Goal: Task Accomplishment & Management: Use online tool/utility

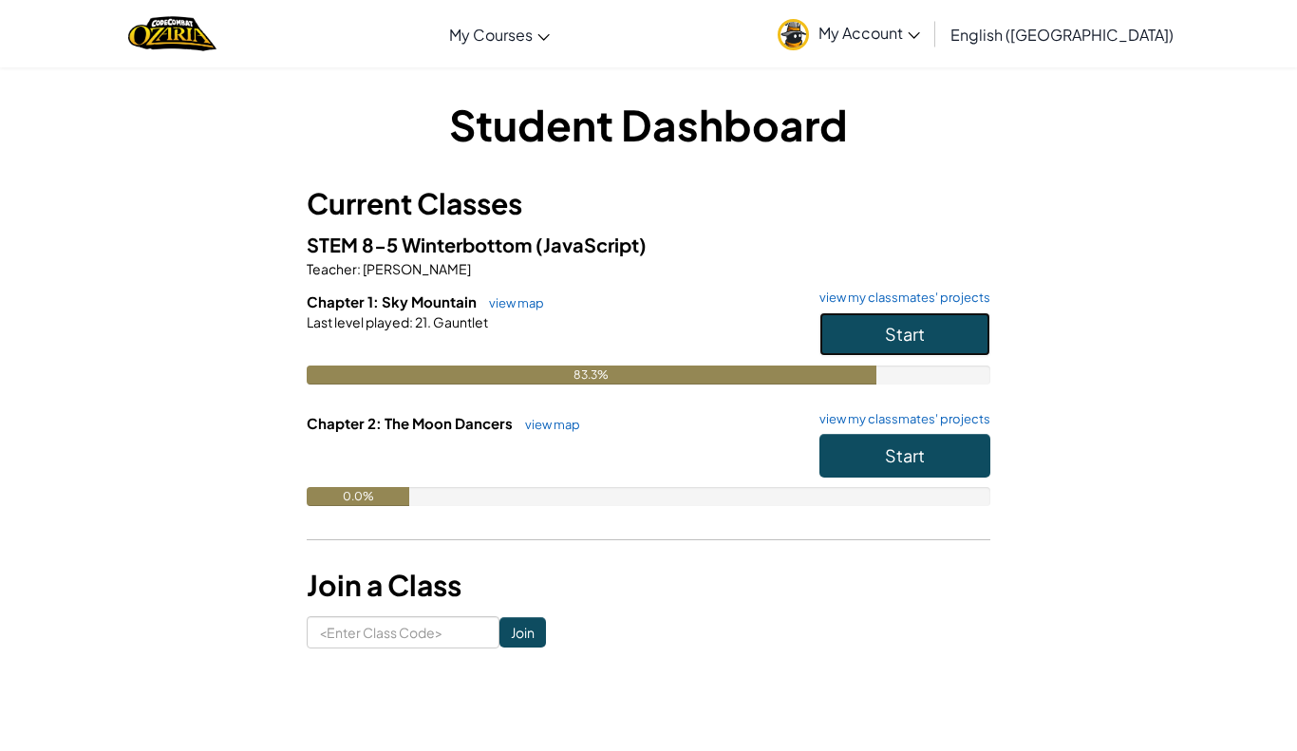
click at [907, 323] on span "Start" at bounding box center [905, 334] width 40 height 22
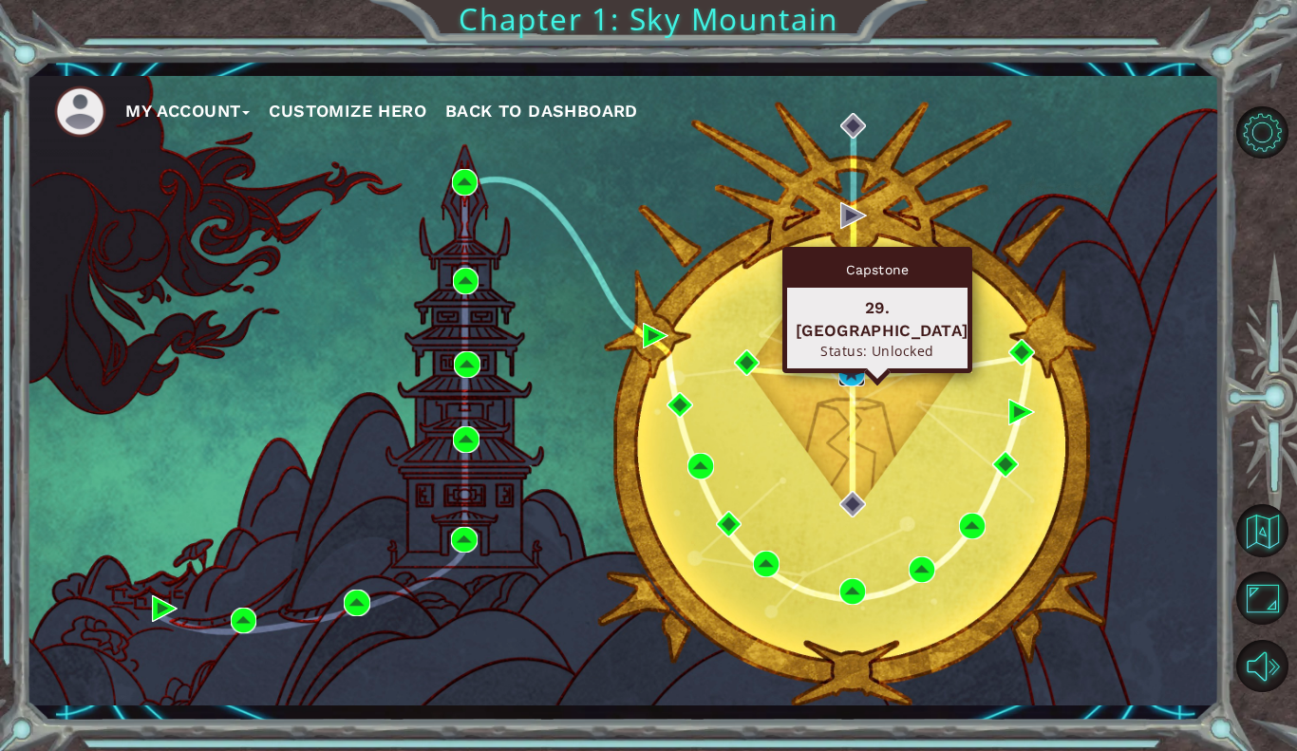
click at [839, 377] on img at bounding box center [852, 373] width 27 height 27
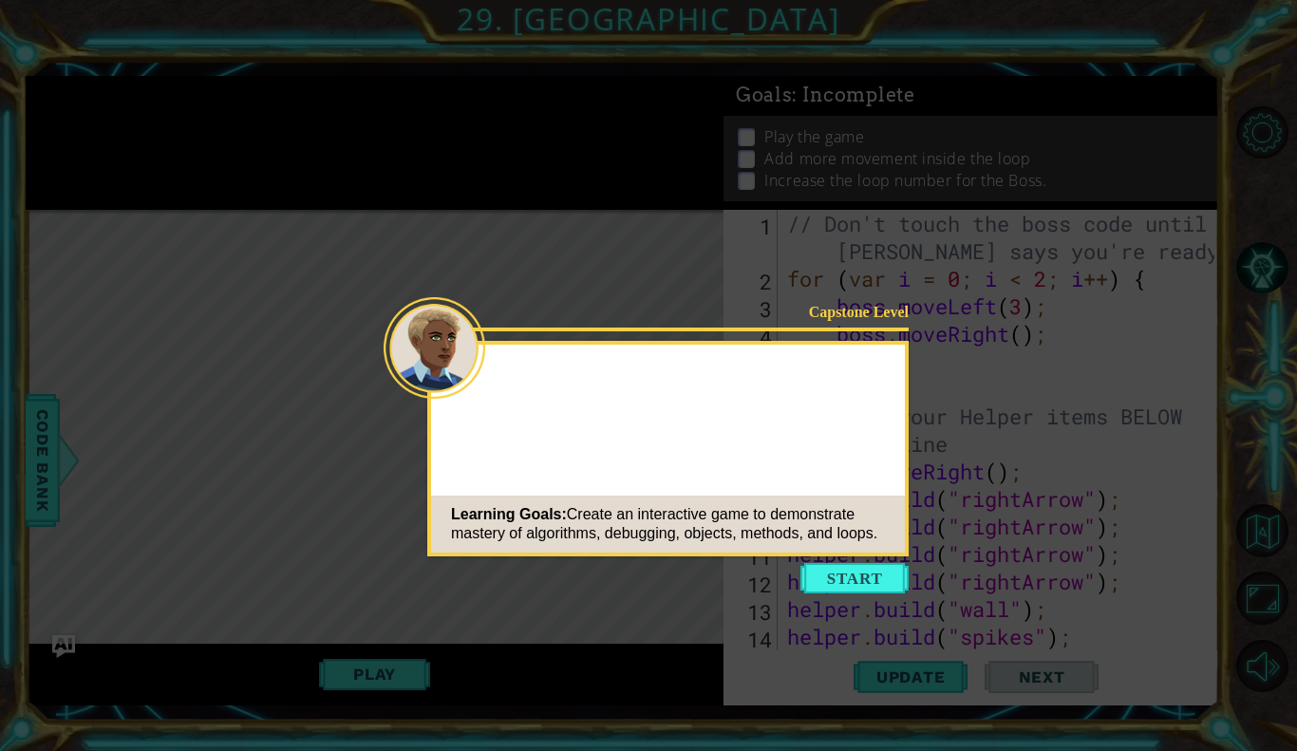
click at [861, 596] on icon at bounding box center [648, 375] width 1297 height 751
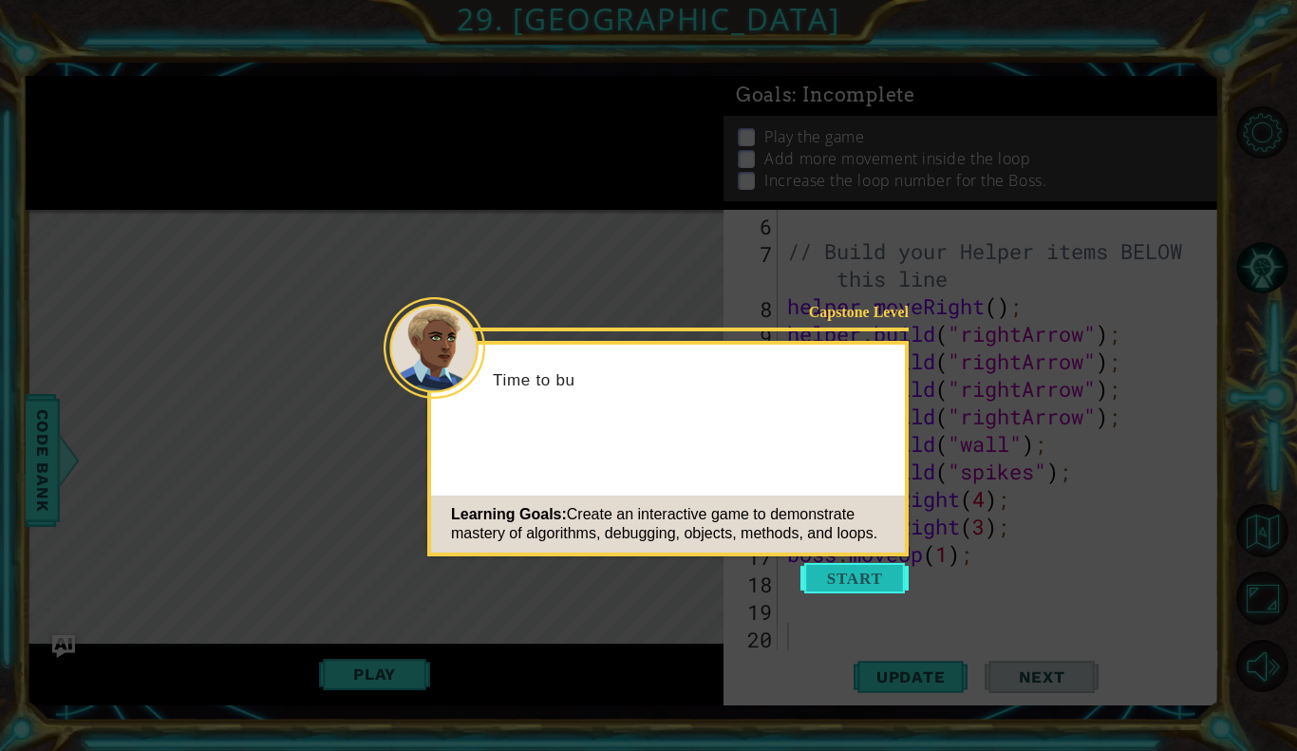
scroll to position [165, 0]
click at [847, 572] on button "Start" at bounding box center [855, 578] width 108 height 30
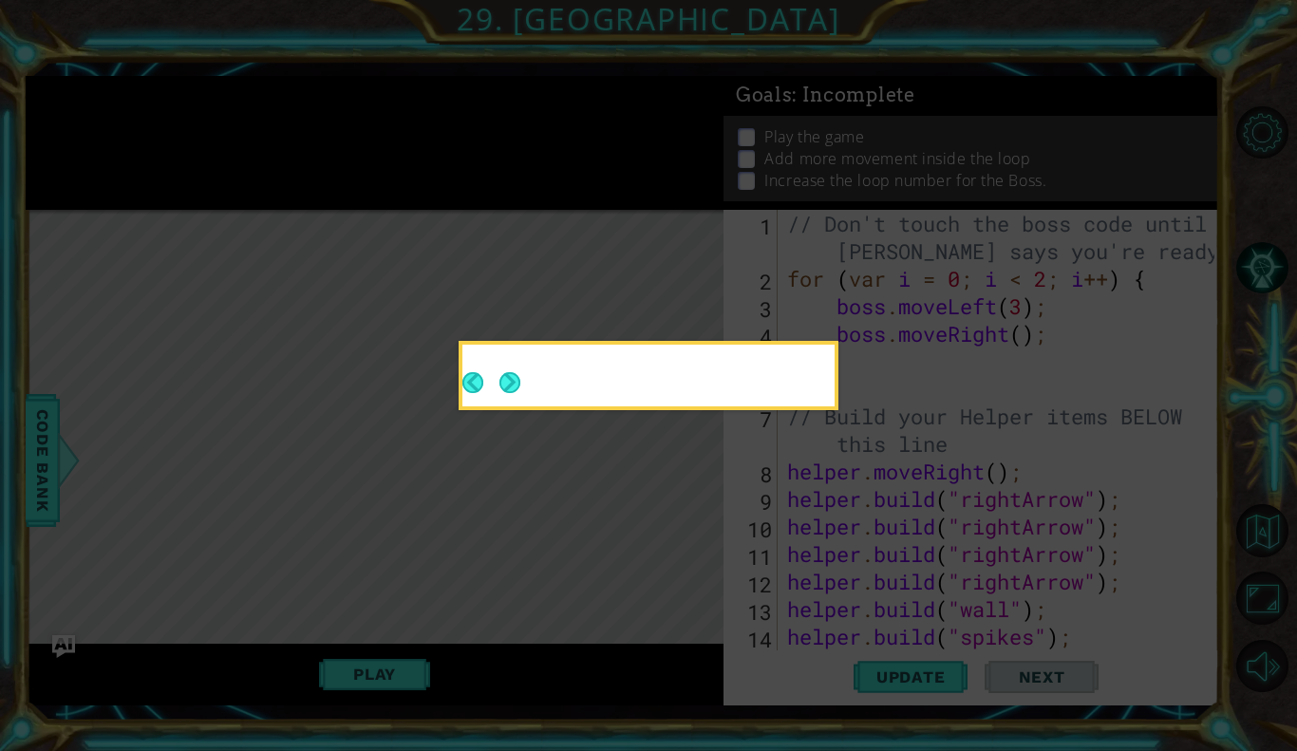
click at [853, 563] on icon at bounding box center [648, 375] width 1297 height 751
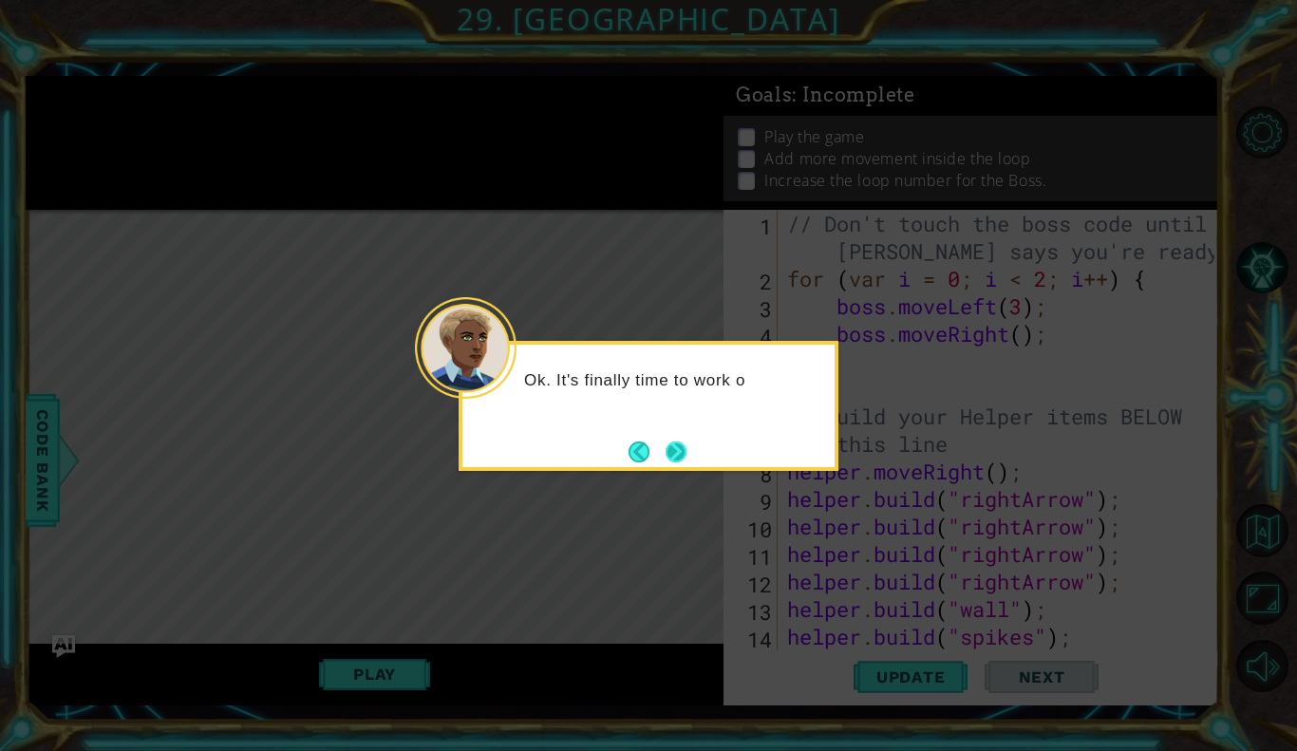
click at [686, 448] on button "Next" at bounding box center [676, 452] width 21 height 21
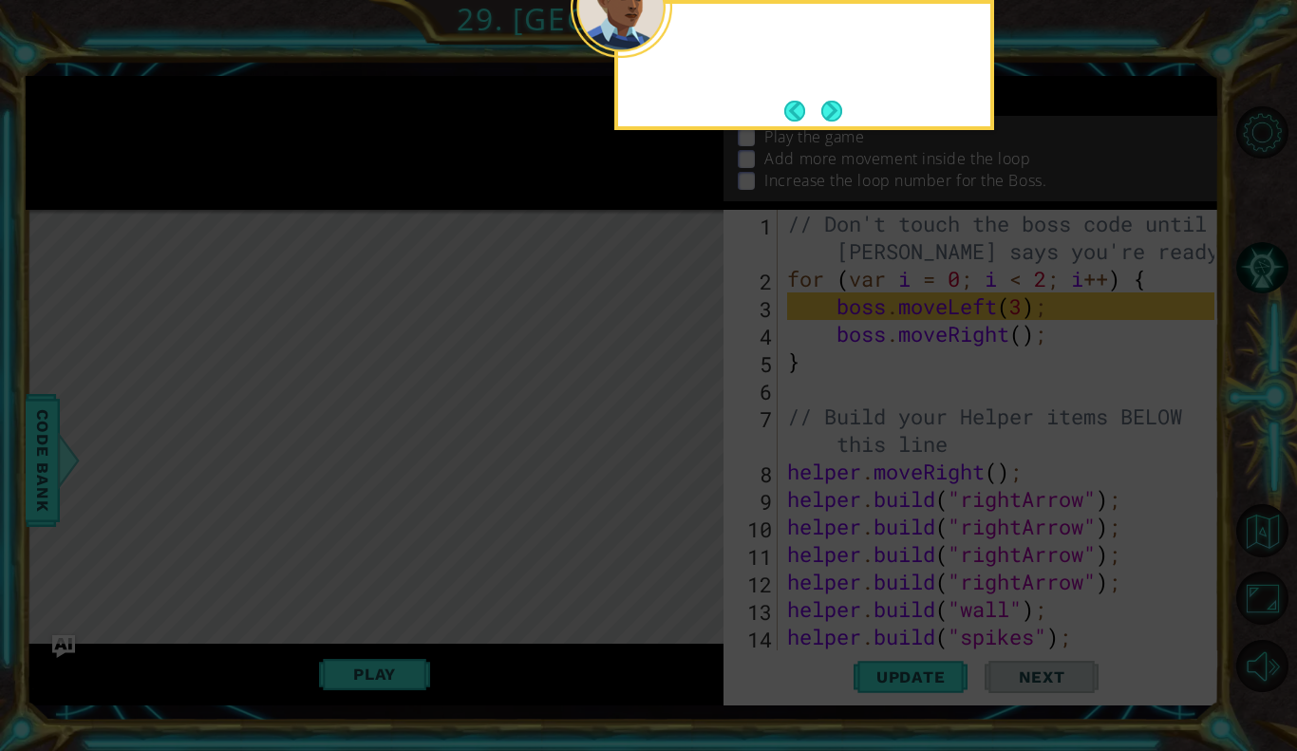
click at [686, 448] on icon at bounding box center [648, 134] width 1297 height 1234
click at [854, 115] on div "Take a look at the bos" at bounding box center [805, 65] width 380 height 130
click at [841, 115] on button "Next" at bounding box center [832, 111] width 21 height 21
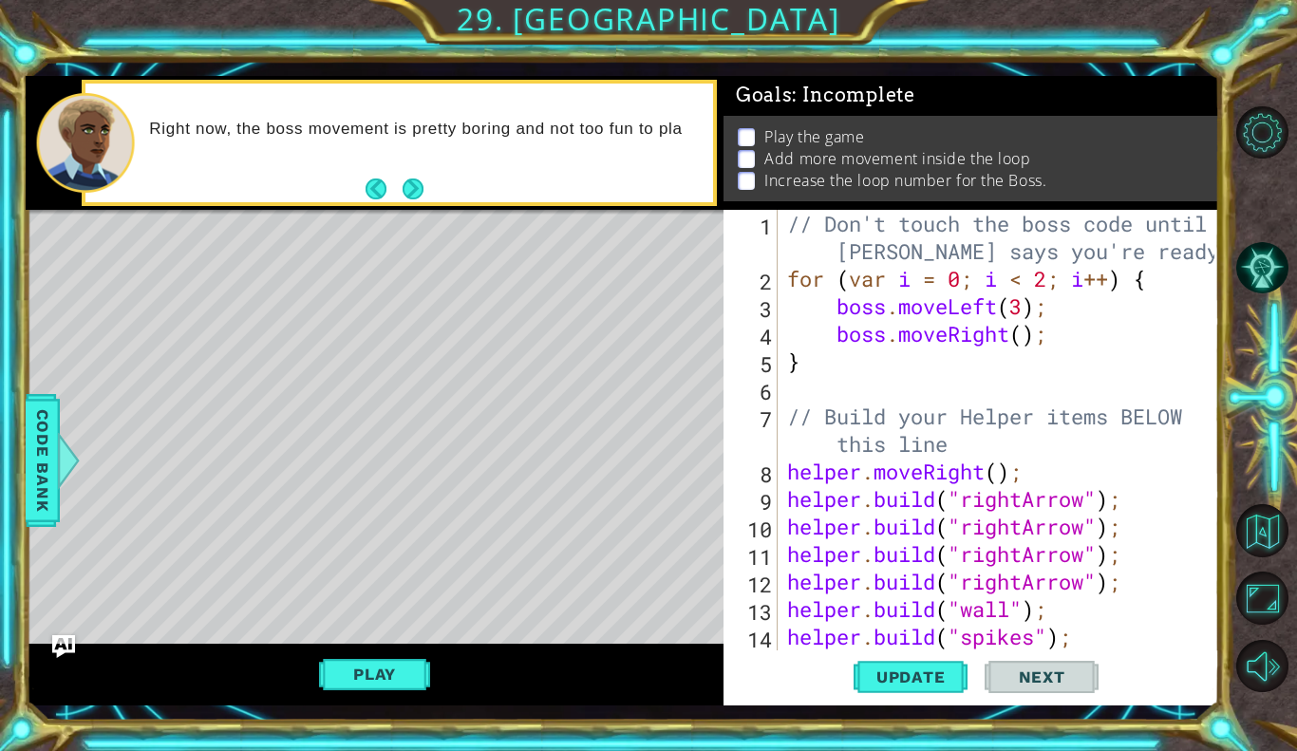
click at [1083, 641] on div "// Don't touch the boss code until [PERSON_NAME] says you're ready! for ( var i…" at bounding box center [1004, 471] width 441 height 523
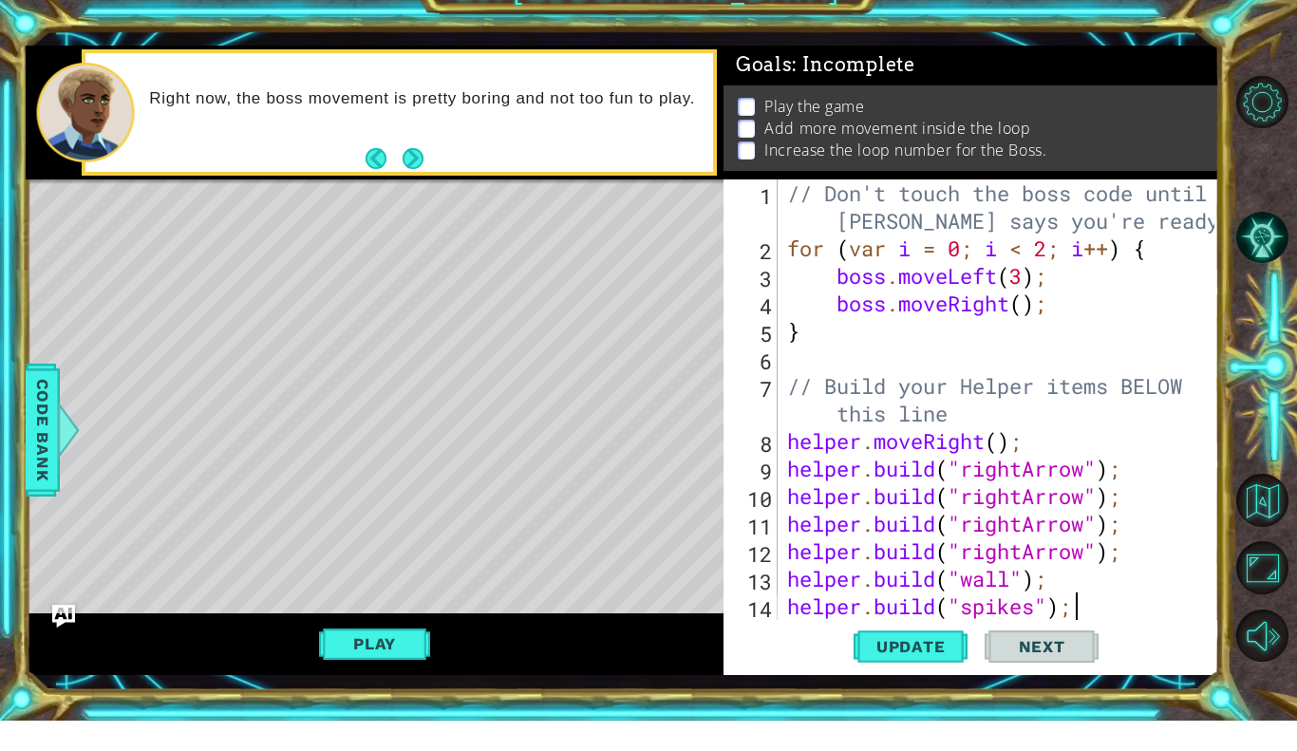
scroll to position [0, 11]
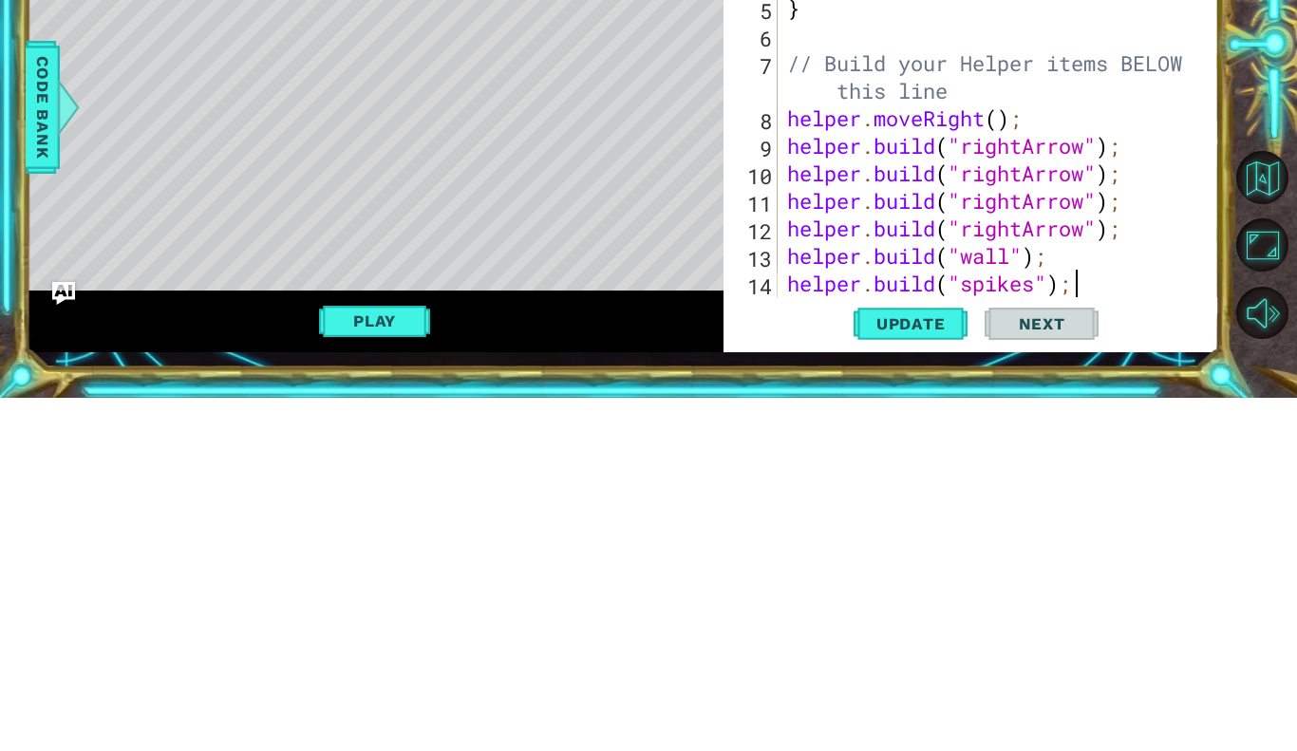
click at [553, 628] on div "Level Map" at bounding box center [465, 489] width 878 height 559
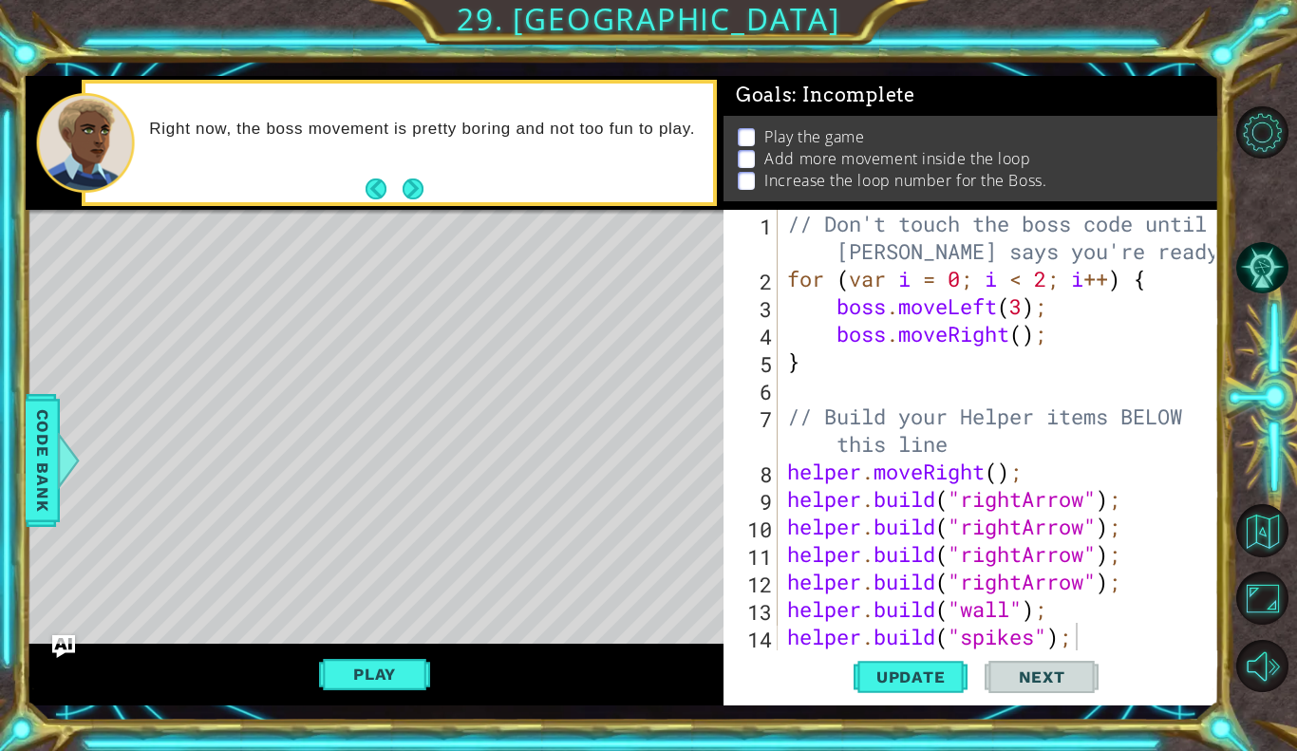
click at [1087, 636] on div "// Don't touch the boss code until [PERSON_NAME] says you're ready! for ( var i…" at bounding box center [1004, 471] width 441 height 523
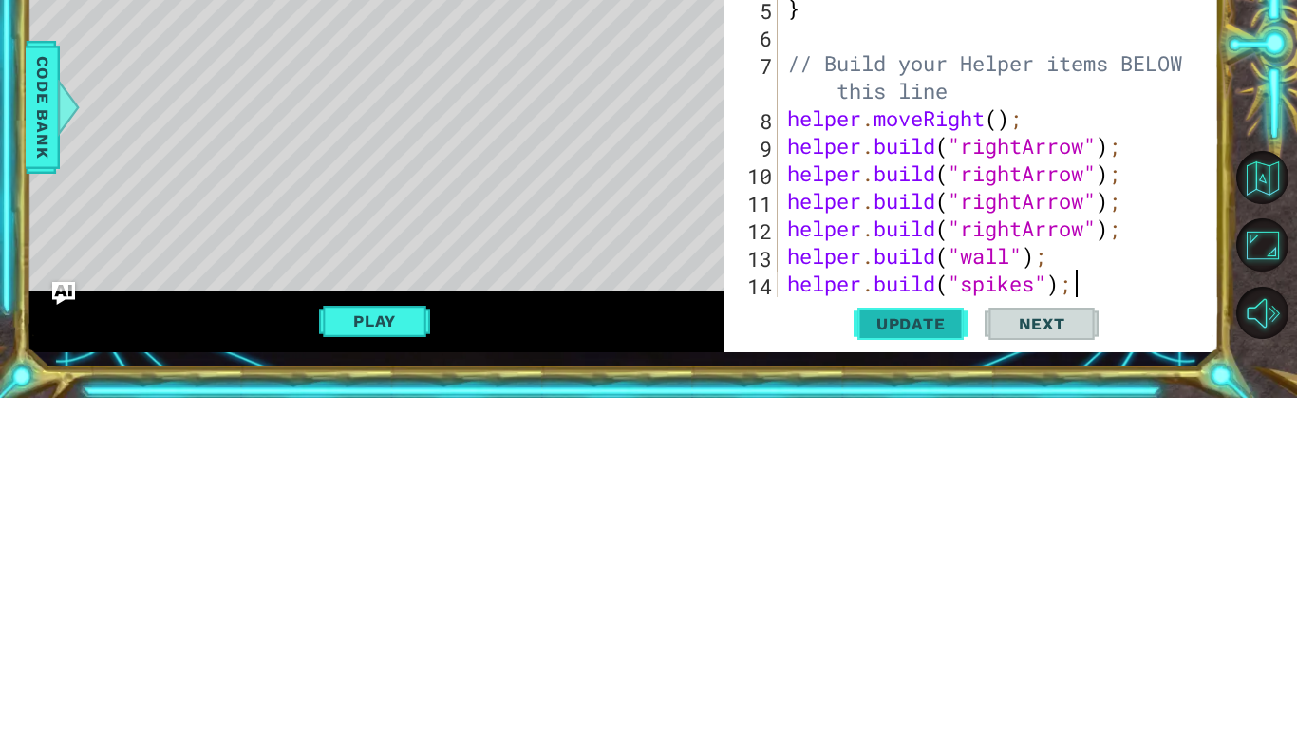
click at [925, 680] on span "Update" at bounding box center [911, 677] width 107 height 19
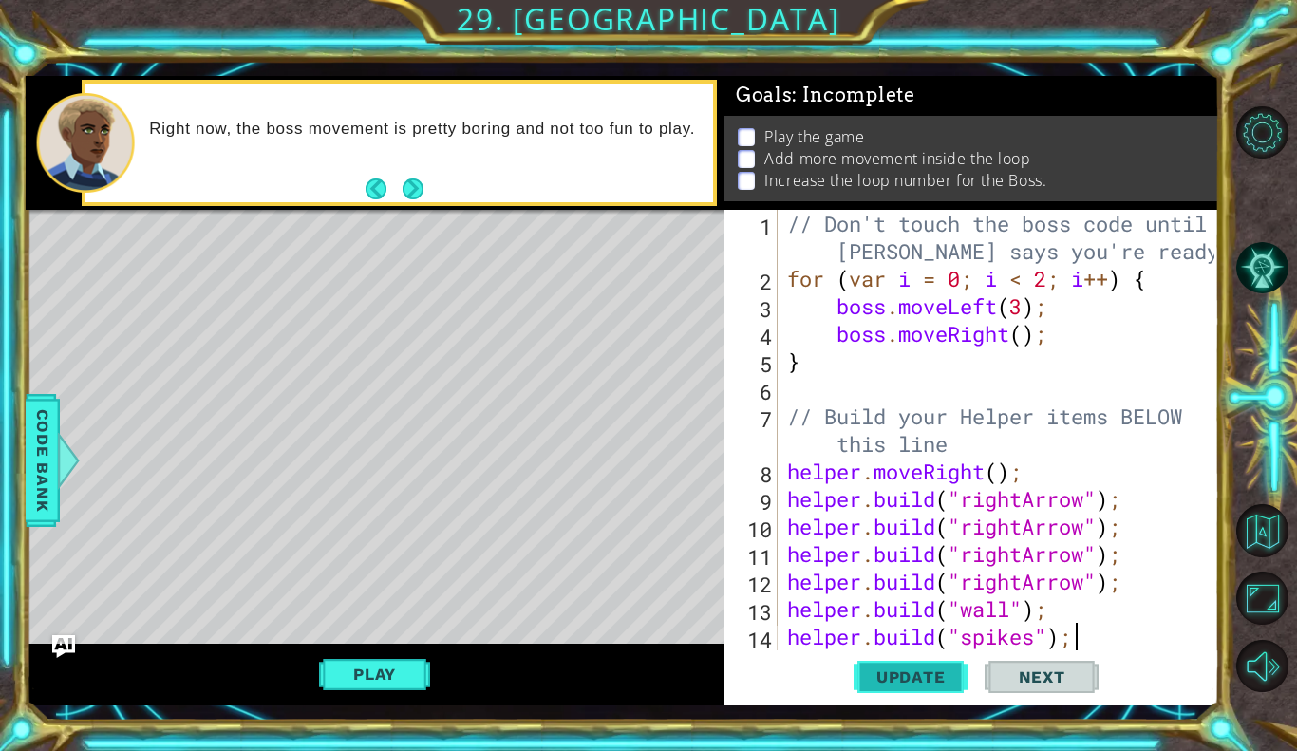
click at [901, 672] on span "Update" at bounding box center [911, 677] width 107 height 19
click at [414, 192] on button "Next" at bounding box center [413, 190] width 22 height 22
click at [1103, 637] on div "// Don't touch the boss code until [PERSON_NAME] says you're ready! for ( var i…" at bounding box center [1004, 471] width 441 height 523
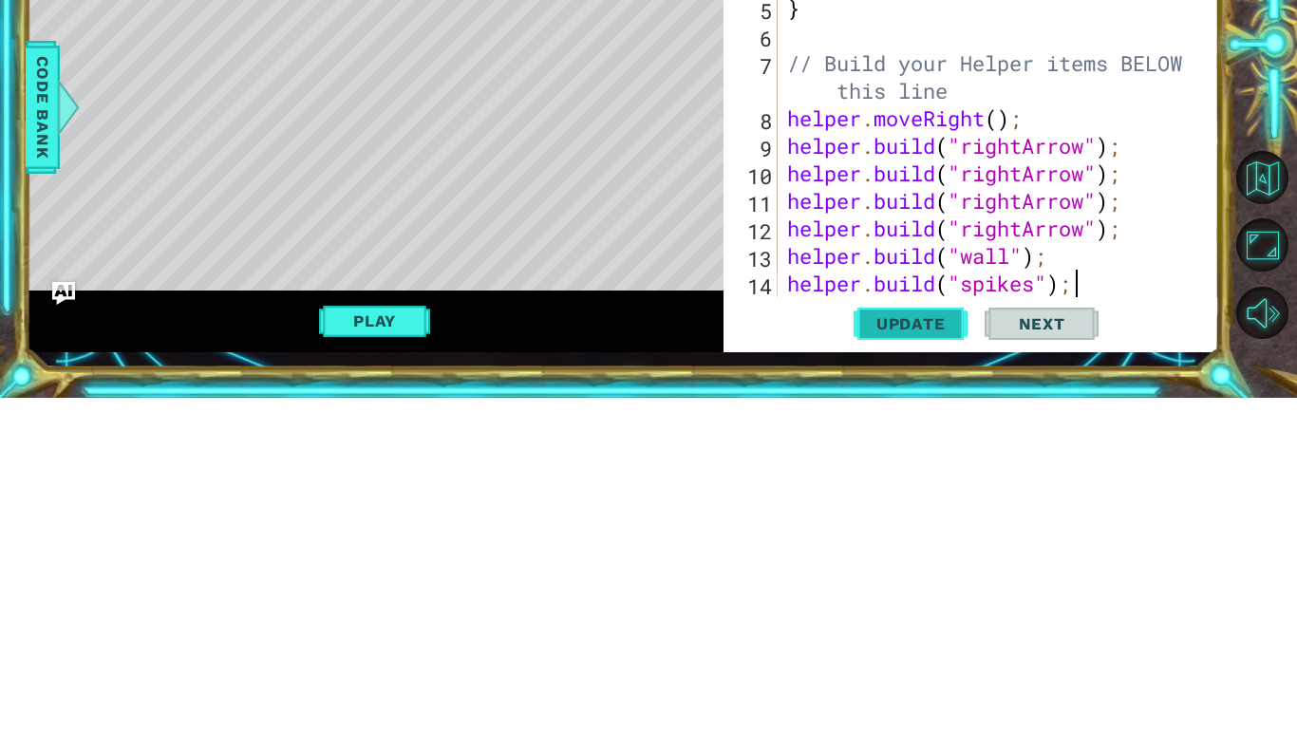
click at [912, 673] on span "Update" at bounding box center [911, 677] width 107 height 19
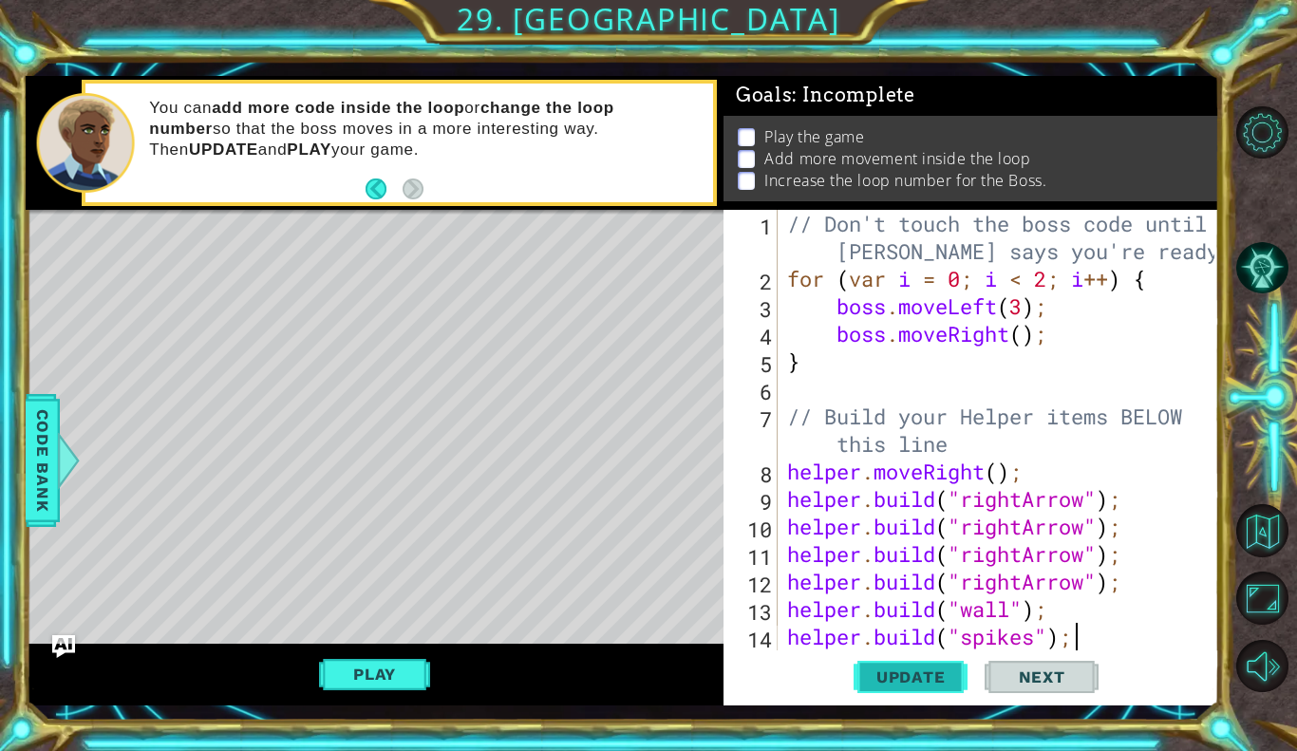
click at [945, 670] on span "Update" at bounding box center [911, 677] width 107 height 19
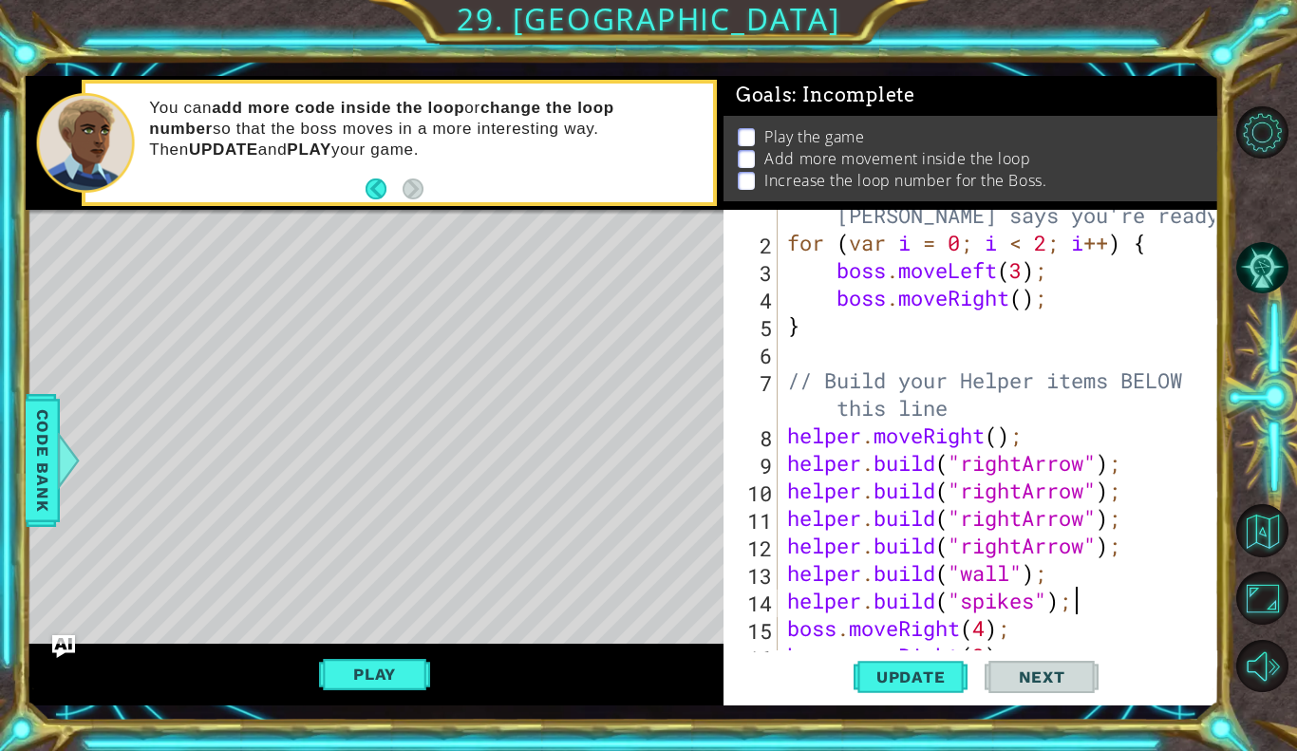
scroll to position [0, 0]
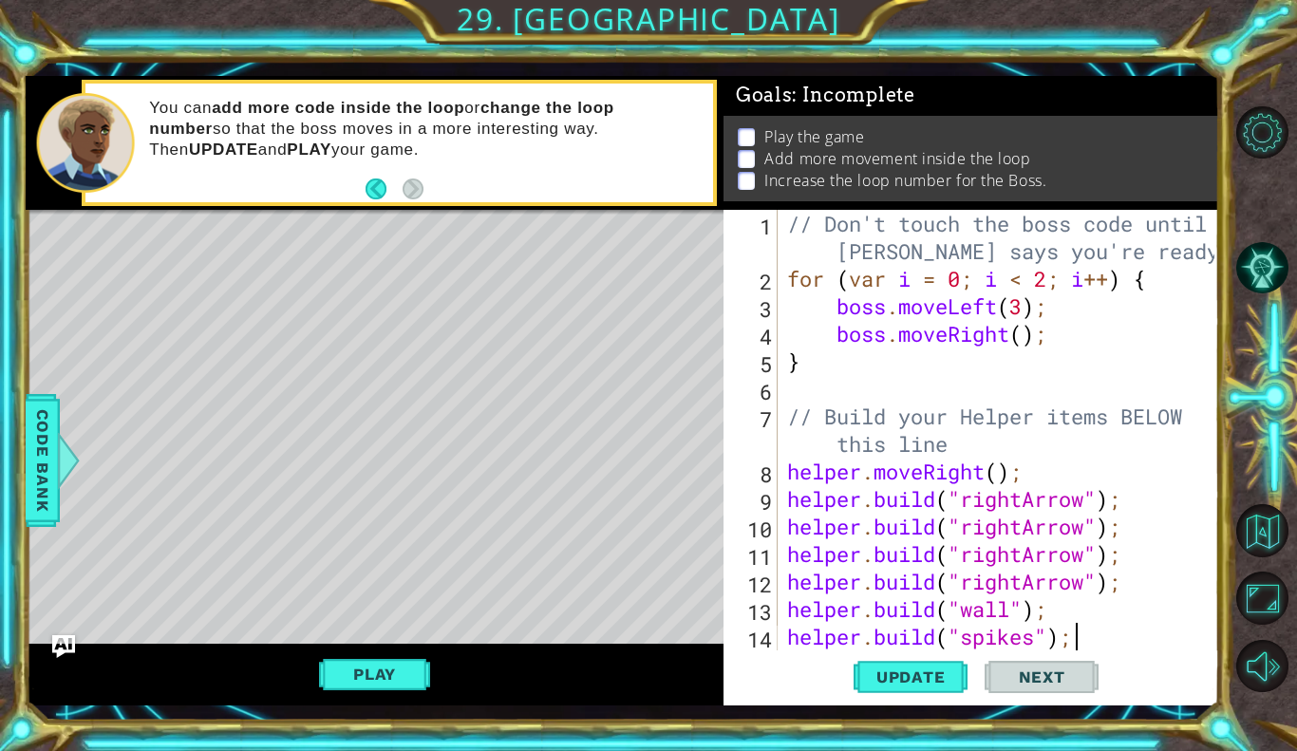
click at [865, 349] on div "// Don't touch the boss code until [PERSON_NAME] says you're ready! for ( var i…" at bounding box center [1004, 471] width 441 height 523
click at [1068, 341] on div "// Don't touch the boss code until [PERSON_NAME] says you're ready! for ( var i…" at bounding box center [1004, 471] width 441 height 523
click at [1217, 382] on div "boss.moveRight(); 1 2 3 4 5 6 7 8 9 10 11 12 13 14 15 // Don't touch the boss c…" at bounding box center [972, 458] width 496 height 496
click at [1159, 342] on div "// Don't touch the boss code until [PERSON_NAME] says you're ready! for ( var i…" at bounding box center [1004, 471] width 441 height 523
click at [1098, 331] on div "// Don't touch the boss code until [PERSON_NAME] says you're ready! for ( var i…" at bounding box center [1004, 471] width 441 height 523
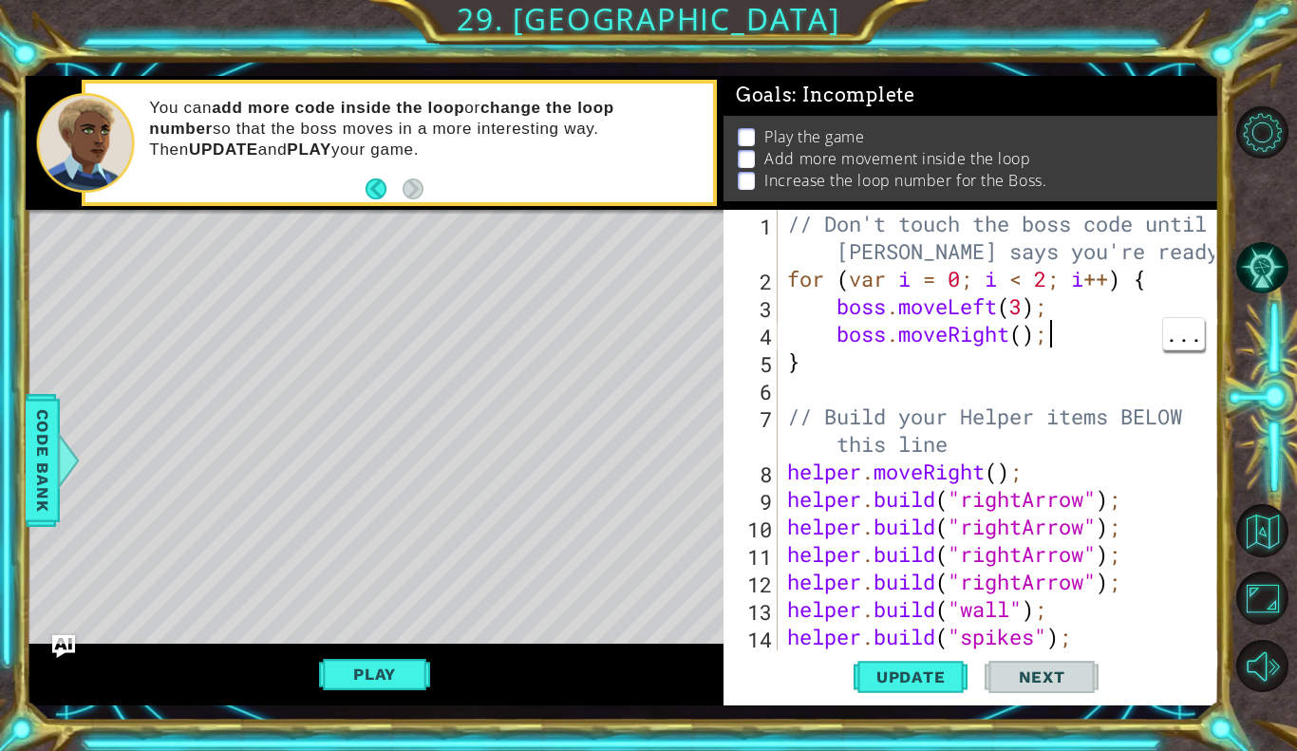
scroll to position [0, 11]
type textarea "boss.moveRight();"
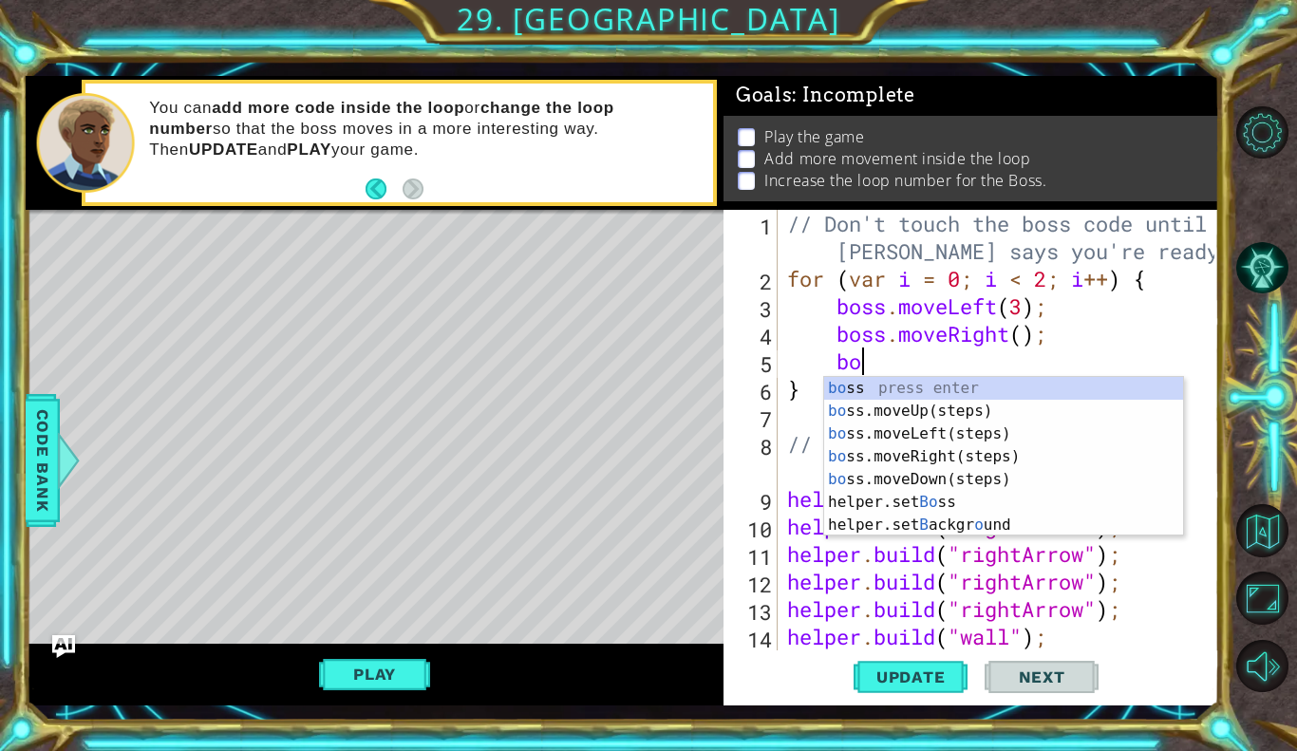
scroll to position [0, 3]
type textarea "boos"
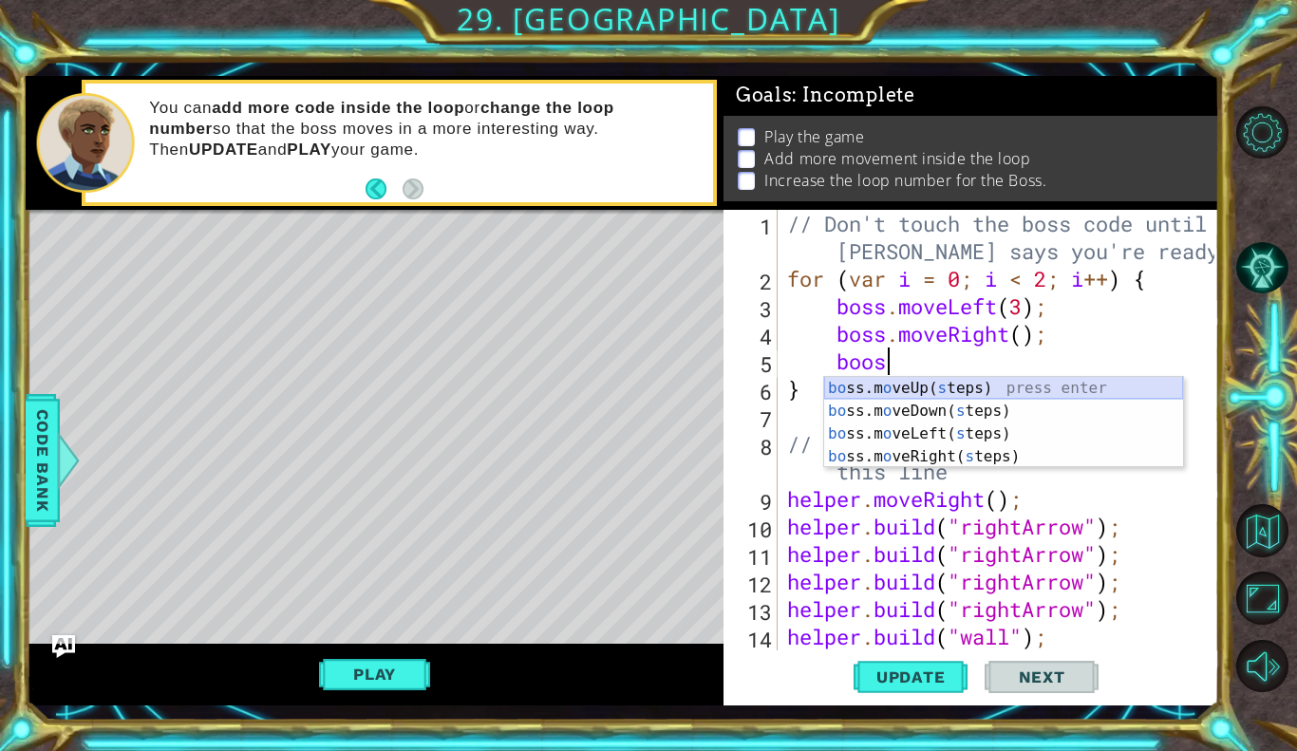
click at [1026, 390] on div "bo ss.m o veUp( s teps) press enter bo ss.m o veDown( s teps) press enter bo ss…" at bounding box center [1003, 445] width 359 height 137
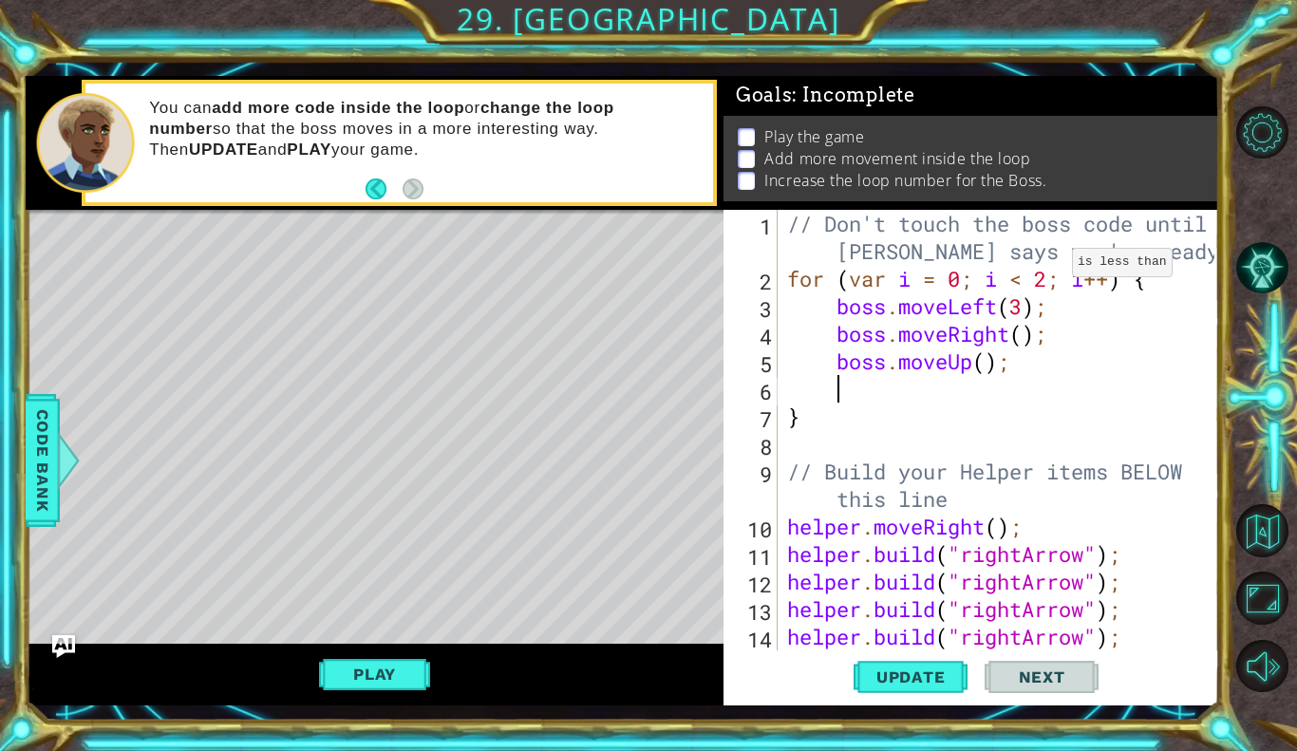
click at [1055, 267] on div "// Don't touch the boss code until [PERSON_NAME] says you're ready! for ( var i…" at bounding box center [1004, 471] width 441 height 523
type textarea "for (var i = 0; i < 7; i++) {"
click at [937, 688] on button "Update" at bounding box center [911, 677] width 114 height 49
click at [407, 669] on button "Play" at bounding box center [374, 674] width 111 height 36
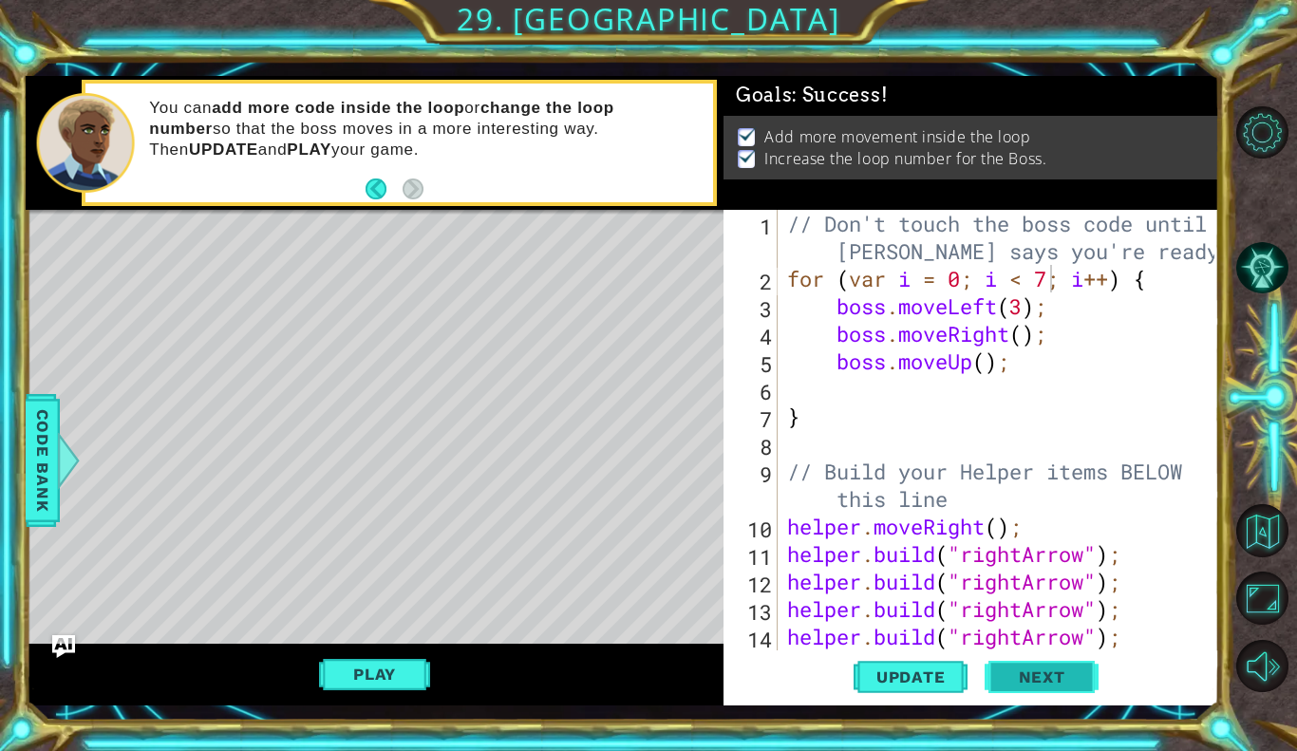
click at [1032, 676] on span "Next" at bounding box center [1042, 677] width 85 height 19
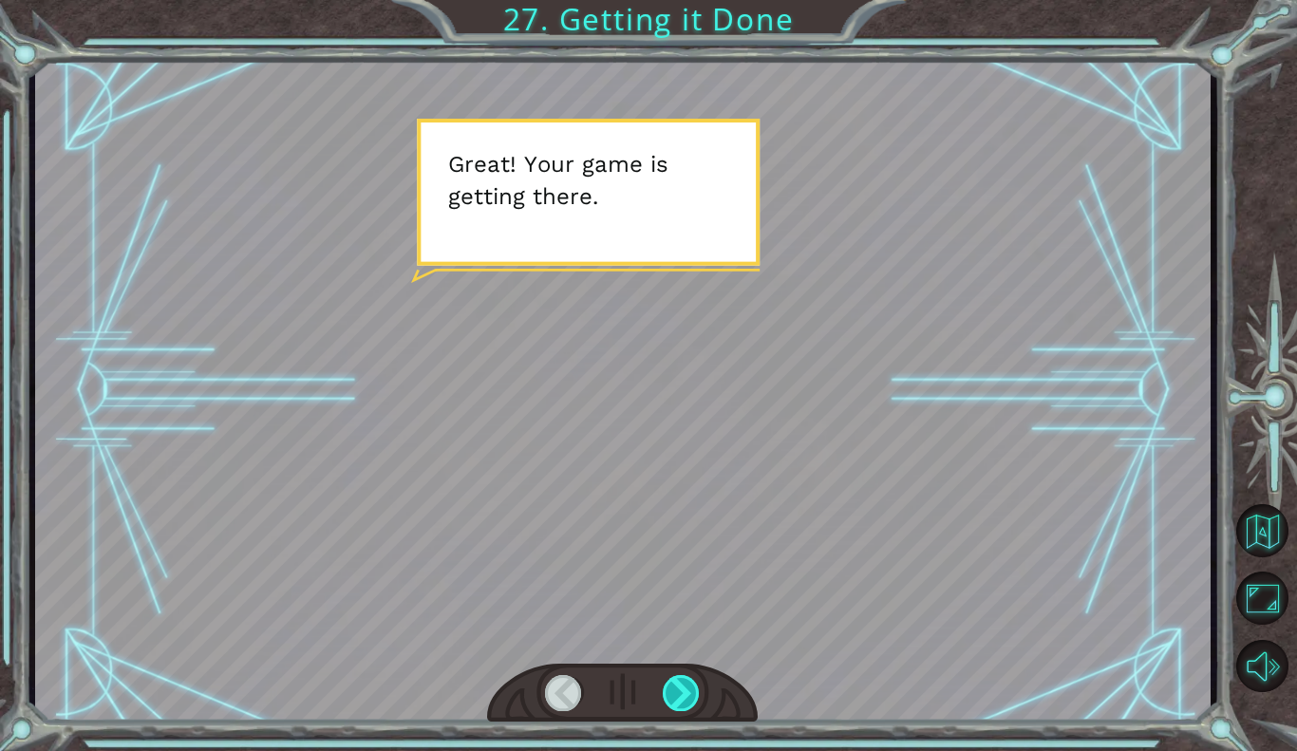
click at [671, 694] on div at bounding box center [682, 693] width 38 height 36
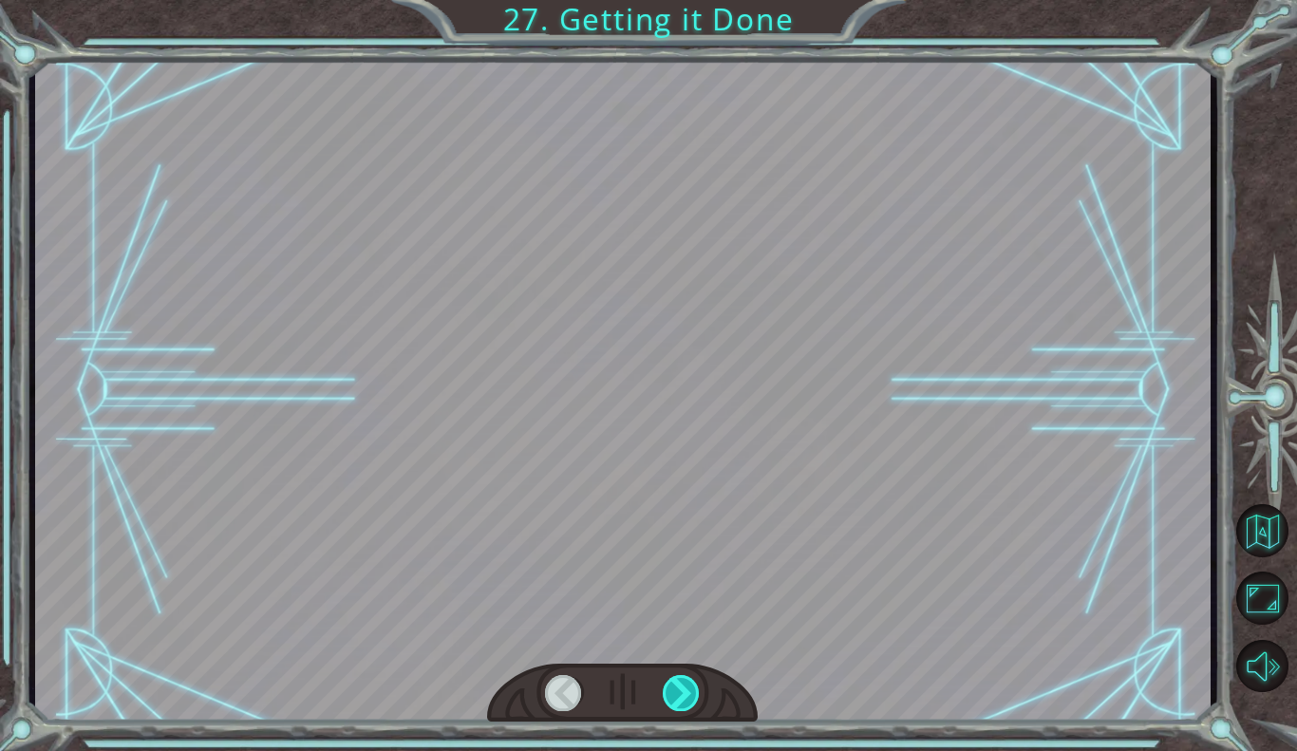
click at [671, 694] on div at bounding box center [682, 693] width 38 height 36
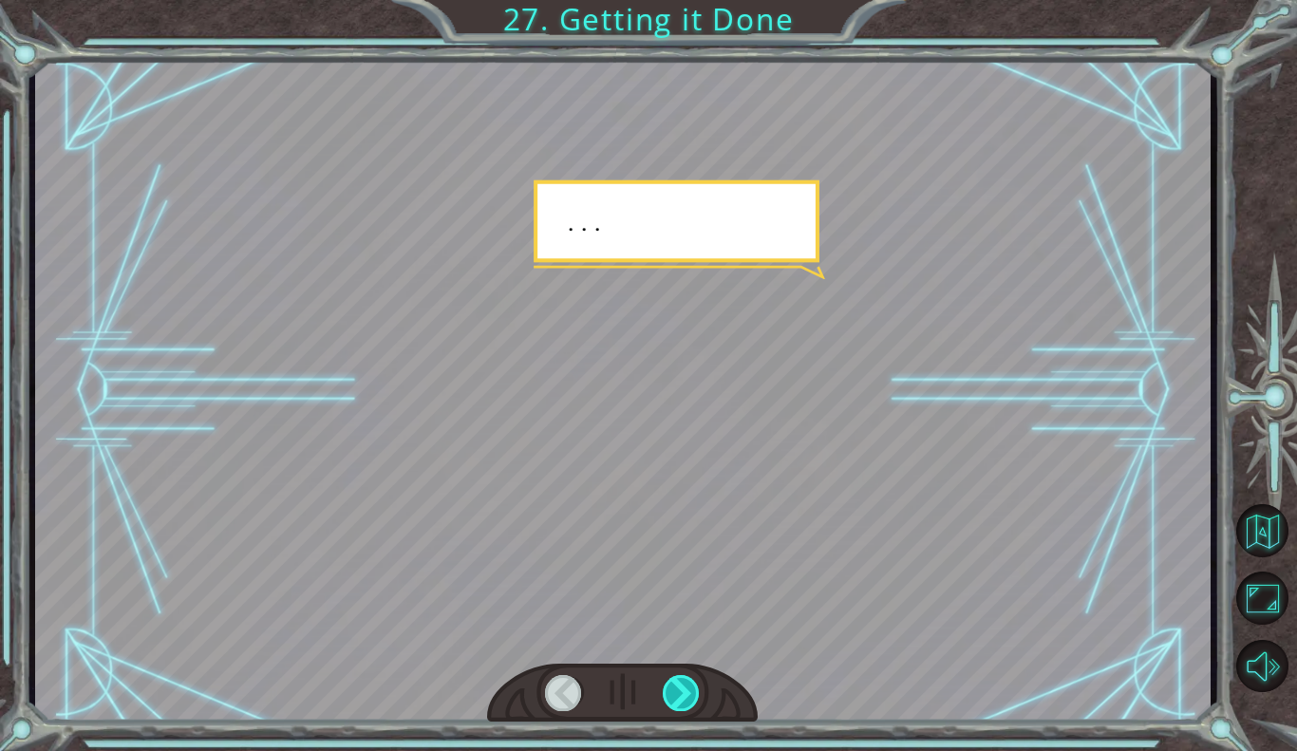
click at [671, 694] on div at bounding box center [682, 693] width 38 height 36
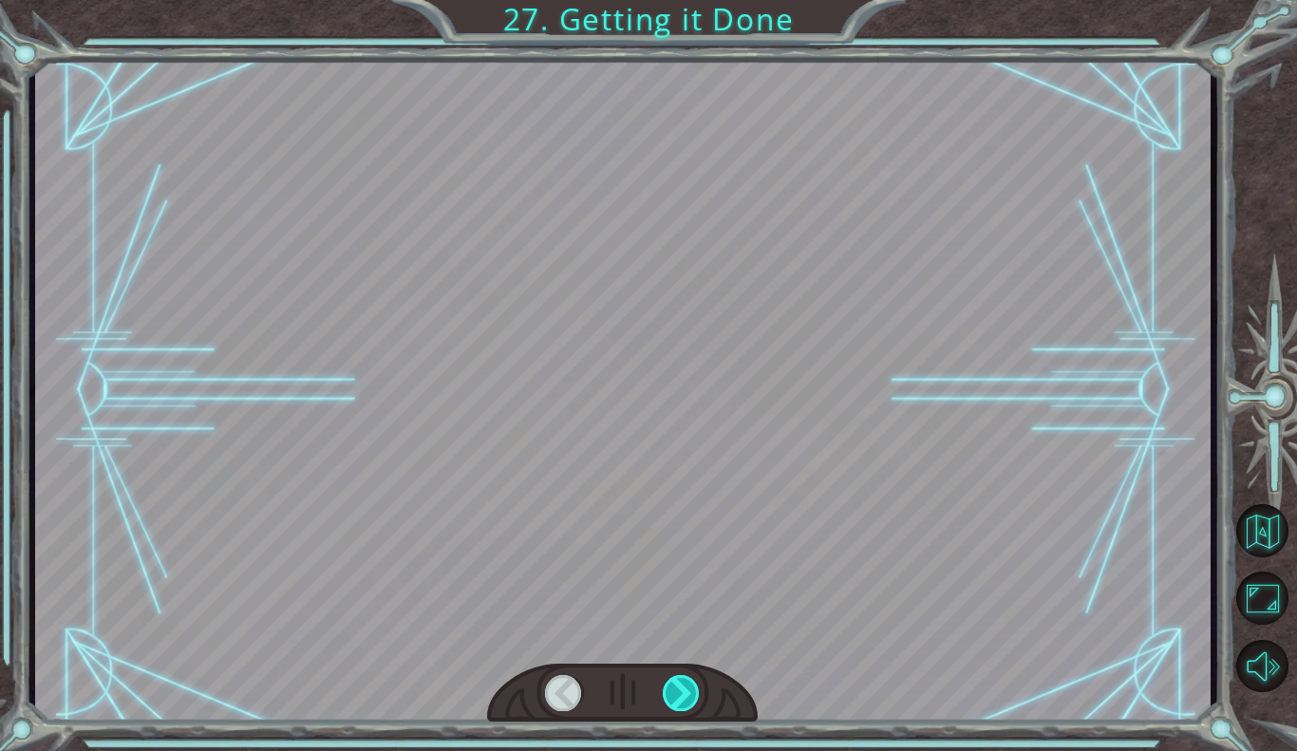
click at [671, 694] on div at bounding box center [682, 693] width 38 height 36
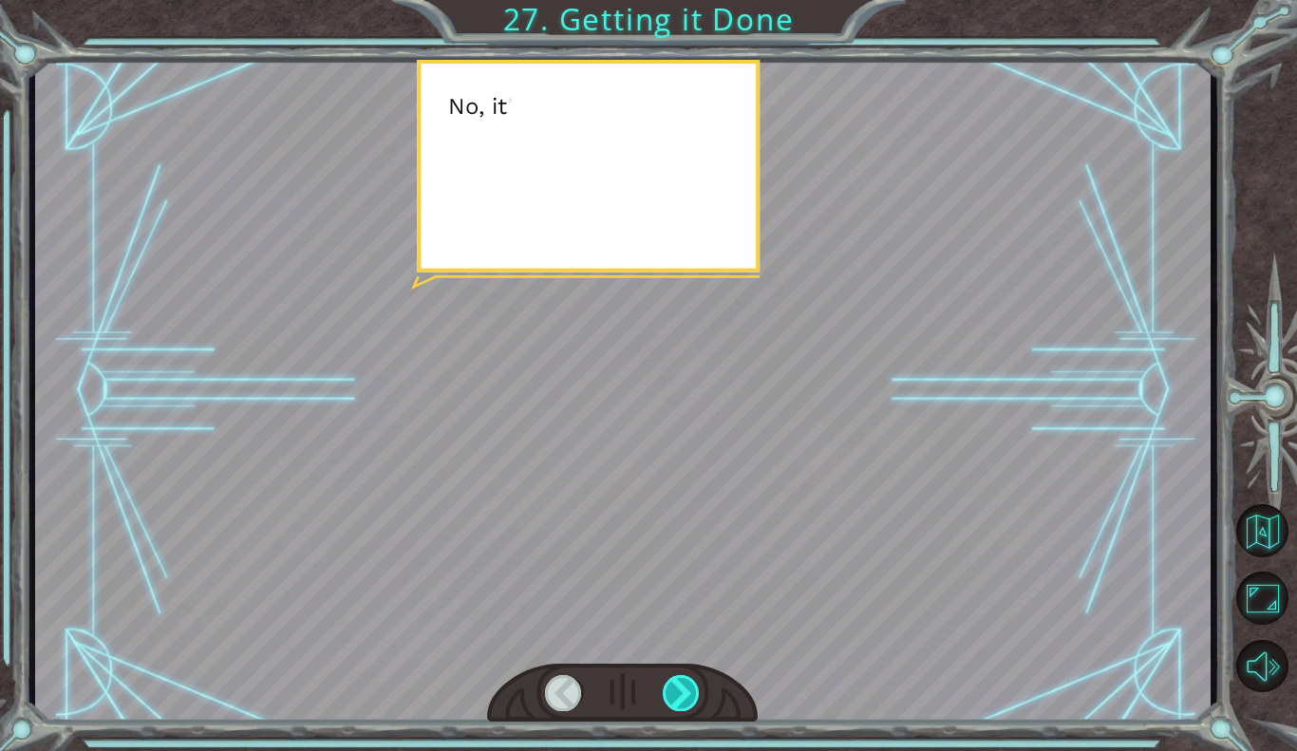
click at [671, 694] on div at bounding box center [682, 693] width 38 height 36
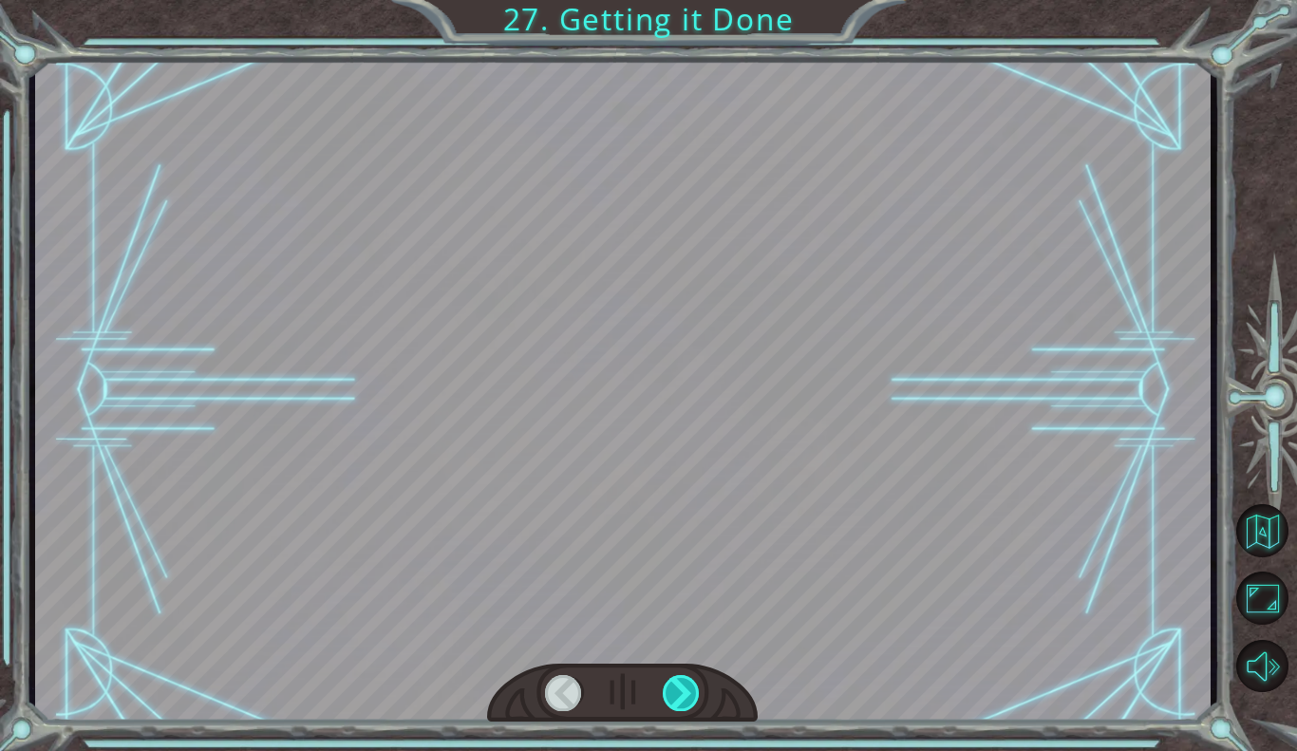
click at [671, 694] on div at bounding box center [682, 693] width 38 height 36
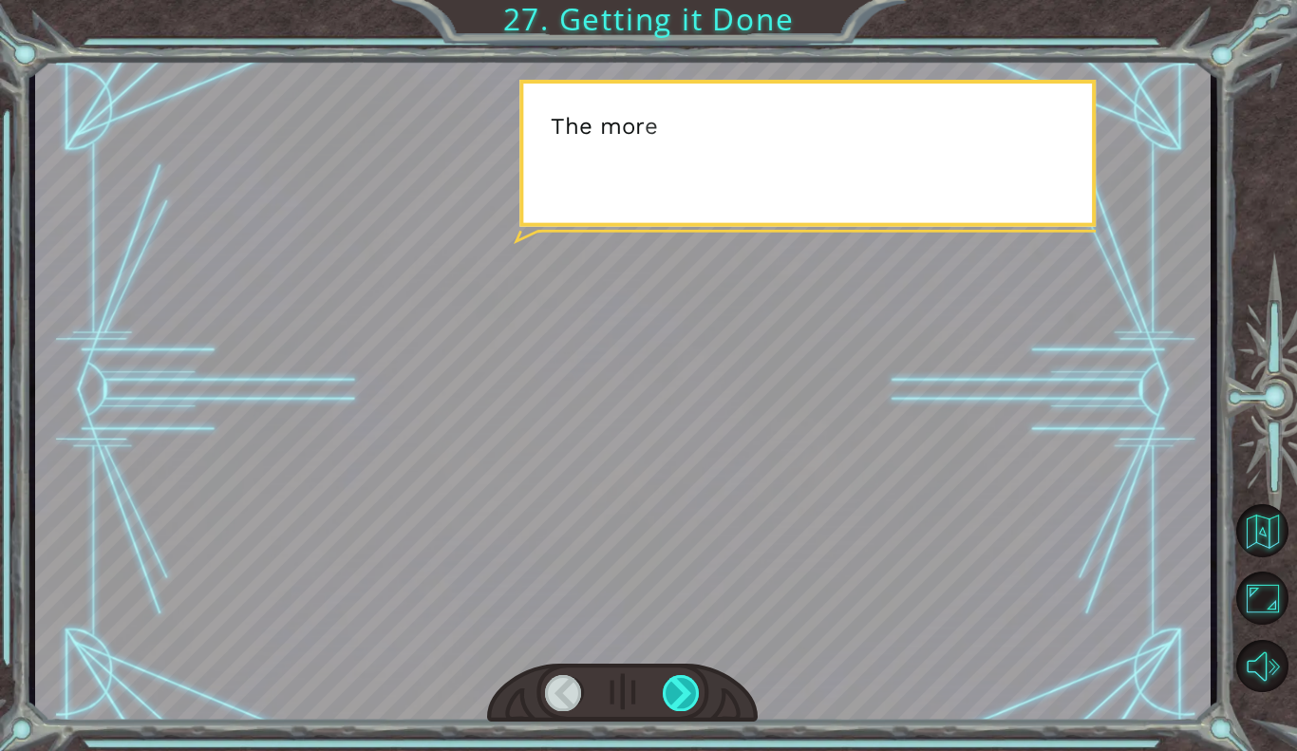
click at [671, 694] on div at bounding box center [682, 693] width 38 height 36
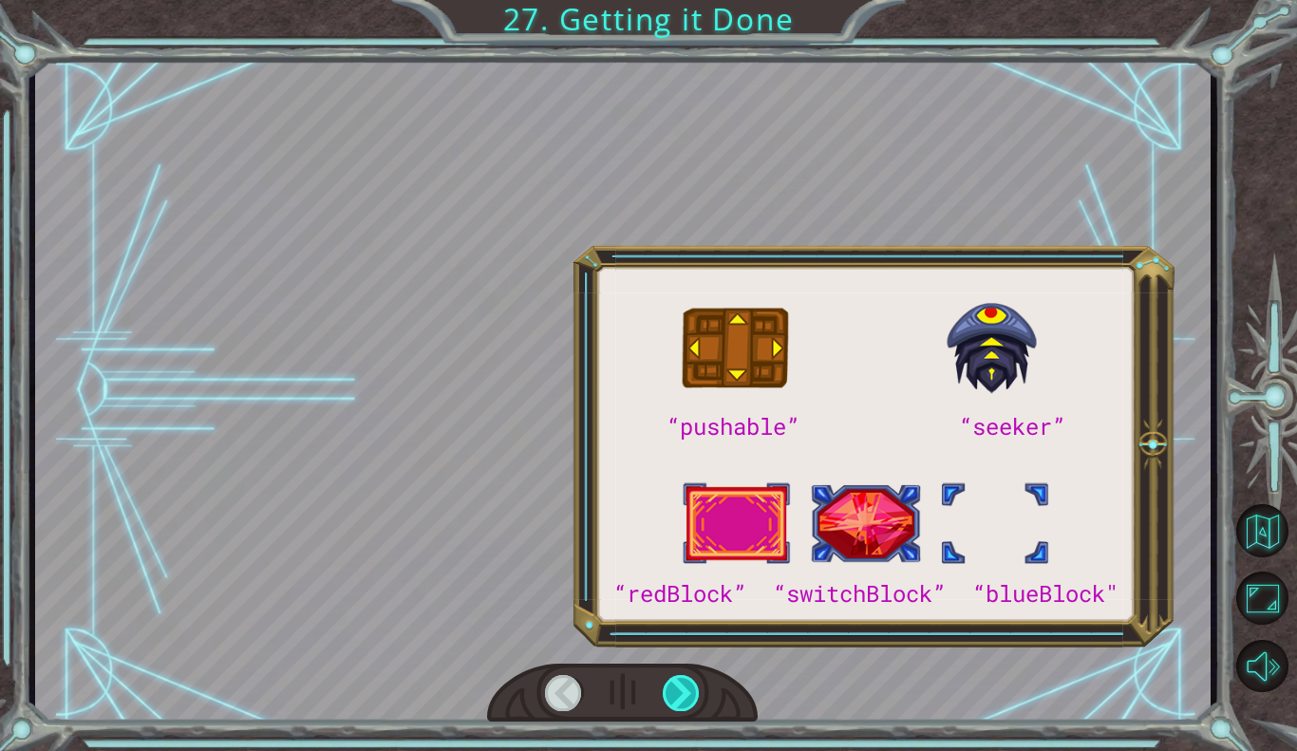
click at [671, 694] on div at bounding box center [682, 693] width 38 height 36
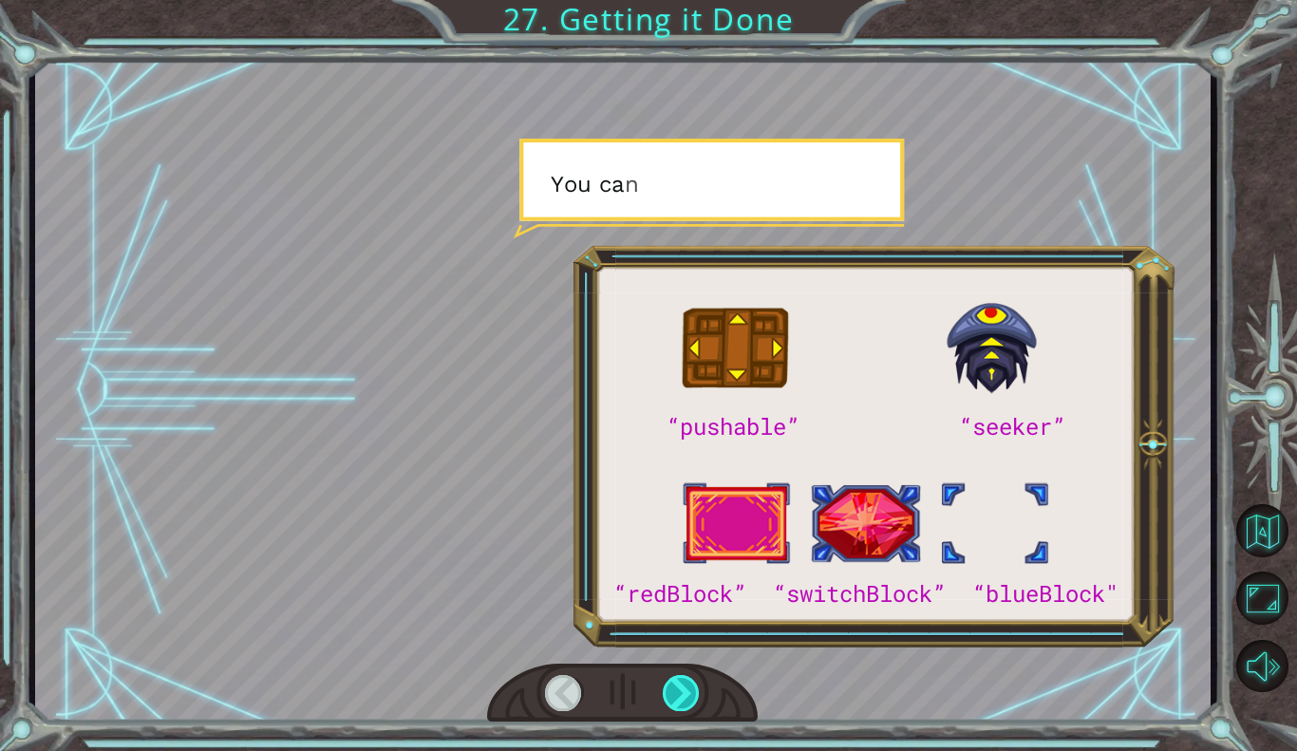
click at [671, 694] on div at bounding box center [682, 693] width 38 height 36
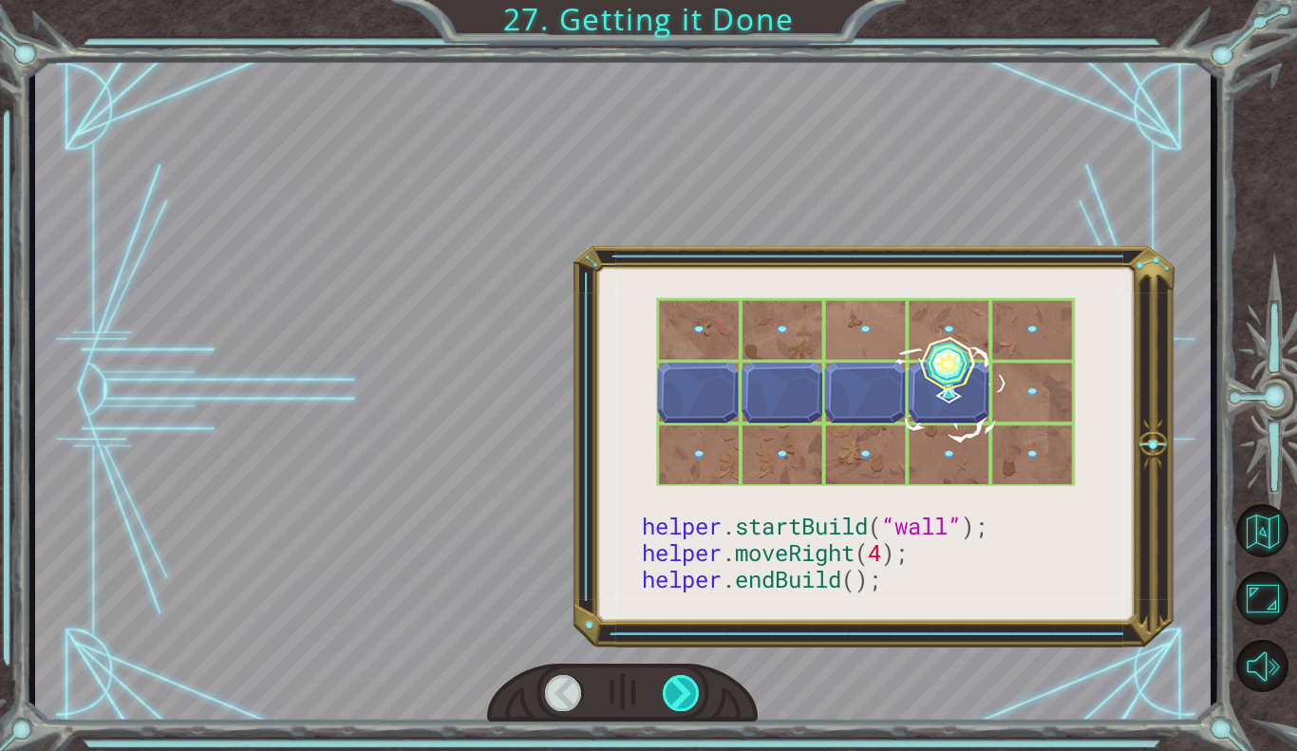
click at [671, 694] on div at bounding box center [682, 693] width 38 height 36
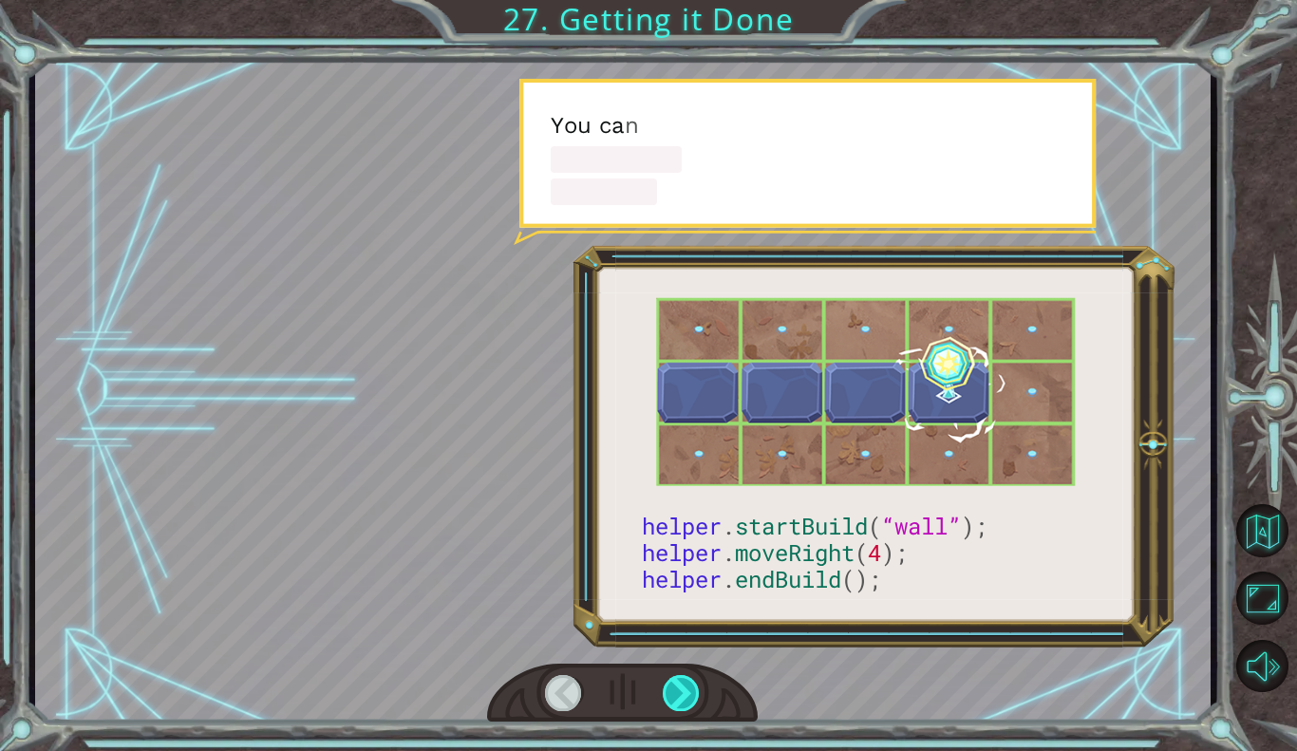
click at [671, 694] on div at bounding box center [682, 693] width 38 height 36
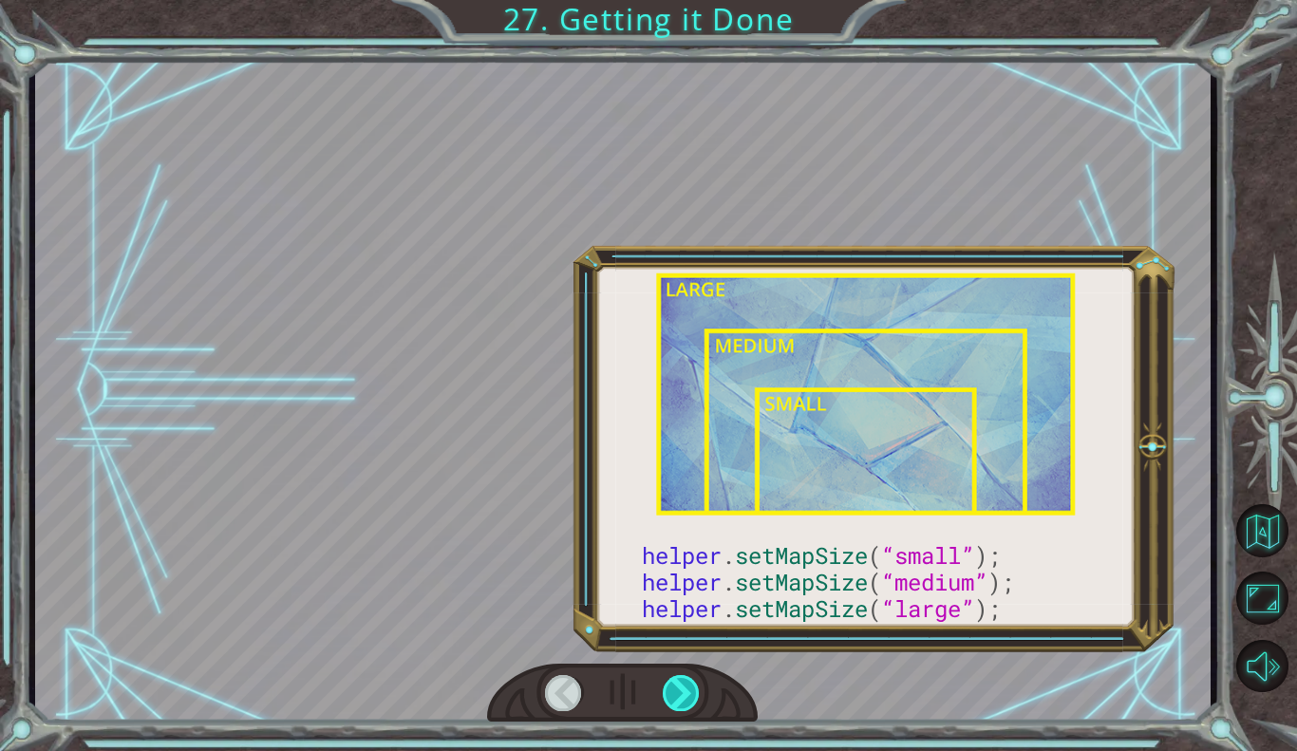
click at [671, 694] on div at bounding box center [682, 693] width 38 height 36
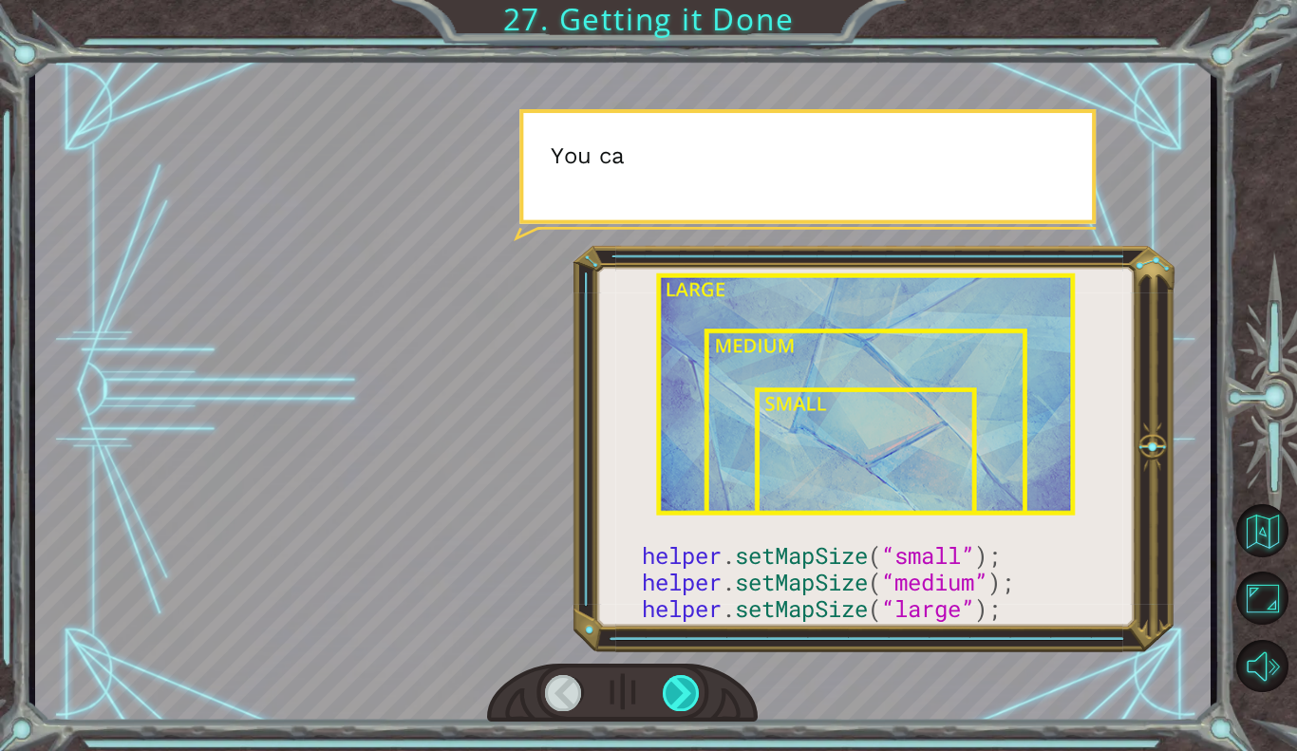
click at [671, 694] on div at bounding box center [682, 693] width 38 height 36
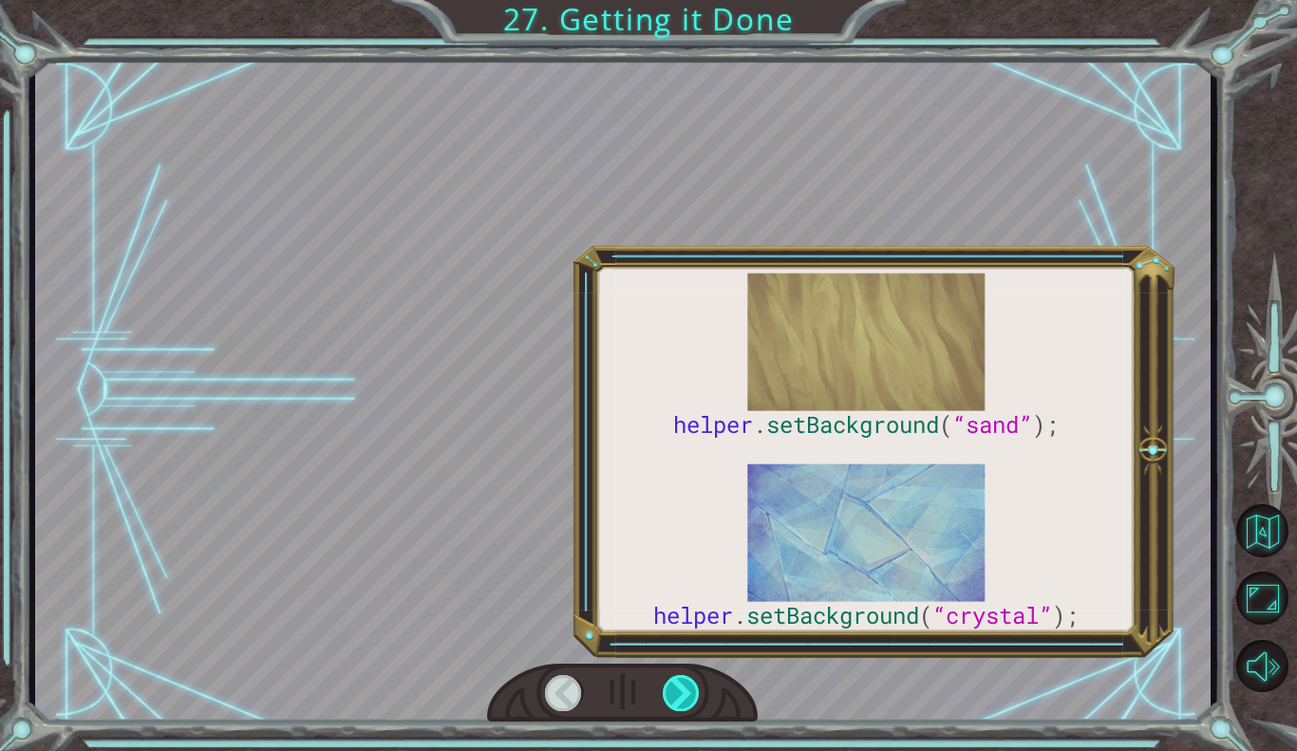
click at [671, 694] on div at bounding box center [682, 693] width 38 height 36
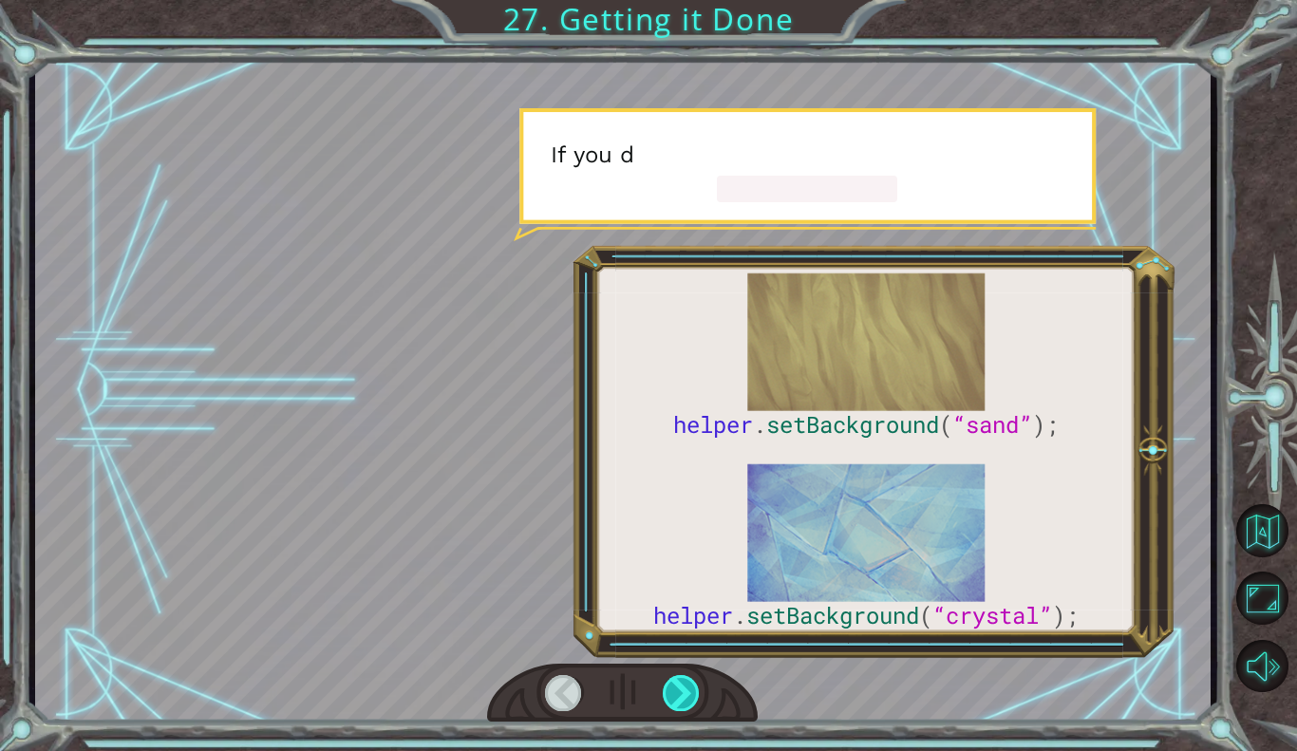
click at [671, 694] on div at bounding box center [682, 693] width 38 height 36
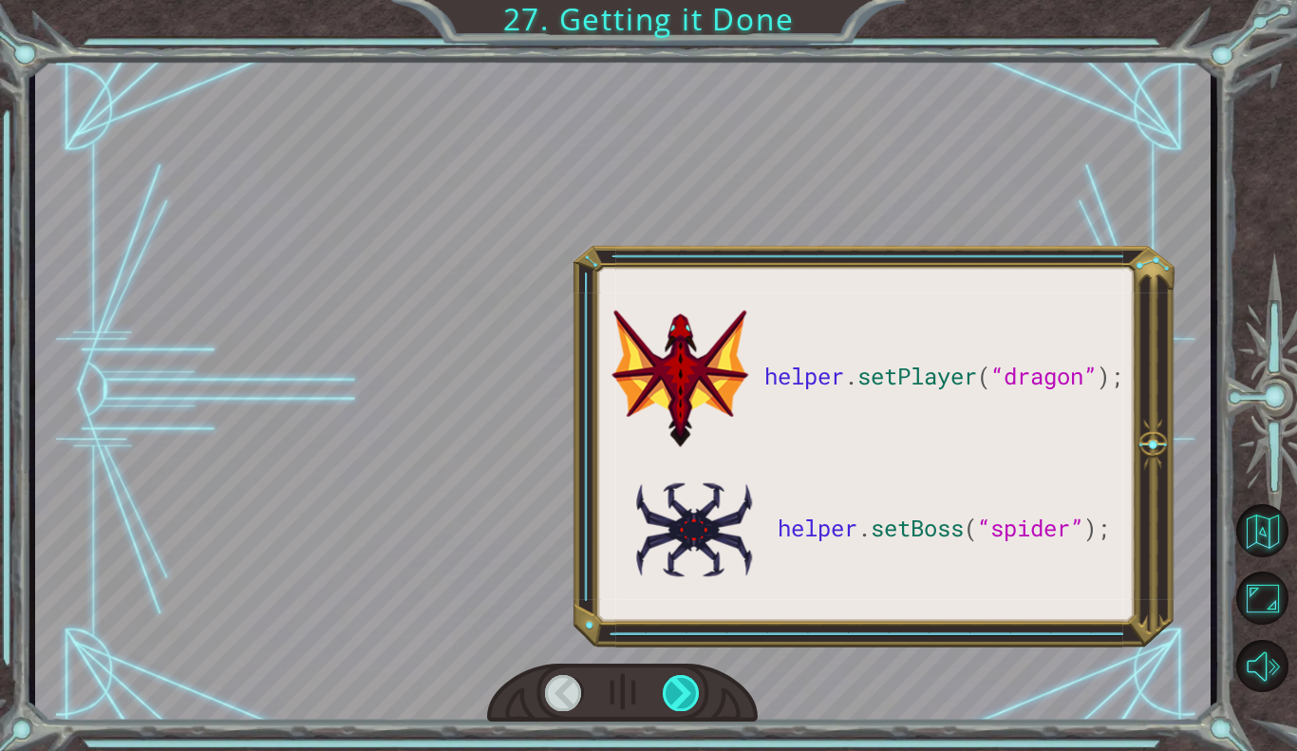
click at [671, 694] on div at bounding box center [682, 693] width 38 height 36
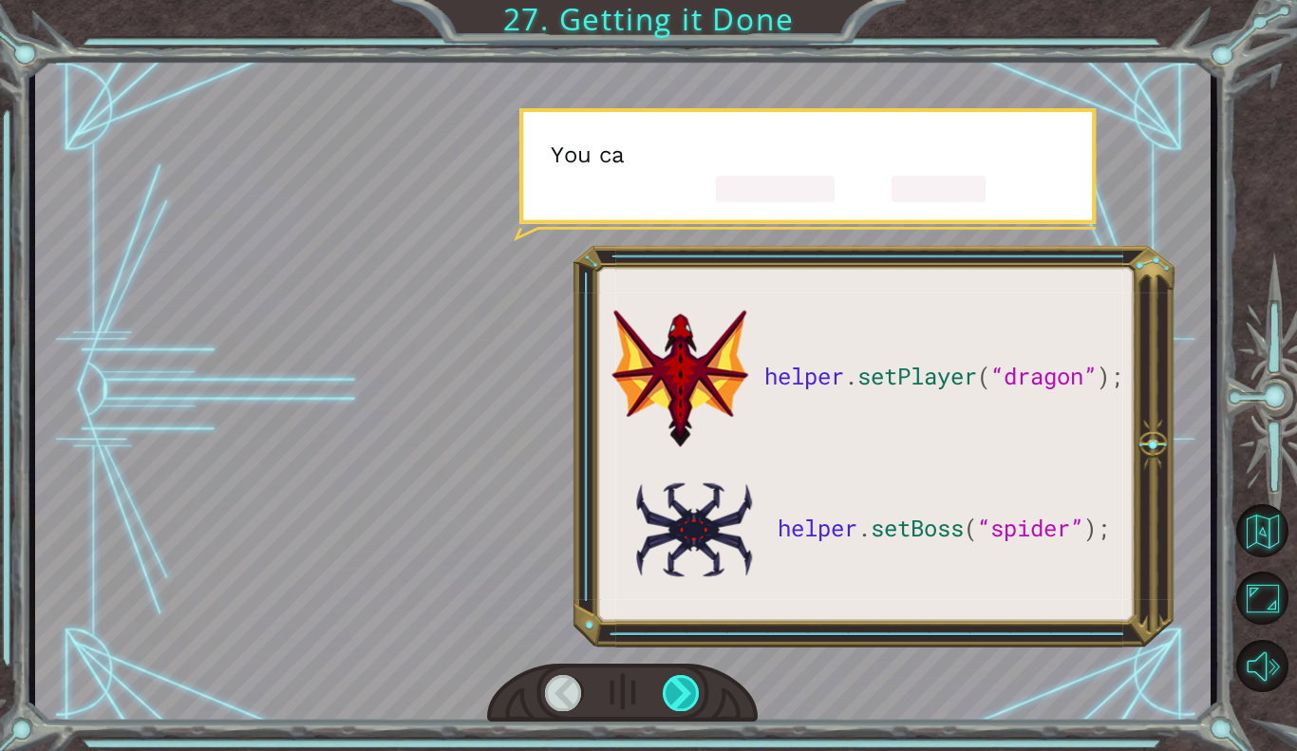
click at [671, 694] on div at bounding box center [682, 693] width 38 height 36
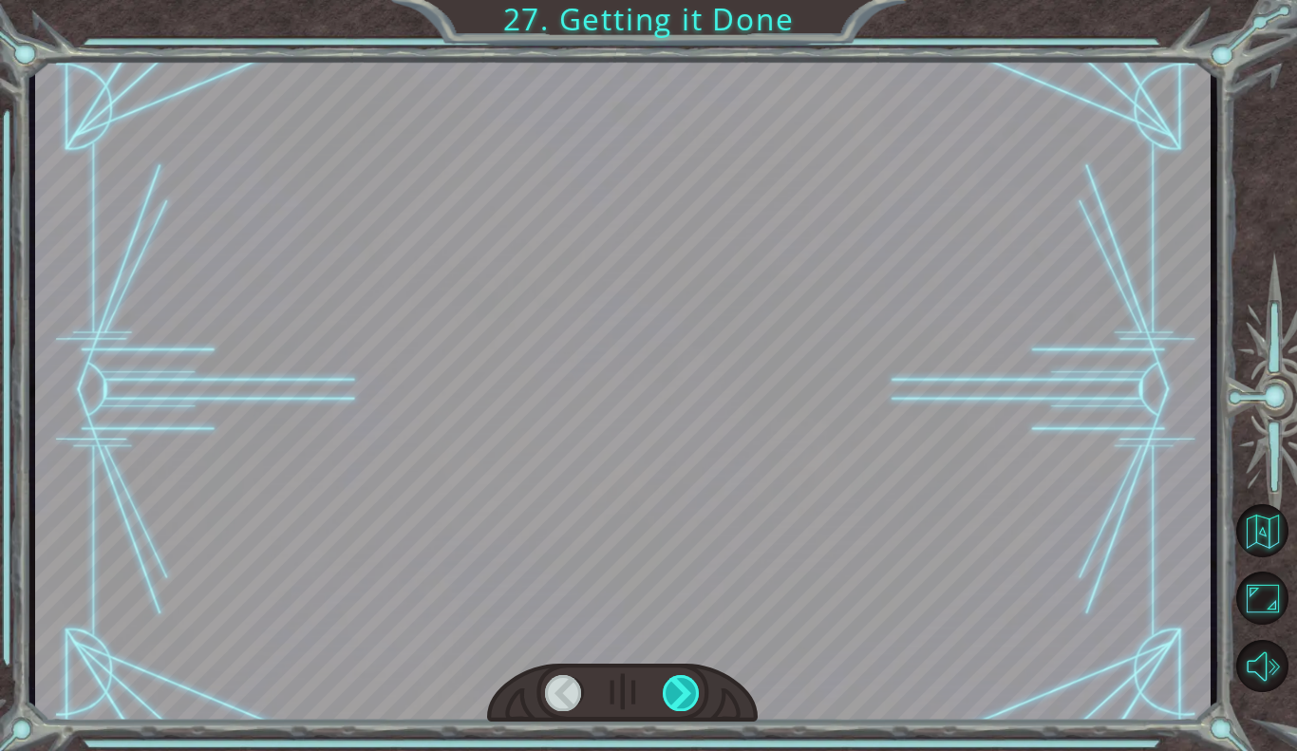
click at [671, 694] on div at bounding box center [682, 693] width 38 height 36
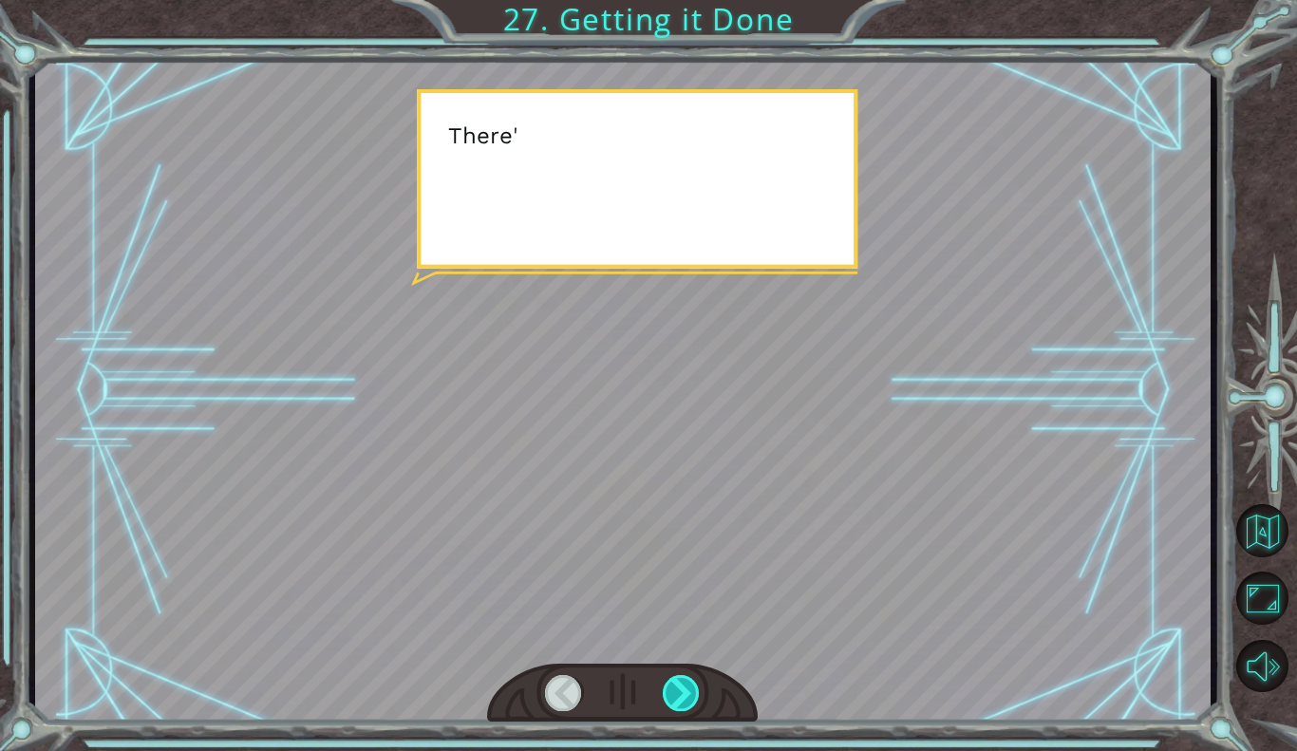
click at [671, 694] on div at bounding box center [682, 693] width 38 height 36
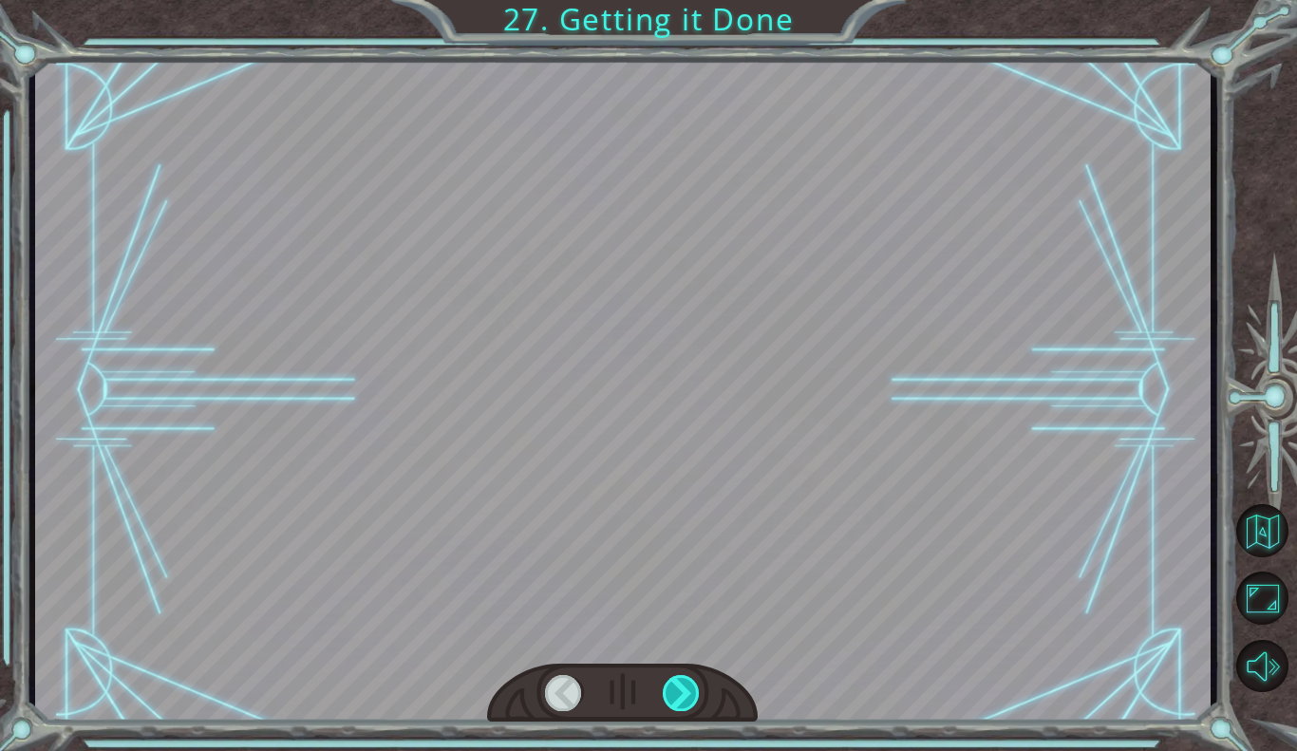
click at [671, 694] on div at bounding box center [682, 693] width 38 height 36
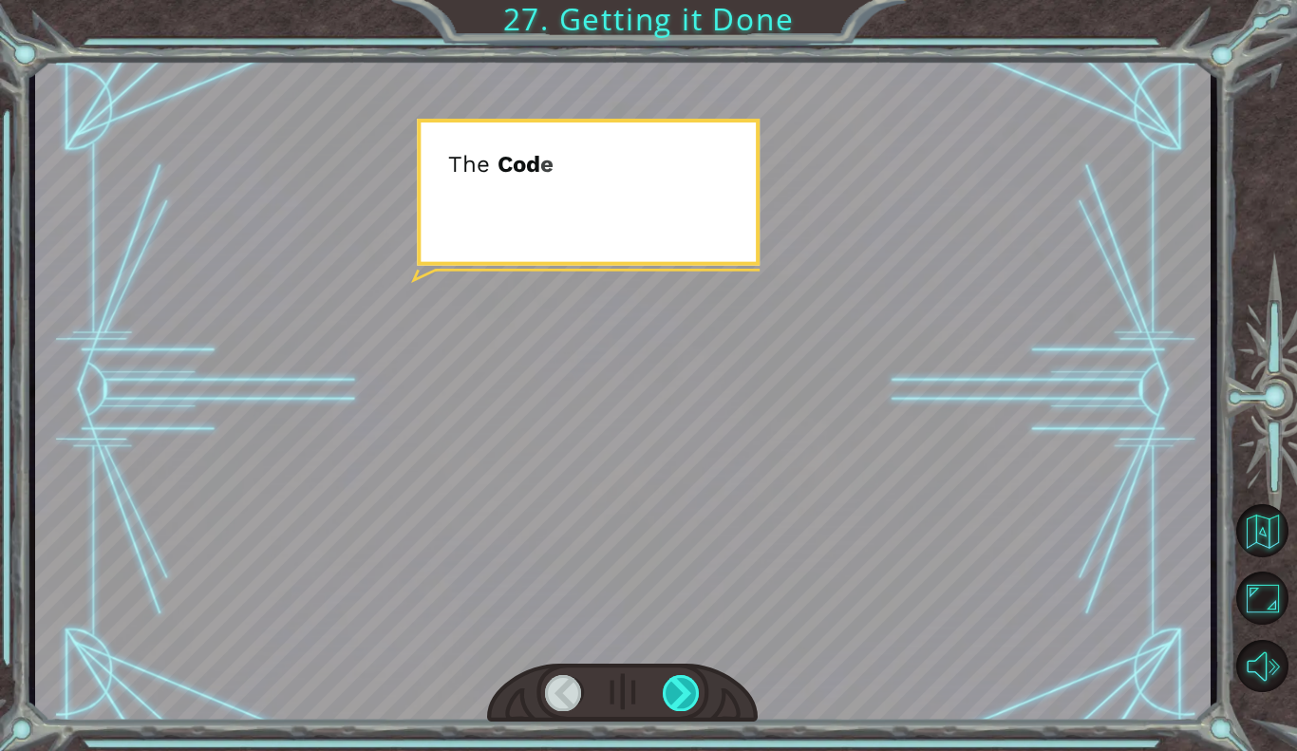
click at [671, 694] on div at bounding box center [682, 693] width 38 height 36
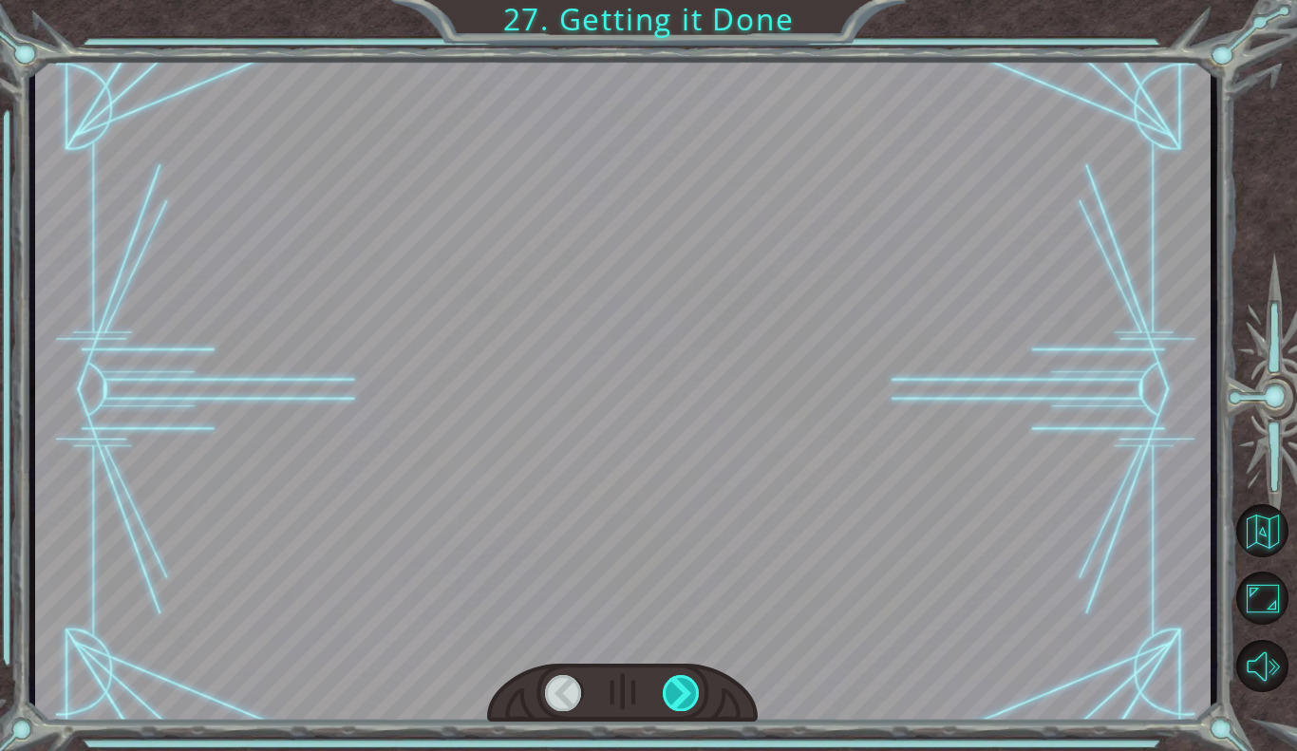
click at [671, 694] on div at bounding box center [682, 693] width 38 height 36
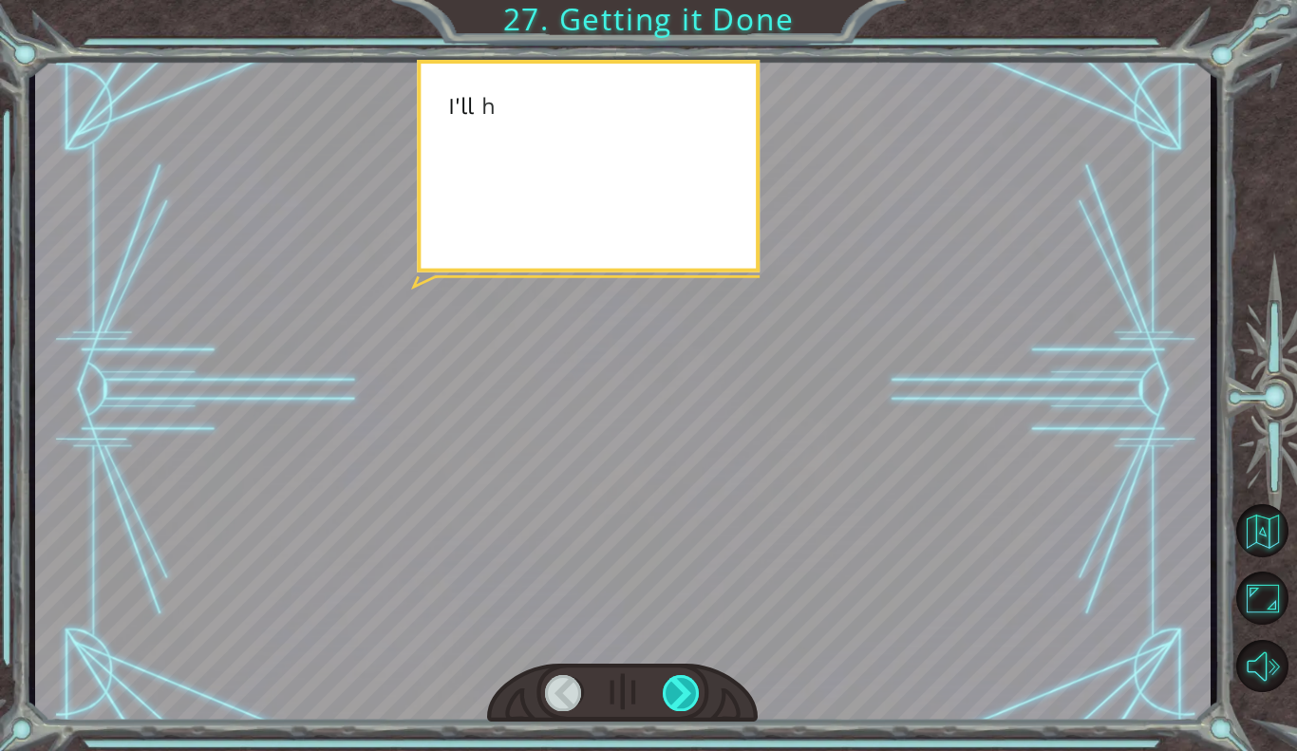
click at [671, 694] on div at bounding box center [682, 693] width 38 height 36
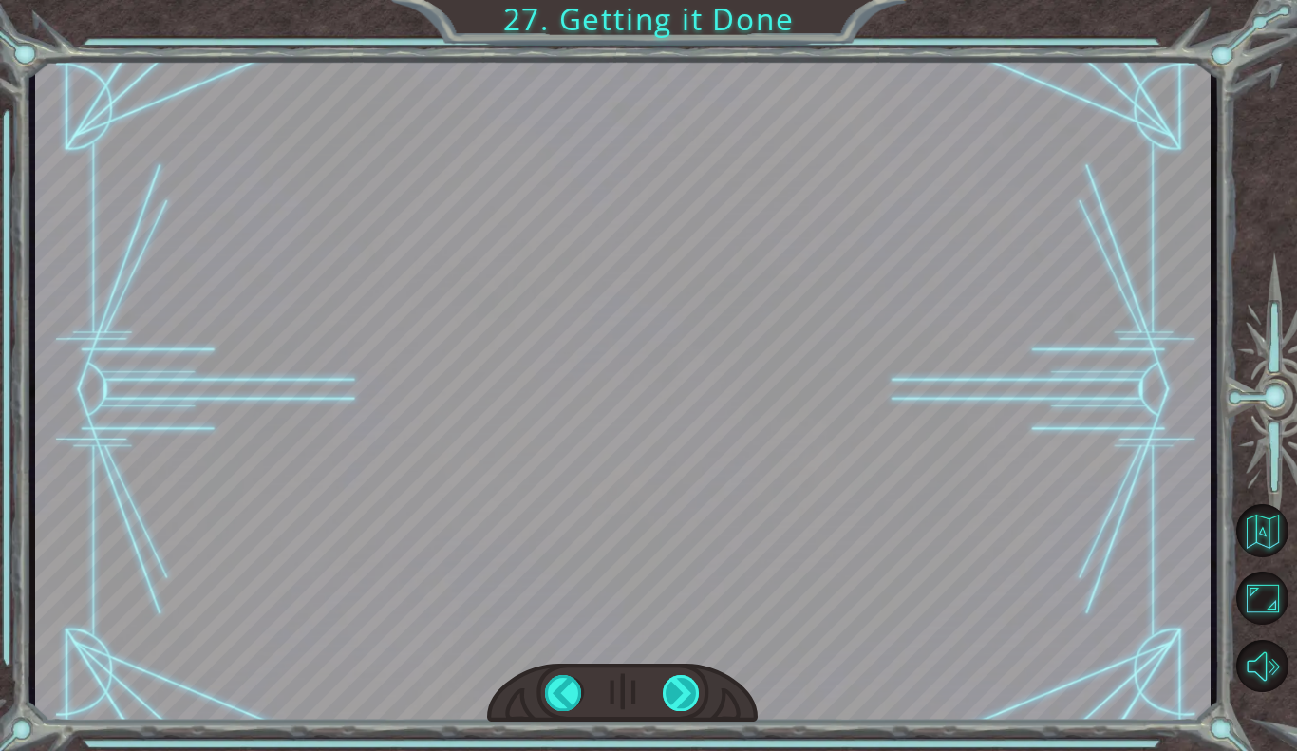
click at [671, 694] on div at bounding box center [682, 693] width 38 height 36
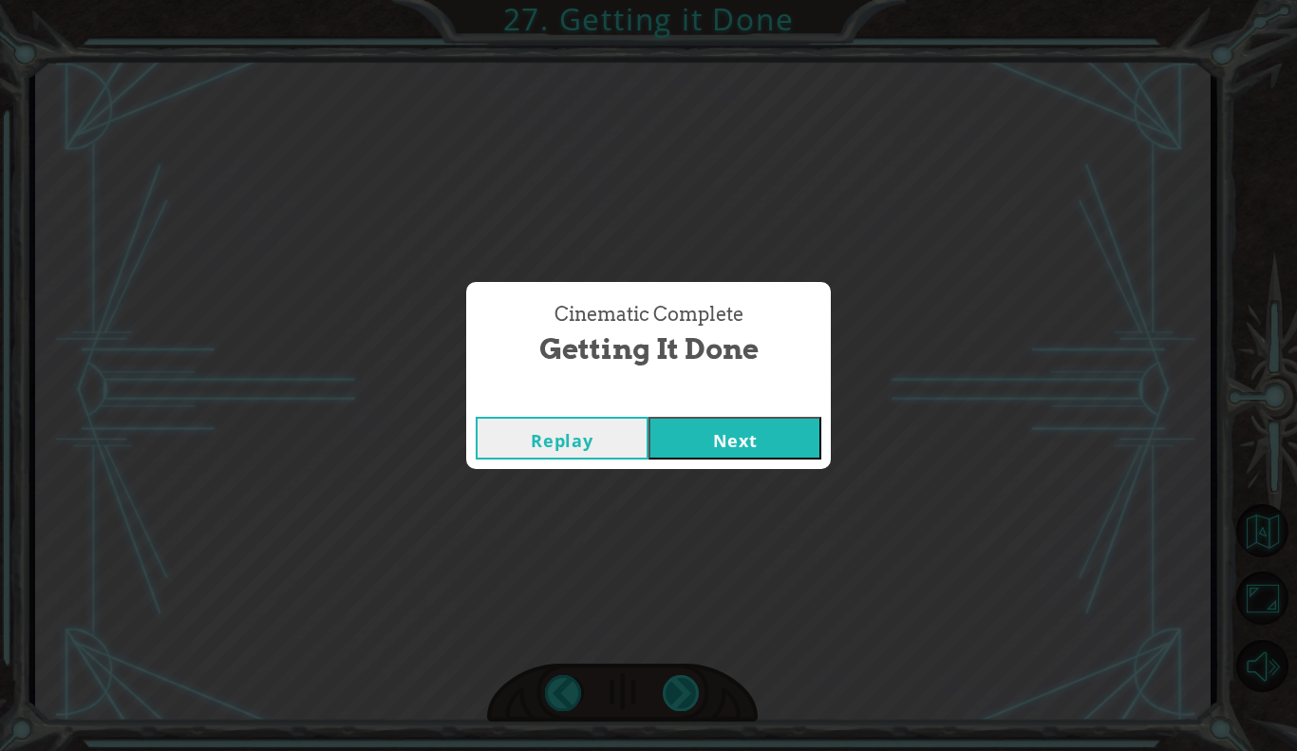
click at [671, 694] on div "Cinematic Complete Getting it Done Replay Next" at bounding box center [648, 375] width 1297 height 751
click at [788, 418] on button "Next" at bounding box center [735, 438] width 173 height 43
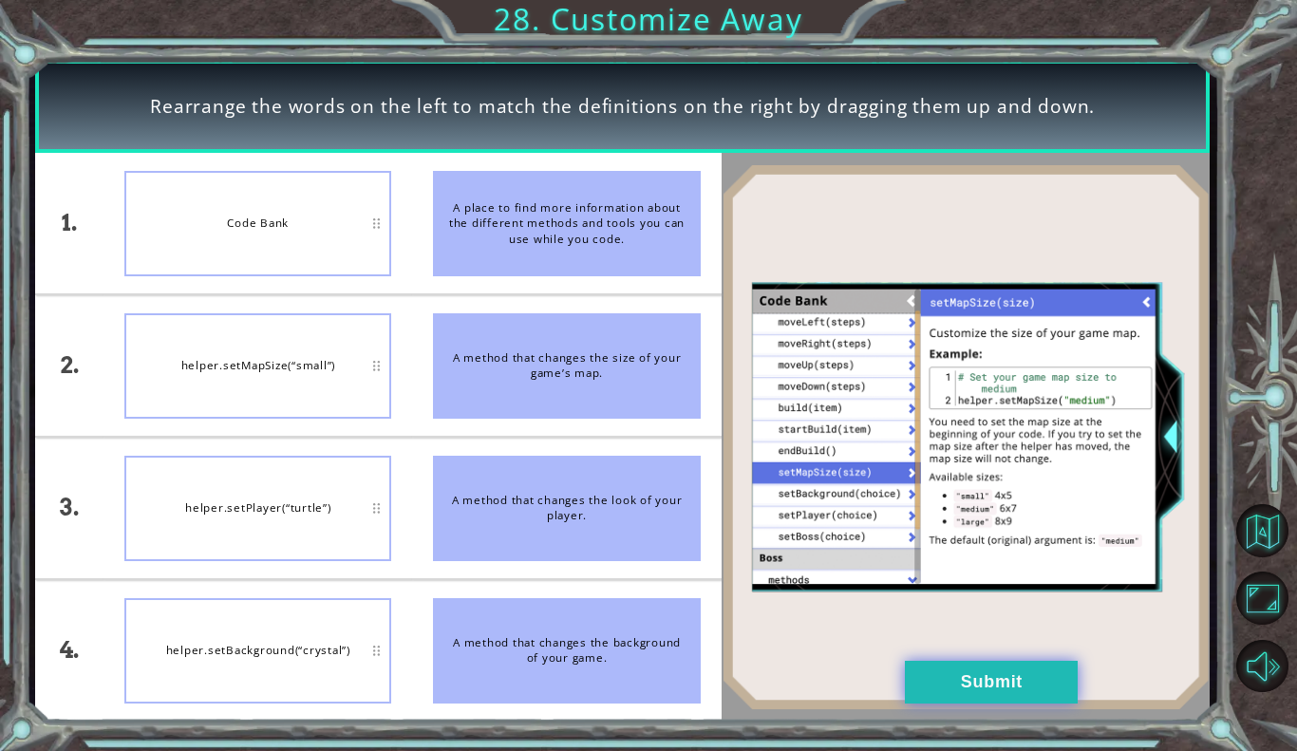
click at [1023, 692] on button "Submit" at bounding box center [991, 682] width 173 height 43
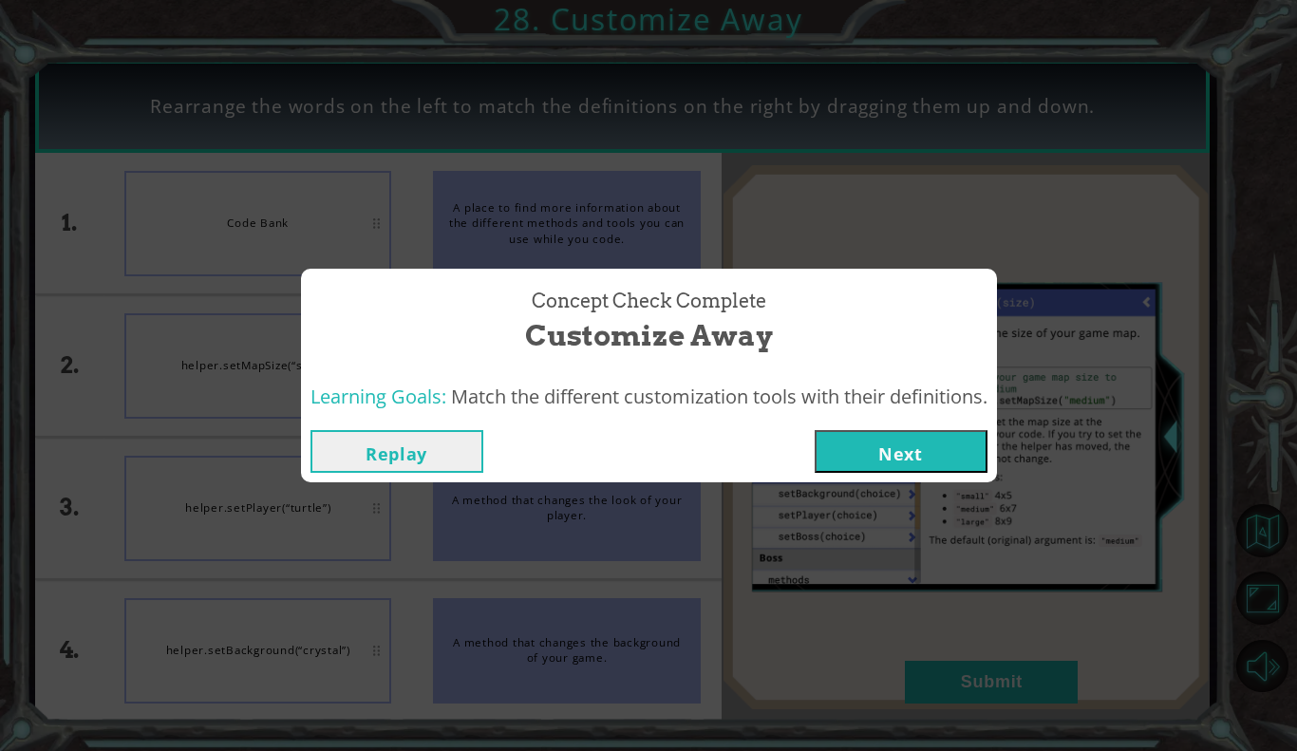
click at [939, 436] on button "Next" at bounding box center [901, 451] width 173 height 43
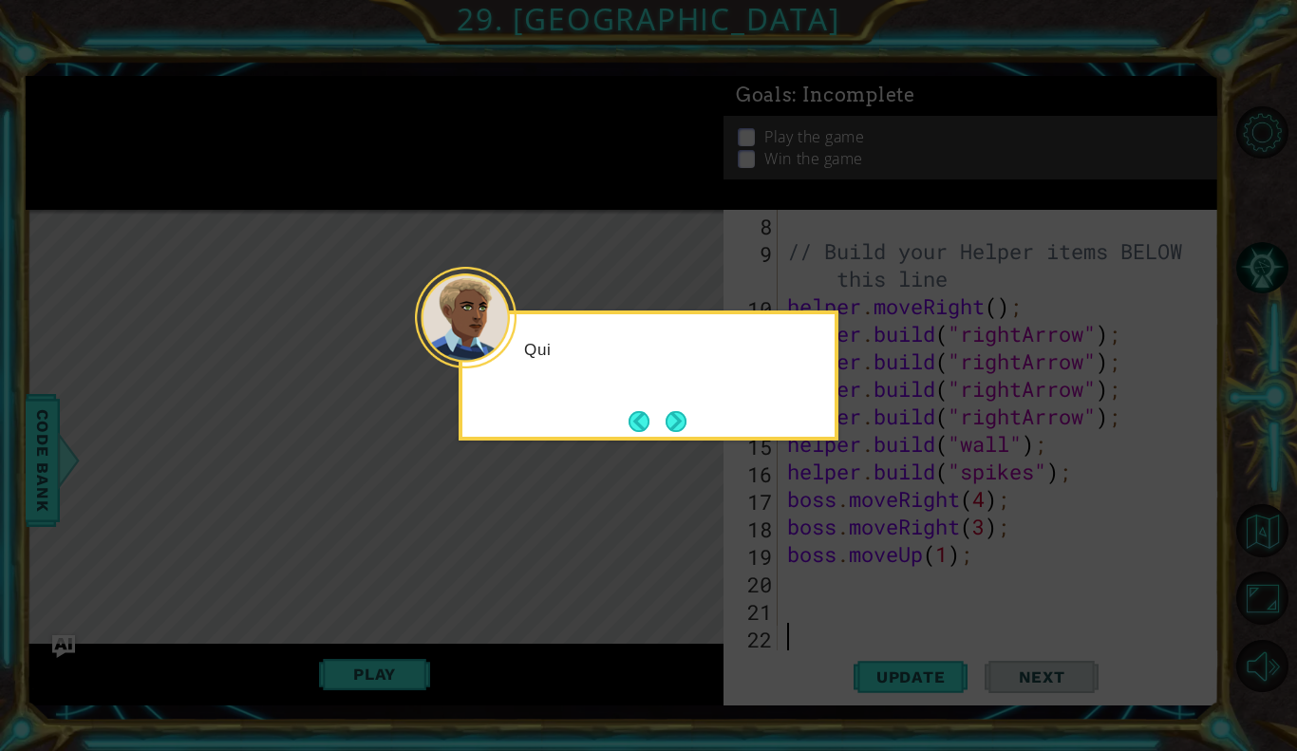
scroll to position [220, 0]
click at [679, 440] on div "Quick, we're running o" at bounding box center [649, 376] width 380 height 130
click at [685, 415] on button "Next" at bounding box center [676, 421] width 21 height 21
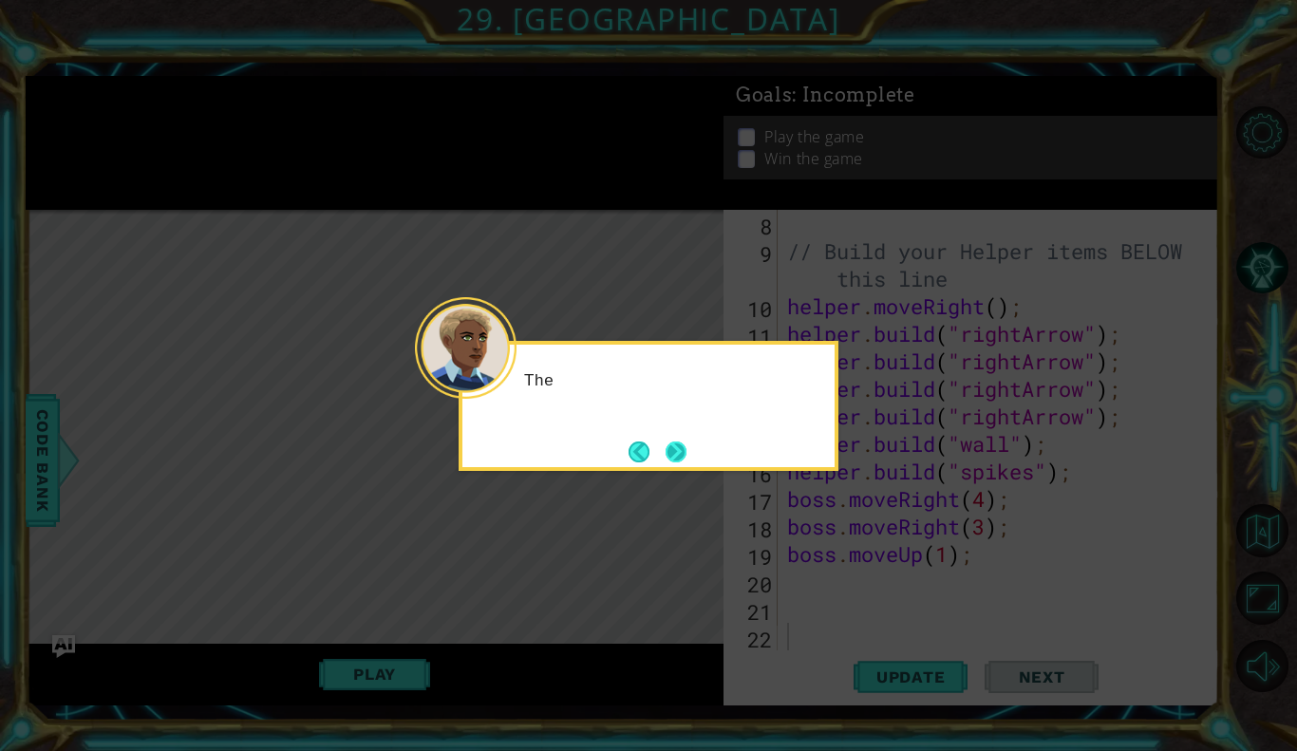
click at [670, 451] on button "Next" at bounding box center [676, 452] width 21 height 21
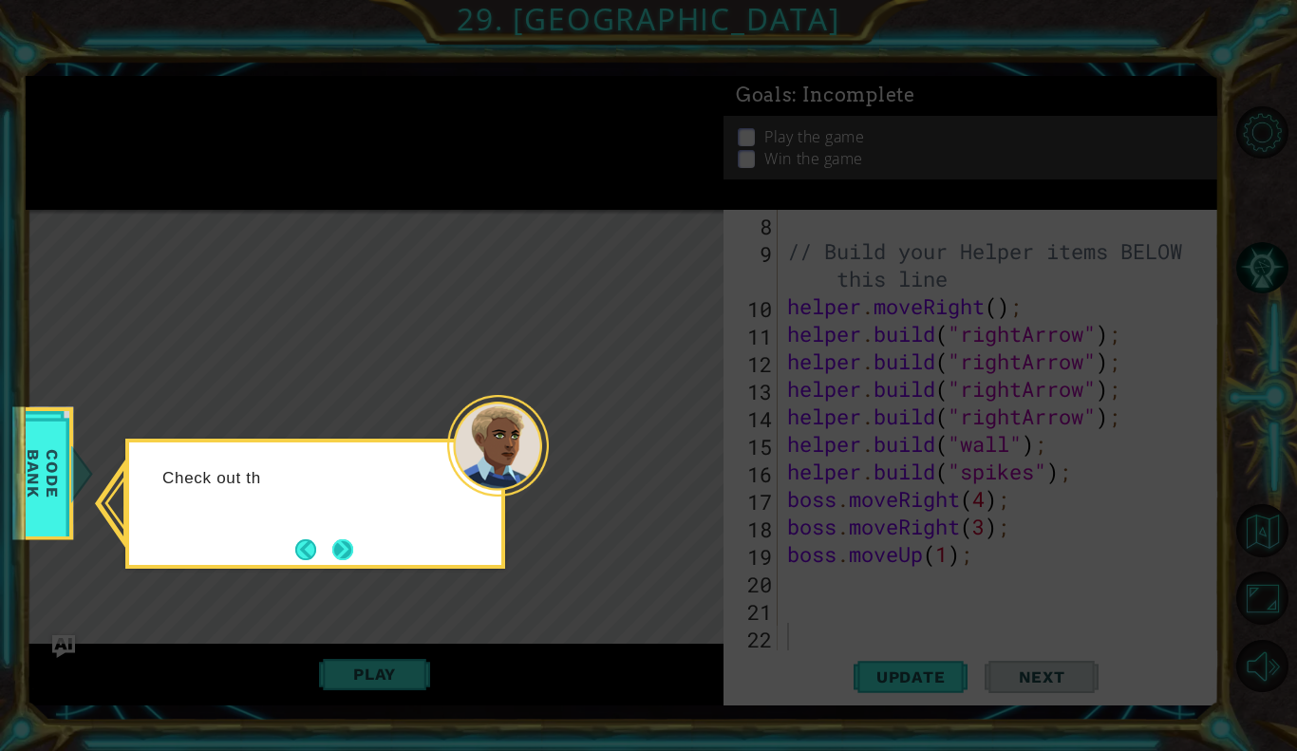
click at [332, 560] on button "Next" at bounding box center [342, 549] width 21 height 21
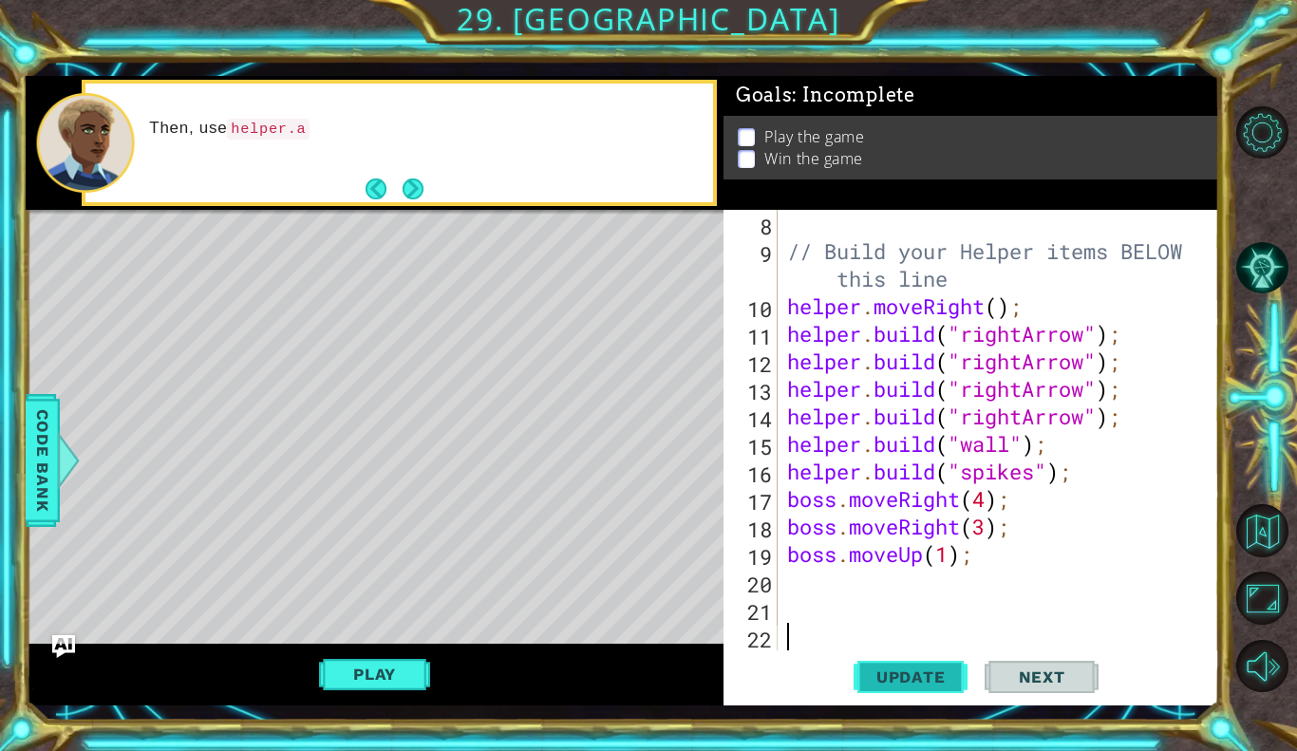
click at [918, 673] on span "Update" at bounding box center [911, 677] width 107 height 19
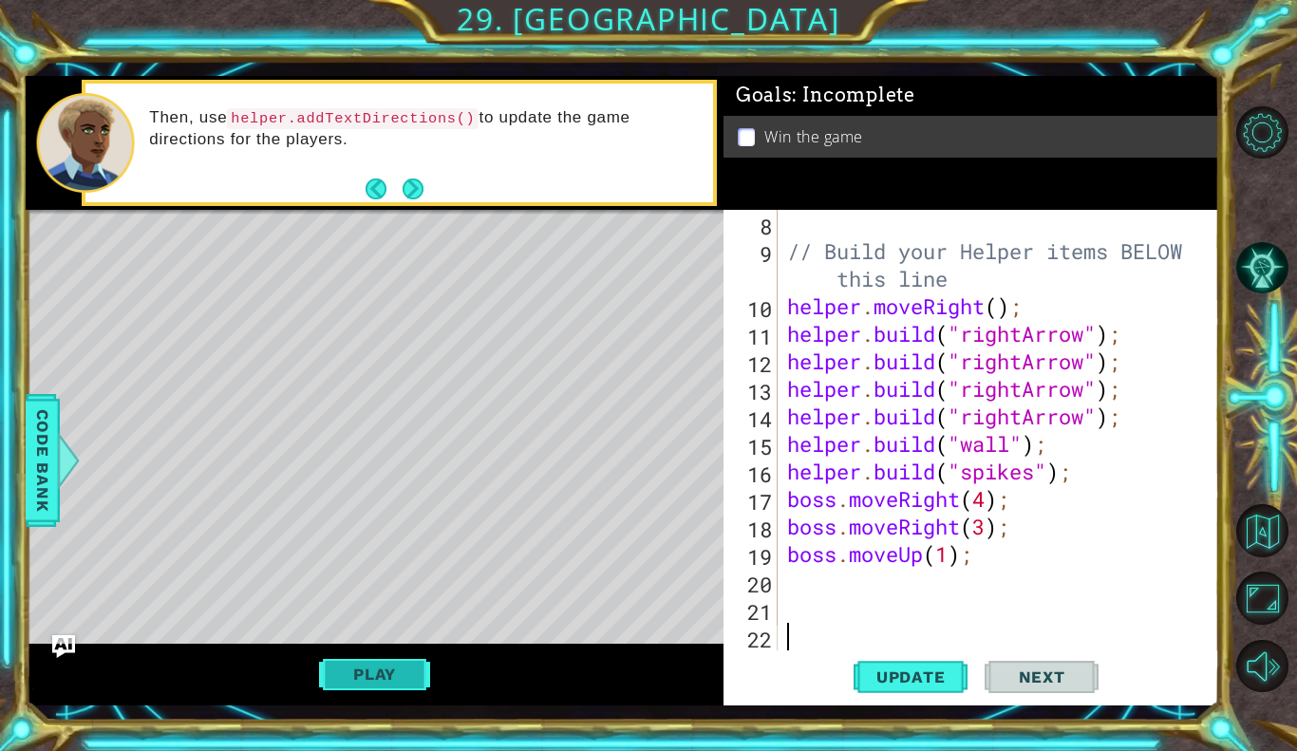
click at [384, 678] on button "Play" at bounding box center [374, 674] width 111 height 36
click at [1044, 684] on button "Next" at bounding box center [1042, 677] width 114 height 49
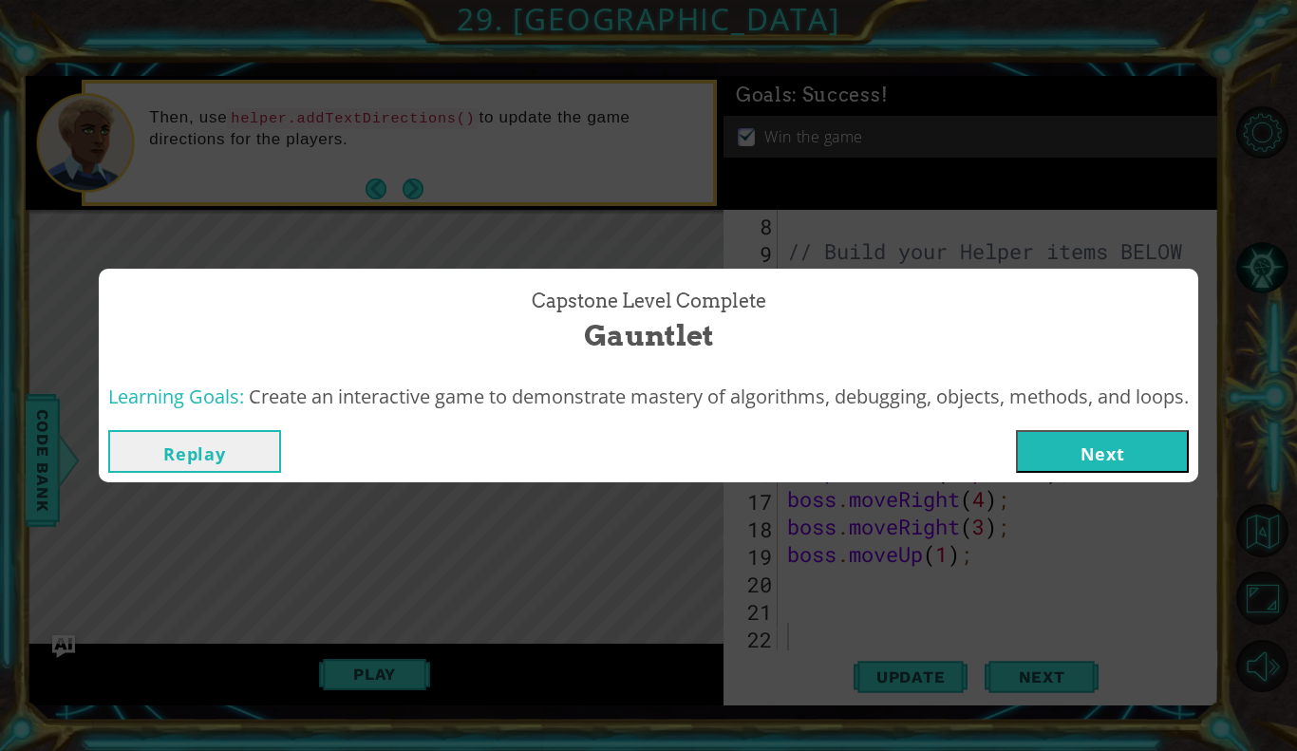
click at [1150, 442] on button "Next" at bounding box center [1102, 451] width 173 height 43
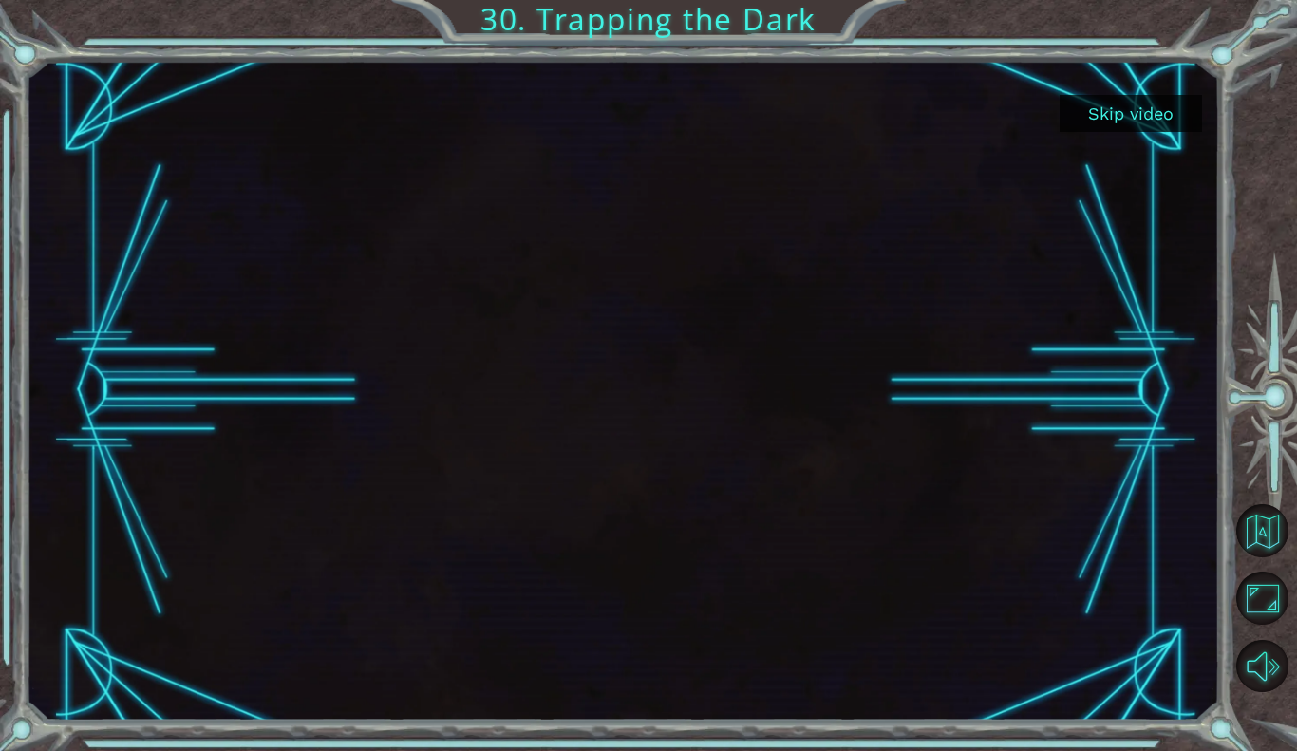
click at [1158, 121] on button "Skip video" at bounding box center [1131, 113] width 142 height 37
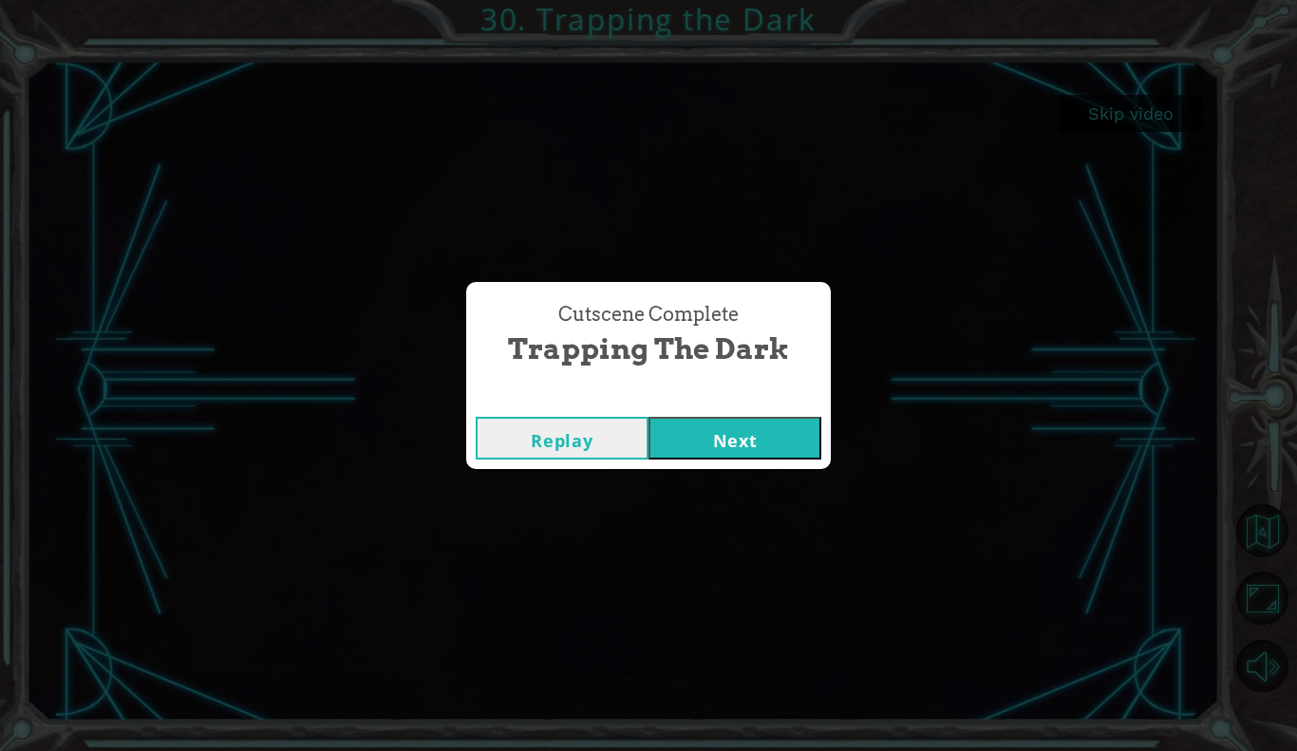
click at [753, 438] on button "Next" at bounding box center [735, 438] width 173 height 43
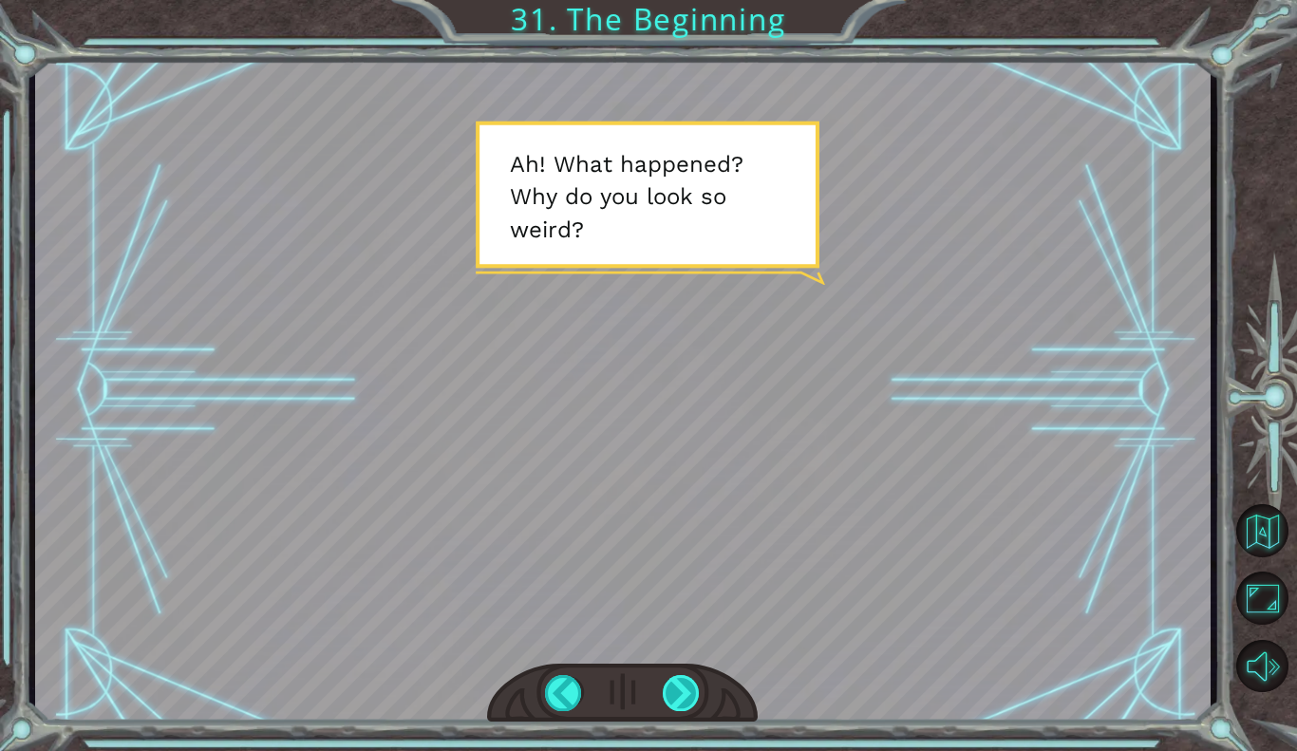
click at [690, 690] on div at bounding box center [682, 693] width 38 height 36
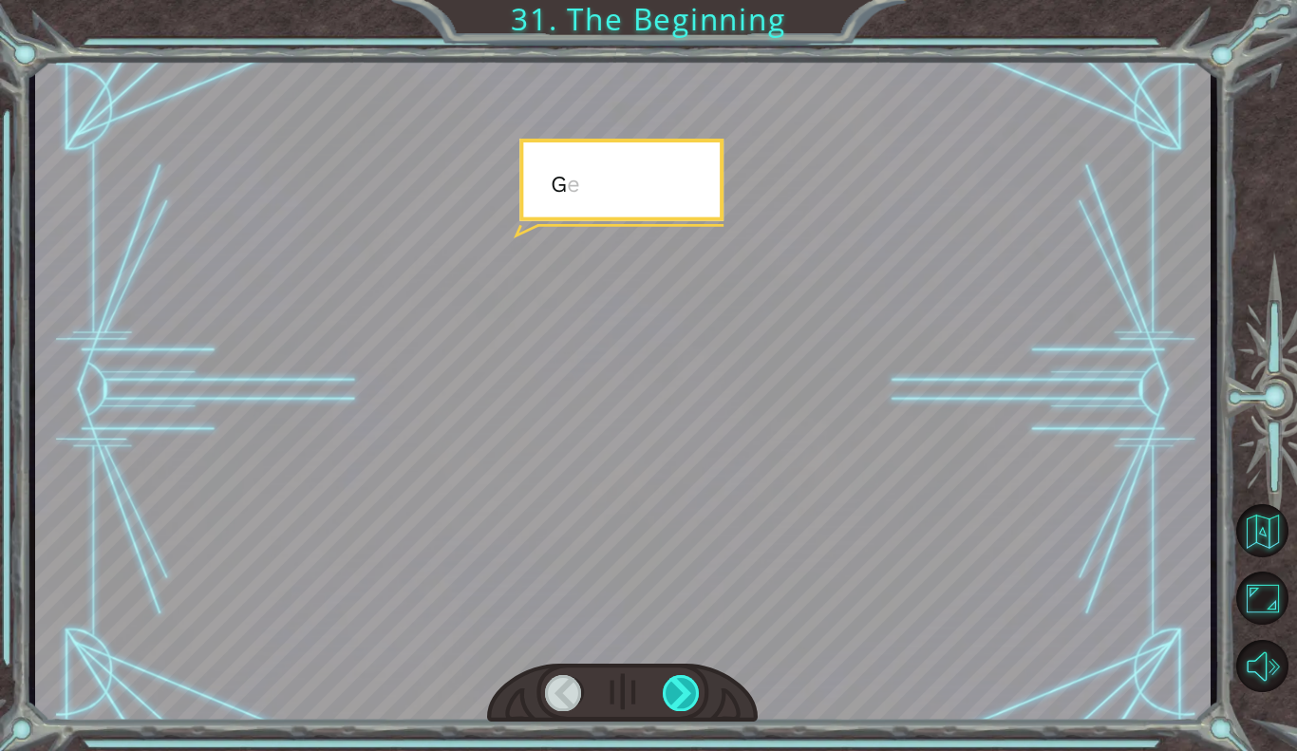
click at [690, 690] on div at bounding box center [682, 693] width 38 height 36
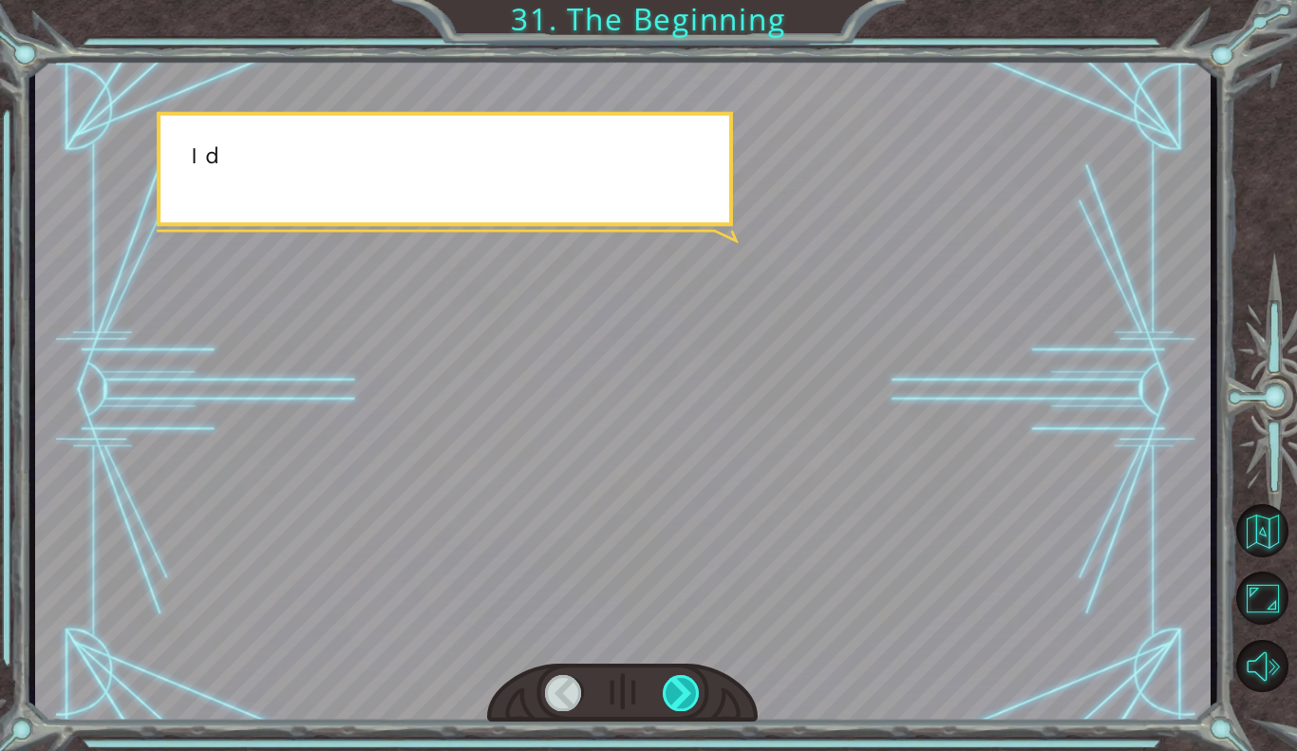
click at [690, 690] on div at bounding box center [682, 693] width 38 height 36
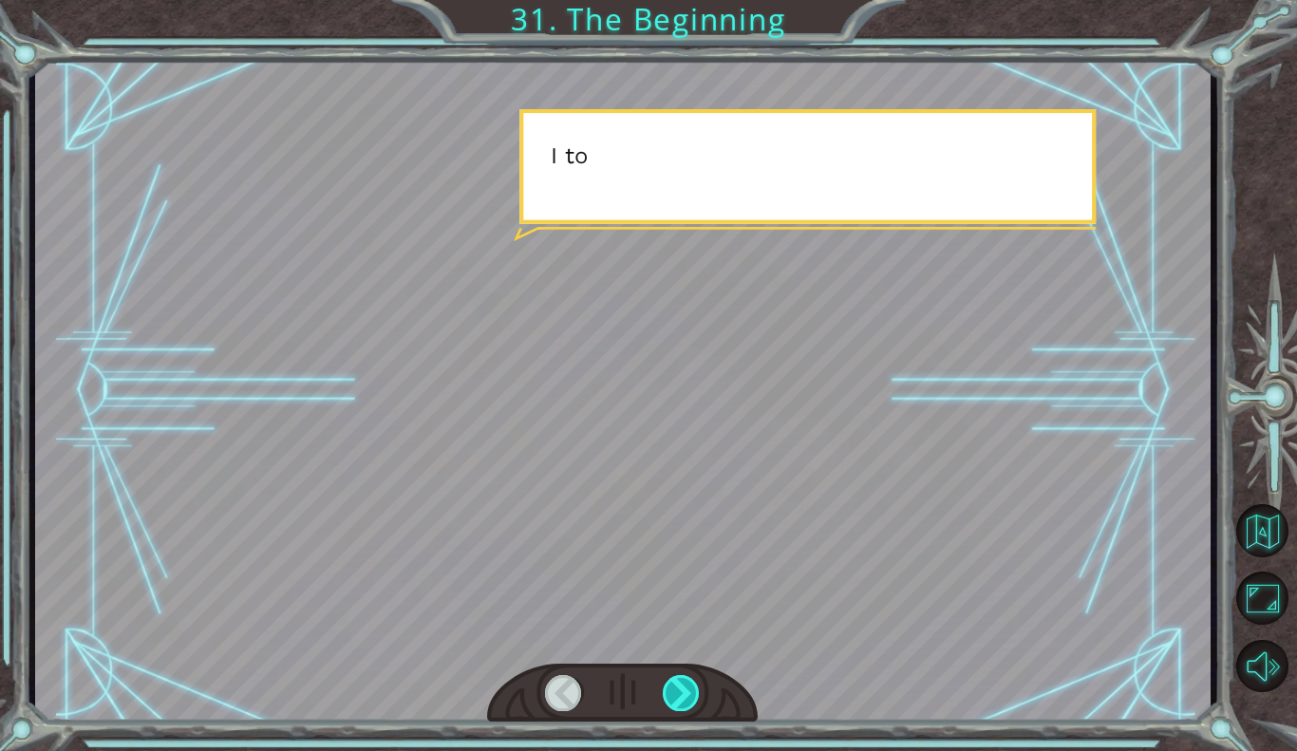
click at [690, 690] on div at bounding box center [682, 693] width 38 height 36
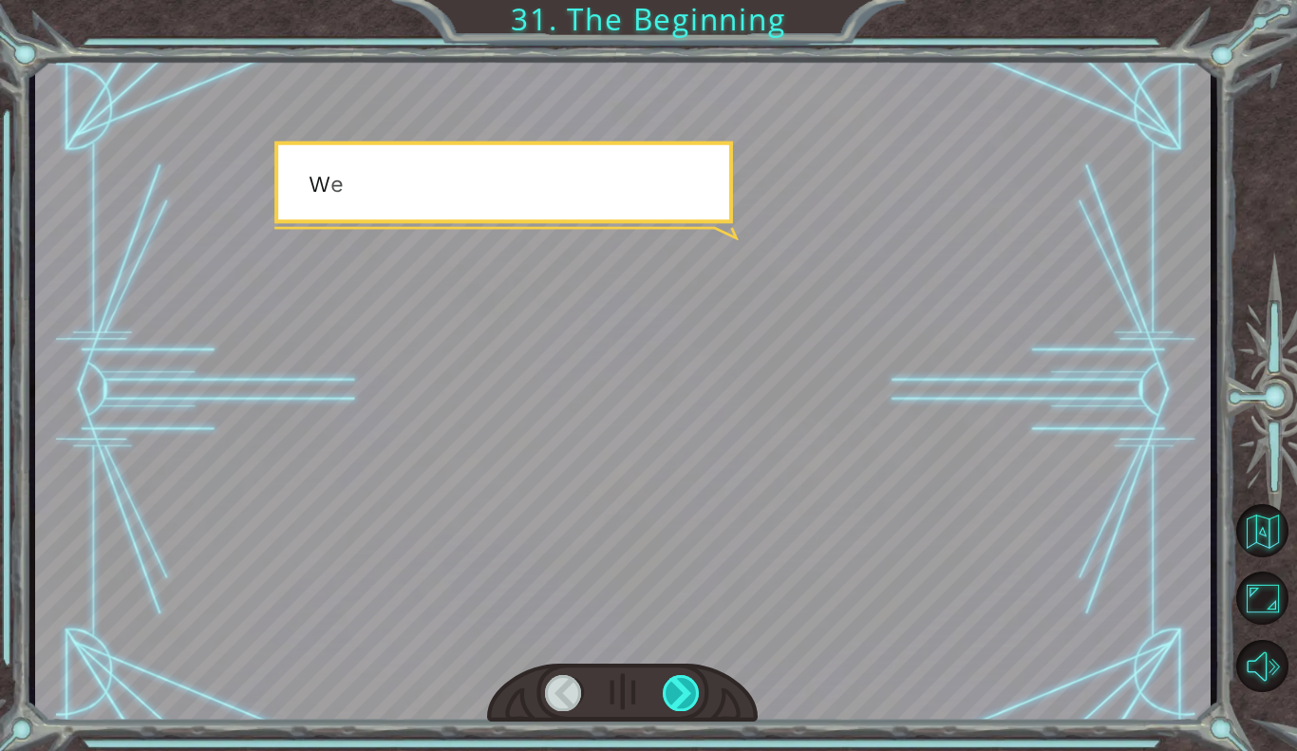
click at [690, 690] on div at bounding box center [682, 693] width 38 height 36
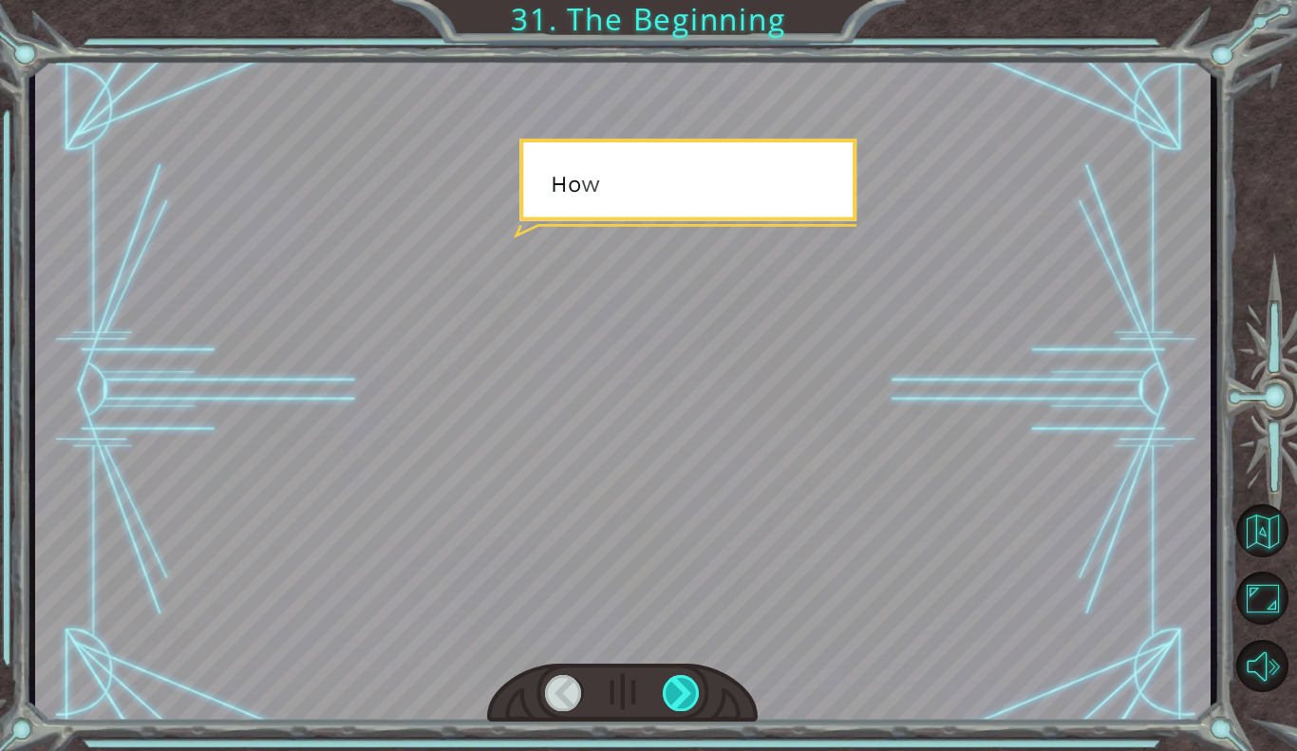
click at [690, 690] on div at bounding box center [682, 693] width 38 height 36
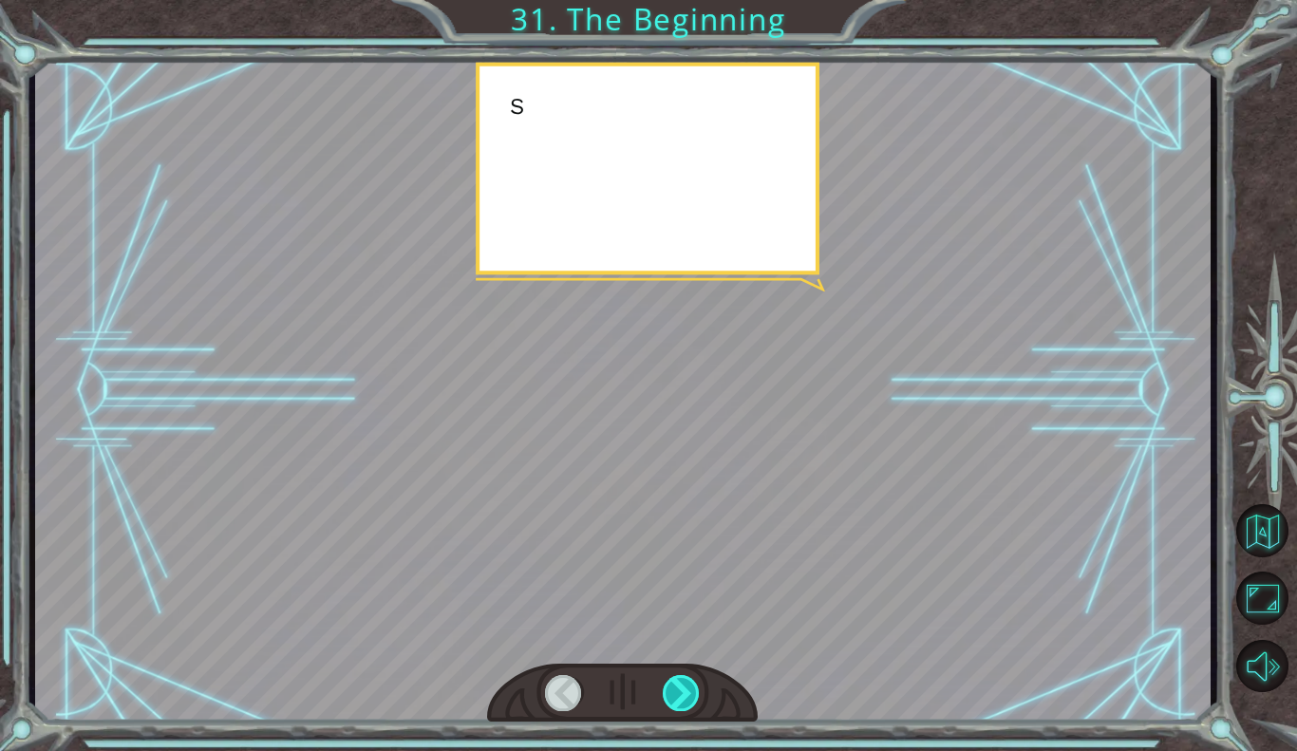
click at [690, 690] on div at bounding box center [682, 693] width 38 height 36
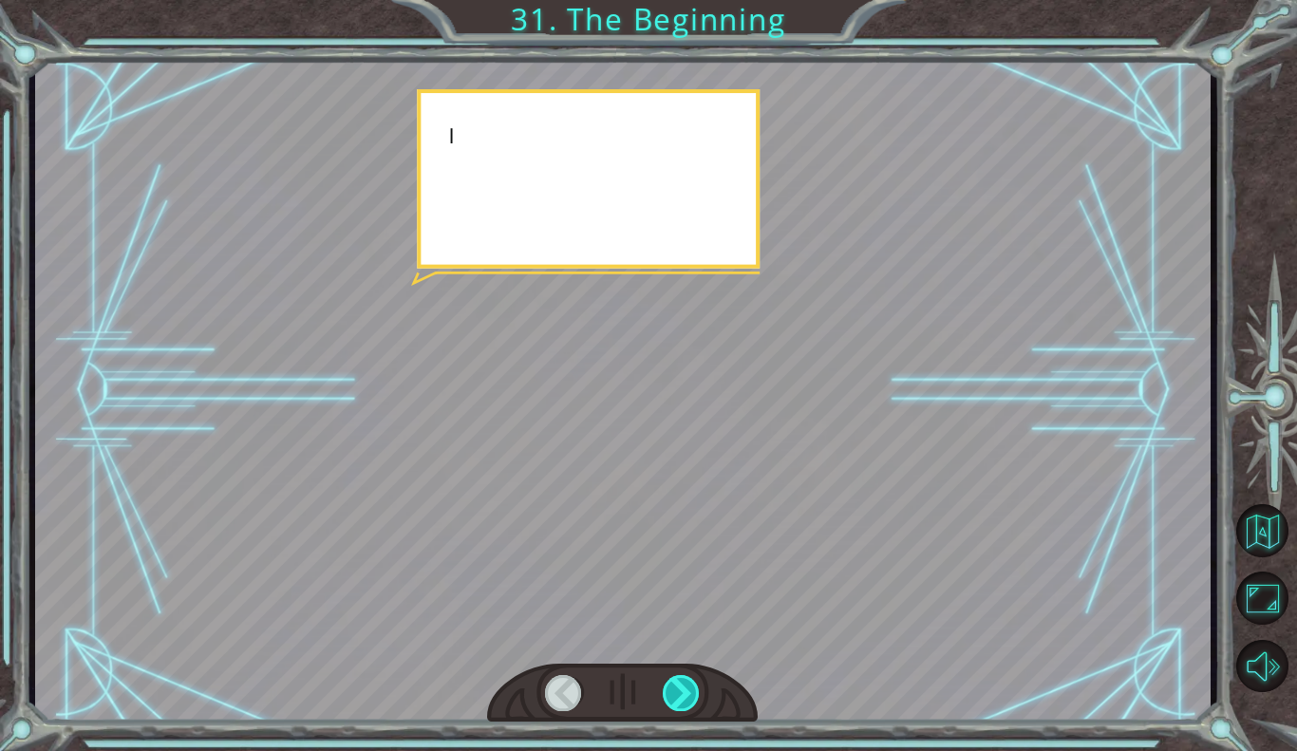
click at [690, 690] on div at bounding box center [682, 693] width 38 height 36
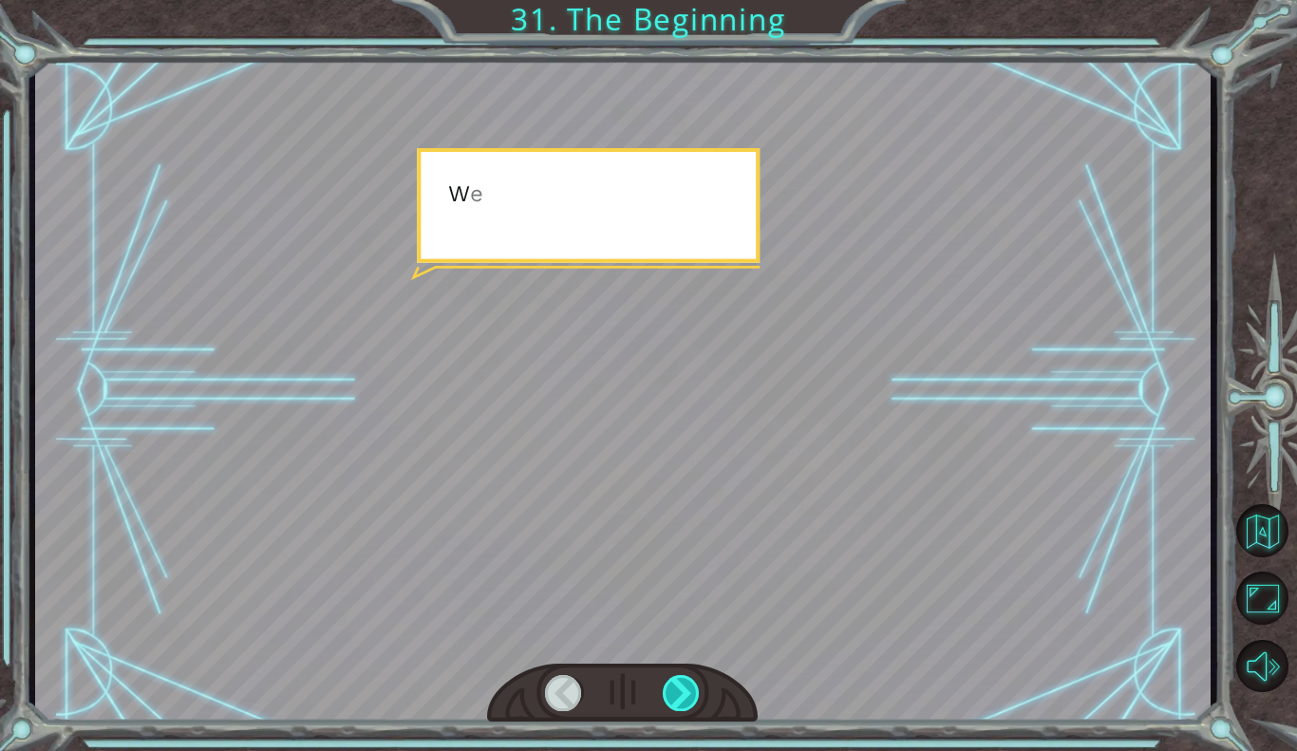
click at [690, 690] on div at bounding box center [682, 693] width 38 height 36
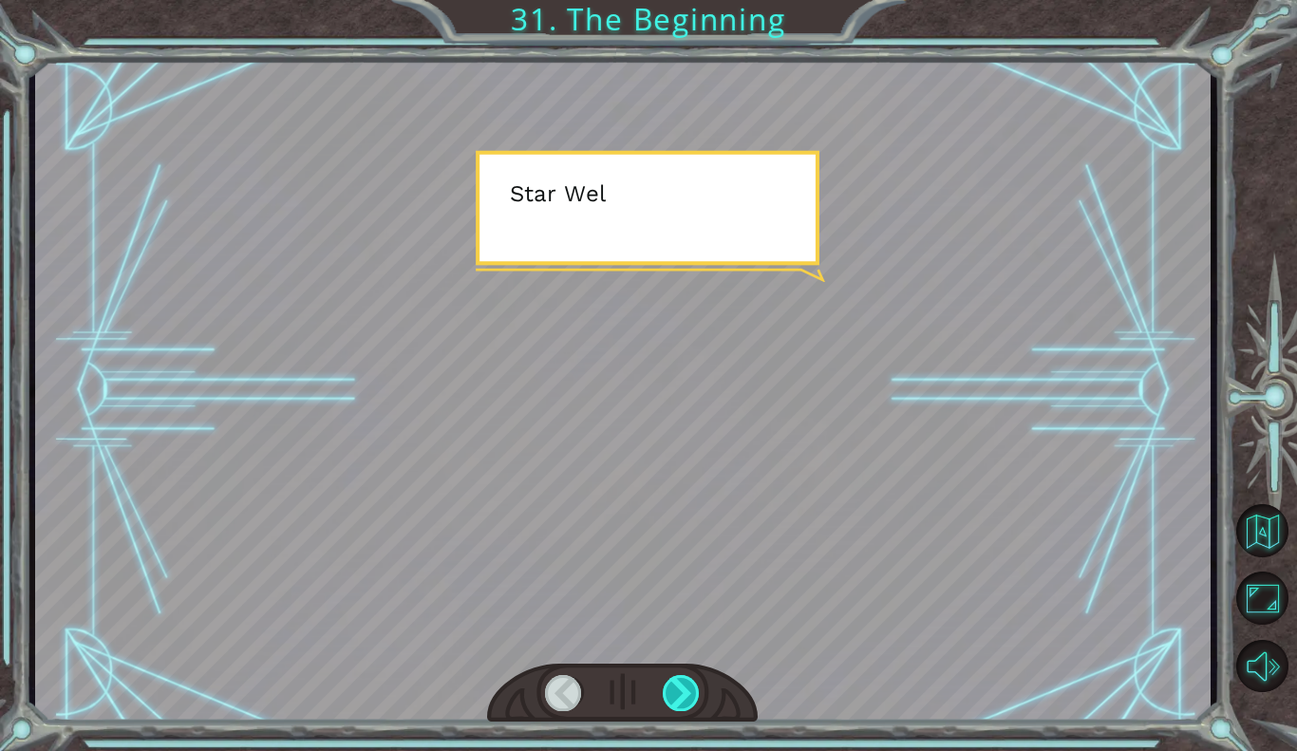
click at [690, 690] on div at bounding box center [682, 693] width 38 height 36
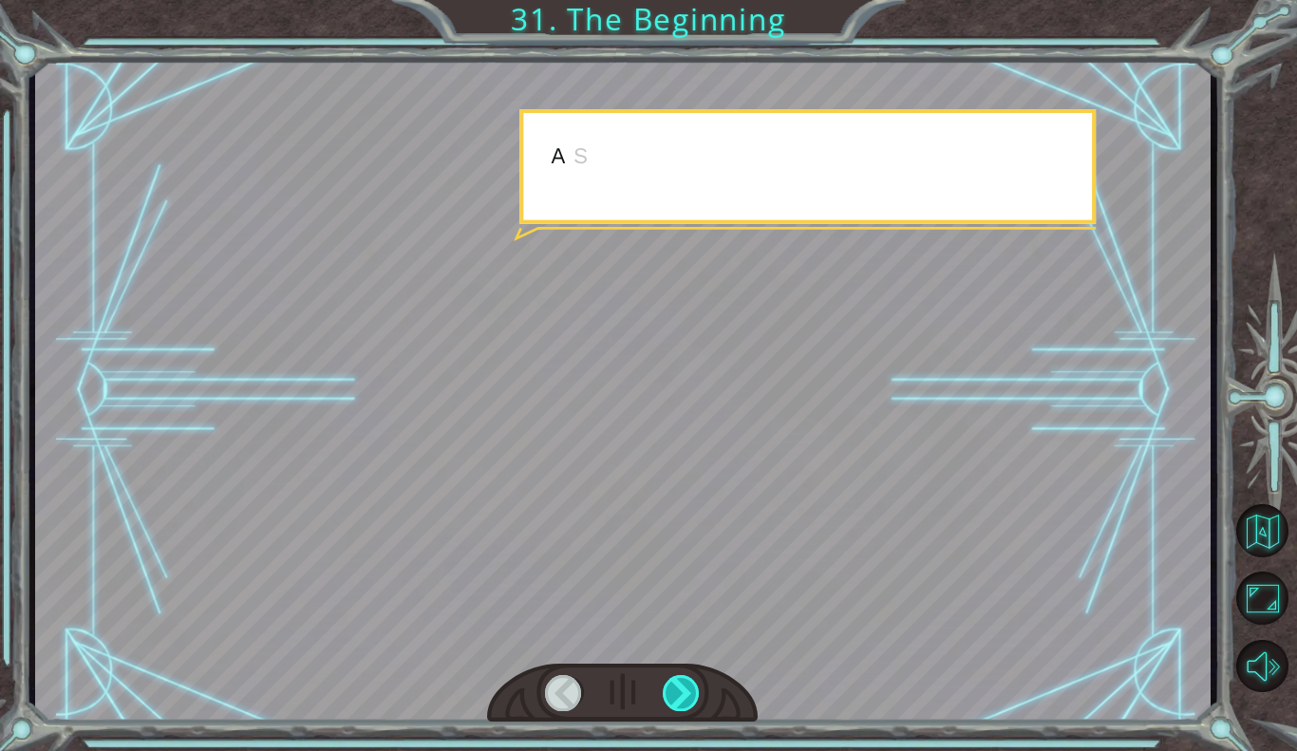
click at [690, 690] on div at bounding box center [682, 693] width 38 height 36
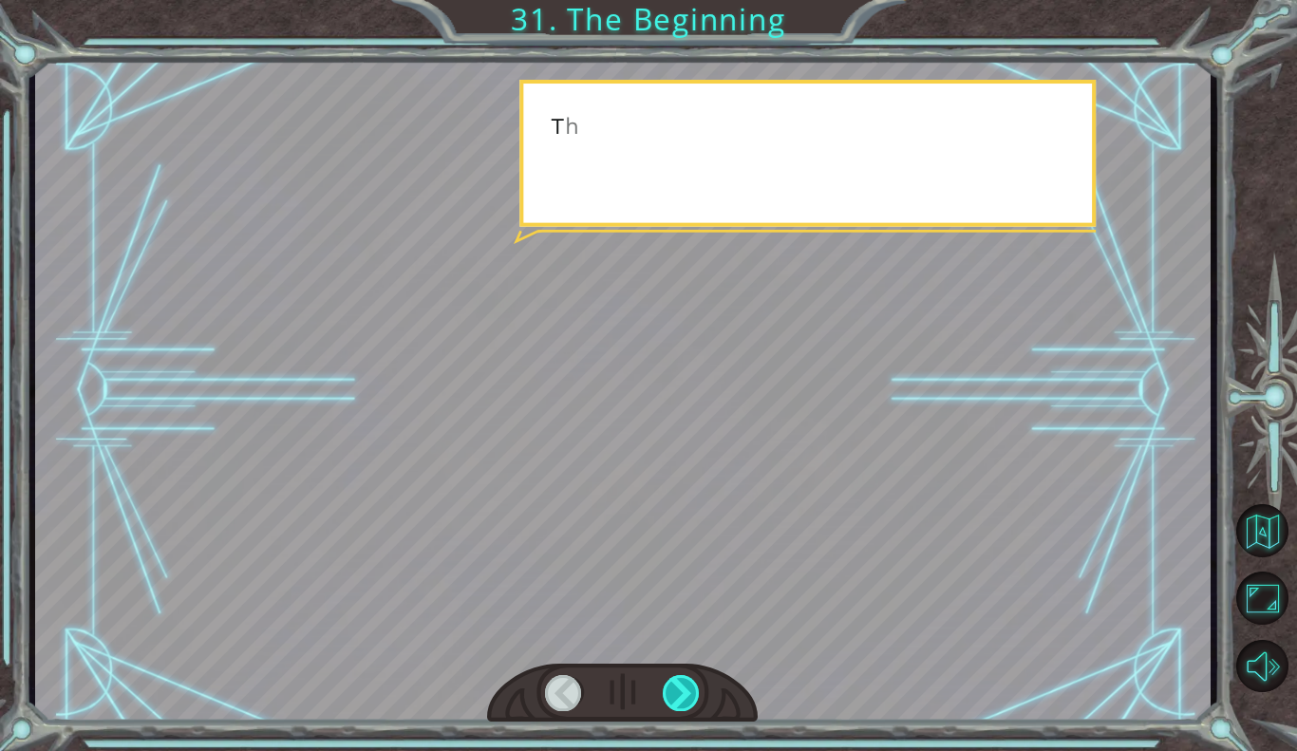
click at [690, 690] on div at bounding box center [682, 693] width 38 height 36
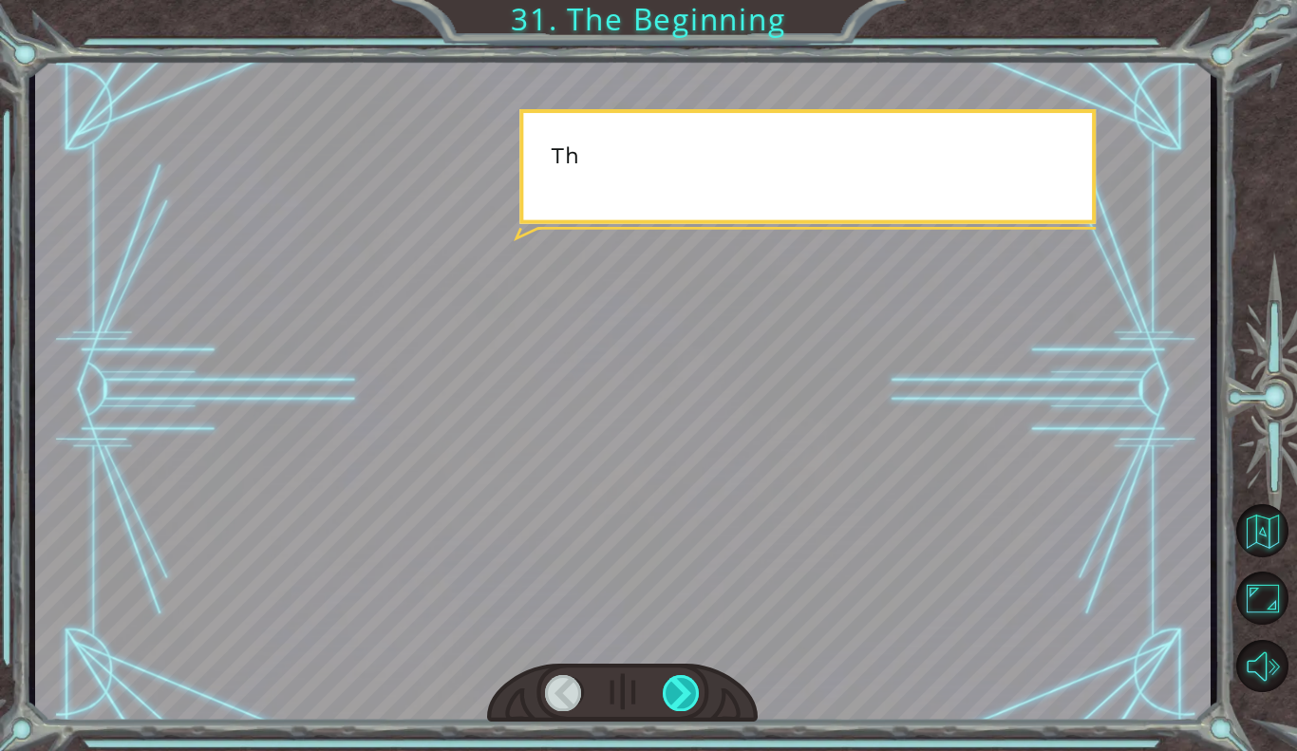
click at [690, 690] on div at bounding box center [682, 693] width 38 height 36
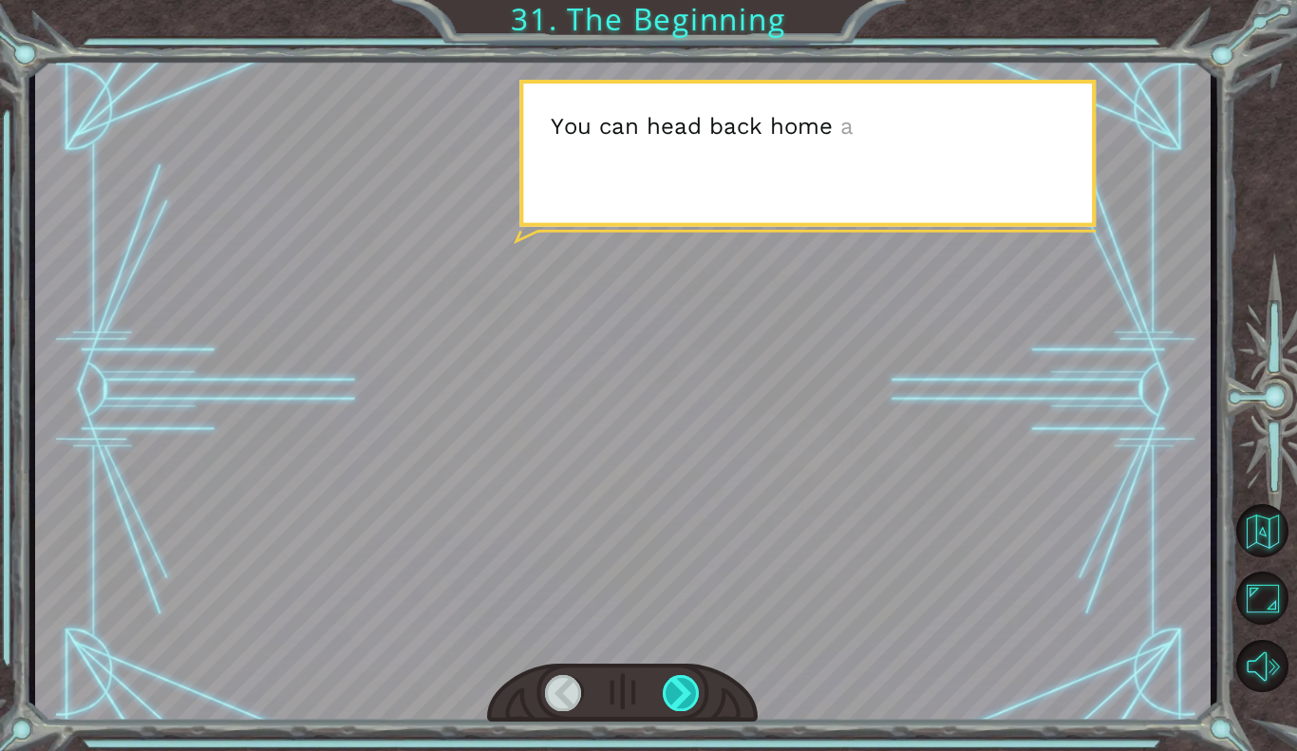
click at [690, 690] on div at bounding box center [682, 693] width 38 height 36
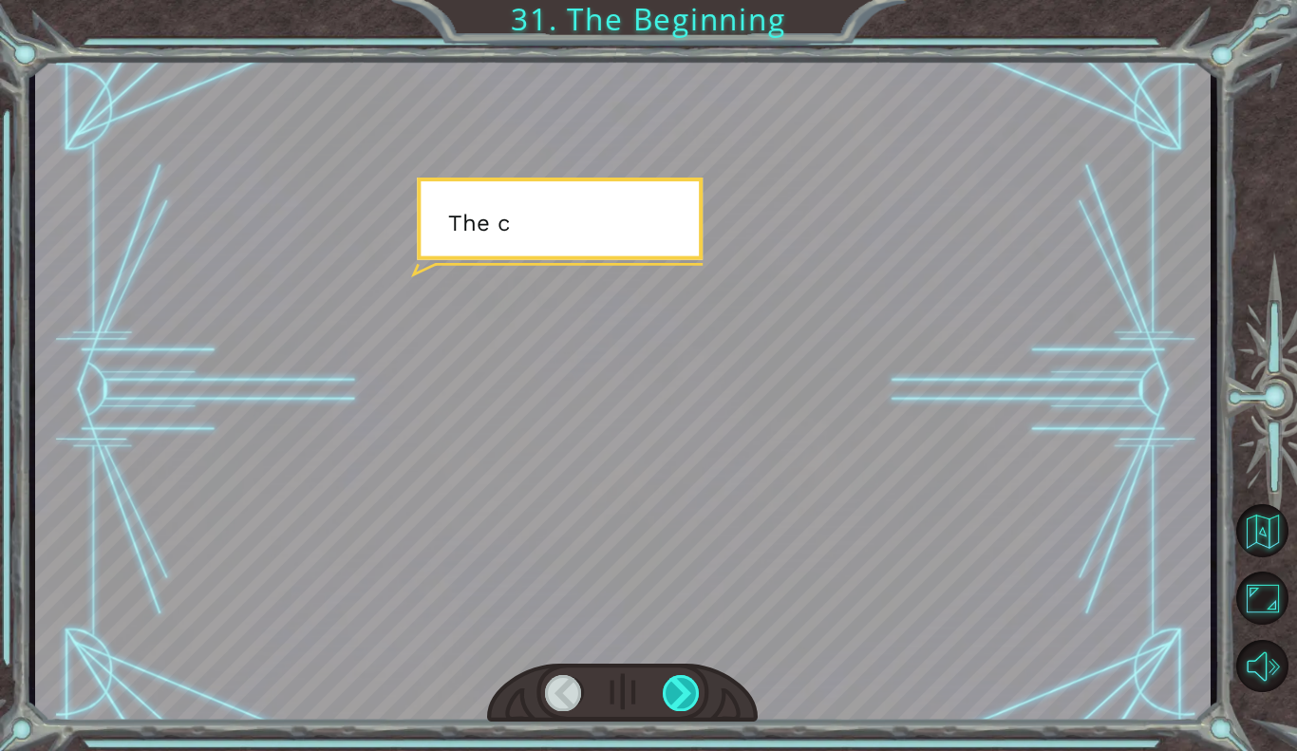
click at [690, 690] on div at bounding box center [682, 693] width 38 height 36
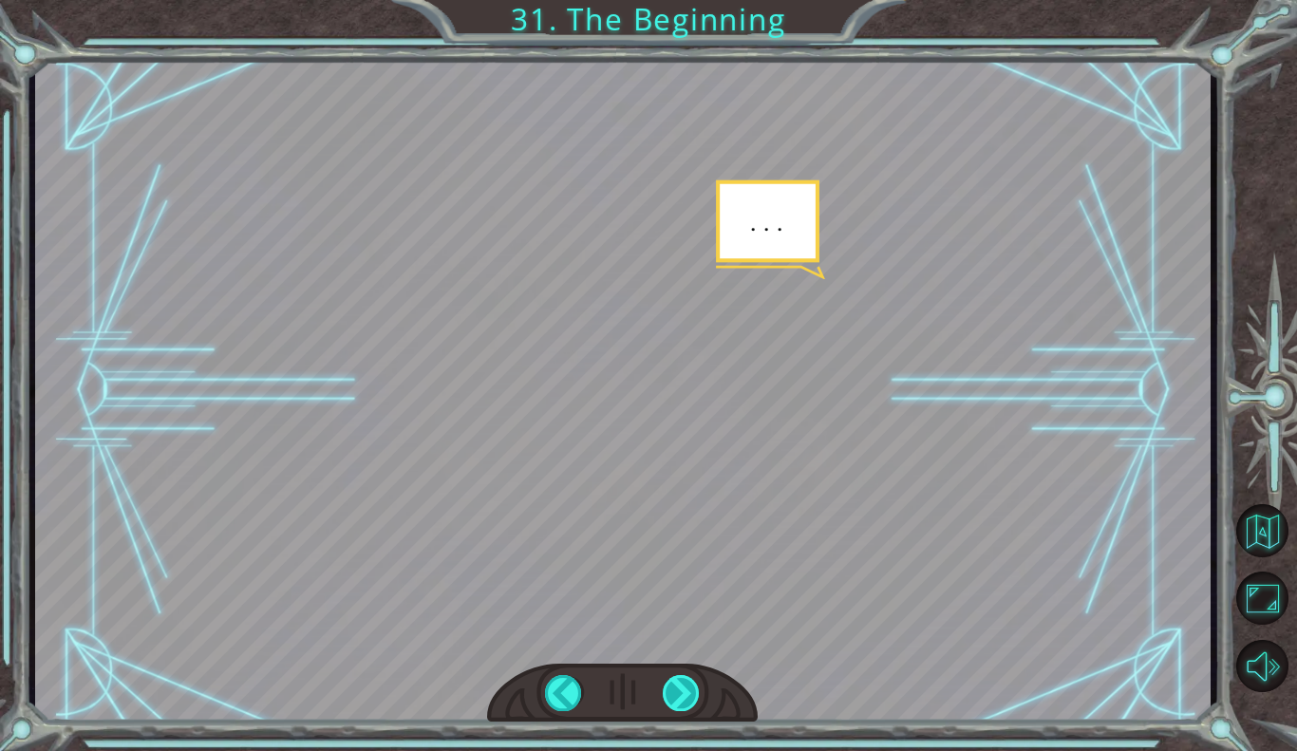
click at [690, 690] on div at bounding box center [682, 693] width 38 height 36
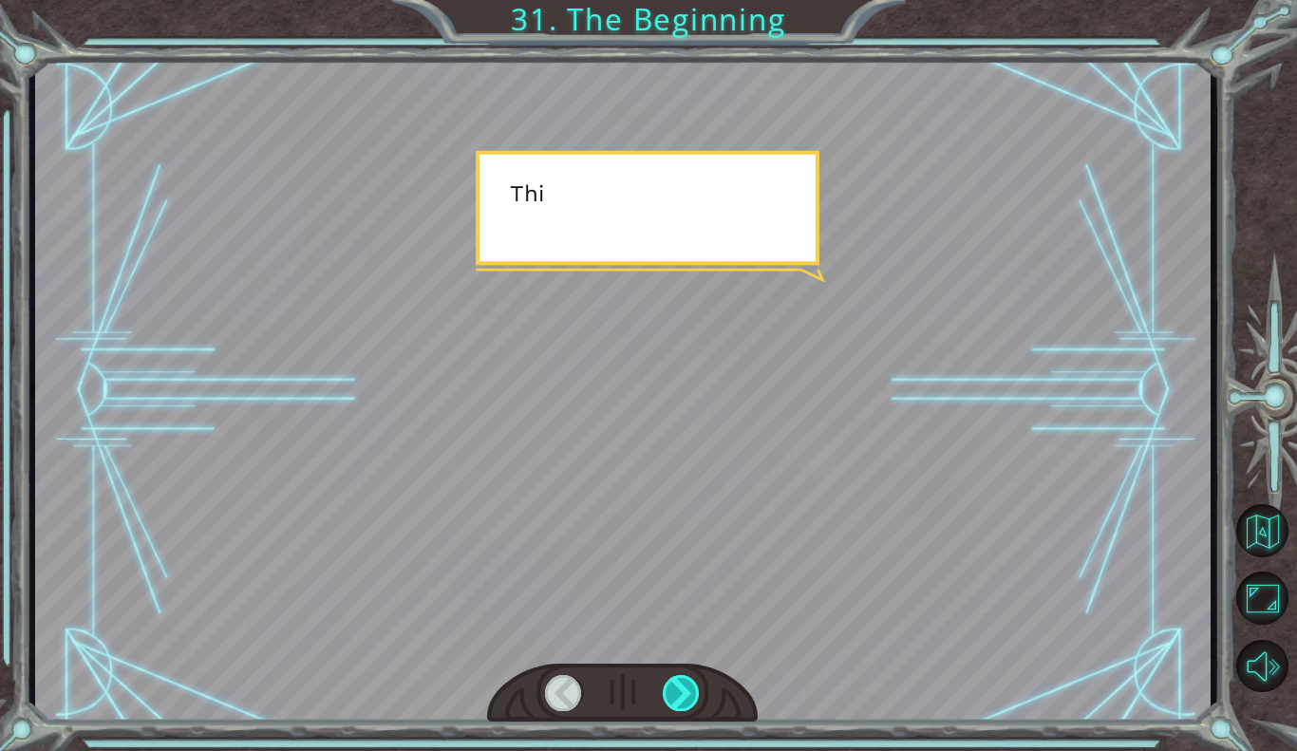
click at [690, 690] on div at bounding box center [682, 693] width 38 height 36
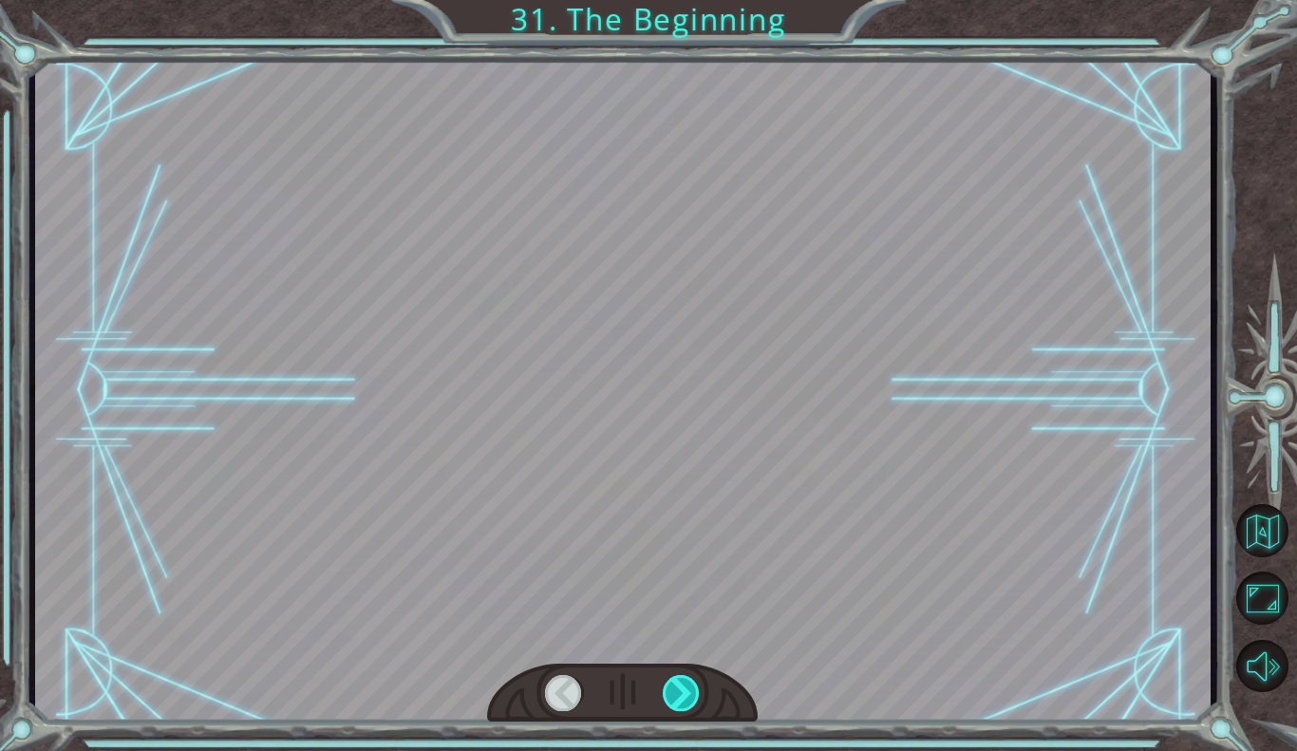
click at [690, 690] on div at bounding box center [682, 693] width 38 height 36
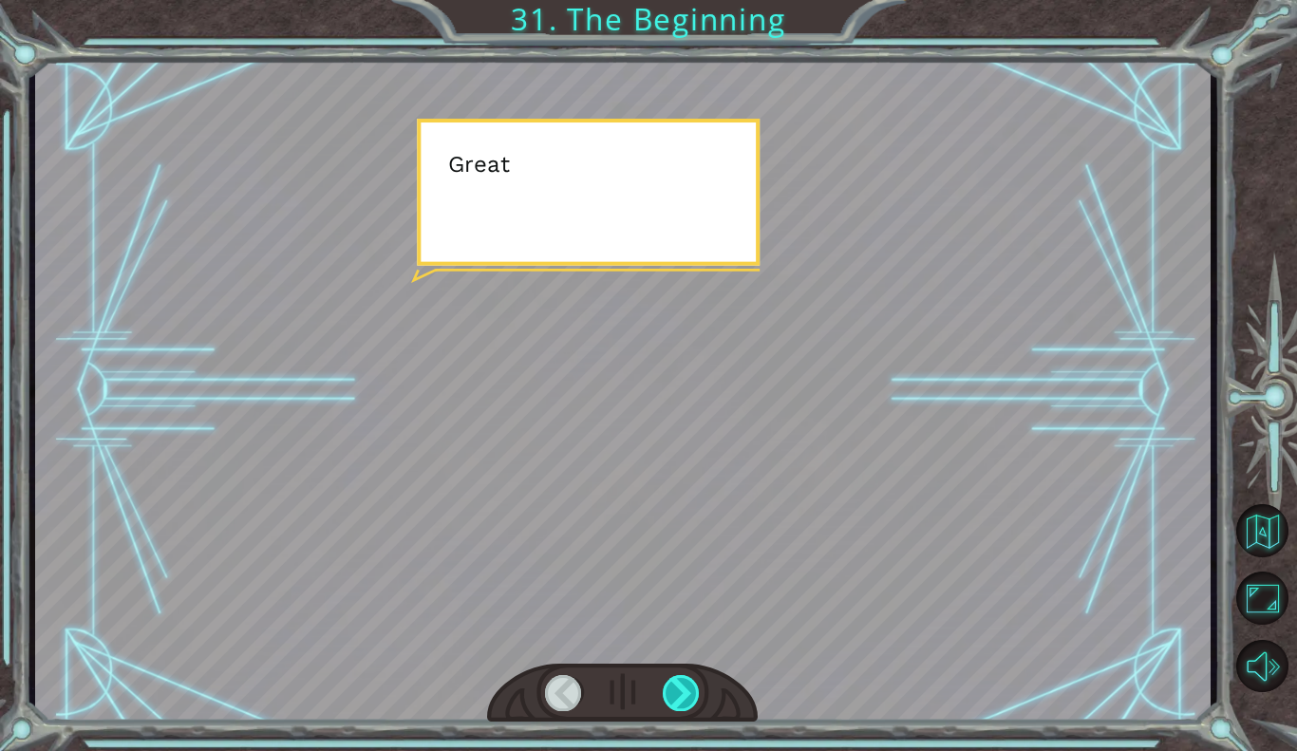
click at [690, 690] on div at bounding box center [682, 693] width 38 height 36
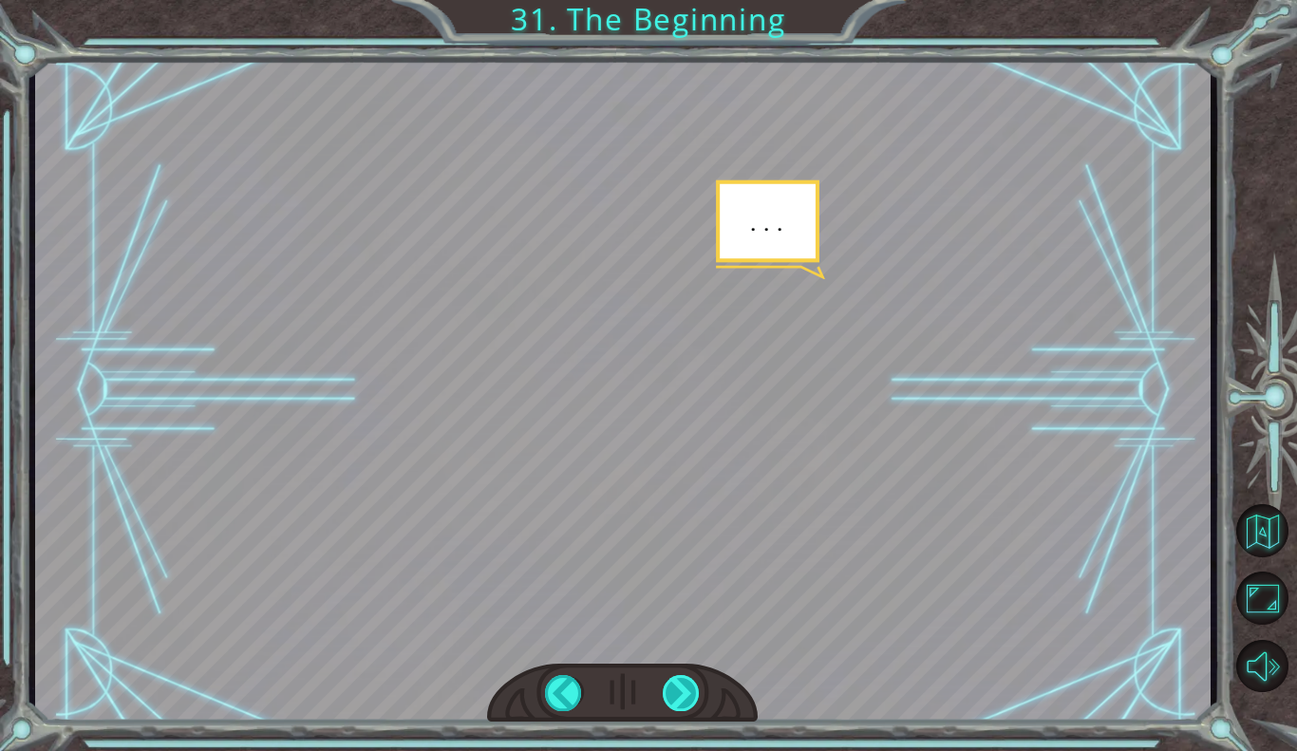
click at [690, 690] on div at bounding box center [682, 693] width 38 height 36
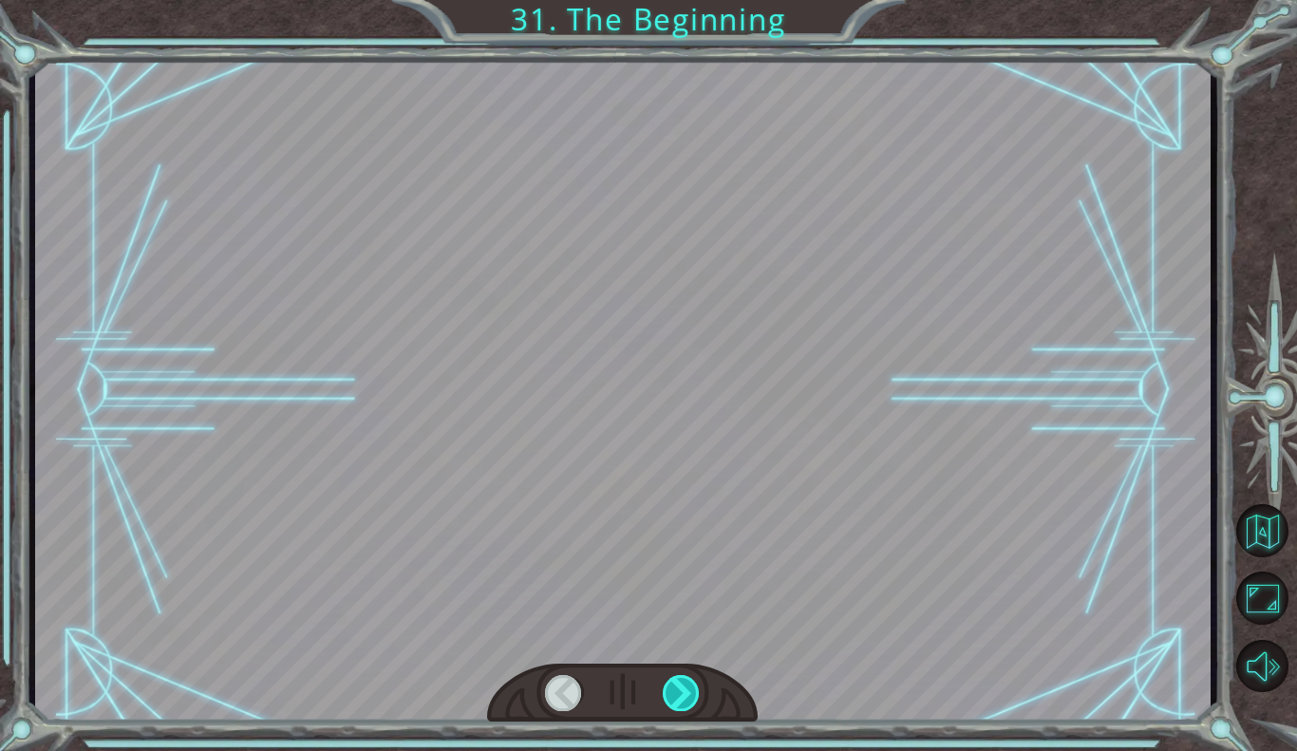
click at [690, 690] on div at bounding box center [682, 693] width 38 height 36
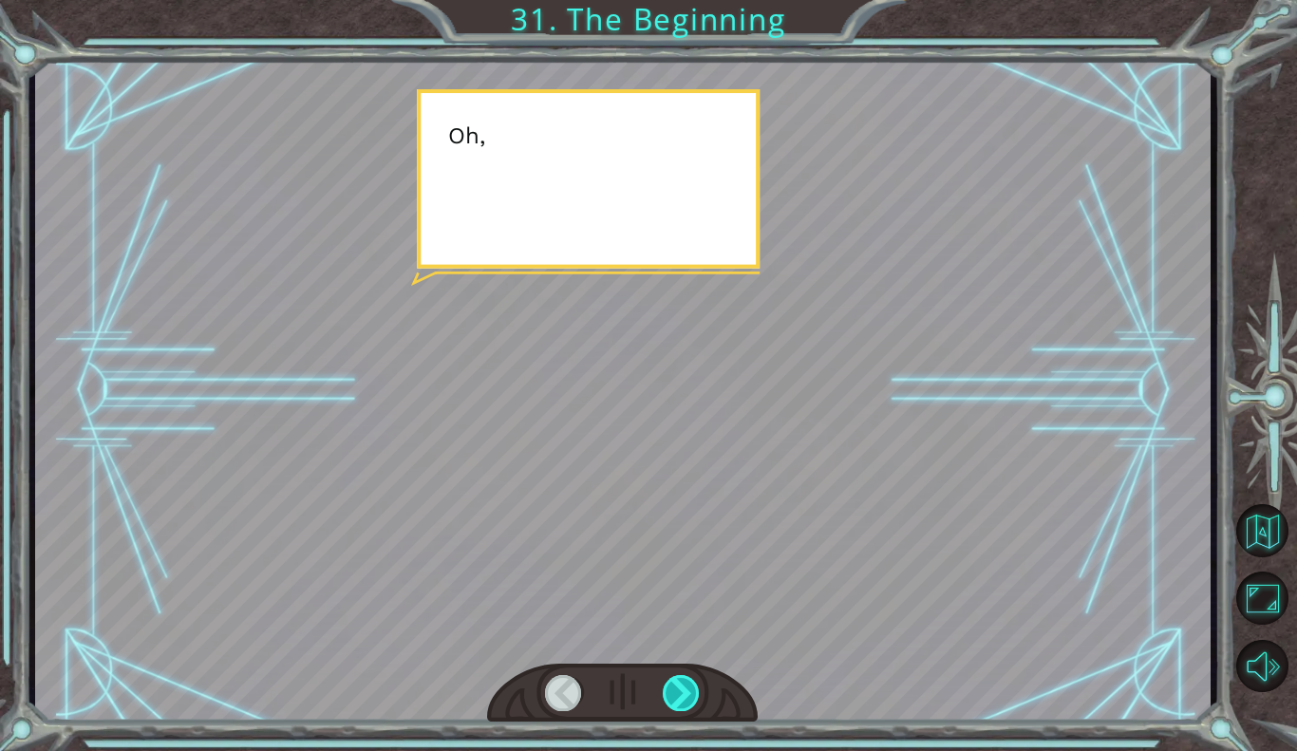
click at [690, 690] on div at bounding box center [682, 693] width 38 height 36
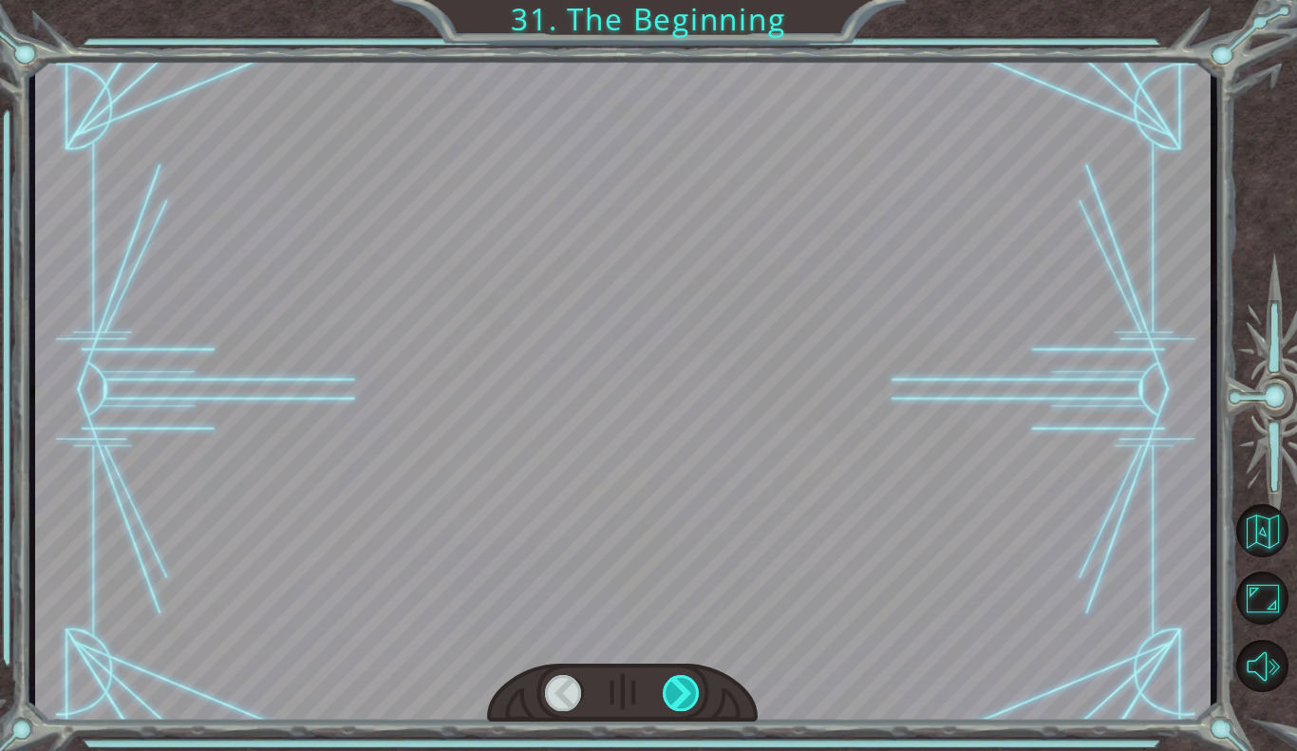
click at [690, 690] on div at bounding box center [682, 693] width 38 height 36
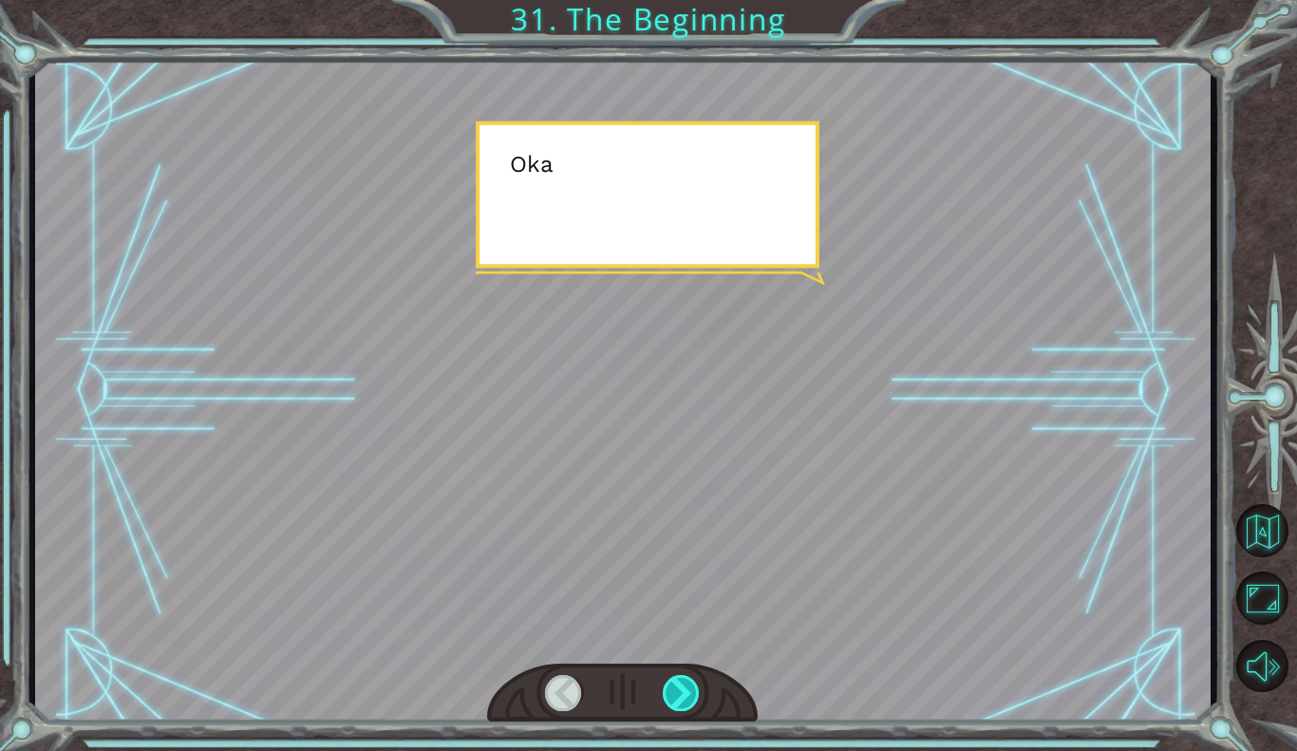
click at [690, 690] on div at bounding box center [682, 693] width 38 height 36
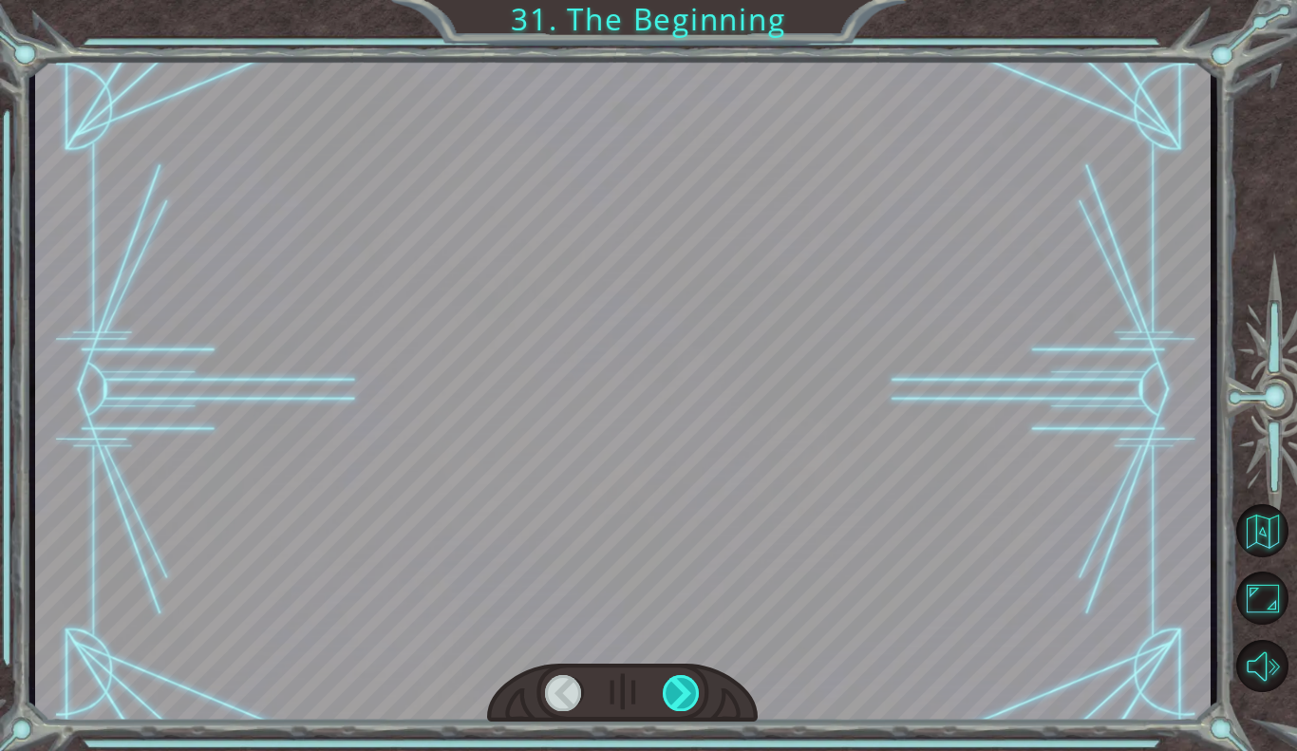
click at [690, 690] on div at bounding box center [682, 693] width 38 height 36
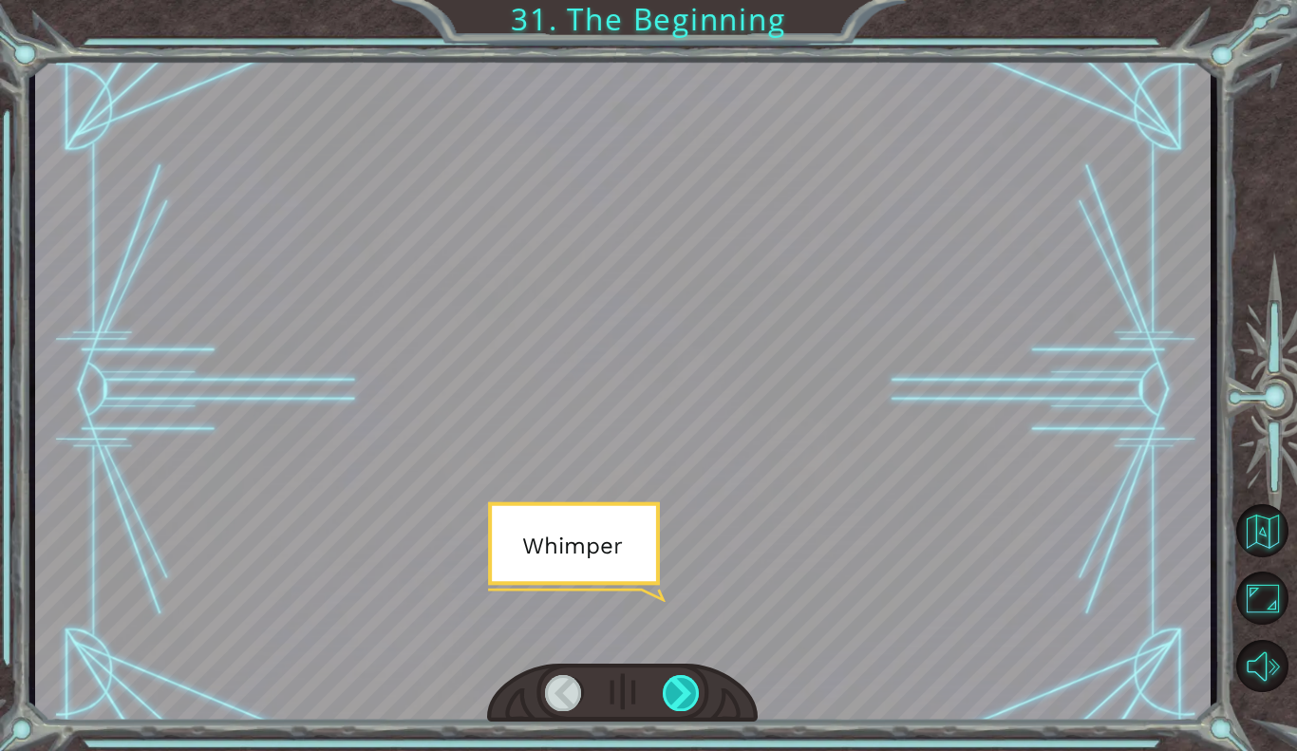
click at [690, 690] on div at bounding box center [682, 693] width 38 height 36
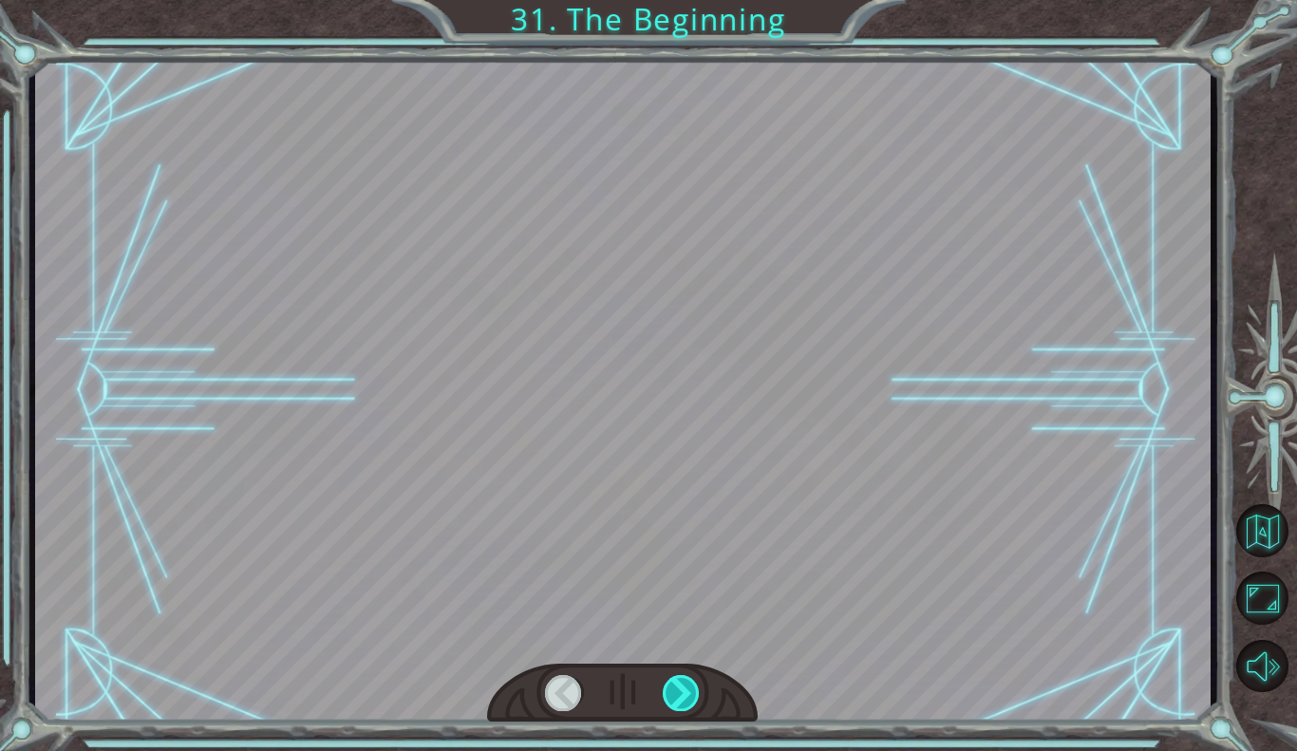
click at [690, 690] on div at bounding box center [682, 693] width 38 height 36
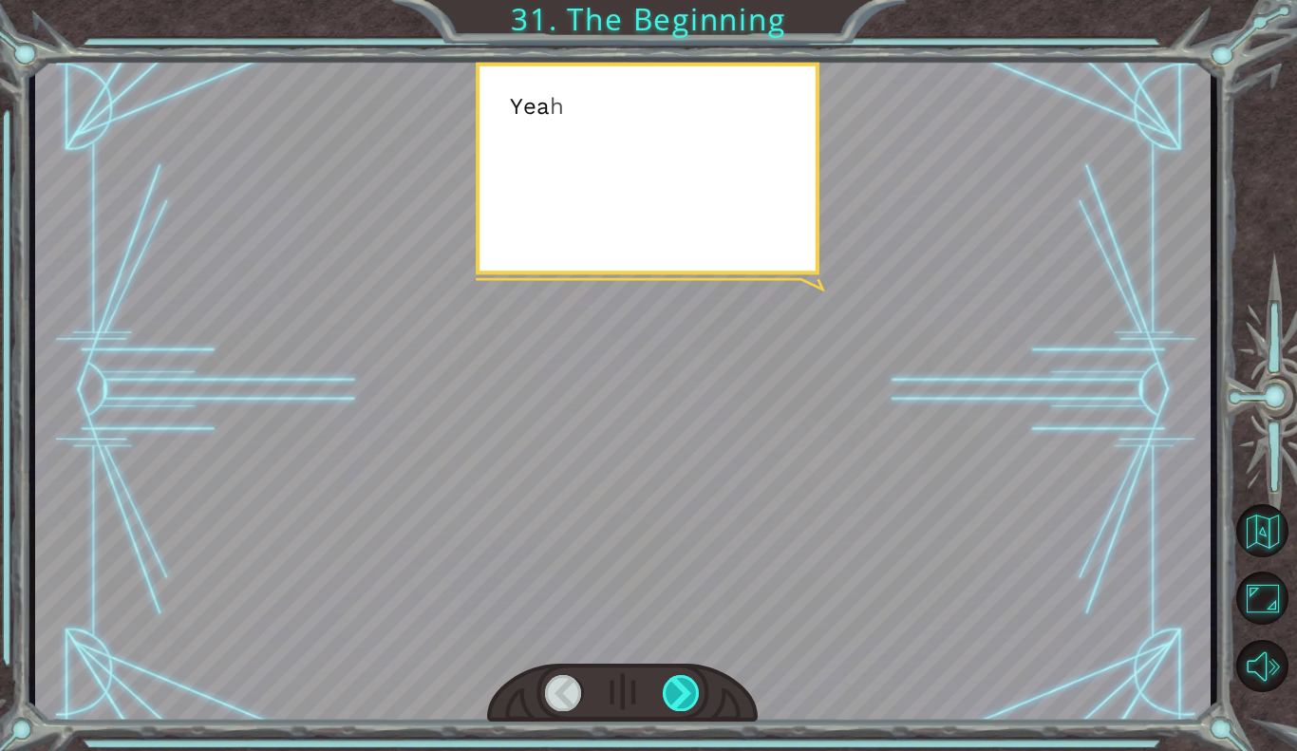
click at [690, 690] on div at bounding box center [682, 693] width 38 height 36
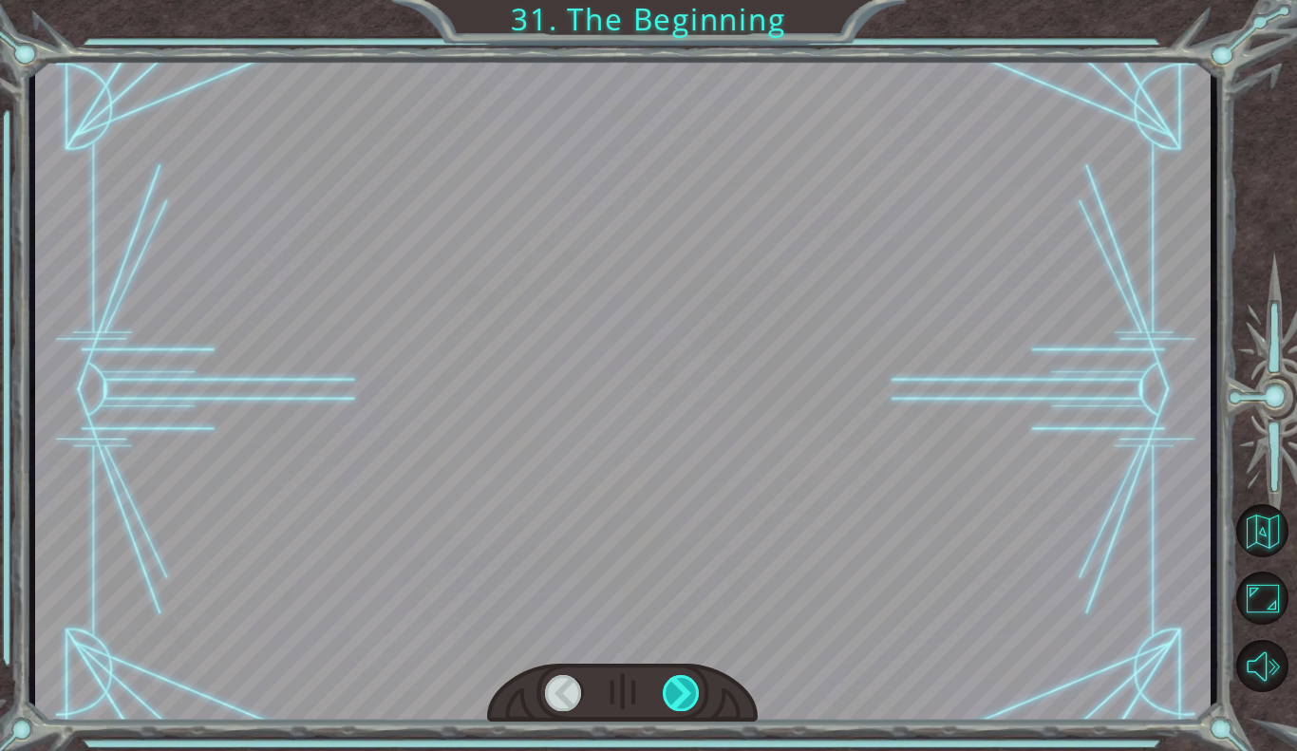
click at [690, 690] on div at bounding box center [682, 693] width 38 height 36
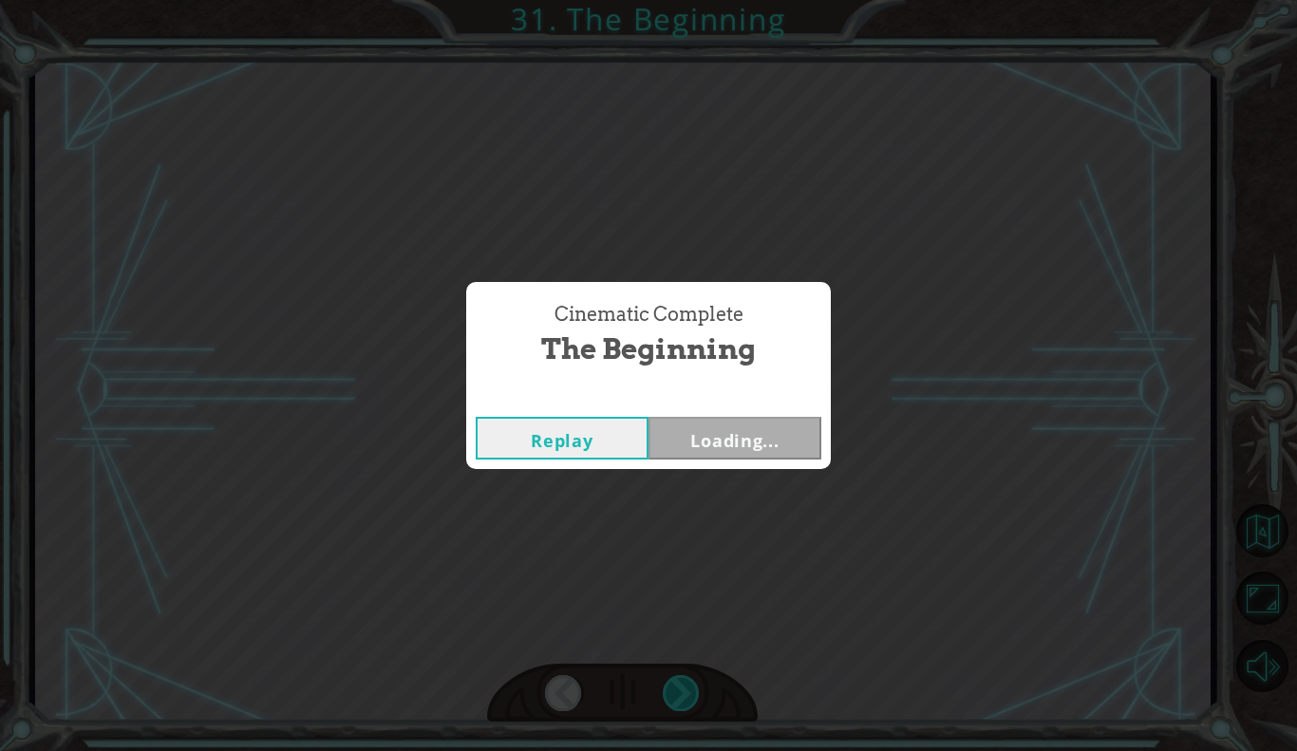
click at [690, 690] on div "Cinematic Complete The Beginning Replay Loading..." at bounding box center [648, 375] width 1297 height 751
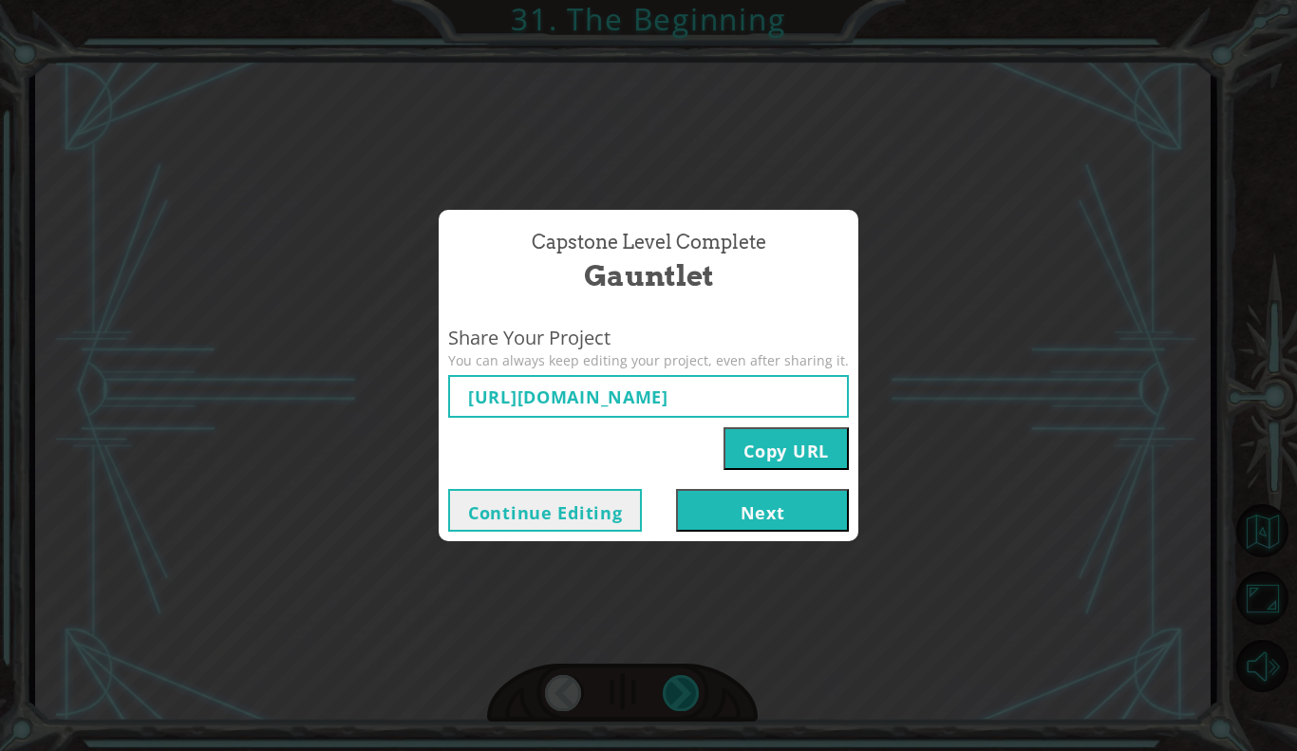
type input "[URL][DOMAIN_NAME]"
click at [709, 506] on button "Next" at bounding box center [762, 510] width 173 height 43
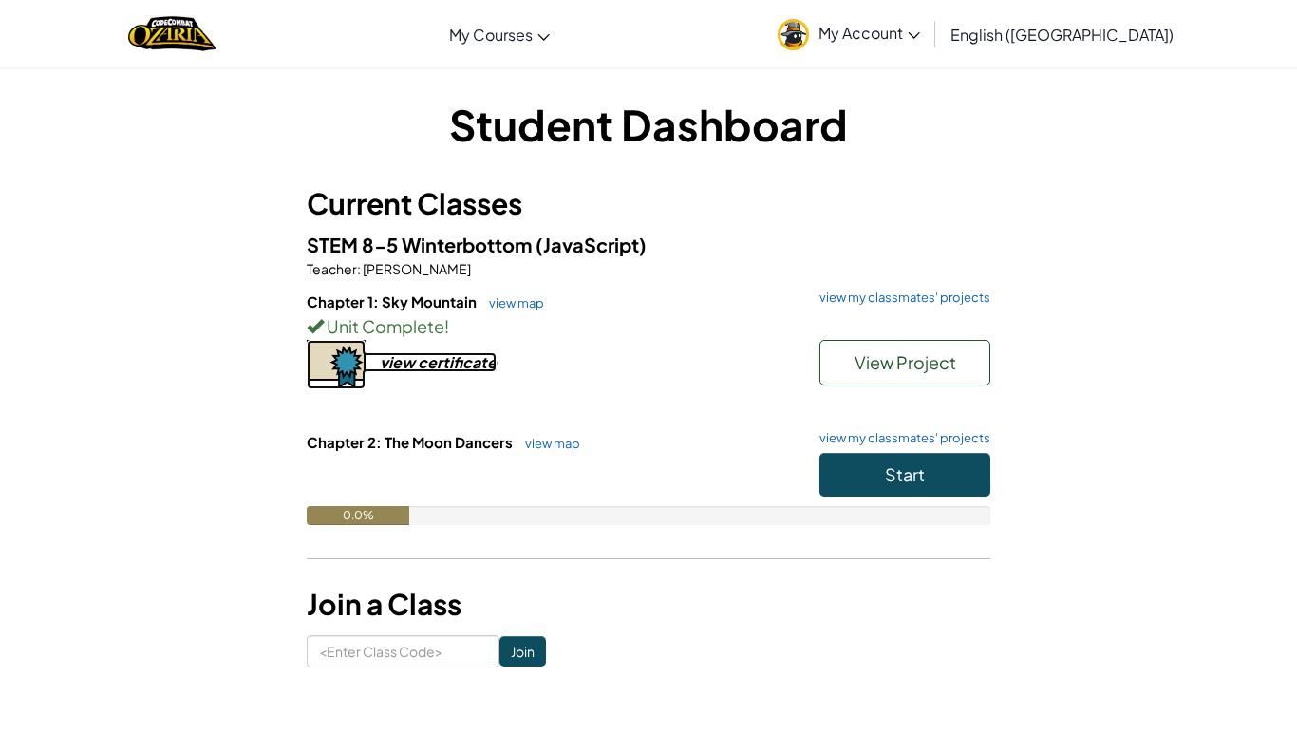
click at [426, 368] on div "view certificate" at bounding box center [438, 362] width 117 height 20
click at [892, 489] on button "Start" at bounding box center [905, 475] width 171 height 44
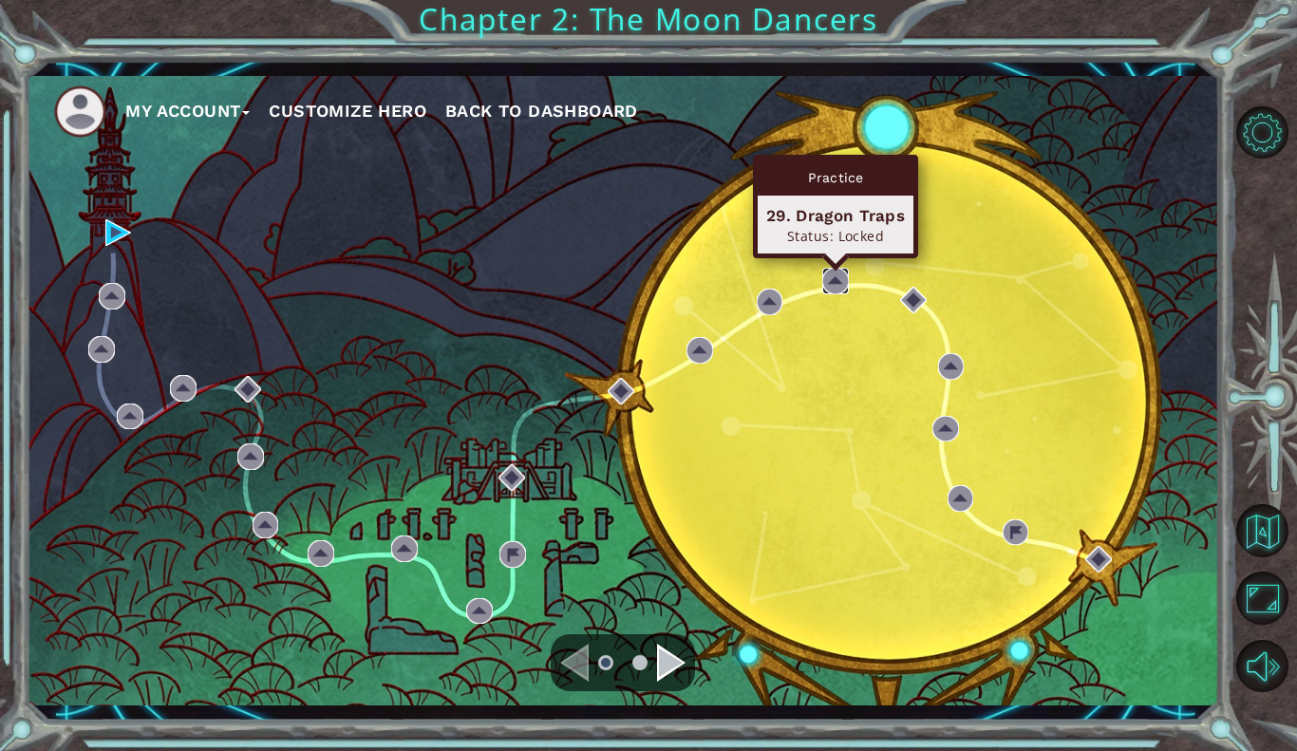
click at [833, 282] on img at bounding box center [836, 281] width 27 height 27
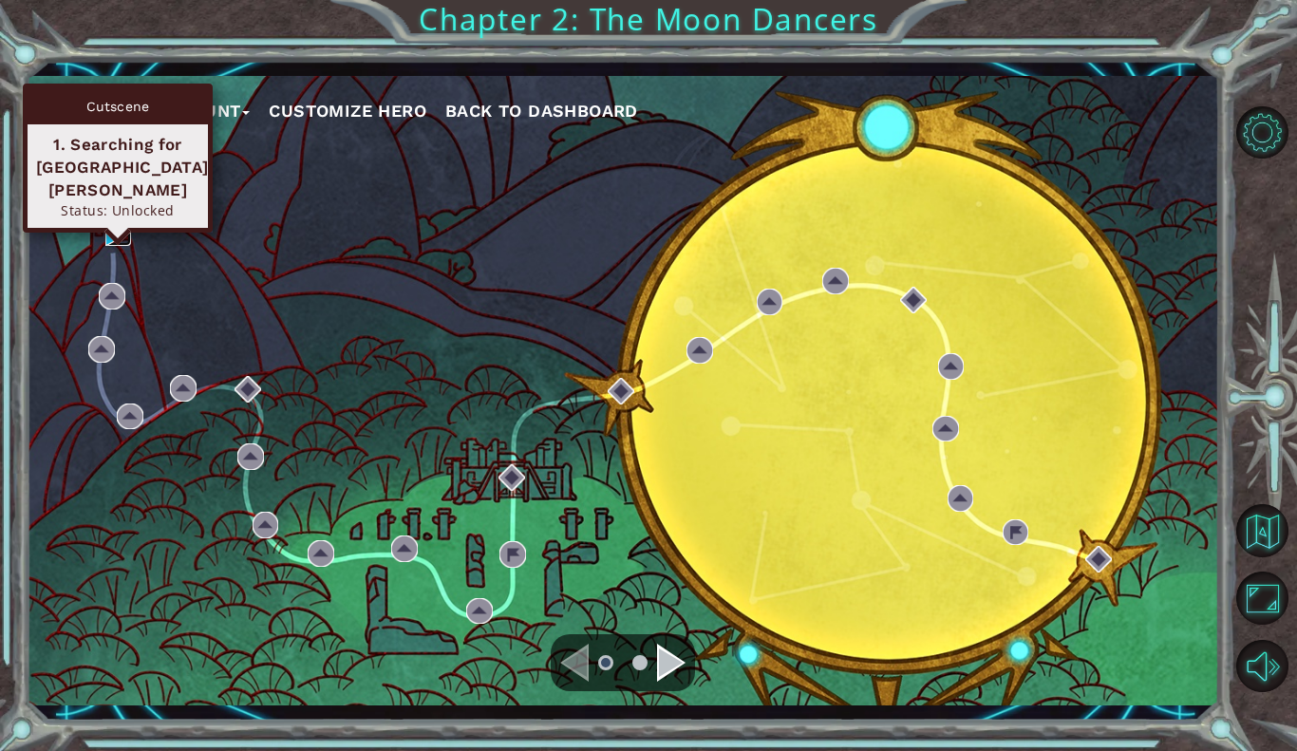
click at [128, 229] on img at bounding box center [118, 232] width 27 height 27
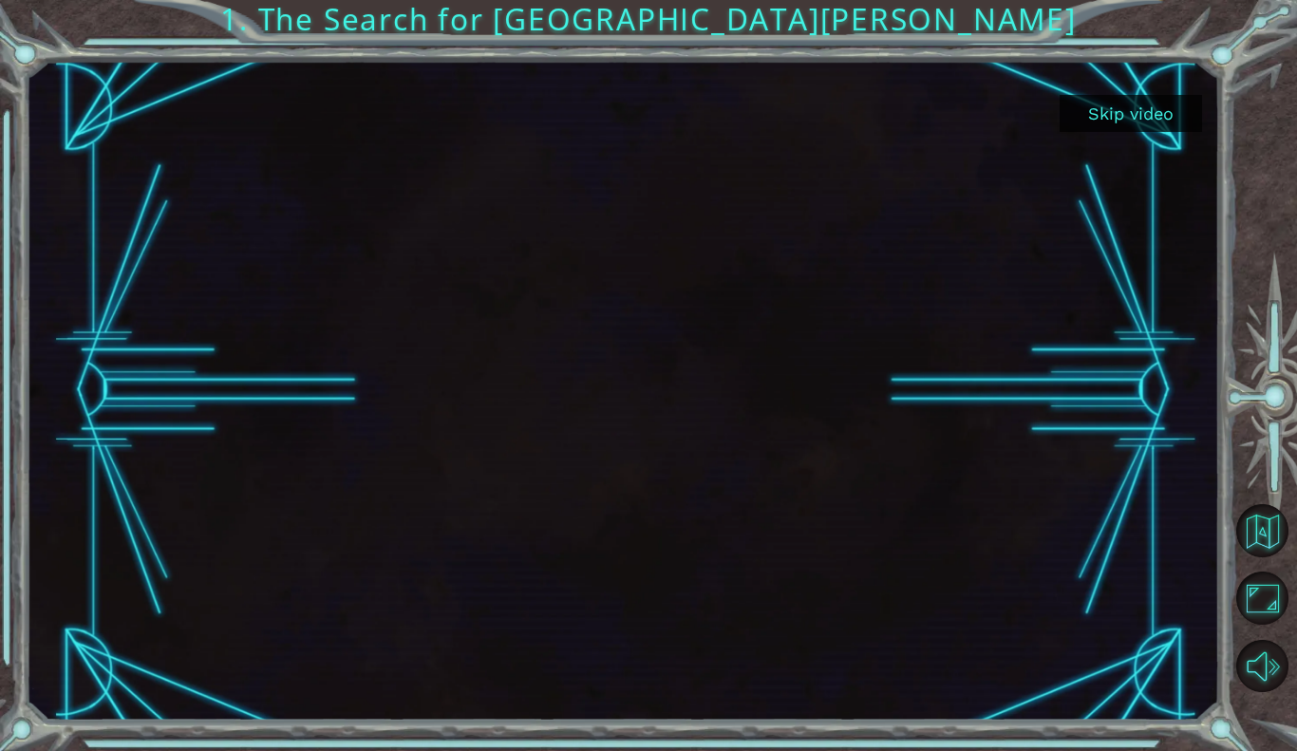
click at [1125, 123] on button "Skip video" at bounding box center [1131, 113] width 142 height 37
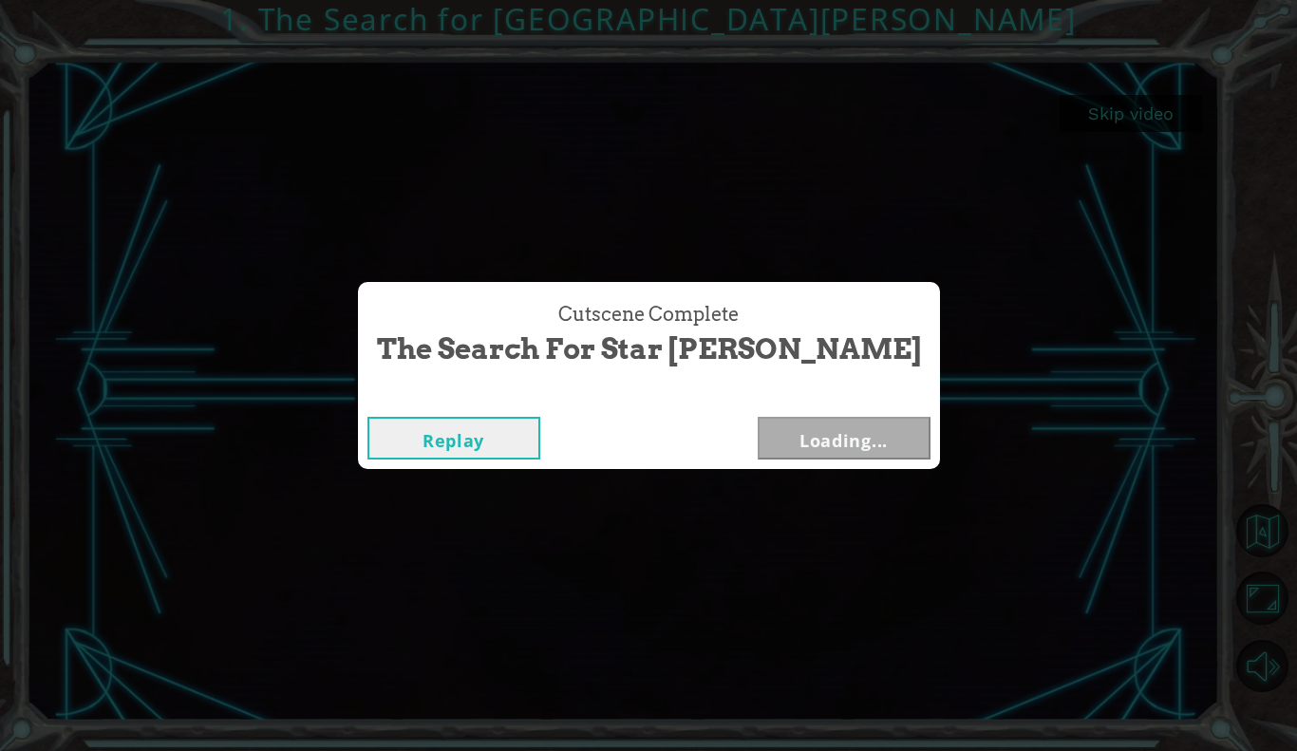
click at [1123, 121] on div "Cutscene Complete The Search for Star [PERSON_NAME] Replay Loading..." at bounding box center [648, 375] width 1297 height 751
click at [804, 433] on button "Next" at bounding box center [844, 438] width 173 height 43
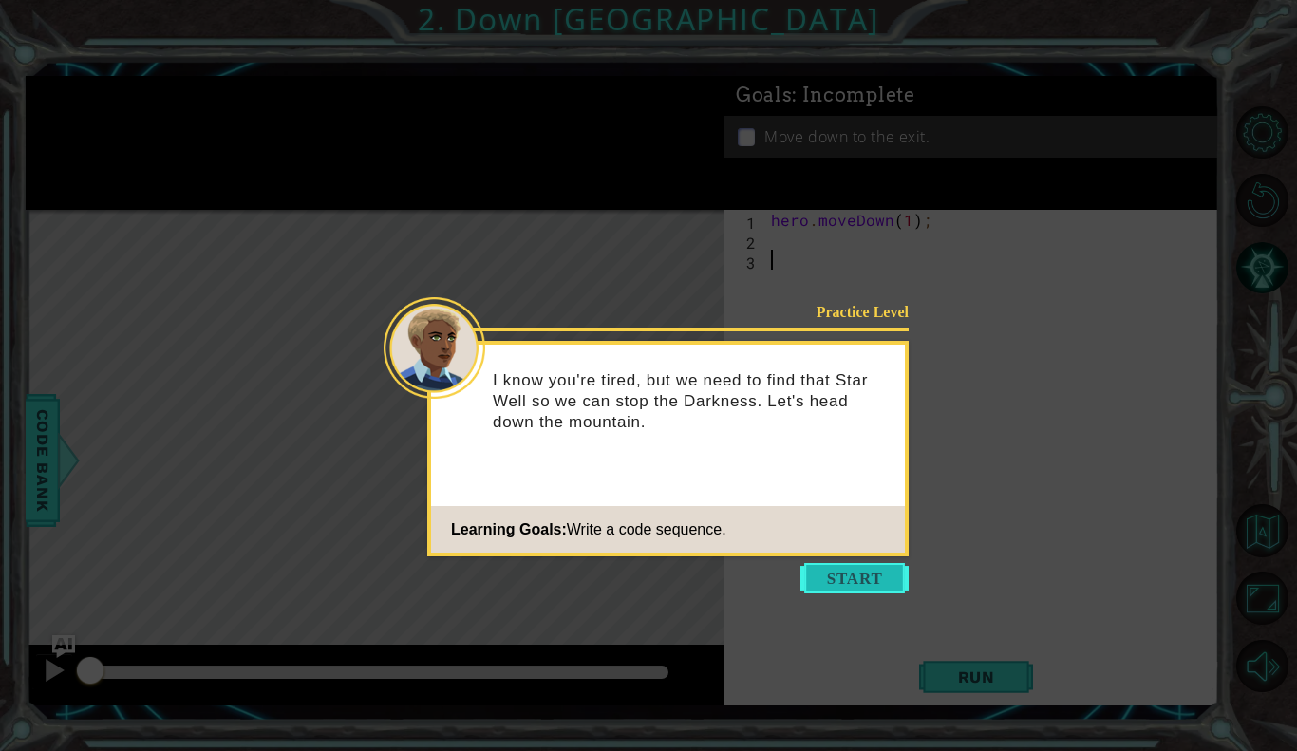
click at [860, 563] on button "Start" at bounding box center [855, 578] width 108 height 30
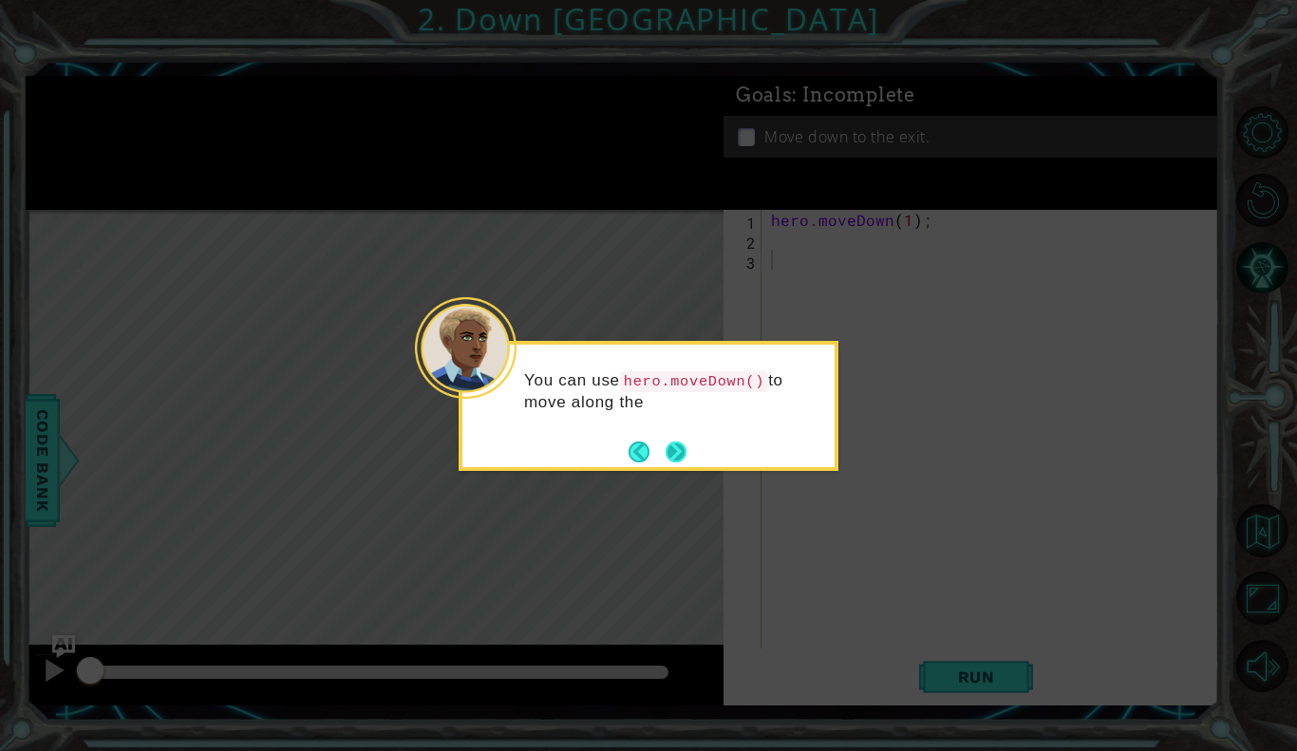
click at [685, 442] on button "Next" at bounding box center [676, 452] width 21 height 21
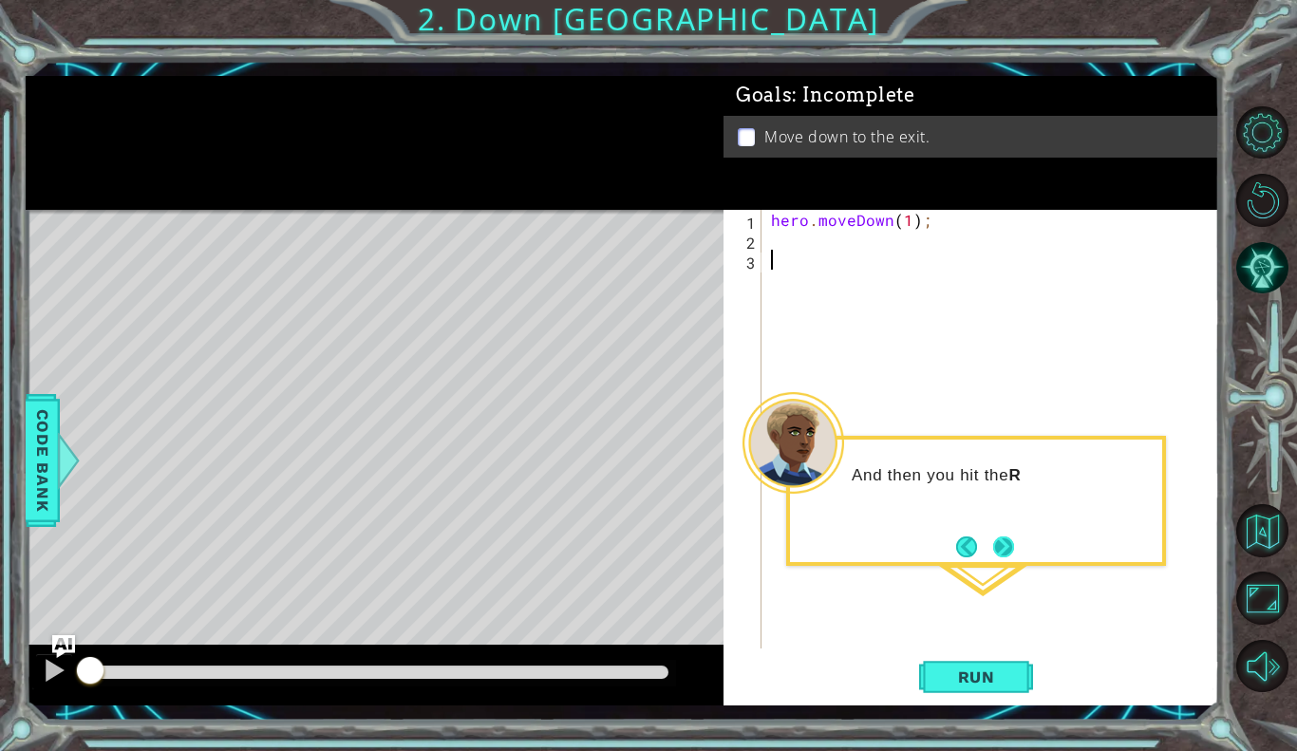
click at [1001, 545] on button "Next" at bounding box center [1004, 547] width 21 height 21
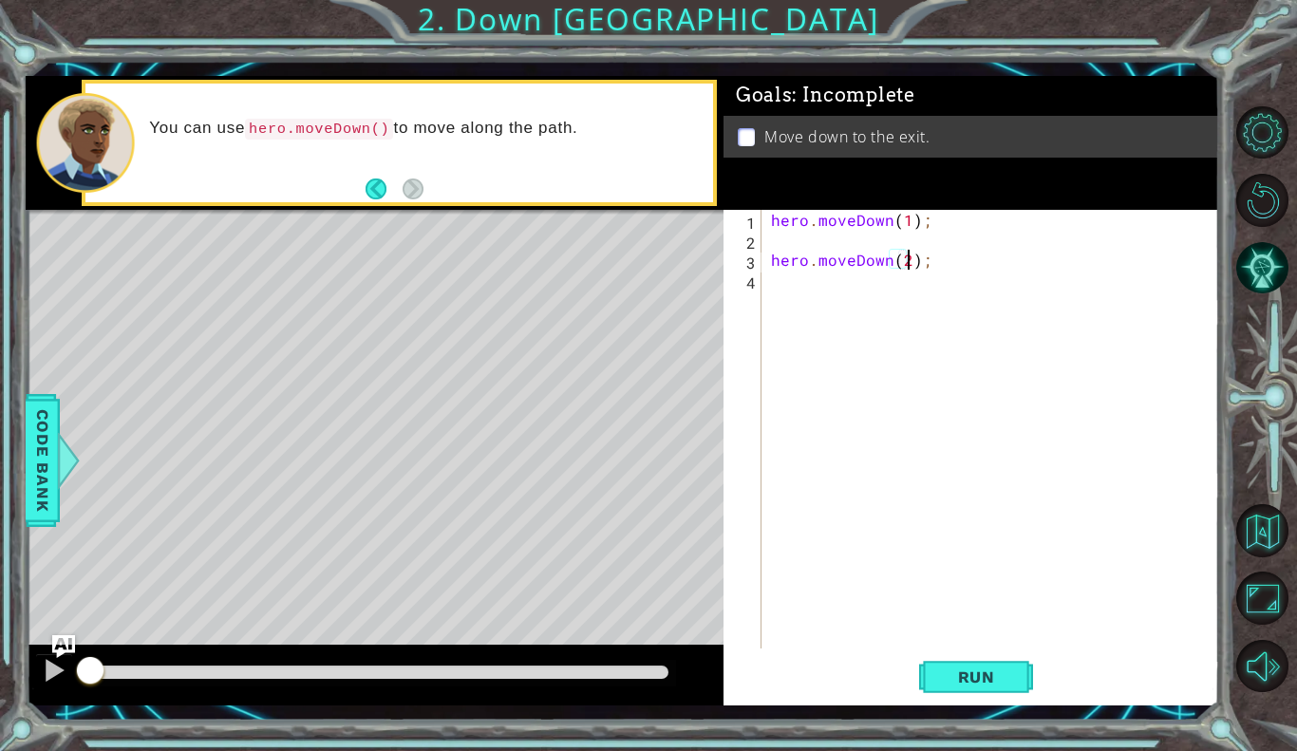
scroll to position [0, 9]
type textarea "hero.moveDown(2);"
click at [972, 676] on span "Run" at bounding box center [976, 677] width 75 height 19
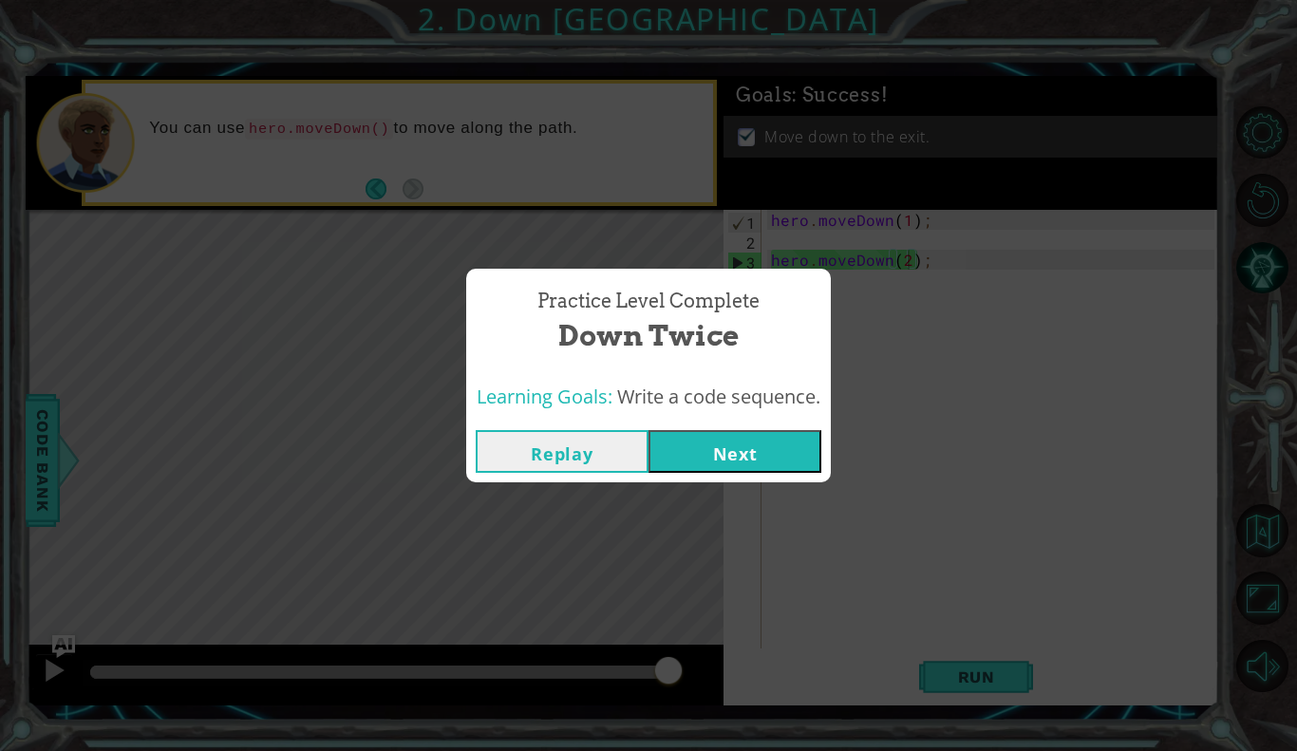
click at [715, 481] on div "Replay Next" at bounding box center [648, 452] width 365 height 62
click at [737, 458] on button "Next" at bounding box center [735, 451] width 173 height 43
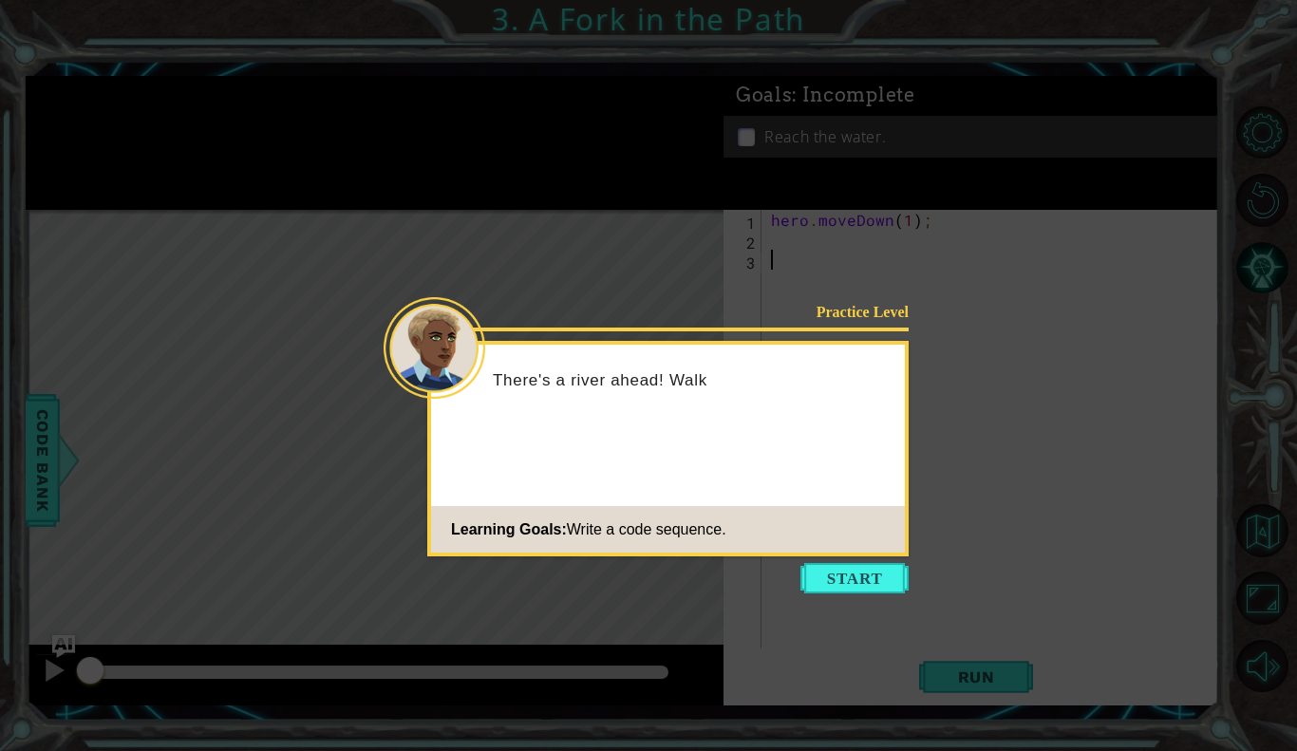
click at [790, 363] on div "There's a river ahead! Walk" at bounding box center [668, 389] width 474 height 75
click at [828, 578] on button "Start" at bounding box center [855, 578] width 108 height 30
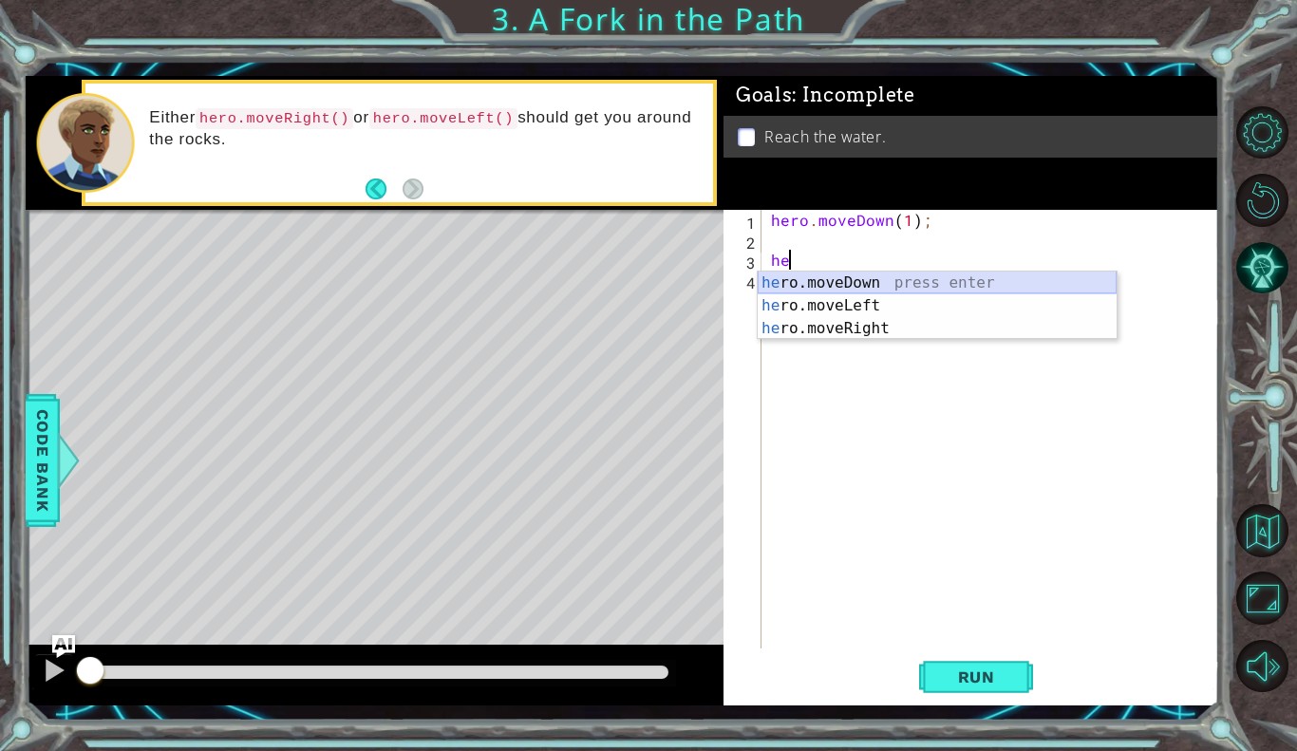
click at [800, 288] on div "he ro.moveDown press enter he ro.moveLeft press enter he ro.moveRight press ent…" at bounding box center [937, 329] width 359 height 114
type textarea "hero.moveDown(1);"
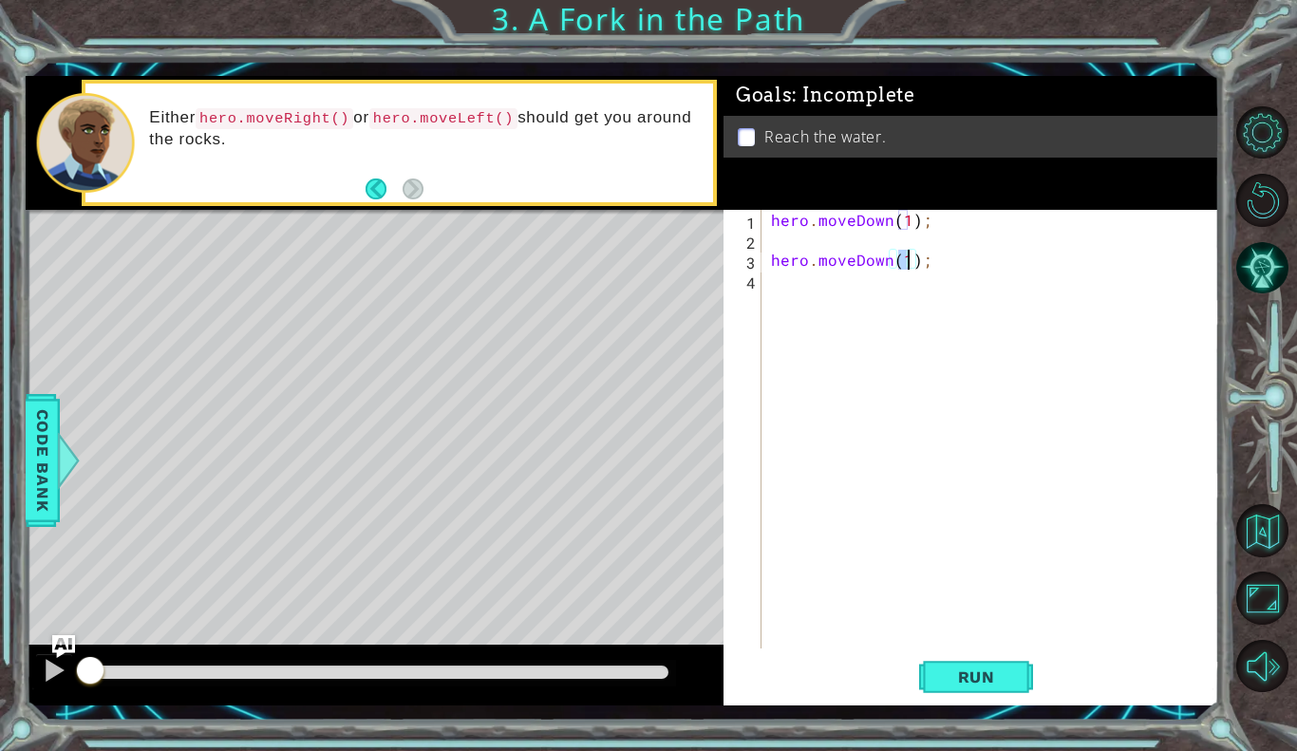
scroll to position [0, 9]
click at [812, 289] on div "hero . moveDown ( 1 ) ; hero . moveDown ( 1 ) ;" at bounding box center [995, 449] width 457 height 479
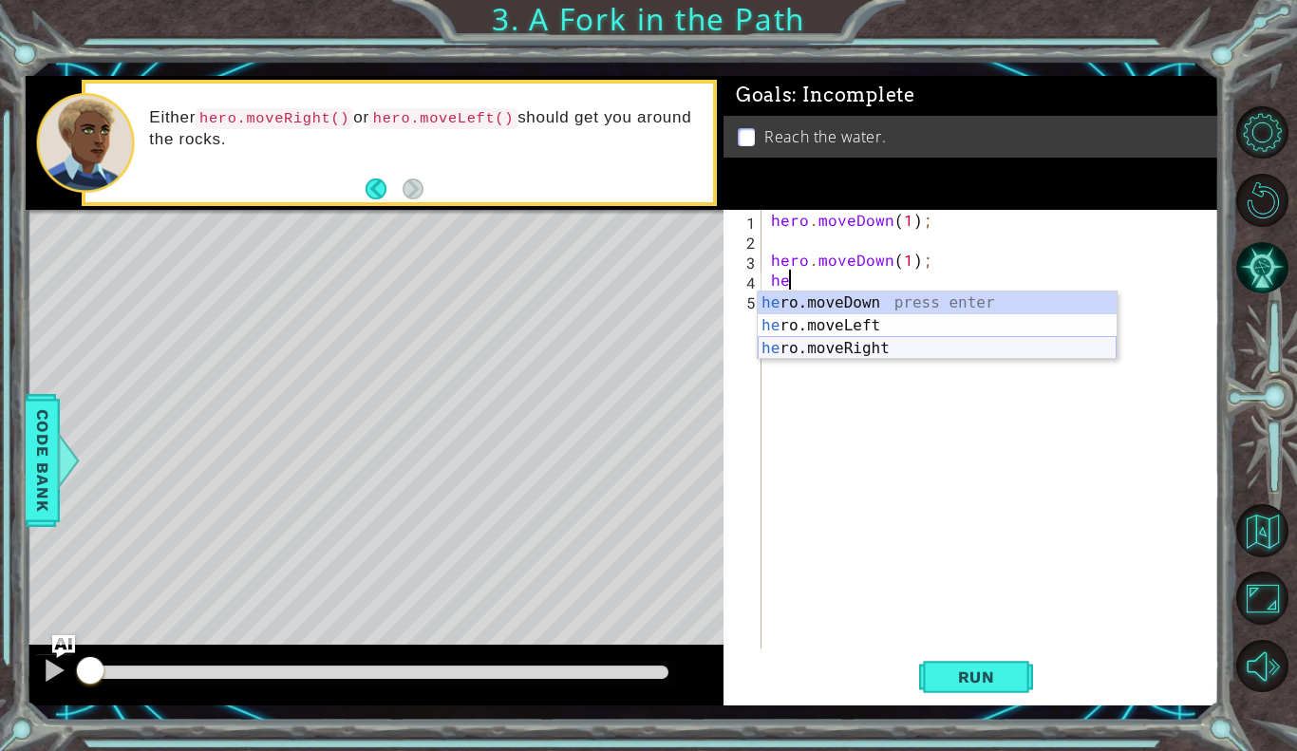
click at [816, 348] on div "he ro.moveDown press enter he ro.moveLeft press enter he ro.moveRight press ent…" at bounding box center [937, 349] width 359 height 114
type textarea "hero.moveRight(1);"
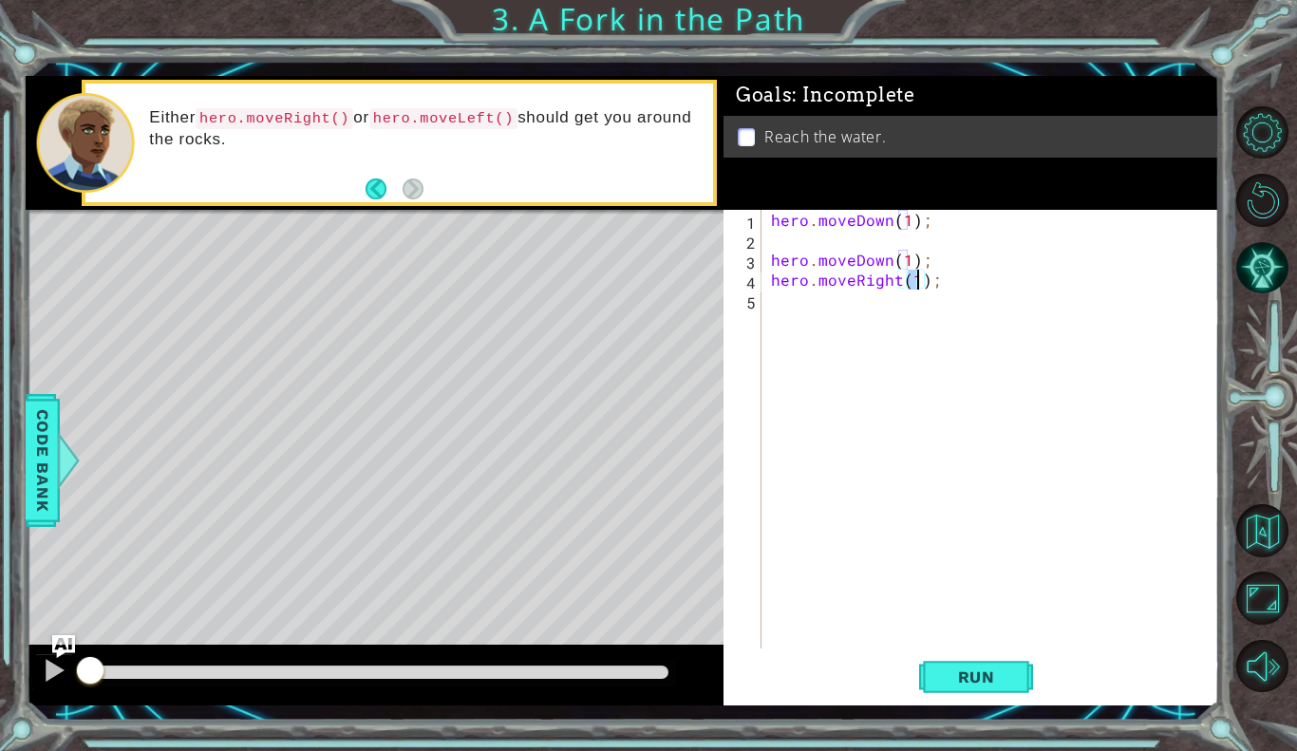
scroll to position [0, 9]
click at [828, 310] on div "hero . moveDown ( 1 ) ; hero . moveDown ( 1 ) ; hero . moveRight ( 1 ) ;" at bounding box center [995, 449] width 457 height 479
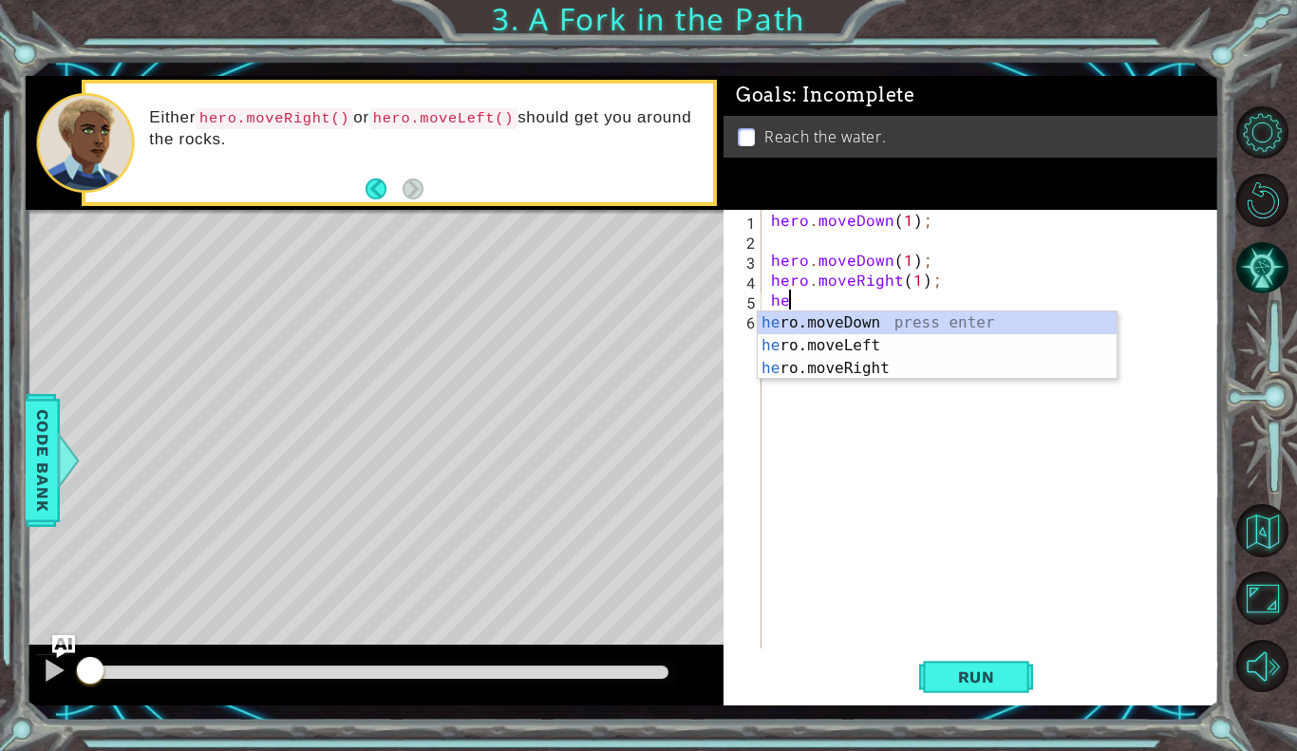
type textarea "hero.moveDown(1);"
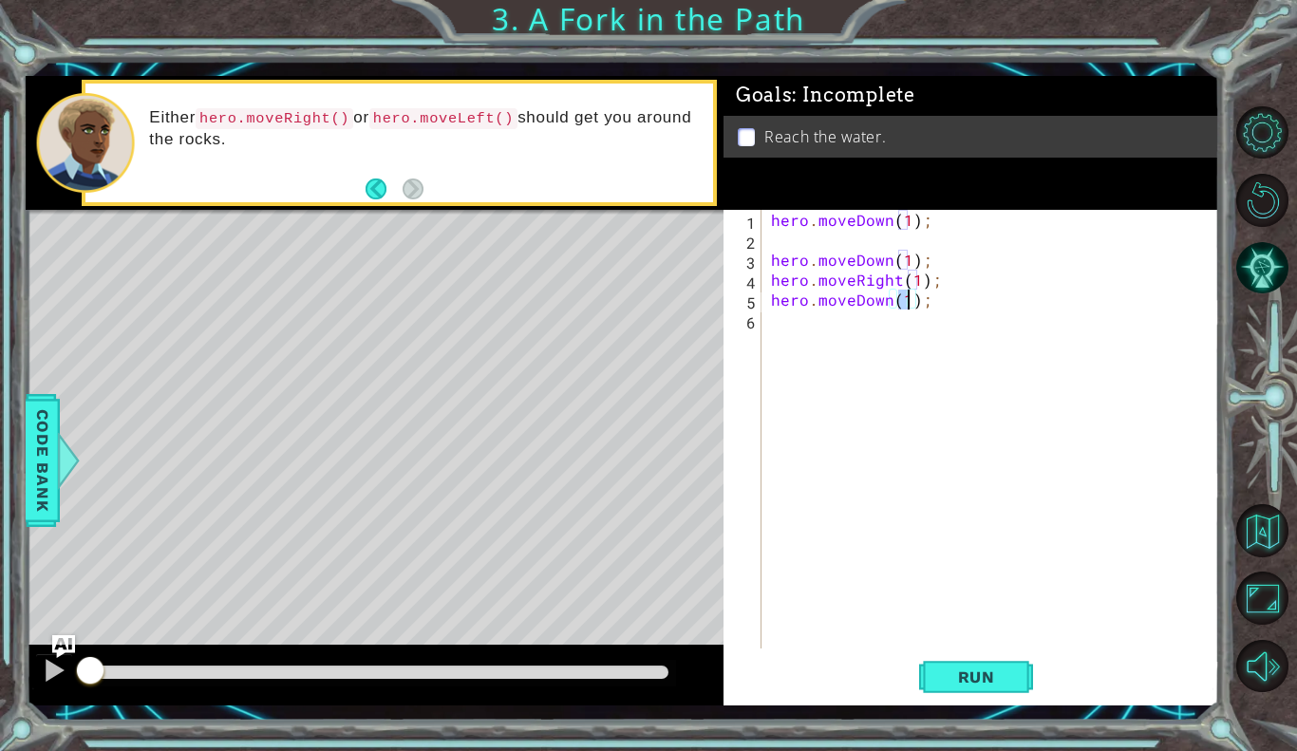
click at [990, 341] on div "hero . moveDown ( 1 ) ; hero . moveDown ( 1 ) ; hero . moveRight ( 1 ) ; hero .…" at bounding box center [995, 449] width 457 height 479
click at [961, 668] on span "Run" at bounding box center [976, 677] width 75 height 19
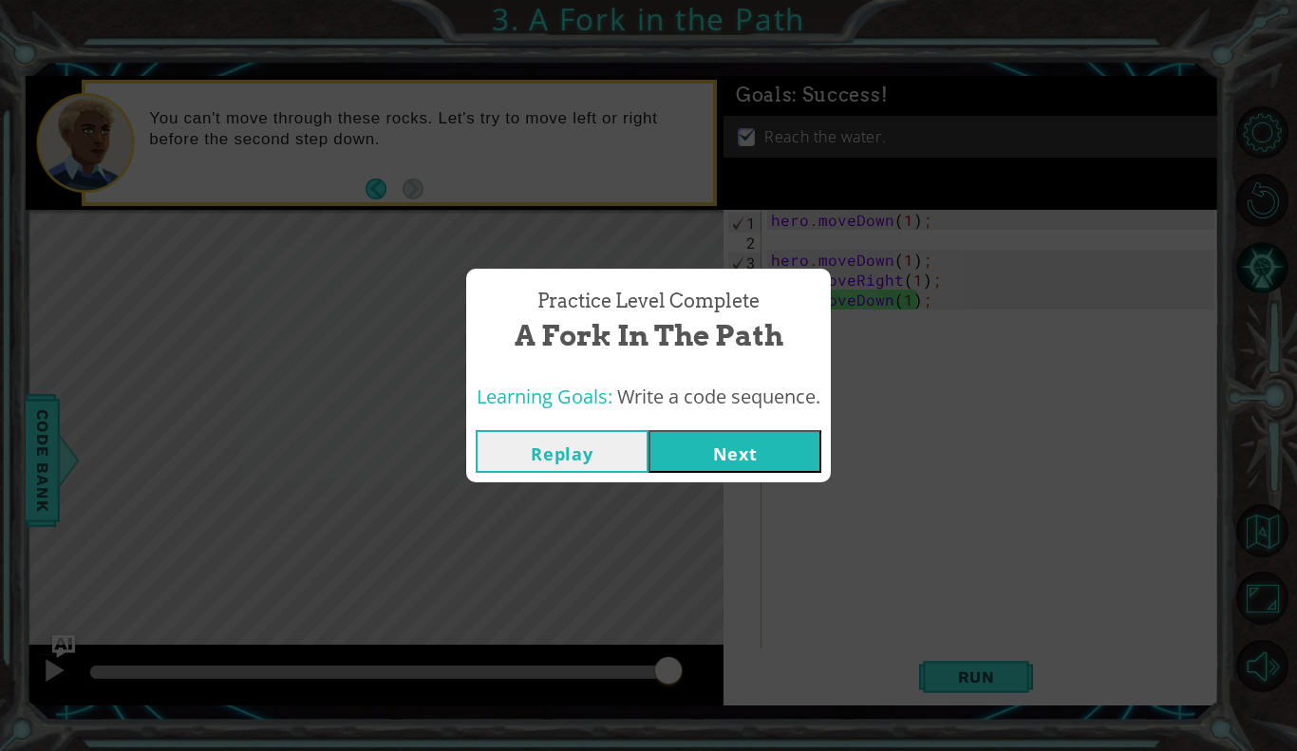
click at [792, 455] on button "Next" at bounding box center [735, 451] width 173 height 43
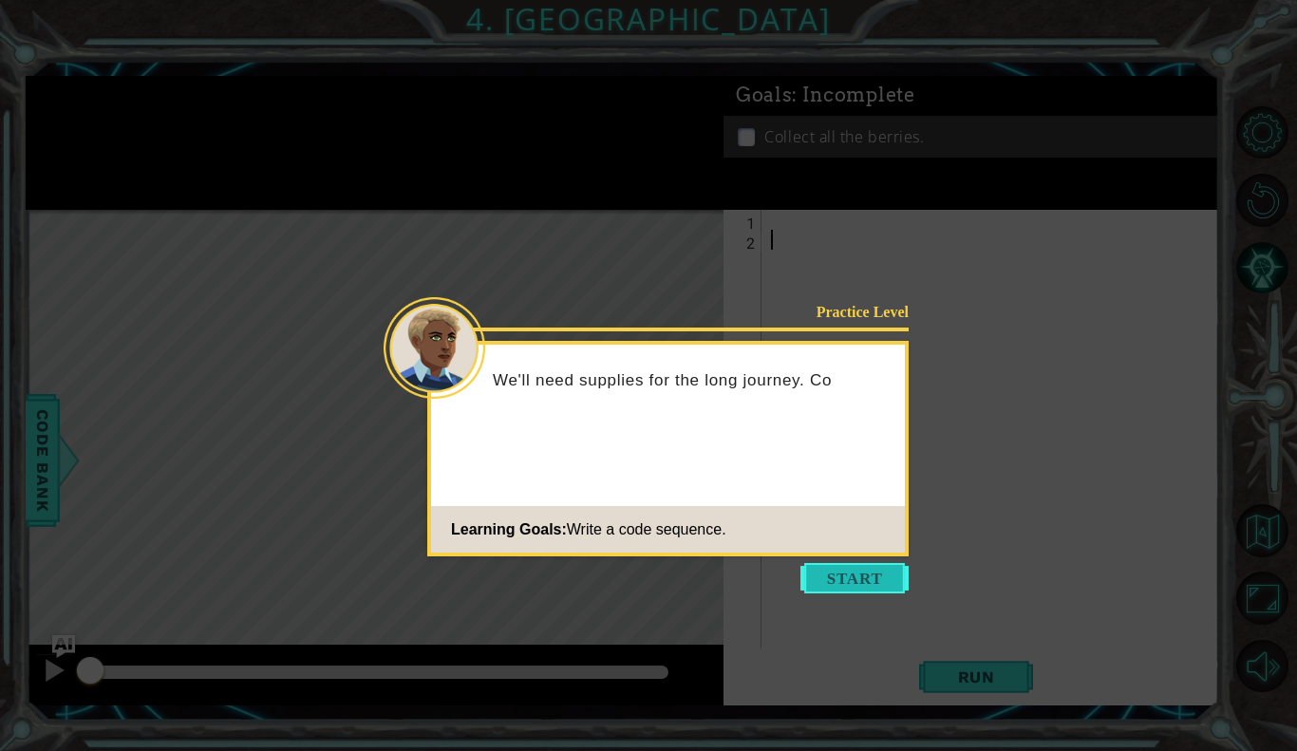
click at [865, 586] on button "Start" at bounding box center [855, 578] width 108 height 30
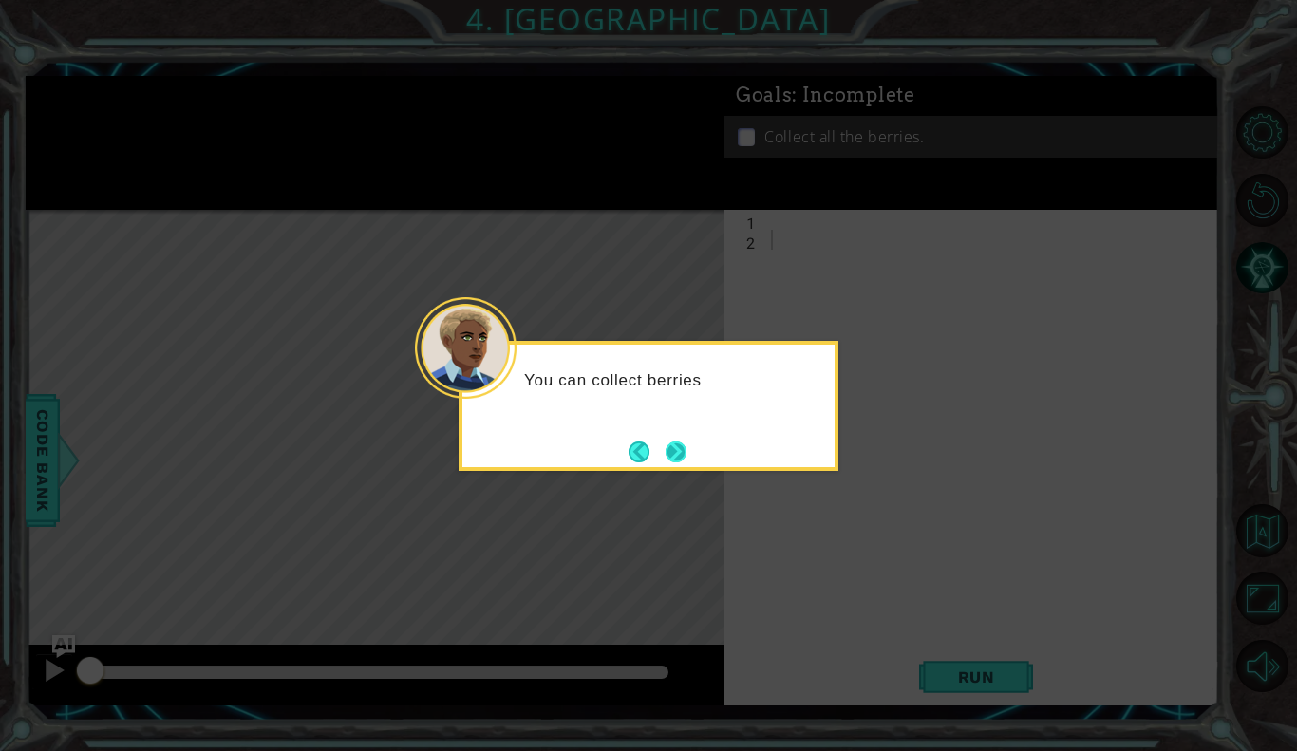
click at [670, 458] on button "Next" at bounding box center [676, 452] width 21 height 21
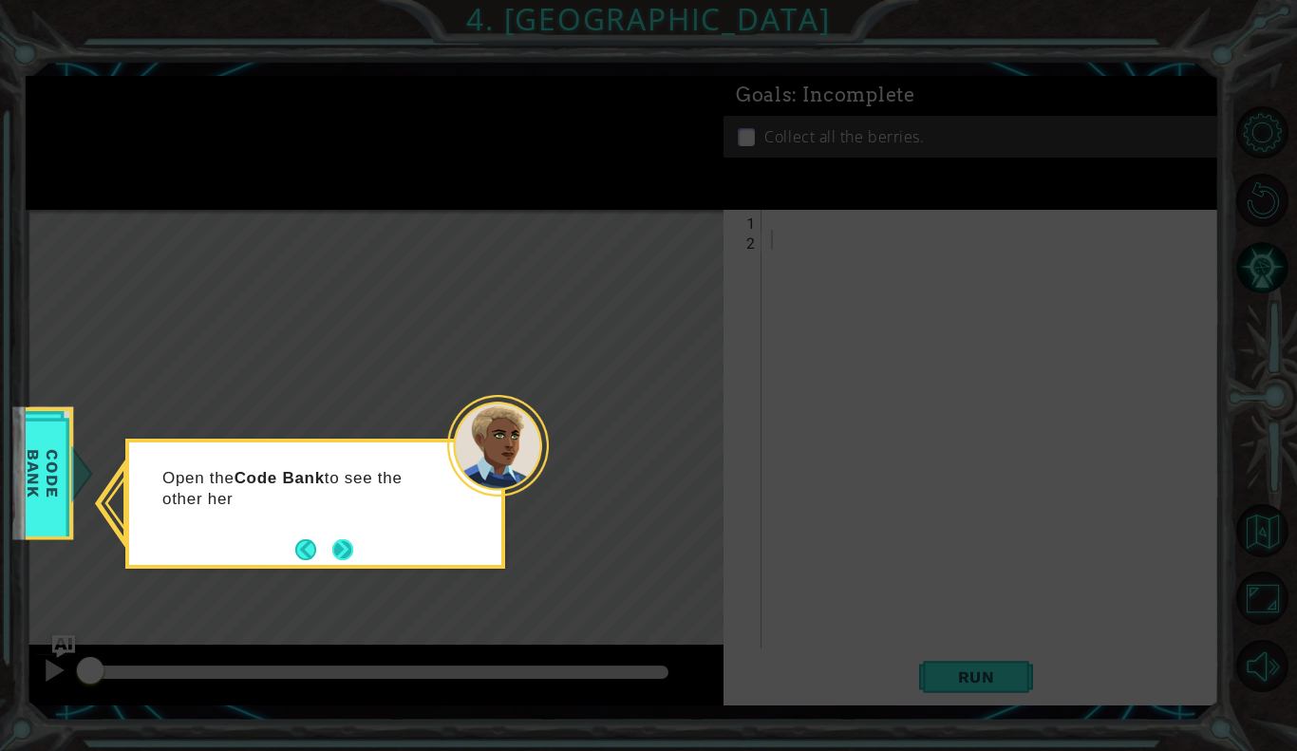
click at [331, 554] on button "Next" at bounding box center [342, 550] width 23 height 23
click at [342, 544] on button "Next" at bounding box center [342, 549] width 21 height 21
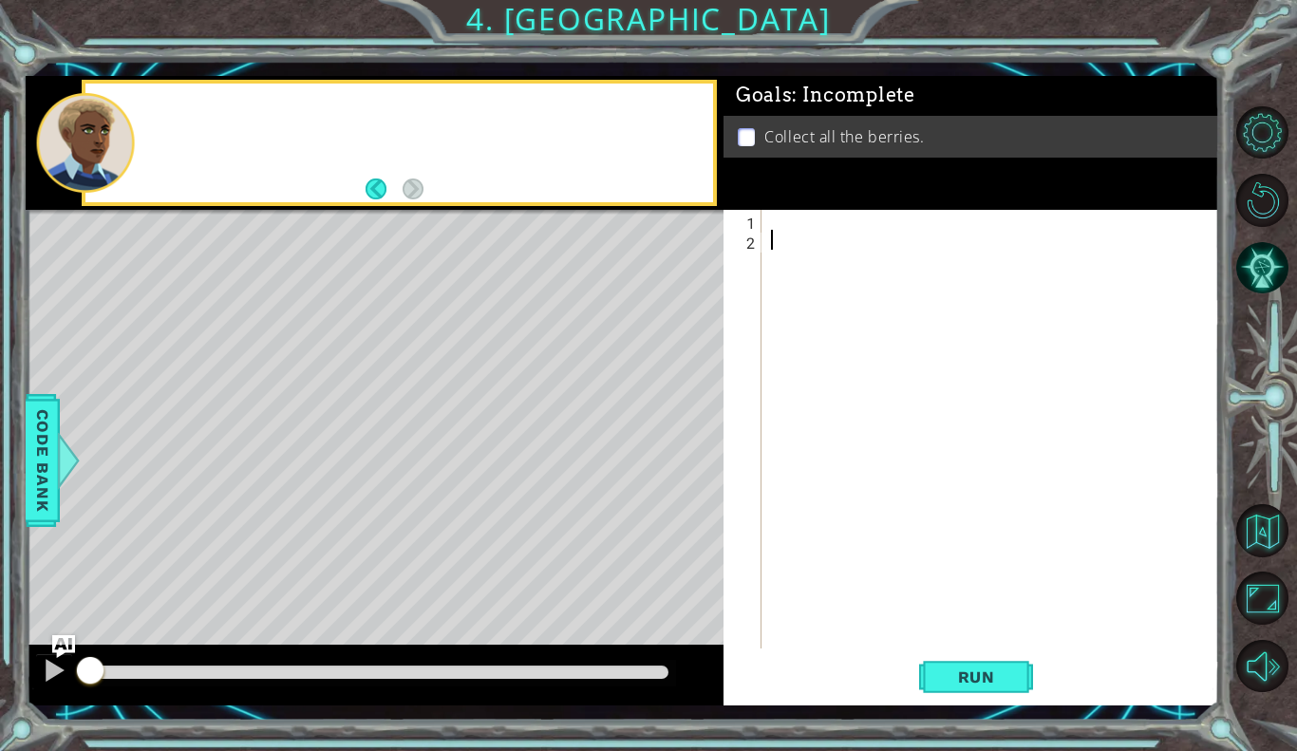
click at [342, 544] on div "Level Map" at bounding box center [465, 489] width 878 height 559
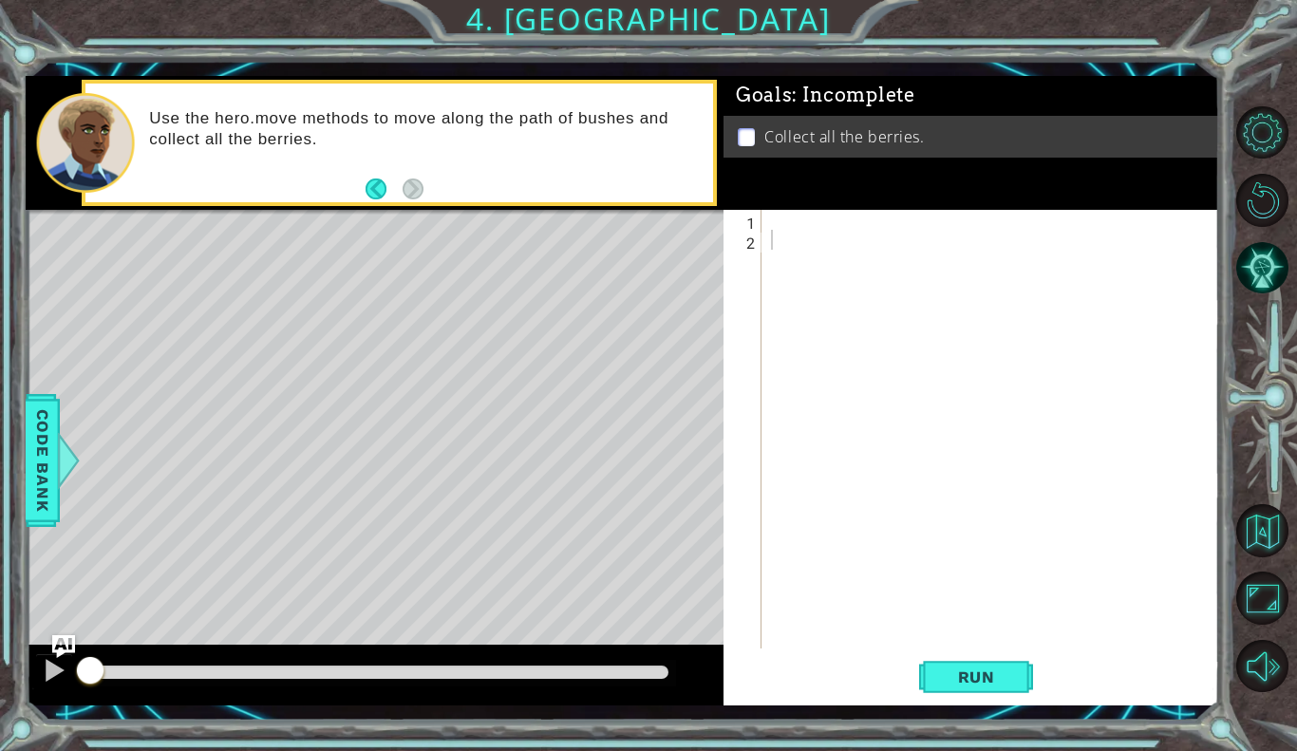
click at [796, 231] on div at bounding box center [995, 449] width 457 height 479
click at [944, 366] on div at bounding box center [995, 449] width 457 height 479
click at [1210, 489] on div at bounding box center [995, 449] width 457 height 479
type textarea "m"
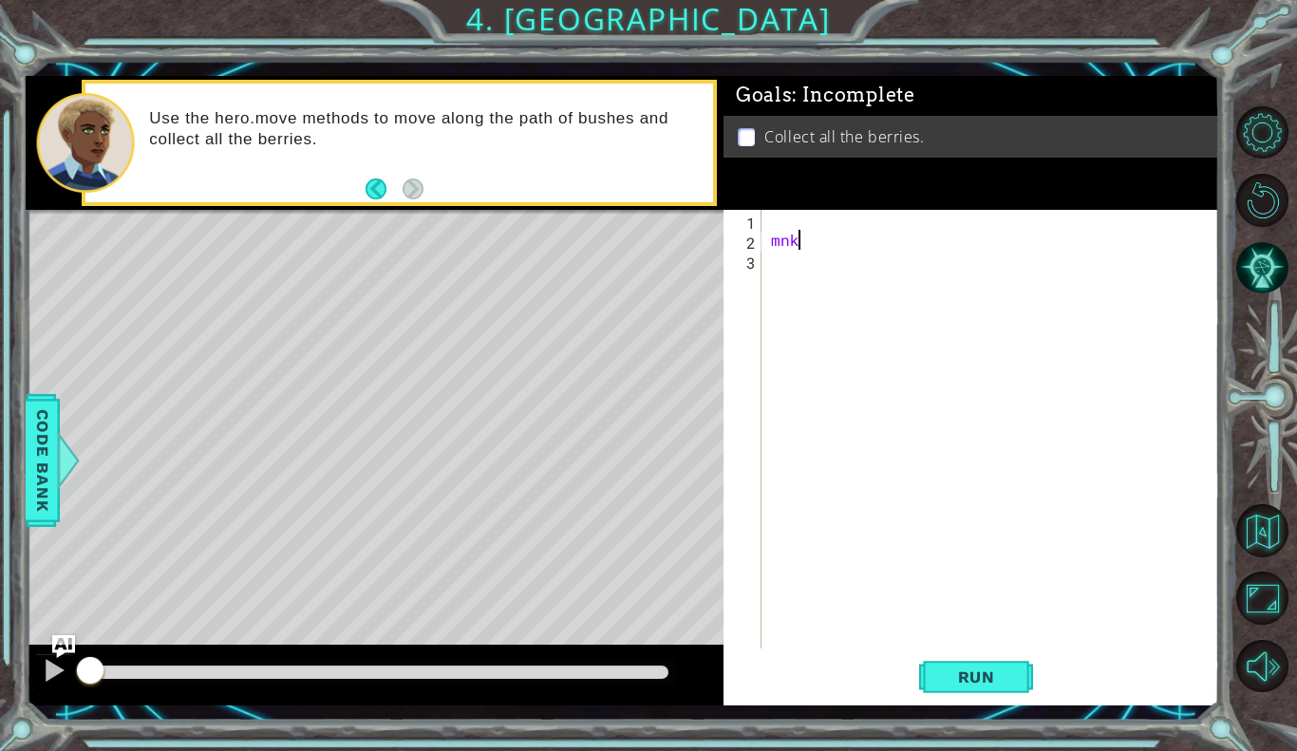
scroll to position [0, 0]
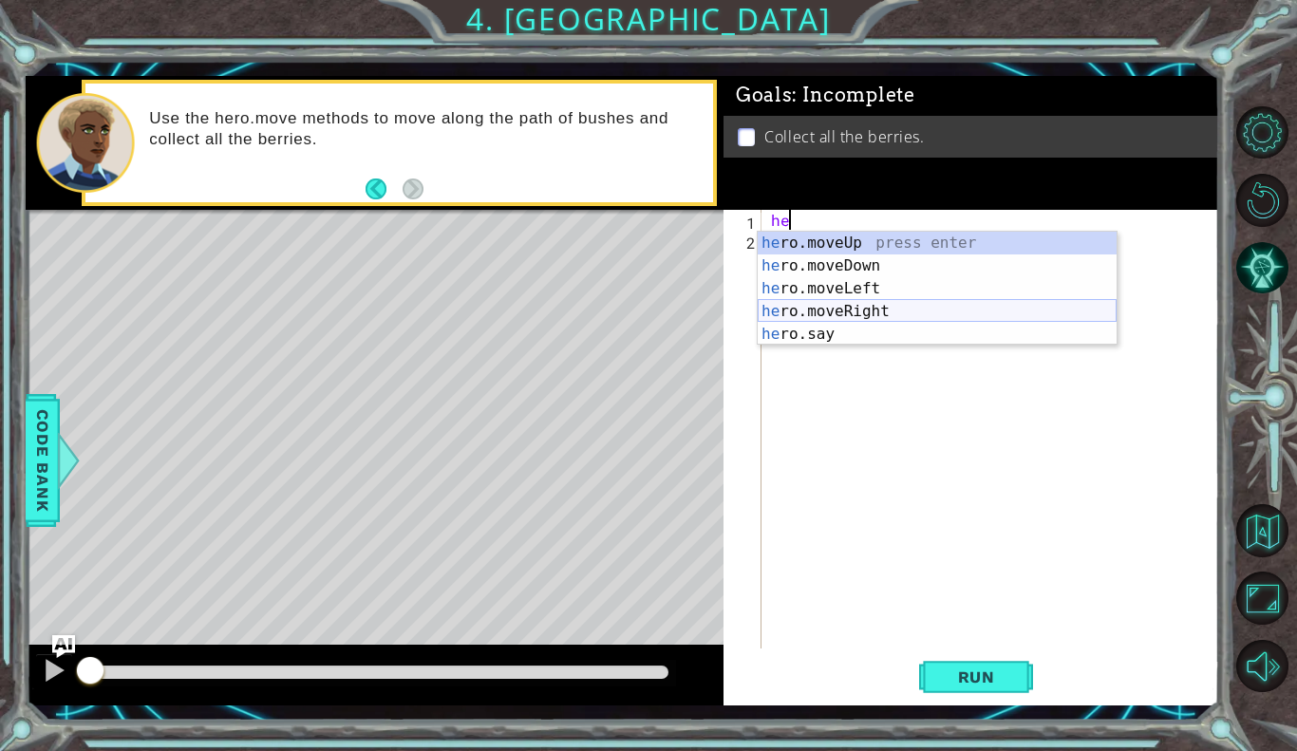
click at [842, 302] on div "he ro.moveUp press enter he ro.moveDown press enter he ro.moveLeft press enter …" at bounding box center [937, 312] width 359 height 160
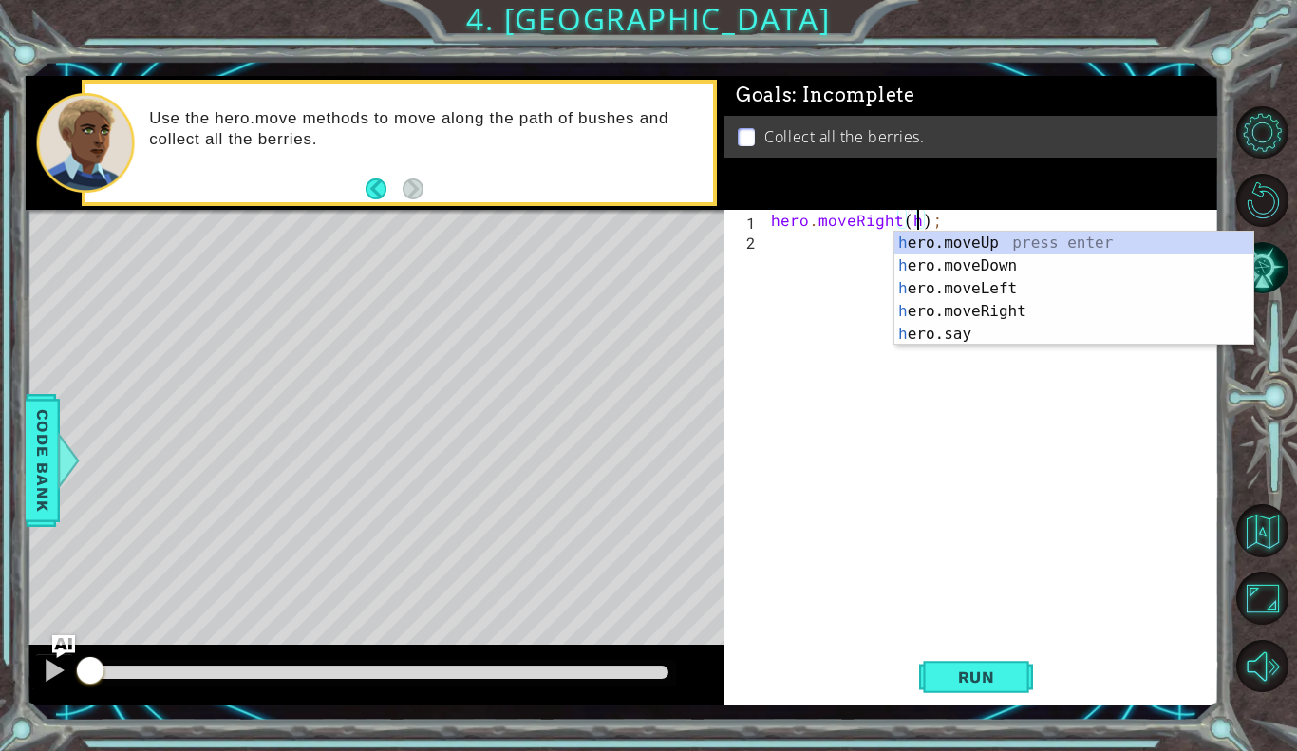
scroll to position [0, 9]
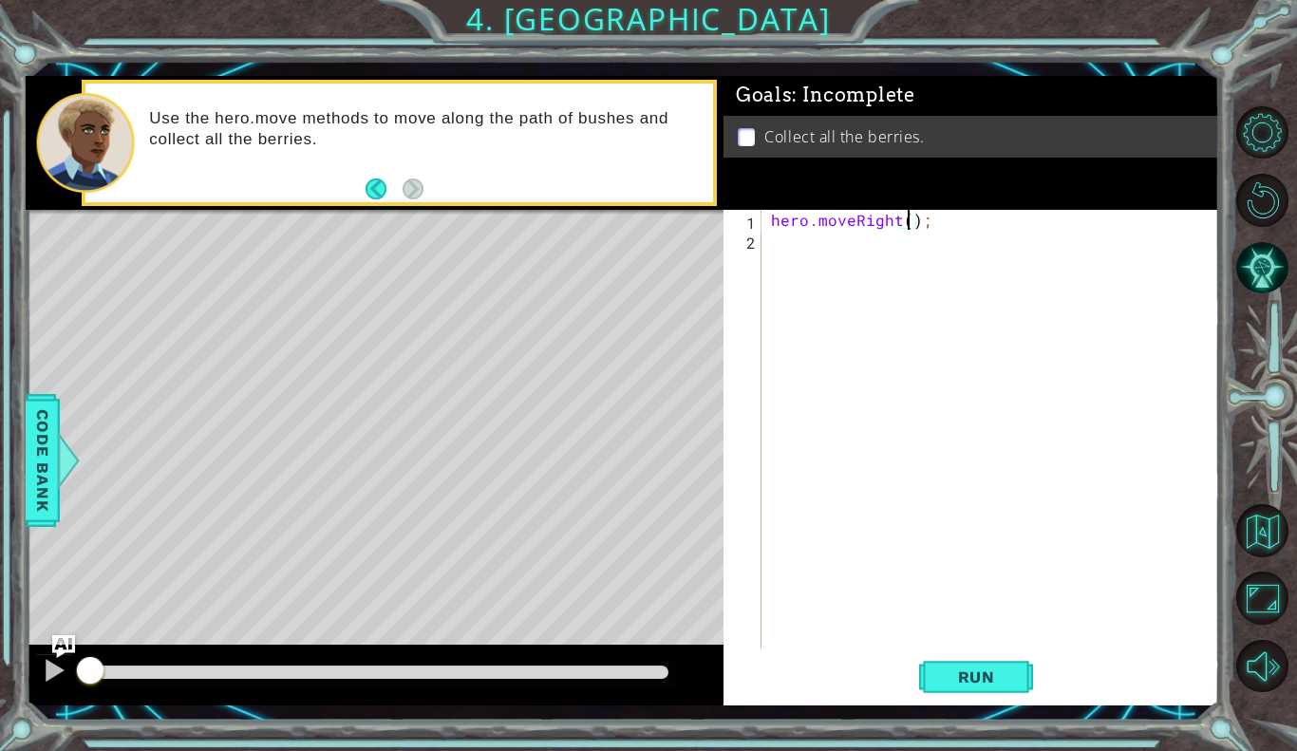
type textarea "hero.moveRight(2);"
click at [806, 246] on div "hero . moveRight ( 2 ) ;" at bounding box center [995, 449] width 457 height 479
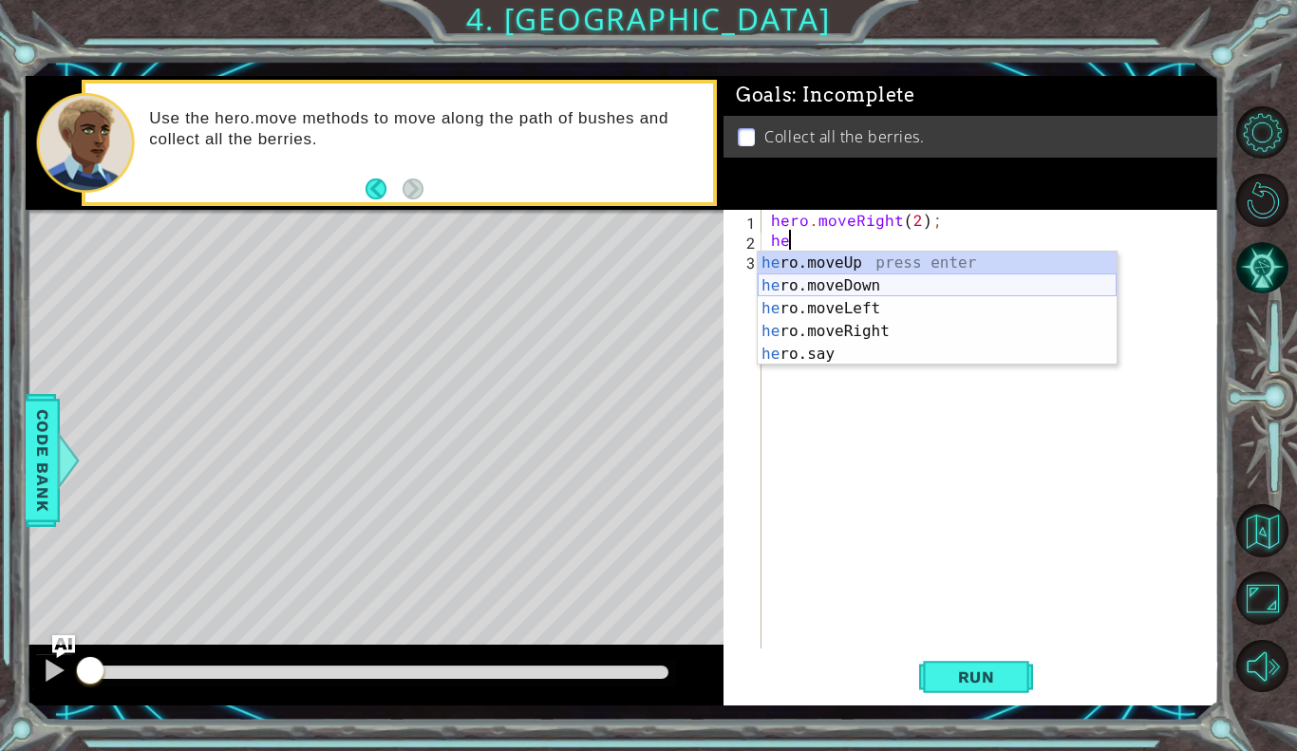
click at [831, 287] on div "he ro.moveUp press enter he ro.moveDown press enter he ro.moveLeft press enter …" at bounding box center [937, 332] width 359 height 160
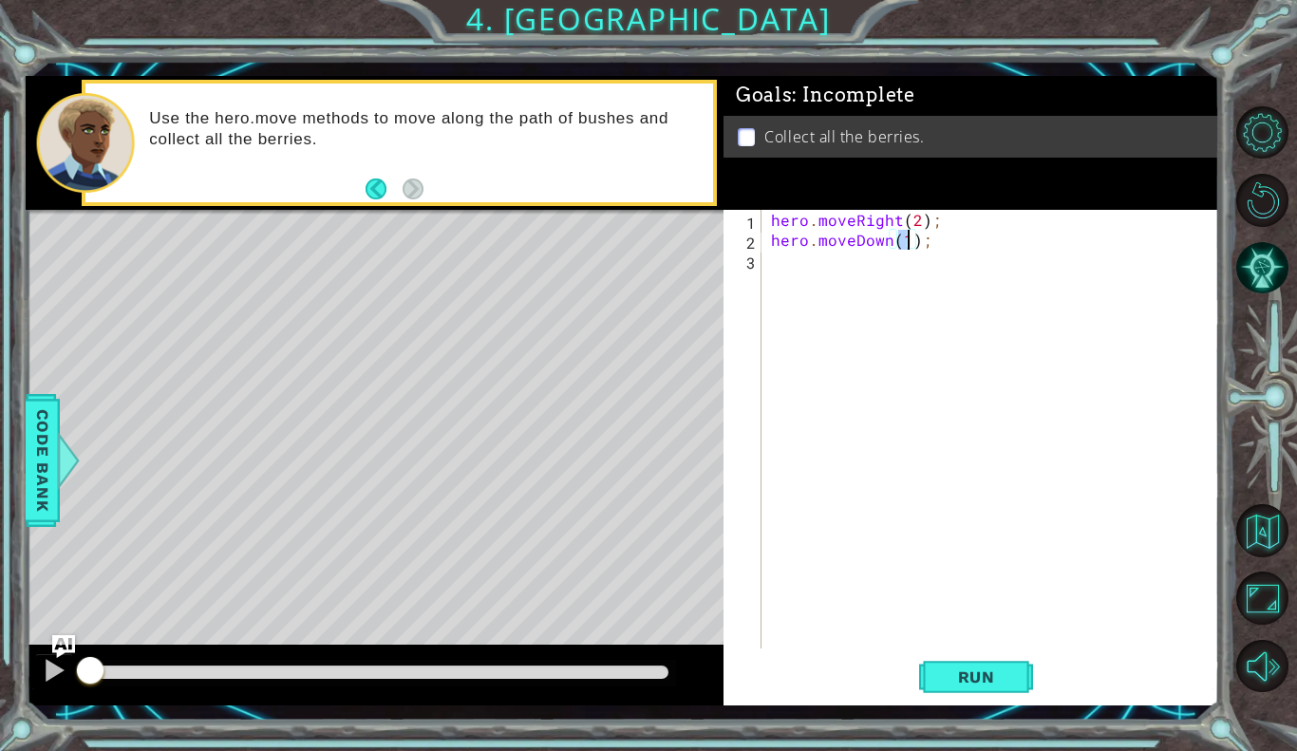
type textarea "hero.moveDown(3);"
click at [839, 259] on div "hero . moveRight ( 2 ) ; hero . moveDown ( 3 ) ;" at bounding box center [995, 449] width 457 height 479
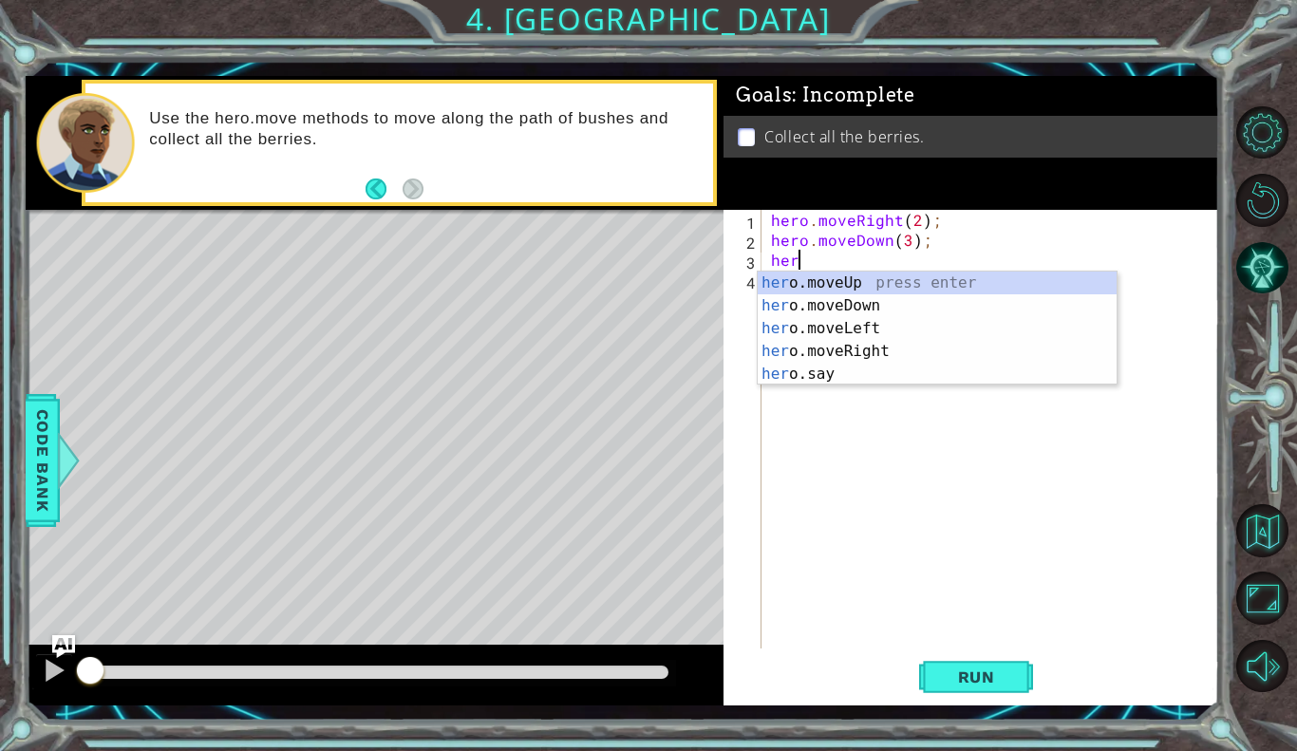
click at [897, 218] on div "hero . moveRight ( 2 ) ; hero . moveDown ( 3 ) ; her" at bounding box center [995, 449] width 457 height 479
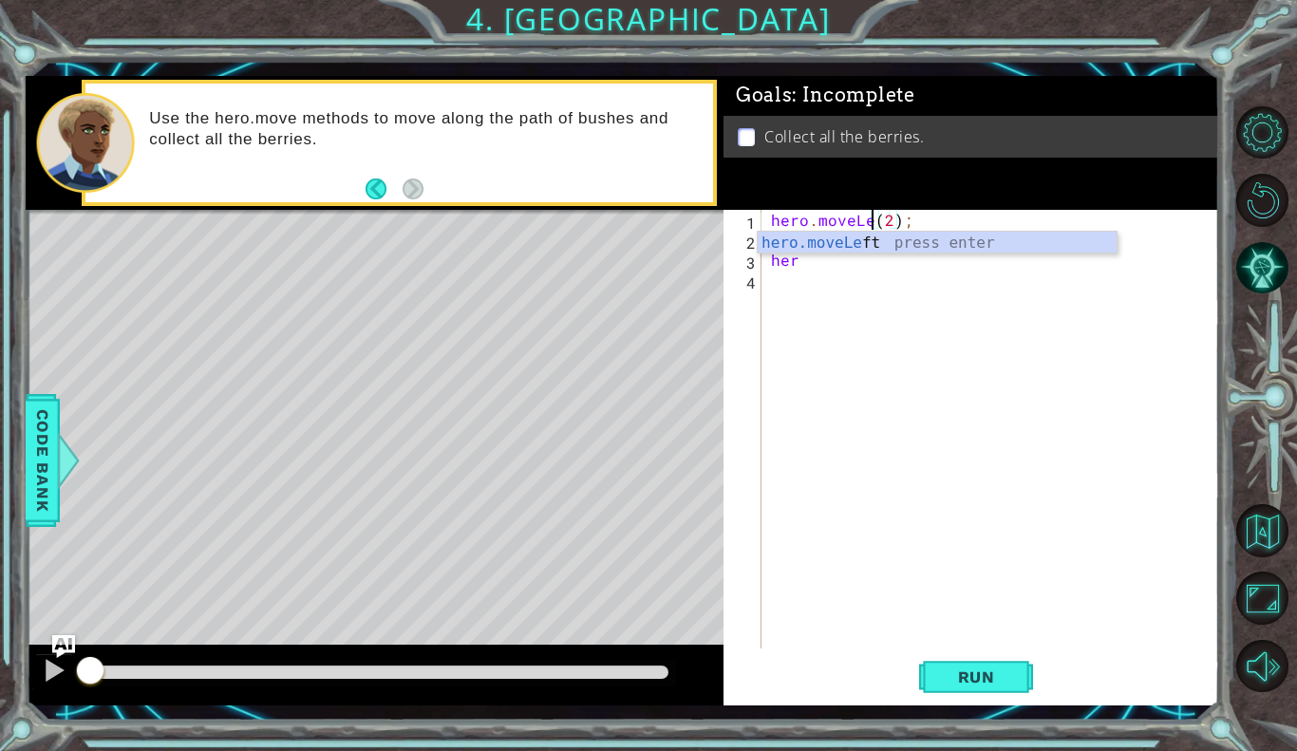
type textarea "hero.moveLeft(2);"
click at [814, 273] on div "hero . moveLeft ( 2 ) ; hero . moveDown ( 3 ) ; her" at bounding box center [995, 449] width 457 height 479
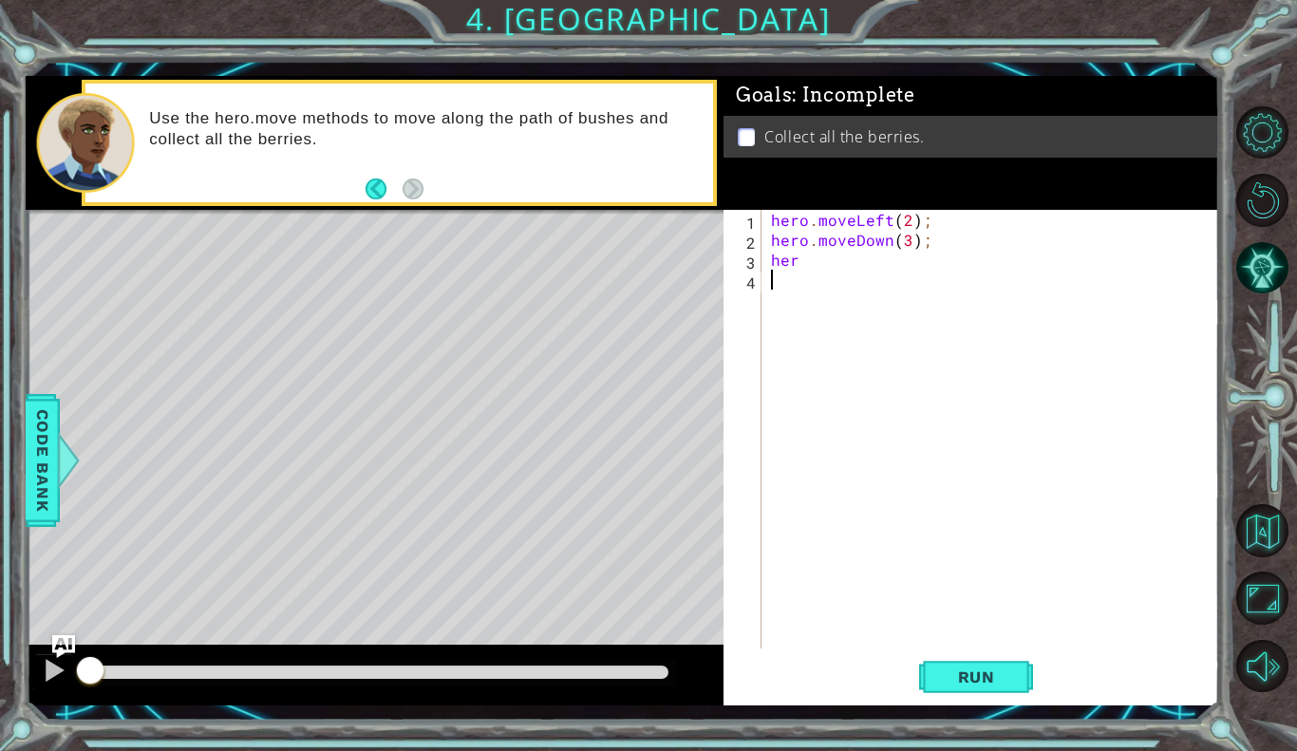
click at [819, 262] on div "hero . moveLeft ( 2 ) ; hero . moveDown ( 3 ) ; her" at bounding box center [995, 449] width 457 height 479
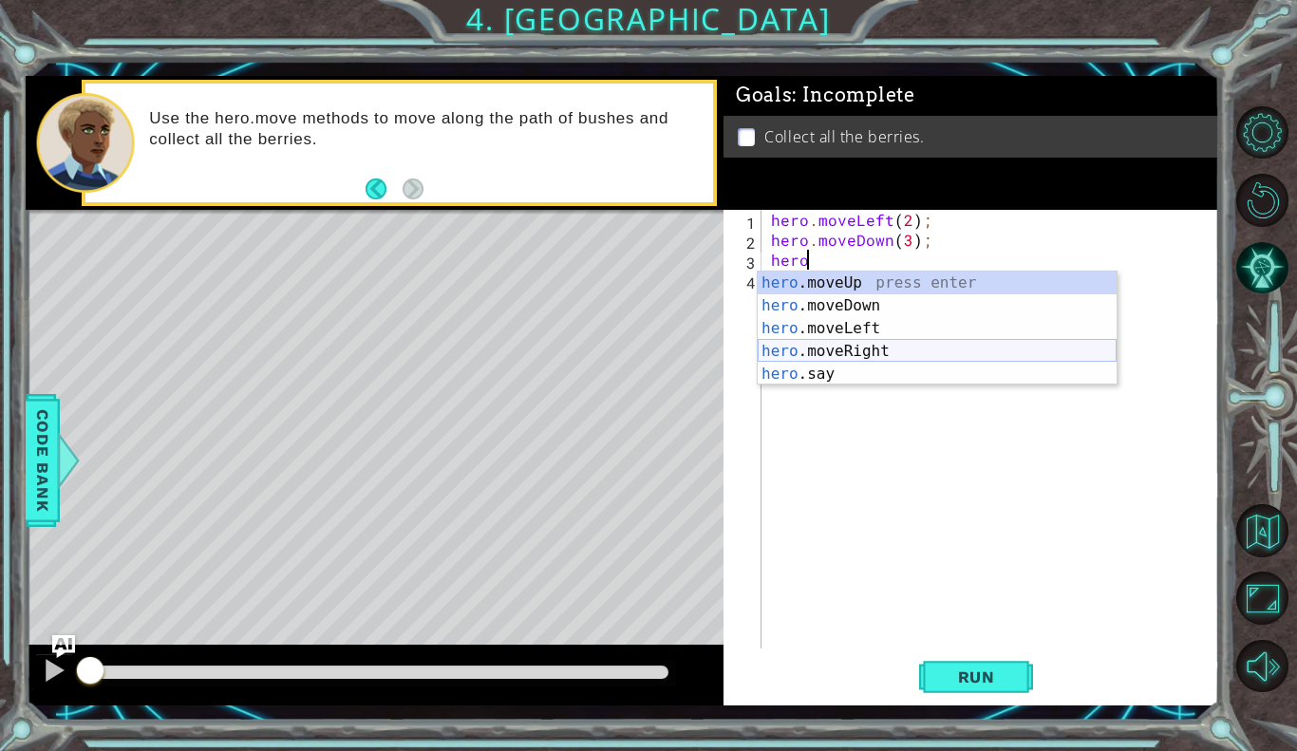
click at [811, 351] on div "hero .moveUp press enter hero .moveDown press enter hero .moveLeft press enter …" at bounding box center [937, 352] width 359 height 160
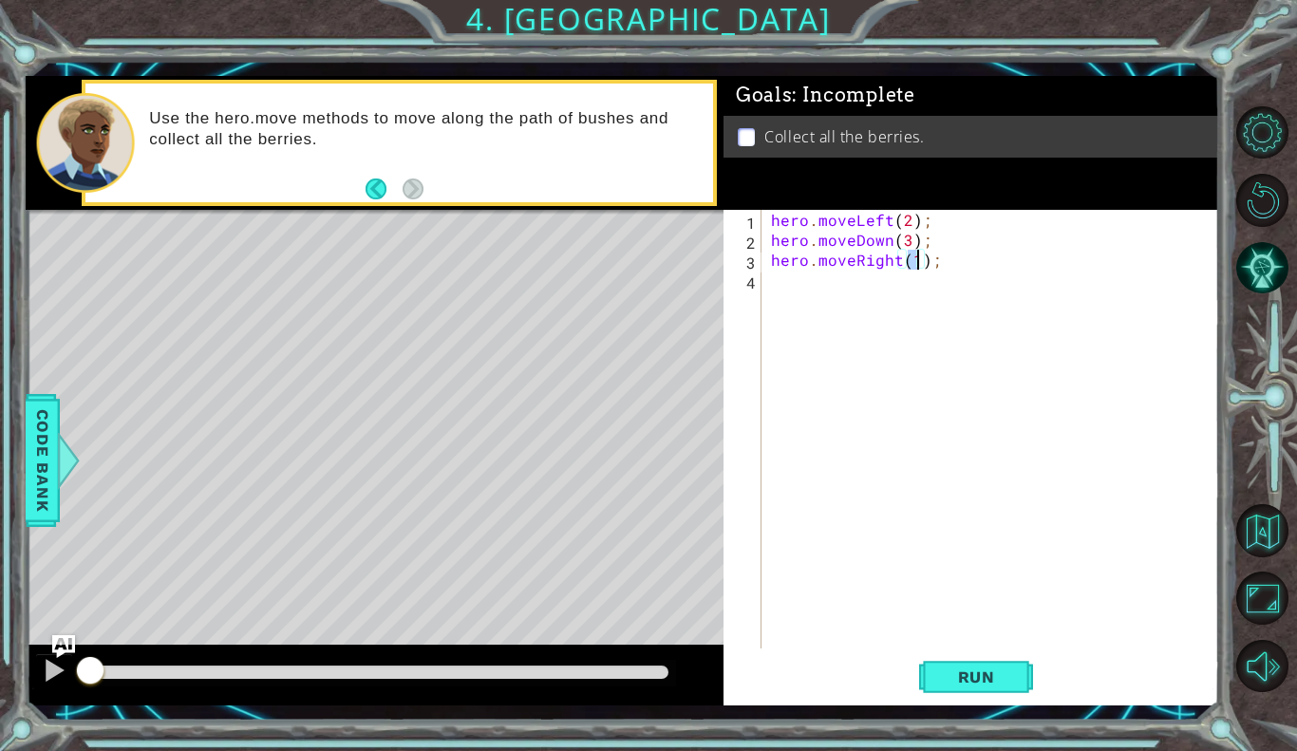
scroll to position [0, 9]
type textarea "hero.moveRight(2);"
click at [781, 281] on div "hero . moveLeft ( 2 ) ; hero . moveDown ( 3 ) ; hero . moveRight ( 2 ) ;" at bounding box center [995, 449] width 457 height 479
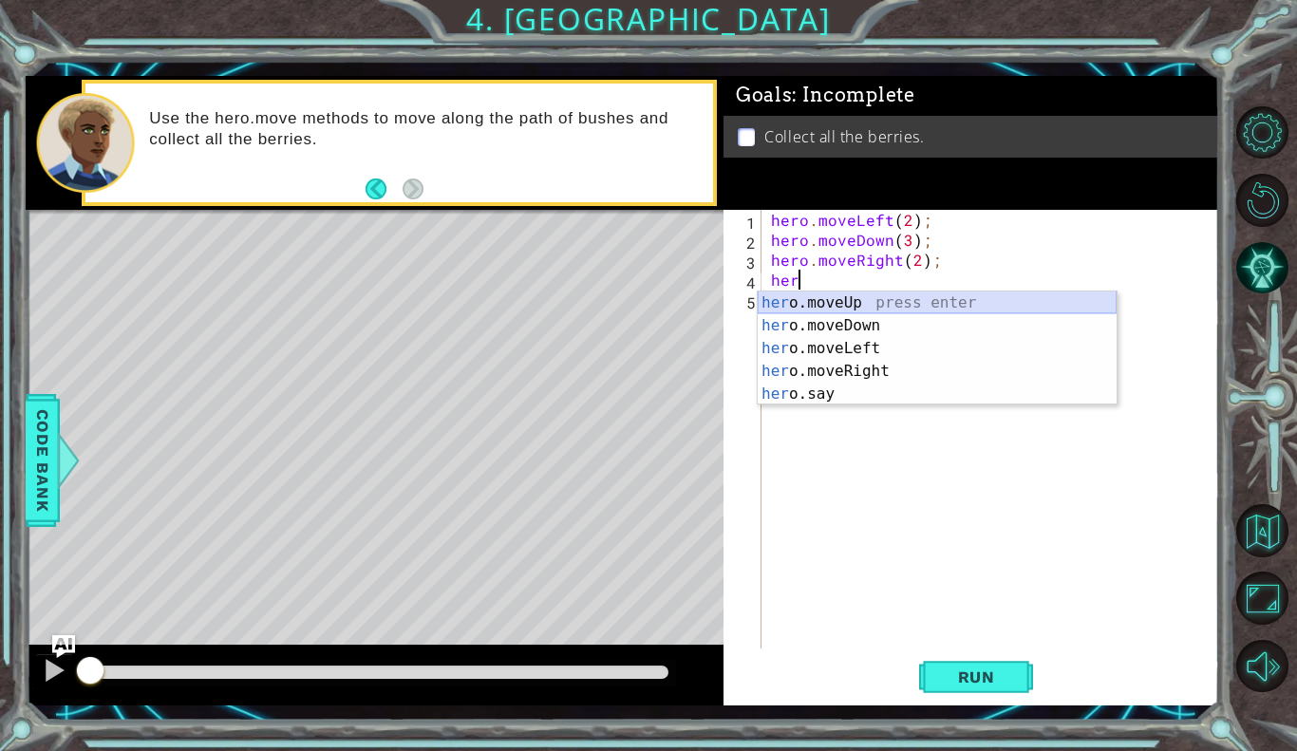
click at [895, 302] on div "her o.moveUp press enter her o.moveDown press enter her o.moveLeft press enter …" at bounding box center [937, 372] width 359 height 160
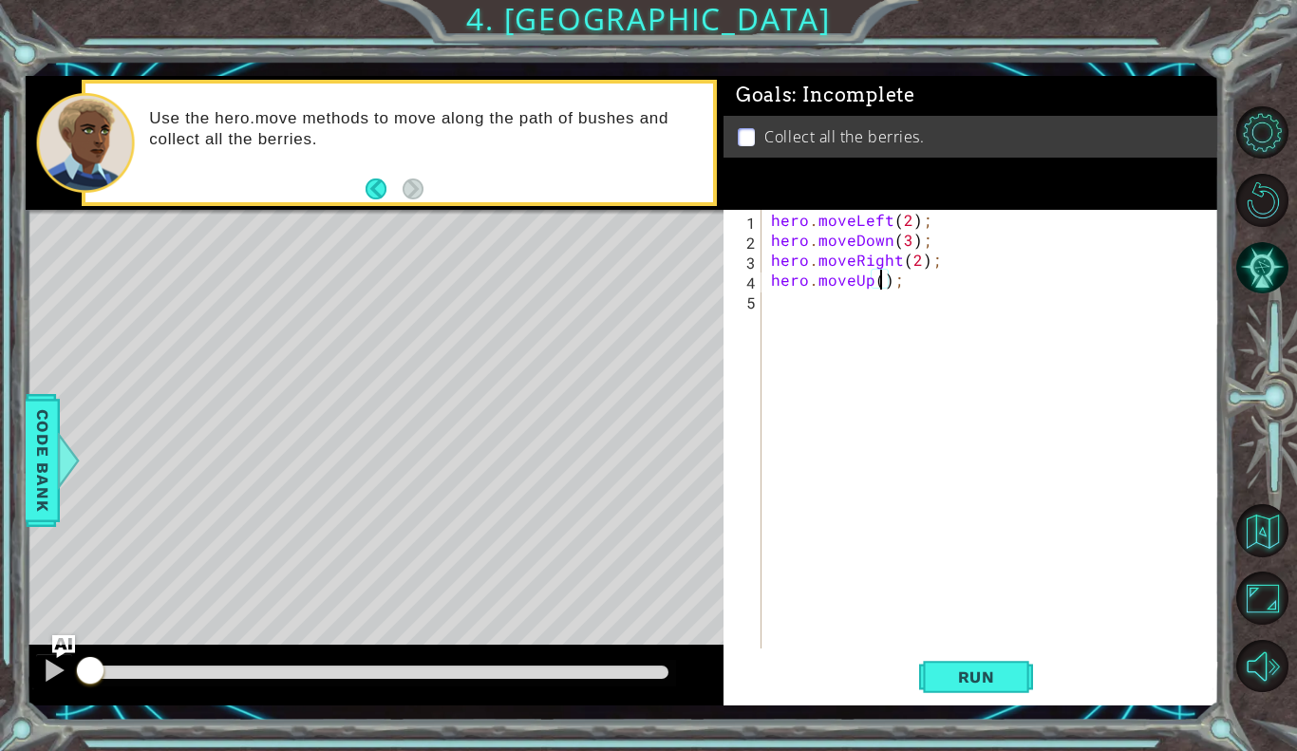
scroll to position [0, 7]
type textarea "hero.moveUp(3);"
click at [942, 662] on button "Run" at bounding box center [976, 677] width 114 height 49
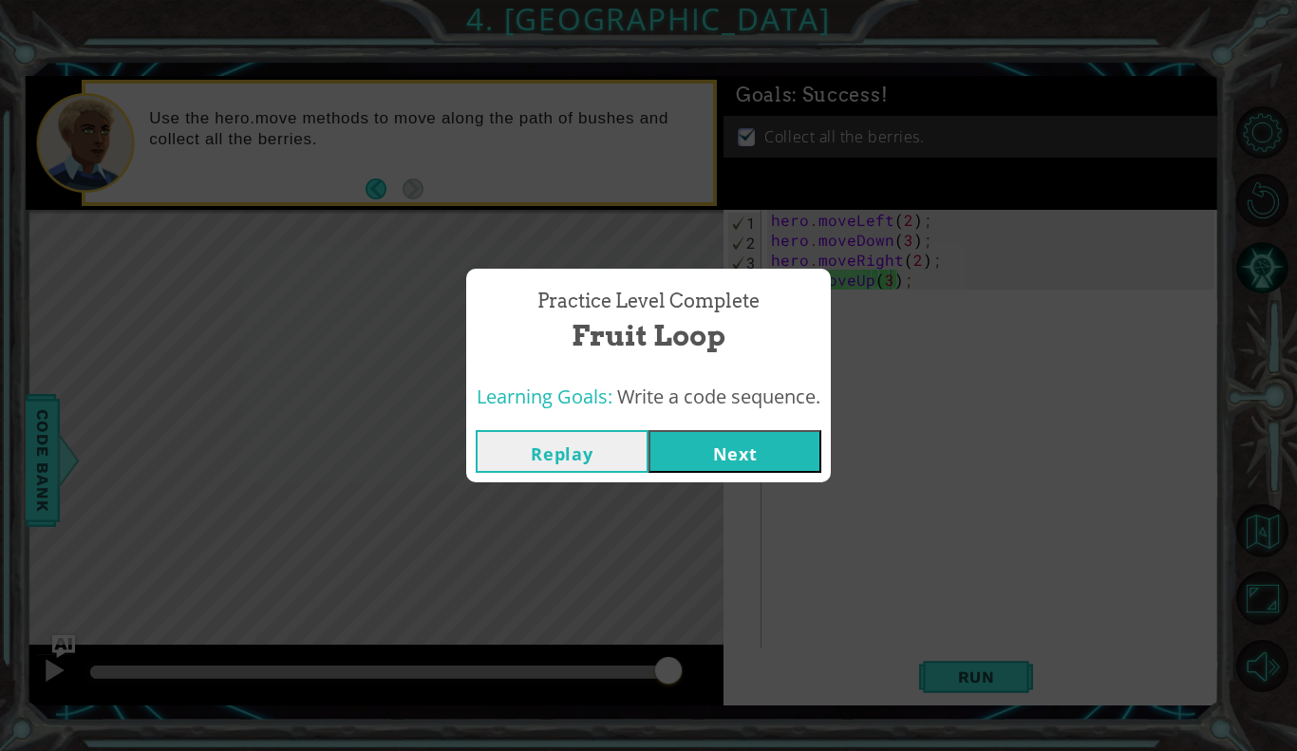
click at [736, 445] on button "Next" at bounding box center [735, 451] width 173 height 43
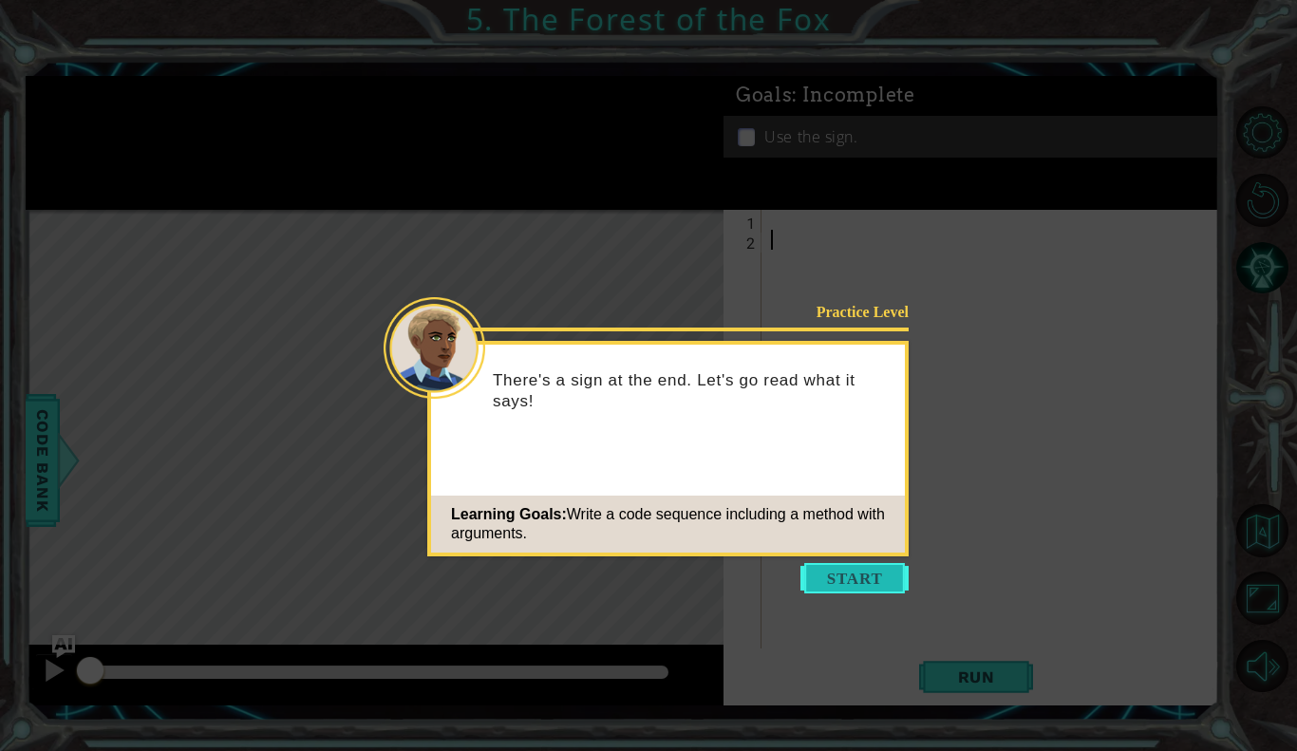
click at [846, 572] on button "Start" at bounding box center [855, 578] width 108 height 30
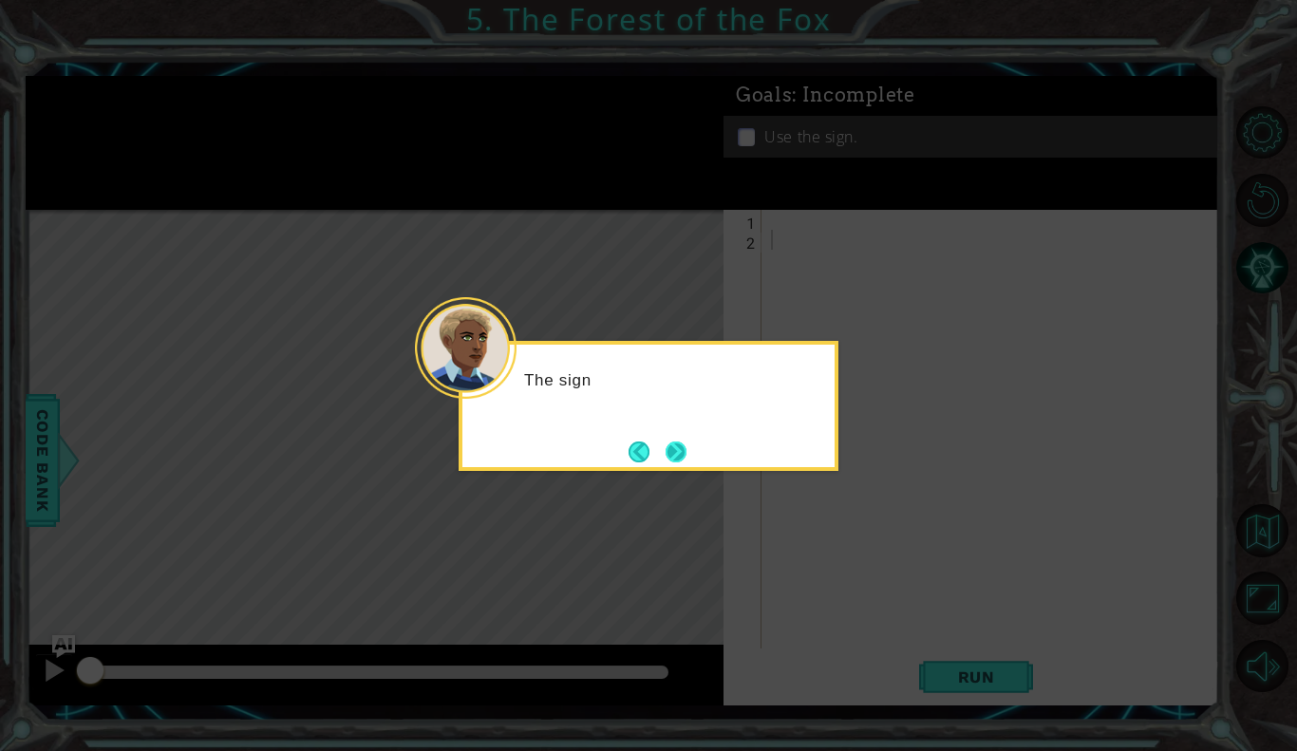
click at [681, 451] on button "Next" at bounding box center [676, 452] width 21 height 21
click at [668, 460] on button "Next" at bounding box center [676, 452] width 21 height 21
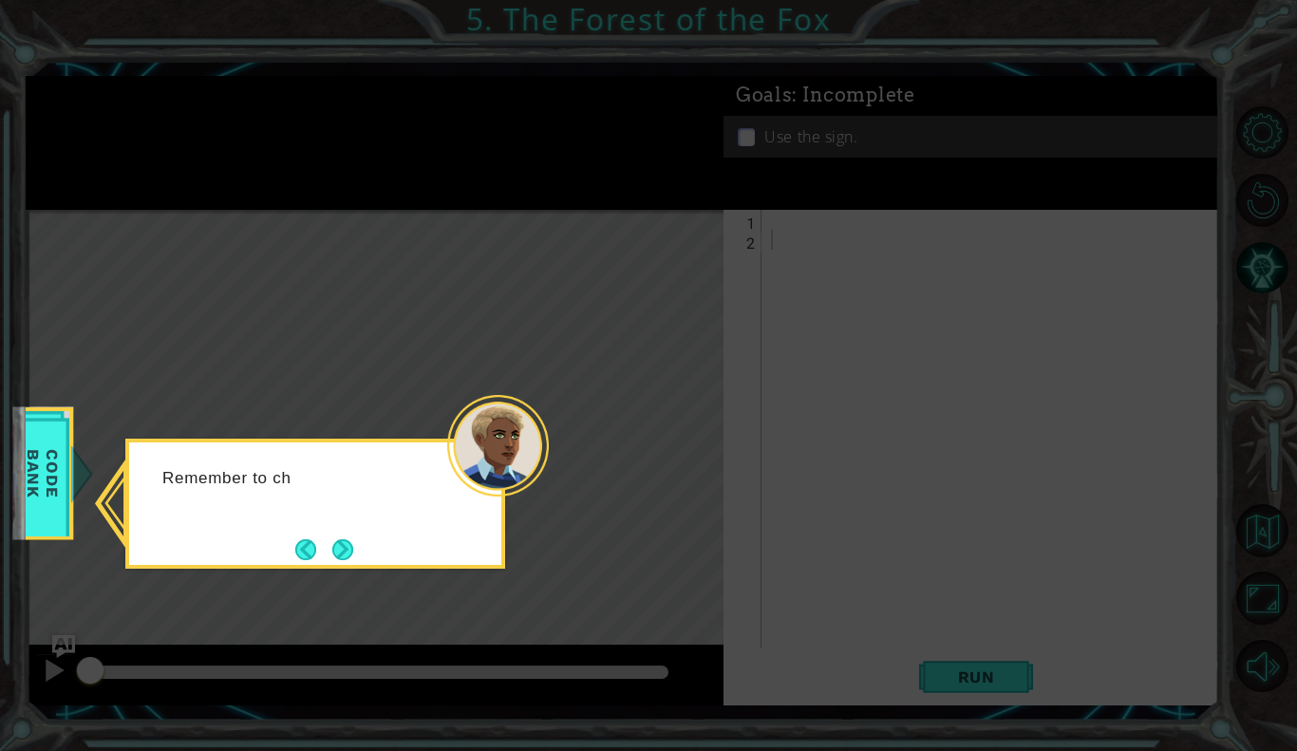
click at [331, 522] on div "Remember to ch" at bounding box center [315, 487] width 372 height 75
click at [338, 539] on button "Next" at bounding box center [342, 549] width 21 height 21
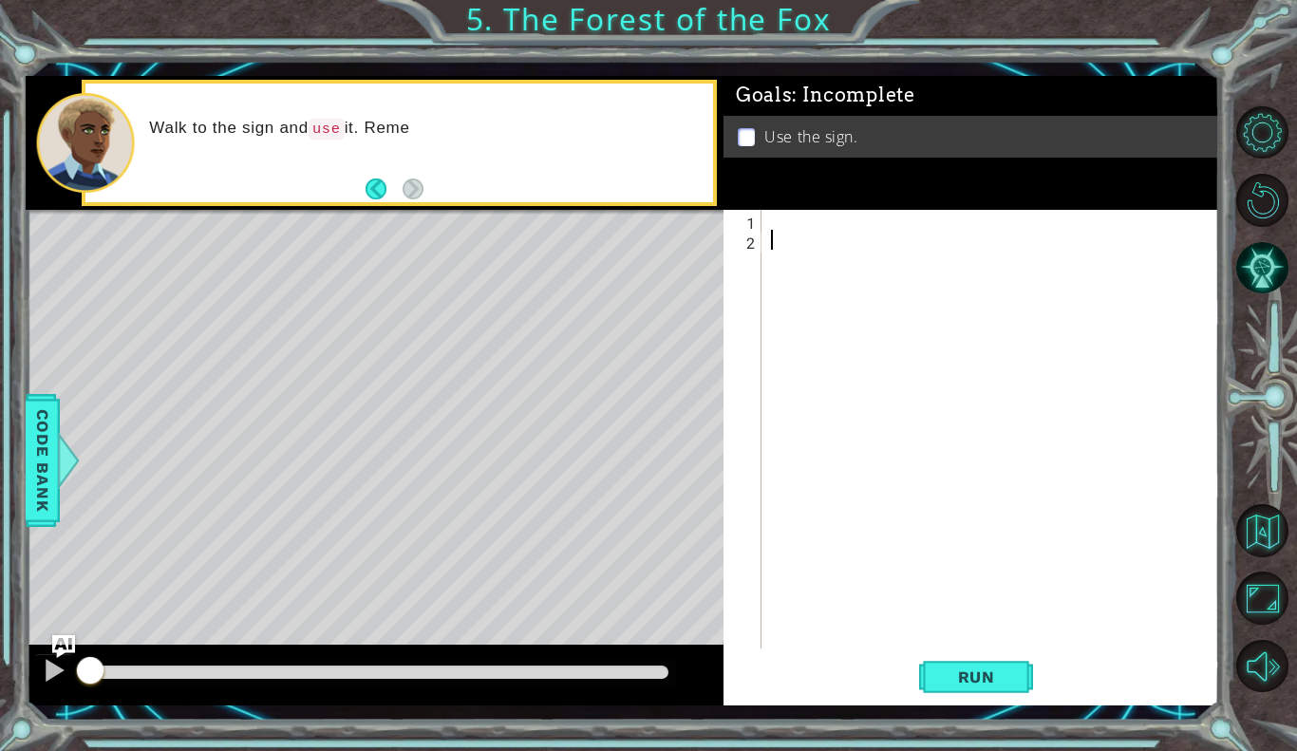
click at [791, 217] on div at bounding box center [995, 449] width 457 height 479
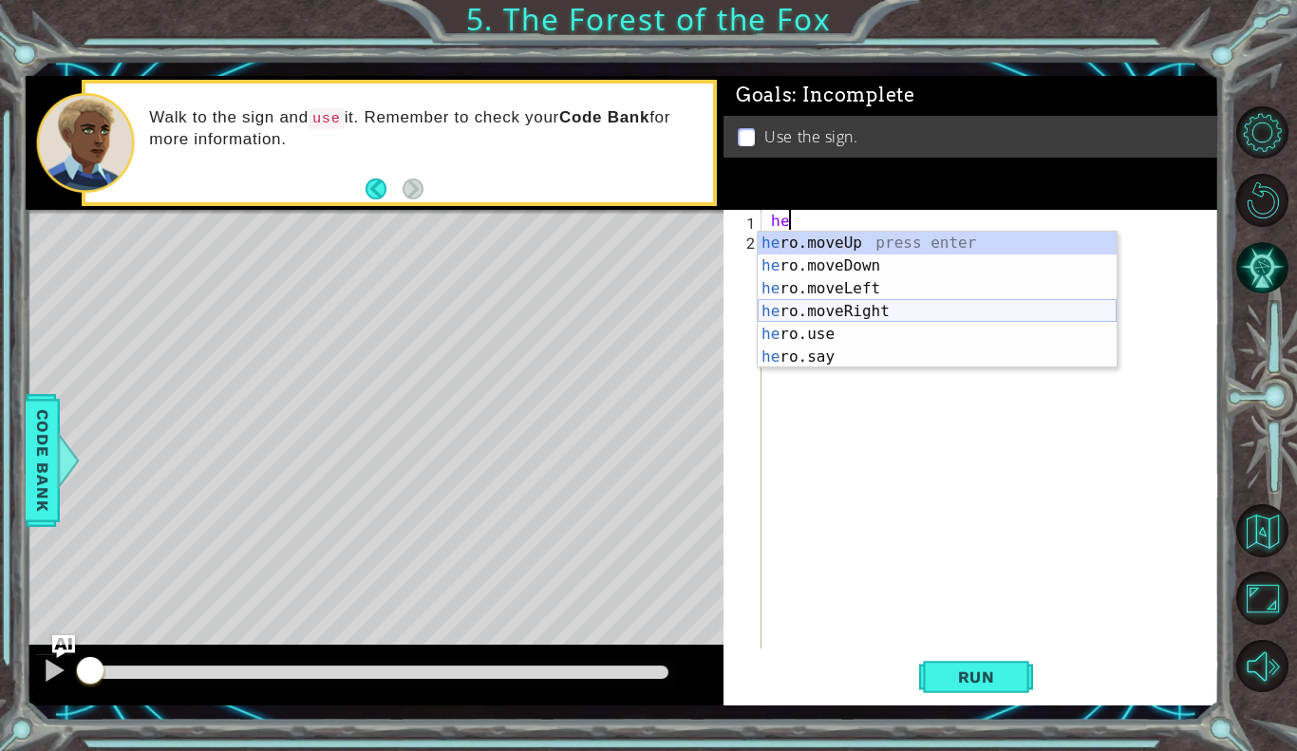
click at [820, 316] on div "he ro.moveUp press enter he ro.moveDown press enter he ro.moveLeft press enter …" at bounding box center [937, 323] width 359 height 182
type textarea "hero.moveRight(1);"
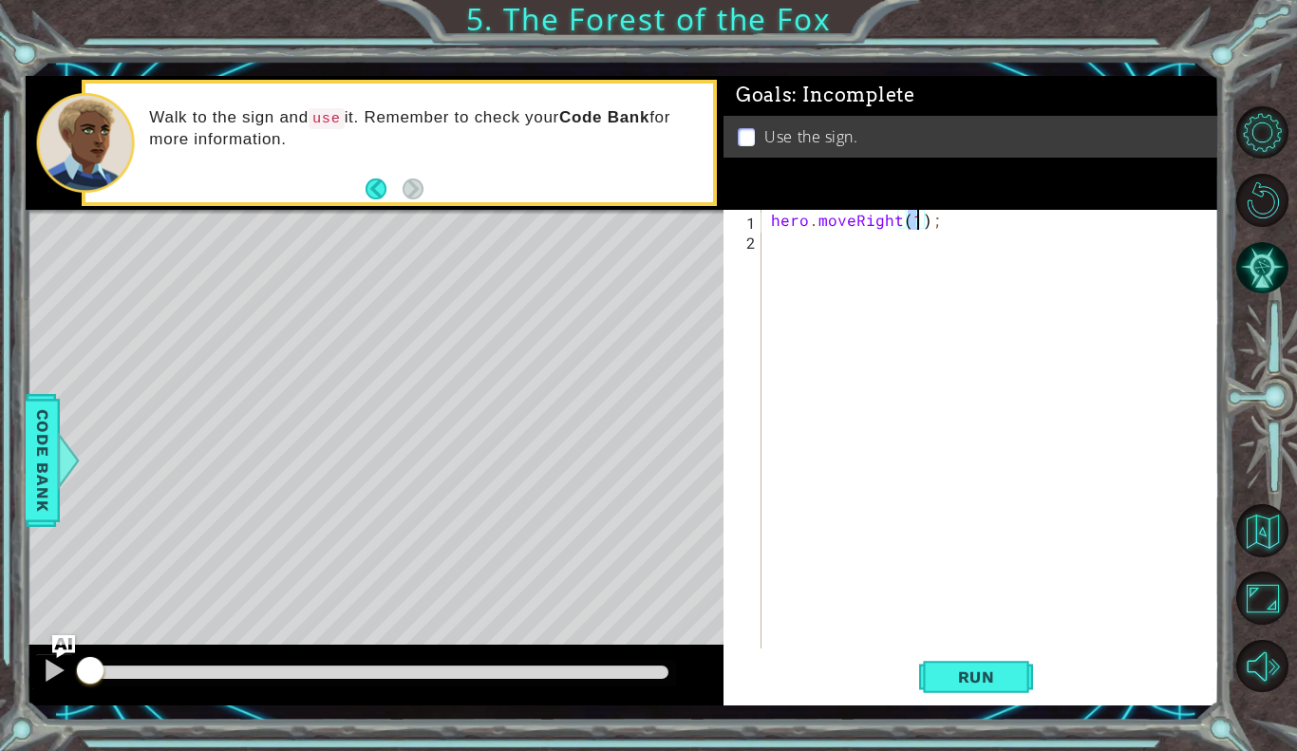
click at [801, 240] on div "hero . moveRight ( 1 ) ;" at bounding box center [995, 449] width 457 height 479
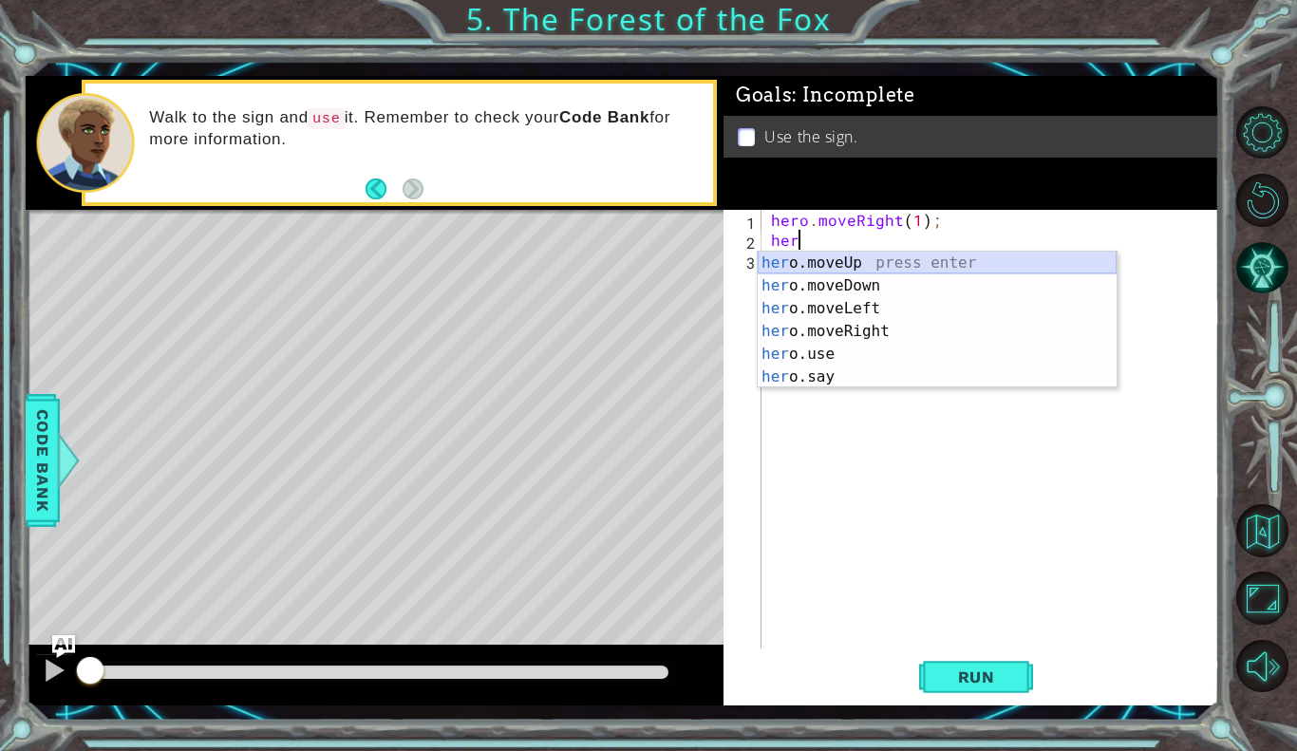
click at [837, 267] on div "her o.moveUp press enter her o.moveDown press enter her o.moveLeft press enter …" at bounding box center [937, 343] width 359 height 182
type textarea "hero.moveUp(1);"
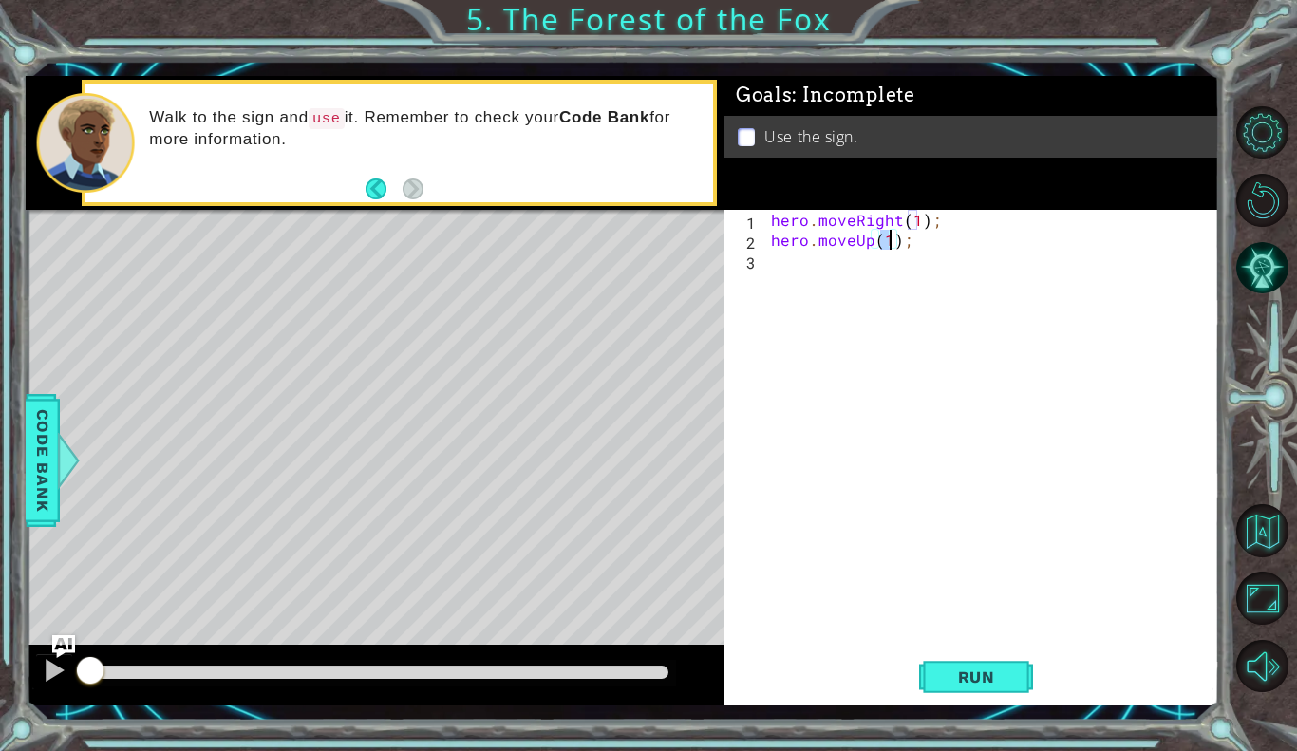
click at [811, 260] on div "hero . moveRight ( 1 ) ; hero . moveUp ( 1 ) ;" at bounding box center [995, 449] width 457 height 479
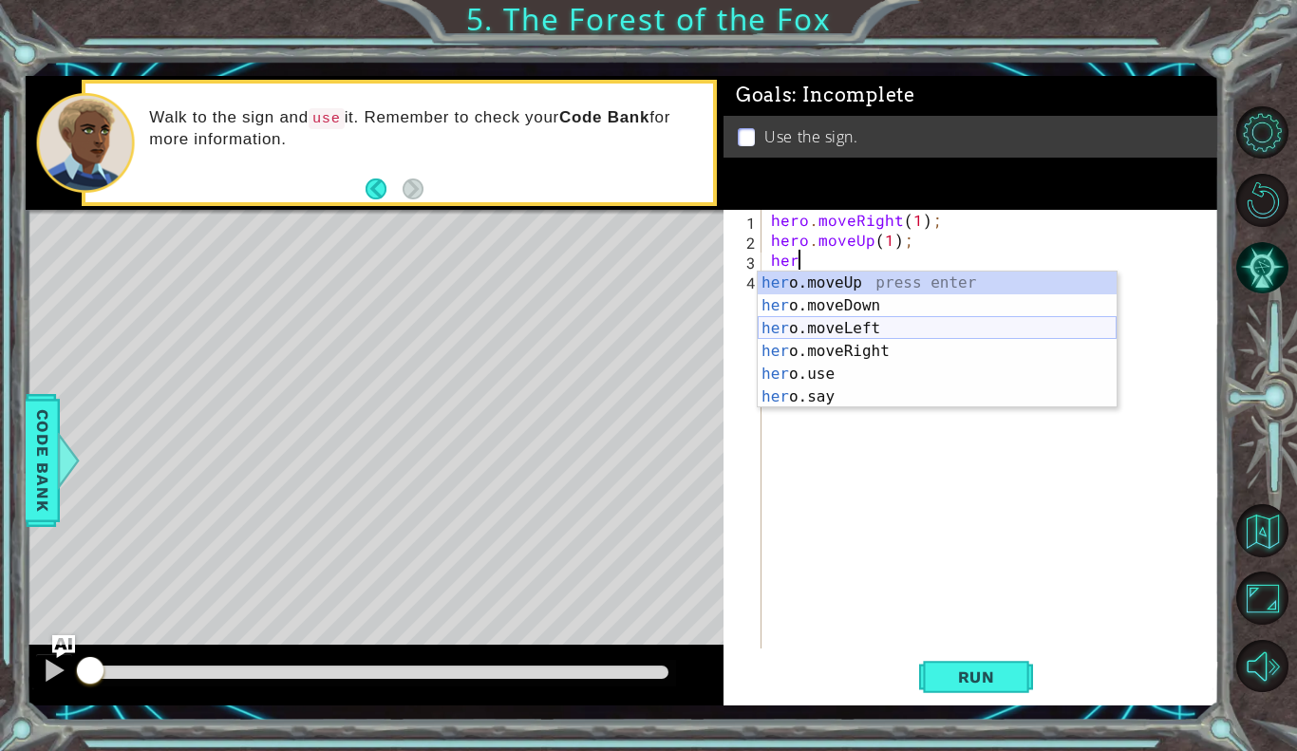
click at [852, 324] on div "her o.moveUp press enter her o.moveDown press enter her o.moveLeft press enter …" at bounding box center [937, 363] width 359 height 182
type textarea "hero.moveLeft(1);"
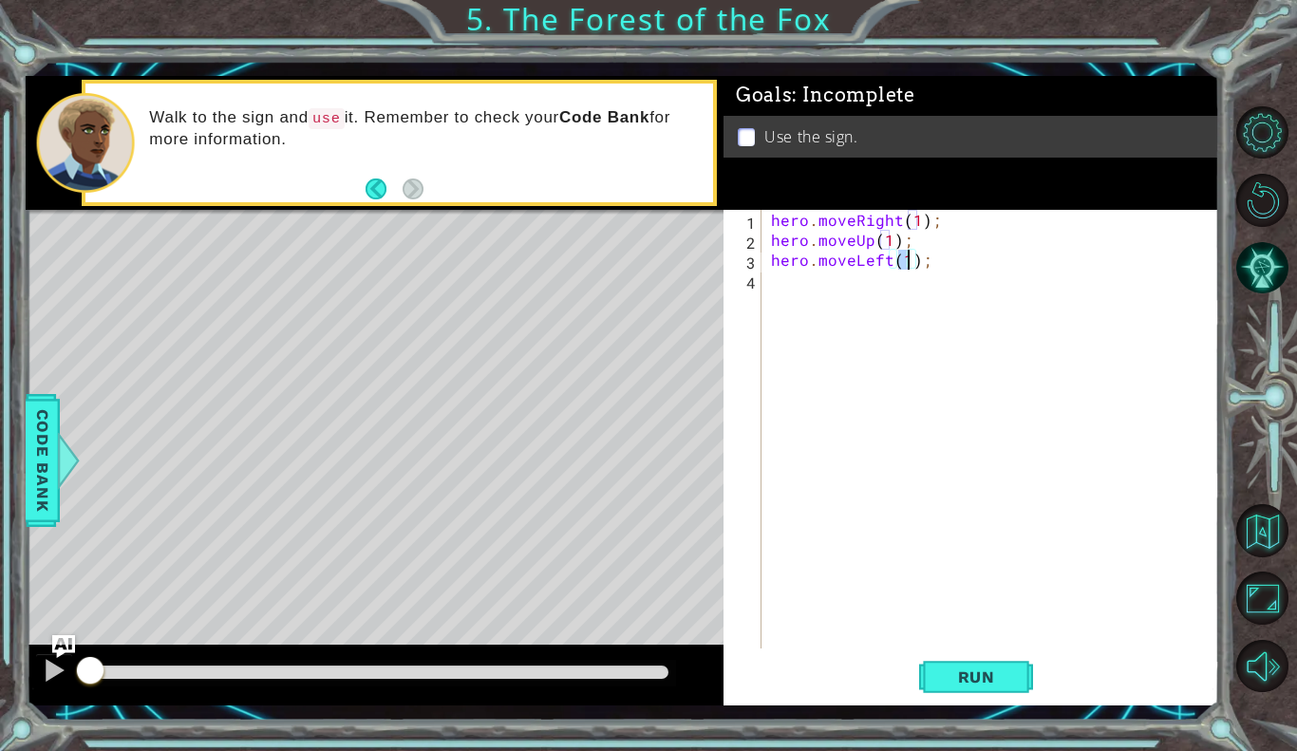
click at [797, 282] on div "hero . moveRight ( 1 ) ; hero . moveUp ( 1 ) ; hero . moveLeft ( 1 ) ;" at bounding box center [995, 449] width 457 height 479
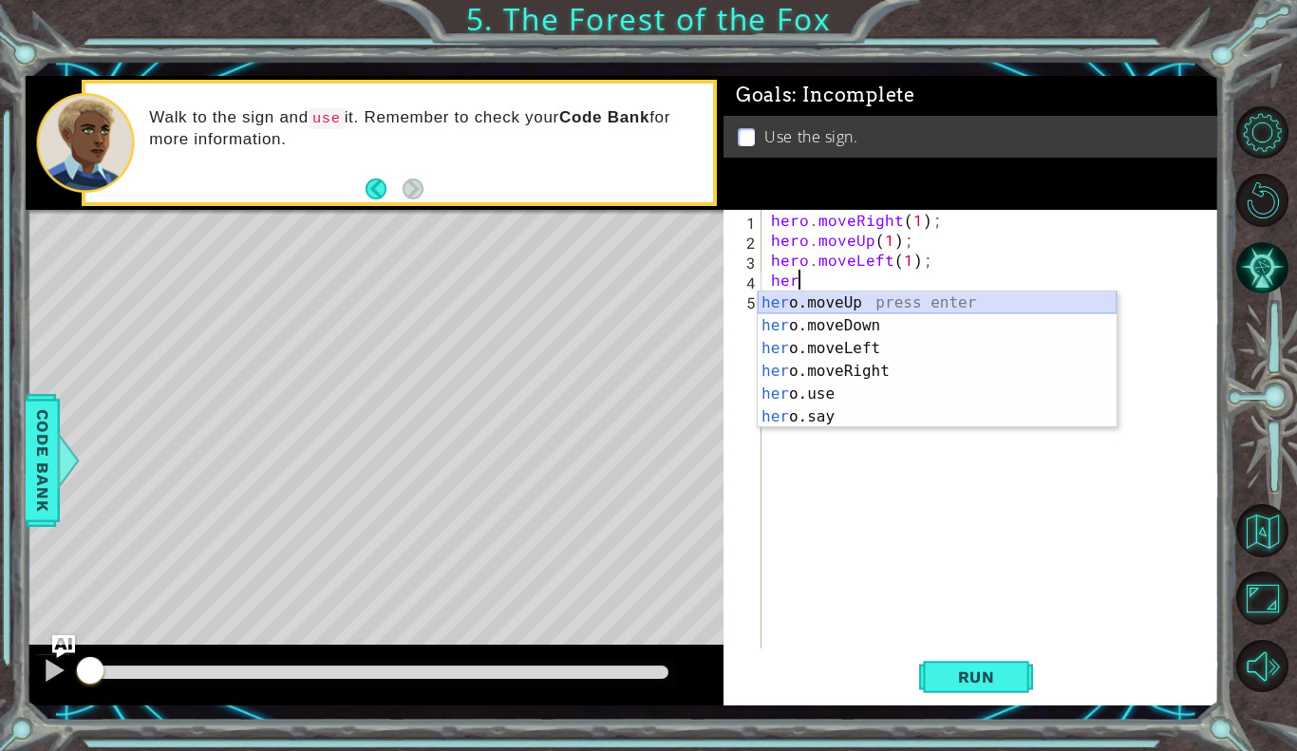
click at [801, 303] on div "her o.moveUp press enter her o.moveDown press enter her o.moveLeft press enter …" at bounding box center [937, 383] width 359 height 182
type textarea "hero.moveUp(1);"
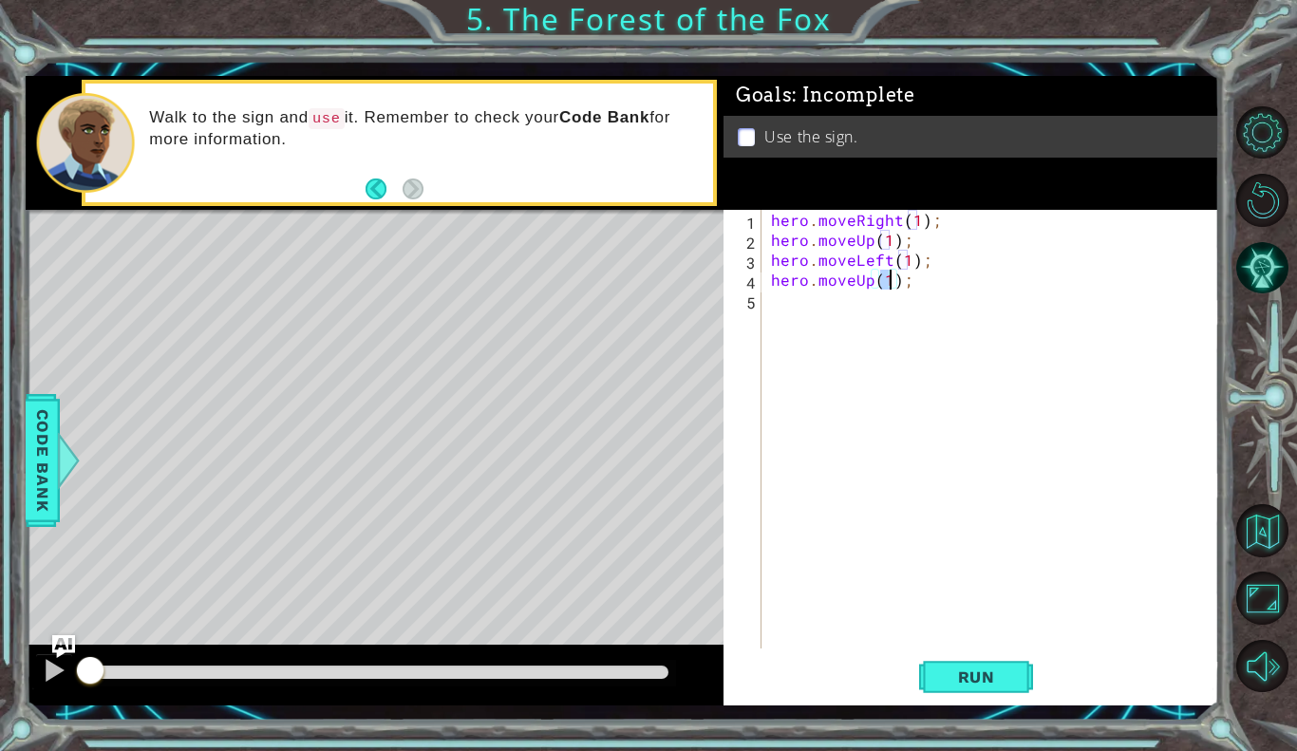
click at [798, 293] on div "hero . moveRight ( 1 ) ; hero . moveUp ( 1 ) ; hero . moveLeft ( 1 ) ; hero . m…" at bounding box center [995, 449] width 457 height 479
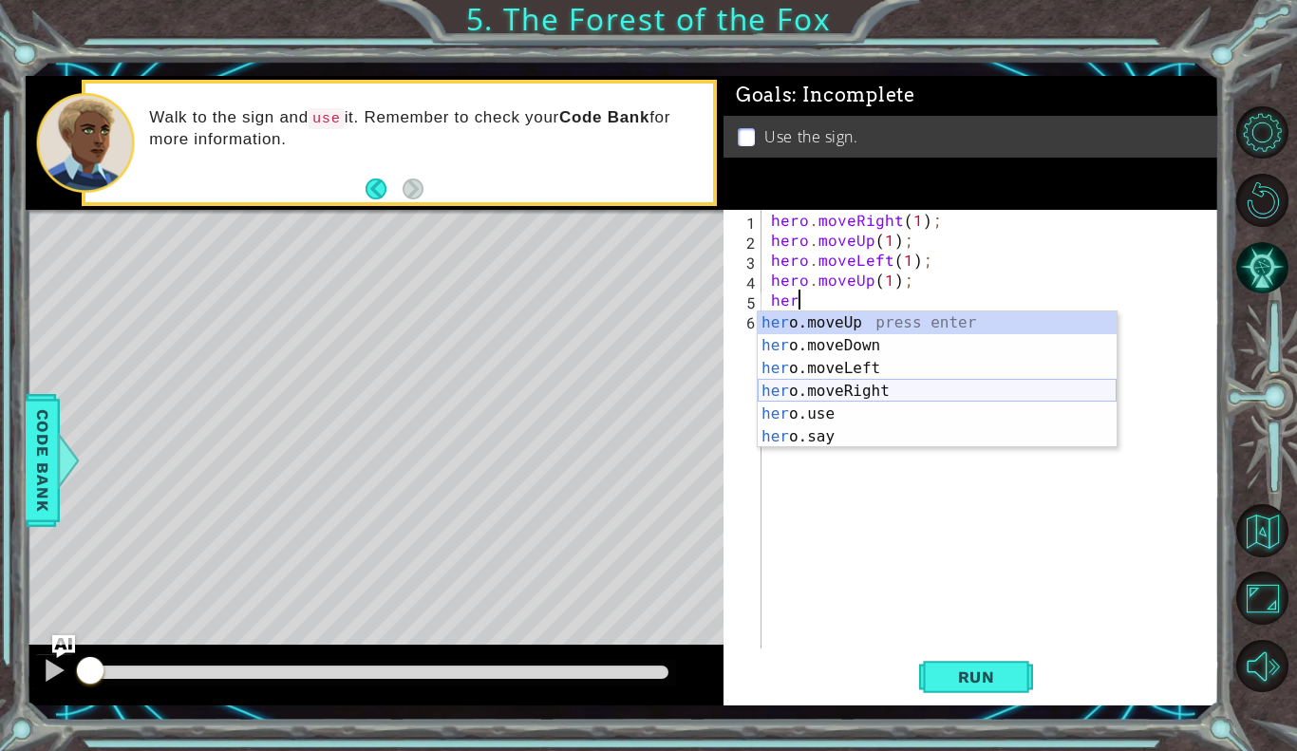
click at [835, 388] on div "her o.moveUp press enter her o.moveDown press enter her o.moveLeft press enter …" at bounding box center [937, 403] width 359 height 182
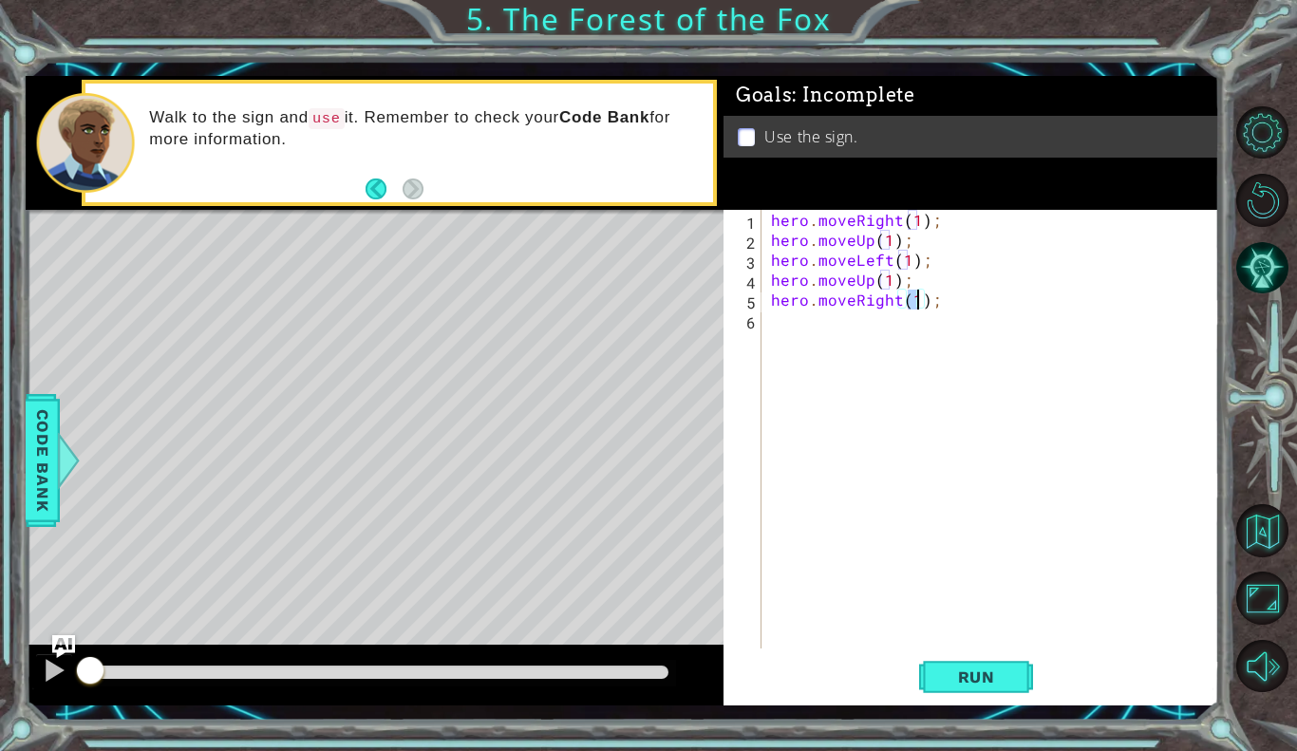
type textarea "hero.moveRight(2);"
click at [775, 313] on div "hero . moveRight ( 1 ) ; hero . moveUp ( 1 ) ; hero . moveLeft ( 1 ) ; hero . m…" at bounding box center [995, 449] width 457 height 479
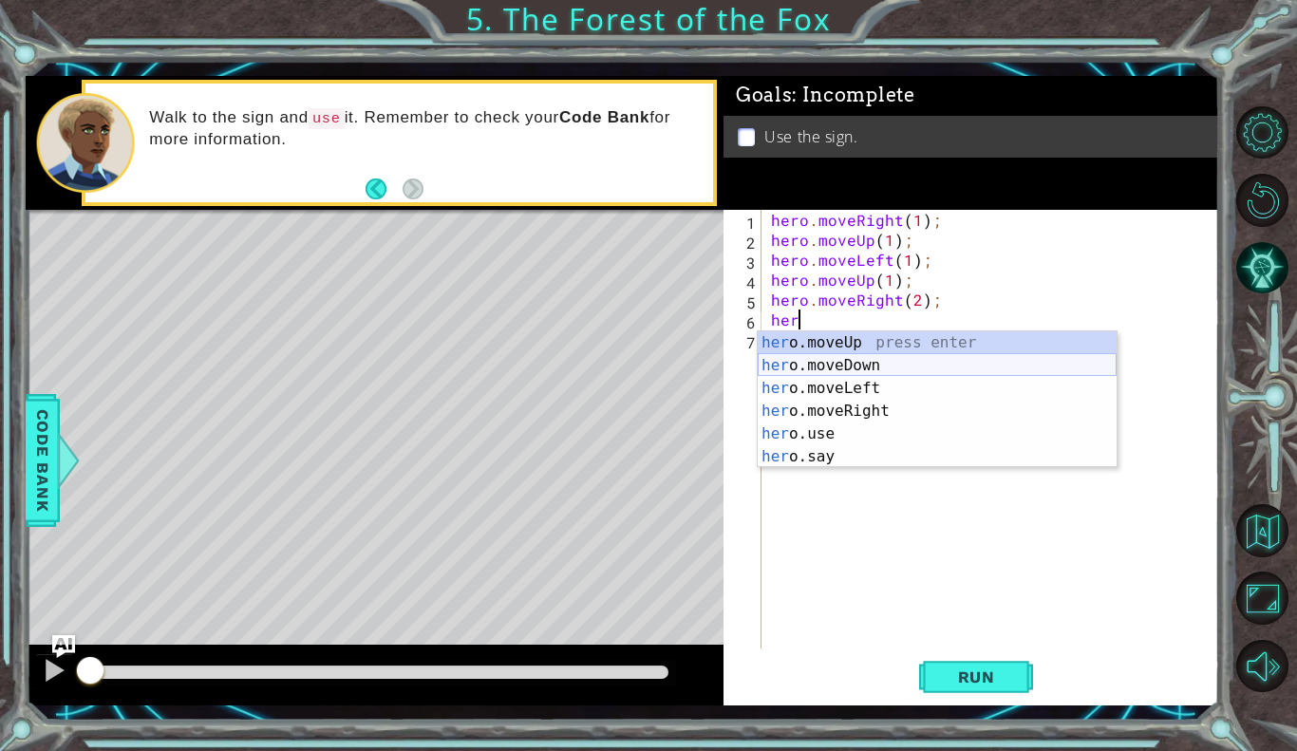
click at [830, 361] on div "her o.moveUp press enter her o.moveDown press enter her o.moveLeft press enter …" at bounding box center [937, 422] width 359 height 182
type textarea "hero.moveDown(1);"
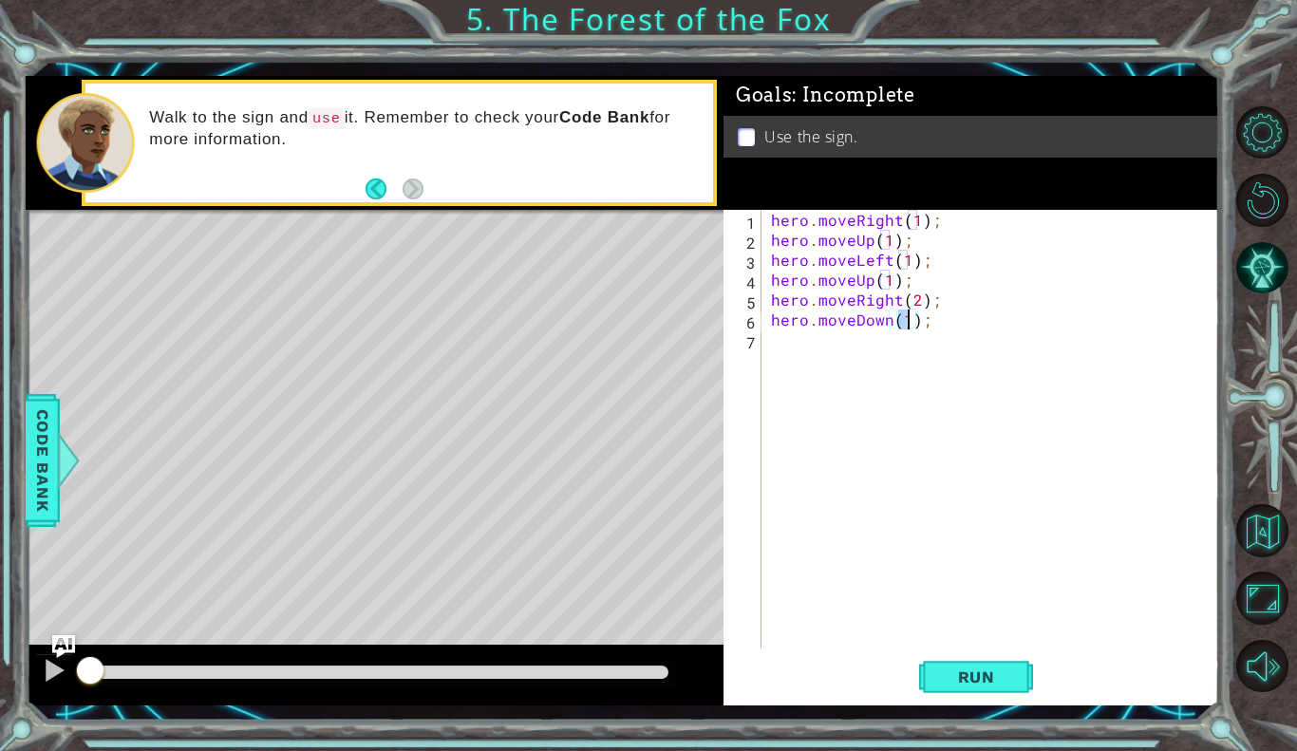
click at [810, 333] on div "hero . moveRight ( 1 ) ; hero . moveUp ( 1 ) ; hero . moveLeft ( 1 ) ; hero . m…" at bounding box center [995, 449] width 457 height 479
click at [965, 688] on button "Run" at bounding box center [976, 677] width 114 height 49
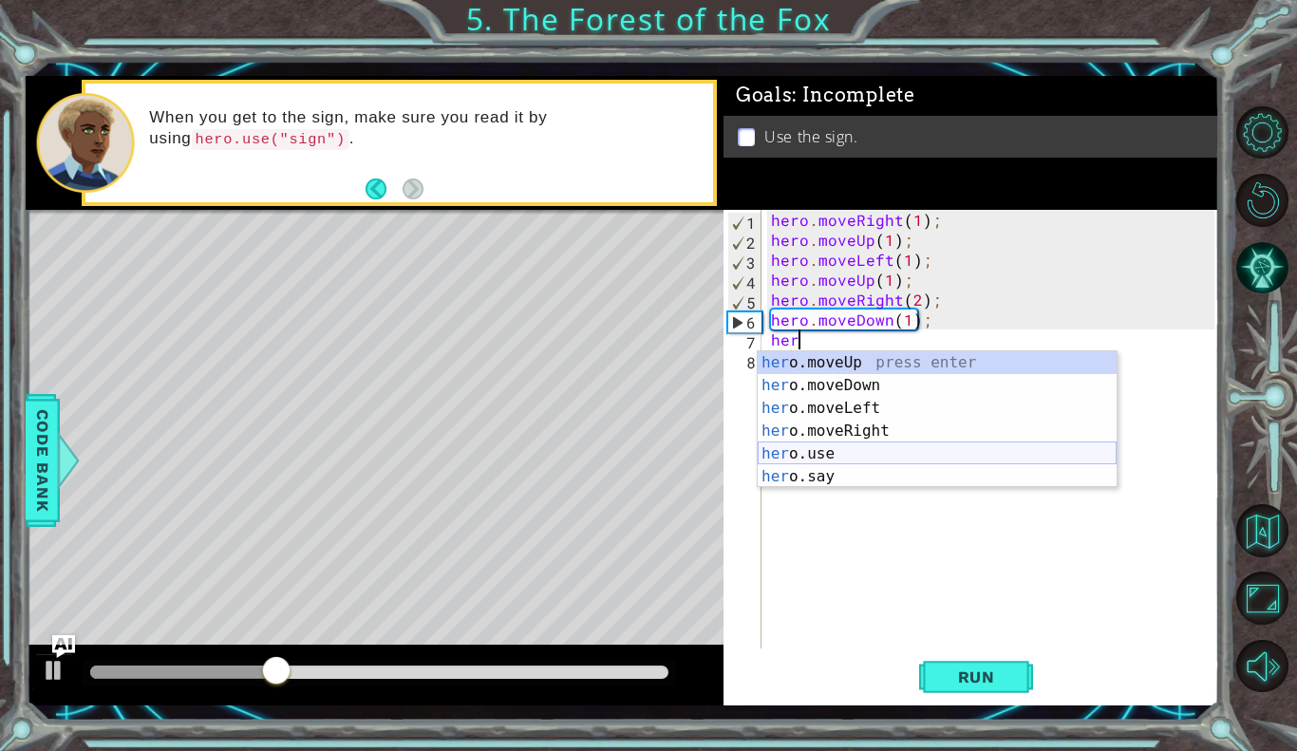
click at [788, 449] on div "her o.moveUp press enter her o.moveDown press enter her o.moveLeft press enter …" at bounding box center [937, 442] width 359 height 182
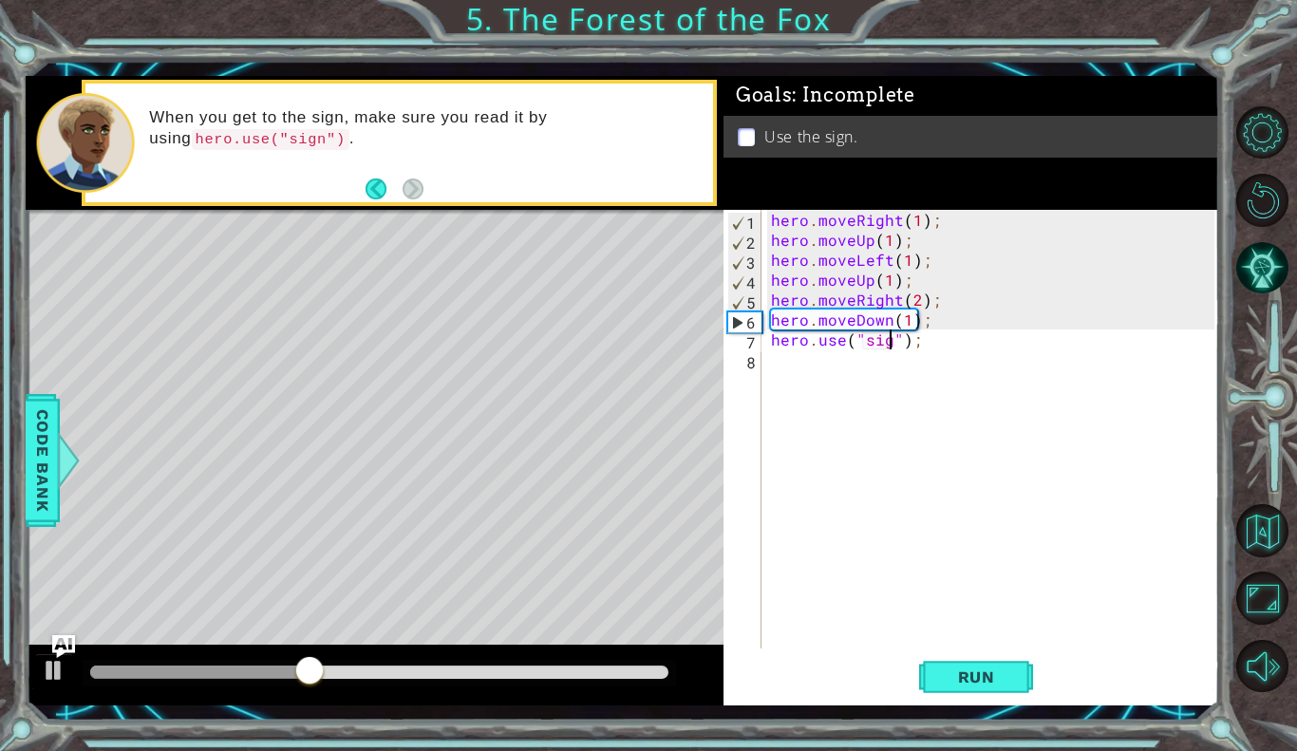
scroll to position [0, 8]
type textarea "hero.use("sign");"
click at [953, 668] on span "Run" at bounding box center [976, 677] width 75 height 19
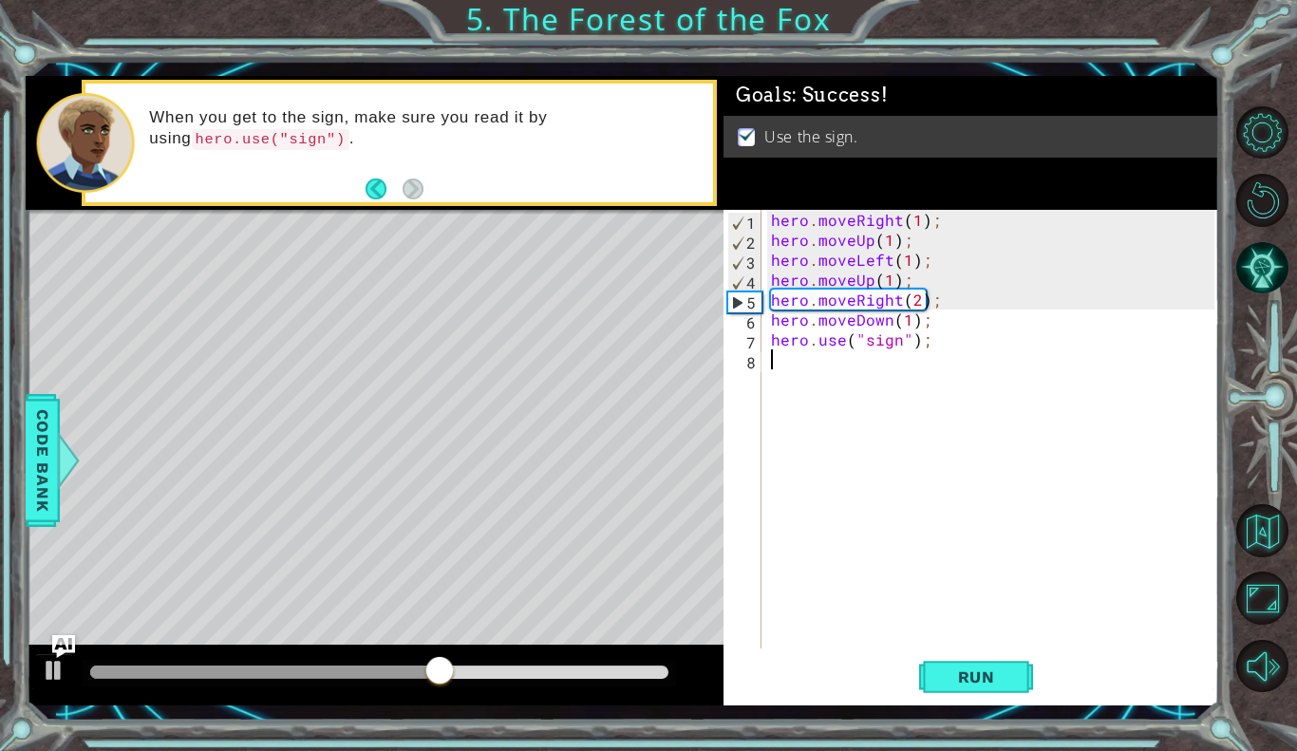
scroll to position [0, 0]
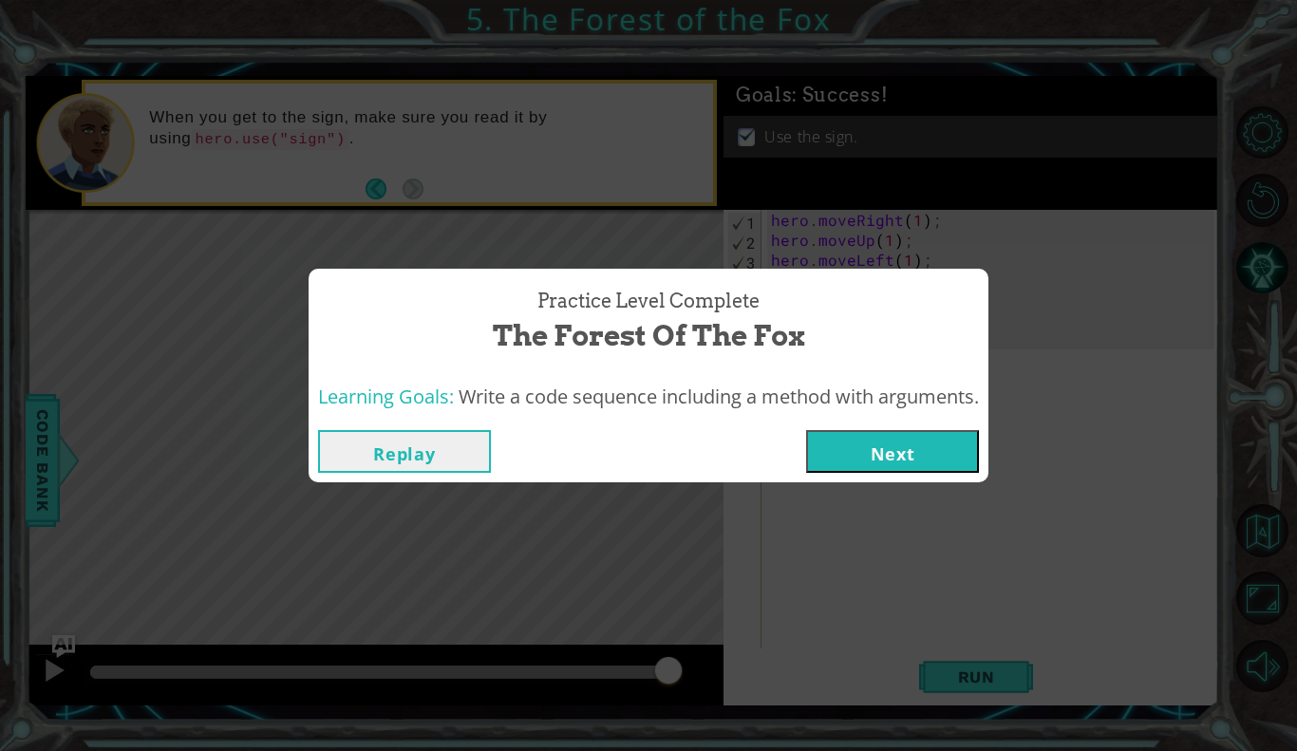
click at [860, 435] on button "Next" at bounding box center [892, 451] width 173 height 43
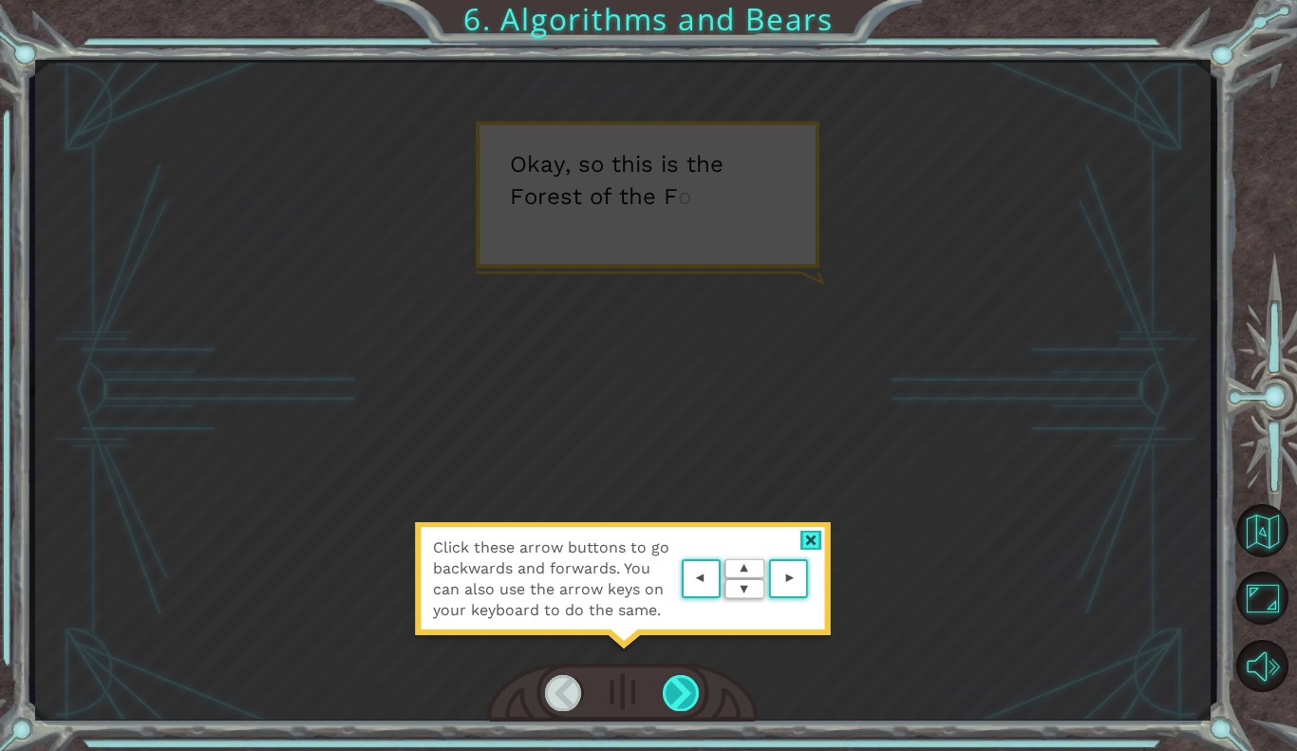
click at [697, 710] on div at bounding box center [682, 693] width 38 height 36
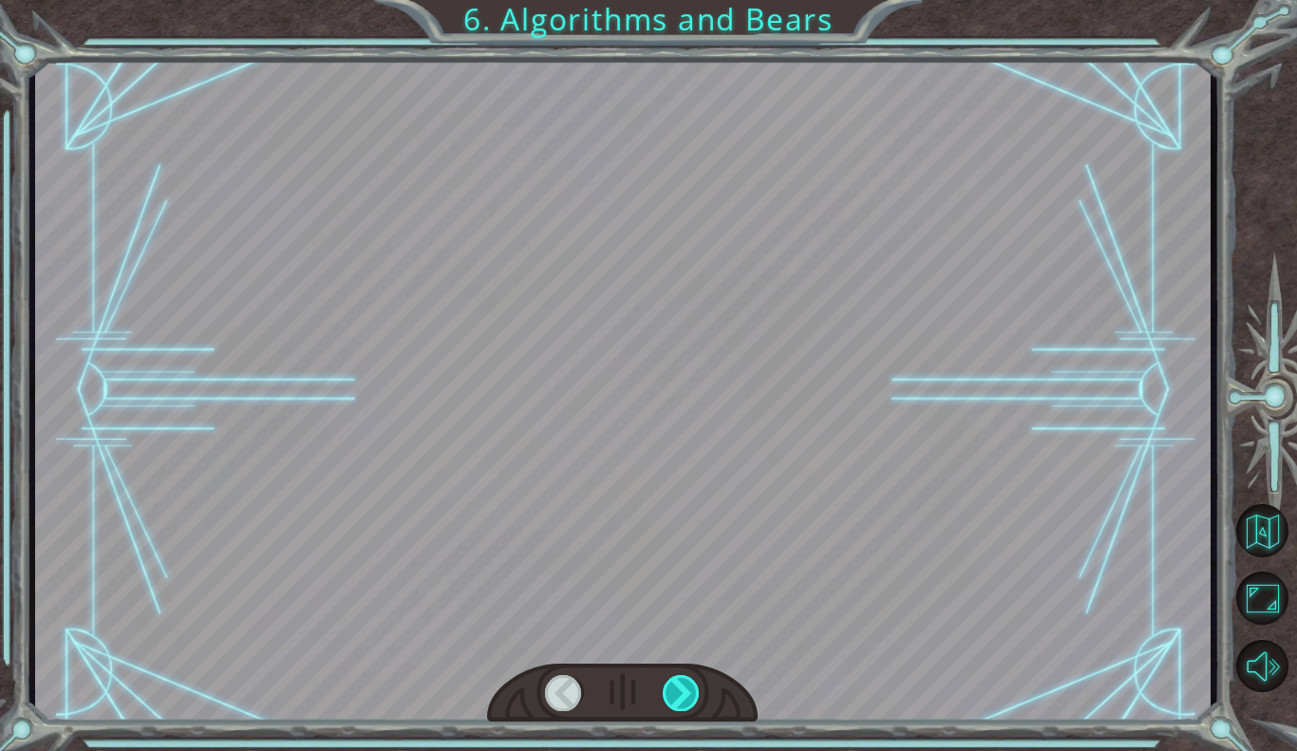
click at [697, 710] on div at bounding box center [682, 693] width 38 height 36
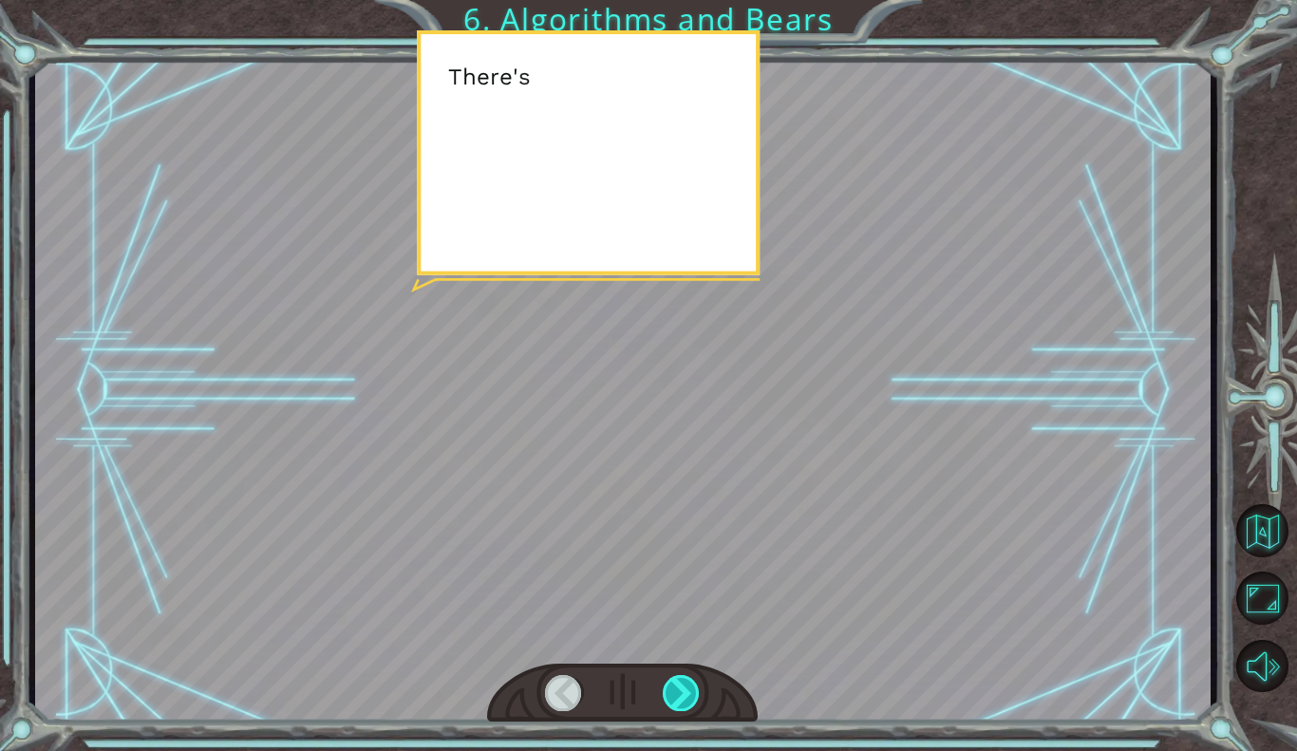
click at [697, 710] on div at bounding box center [682, 693] width 38 height 36
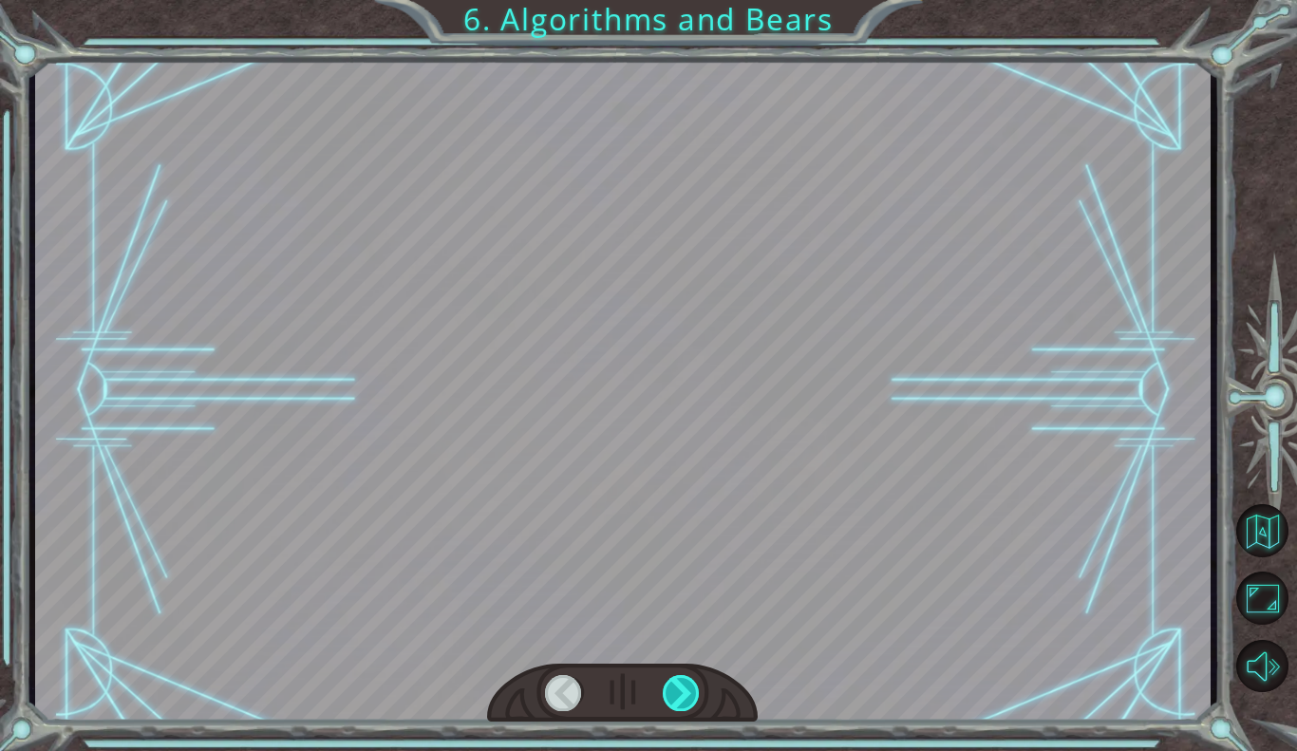
click at [697, 710] on div at bounding box center [682, 693] width 38 height 36
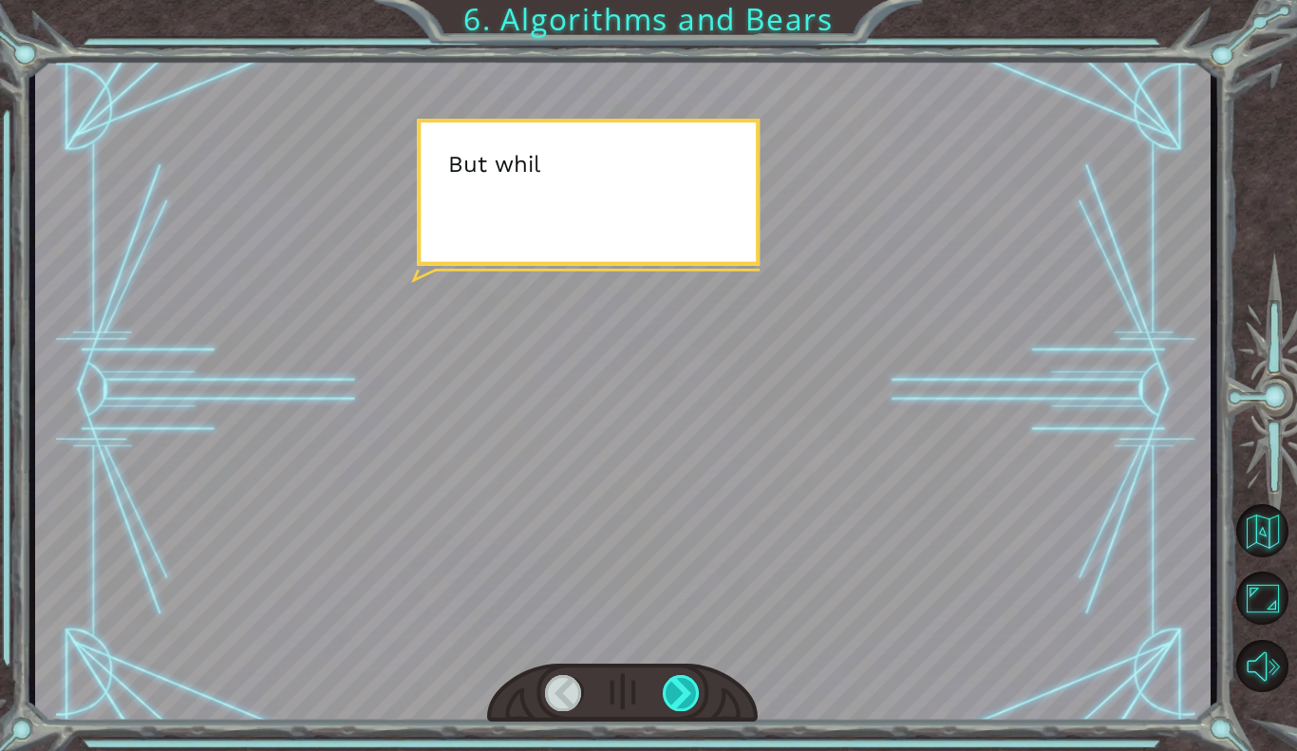
click at [697, 710] on div at bounding box center [682, 693] width 38 height 36
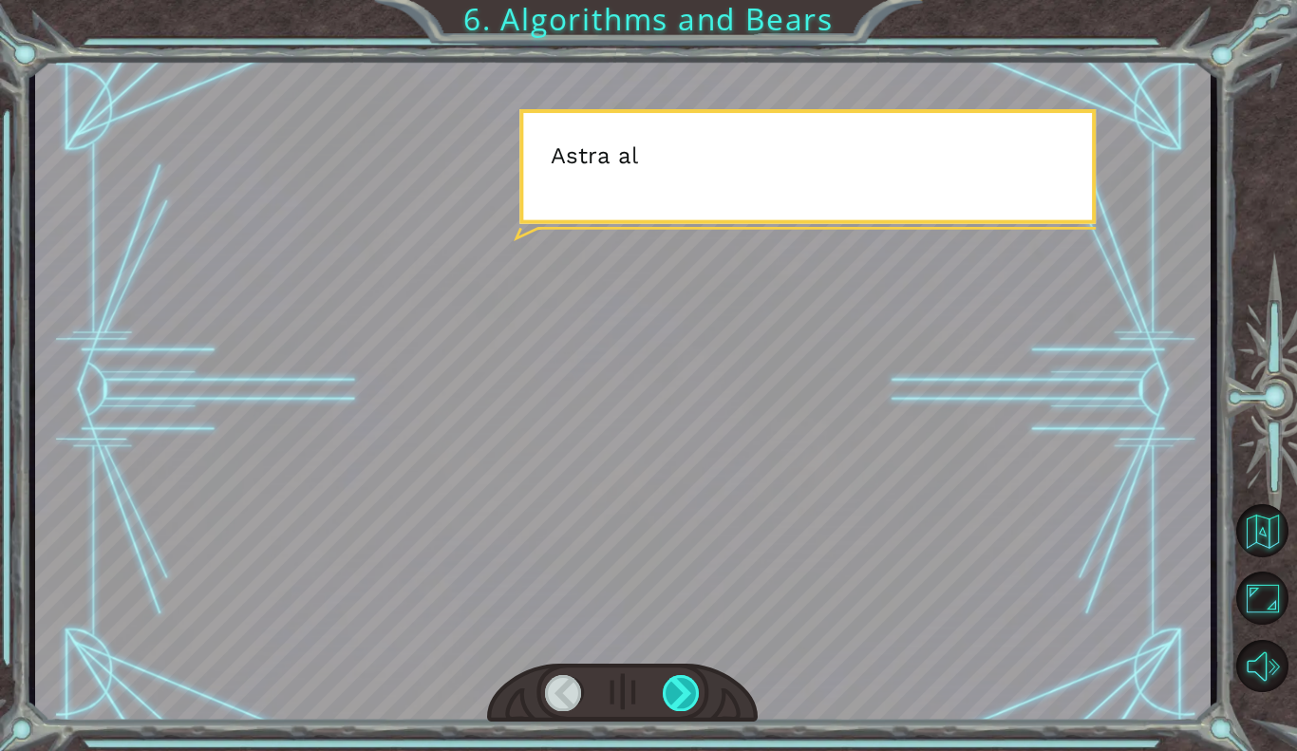
click at [697, 710] on div at bounding box center [682, 693] width 38 height 36
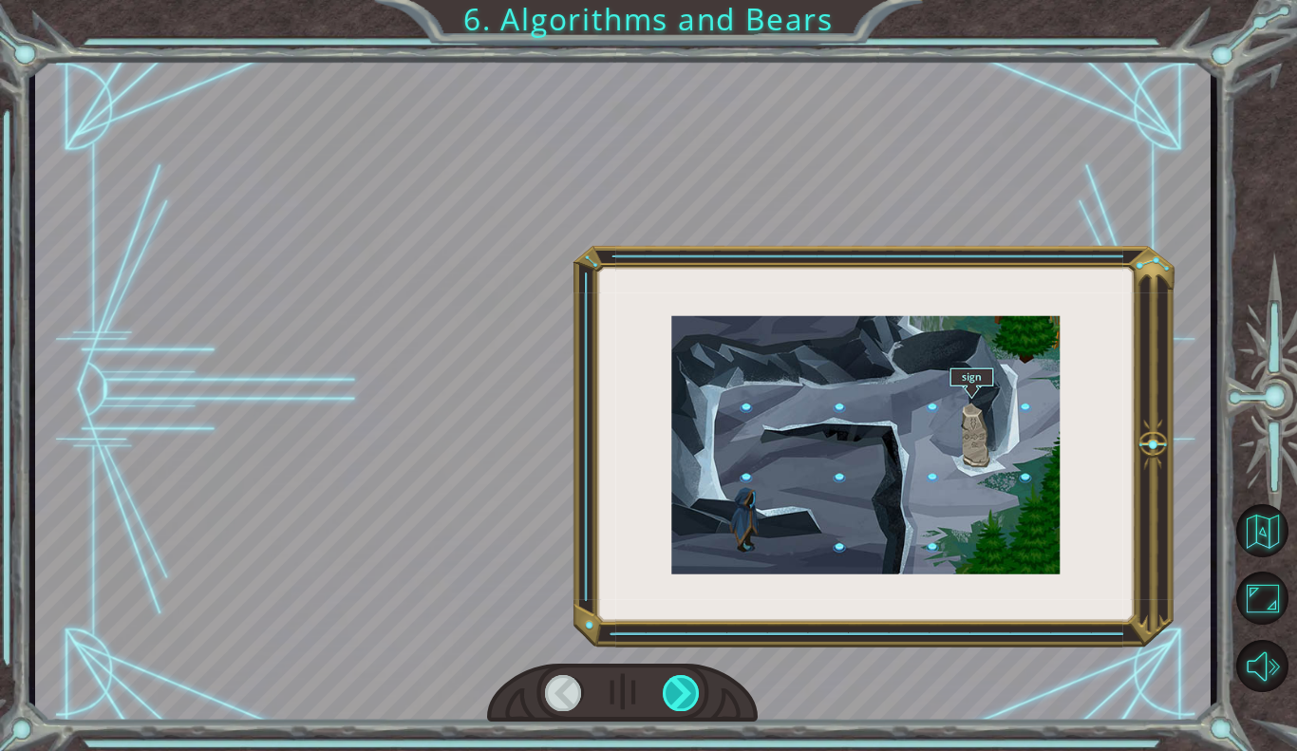
click at [697, 710] on div at bounding box center [682, 693] width 38 height 36
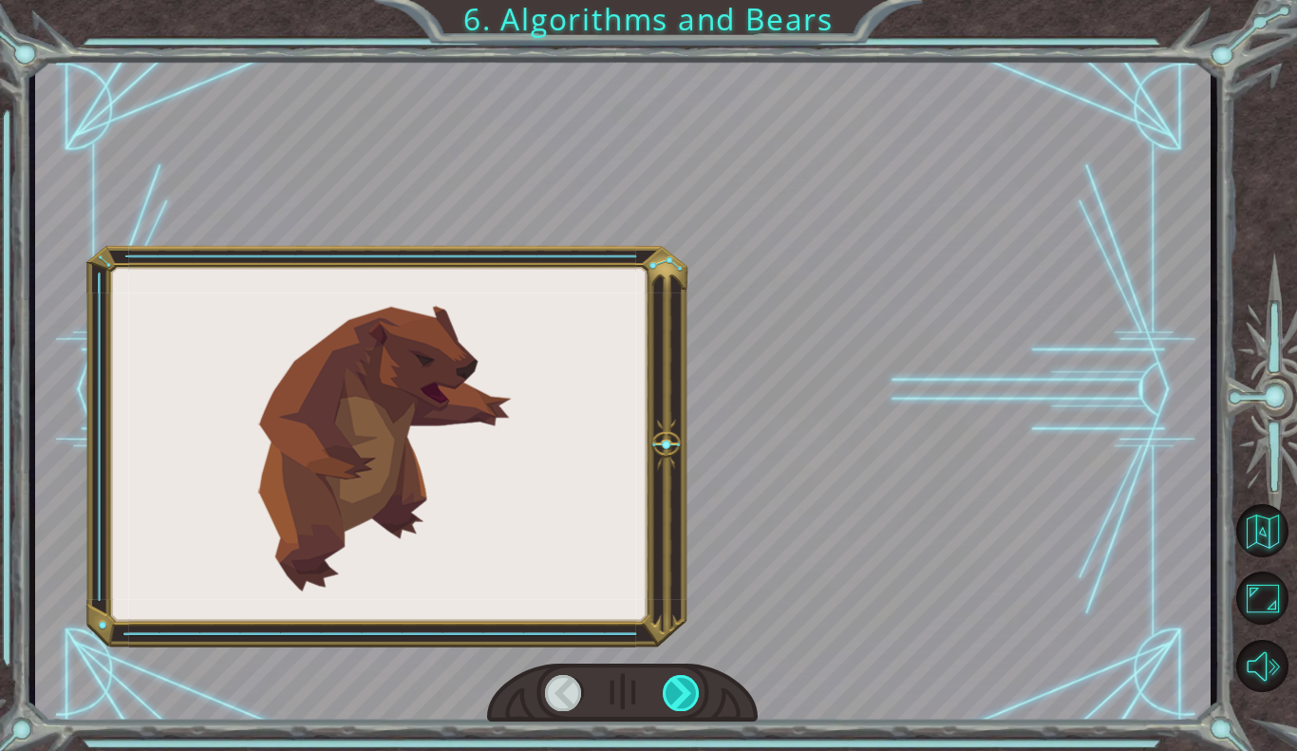
click at [697, 710] on div at bounding box center [682, 693] width 38 height 36
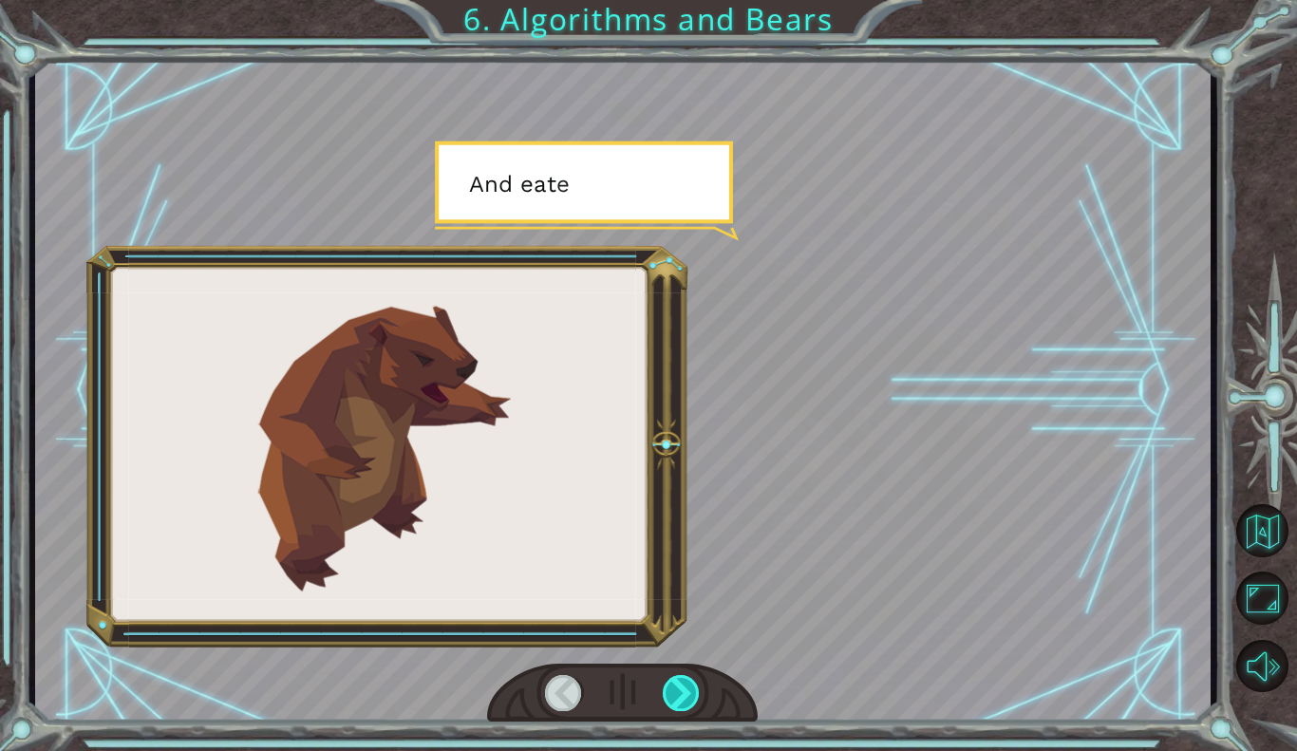
click at [697, 710] on div at bounding box center [682, 693] width 38 height 36
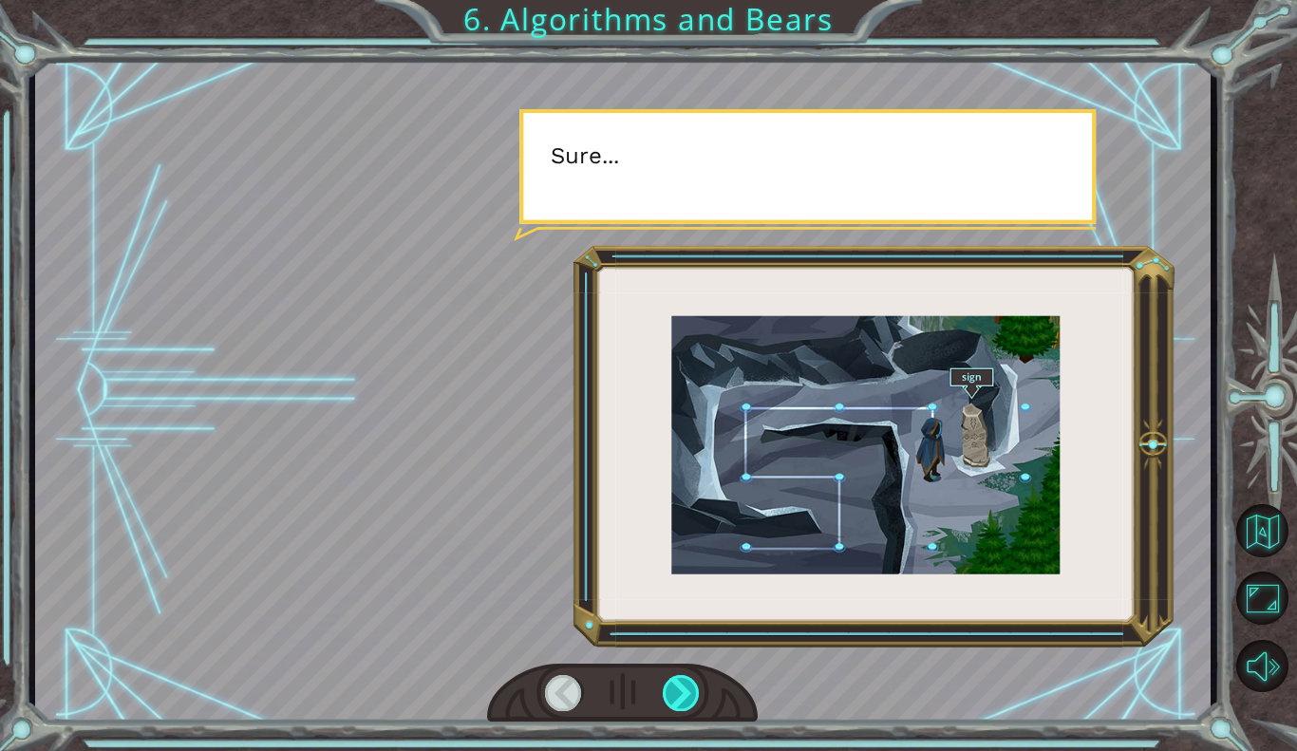
click at [697, 710] on div at bounding box center [682, 693] width 38 height 36
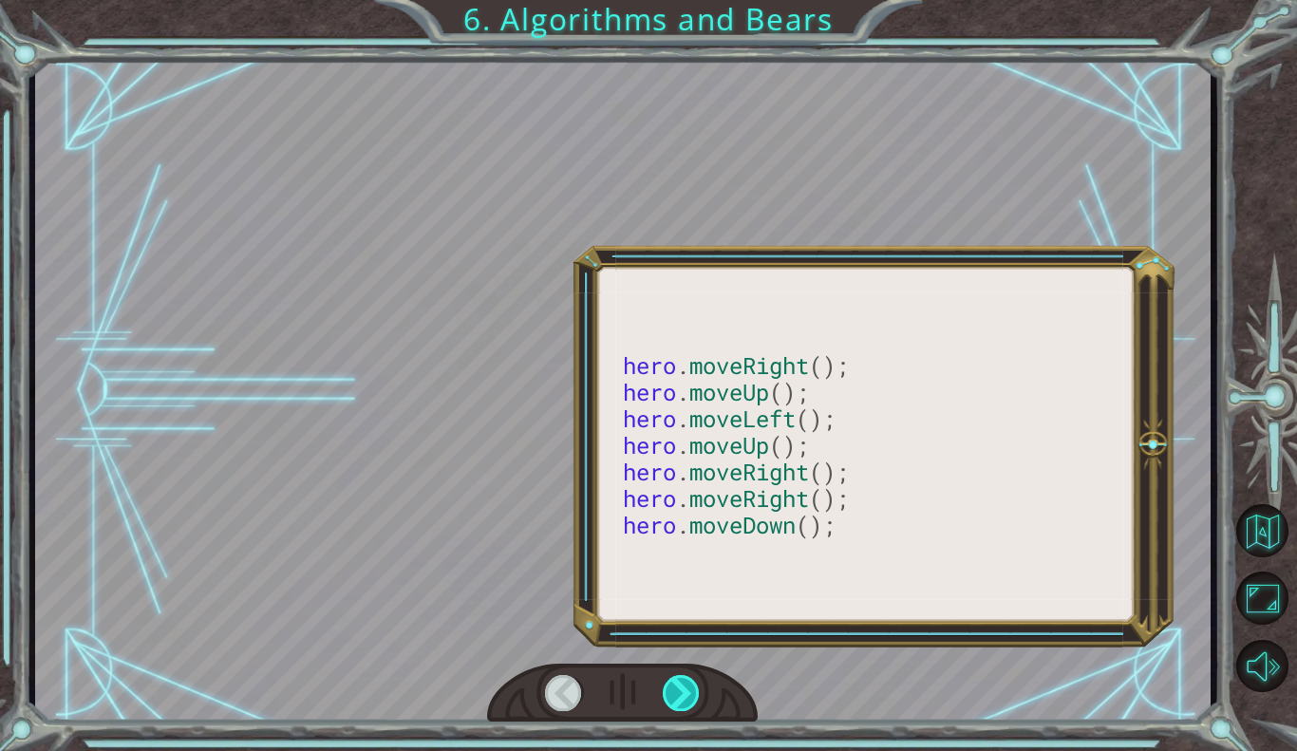
click at [697, 710] on div at bounding box center [682, 693] width 38 height 36
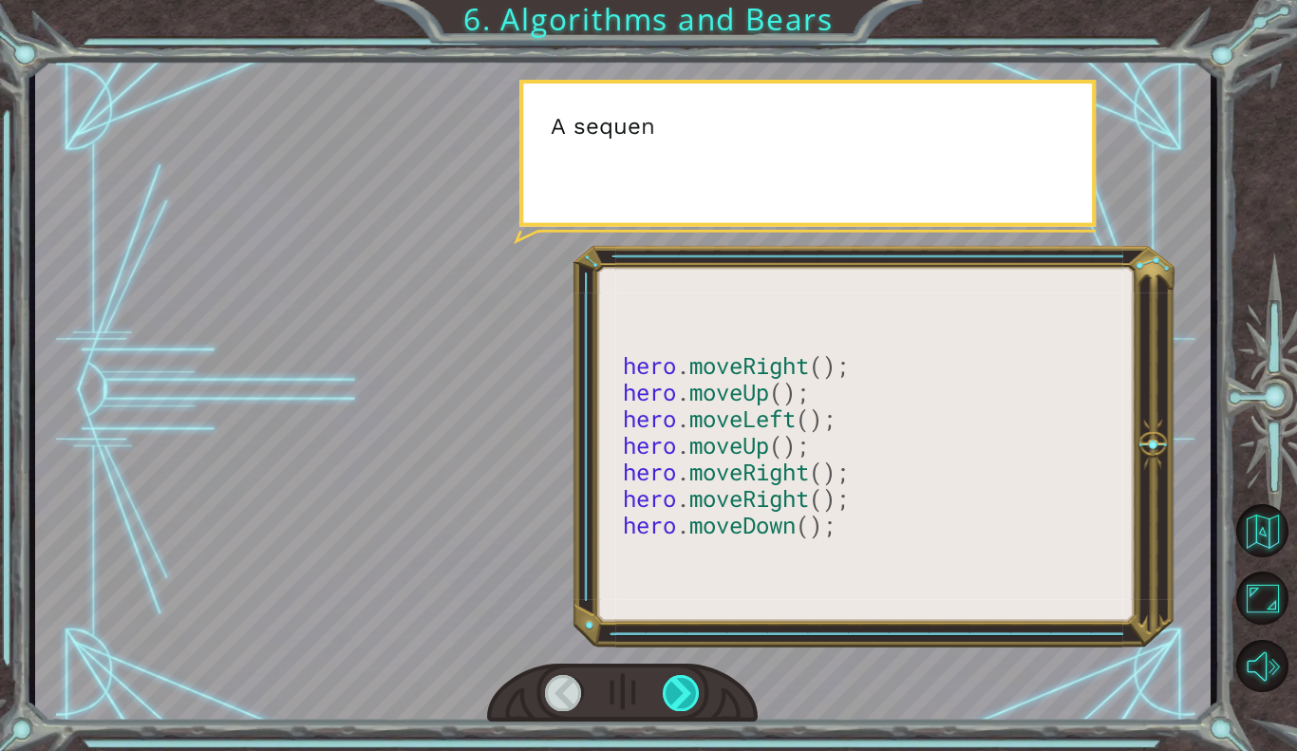
click at [697, 710] on div at bounding box center [682, 693] width 38 height 36
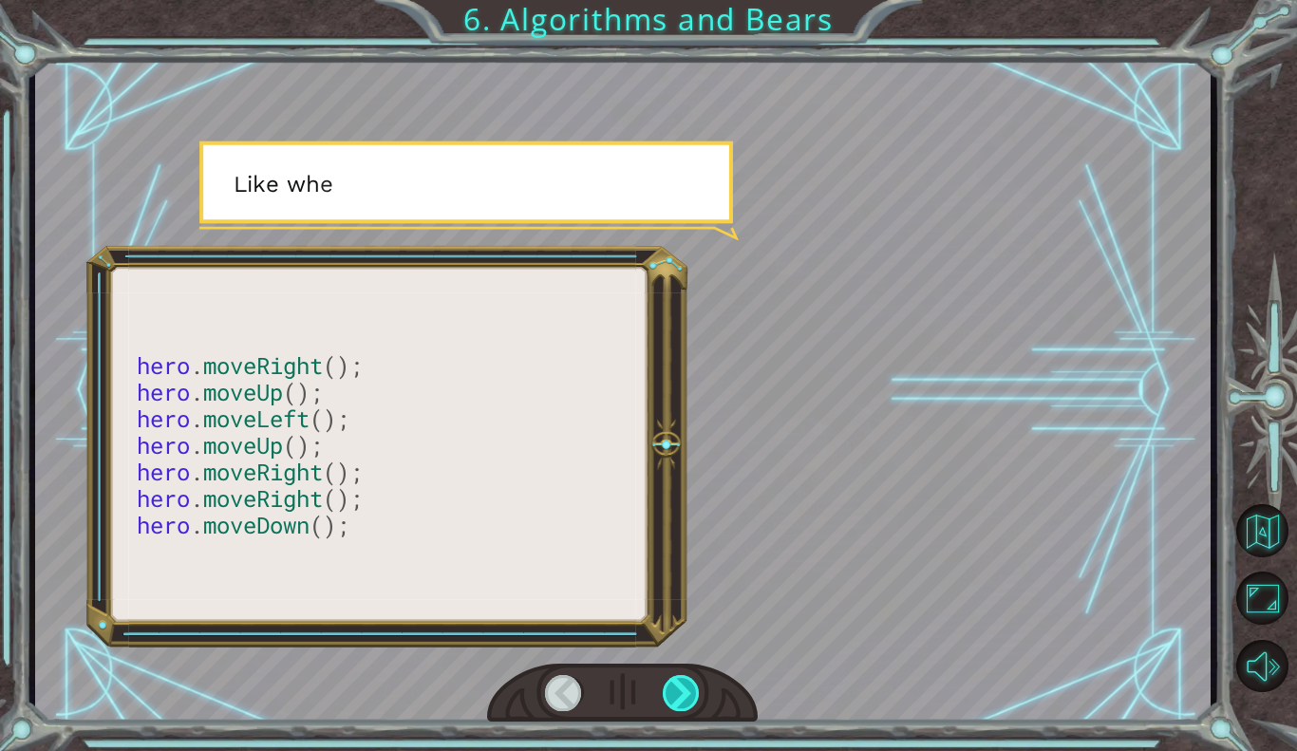
click at [697, 710] on div at bounding box center [682, 693] width 38 height 36
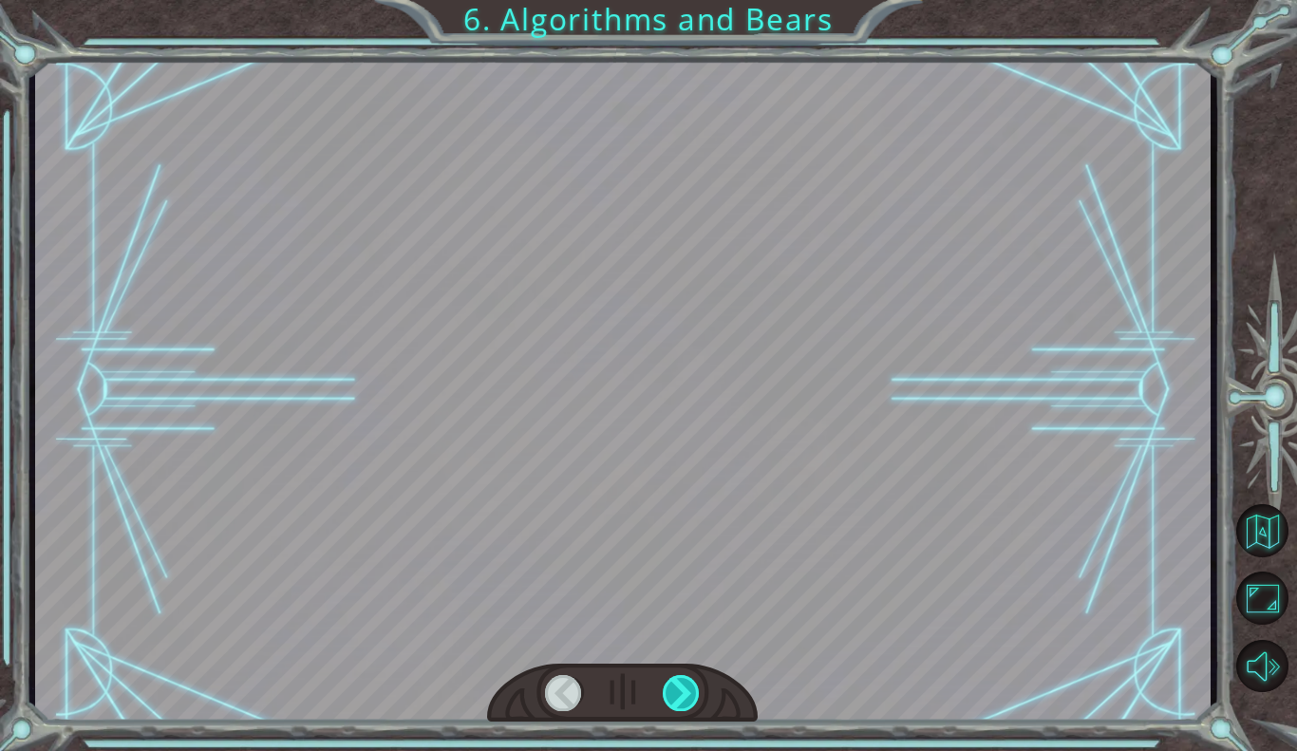
click at [697, 710] on div at bounding box center [682, 693] width 38 height 36
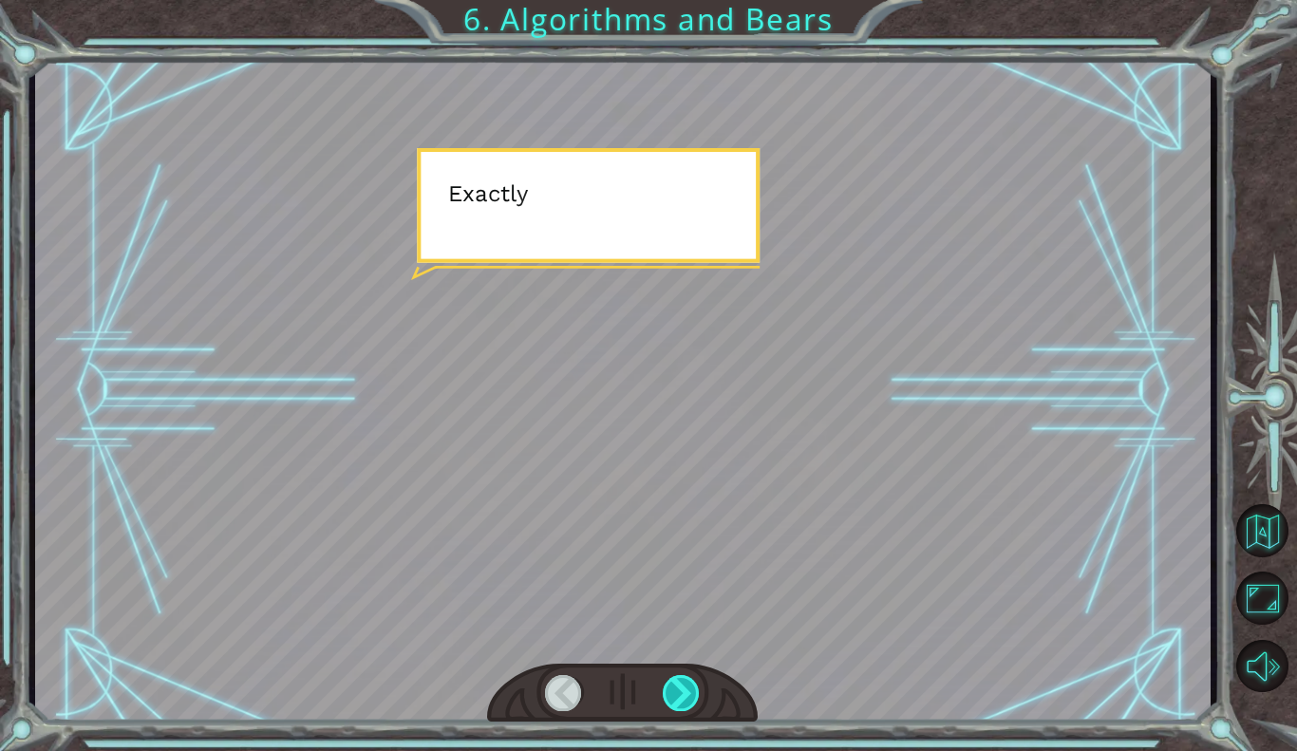
click at [697, 710] on div at bounding box center [682, 693] width 38 height 36
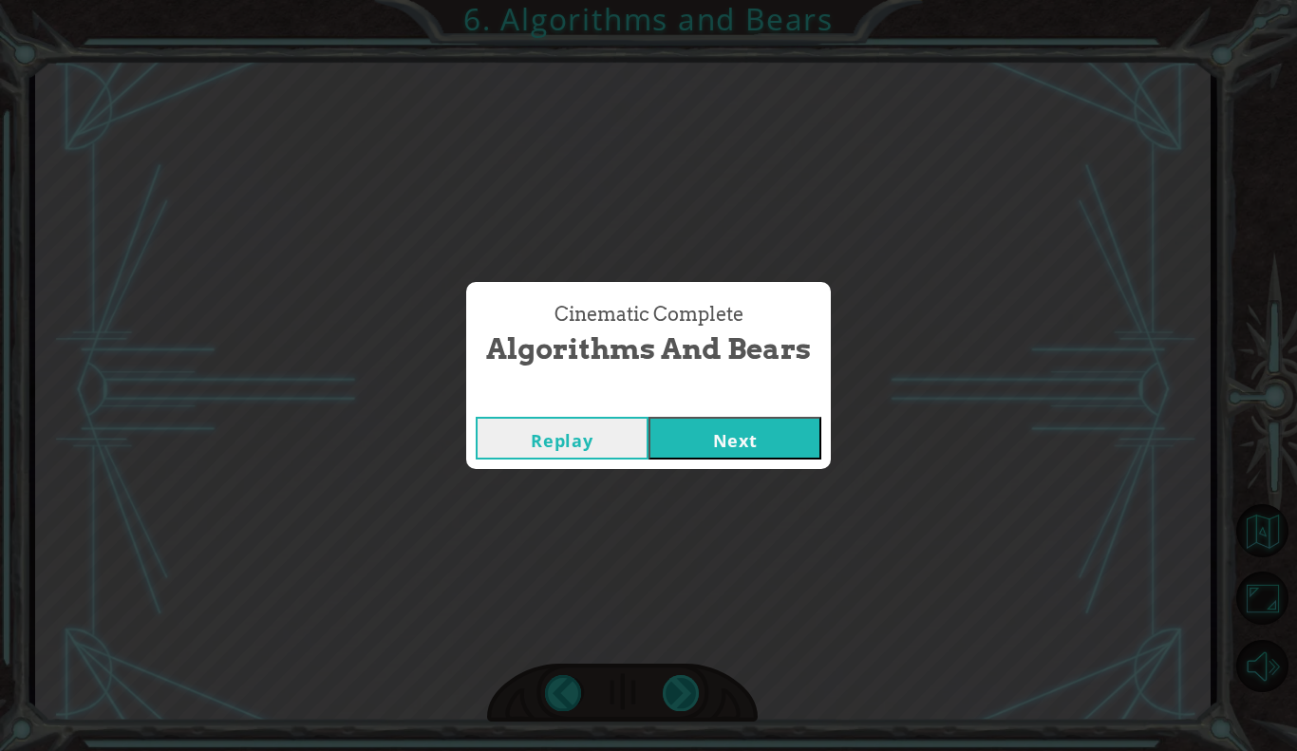
click at [697, 710] on div "Cinematic Complete Algorithms and Bears Replay Next" at bounding box center [648, 375] width 1297 height 751
click at [744, 442] on button "Next" at bounding box center [735, 438] width 173 height 43
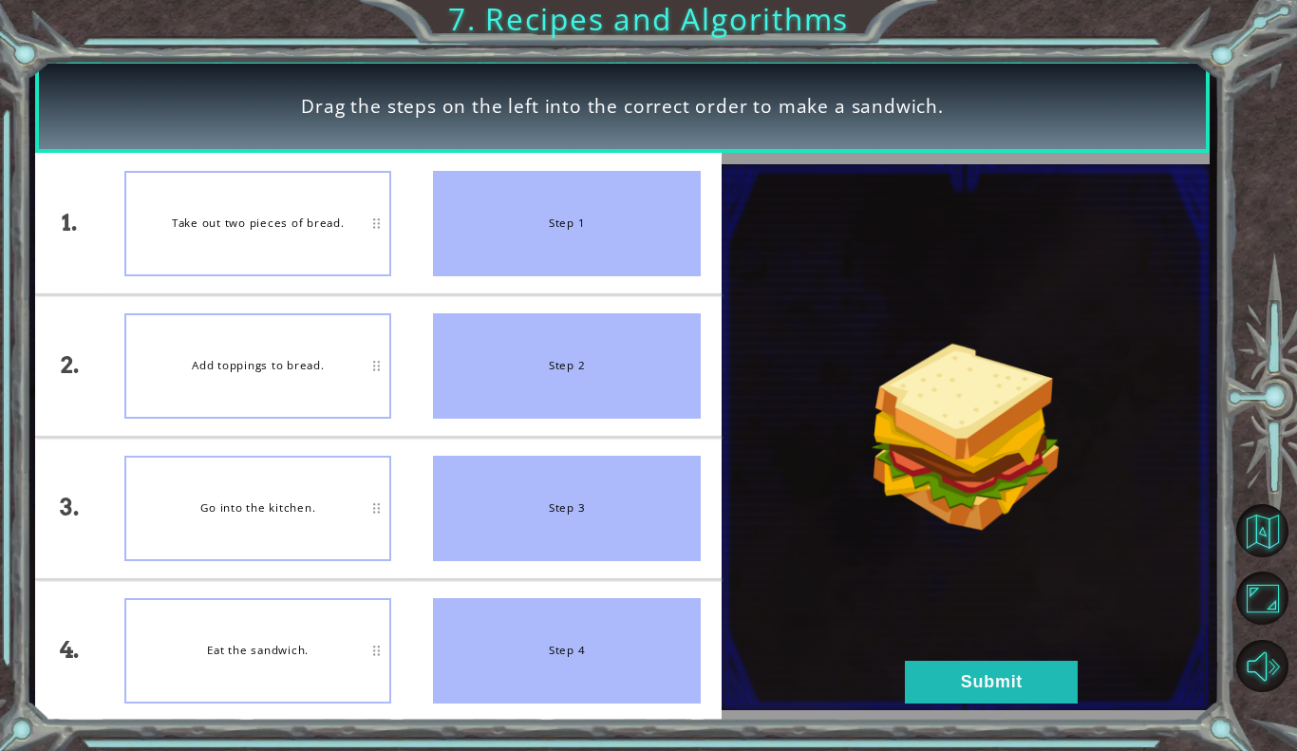
click at [312, 228] on div "Take out two pieces of bread." at bounding box center [257, 223] width 267 height 105
click at [970, 680] on button "Submit" at bounding box center [991, 682] width 173 height 43
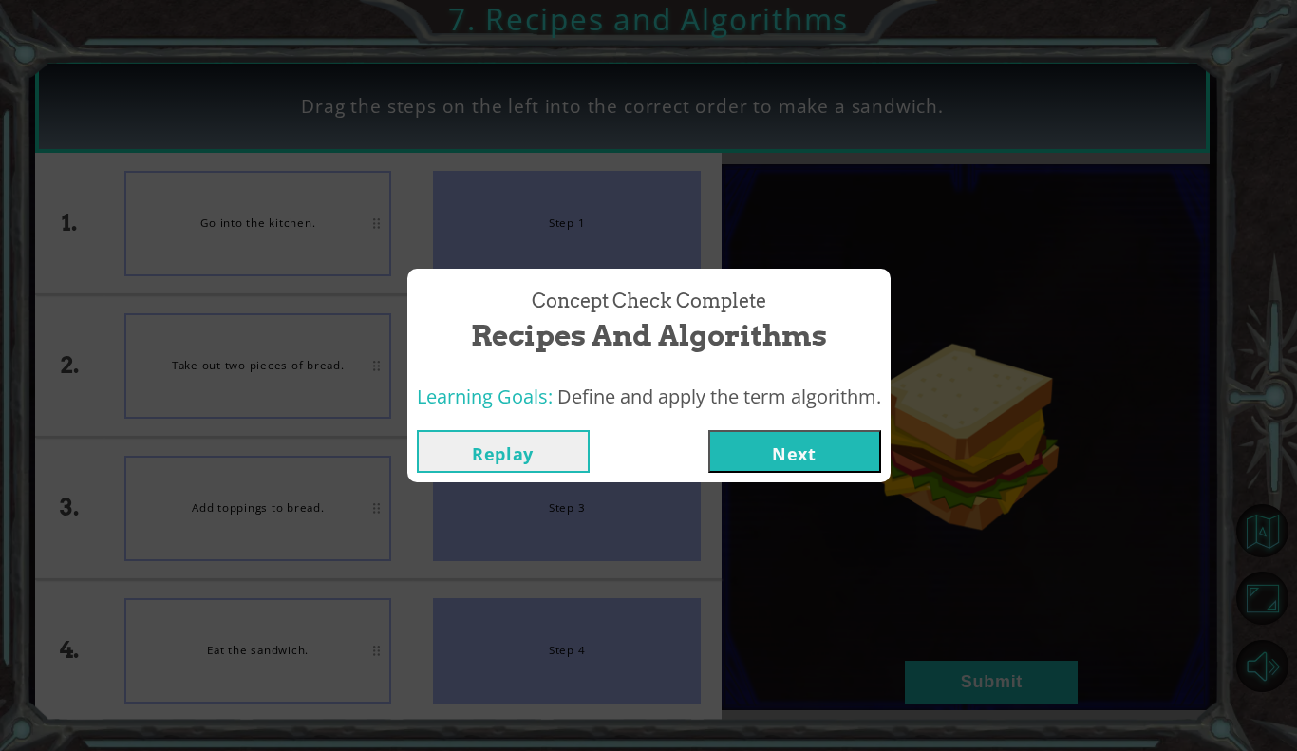
click at [855, 461] on button "Next" at bounding box center [795, 451] width 173 height 43
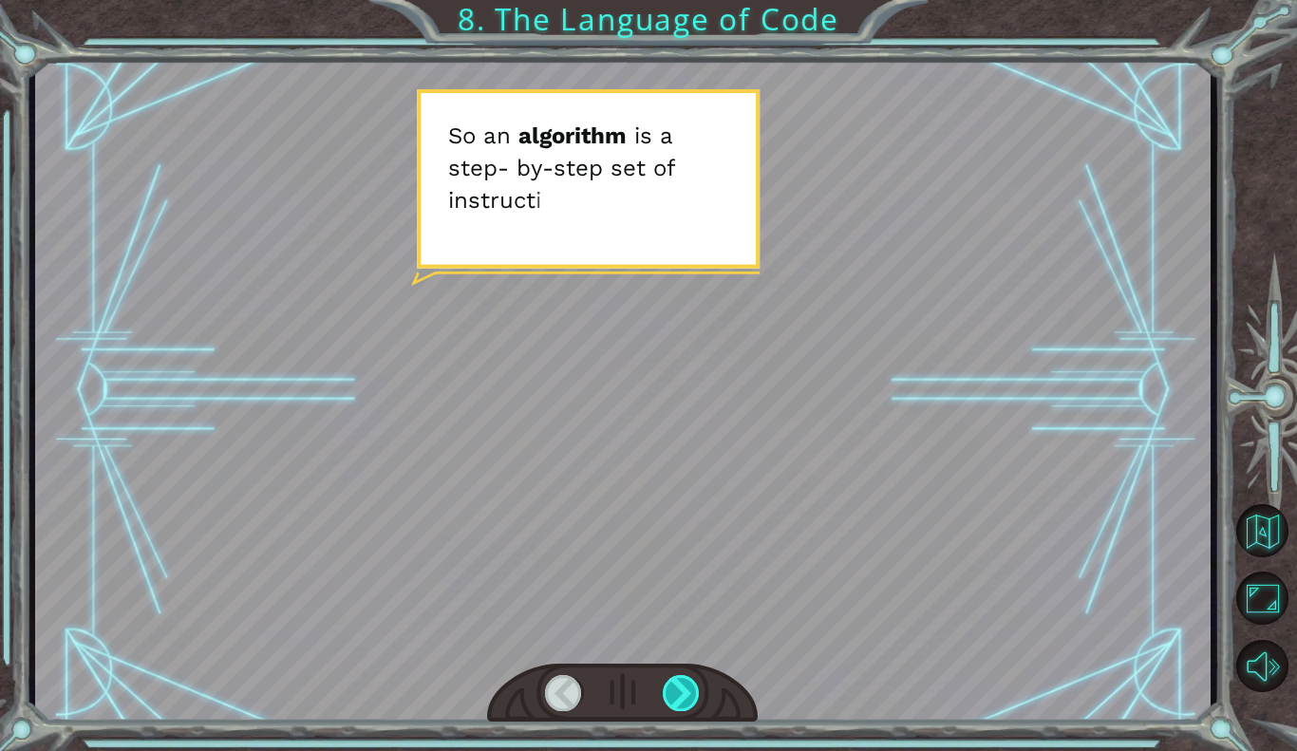
click at [685, 684] on div at bounding box center [682, 693] width 38 height 36
click at [681, 701] on div at bounding box center [682, 693] width 38 height 36
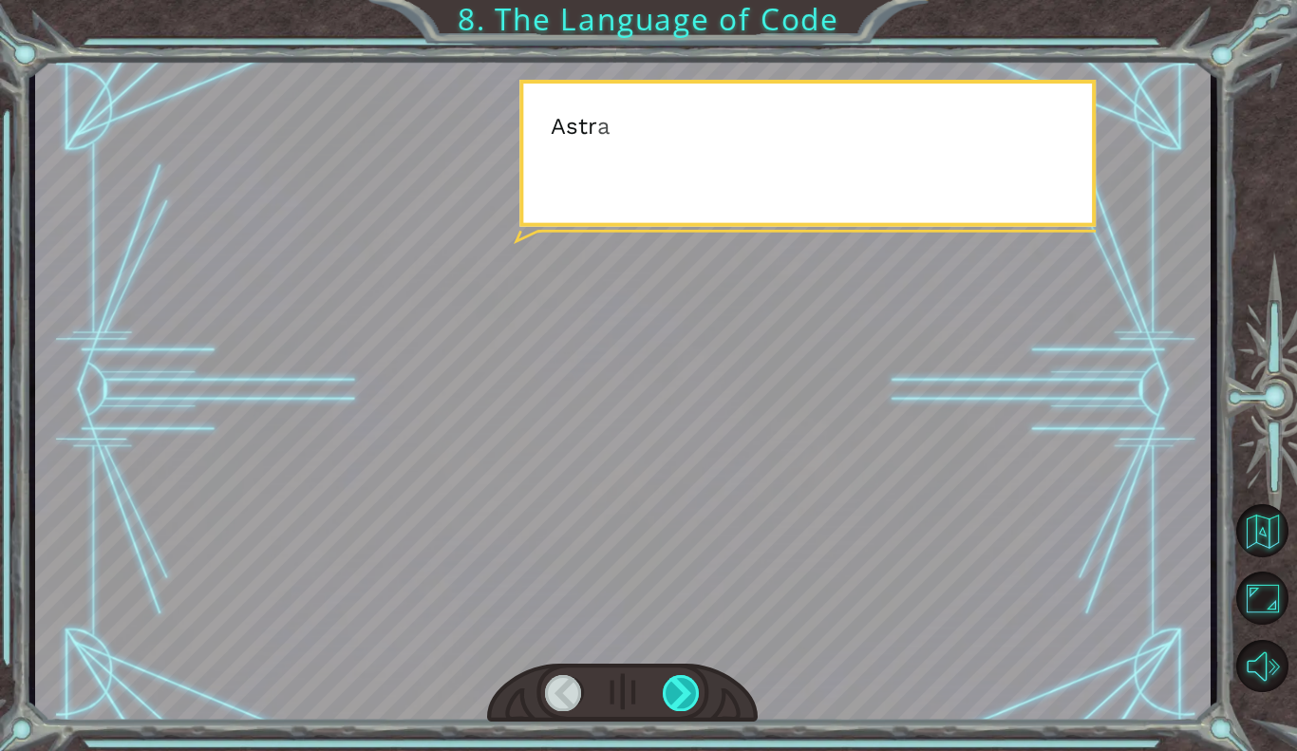
click at [683, 707] on div at bounding box center [682, 693] width 38 height 36
click at [675, 717] on div at bounding box center [622, 694] width 271 height 60
click at [676, 707] on div at bounding box center [682, 693] width 38 height 36
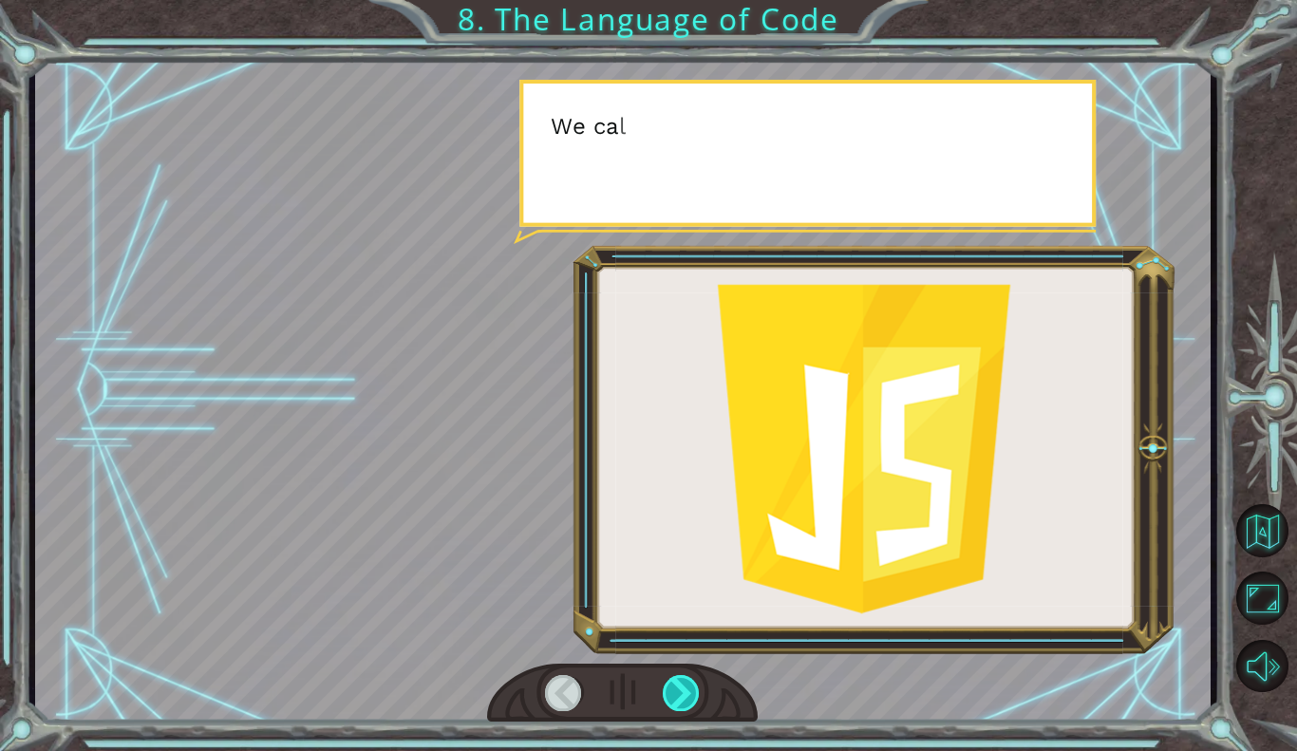
click at [671, 709] on div at bounding box center [682, 693] width 38 height 36
click at [669, 707] on div at bounding box center [682, 693] width 38 height 36
click at [664, 704] on div at bounding box center [682, 693] width 38 height 36
click at [683, 679] on div at bounding box center [682, 693] width 38 height 36
click at [690, 692] on div at bounding box center [682, 693] width 38 height 36
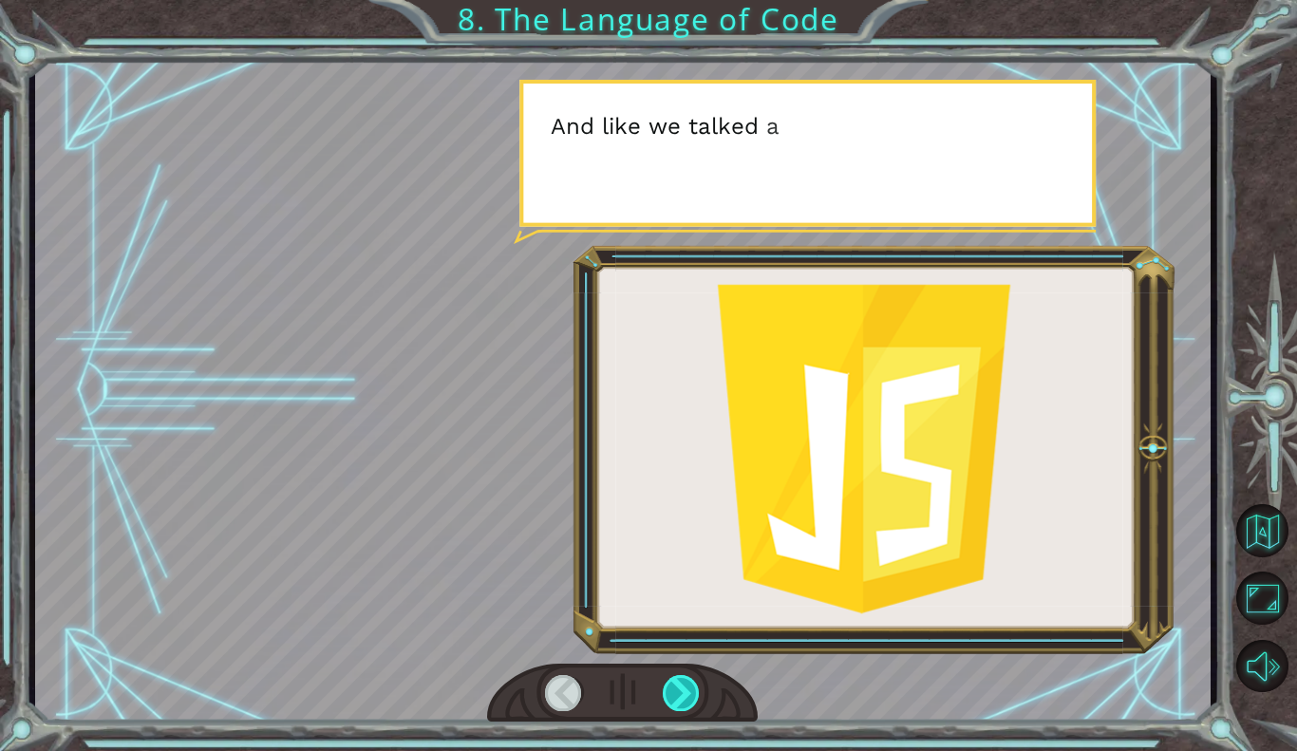
click at [700, 691] on div at bounding box center [682, 693] width 38 height 36
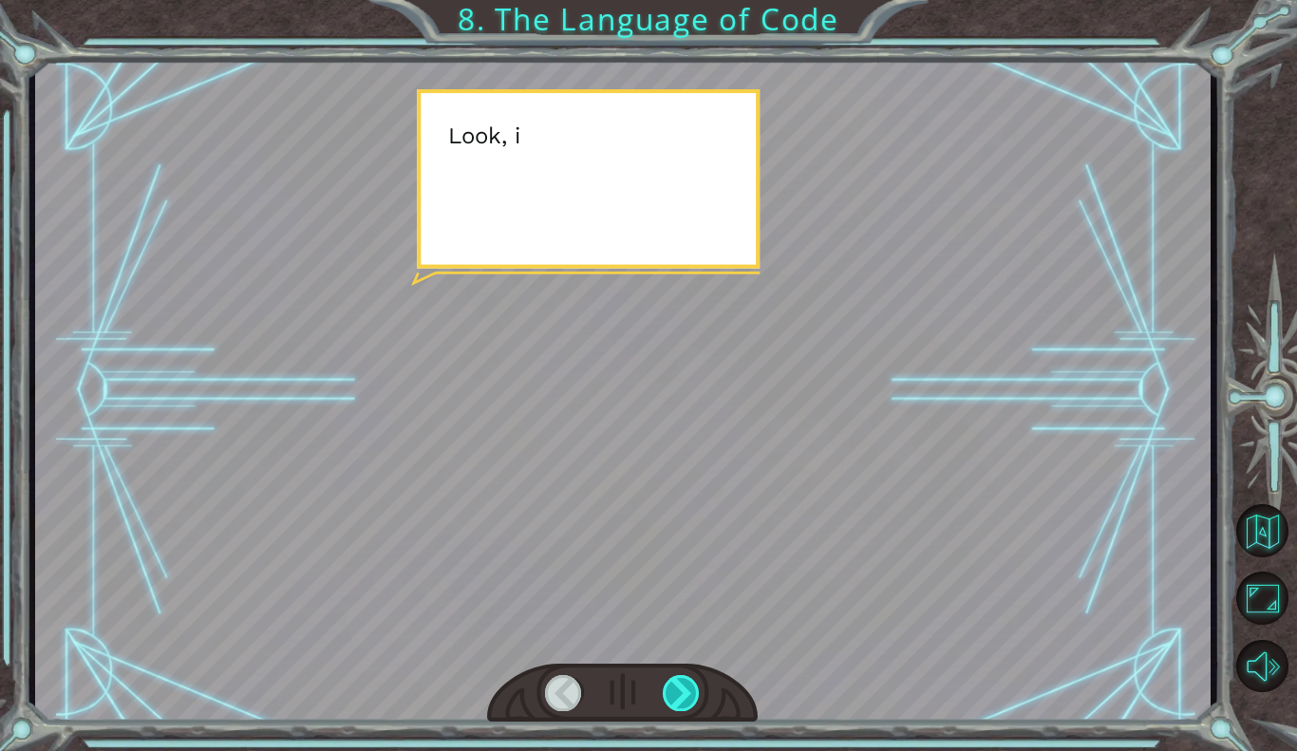
click at [698, 701] on div at bounding box center [682, 693] width 38 height 36
click at [698, 703] on div at bounding box center [682, 693] width 38 height 36
click at [671, 700] on div at bounding box center [682, 693] width 38 height 36
click at [666, 691] on div at bounding box center [682, 693] width 38 height 36
click at [672, 697] on div at bounding box center [682, 693] width 38 height 36
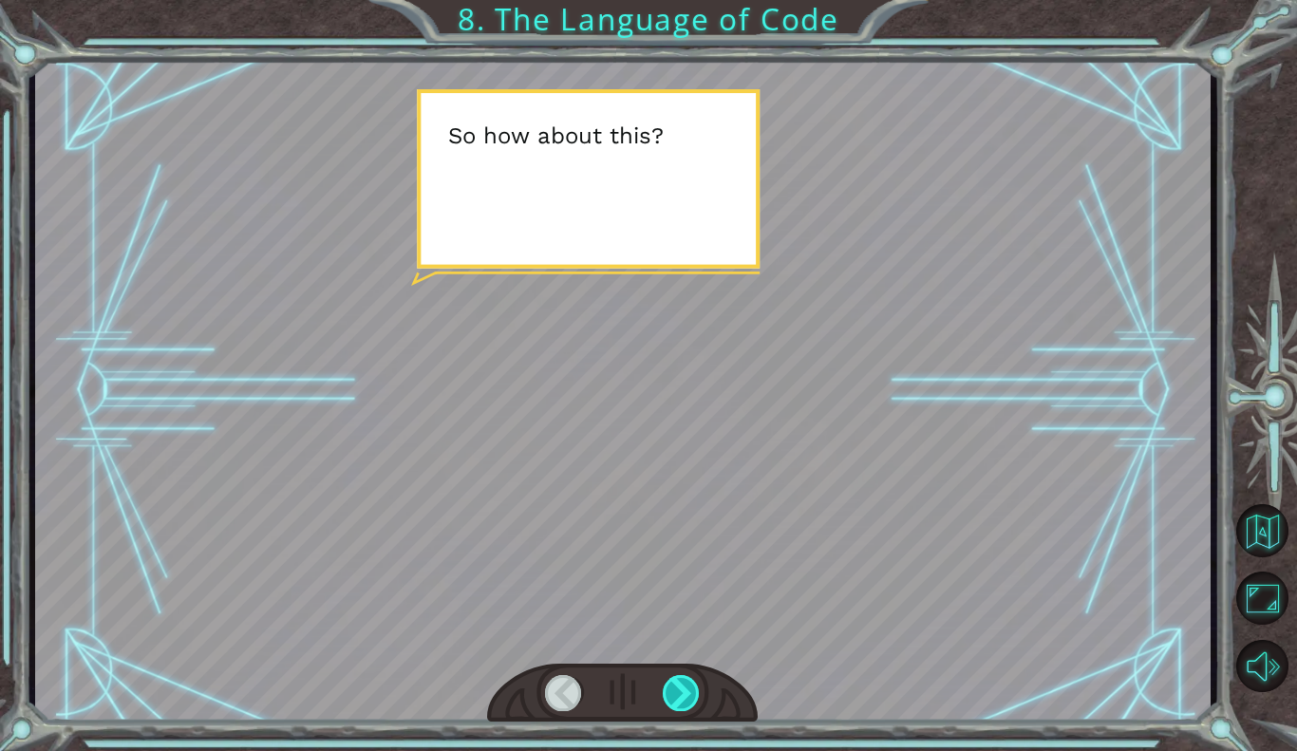
click at [670, 691] on div at bounding box center [682, 693] width 38 height 36
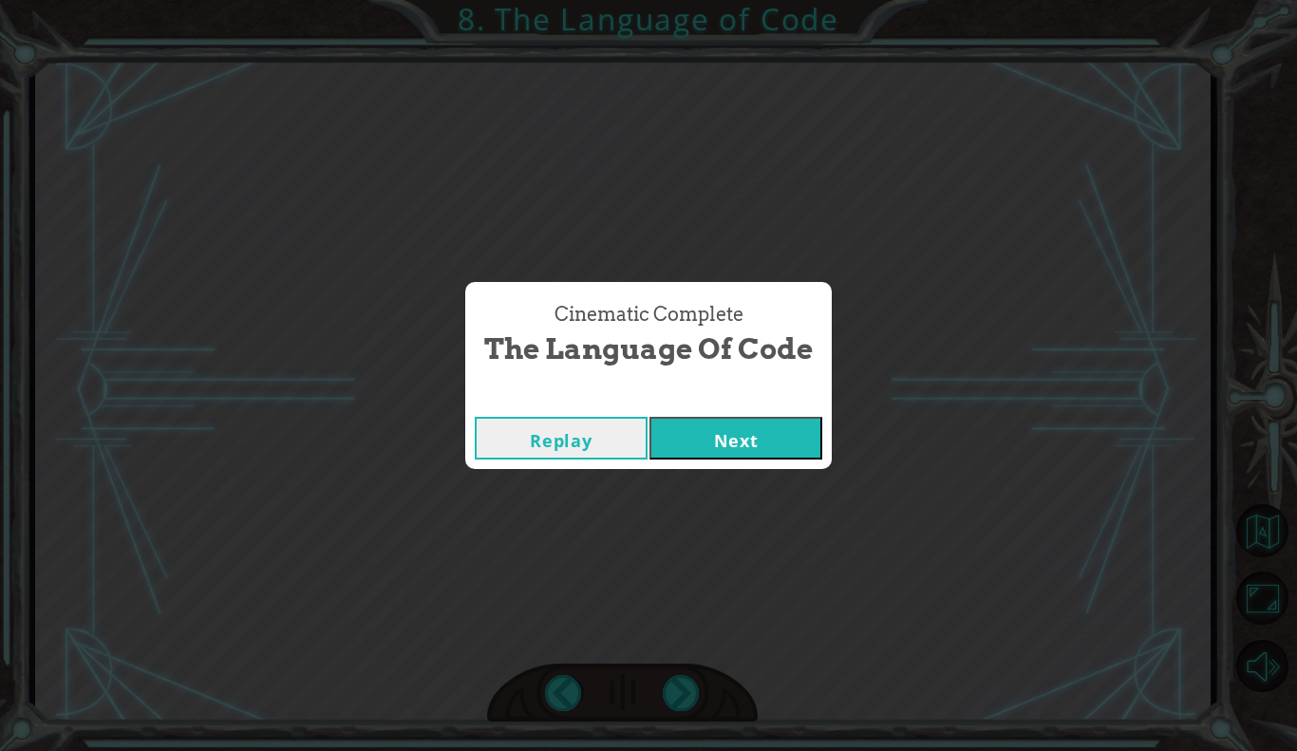
click at [670, 686] on div "Cinematic Complete The Language of Code Replay Next" at bounding box center [648, 375] width 1297 height 751
click at [676, 691] on div "Cinematic Complete The Language of Code Replay Next" at bounding box center [648, 375] width 1297 height 751
click at [670, 678] on div "Cinematic Complete The Language of Code Replay Next" at bounding box center [648, 375] width 1297 height 751
click at [753, 444] on button "Next" at bounding box center [736, 438] width 173 height 43
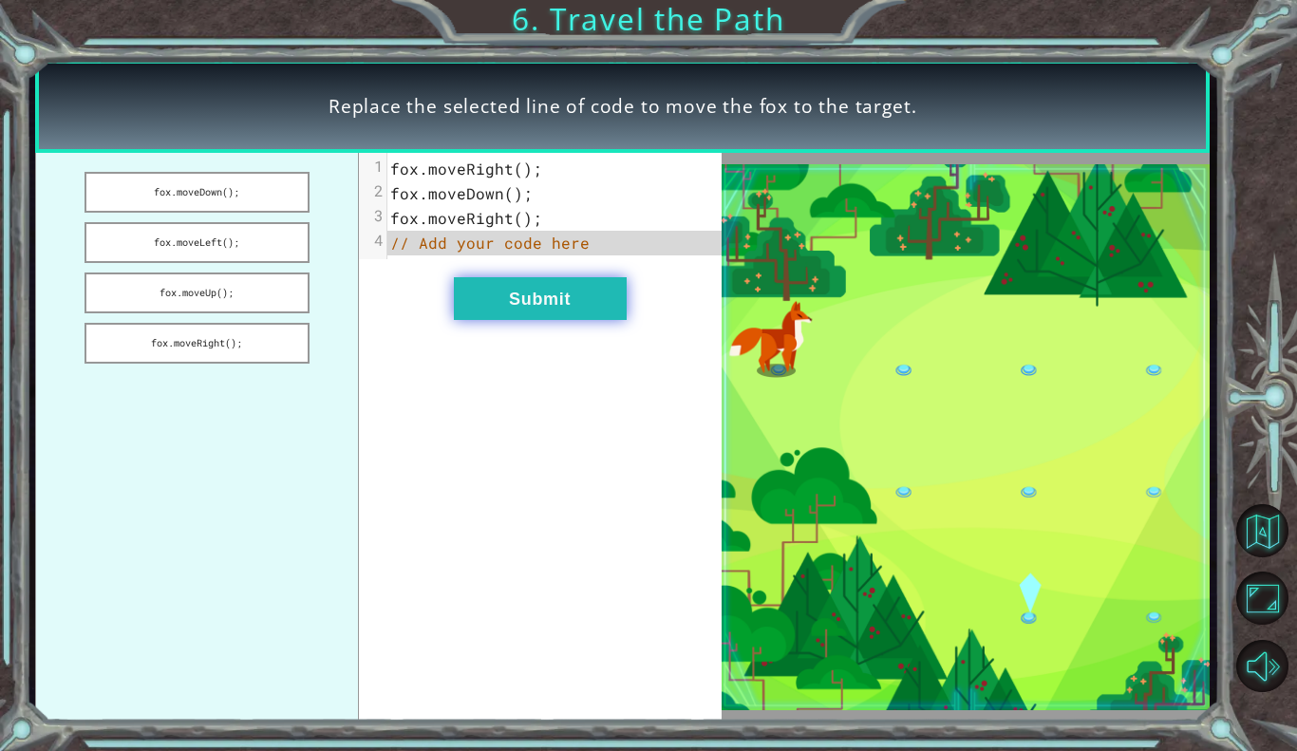
click at [589, 303] on button "Submit" at bounding box center [540, 298] width 173 height 43
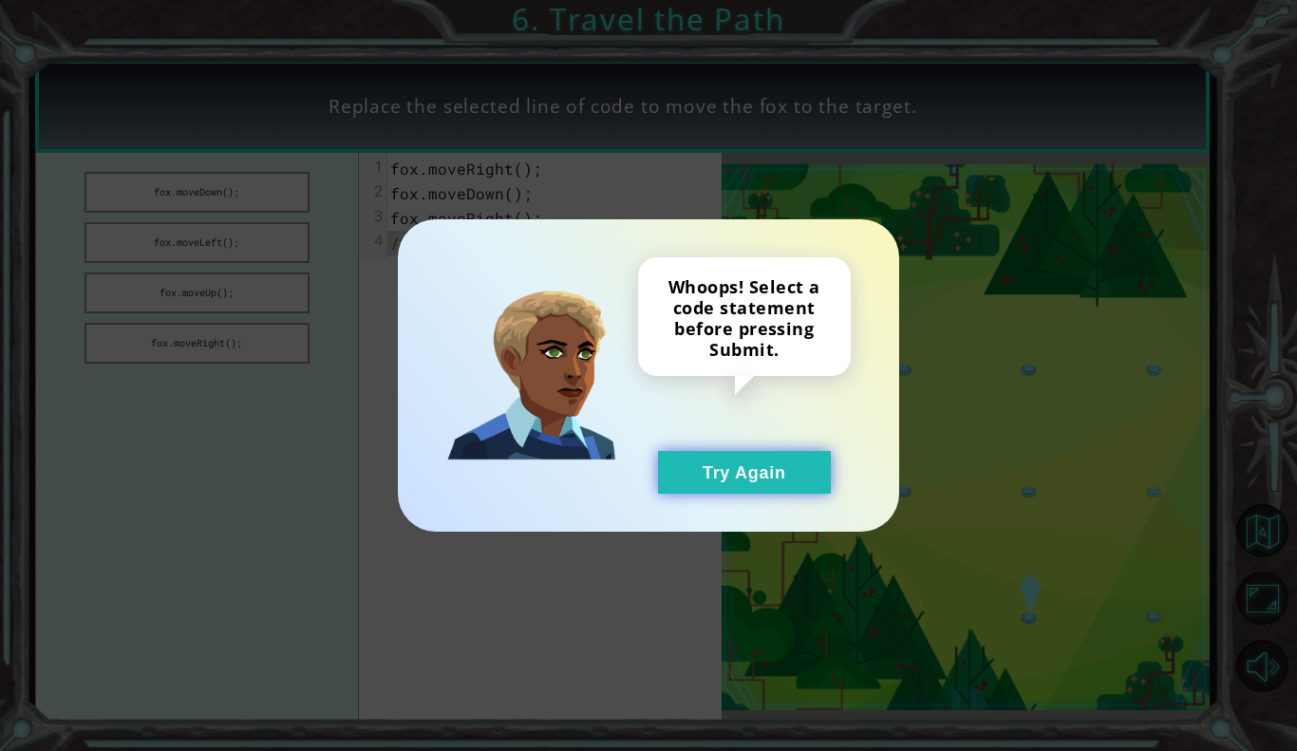
click at [735, 464] on button "Try Again" at bounding box center [744, 472] width 173 height 43
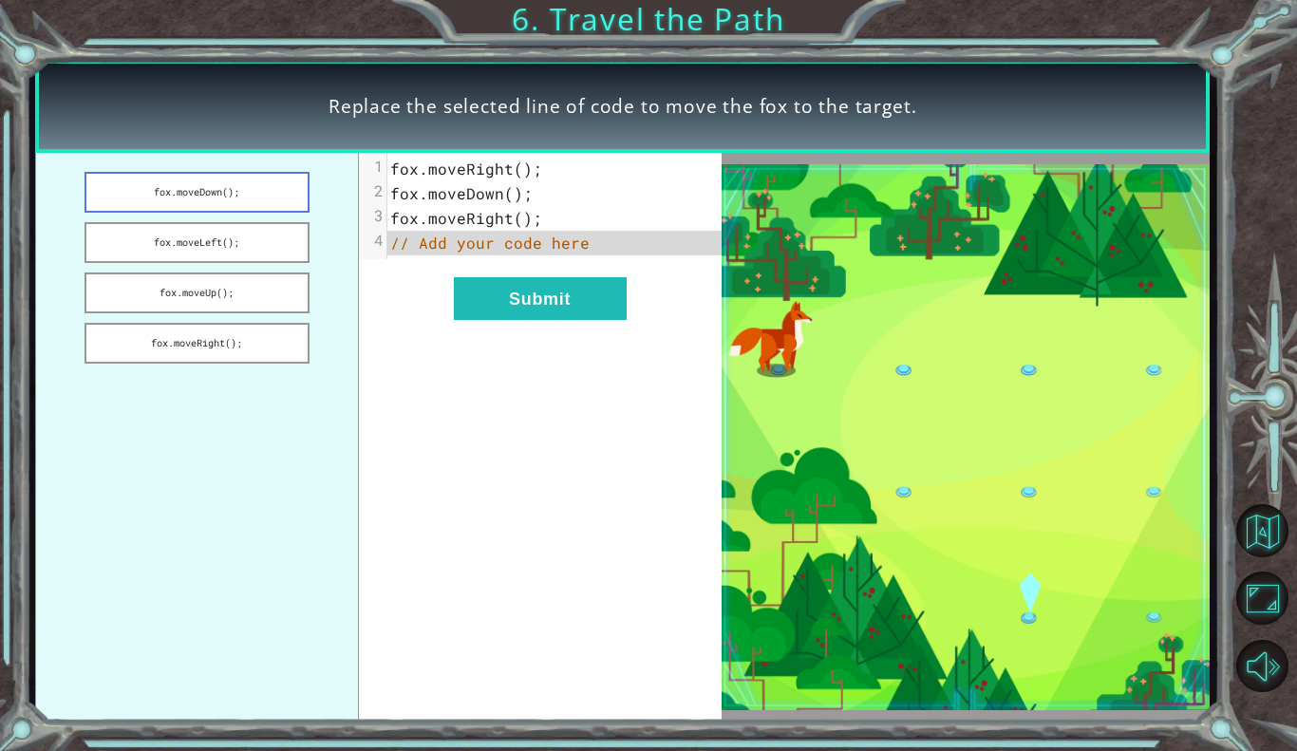
click at [261, 203] on button "fox.moveDown();" at bounding box center [197, 192] width 225 height 41
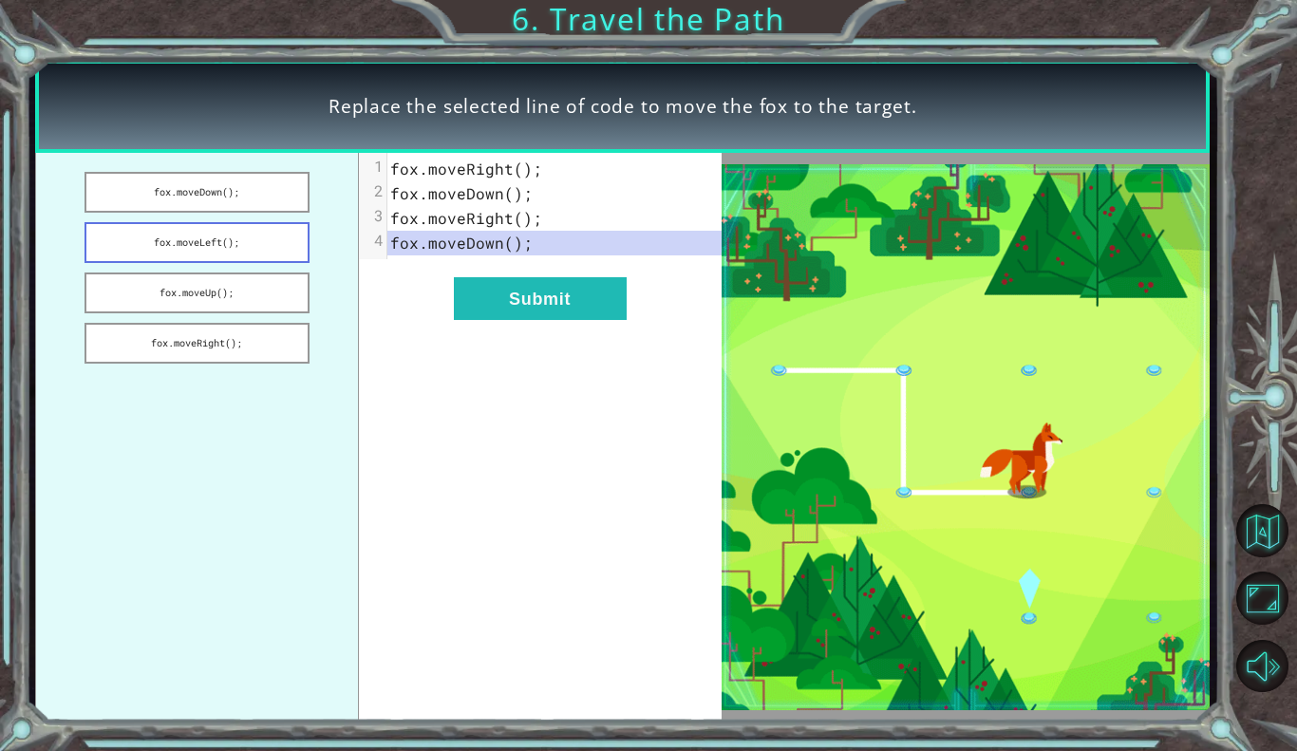
click at [262, 226] on button "fox.moveLeft();" at bounding box center [197, 242] width 225 height 41
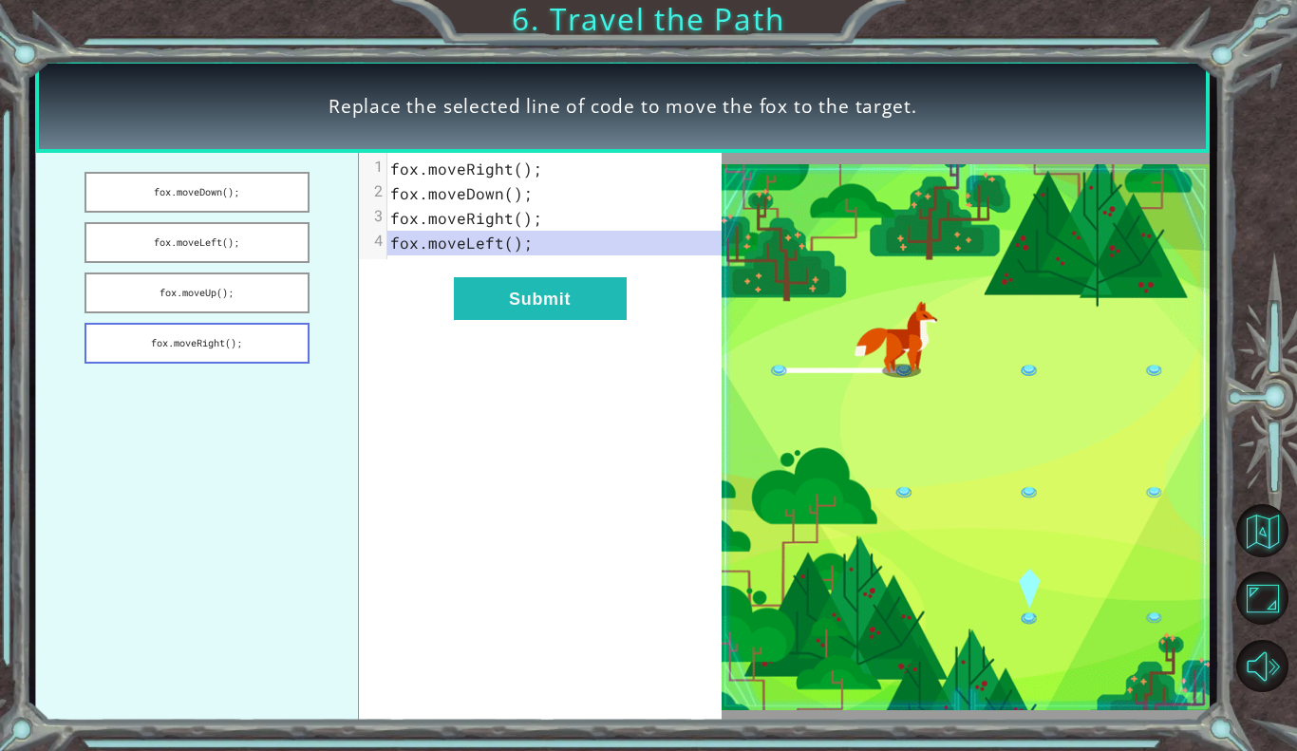
click at [239, 337] on button "fox.moveRight();" at bounding box center [197, 343] width 225 height 41
click at [519, 175] on span "fox . moveRight ();" at bounding box center [466, 169] width 152 height 20
click at [520, 170] on span "fox . moveRight ();" at bounding box center [466, 169] width 152 height 20
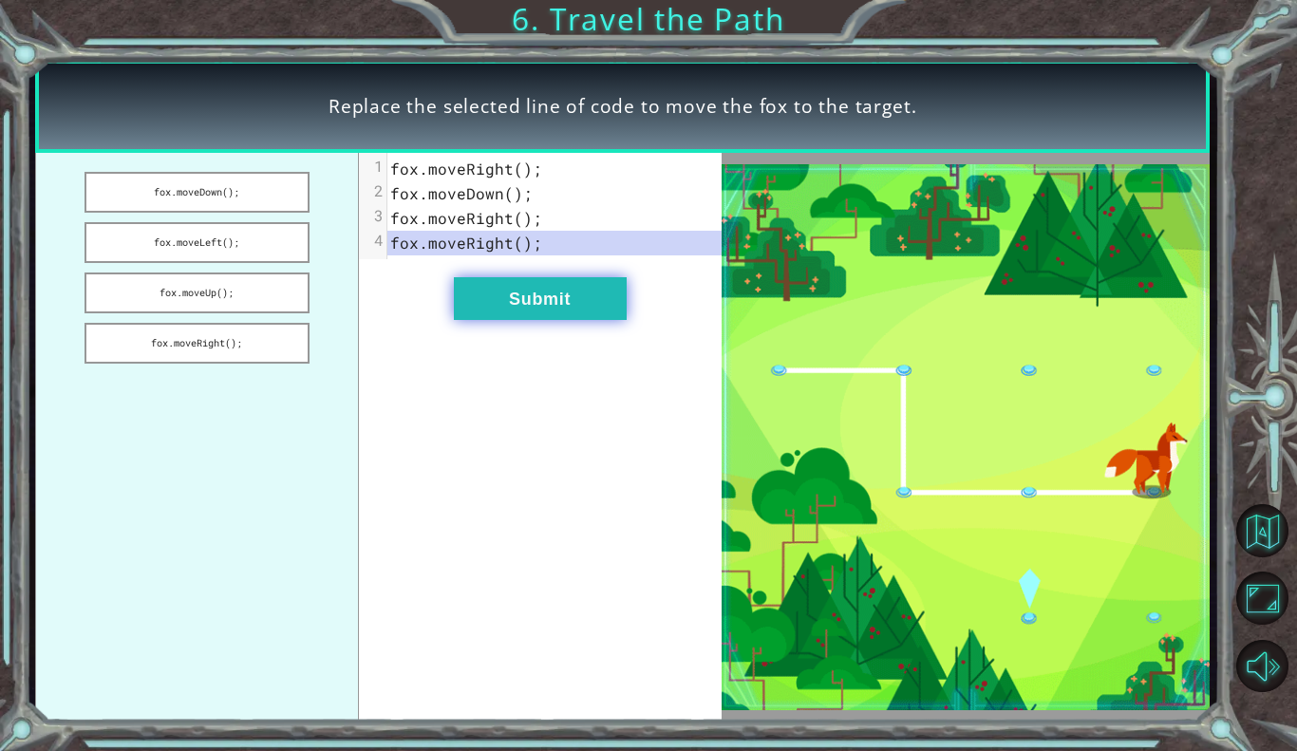
click at [499, 277] on button "Submit" at bounding box center [540, 298] width 173 height 43
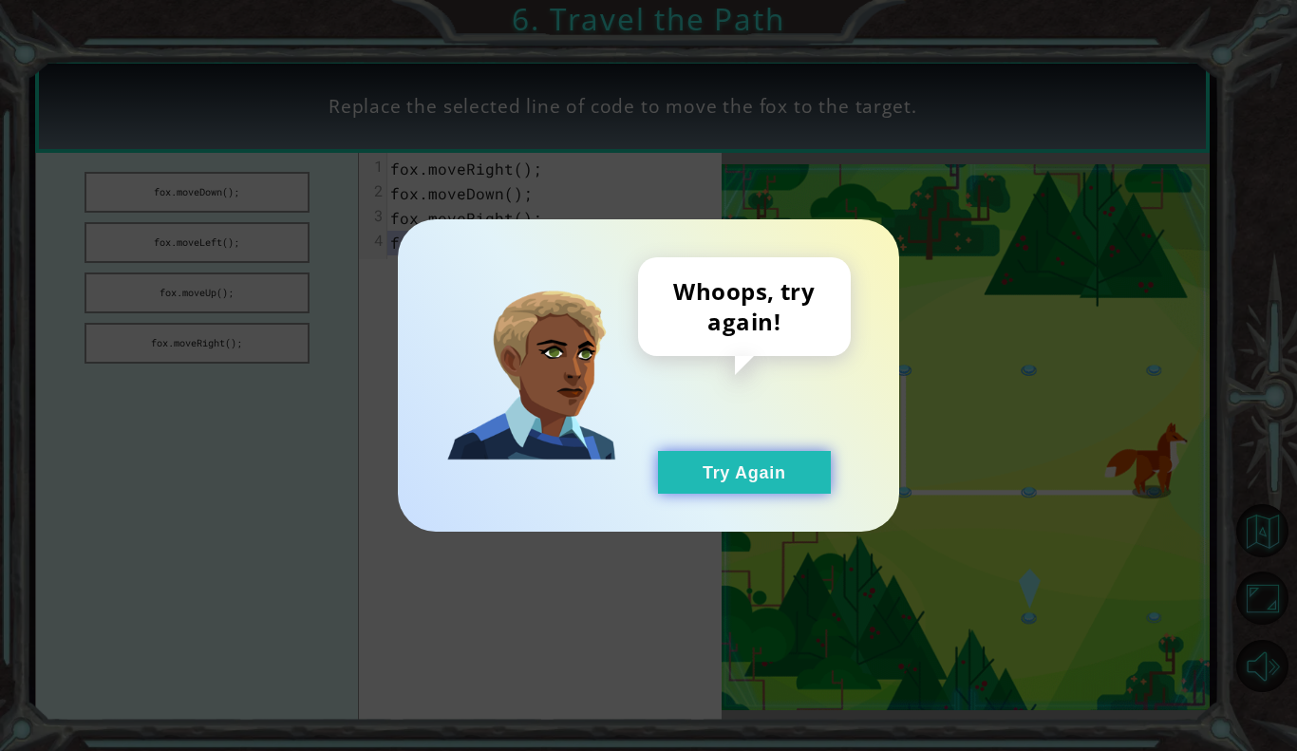
click at [690, 488] on button "Try Again" at bounding box center [744, 472] width 173 height 43
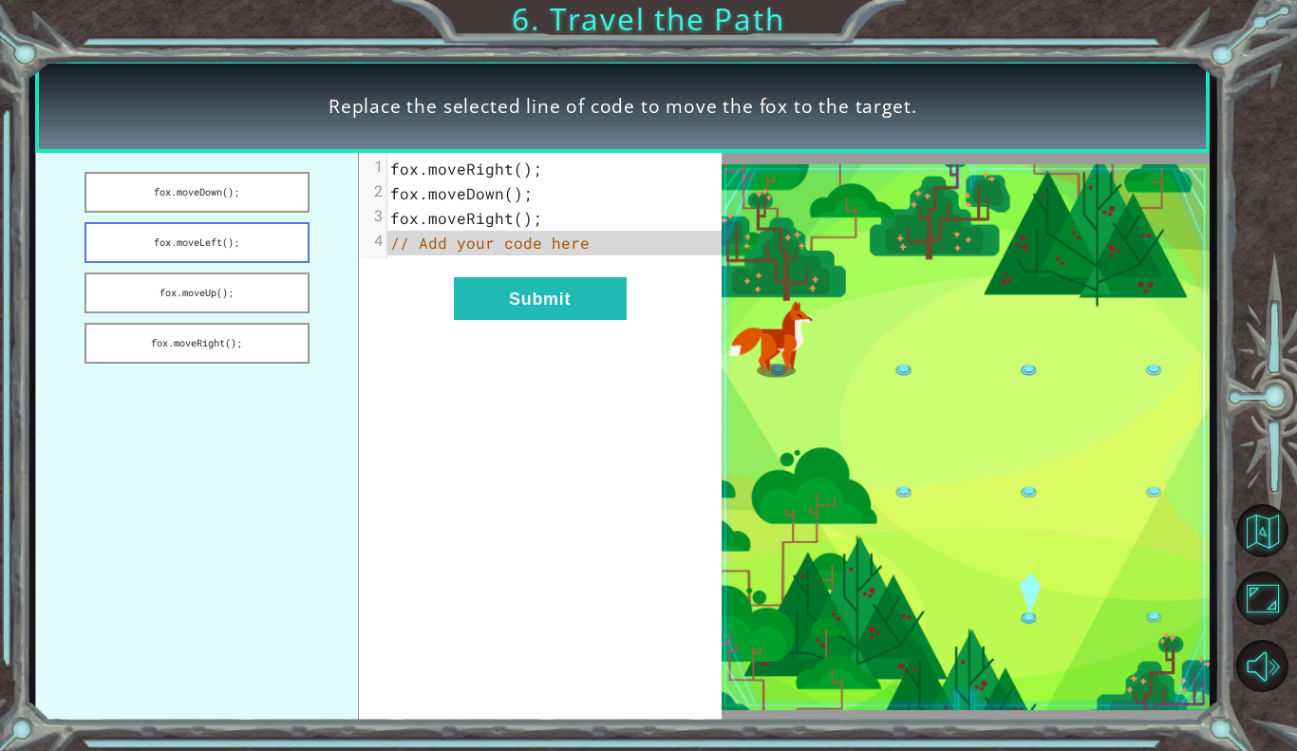
click at [213, 183] on button "fox.moveDown();" at bounding box center [197, 192] width 225 height 41
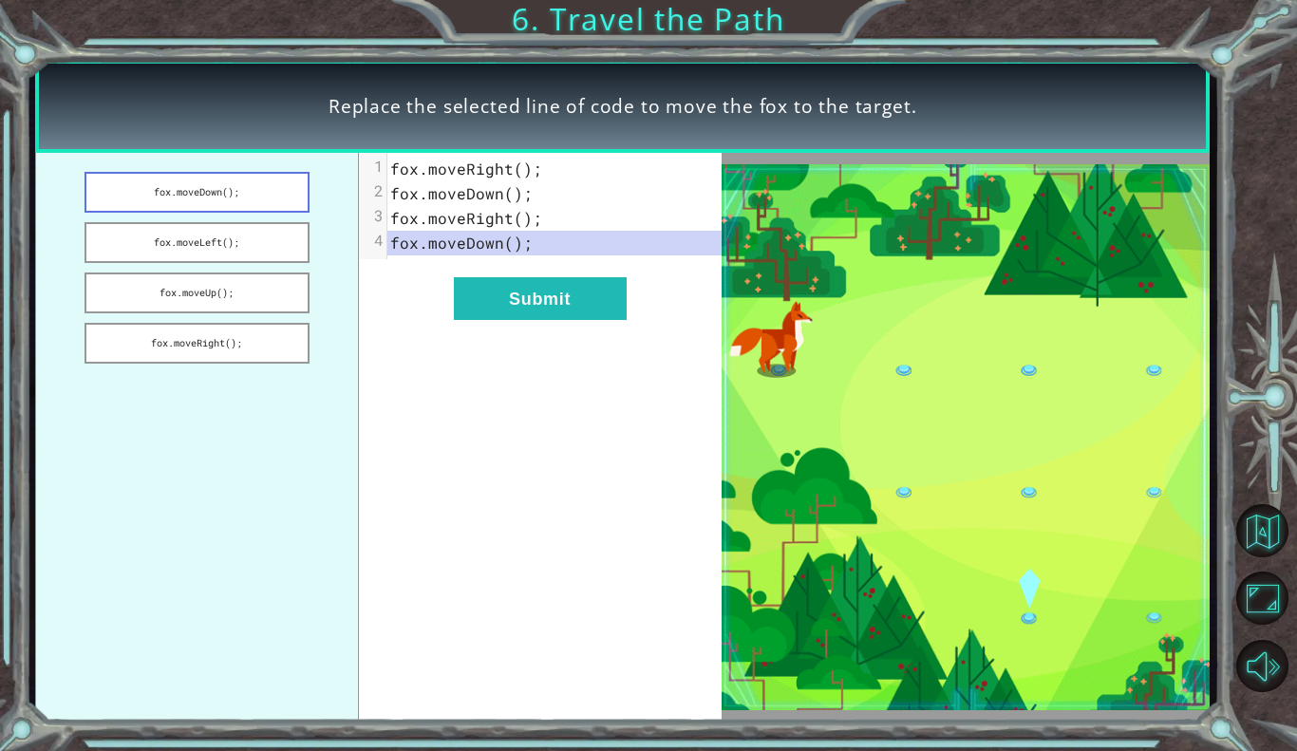
click at [216, 205] on button "fox.moveDown();" at bounding box center [197, 192] width 225 height 41
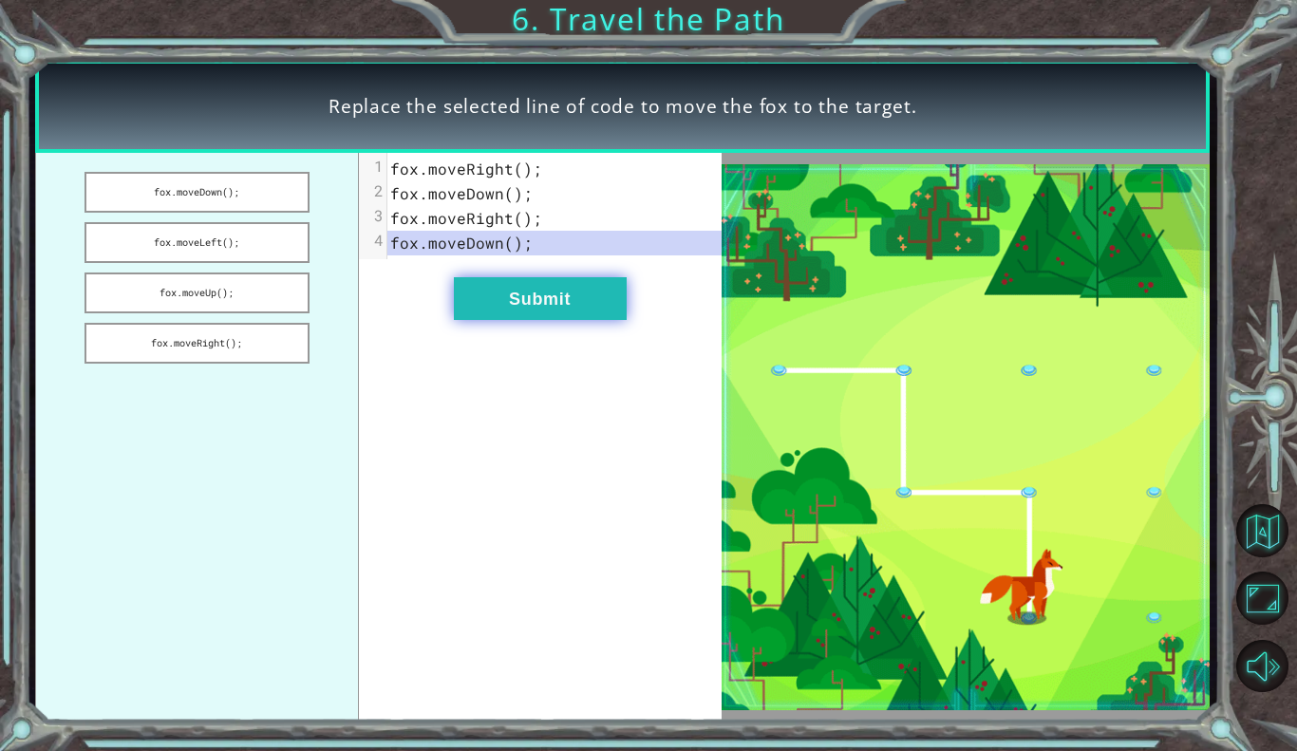
click at [514, 306] on button "Submit" at bounding box center [540, 298] width 173 height 43
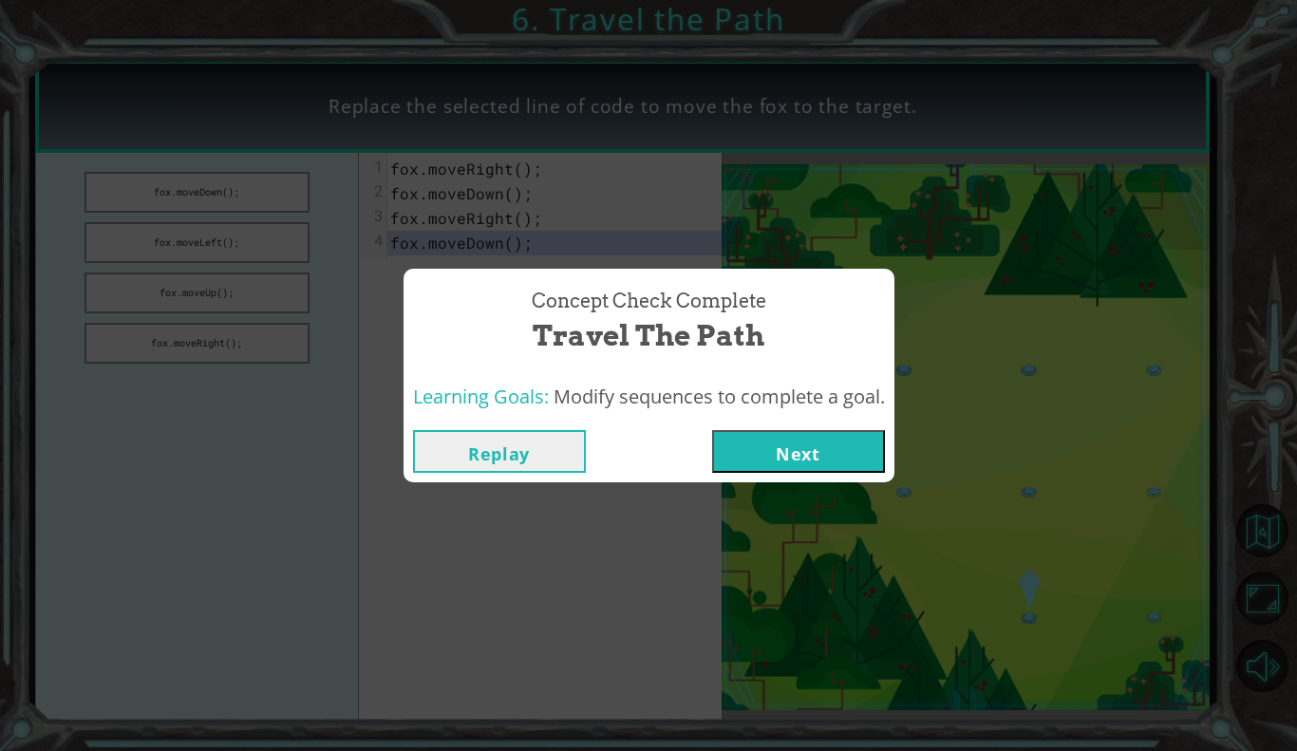
click at [803, 451] on button "Next" at bounding box center [798, 451] width 173 height 43
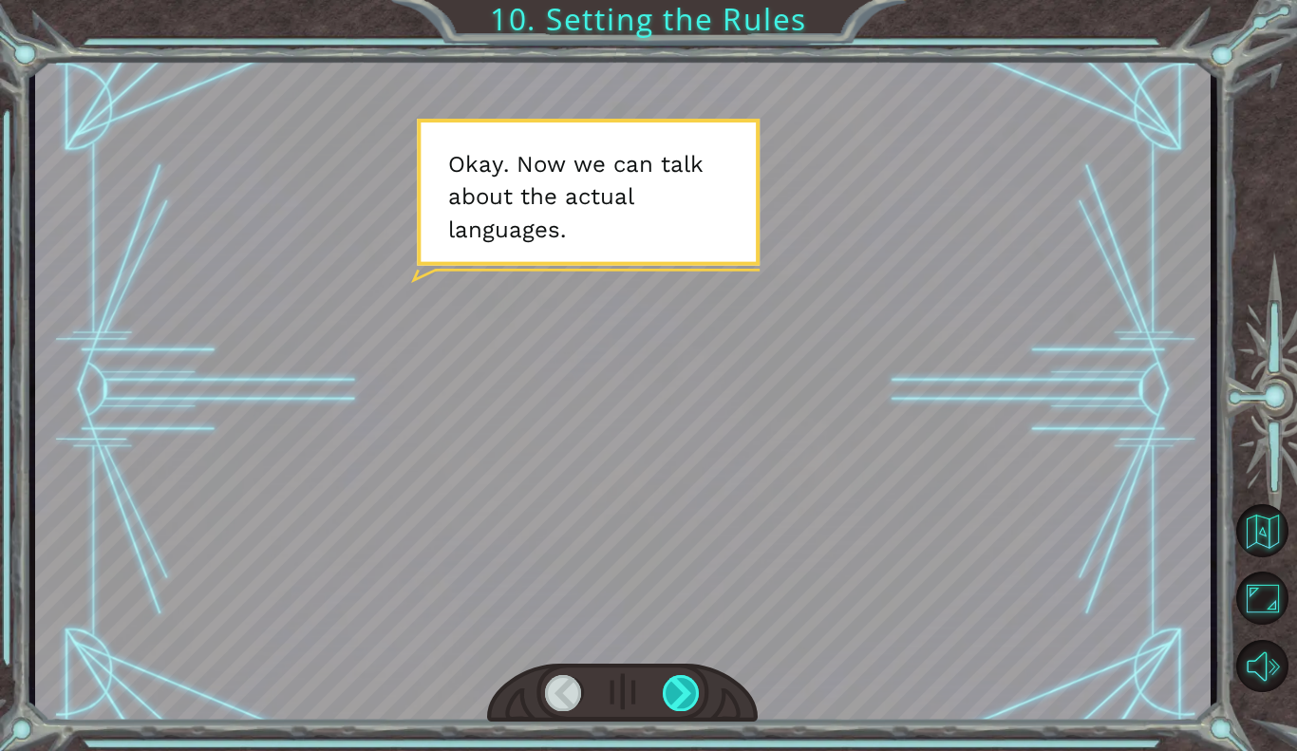
click at [672, 700] on div at bounding box center [682, 693] width 38 height 36
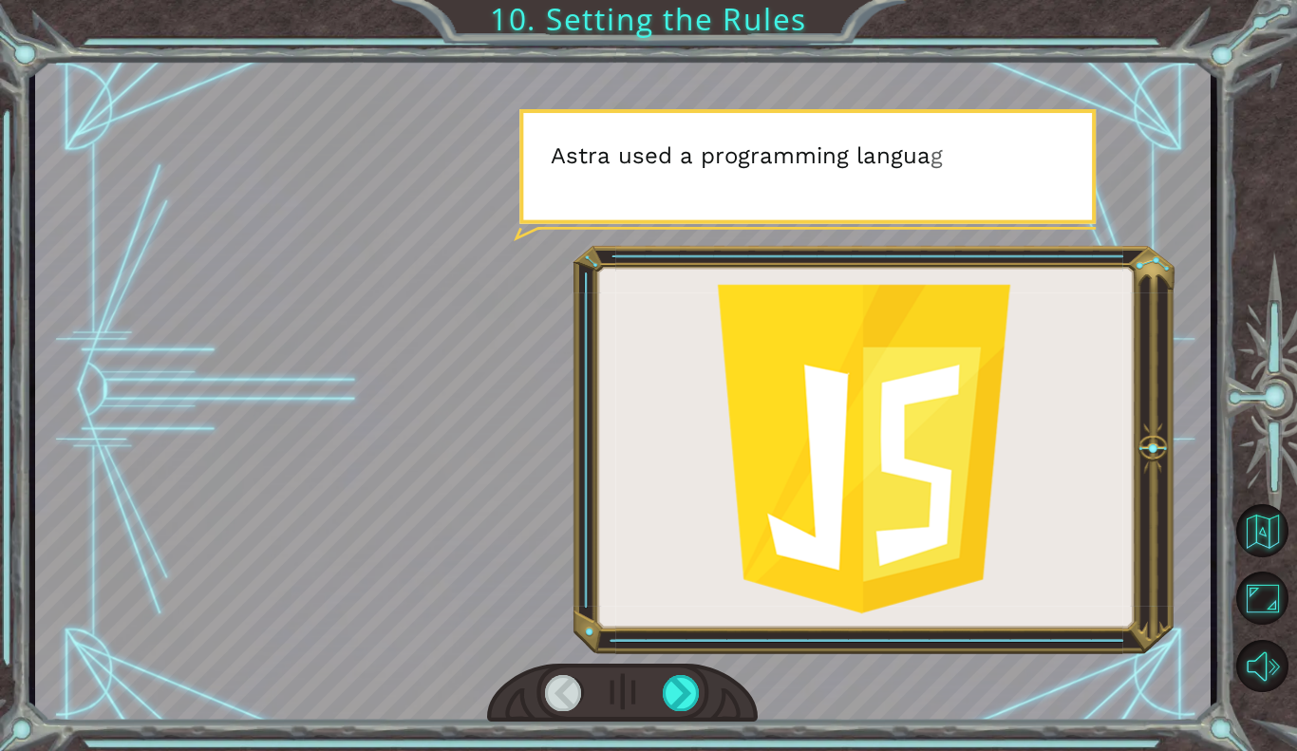
click at [685, 729] on div "O k a y . N o w w e c a n t a l k a b o u t t h e a c t u a l l a n g u a g e s…" at bounding box center [648, 375] width 1297 height 751
click at [675, 697] on div at bounding box center [682, 693] width 38 height 36
click at [676, 705] on div at bounding box center [682, 693] width 38 height 36
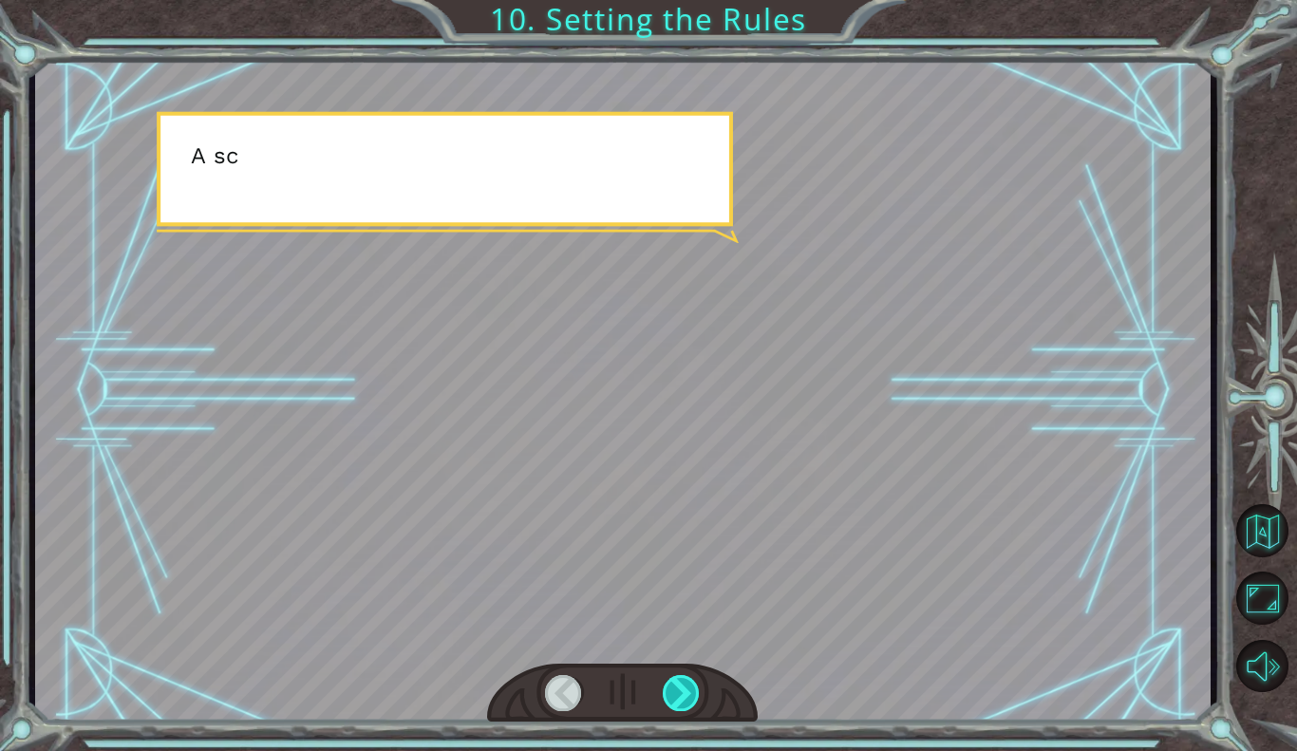
click at [677, 692] on div at bounding box center [682, 693] width 38 height 36
click at [673, 704] on div at bounding box center [682, 693] width 38 height 36
click at [693, 675] on div at bounding box center [682, 693] width 38 height 36
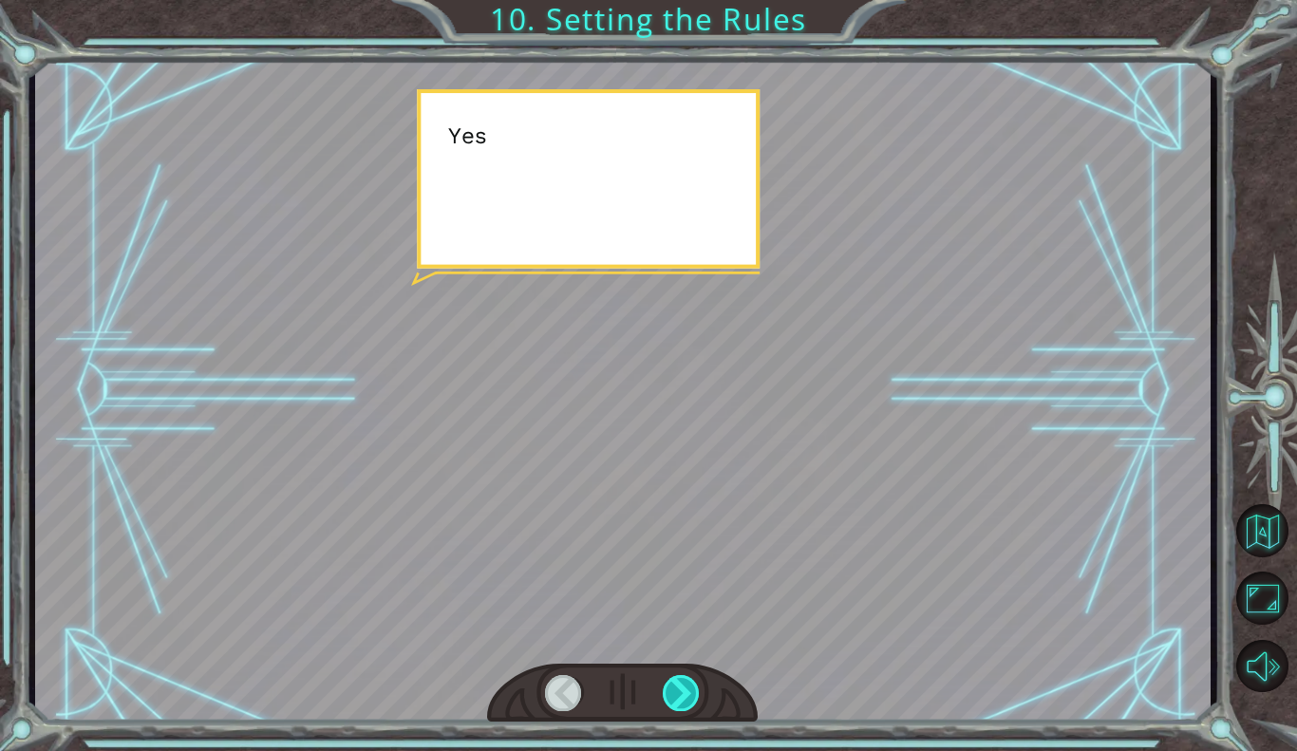
click at [682, 691] on div at bounding box center [682, 693] width 38 height 36
click at [696, 684] on div at bounding box center [682, 693] width 38 height 36
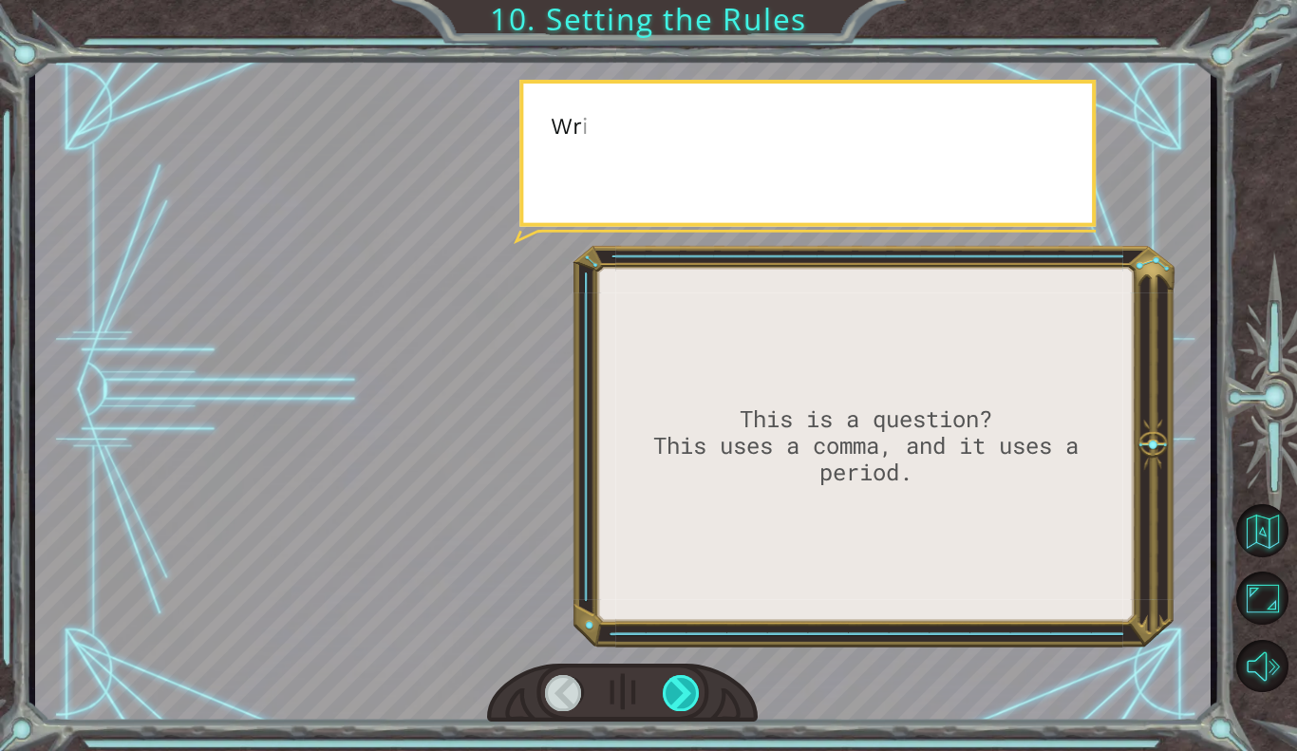
click at [693, 691] on div at bounding box center [682, 693] width 38 height 36
click at [677, 703] on div at bounding box center [682, 693] width 38 height 36
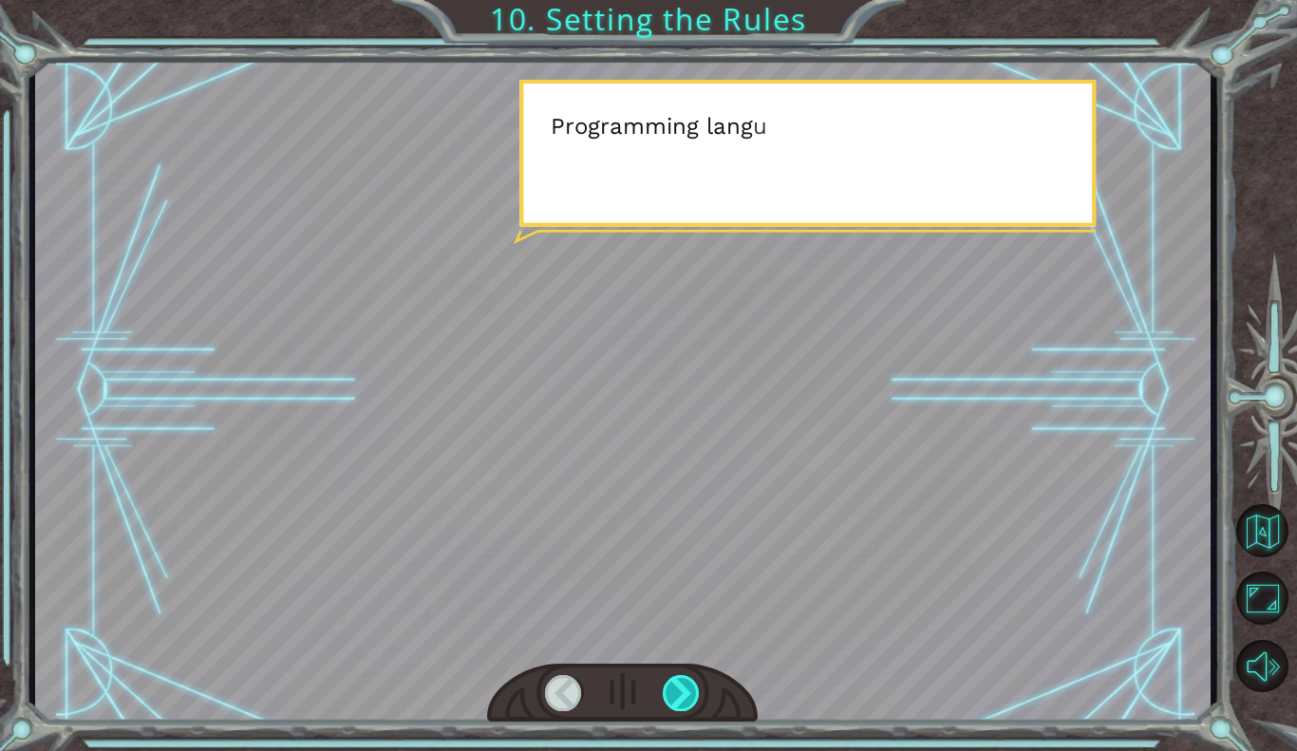
click at [675, 708] on div at bounding box center [682, 693] width 38 height 36
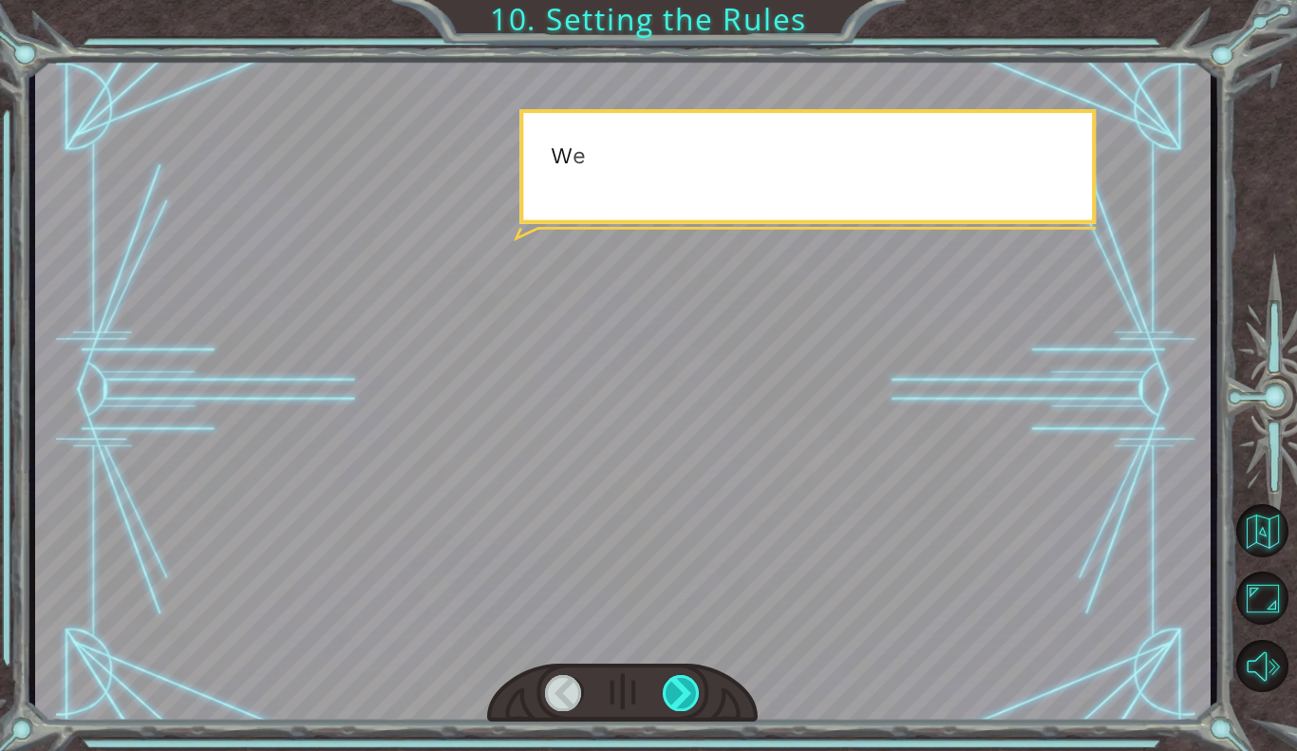
click at [671, 710] on div at bounding box center [682, 693] width 38 height 36
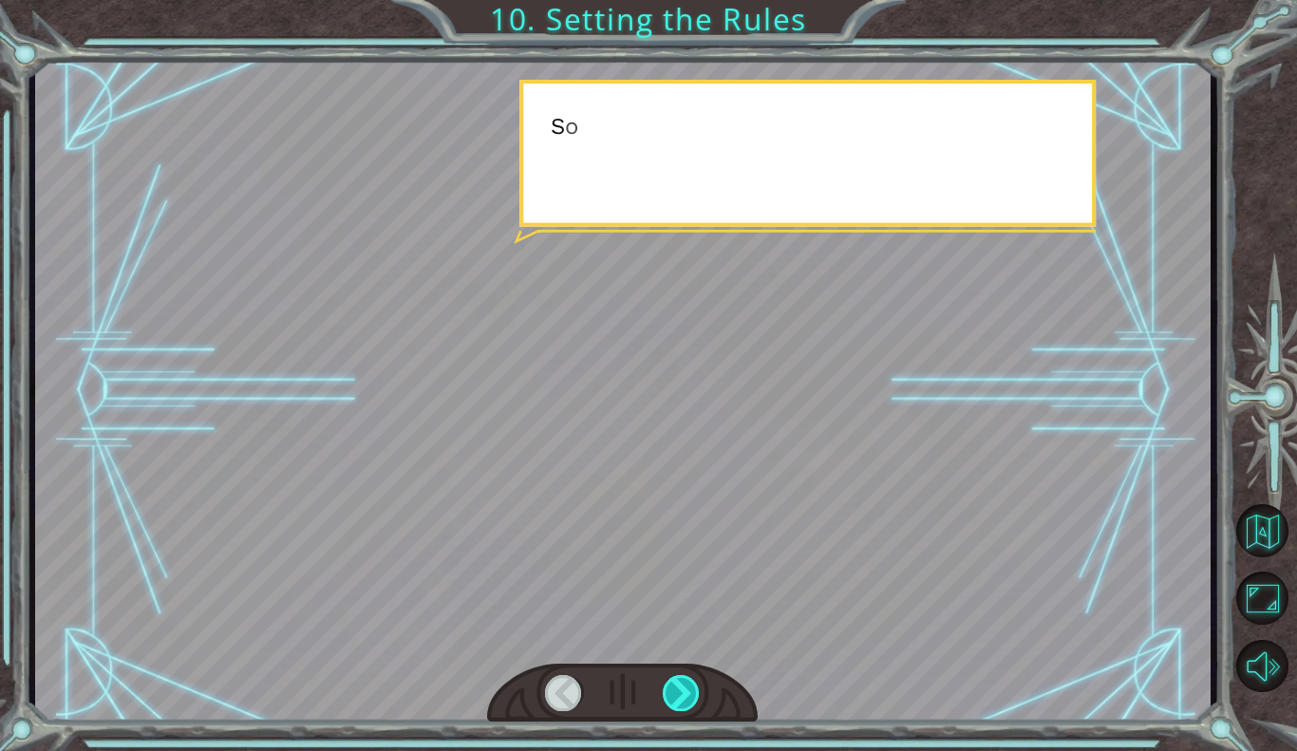
click at [673, 697] on div at bounding box center [682, 693] width 38 height 36
click at [675, 705] on div at bounding box center [682, 693] width 38 height 36
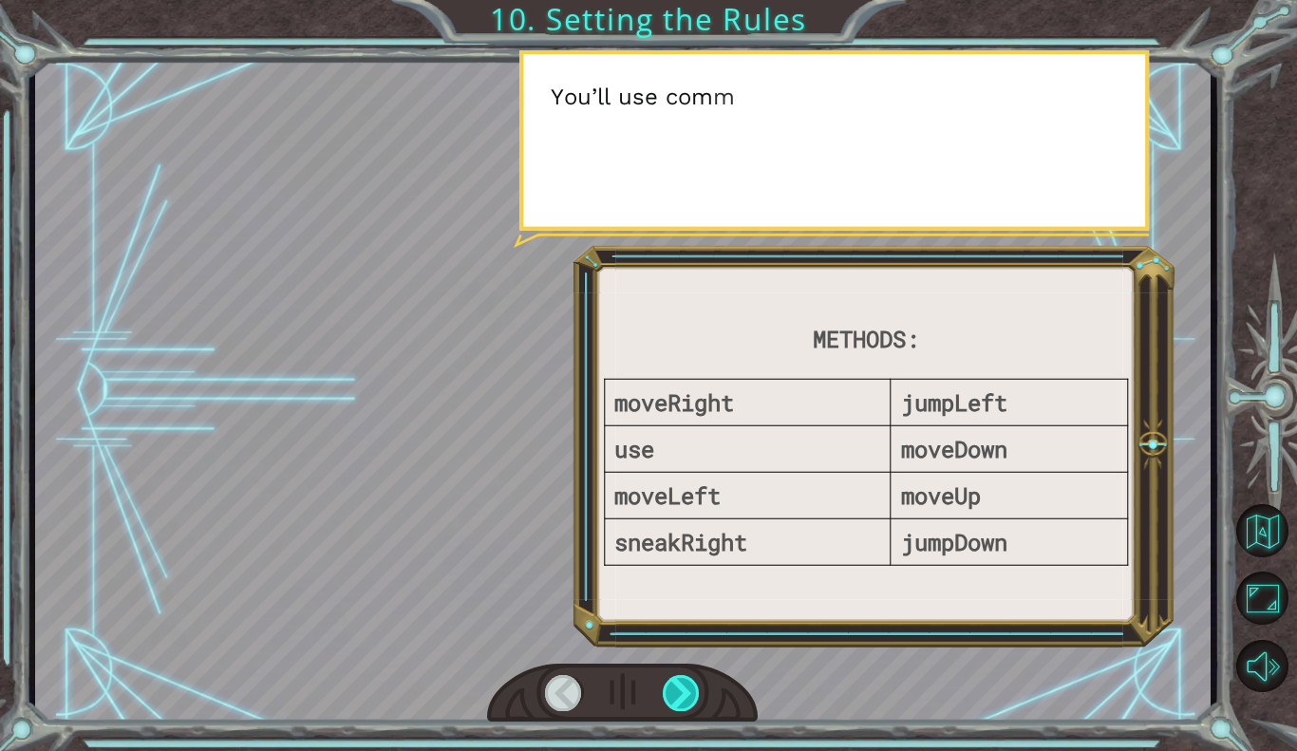
click at [670, 700] on div at bounding box center [682, 693] width 38 height 36
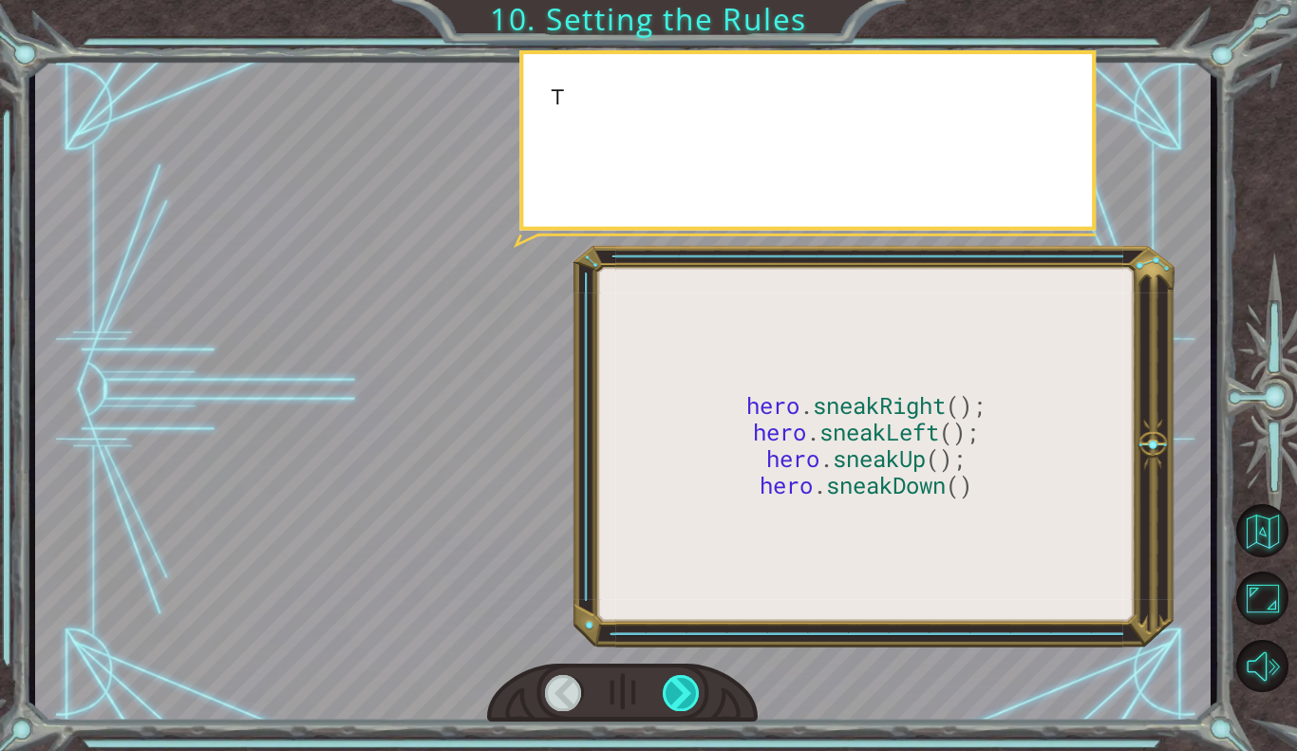
click at [672, 697] on div at bounding box center [682, 693] width 38 height 36
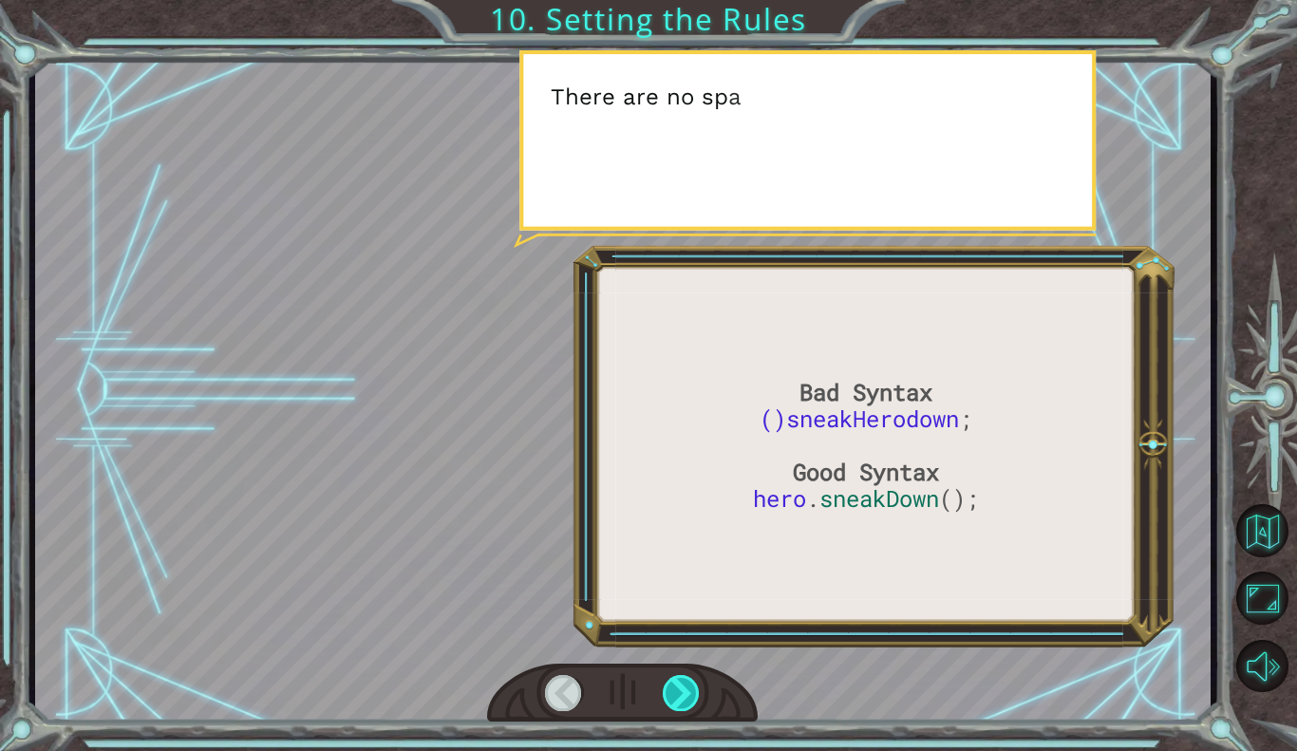
click at [674, 704] on div at bounding box center [682, 693] width 38 height 36
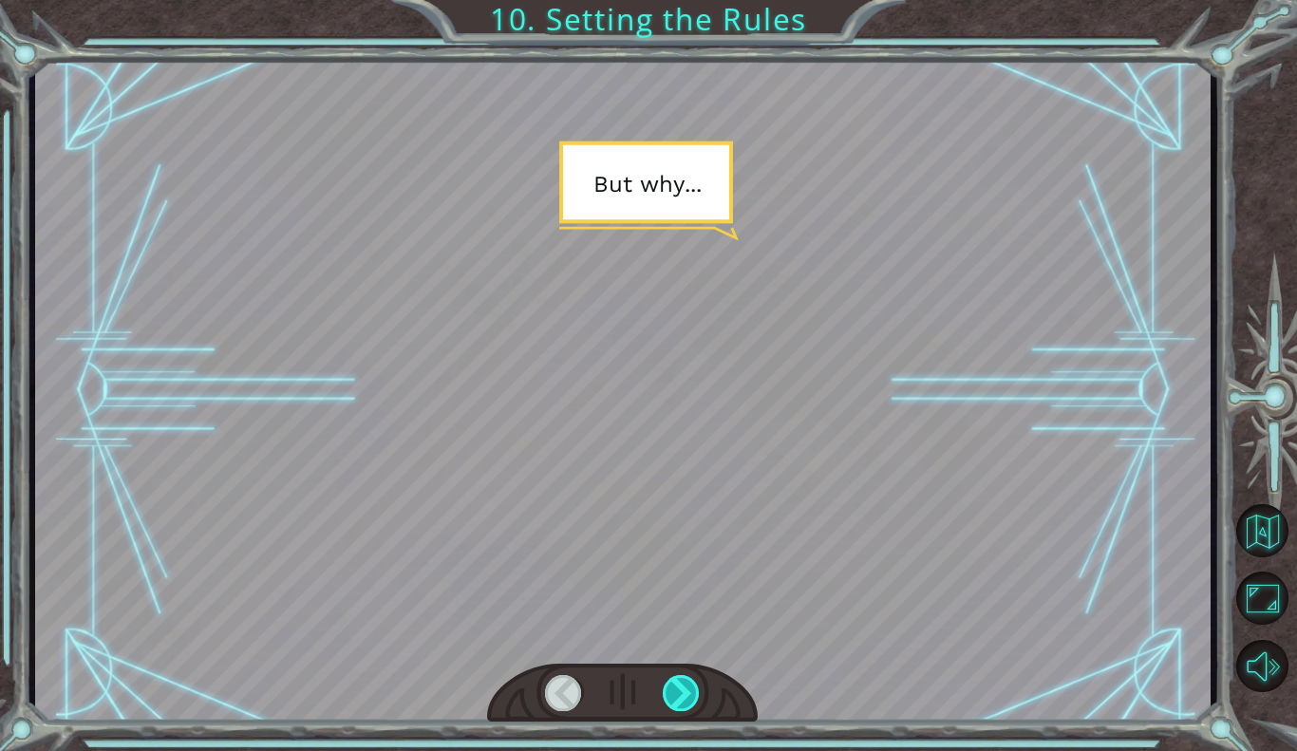
click at [685, 690] on div at bounding box center [682, 693] width 38 height 36
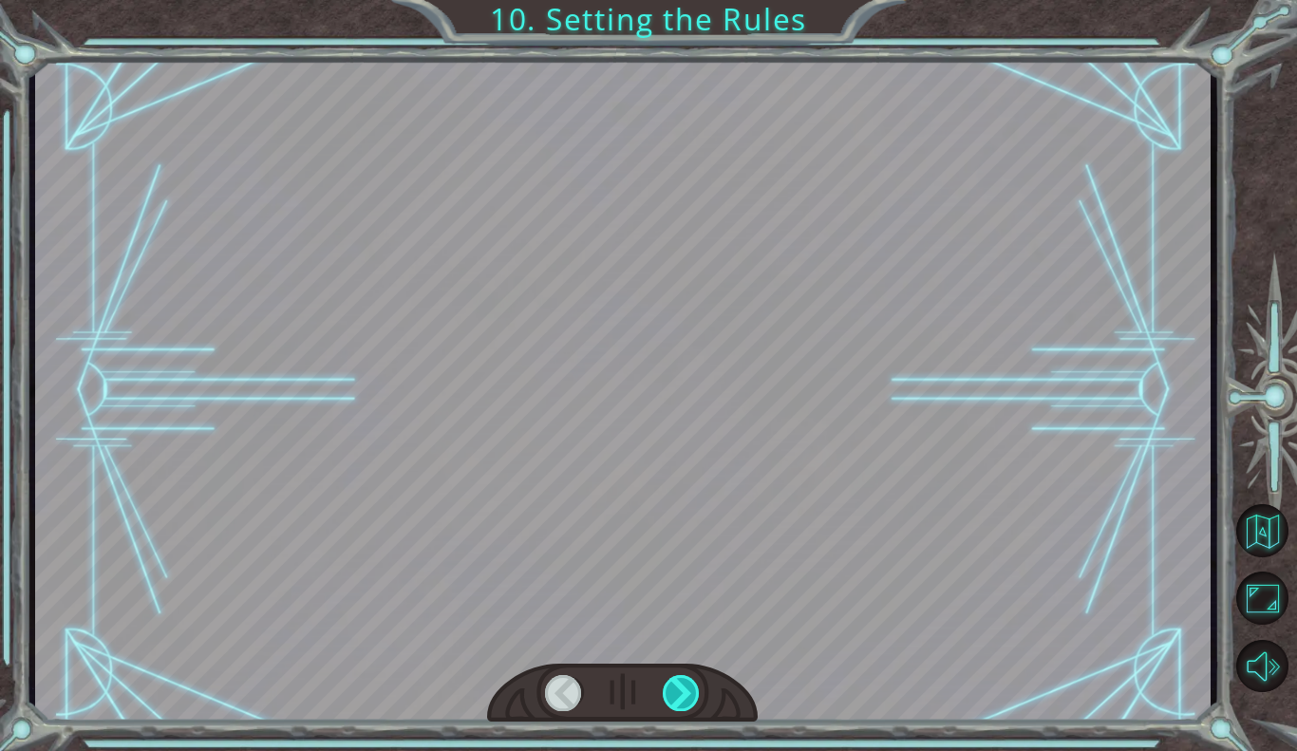
click at [681, 694] on div at bounding box center [682, 693] width 38 height 36
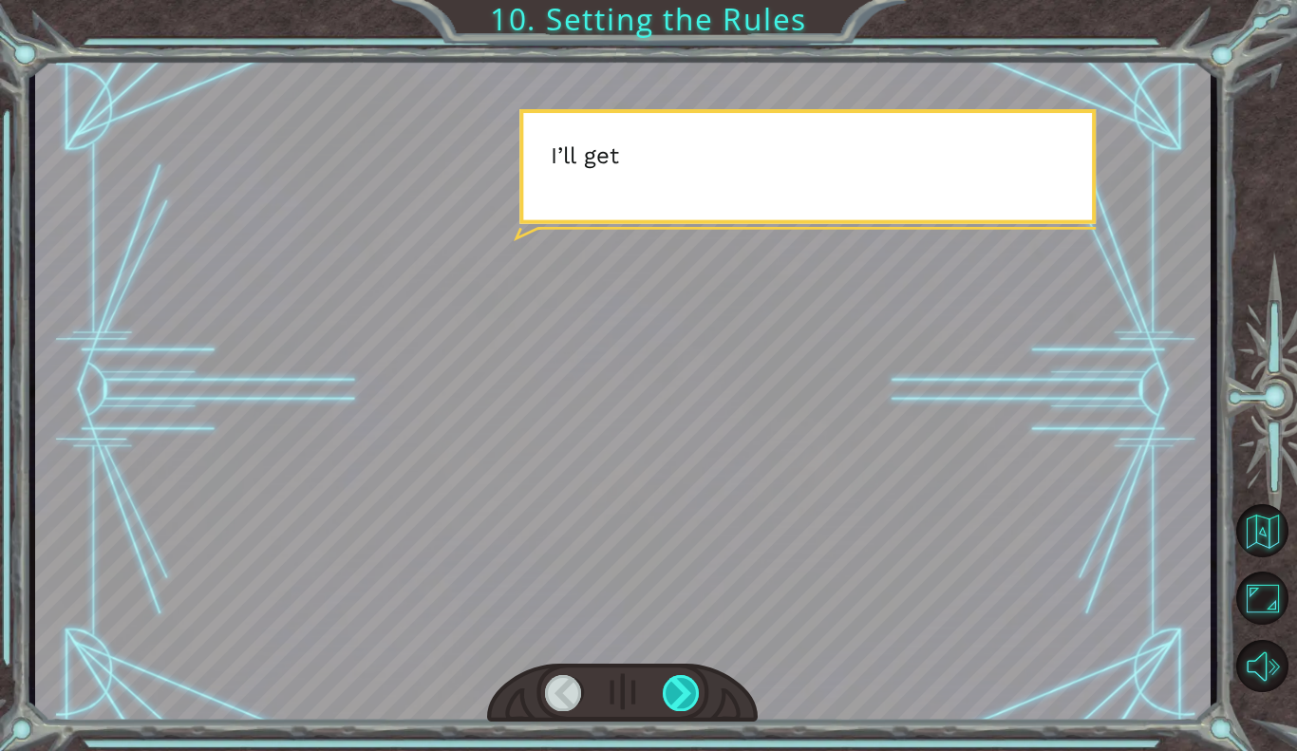
click at [672, 707] on div at bounding box center [682, 693] width 38 height 36
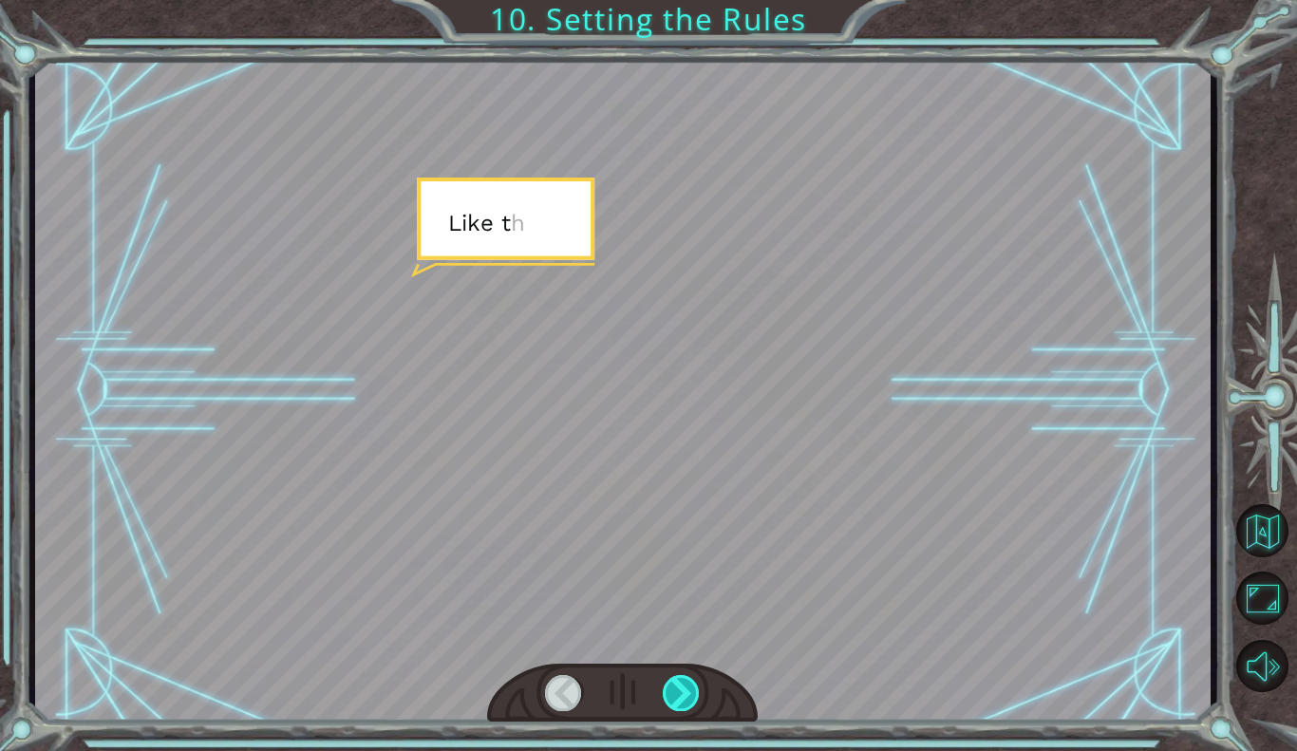
click at [685, 697] on div at bounding box center [682, 693] width 38 height 36
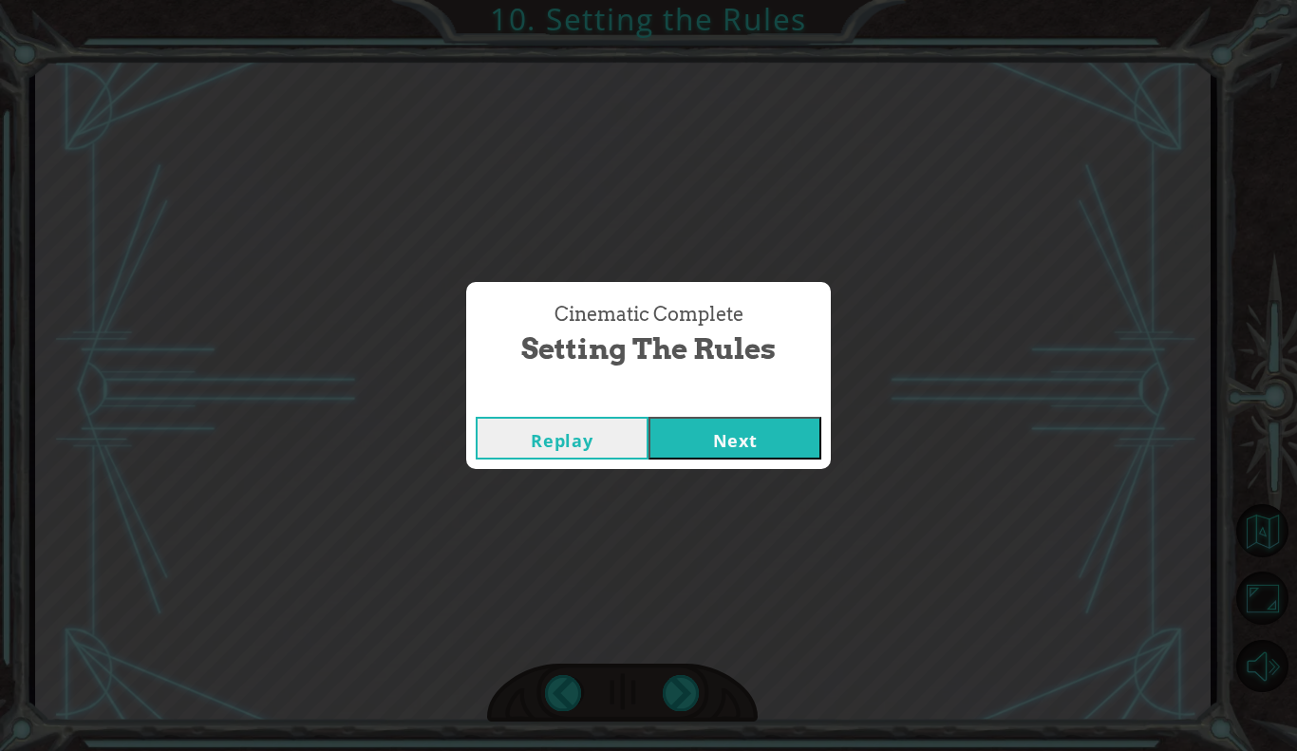
click at [683, 682] on div "Cinematic Complete Setting the Rules Replay Next" at bounding box center [648, 375] width 1297 height 751
click at [782, 438] on button "Next" at bounding box center [735, 438] width 173 height 43
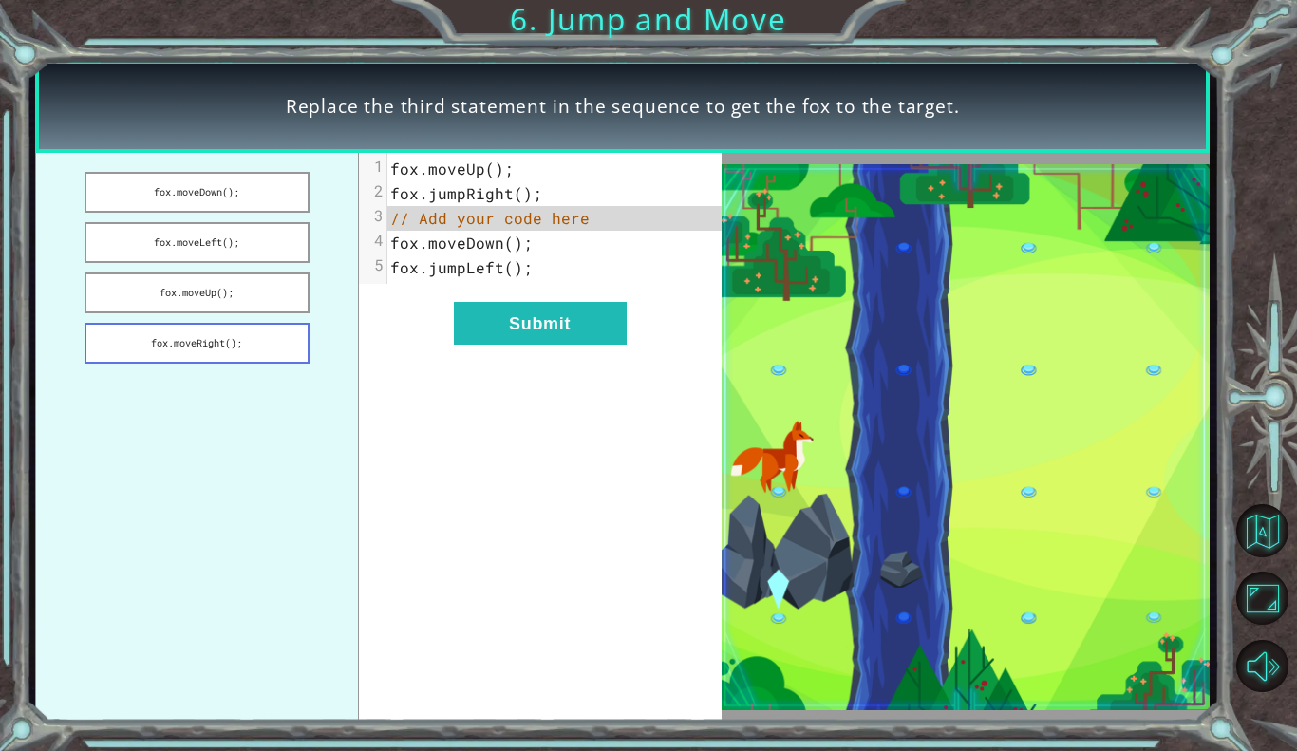
click at [249, 328] on button "fox.moveRight();" at bounding box center [197, 343] width 225 height 41
click at [237, 354] on button "fox.moveRight();" at bounding box center [197, 343] width 225 height 41
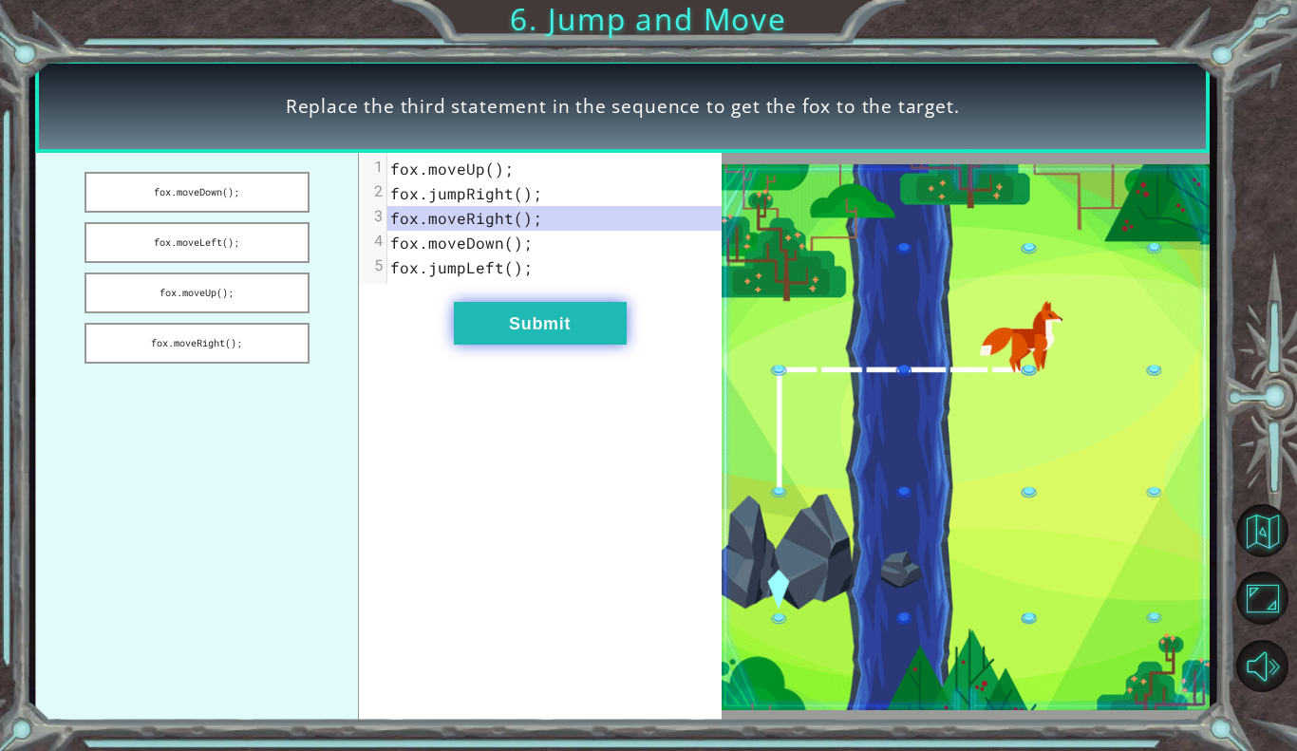
click at [511, 327] on button "Submit" at bounding box center [540, 323] width 173 height 43
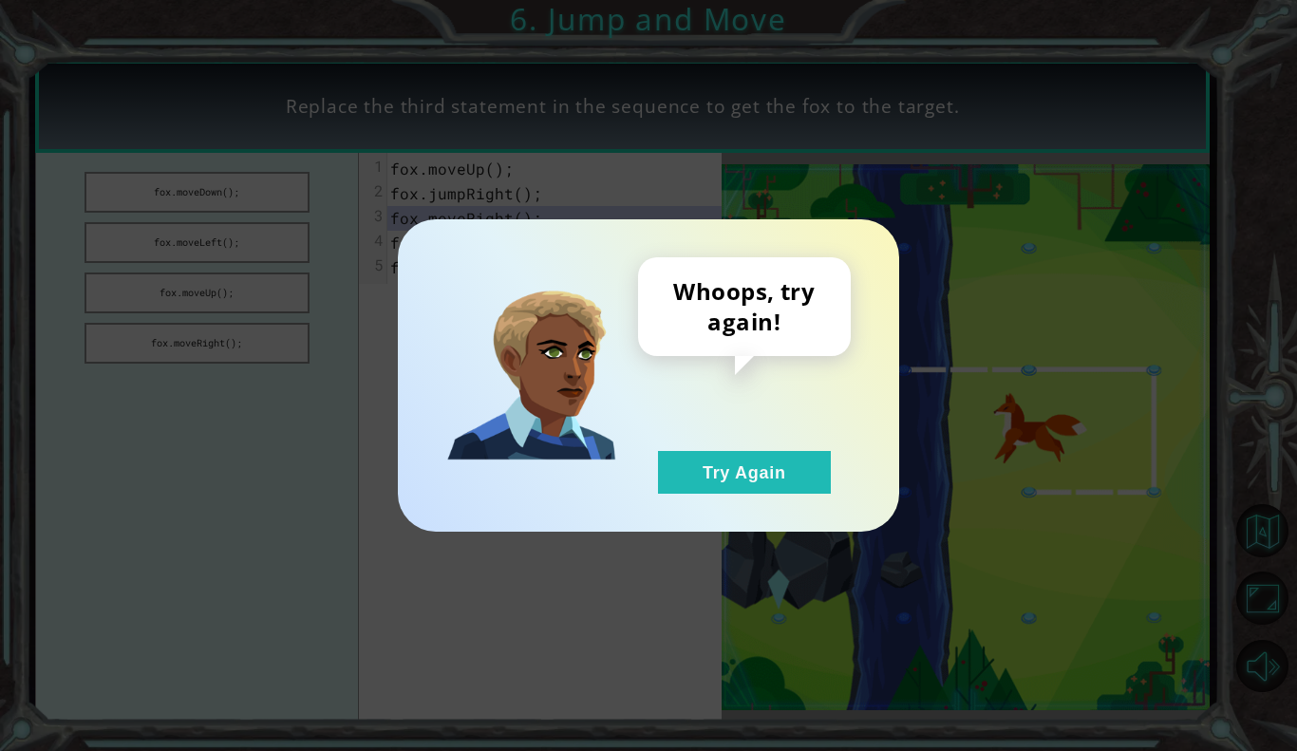
click at [706, 507] on div "Whoops, try again! Try Again" at bounding box center [649, 375] width 502 height 312
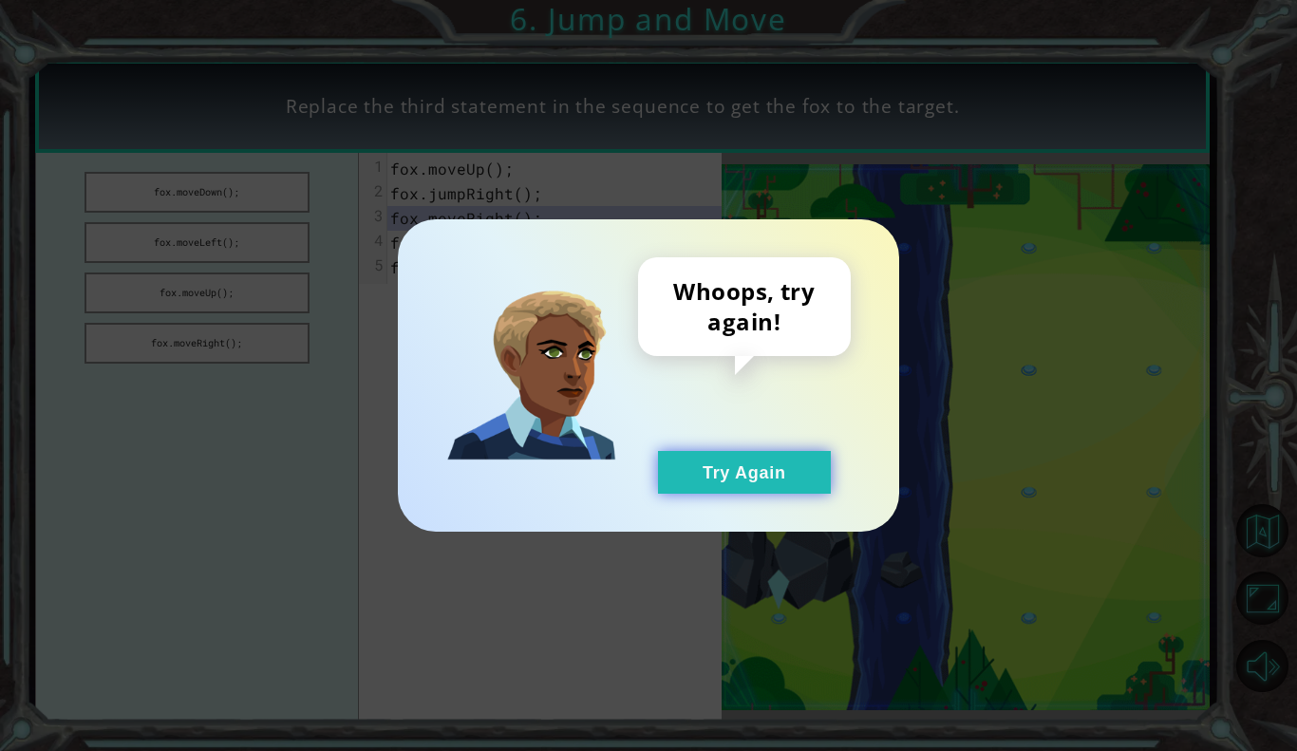
click at [741, 457] on button "Try Again" at bounding box center [744, 472] width 173 height 43
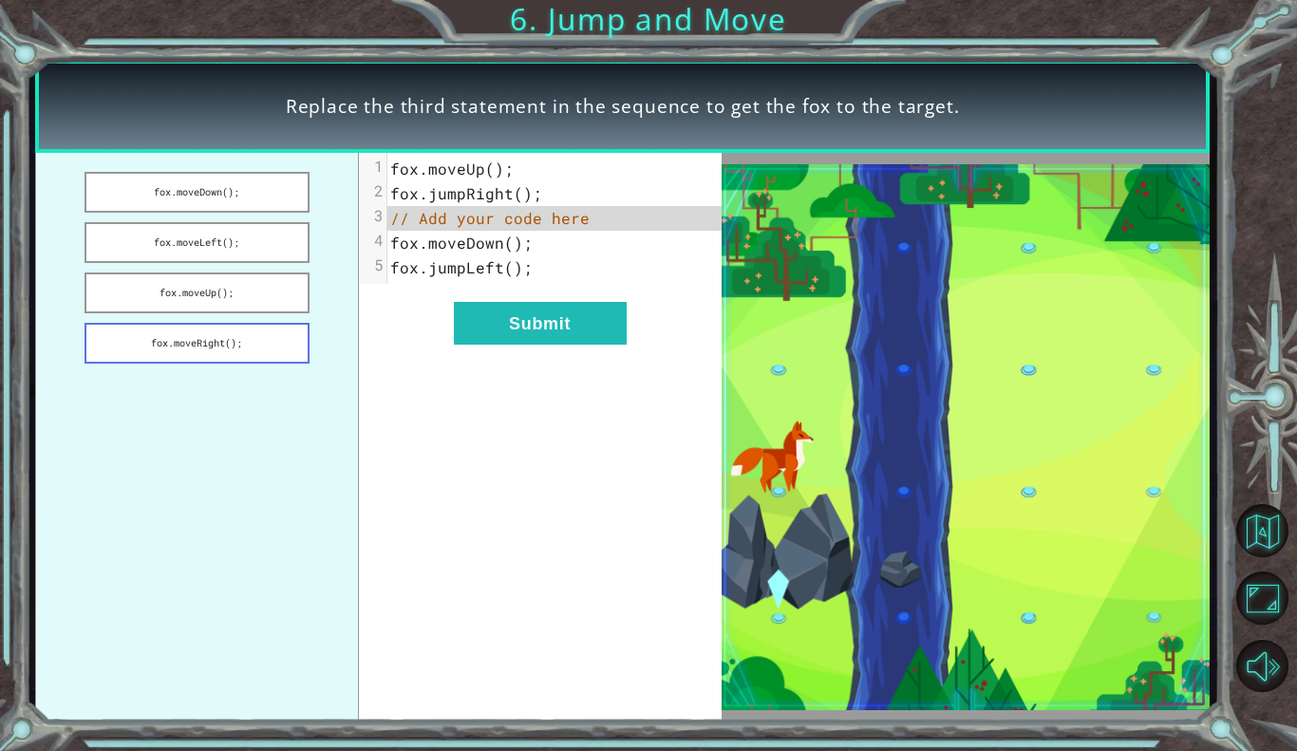
click at [126, 357] on button "fox.moveRight();" at bounding box center [197, 343] width 225 height 41
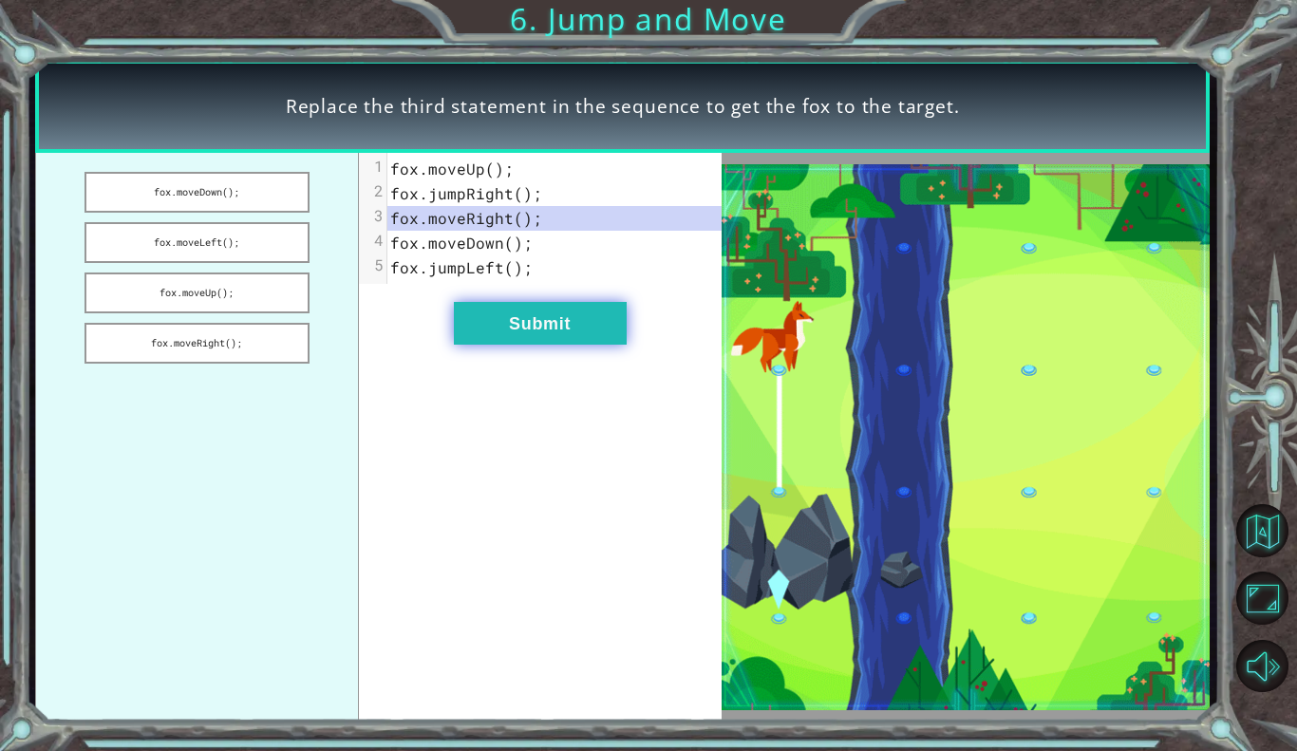
click at [581, 339] on button "Submit" at bounding box center [540, 323] width 173 height 43
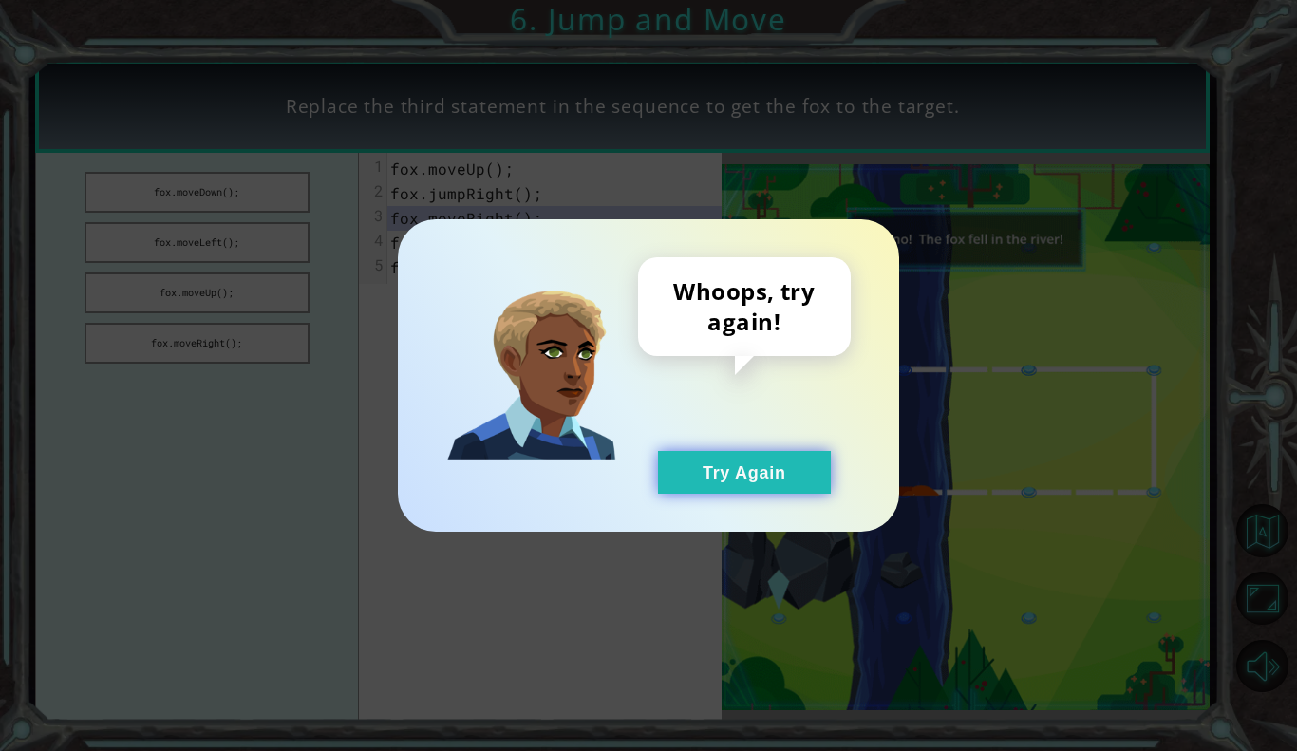
click at [705, 481] on button "Try Again" at bounding box center [744, 472] width 173 height 43
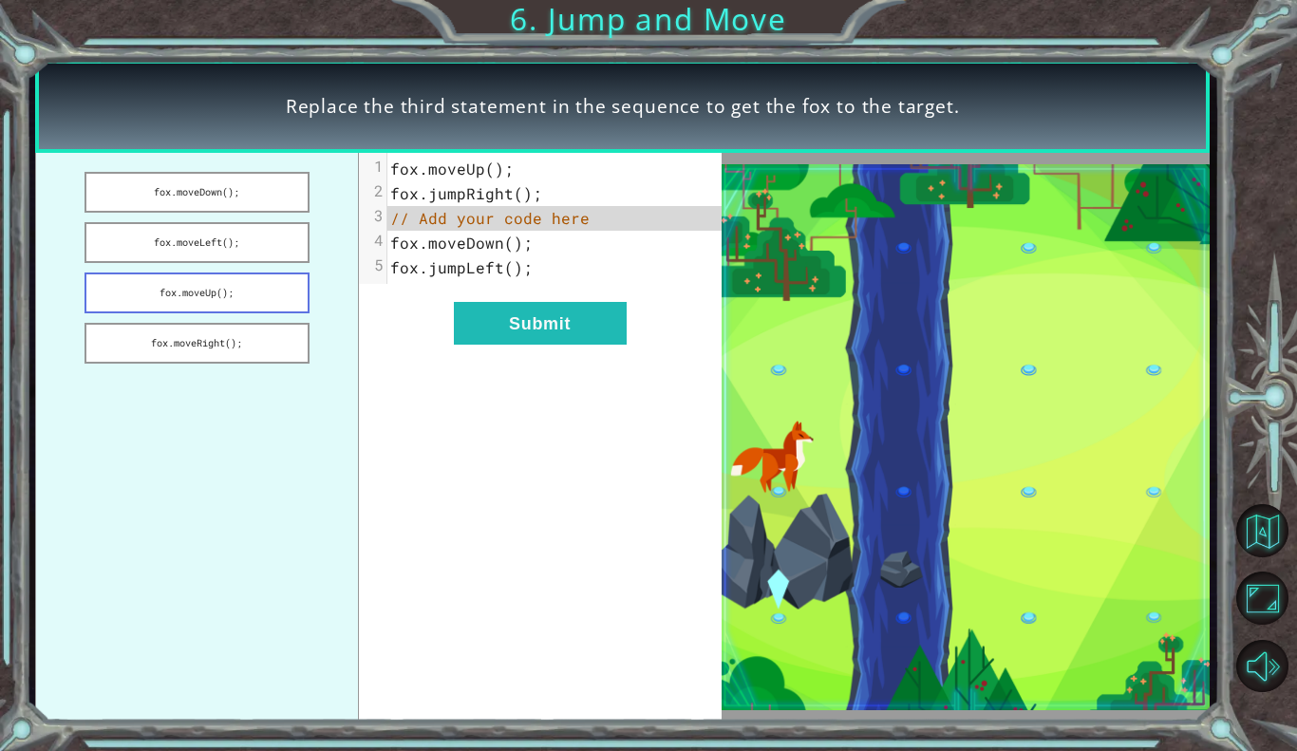
click at [122, 296] on button "fox.moveUp();" at bounding box center [197, 293] width 225 height 41
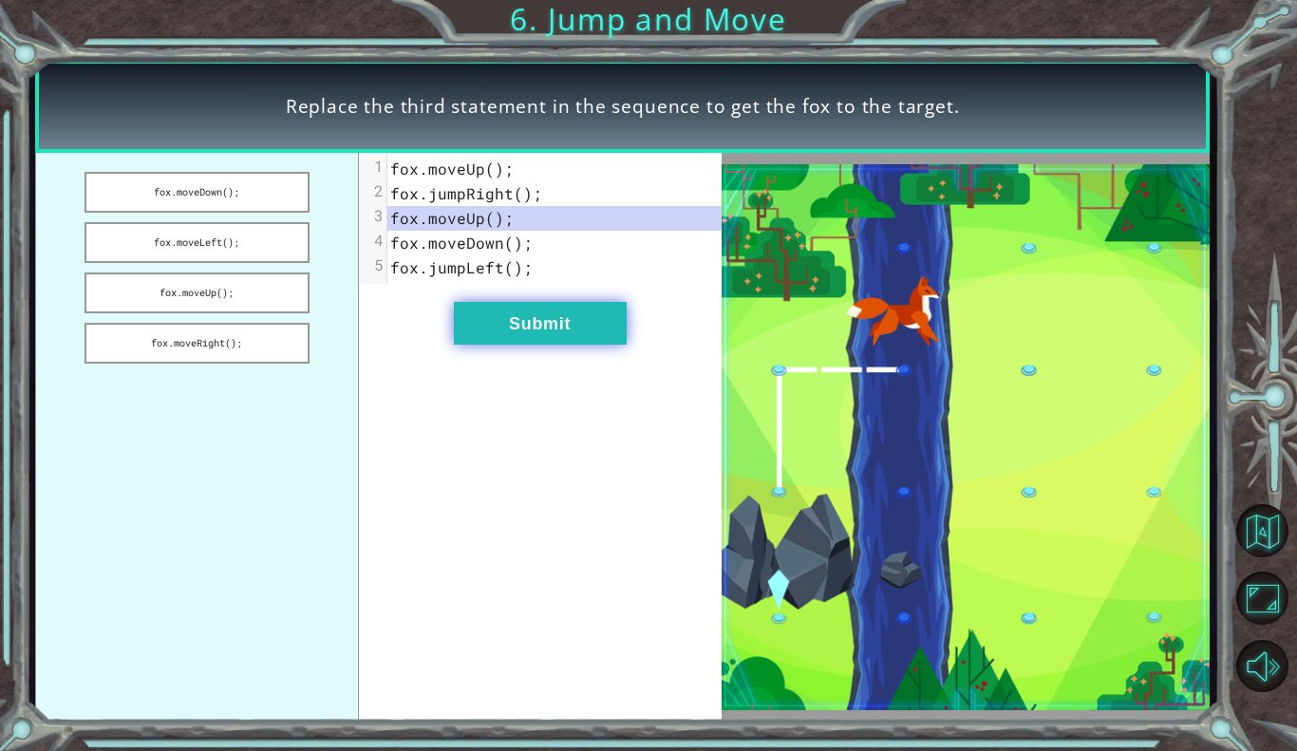
click at [587, 343] on button "Submit" at bounding box center [540, 323] width 173 height 43
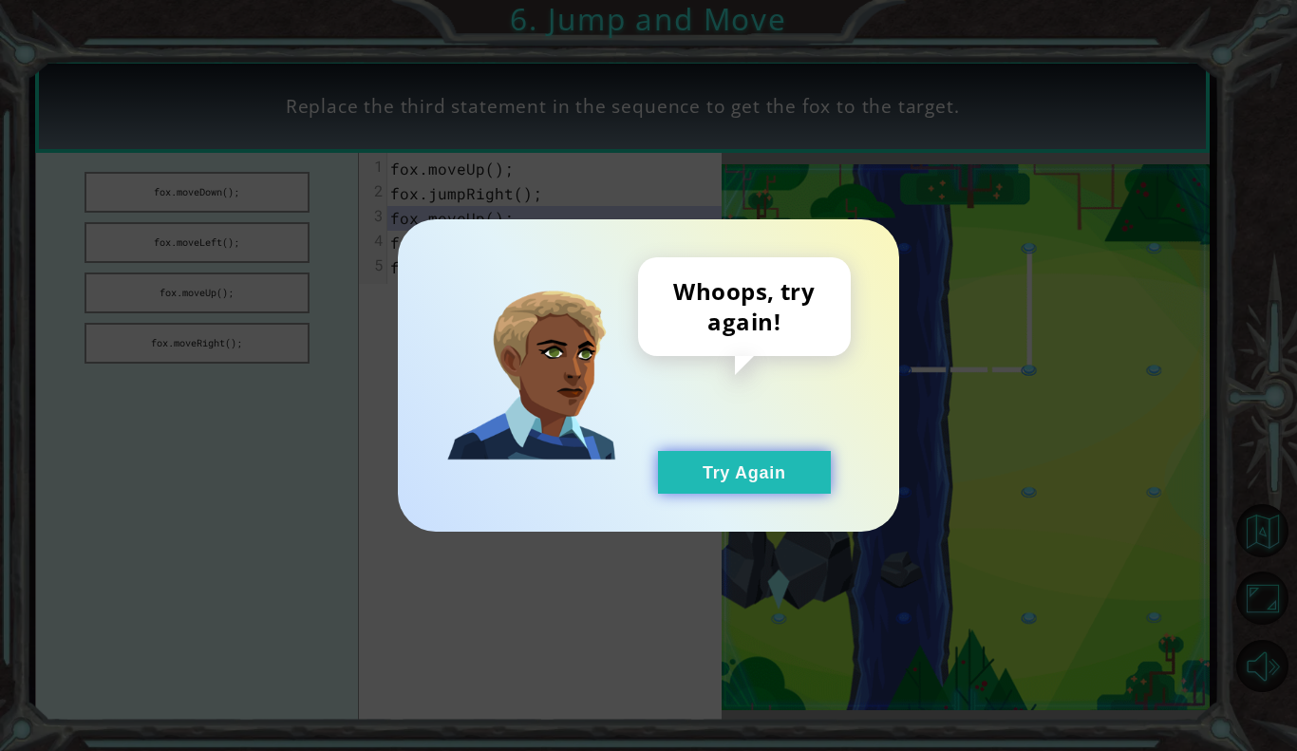
click at [697, 472] on button "Try Again" at bounding box center [744, 472] width 173 height 43
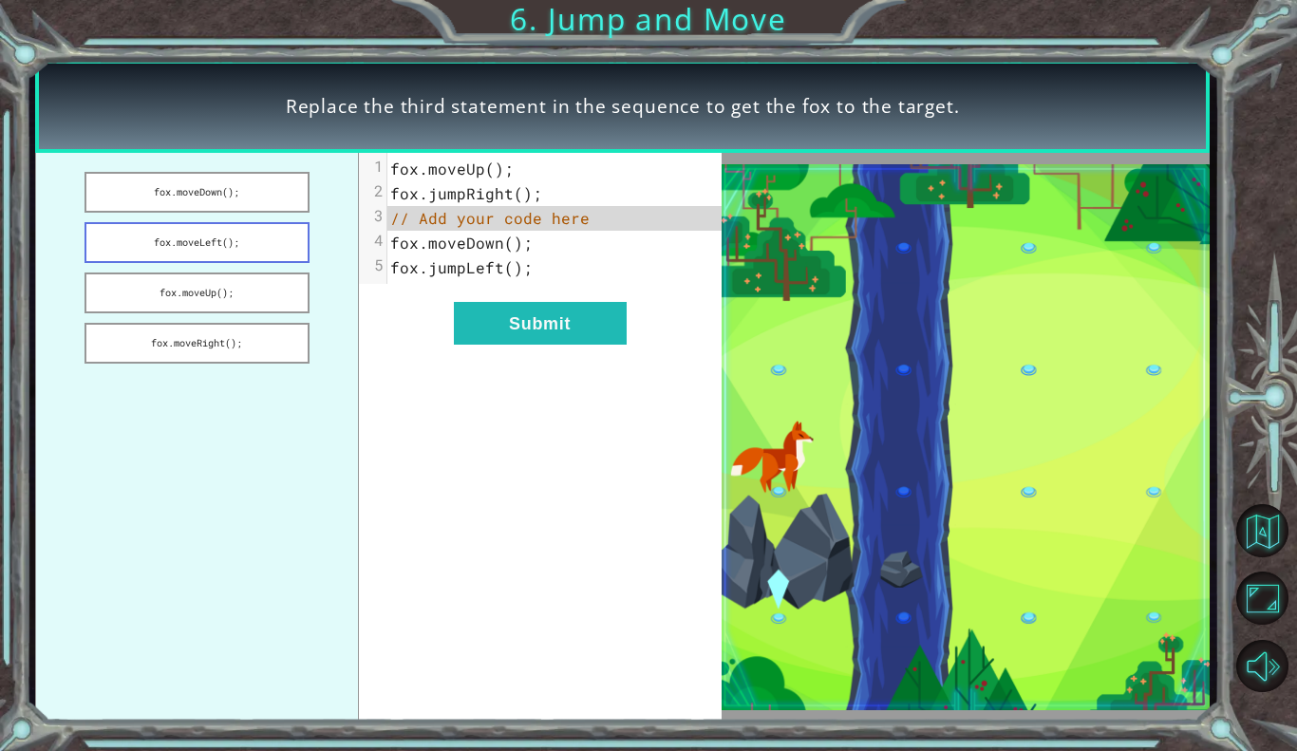
click at [123, 244] on button "fox.moveLeft();" at bounding box center [197, 242] width 225 height 41
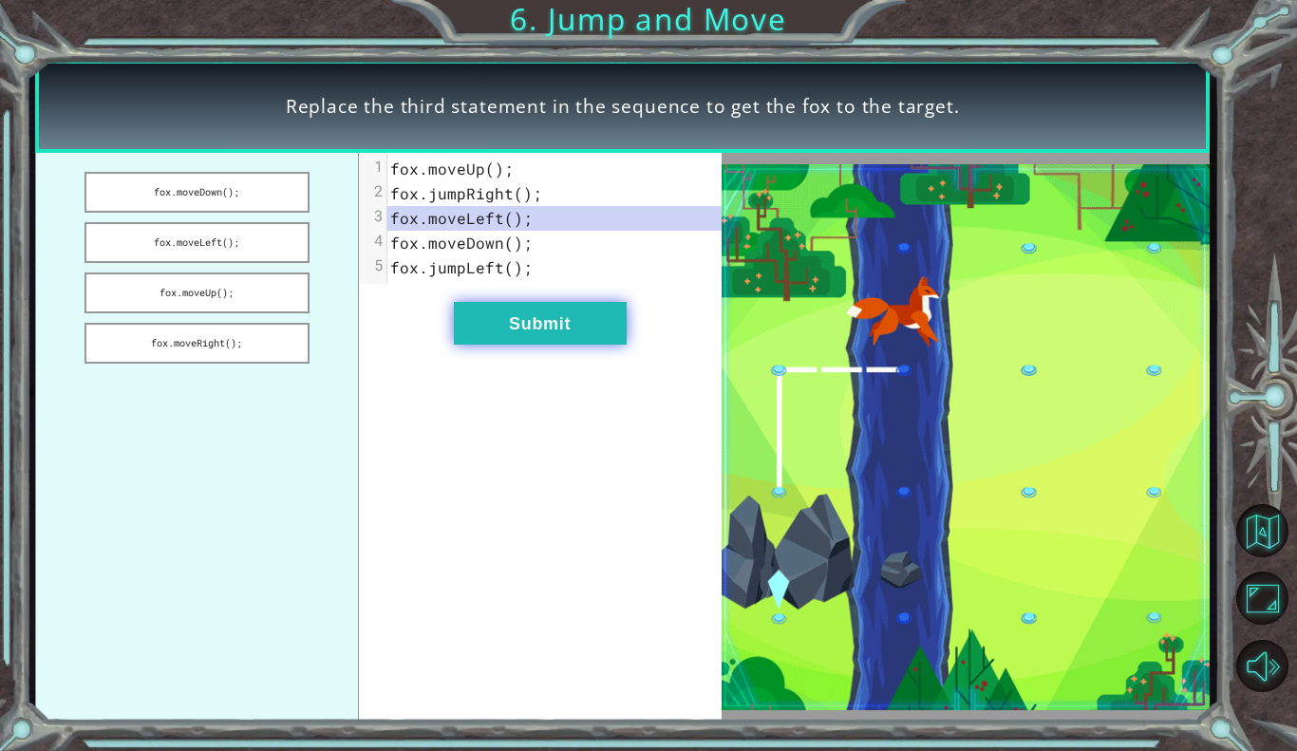
click at [575, 333] on button "Submit" at bounding box center [540, 323] width 173 height 43
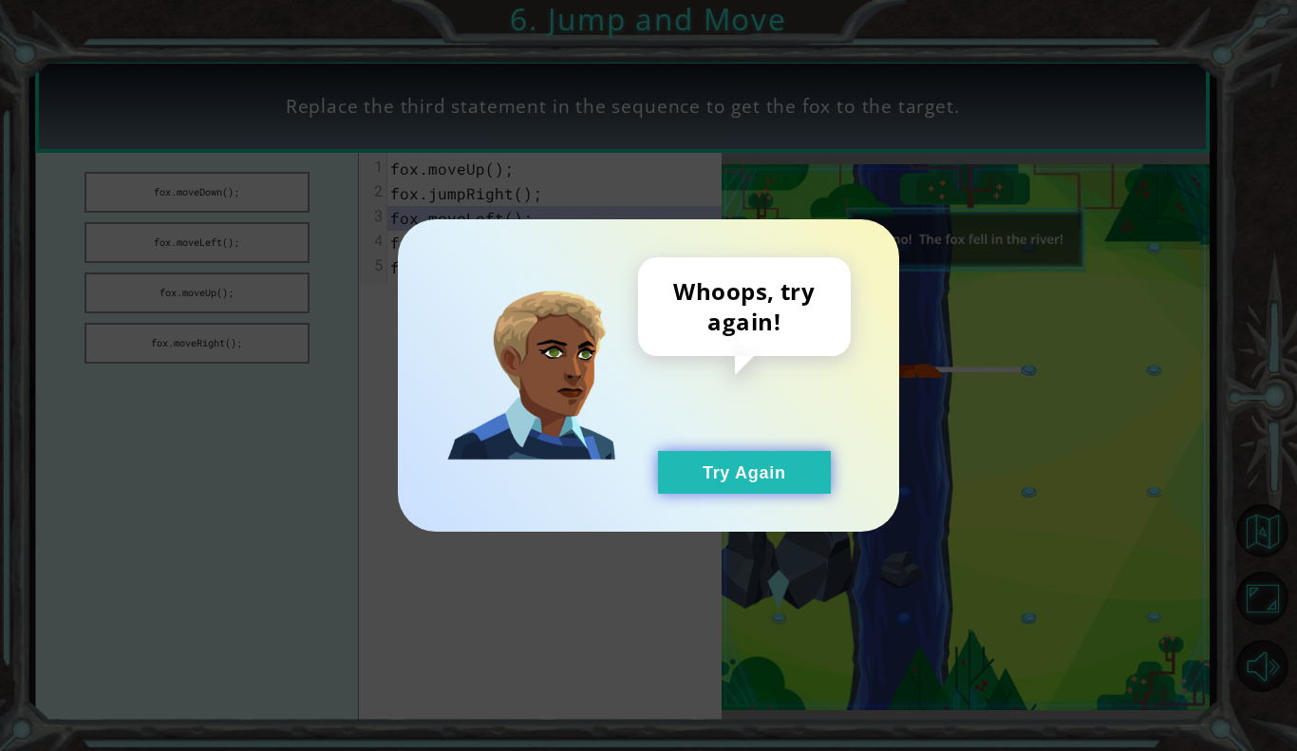
click at [725, 474] on button "Try Again" at bounding box center [744, 472] width 173 height 43
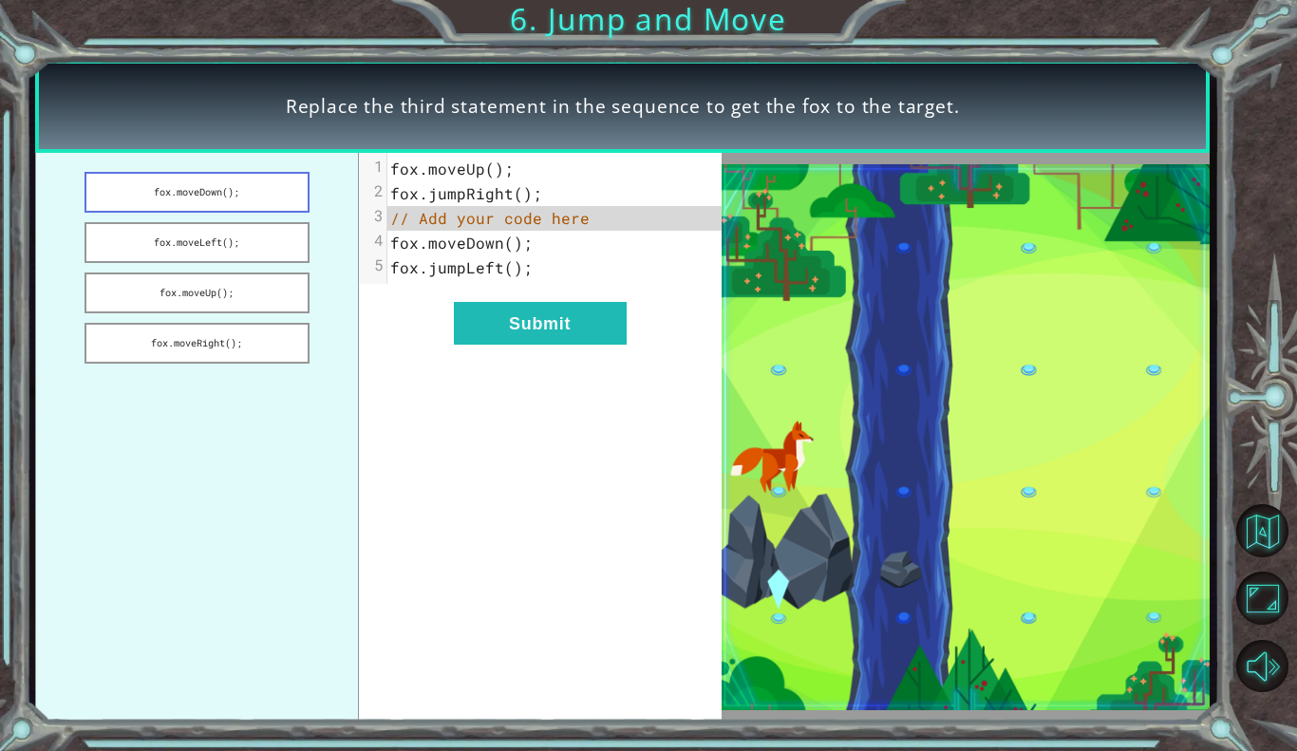
click at [141, 185] on button "fox.moveDown();" at bounding box center [197, 192] width 225 height 41
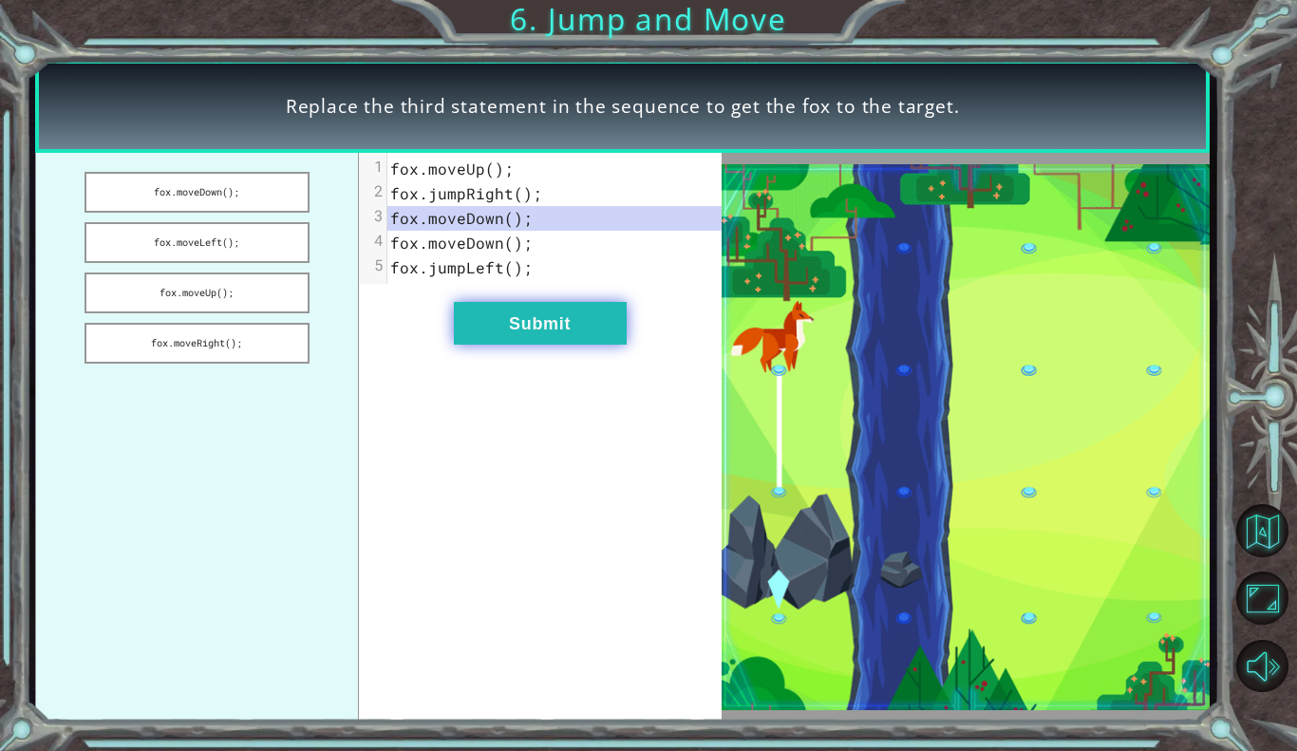
click at [579, 316] on button "Submit" at bounding box center [540, 323] width 173 height 43
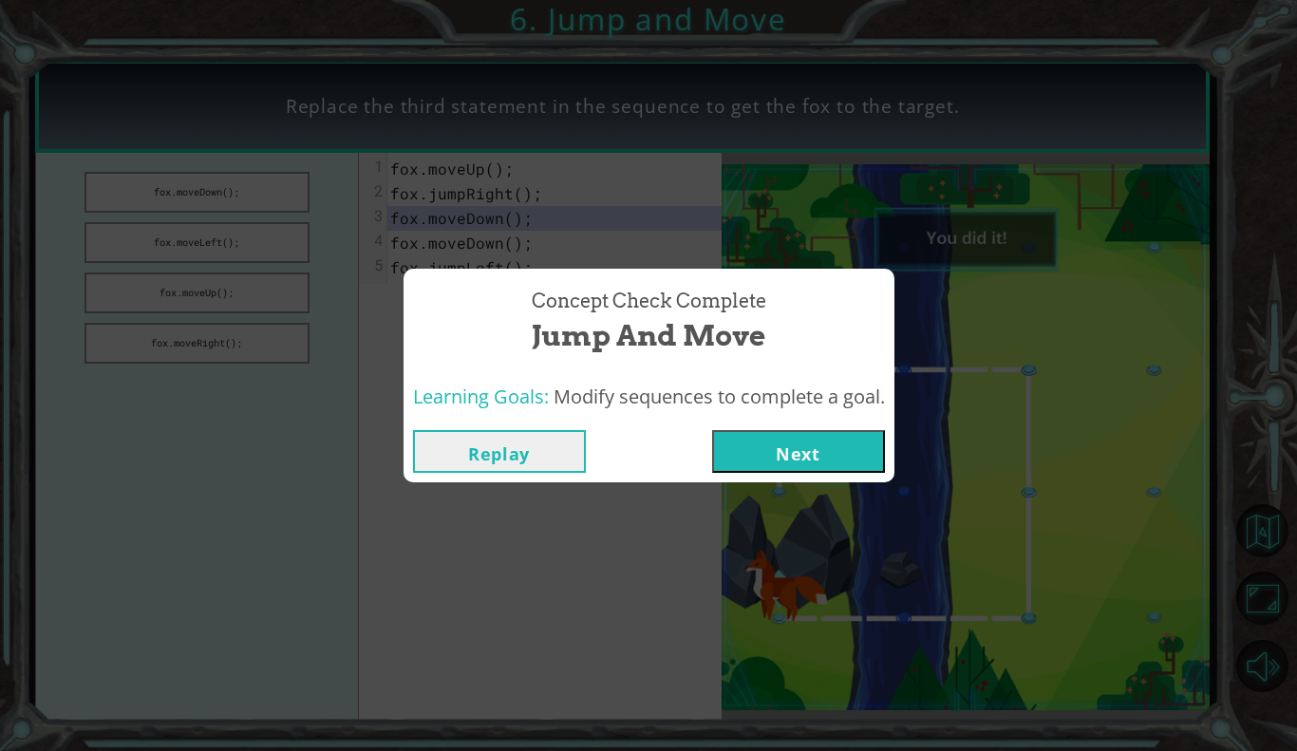
click at [724, 461] on button "Next" at bounding box center [798, 451] width 173 height 43
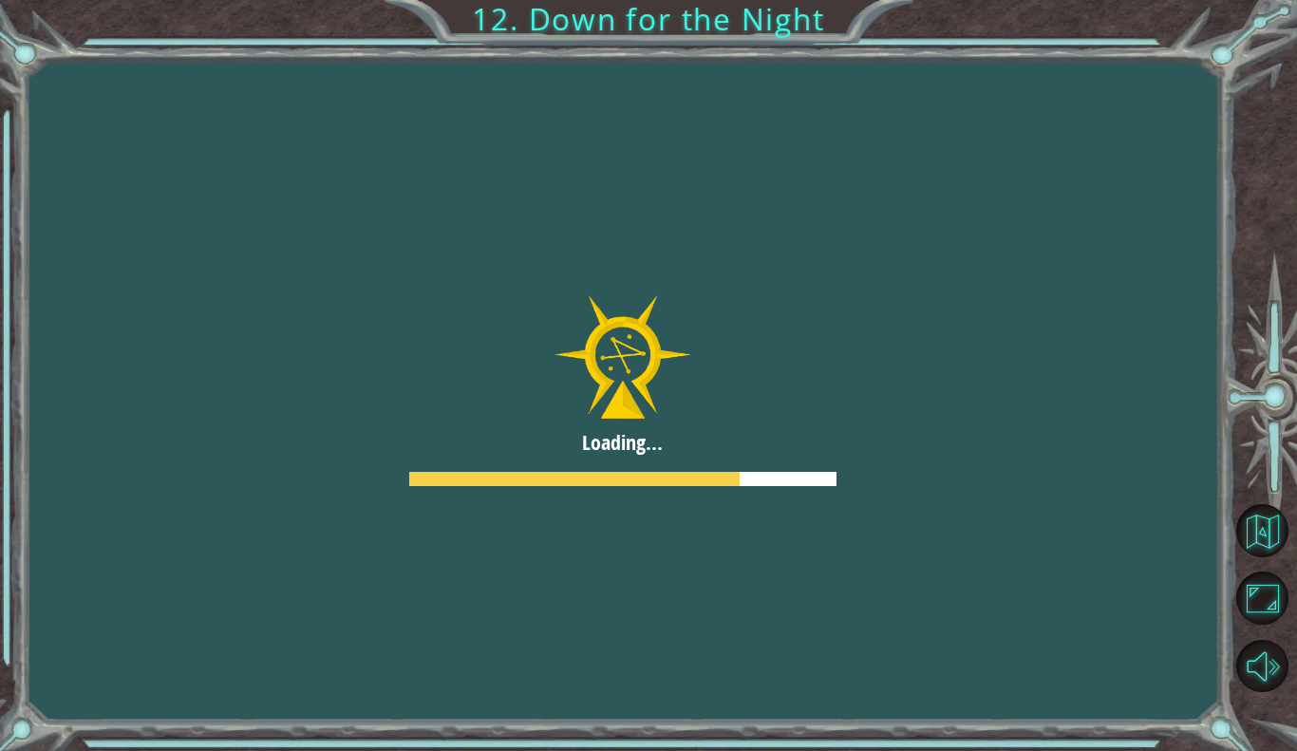
click at [755, 461] on div at bounding box center [622, 390] width 1297 height 729
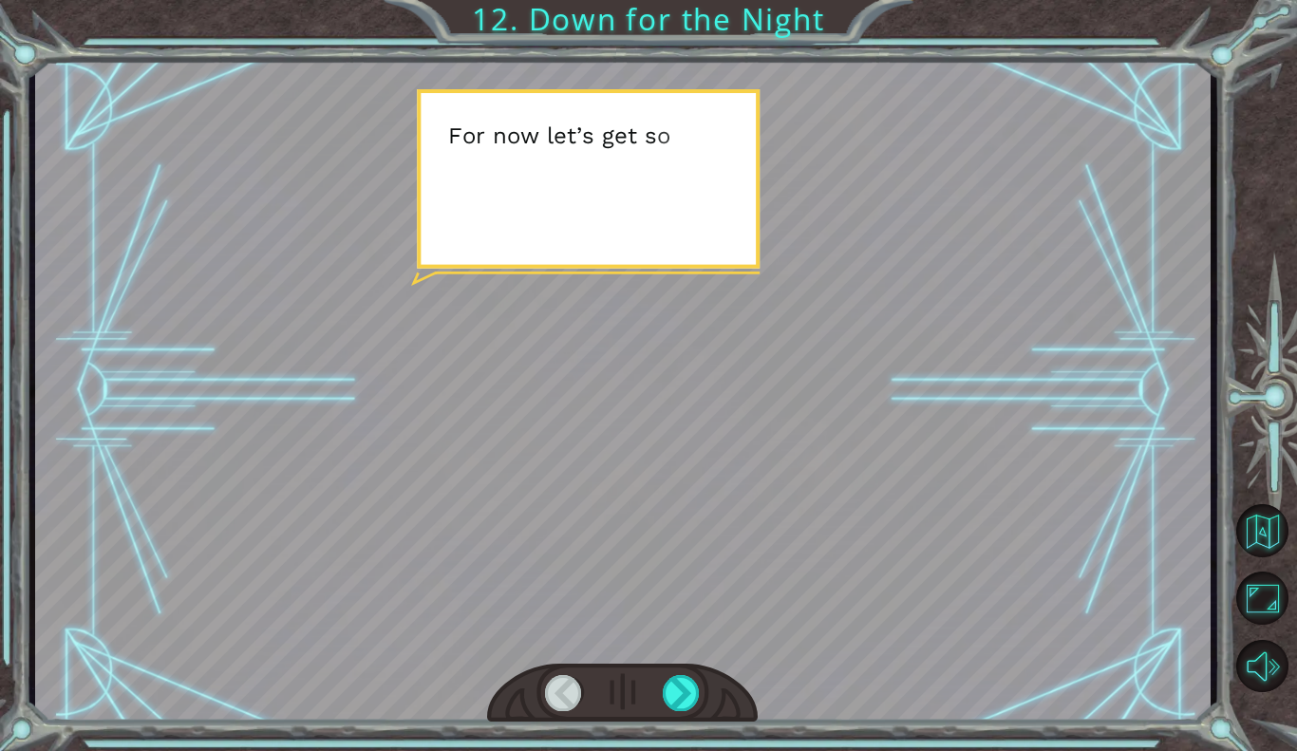
click at [713, 703] on div at bounding box center [622, 694] width 271 height 60
click at [697, 694] on div at bounding box center [682, 693] width 38 height 36
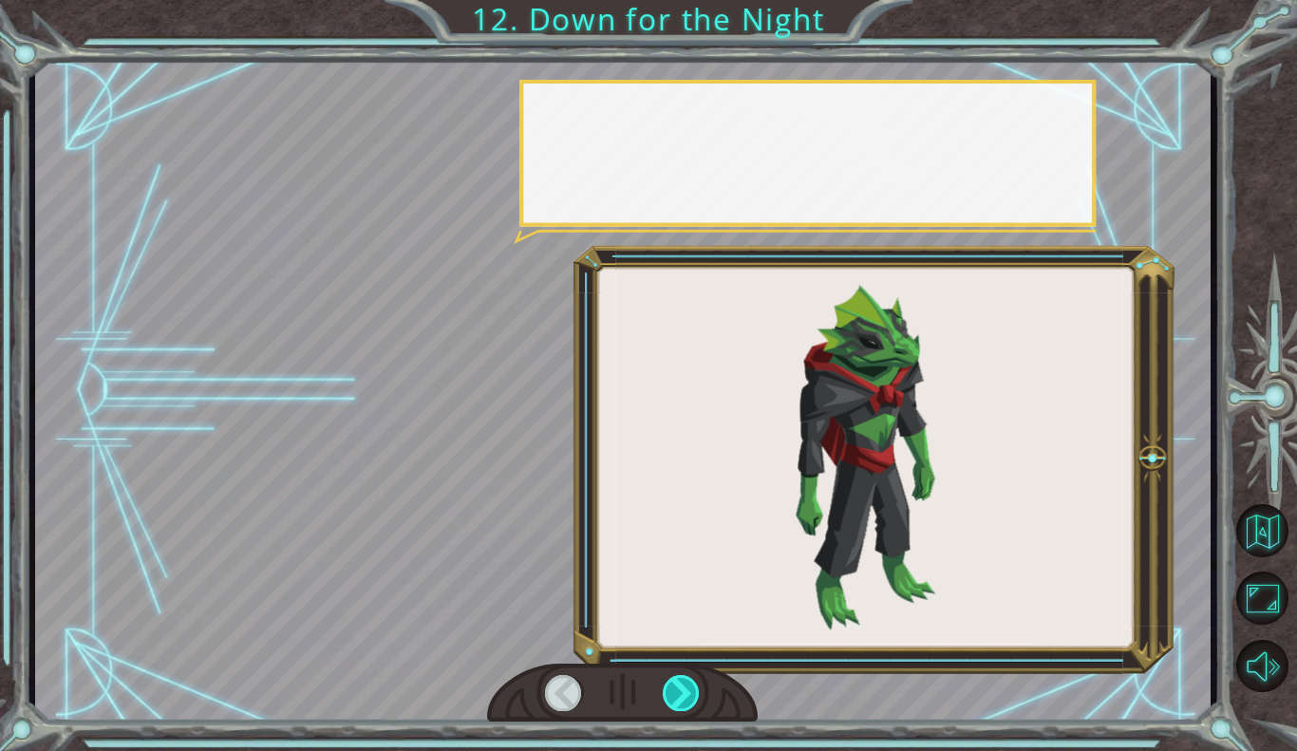
click at [689, 698] on div at bounding box center [682, 693] width 38 height 36
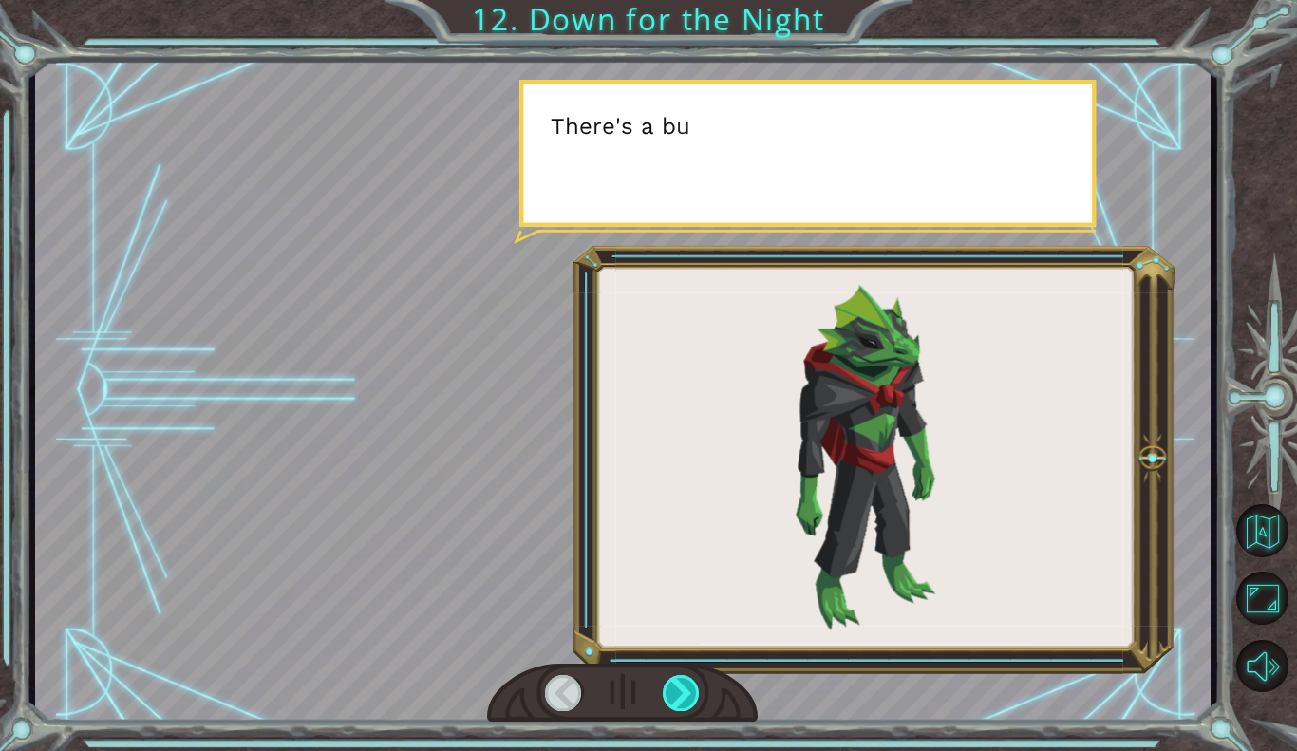
click at [676, 693] on div at bounding box center [682, 693] width 38 height 36
click at [681, 690] on div at bounding box center [682, 693] width 38 height 36
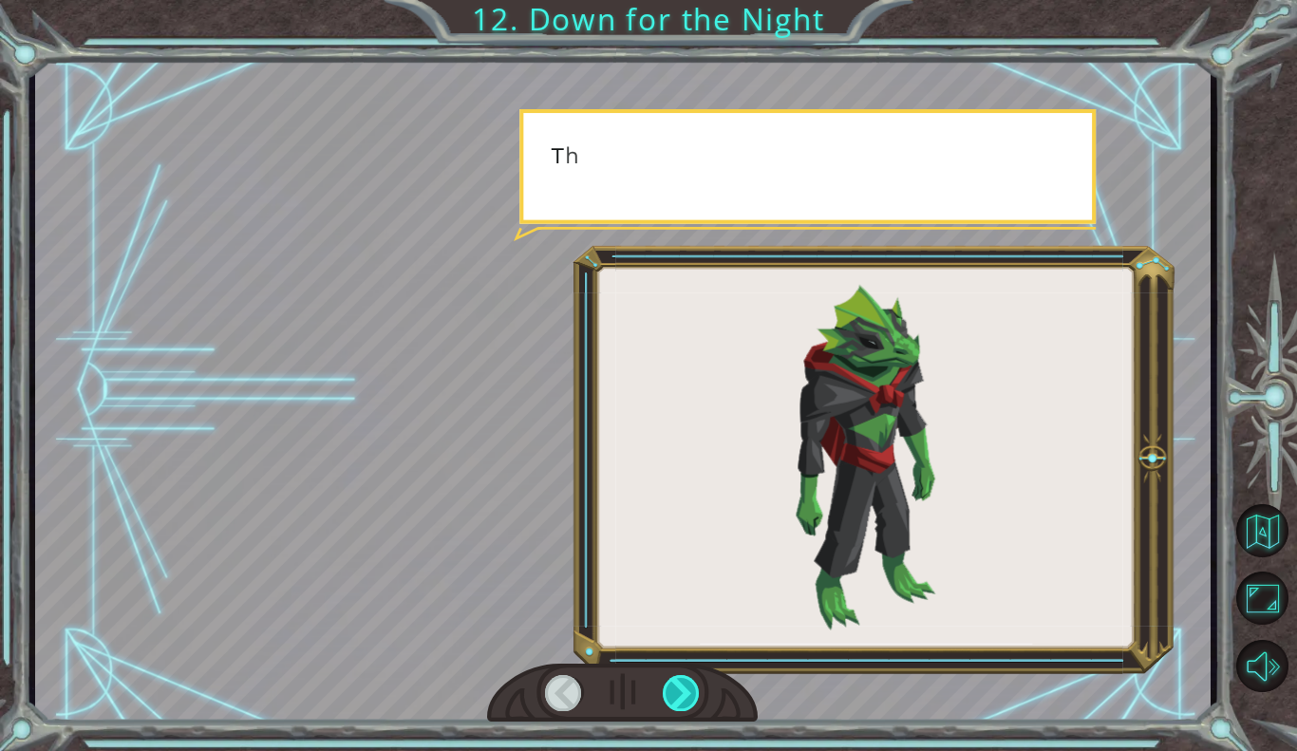
click at [676, 701] on div at bounding box center [682, 693] width 38 height 36
click at [676, 699] on div at bounding box center [682, 693] width 38 height 36
click at [674, 702] on div at bounding box center [682, 693] width 38 height 36
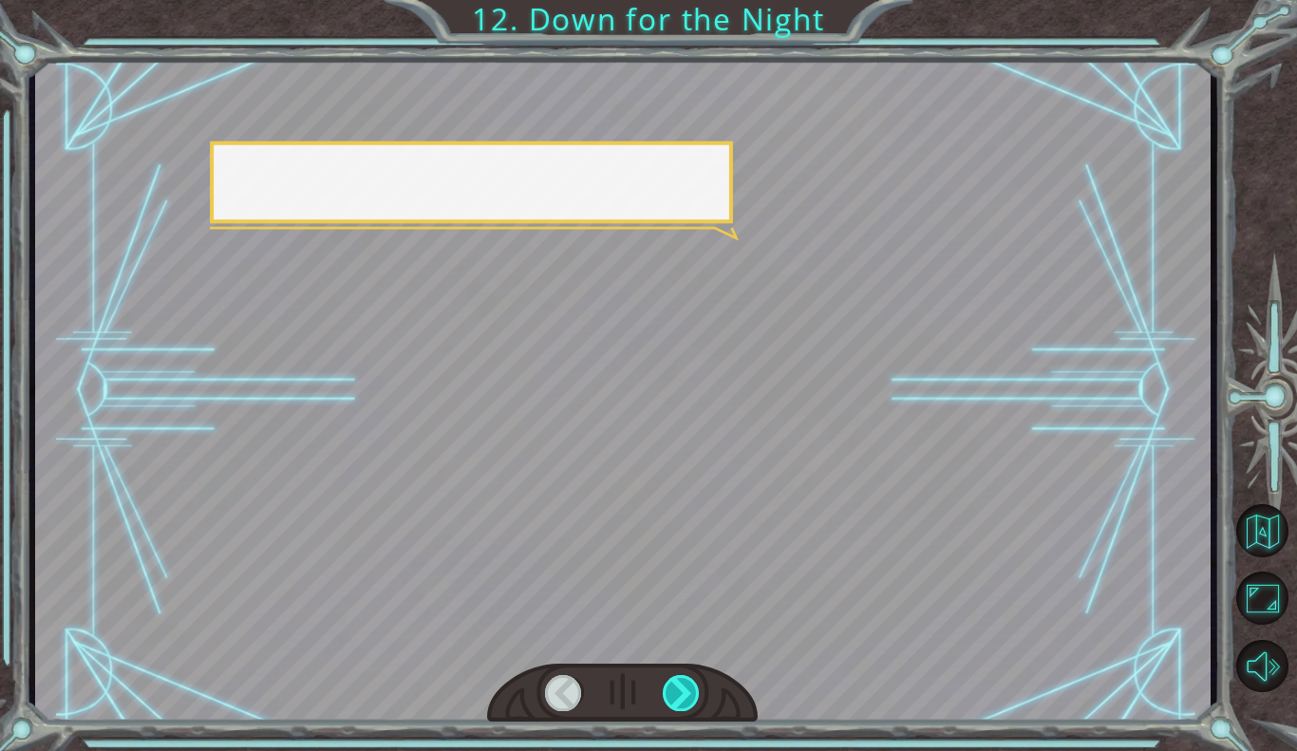
click at [688, 691] on div at bounding box center [682, 693] width 38 height 36
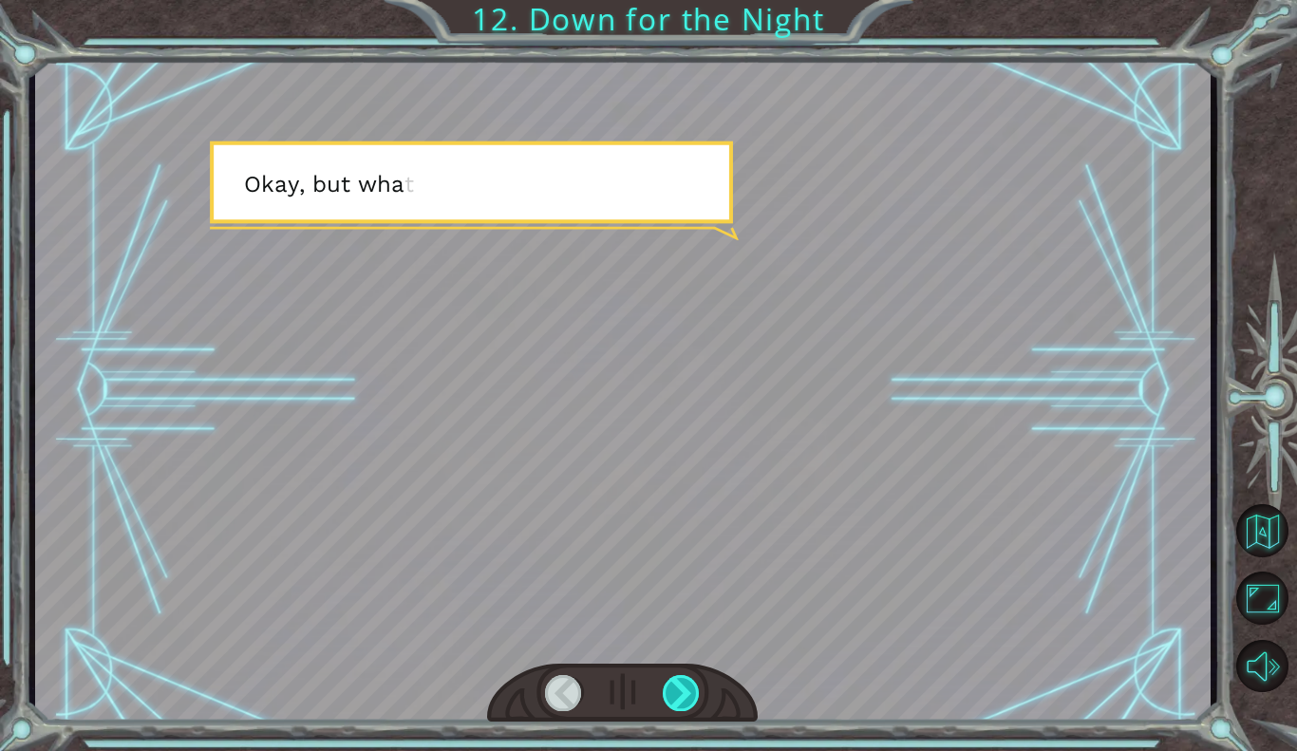
click at [677, 698] on div at bounding box center [682, 693] width 38 height 36
click at [672, 691] on div at bounding box center [682, 693] width 38 height 36
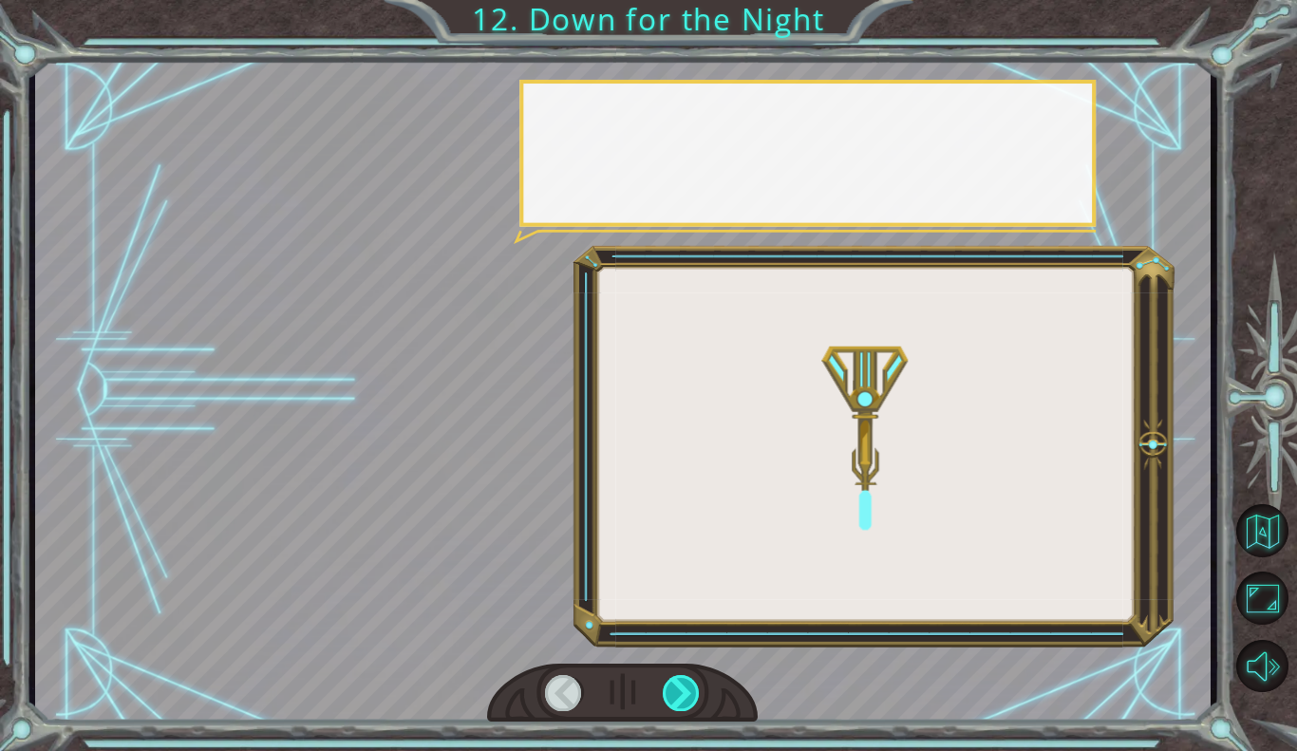
click at [675, 694] on div at bounding box center [682, 693] width 38 height 36
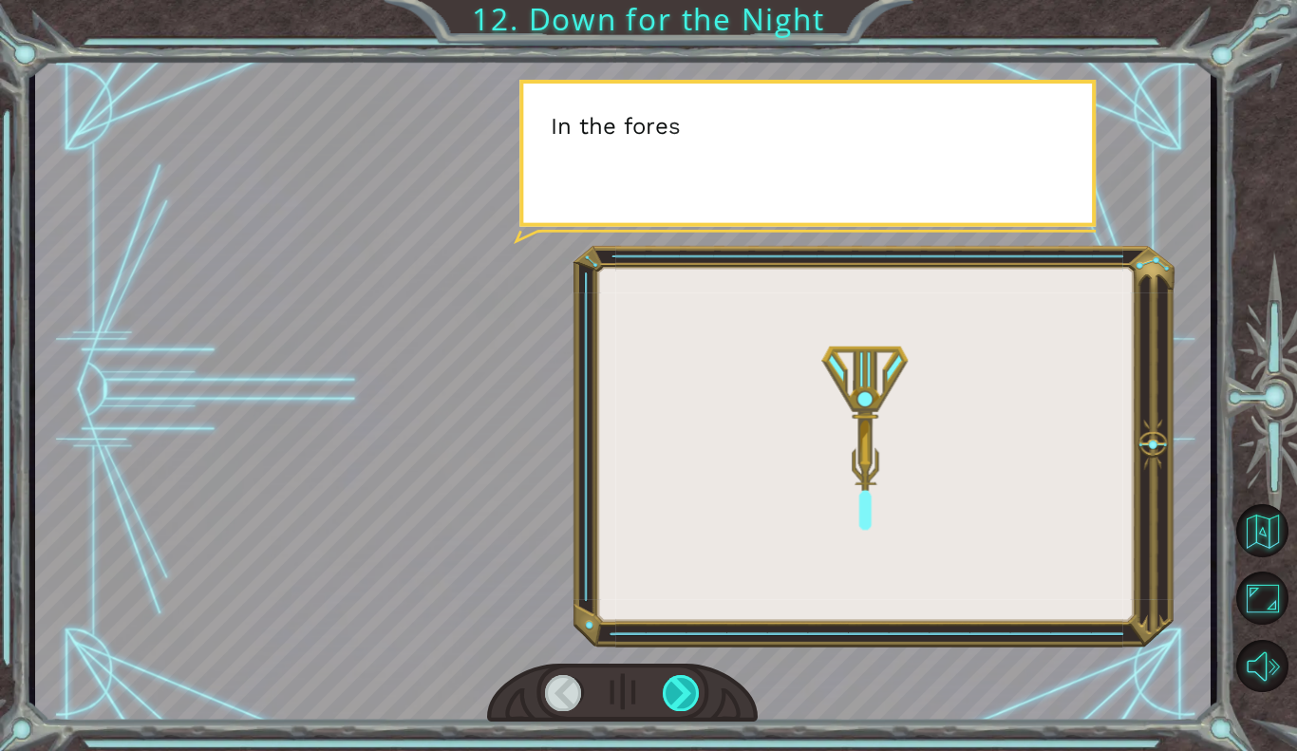
click at [681, 694] on div at bounding box center [682, 693] width 38 height 36
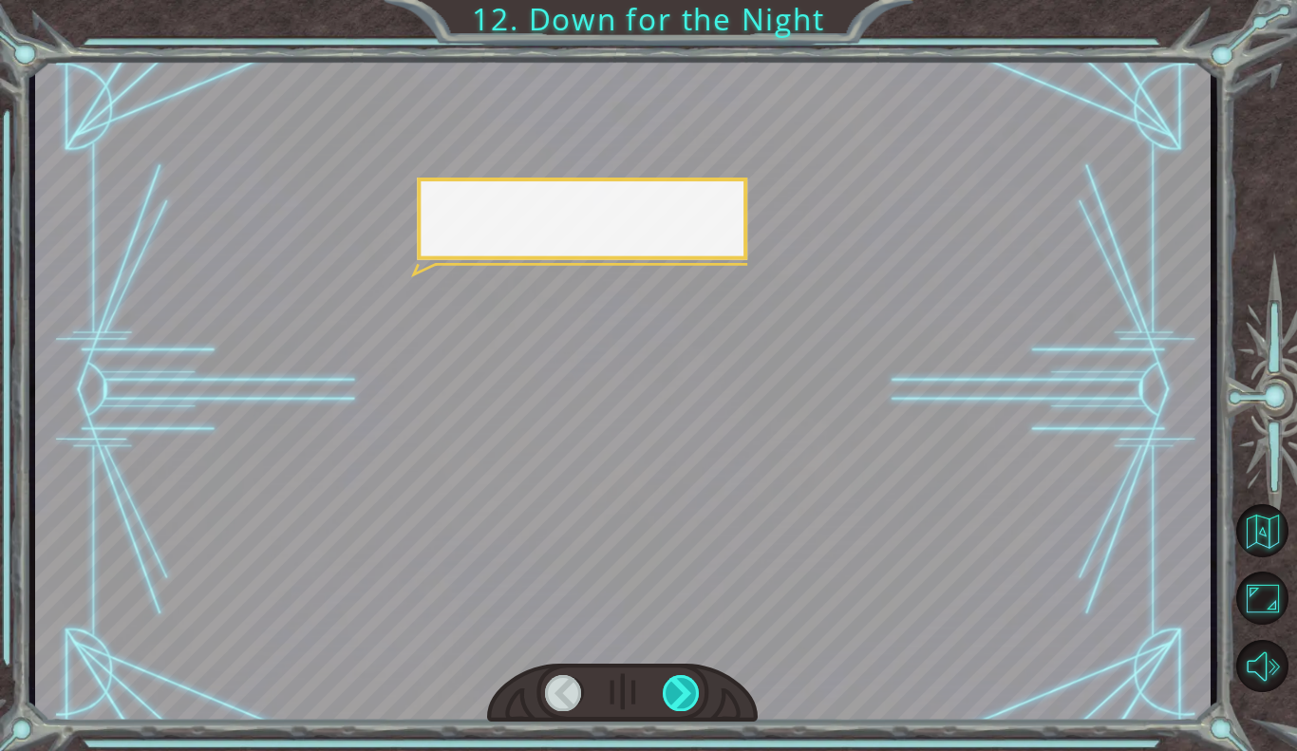
click at [681, 702] on div at bounding box center [682, 693] width 38 height 36
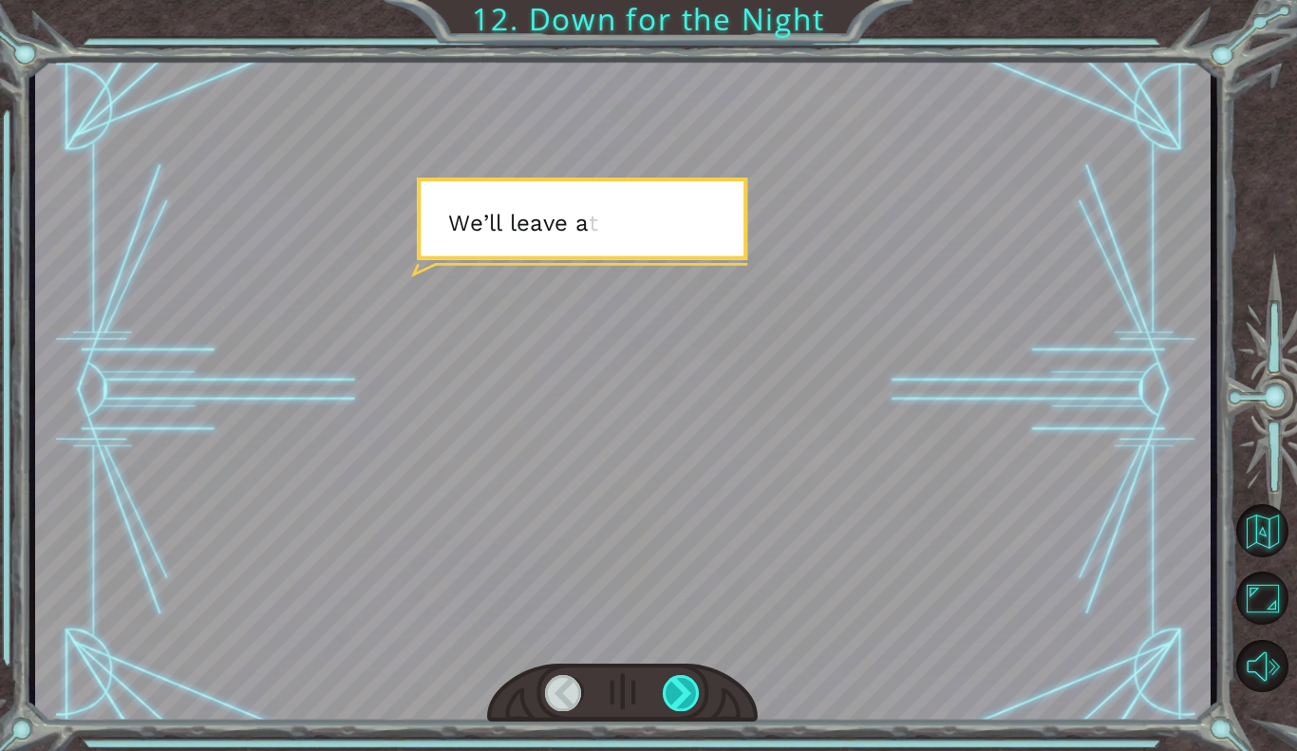
click at [677, 694] on div at bounding box center [682, 693] width 38 height 36
click at [676, 694] on div at bounding box center [682, 693] width 38 height 36
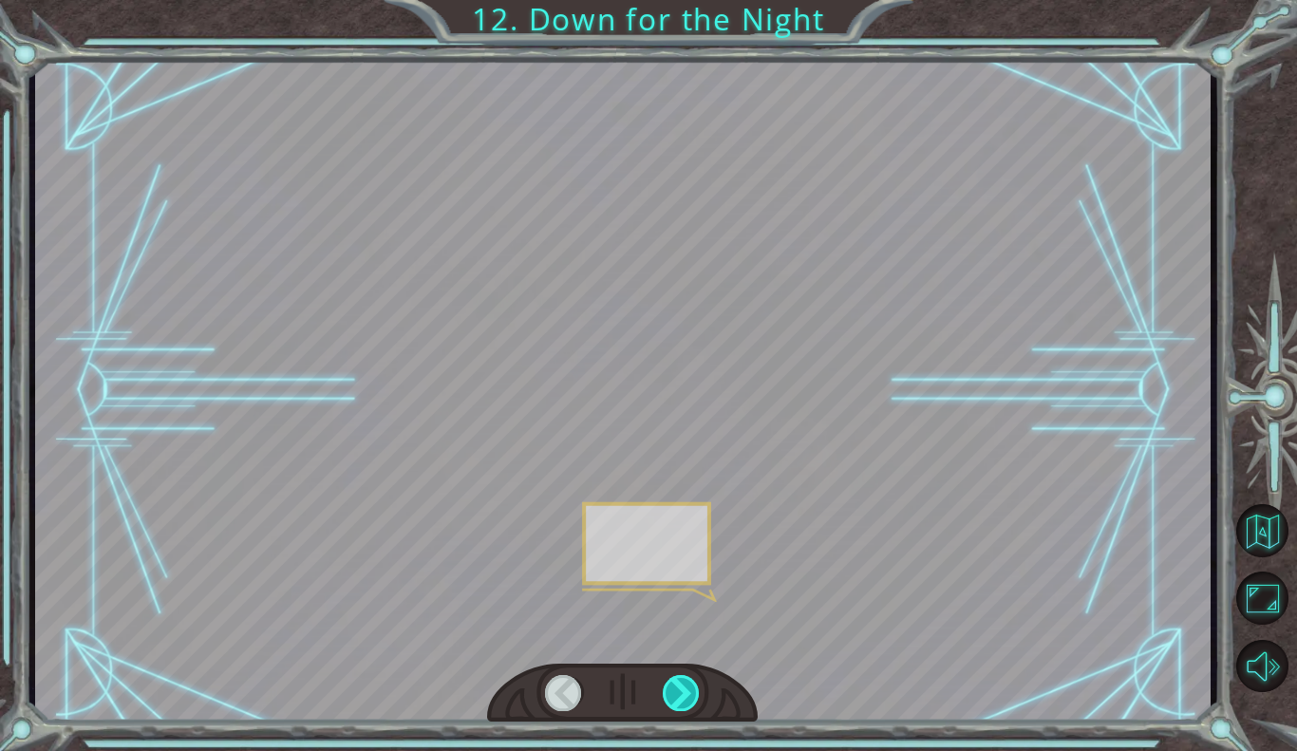
click at [693, 675] on div at bounding box center [682, 693] width 38 height 36
click at [686, 685] on div at bounding box center [682, 693] width 38 height 36
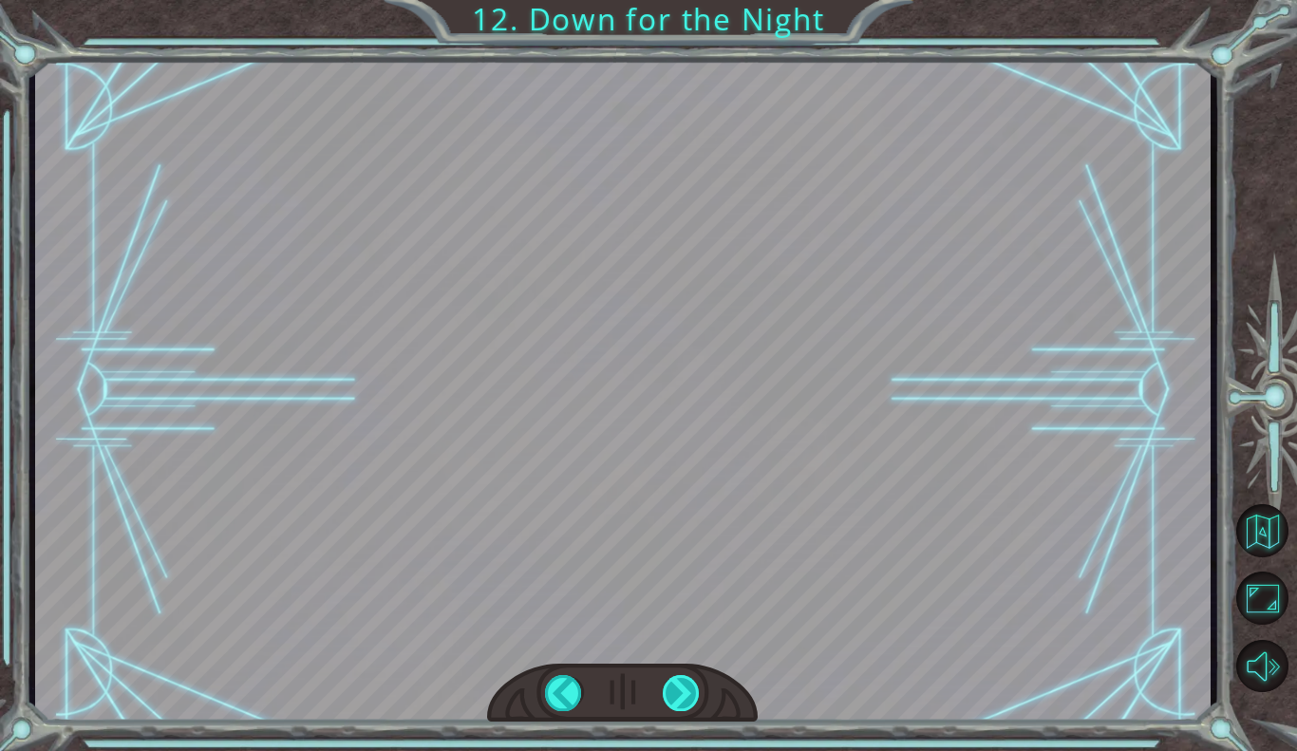
click at [674, 705] on div at bounding box center [682, 693] width 38 height 36
click at [673, 693] on div at bounding box center [682, 693] width 38 height 36
click at [677, 707] on div at bounding box center [682, 693] width 38 height 36
click at [670, 718] on div at bounding box center [622, 694] width 271 height 60
click at [675, 717] on div at bounding box center [622, 694] width 271 height 60
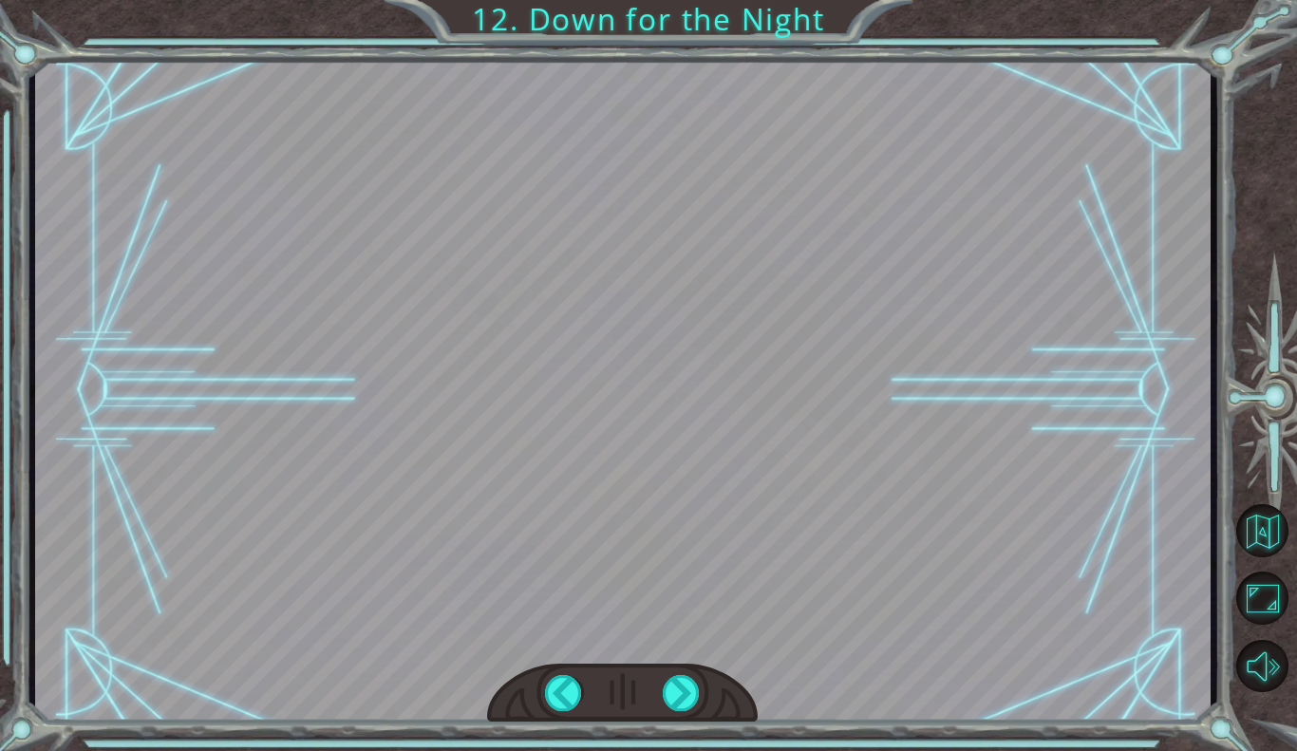
click at [673, 711] on div at bounding box center [622, 694] width 271 height 60
click at [675, 709] on div at bounding box center [682, 693] width 38 height 36
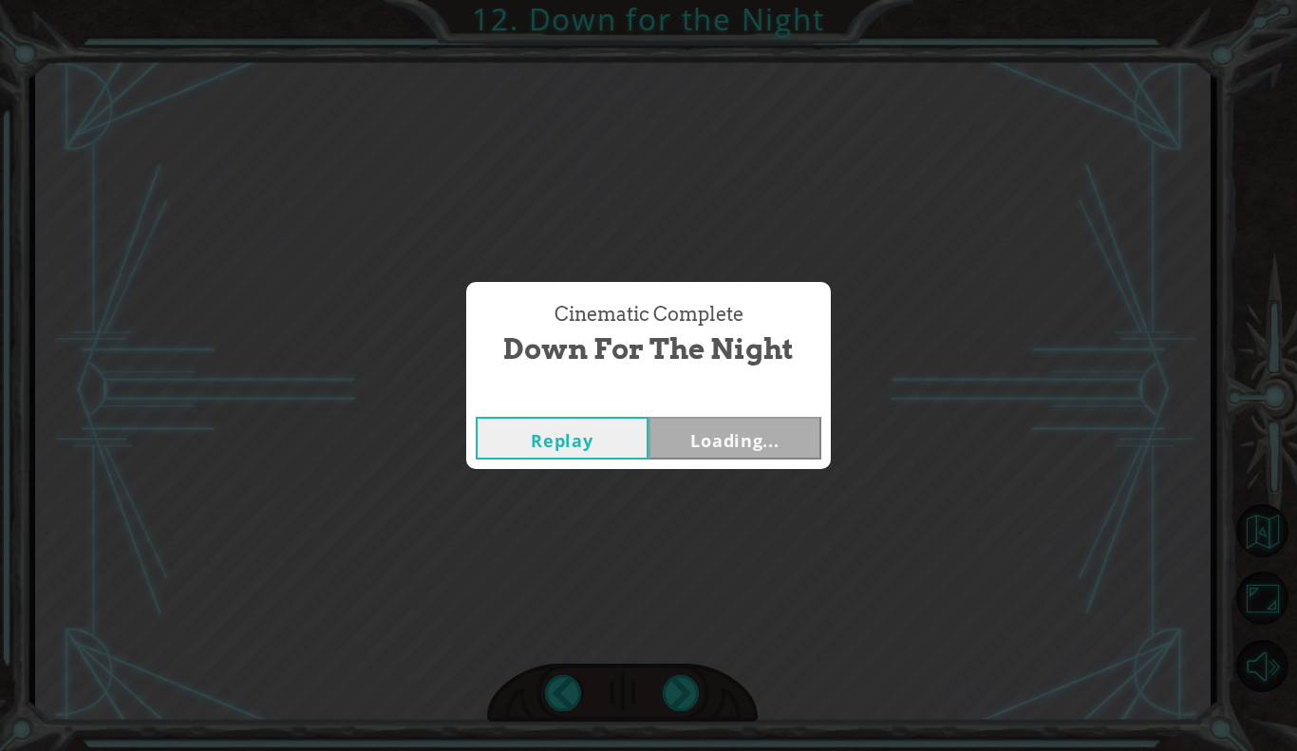
click at [673, 705] on div "Cinematic Complete Down for the Night Replay Loading..." at bounding box center [648, 375] width 1297 height 751
click at [677, 692] on div "Cinematic Complete Down for the Night Replay Loading..." at bounding box center [648, 375] width 1297 height 751
click at [675, 713] on div "Cinematic Complete Down for the Night Replay Loading..." at bounding box center [648, 375] width 1297 height 751
click at [676, 719] on div "Cinematic Complete Down for the Night Replay Loading..." at bounding box center [648, 375] width 1297 height 751
click at [673, 721] on div "Cinematic Complete Down for the Night Replay Next" at bounding box center [648, 375] width 1297 height 751
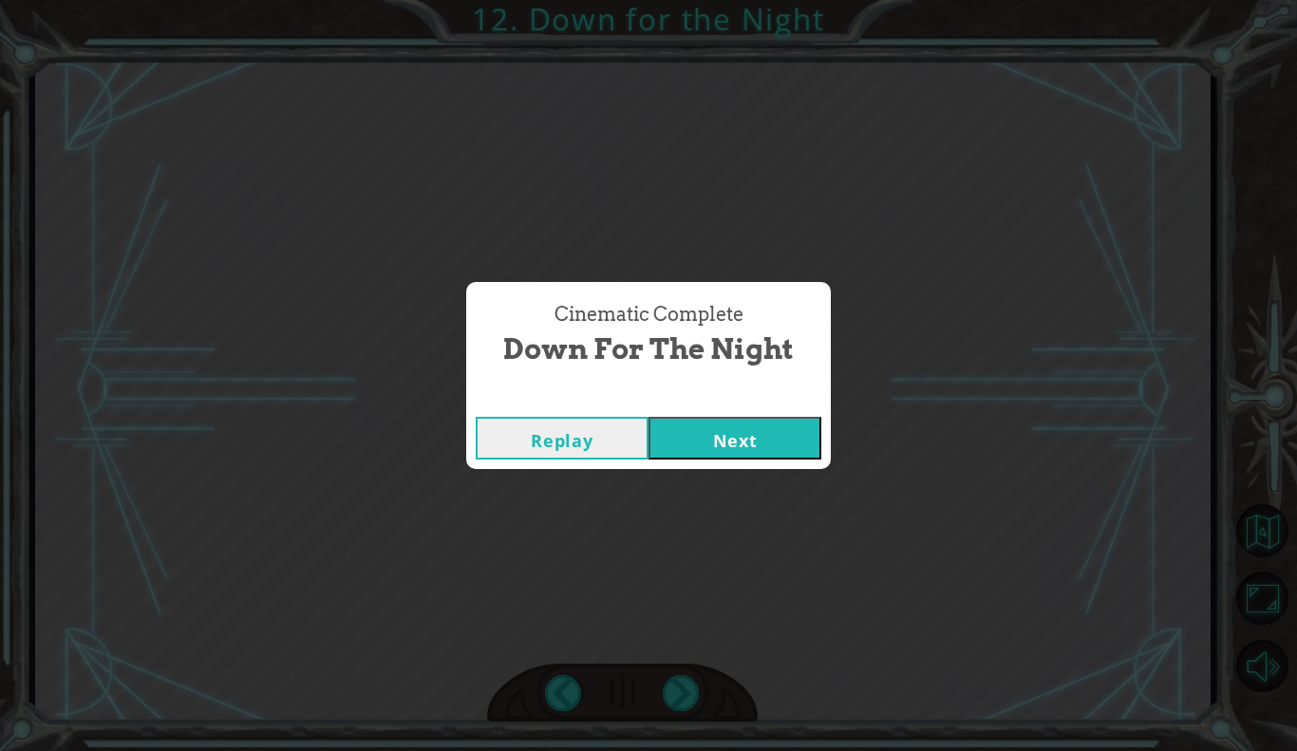
click at [668, 724] on div "Cinematic Complete Down for the Night Replay Next" at bounding box center [648, 375] width 1297 height 751
click at [691, 709] on div "Cinematic Complete Down for the Night Replay Next" at bounding box center [648, 375] width 1297 height 751
click at [768, 455] on button "Next" at bounding box center [735, 438] width 173 height 43
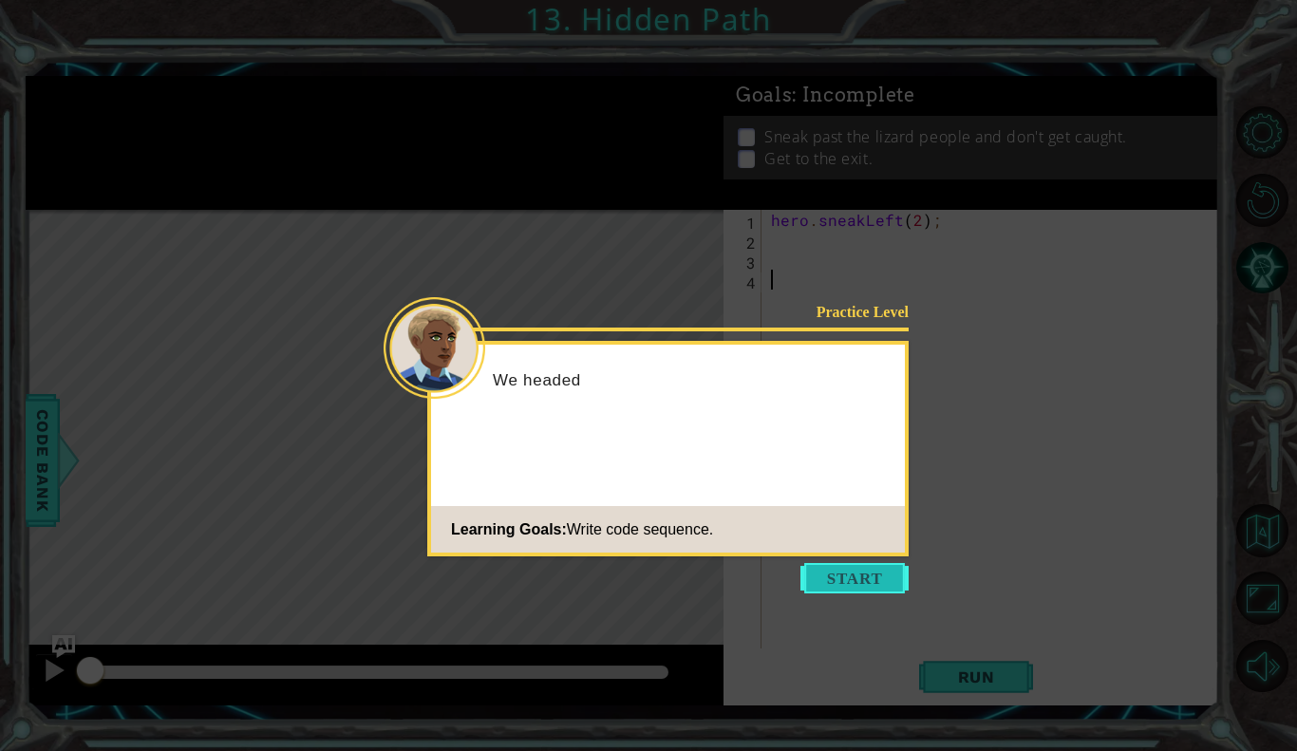
click at [842, 578] on button "Start" at bounding box center [855, 578] width 108 height 30
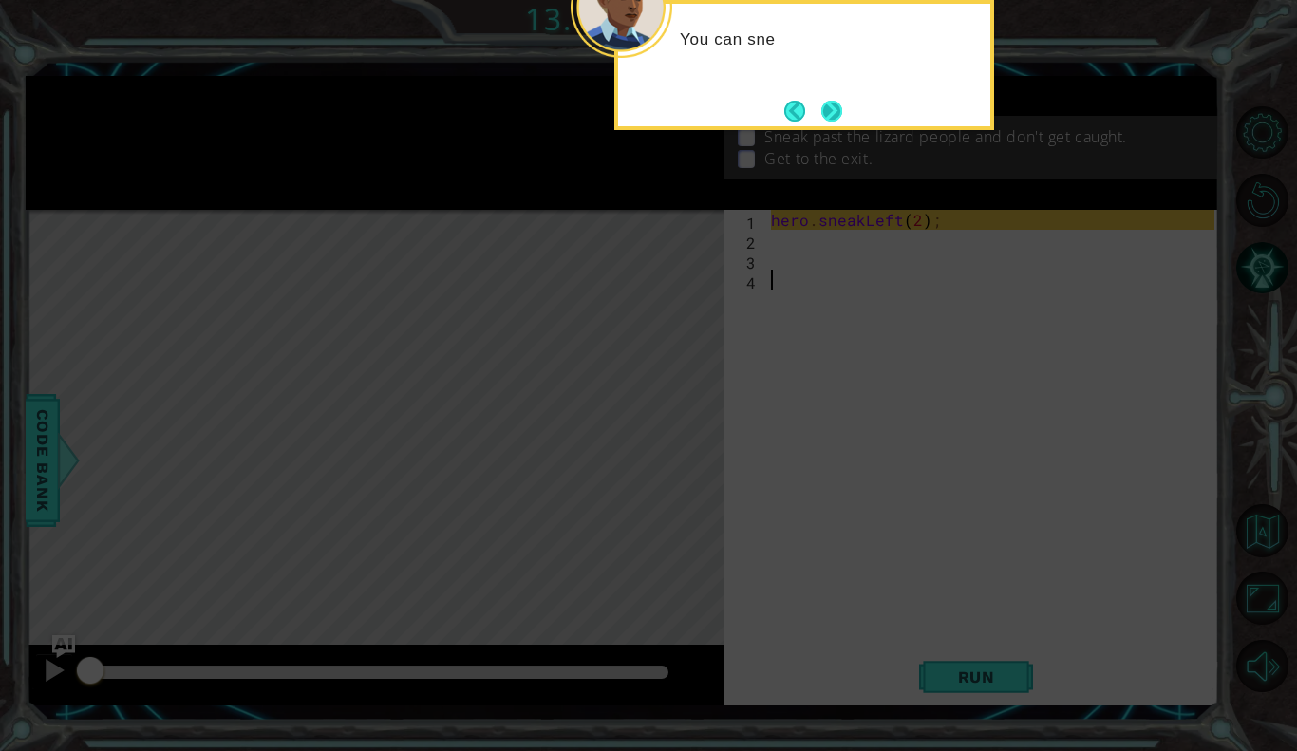
click at [823, 101] on button "Next" at bounding box center [832, 111] width 21 height 21
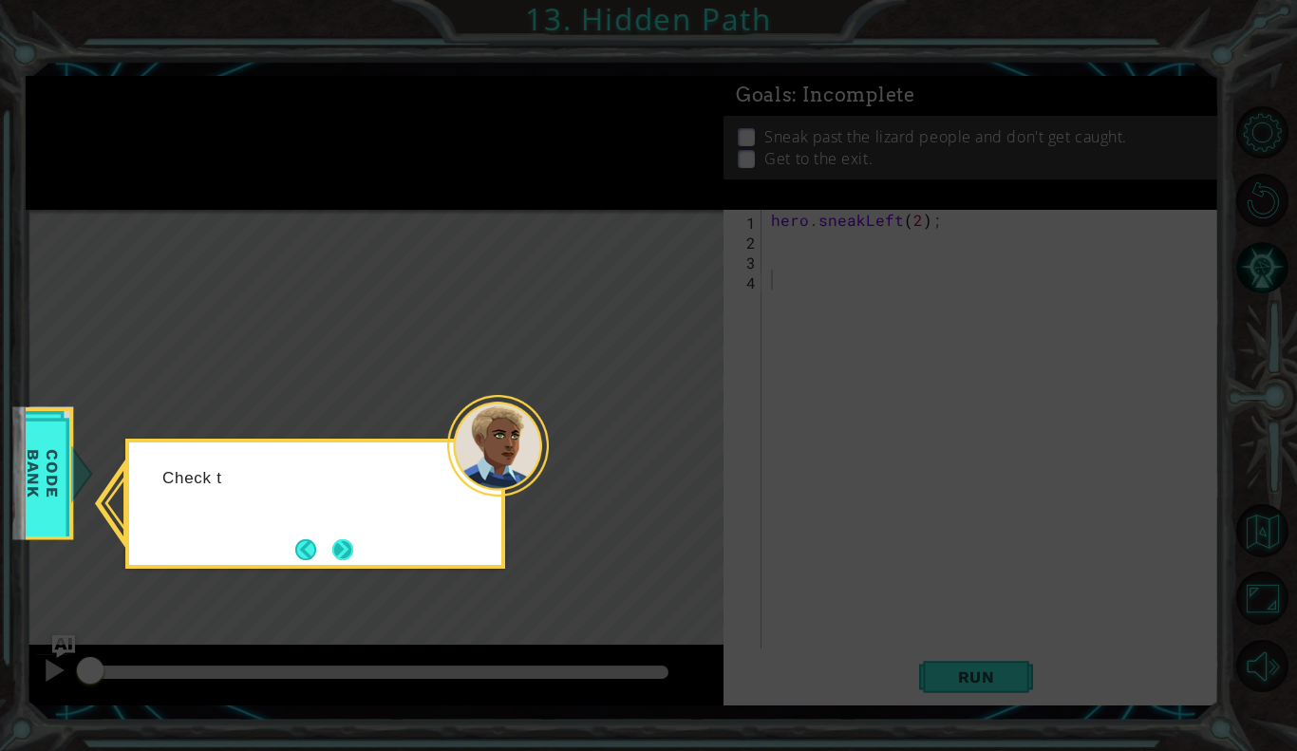
click at [344, 555] on button "Next" at bounding box center [343, 550] width 26 height 26
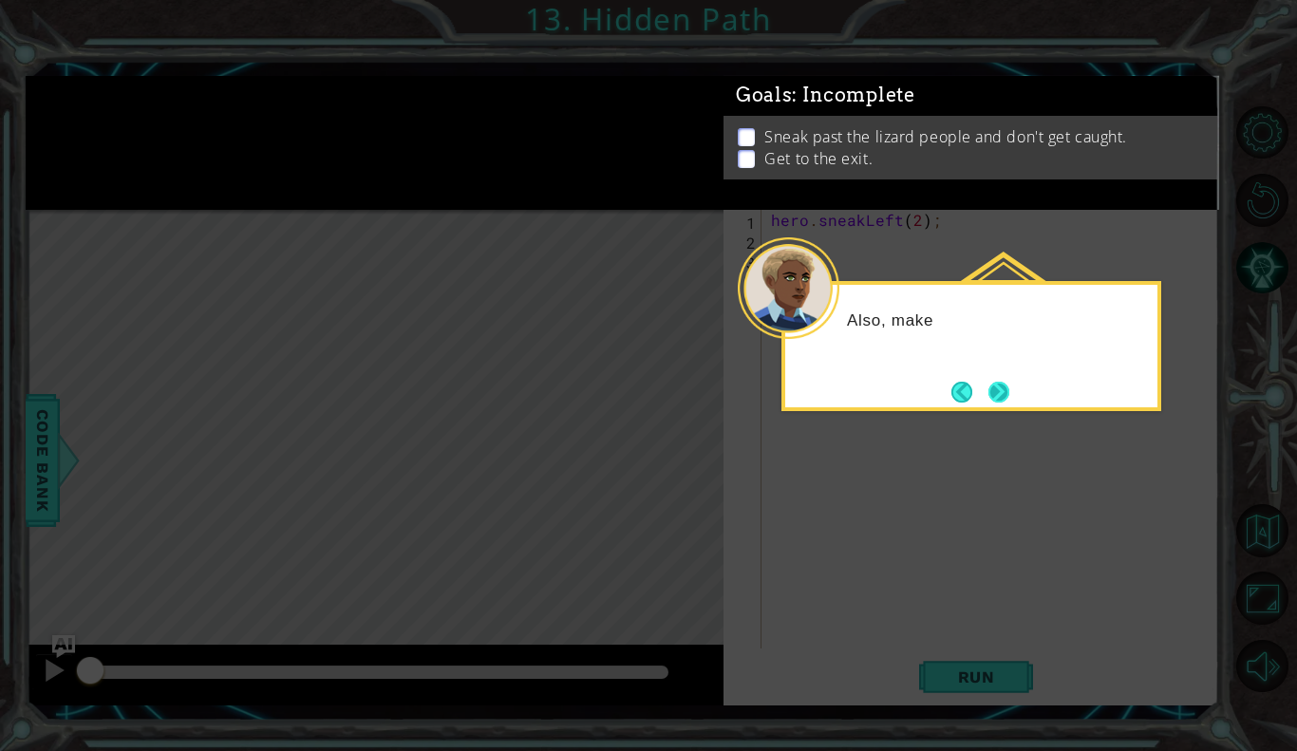
click at [1000, 392] on button "Next" at bounding box center [999, 392] width 21 height 21
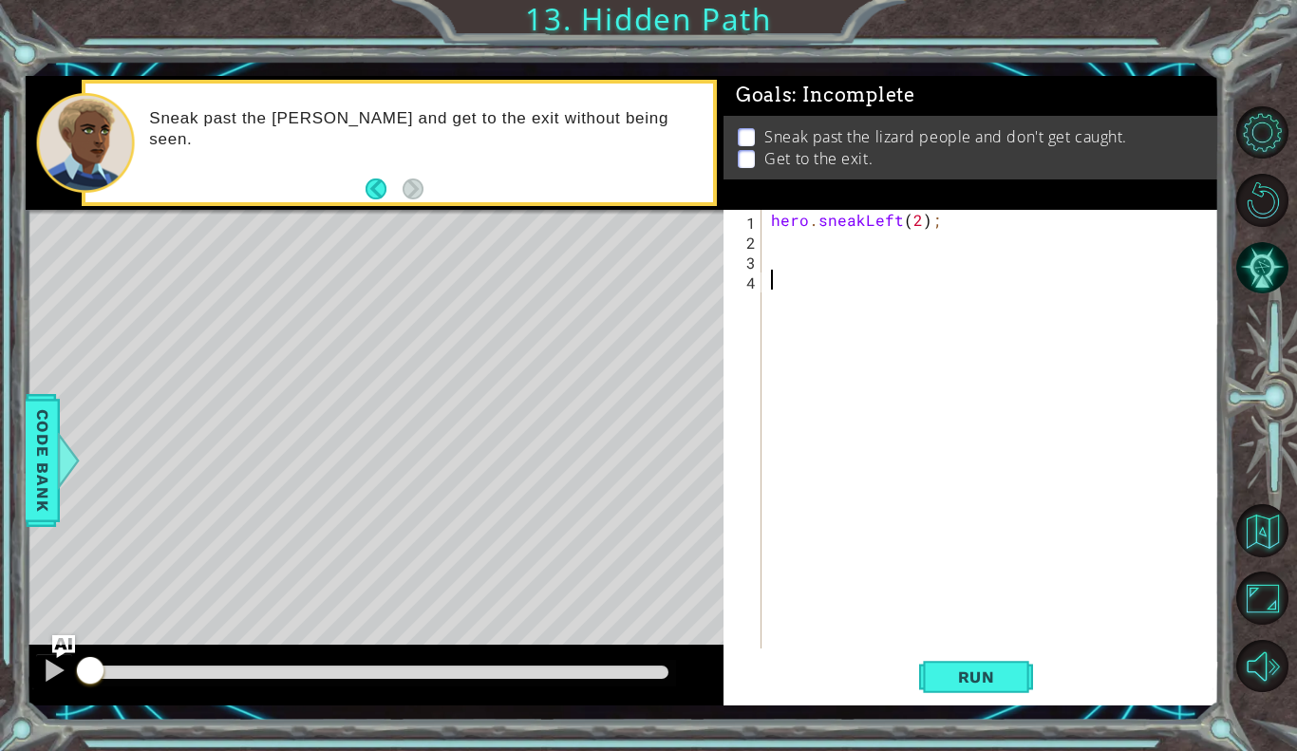
click at [781, 250] on div "hero . sneakLeft ( 2 ) ;" at bounding box center [995, 449] width 457 height 479
click at [778, 244] on div "hero . sneakLeft ( 2 ) ;" at bounding box center [995, 449] width 457 height 479
click at [951, 672] on span "Run" at bounding box center [976, 677] width 75 height 19
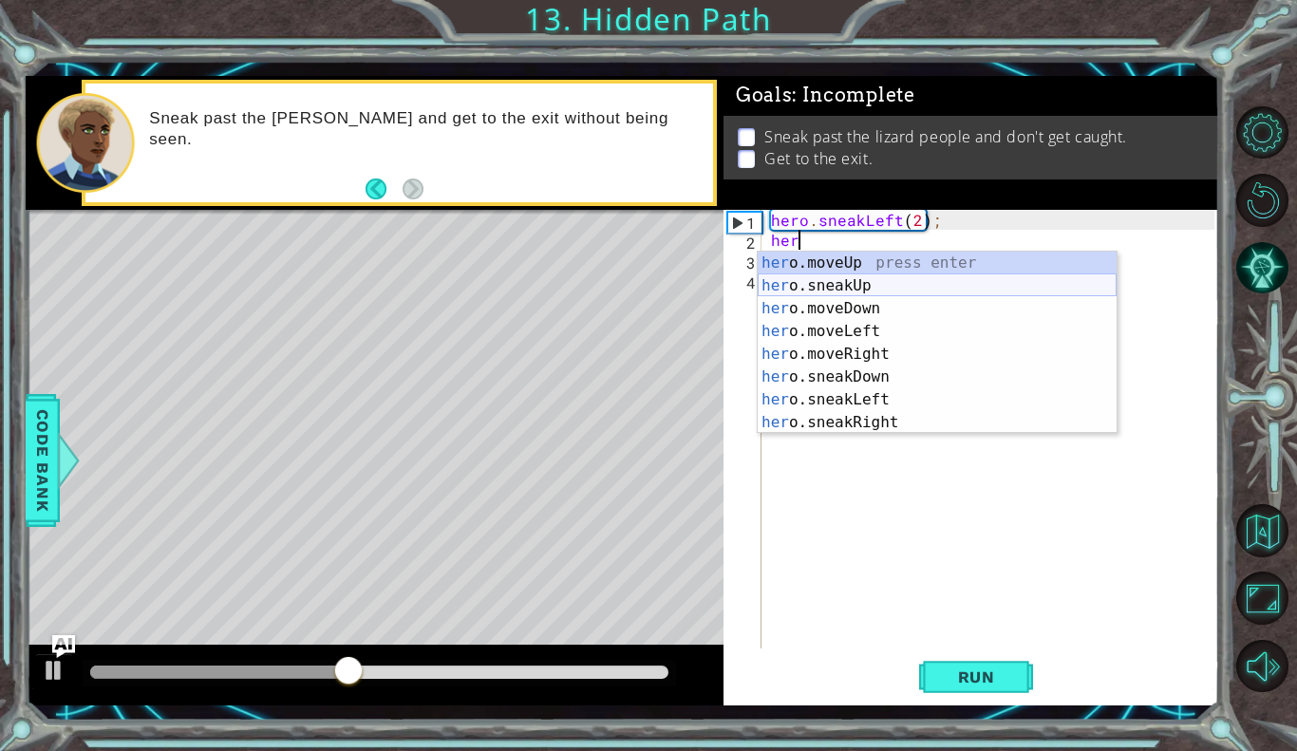
click at [828, 287] on div "her o.moveUp press enter her o.sneakUp press enter her o.moveDown press enter h…" at bounding box center [937, 366] width 359 height 228
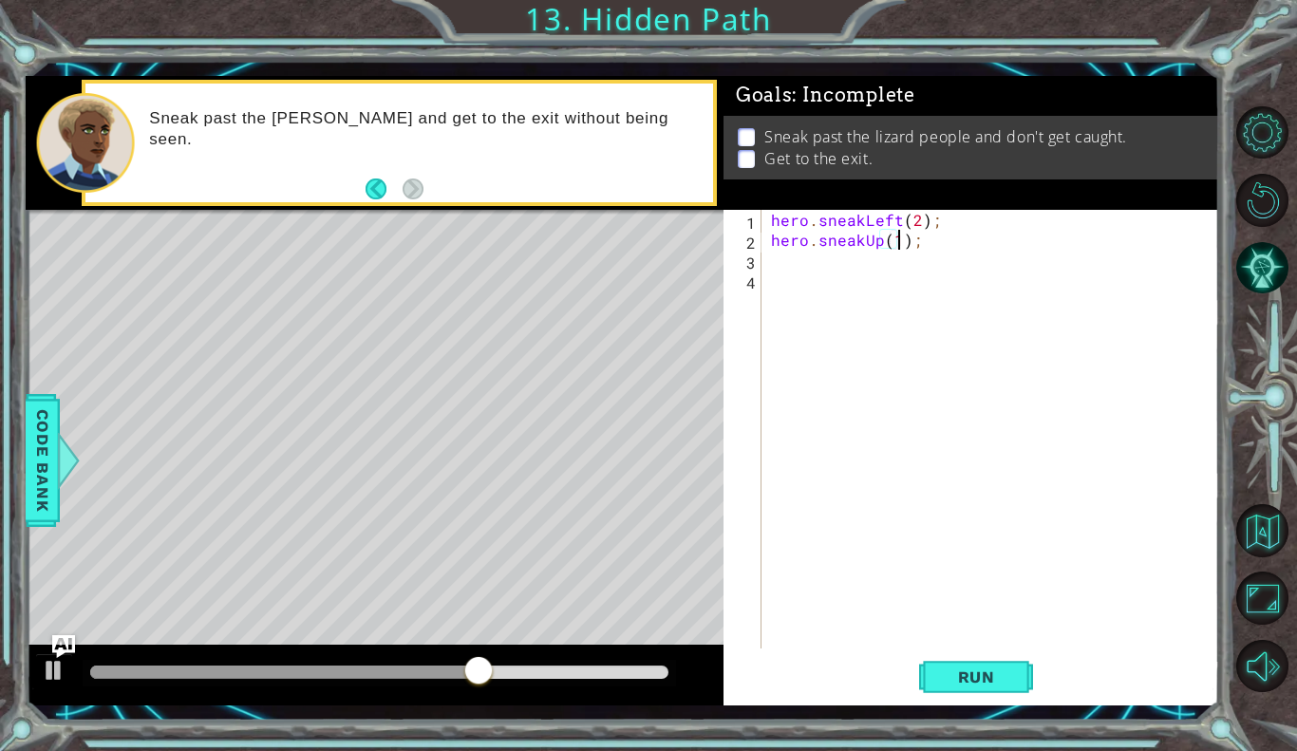
scroll to position [0, 8]
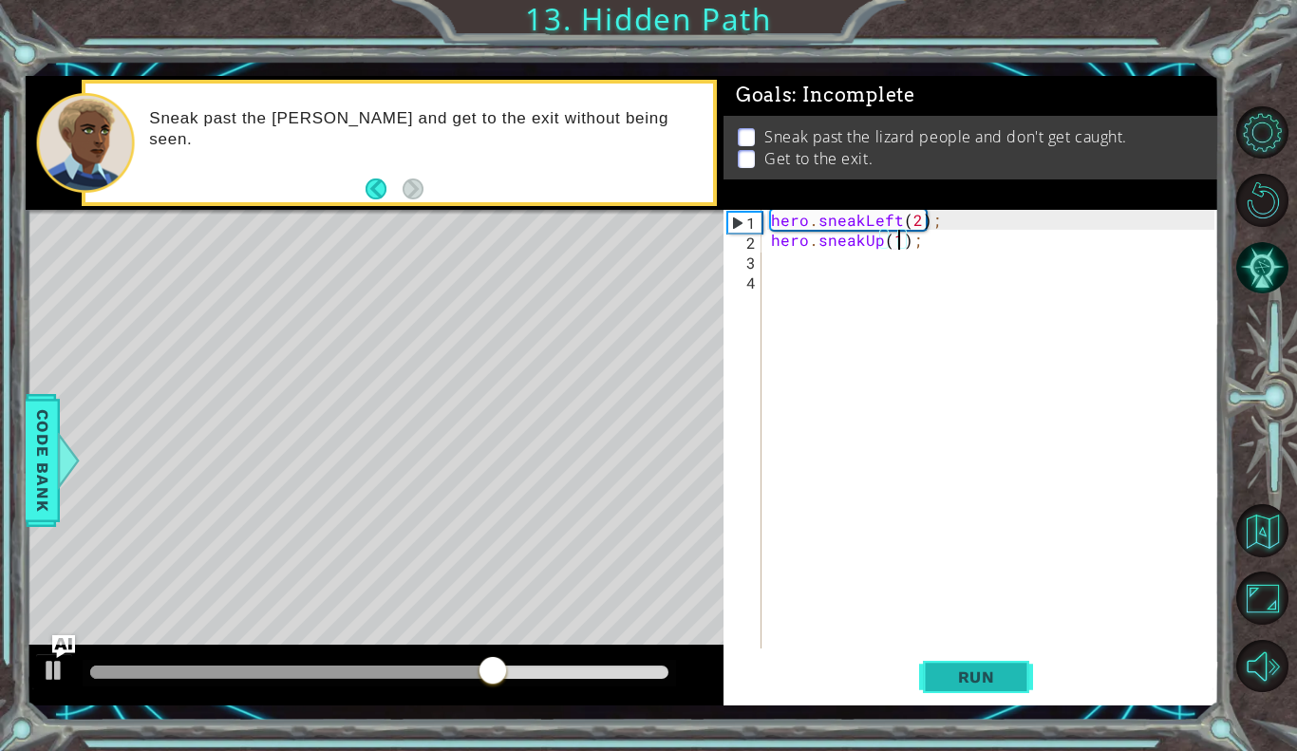
click at [980, 668] on span "Run" at bounding box center [976, 677] width 75 height 19
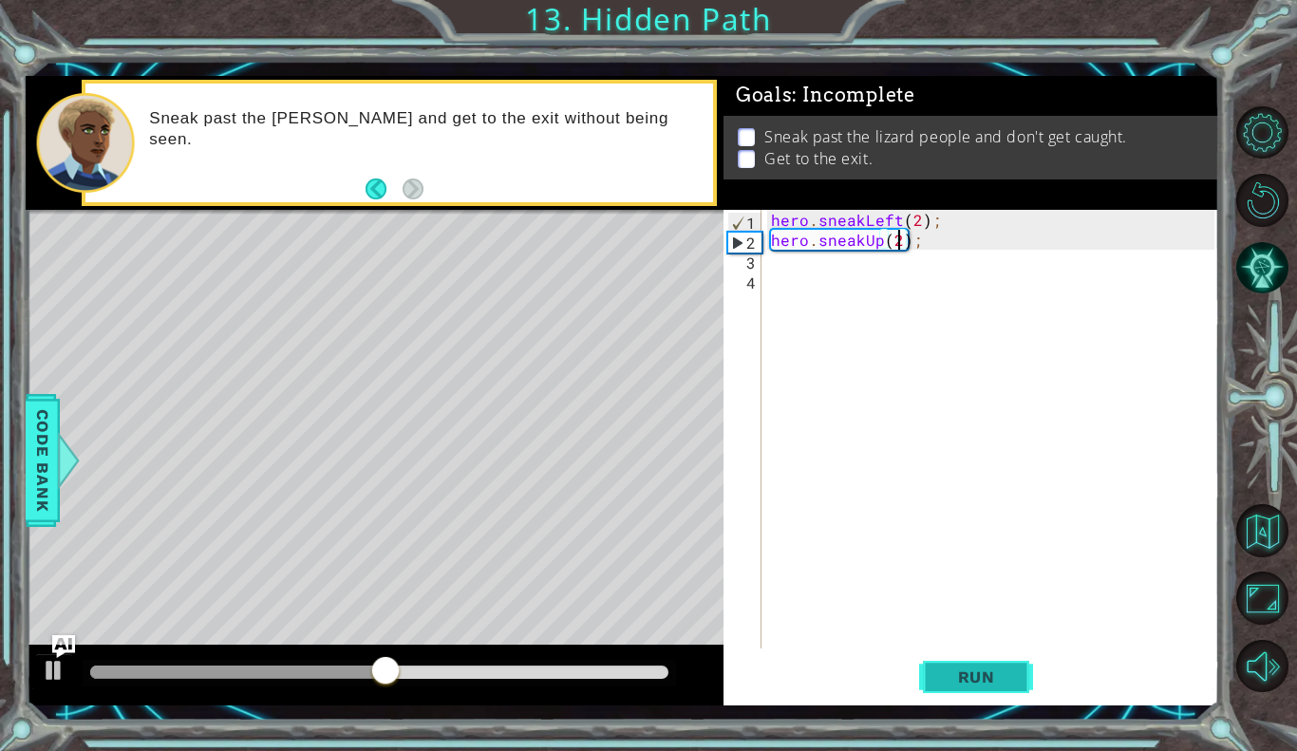
type textarea "hero.sneakUp(2);"
click at [980, 683] on span "Run" at bounding box center [976, 677] width 75 height 19
click at [823, 264] on div "hero . sneakLeft ( 2 ) ; hero . sneakUp ( 2 ) ;" at bounding box center [995, 449] width 457 height 479
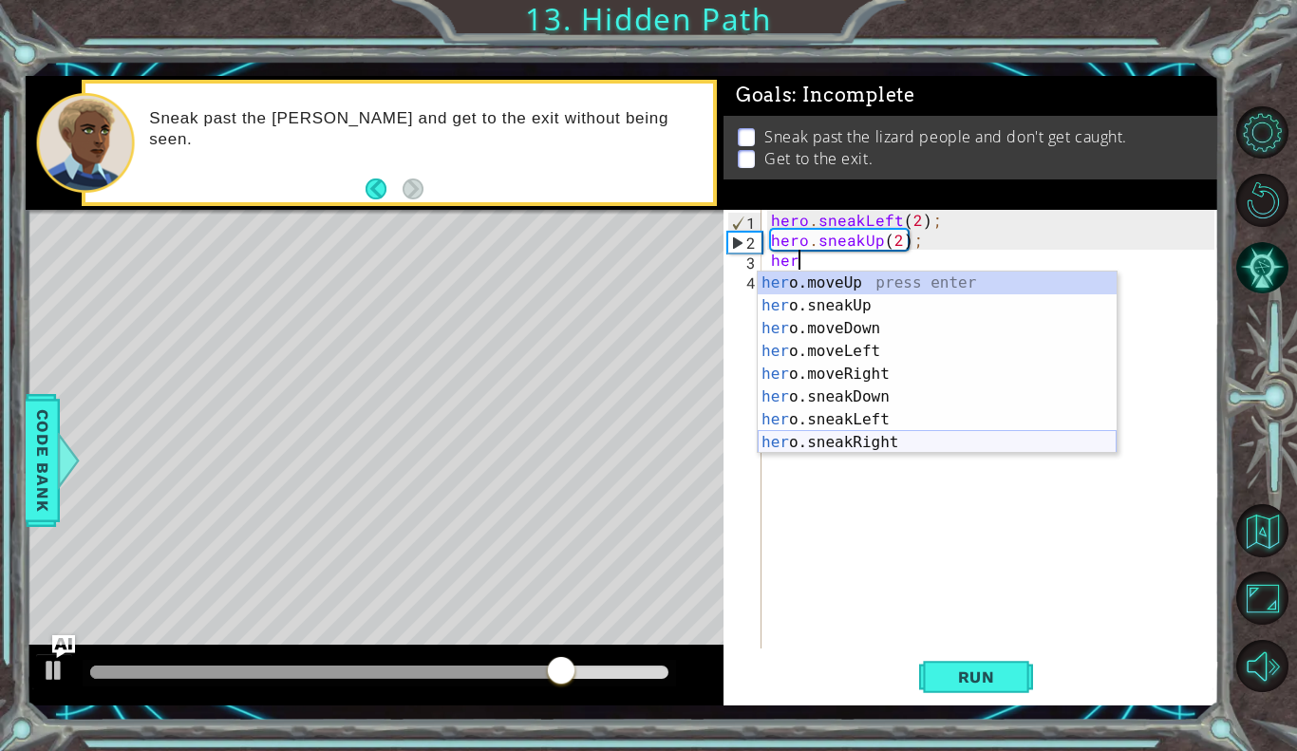
click at [827, 437] on div "her o.moveUp press enter her o.sneakUp press enter her o.moveDown press enter h…" at bounding box center [937, 386] width 359 height 228
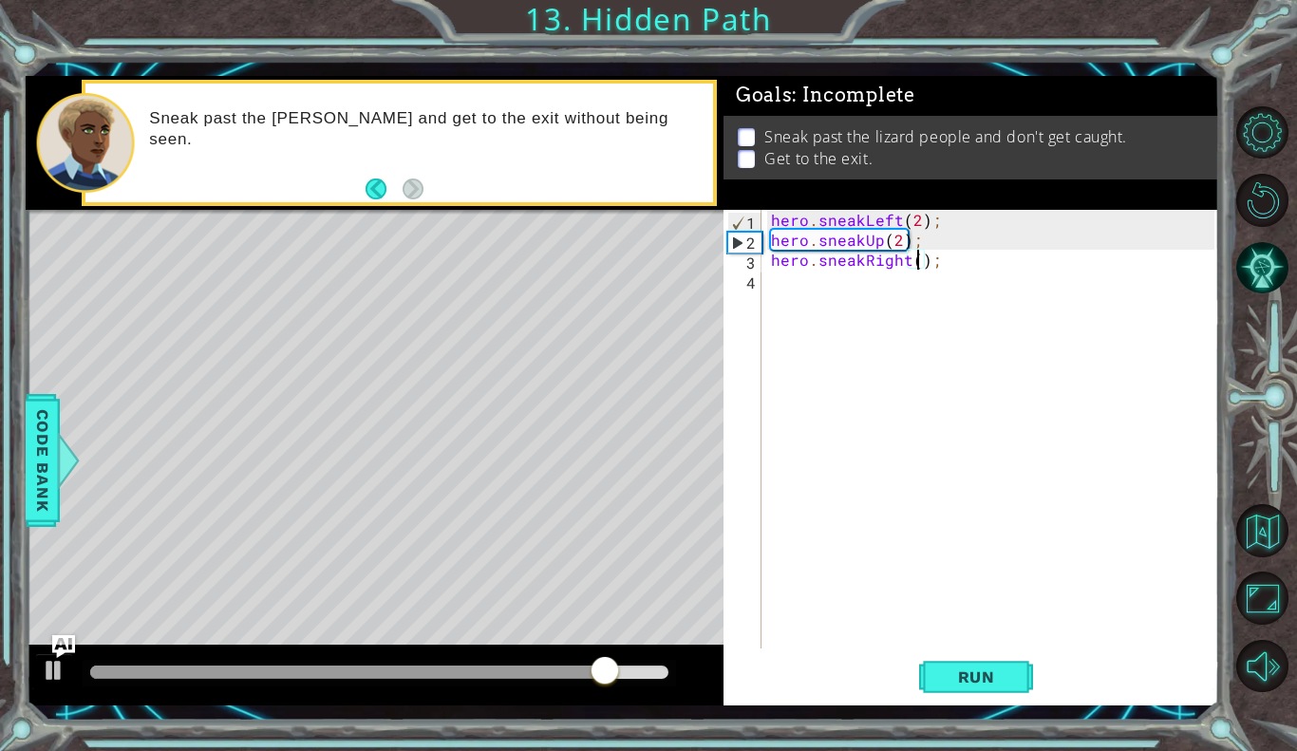
scroll to position [0, 9]
type textarea "hero.sneakRight(3);"
click at [959, 683] on span "Run" at bounding box center [976, 677] width 75 height 19
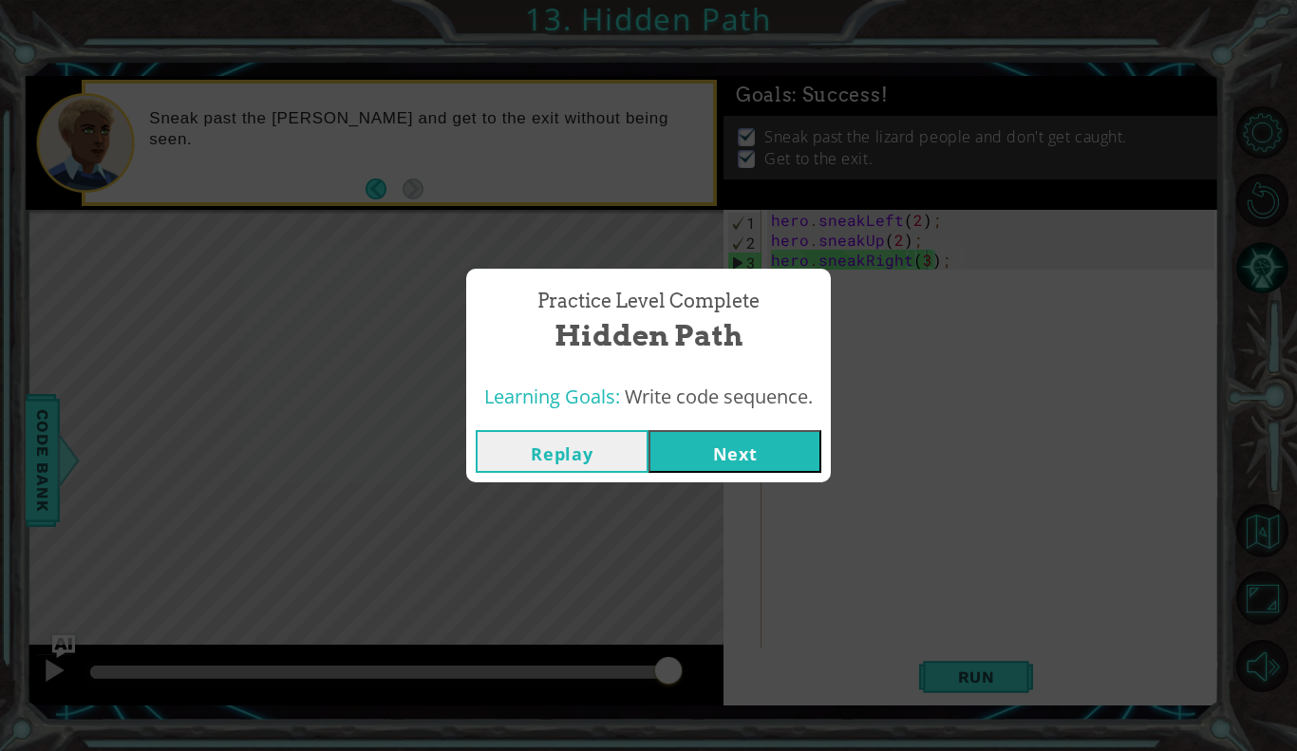
click at [742, 458] on button "Next" at bounding box center [735, 451] width 173 height 43
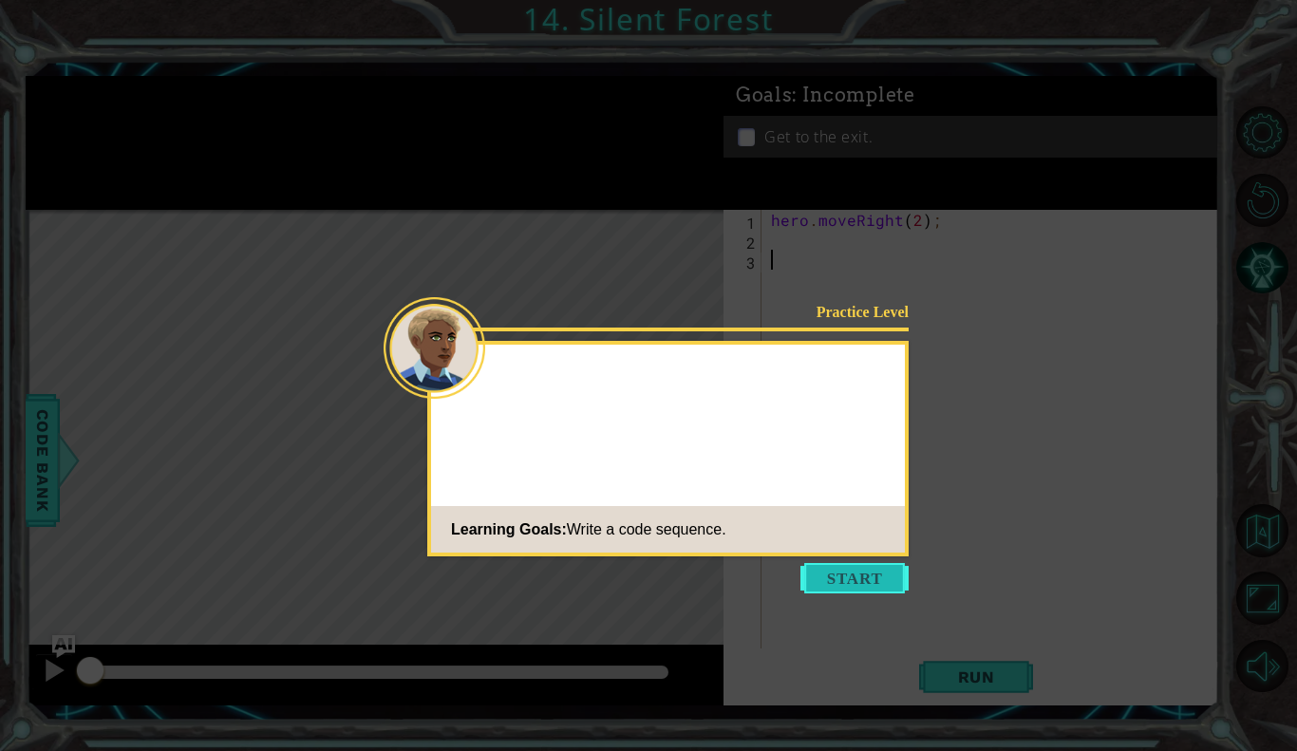
click at [818, 578] on button "Start" at bounding box center [855, 578] width 108 height 30
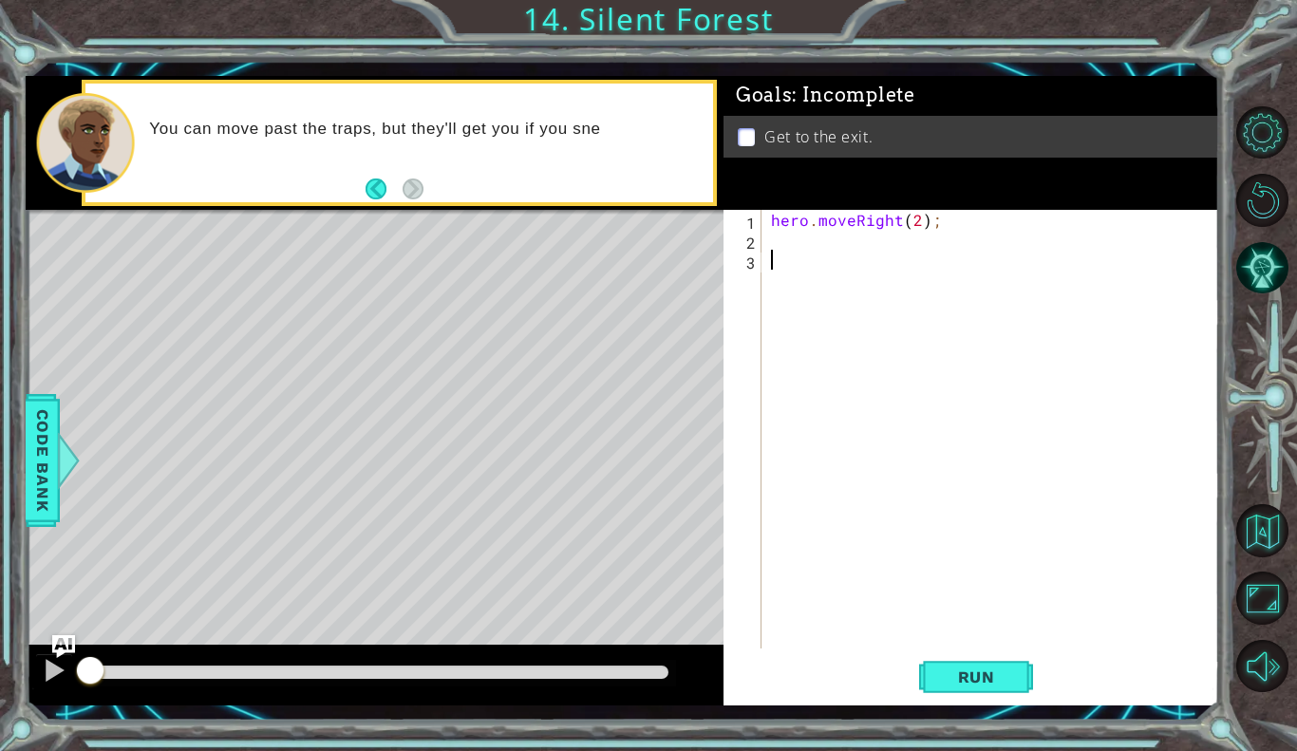
click at [983, 648] on div "hero . moveRight ( 2 ) ;" at bounding box center [995, 449] width 457 height 479
click at [971, 670] on span "Run" at bounding box center [976, 677] width 75 height 19
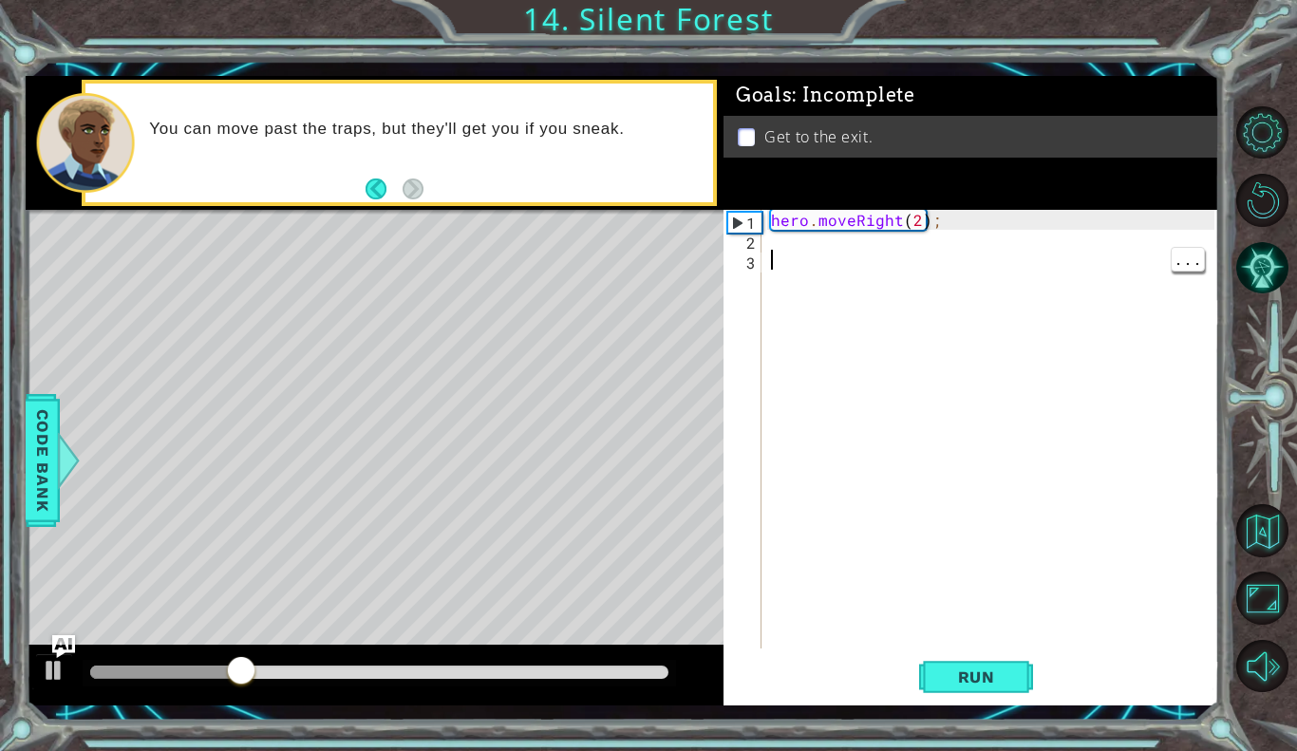
click at [773, 245] on div "hero . moveRight ( 2 ) ;" at bounding box center [995, 449] width 457 height 479
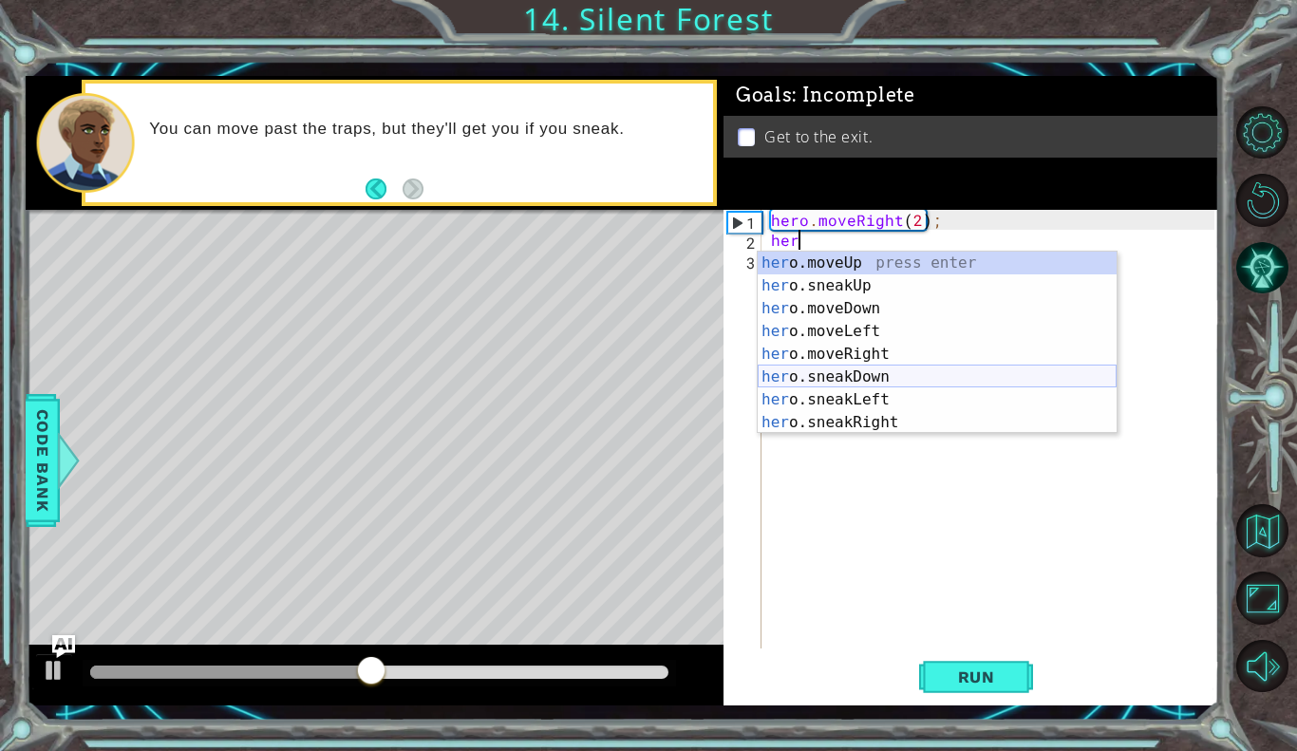
click at [816, 374] on div "her o.moveUp press enter her o.sneakUp press enter her o.moveDown press enter h…" at bounding box center [937, 366] width 359 height 228
type textarea "hero.sneakDown(1);"
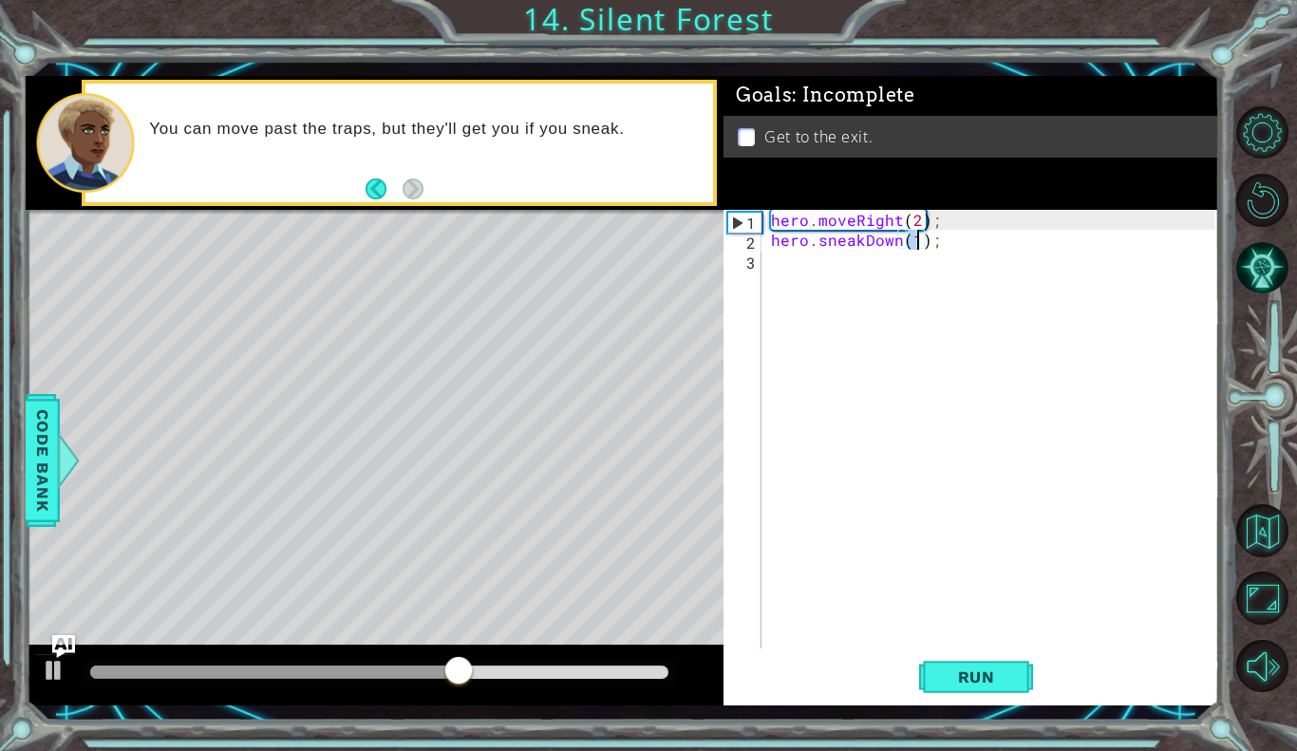
click at [794, 257] on div "hero . moveRight ( 2 ) ; hero . sneakDown ( 1 ) ;" at bounding box center [995, 449] width 457 height 479
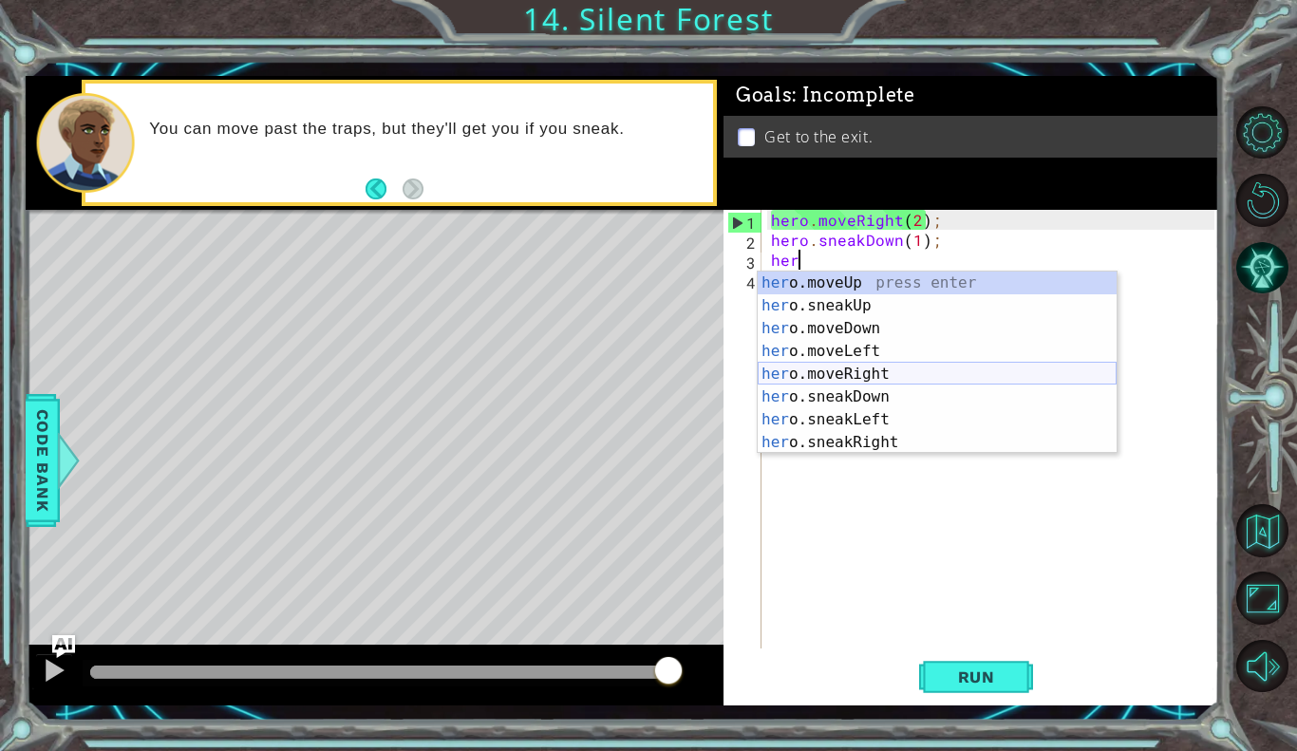
click at [857, 369] on div "her o.moveUp press enter her o.sneakUp press enter her o.moveDown press enter h…" at bounding box center [937, 386] width 359 height 228
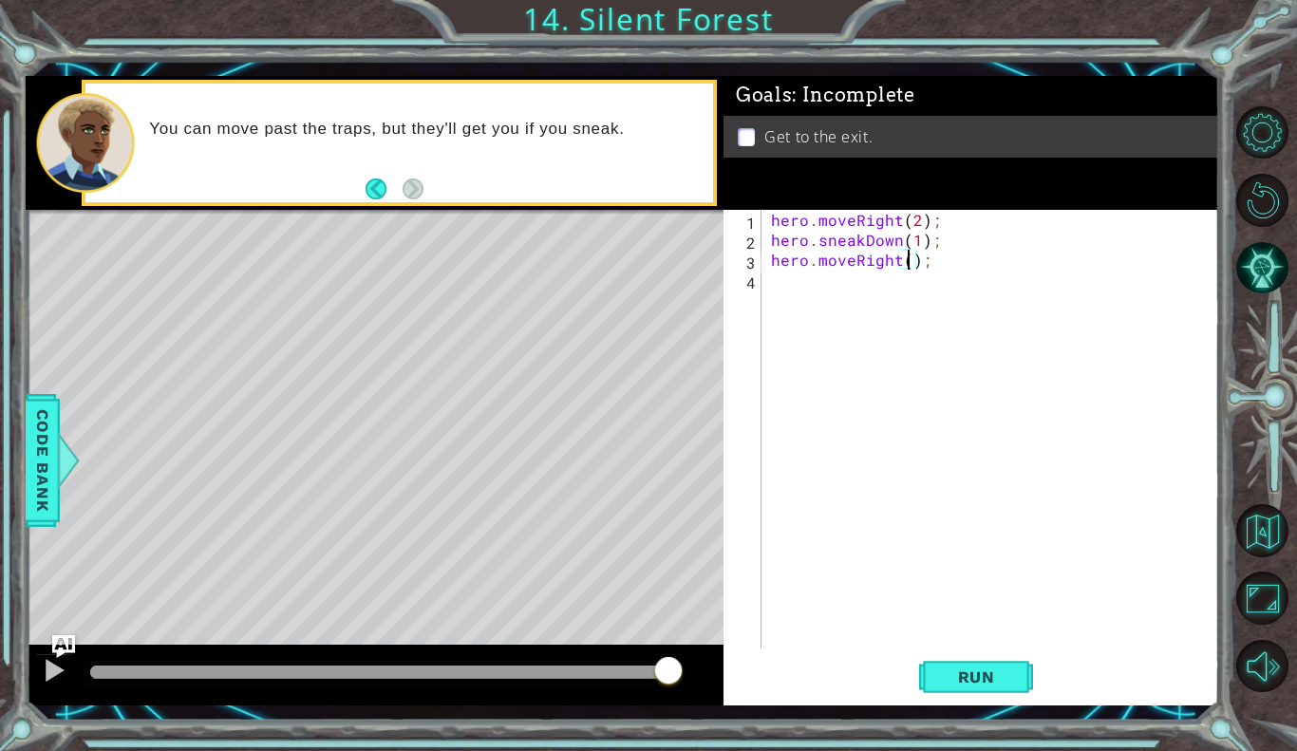
type textarea "hero.moveRight(3);"
click at [829, 273] on div "hero . moveRight ( 2 ) ; hero . sneakDown ( 1 ) ; hero . moveRight ( 3 ) ;" at bounding box center [995, 449] width 457 height 479
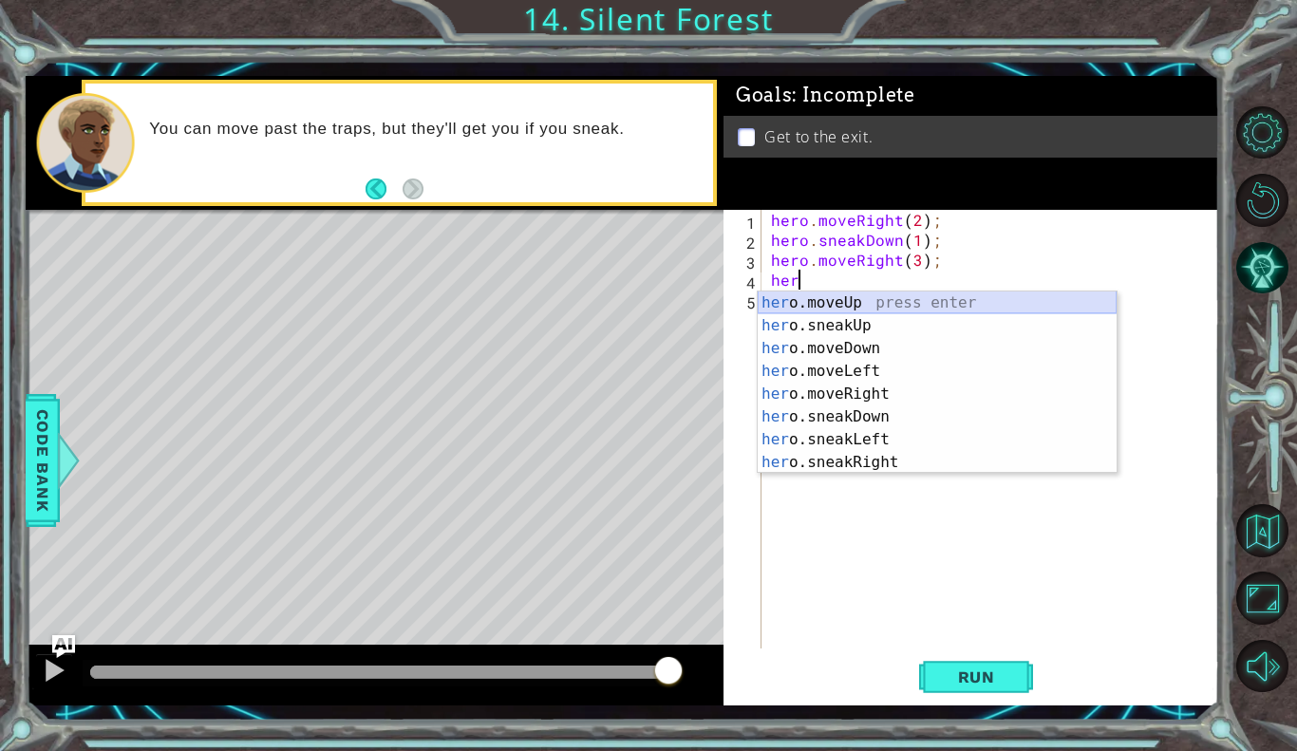
click at [834, 299] on div "her o.moveUp press enter her o.sneakUp press enter her o.moveDown press enter h…" at bounding box center [937, 406] width 359 height 228
type textarea "hero.moveUp(1);"
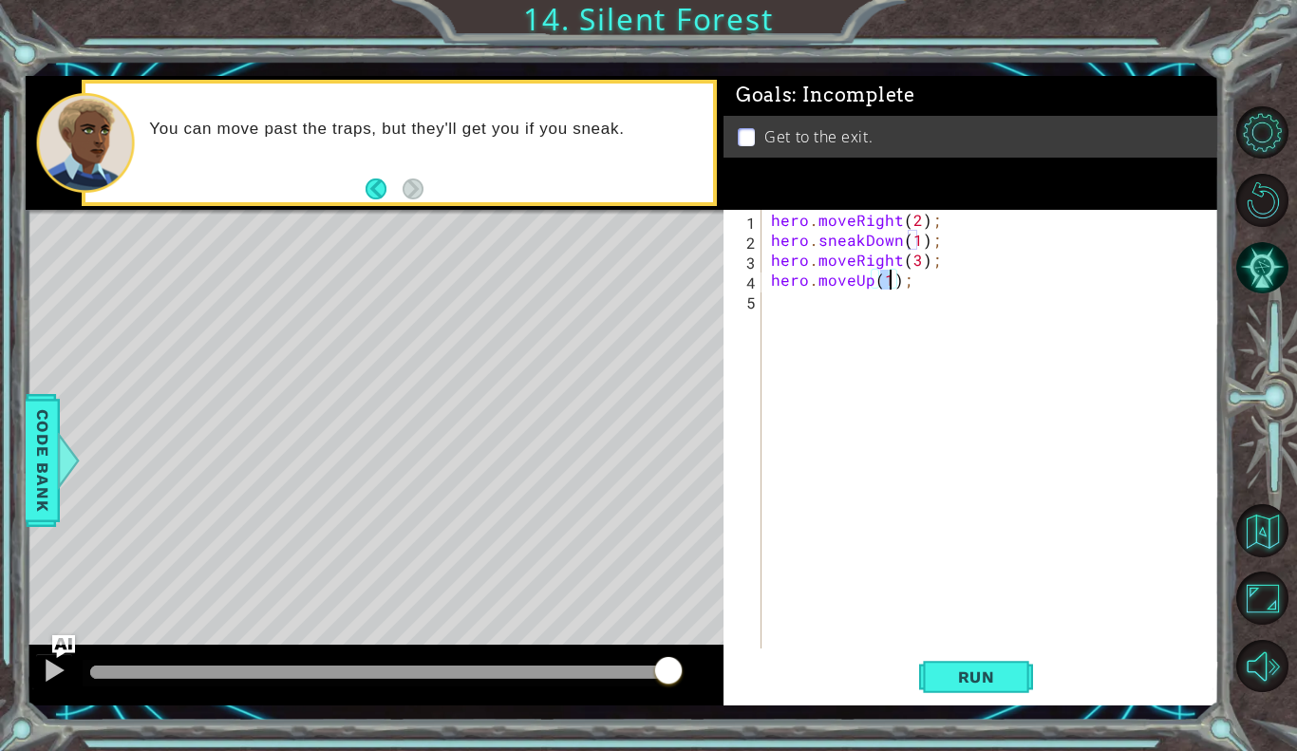
click at [814, 302] on div "hero . moveRight ( 2 ) ; hero . sneakDown ( 1 ) ; hero . moveRight ( 3 ) ; hero…" at bounding box center [995, 449] width 457 height 479
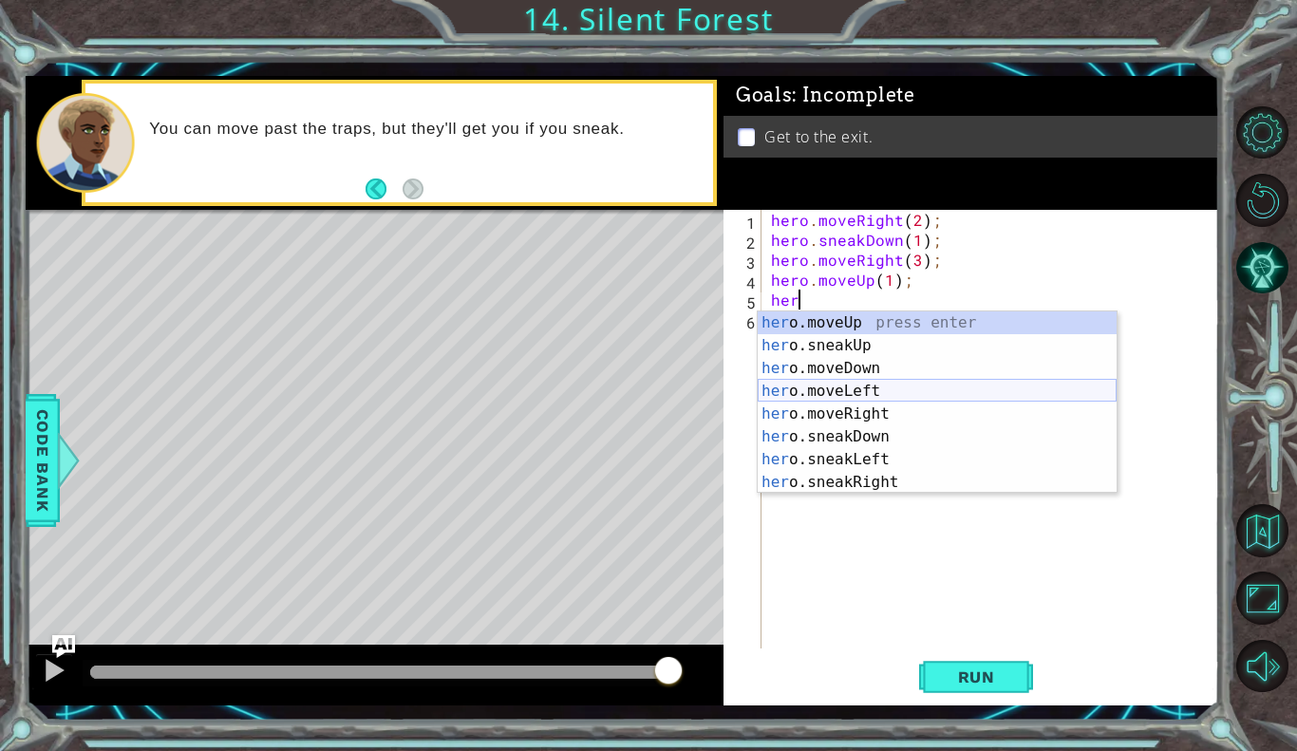
click at [832, 401] on div "her o.moveUp press enter her o.sneakUp press enter her o.moveDown press enter h…" at bounding box center [937, 426] width 359 height 228
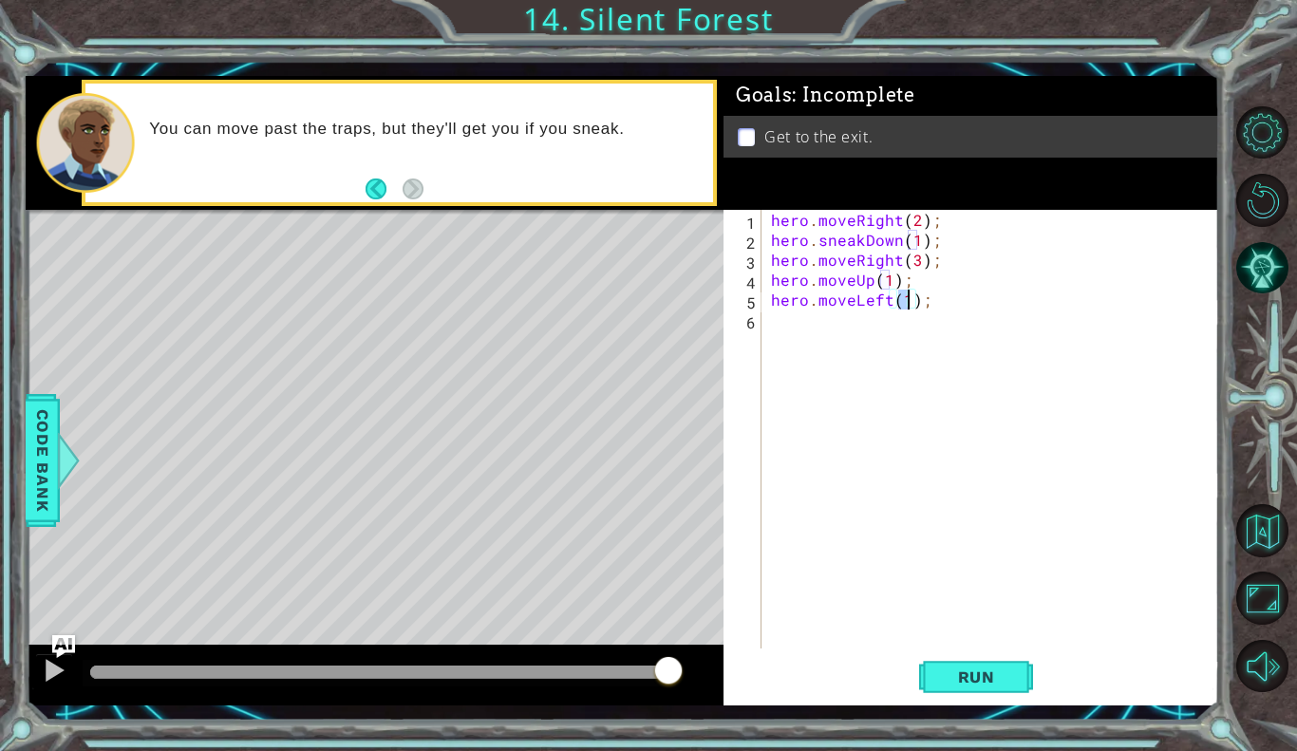
click at [888, 299] on div "hero . moveRight ( 2 ) ; hero . sneakDown ( 1 ) ; hero . moveRight ( 3 ) ; hero…" at bounding box center [995, 449] width 457 height 479
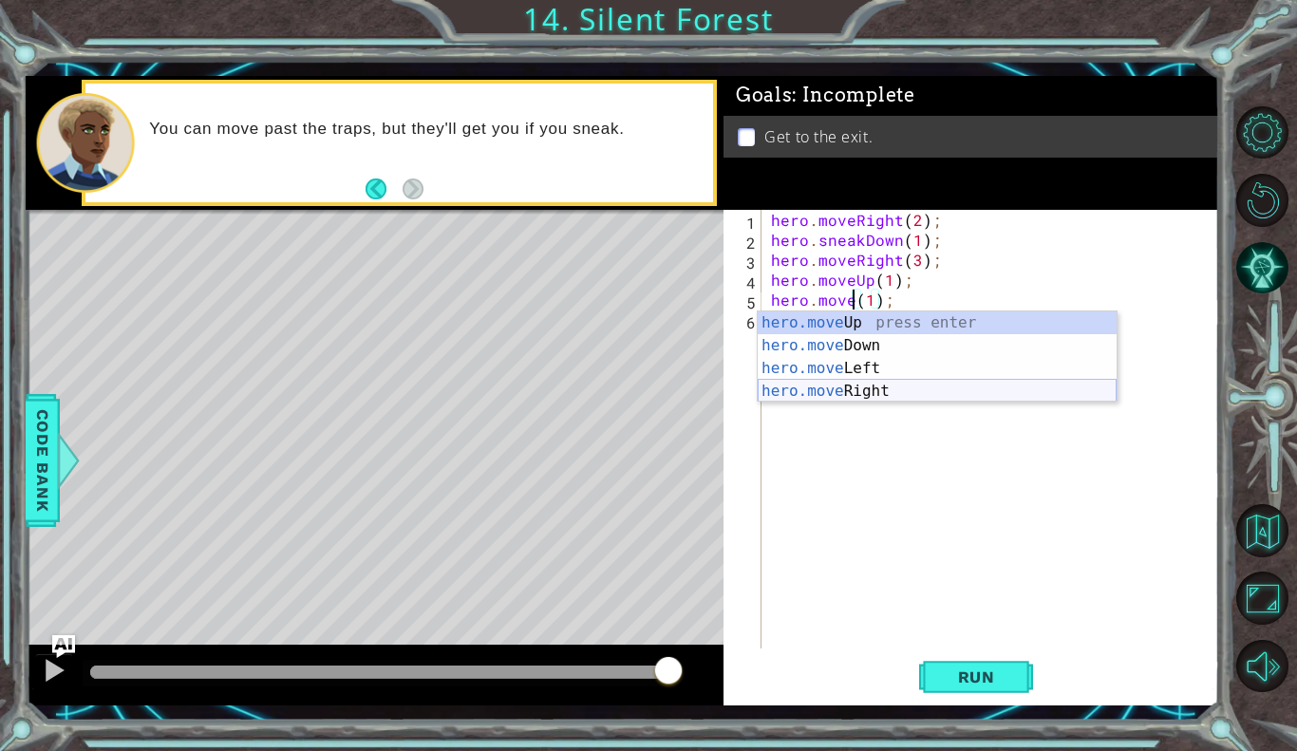
click at [872, 399] on div "hero.move Up press enter hero.move Down press enter hero.move Left press enter …" at bounding box center [937, 380] width 359 height 137
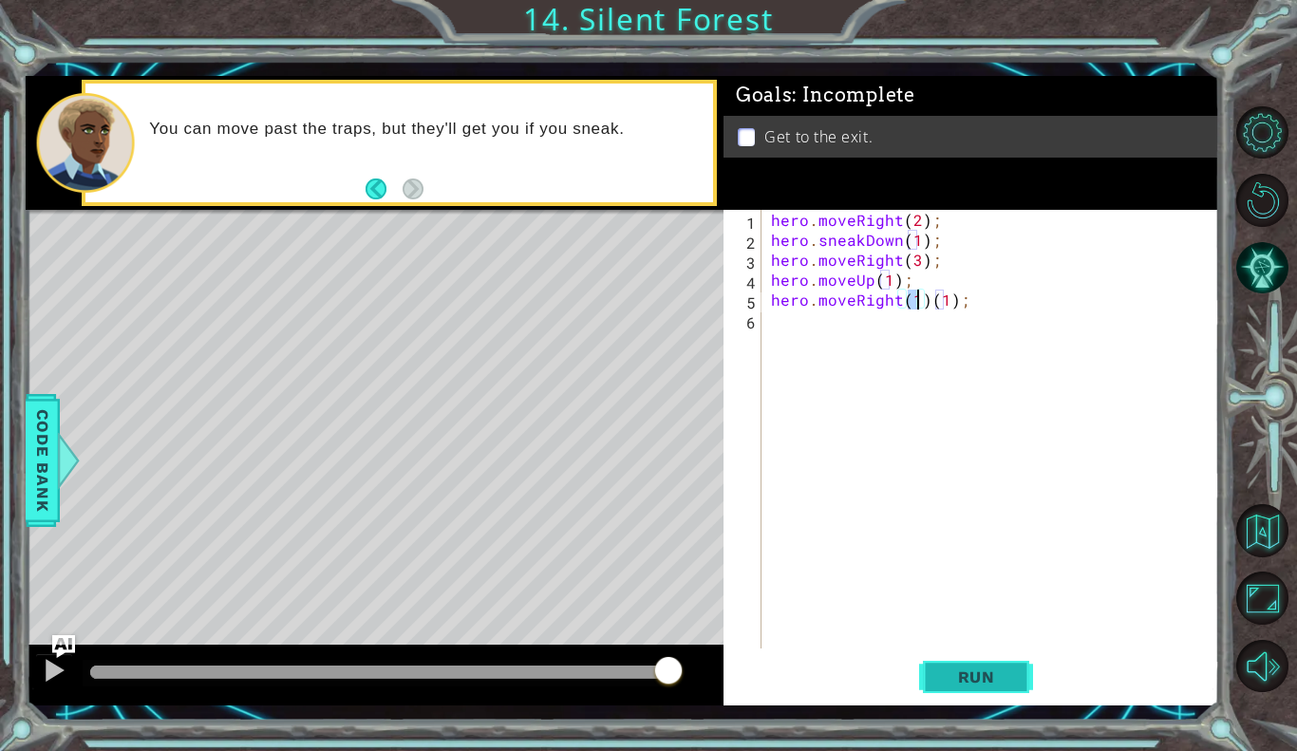
click at [949, 679] on span "Run" at bounding box center [976, 677] width 75 height 19
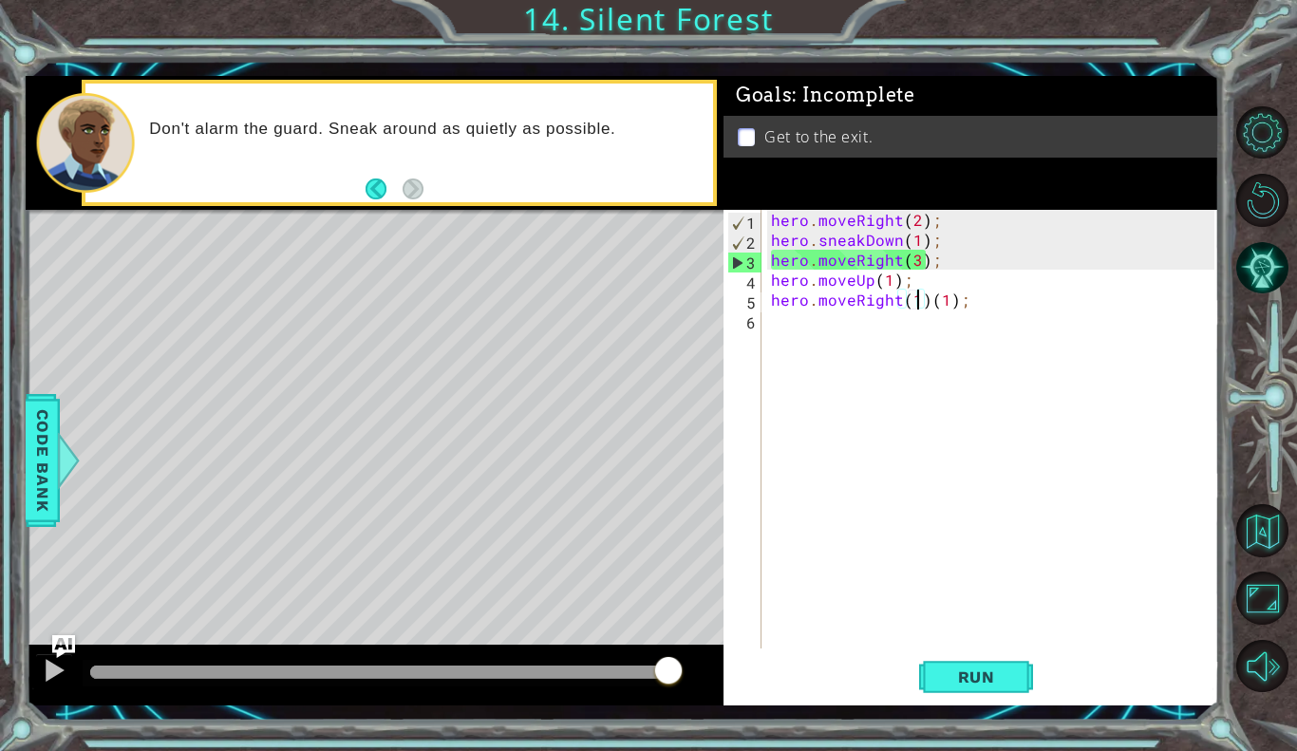
click at [853, 261] on div "hero . moveRight ( 2 ) ; hero . sneakDown ( 1 ) ; hero . moveRight ( 3 ) ; hero…" at bounding box center [995, 449] width 457 height 479
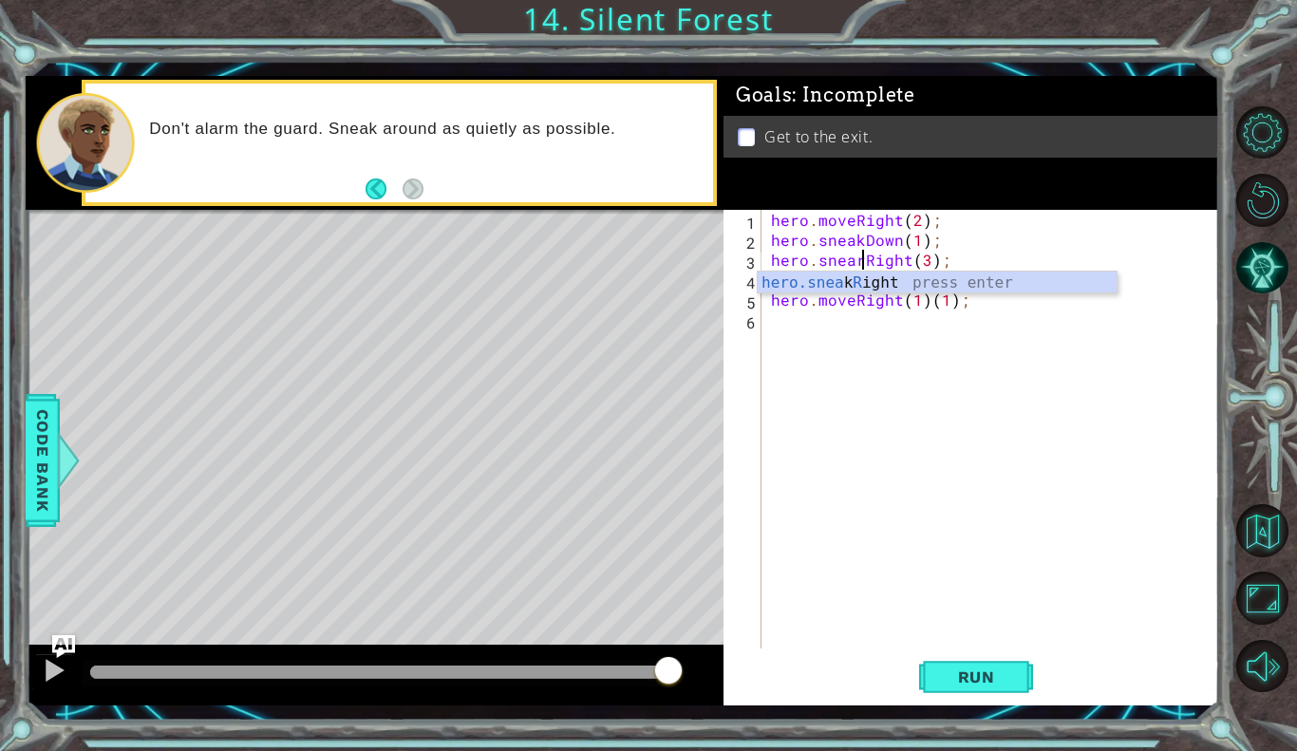
scroll to position [0, 6]
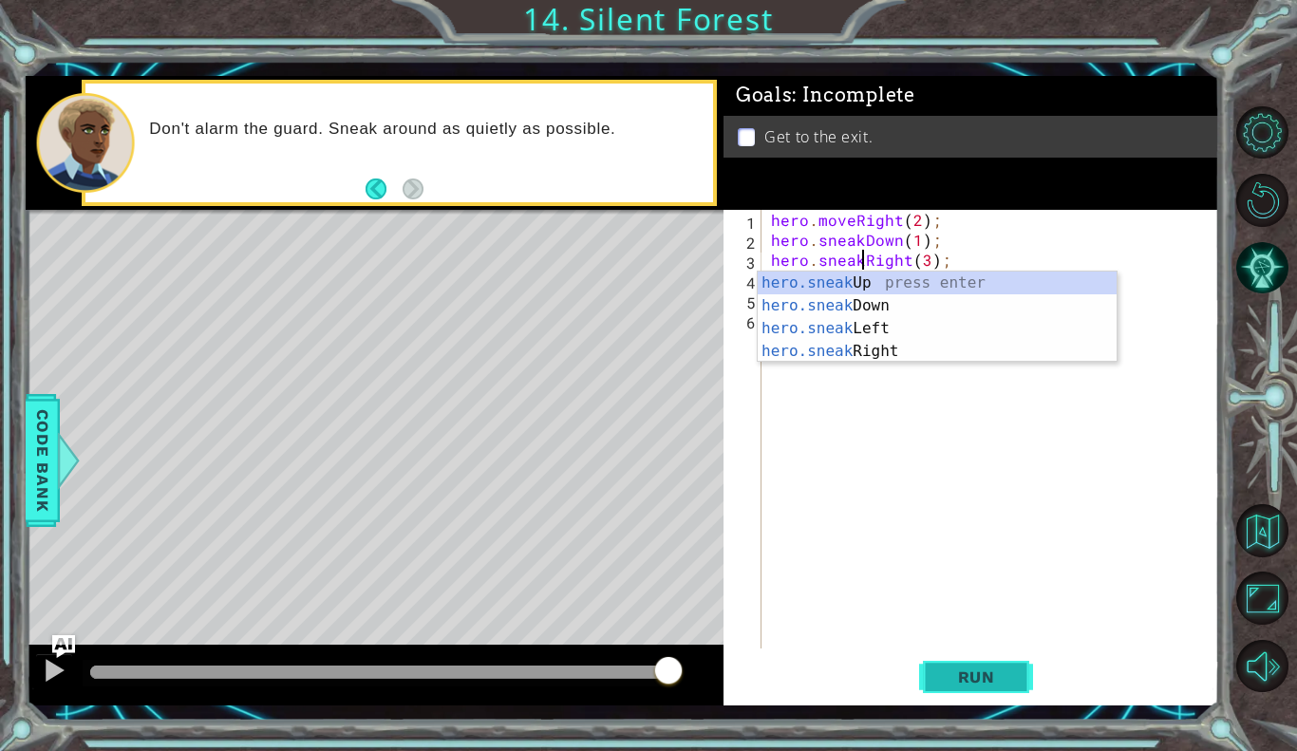
type textarea "hero.sneakRight(3);"
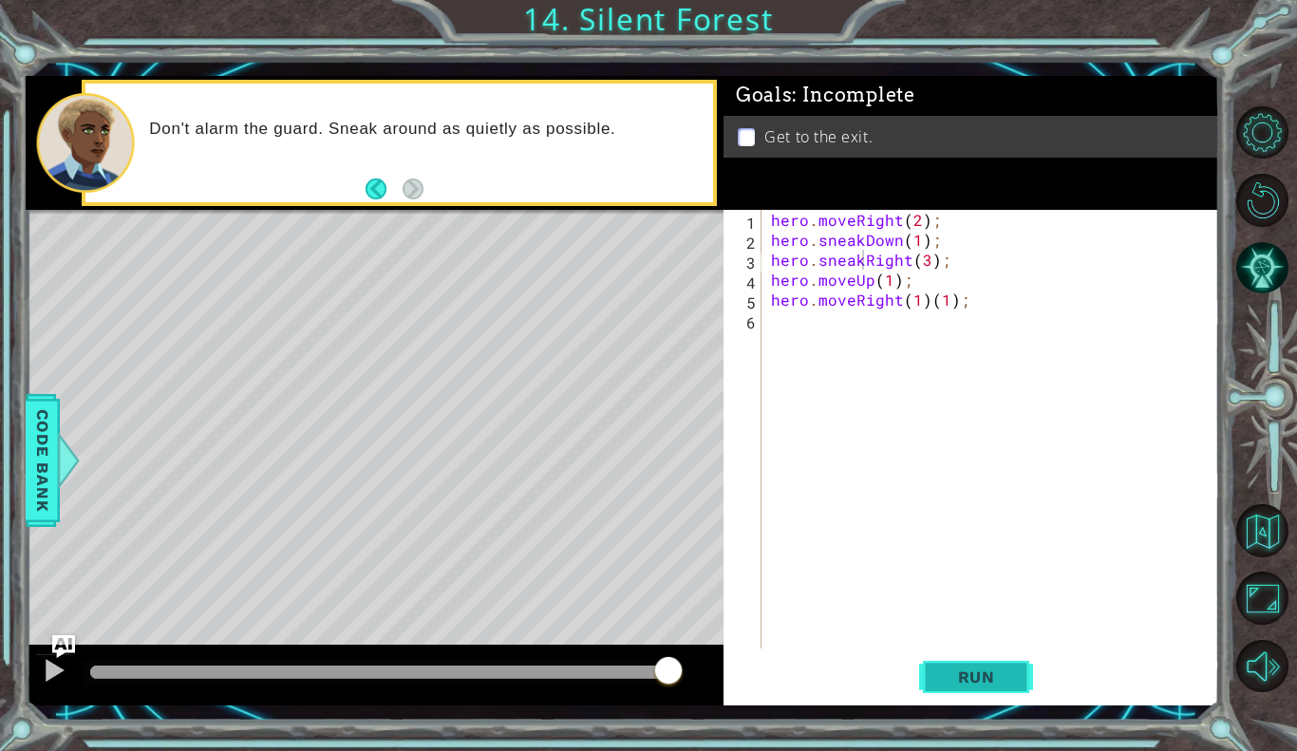
click at [946, 659] on button "Run" at bounding box center [976, 677] width 114 height 49
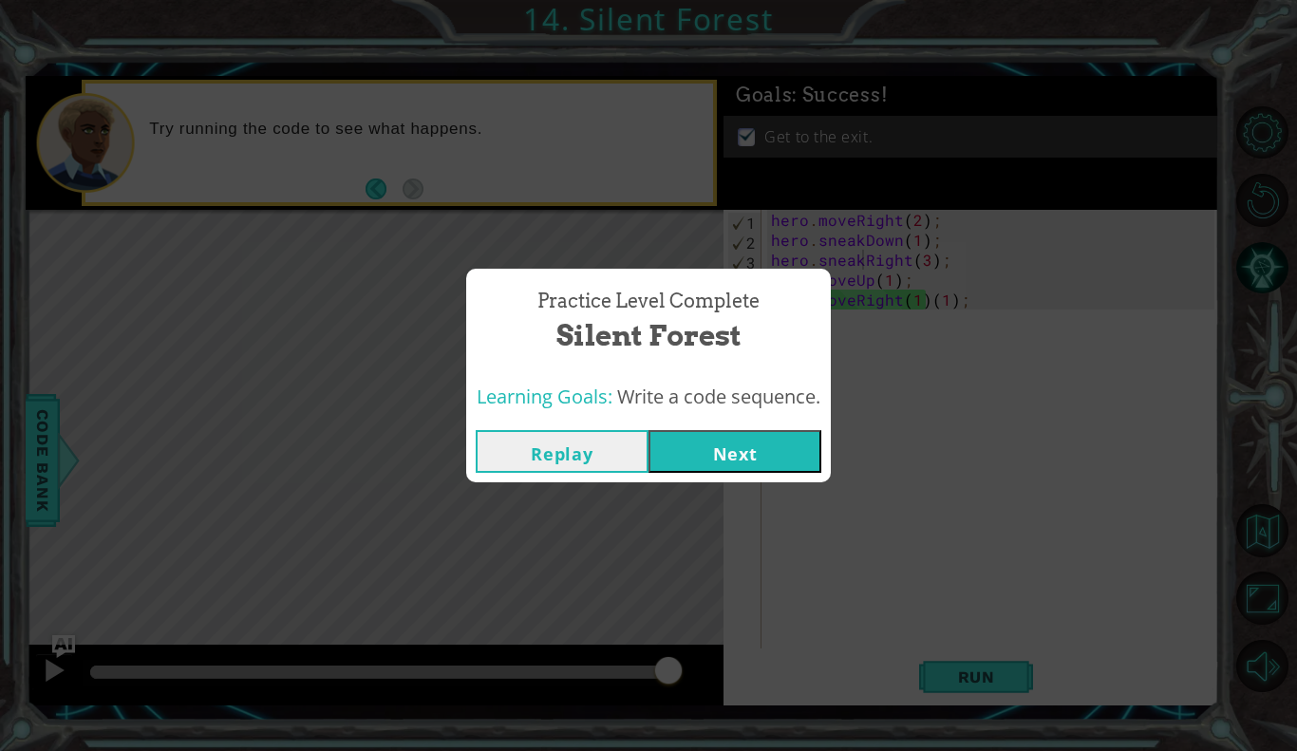
click at [748, 455] on button "Next" at bounding box center [735, 451] width 173 height 43
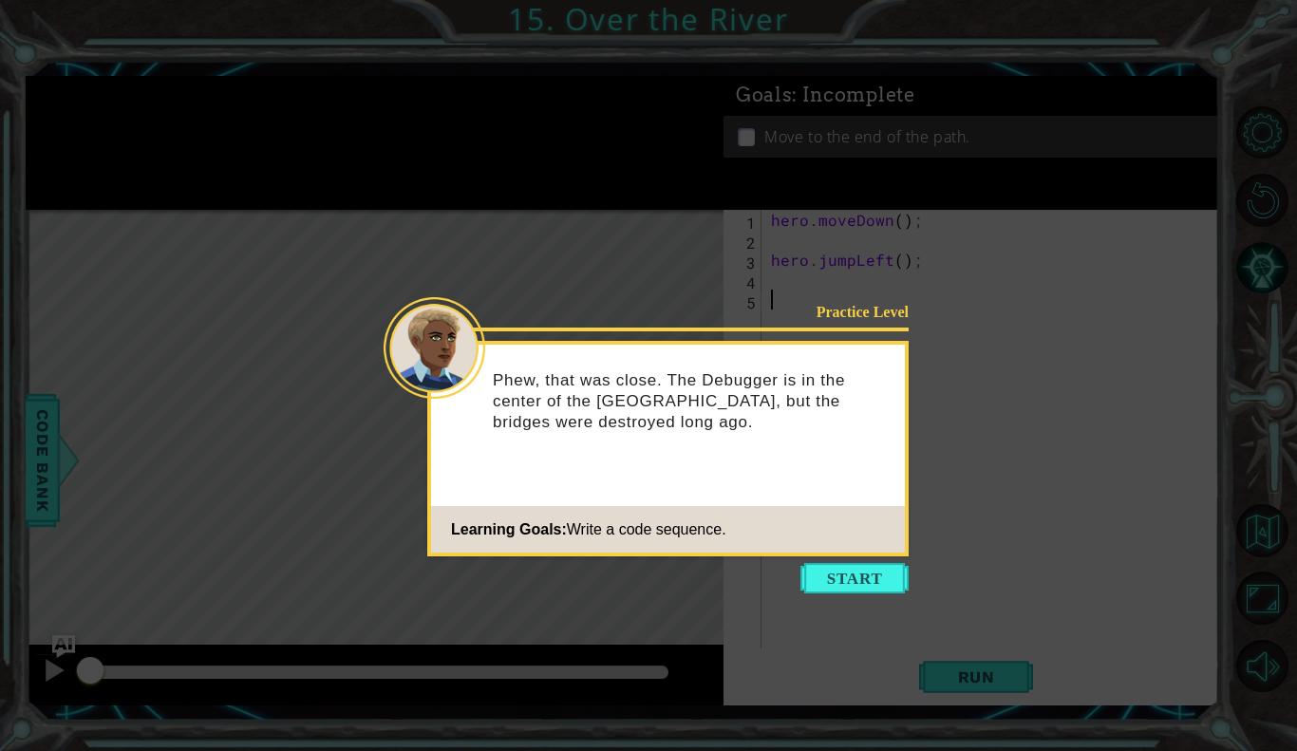
click at [823, 550] on footer "Learning Goals: Write a code sequence." at bounding box center [668, 529] width 474 height 47
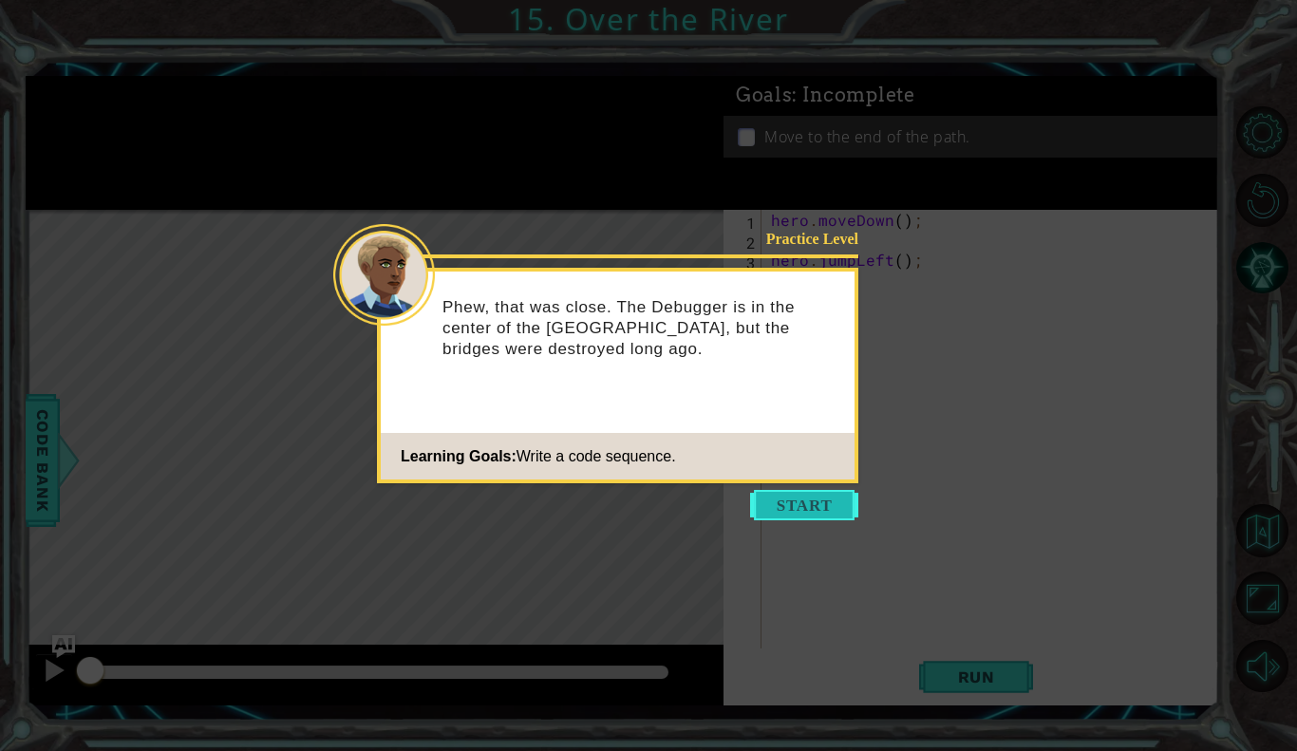
click at [773, 510] on button "Start" at bounding box center [804, 505] width 108 height 30
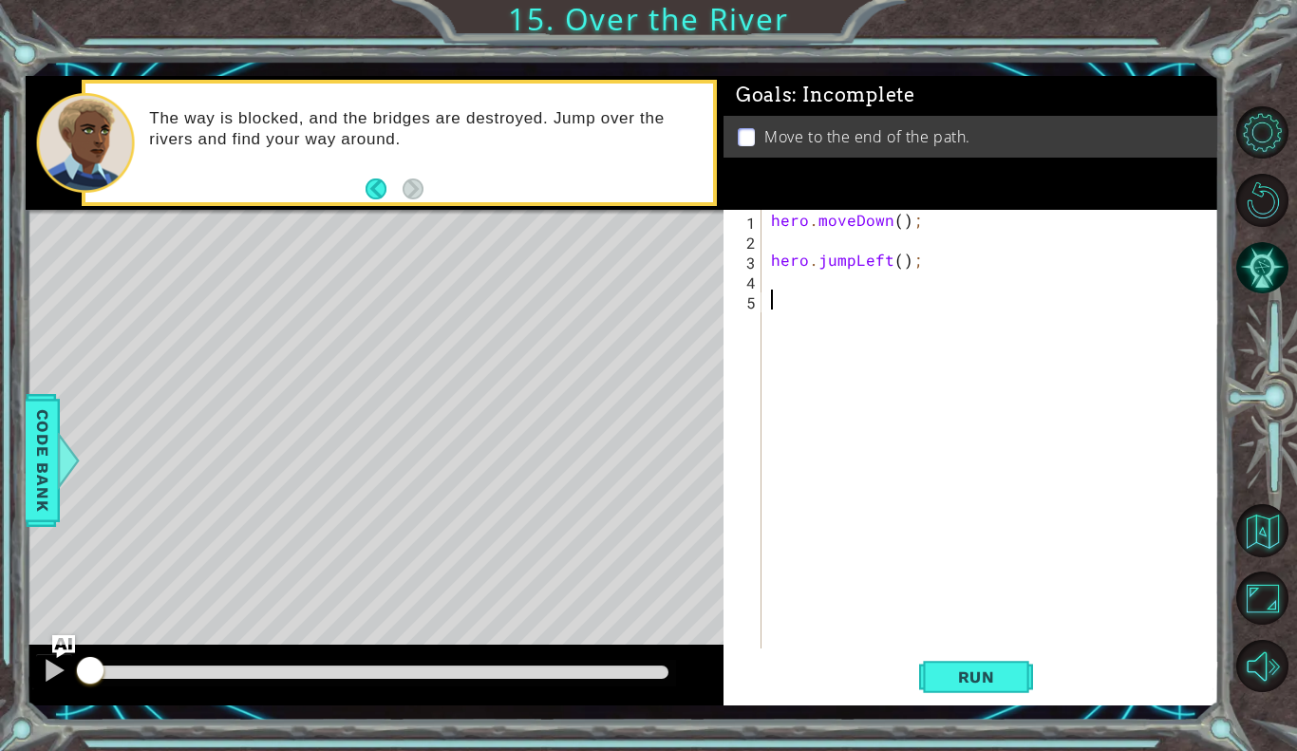
click at [894, 258] on div "hero . moveDown ( ) ; hero . jumpLeft ( ) ;" at bounding box center [995, 449] width 457 height 479
type textarea "hero.jumpLeft();"
click at [900, 261] on div "hero . moveDown ( ) ; hero . jumpLeft ( ) ;" at bounding box center [995, 449] width 457 height 479
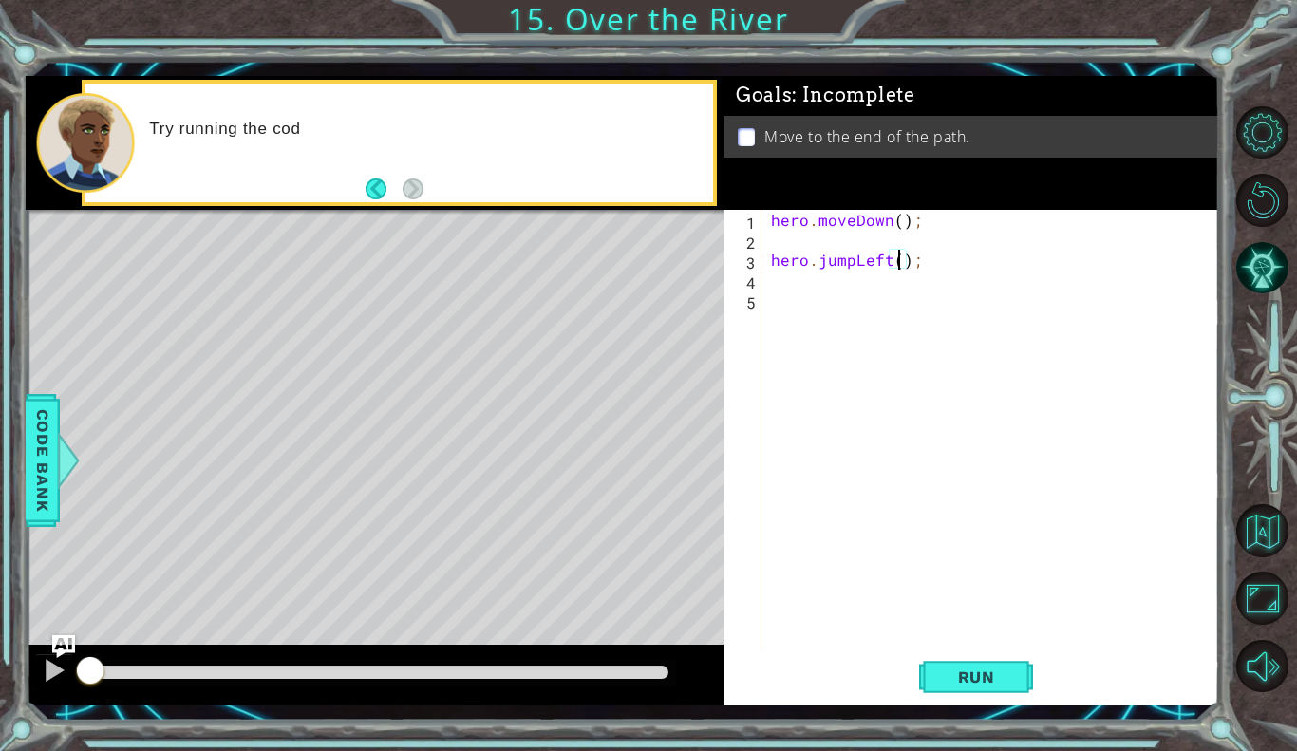
click at [783, 275] on div "hero . moveDown ( ) ; hero . jumpLeft ( ) ;" at bounding box center [995, 449] width 457 height 479
click at [771, 262] on div "hero . moveDown ( ) ; hero . jumpLeft ( ) ;" at bounding box center [995, 449] width 457 height 479
type textarea "hero.jumpLeft();"
click at [771, 263] on div "hero . moveDown ( ) ; hero . jumpLeft ( ) ;" at bounding box center [995, 449] width 457 height 479
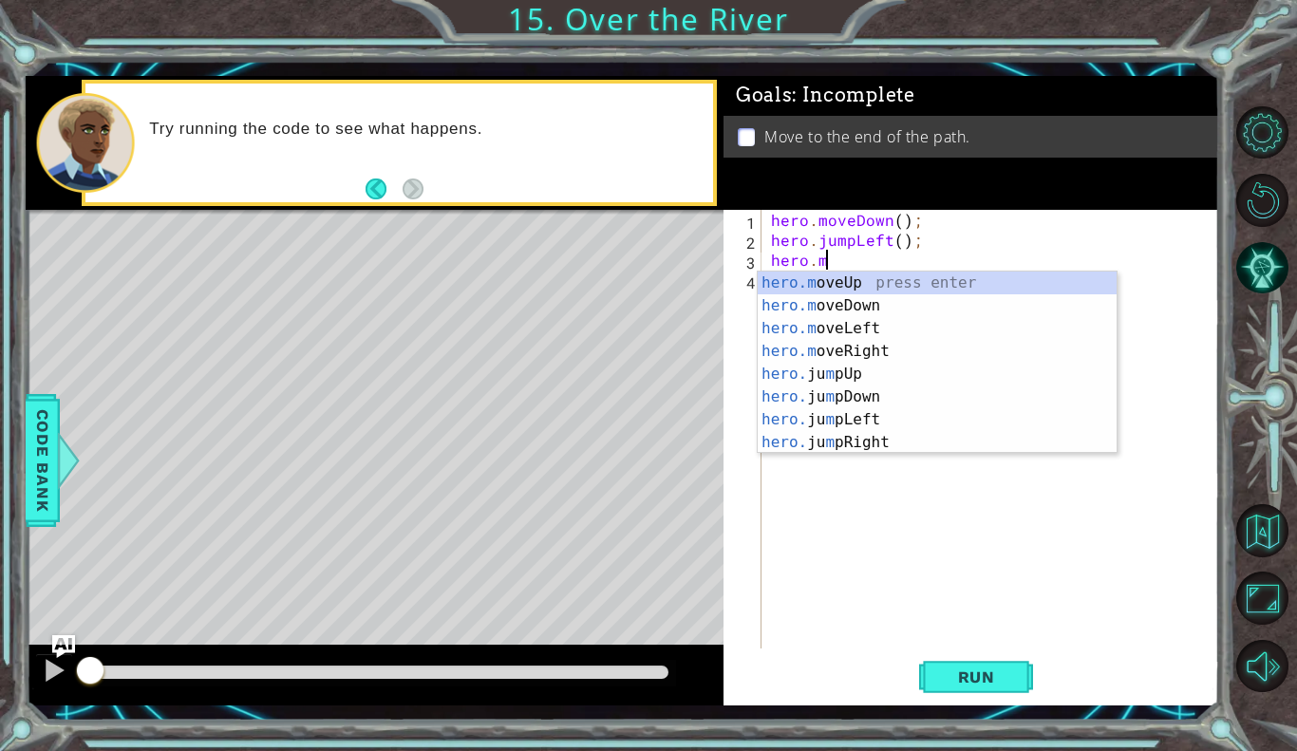
scroll to position [0, 3]
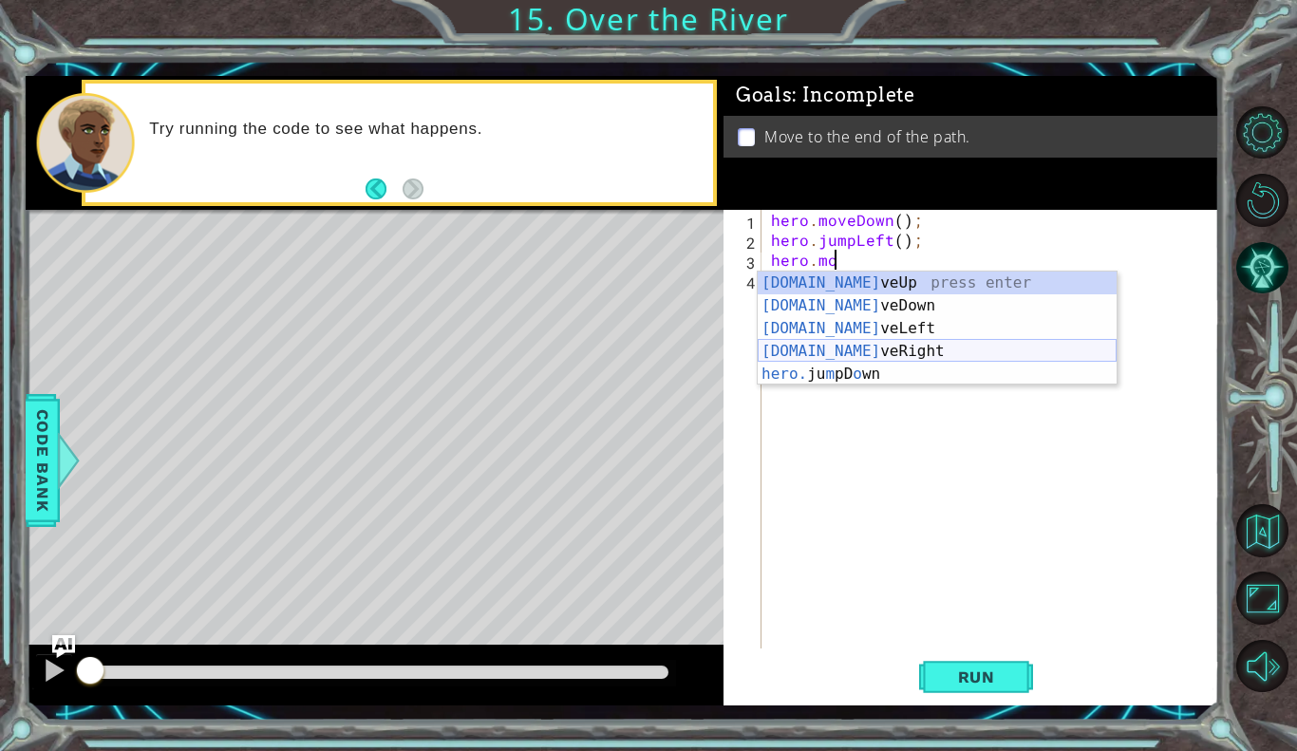
click at [871, 346] on div "[DOMAIN_NAME] veUp press enter [DOMAIN_NAME] veDown press enter [DOMAIN_NAME] v…" at bounding box center [937, 352] width 359 height 160
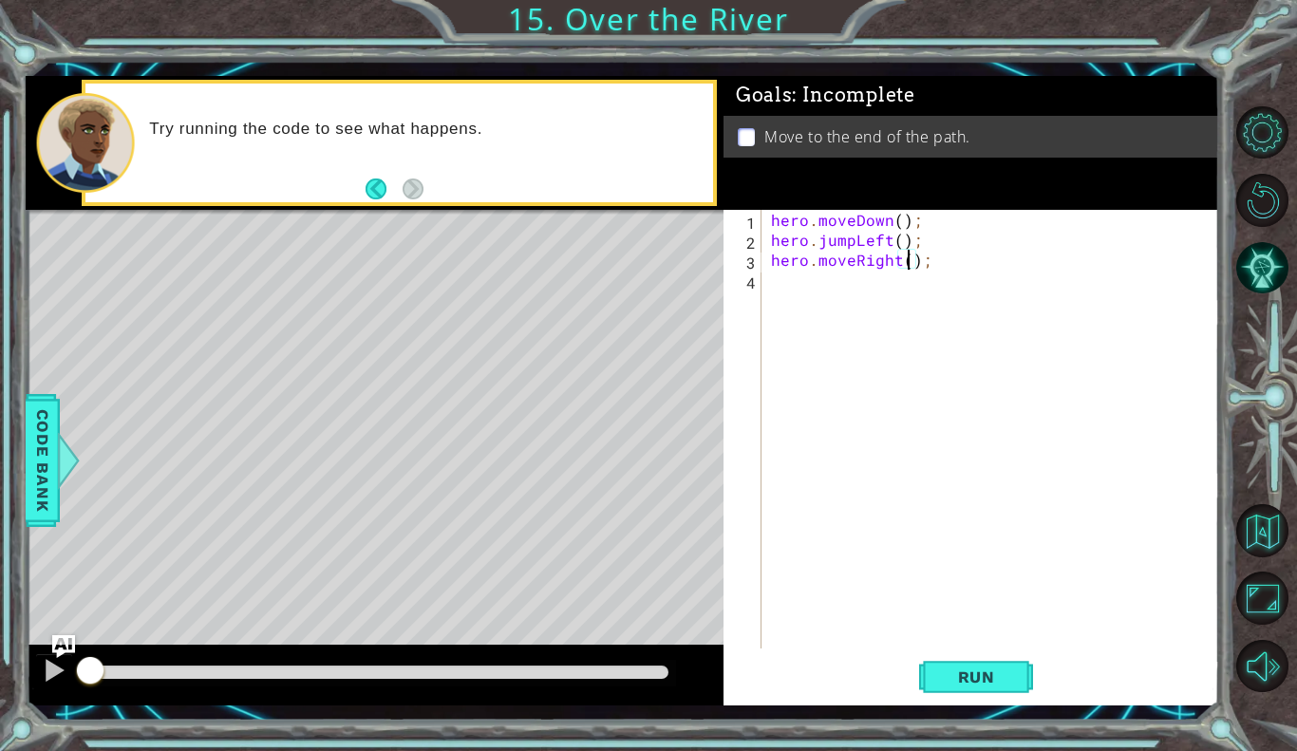
type textarea "hero.moveRight(2);"
click at [804, 281] on div "hero . moveDown ( ) ; hero . jumpLeft ( ) ; hero . moveRight ( 2 ) ;" at bounding box center [995, 449] width 457 height 479
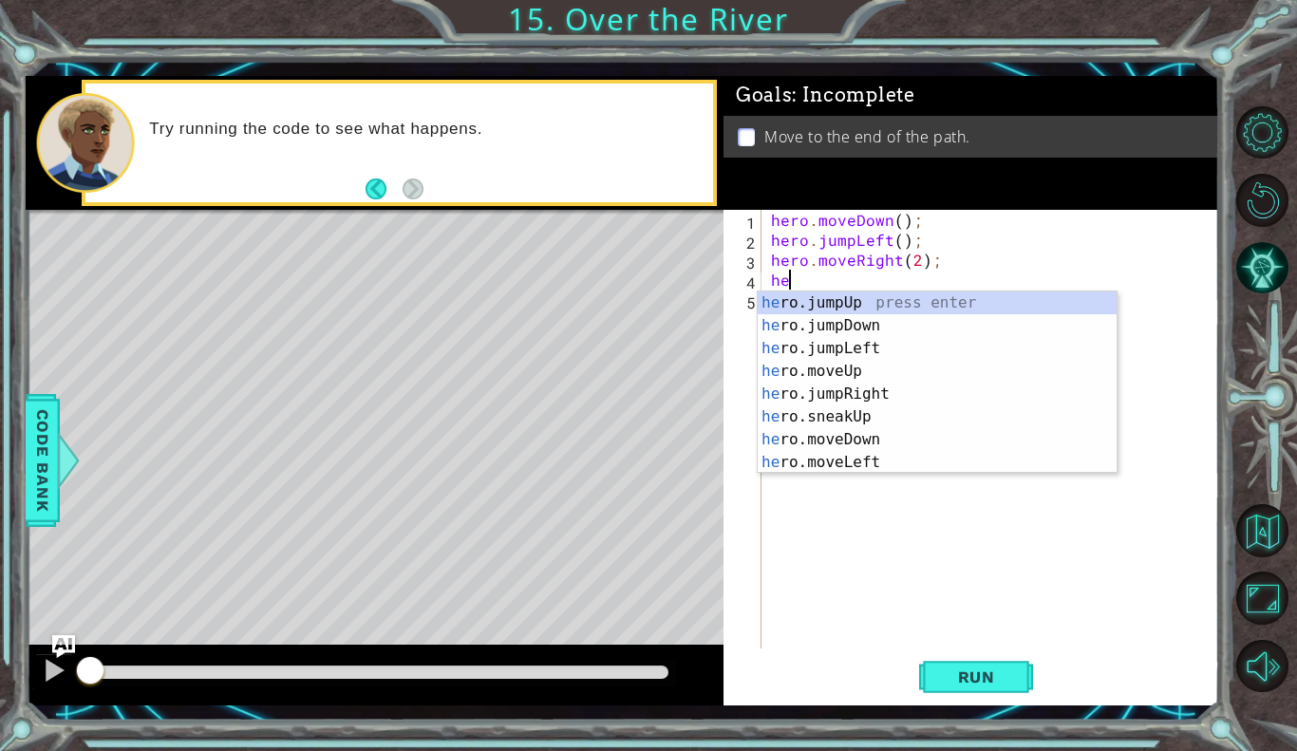
type textarea "her"
click at [826, 321] on div "her o.jumpUp press enter her o.jumpDown press enter her o.jumpLeft press enter …" at bounding box center [937, 406] width 359 height 228
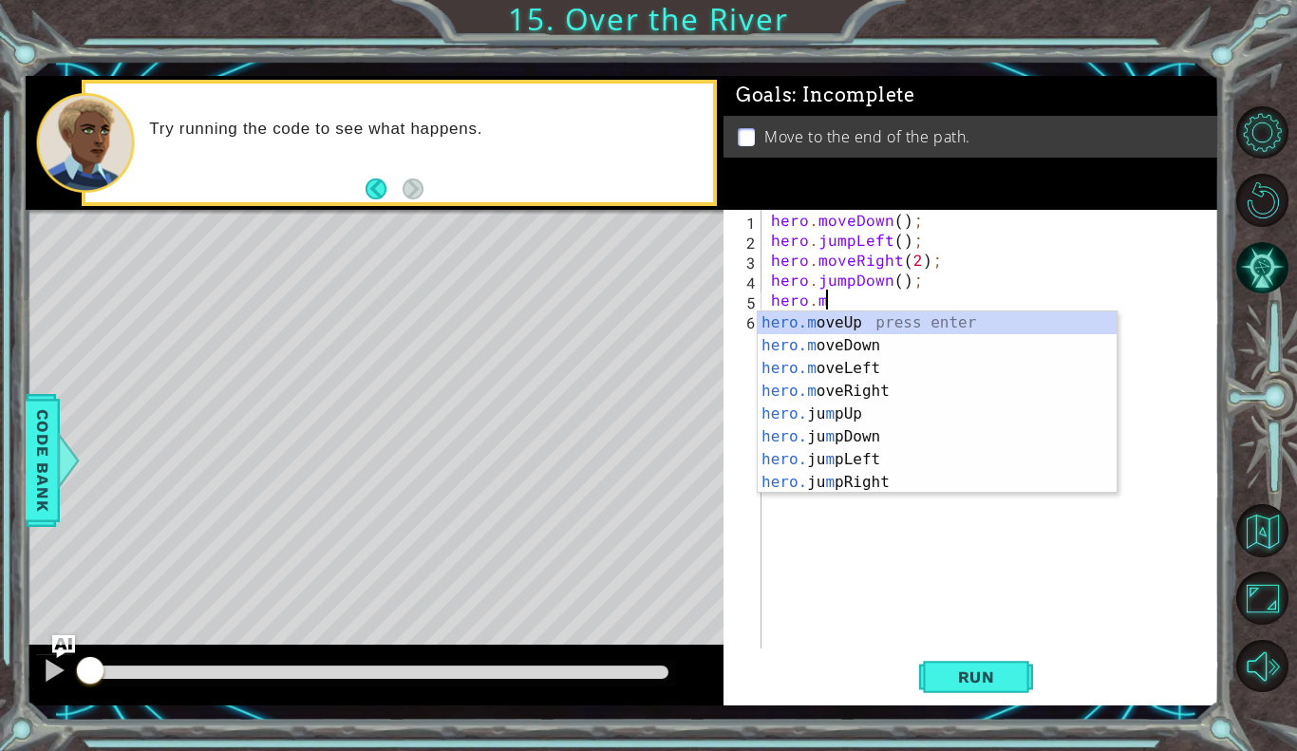
scroll to position [0, 3]
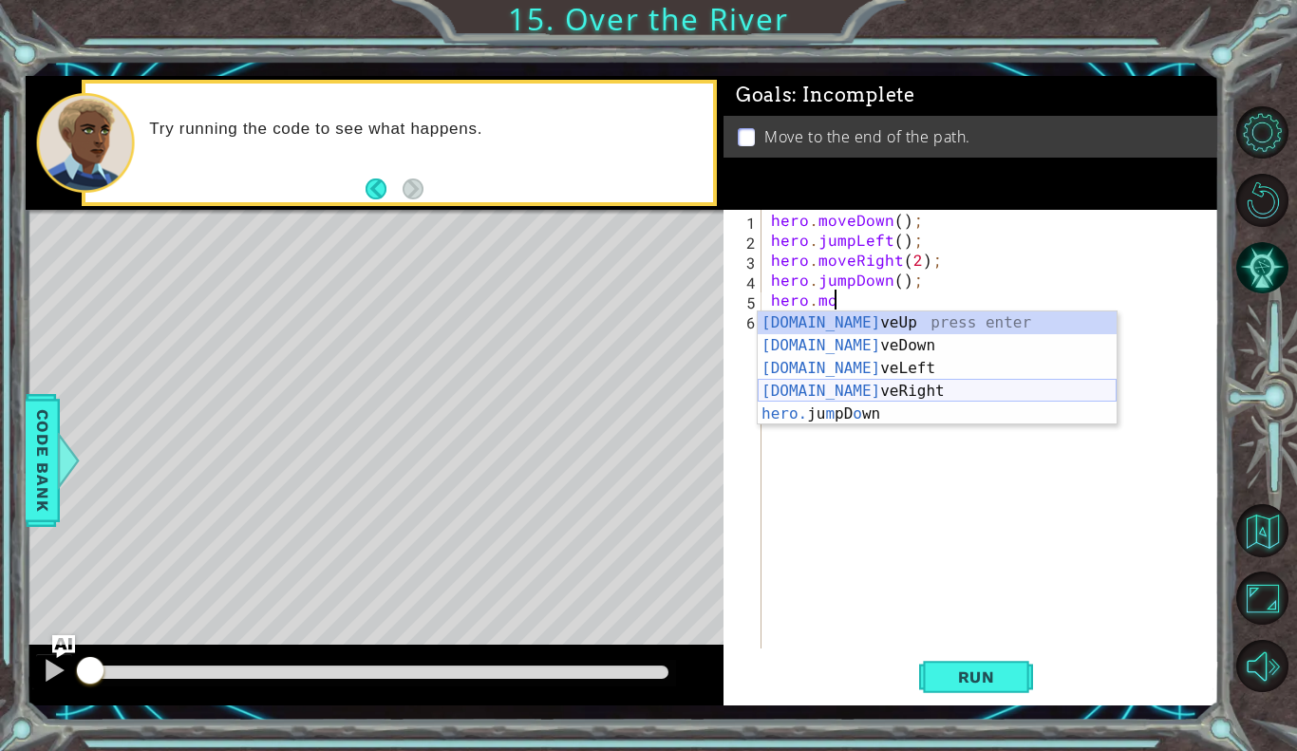
click at [848, 384] on div "[DOMAIN_NAME] veUp press enter [DOMAIN_NAME] veDown press enter [DOMAIN_NAME] v…" at bounding box center [937, 392] width 359 height 160
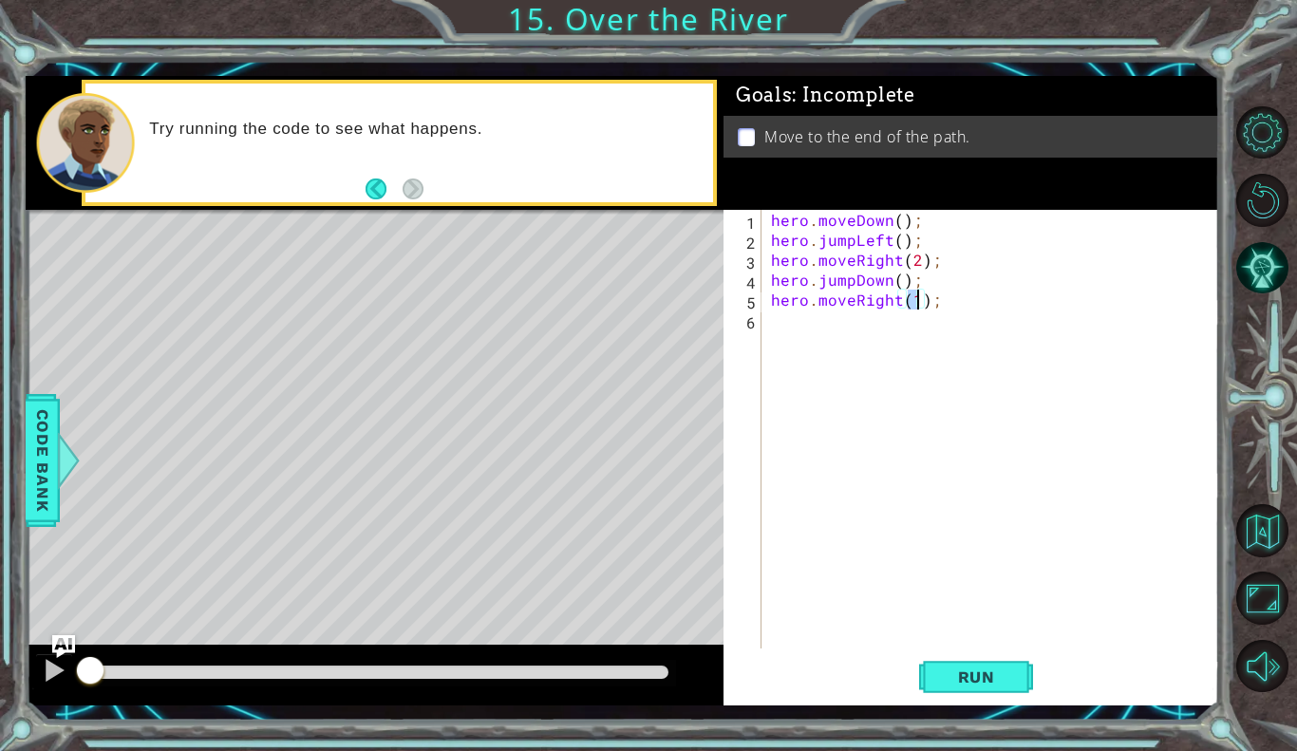
click at [850, 300] on div "hero . moveDown ( ) ; hero . jumpLeft ( ) ; hero . moveRight ( 2 ) ; hero . jum…" at bounding box center [995, 449] width 457 height 479
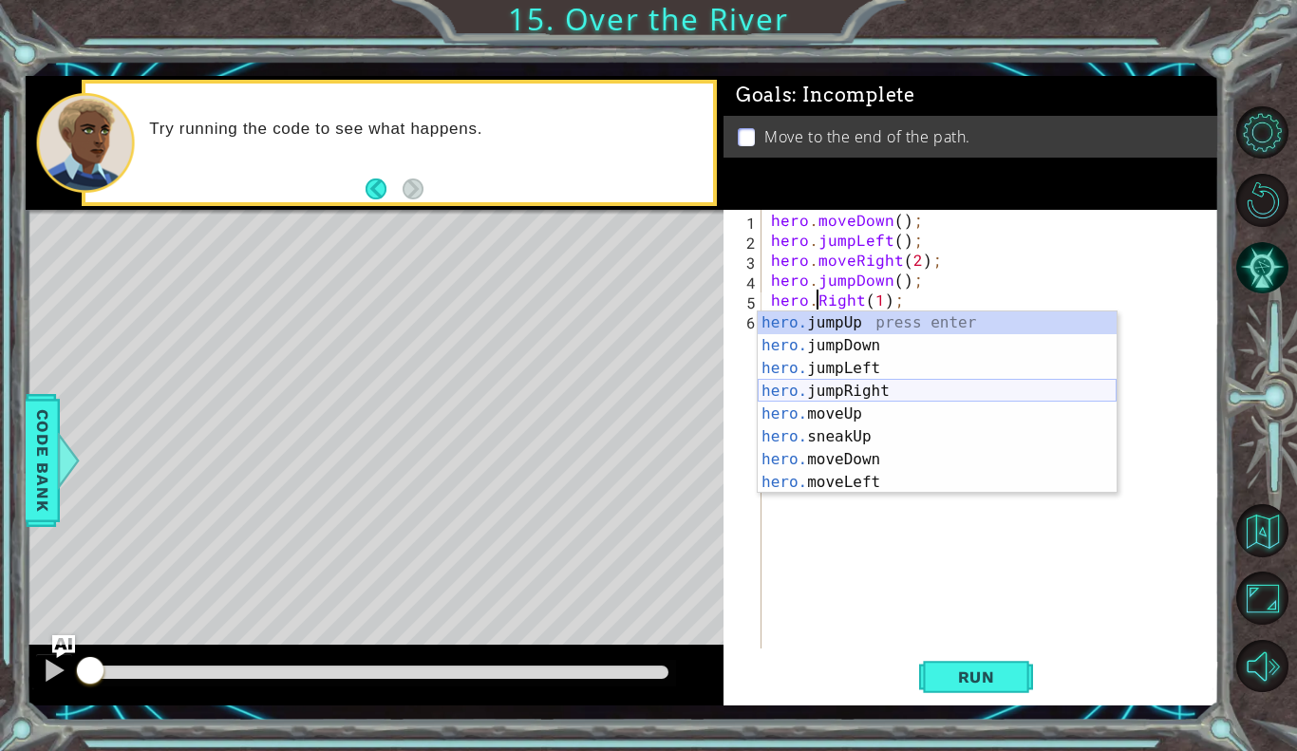
click at [830, 387] on div "hero. jumpUp press enter hero. jumpDown press enter hero. jumpLeft press enter …" at bounding box center [937, 426] width 359 height 228
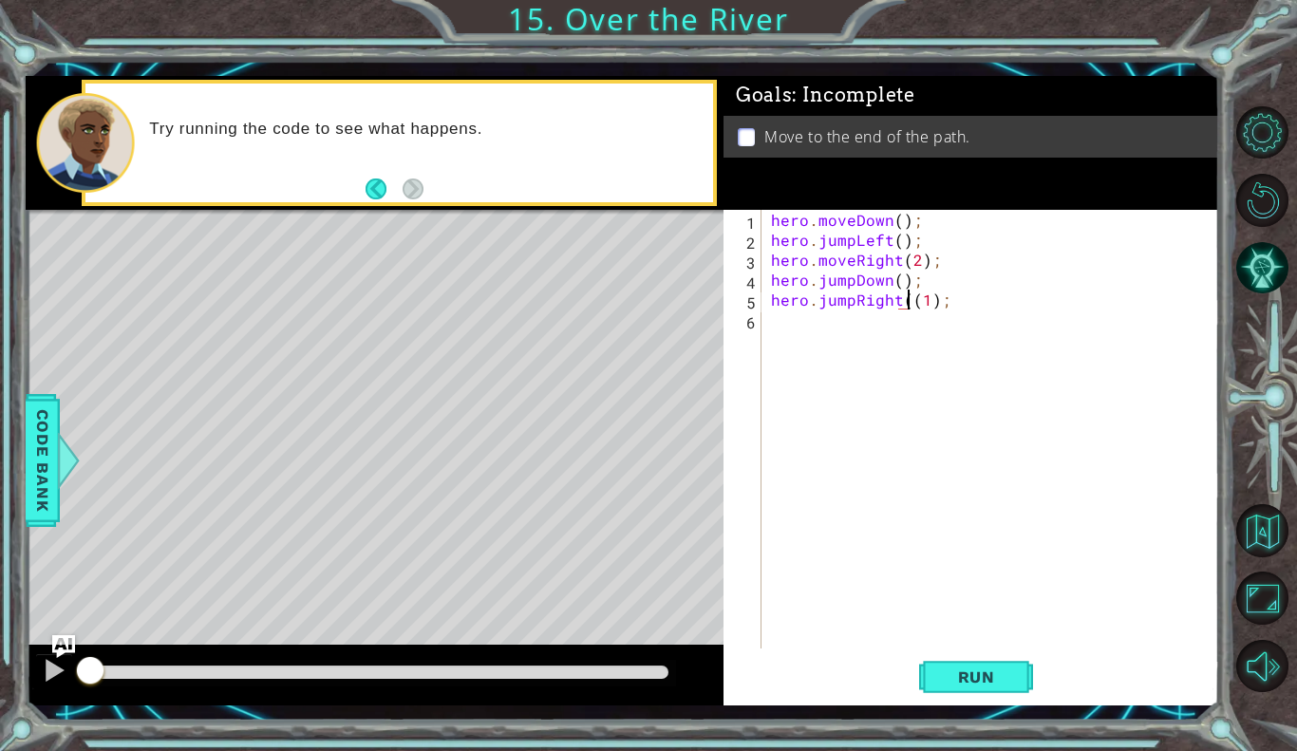
type textarea "hero.jumpRight(1);"
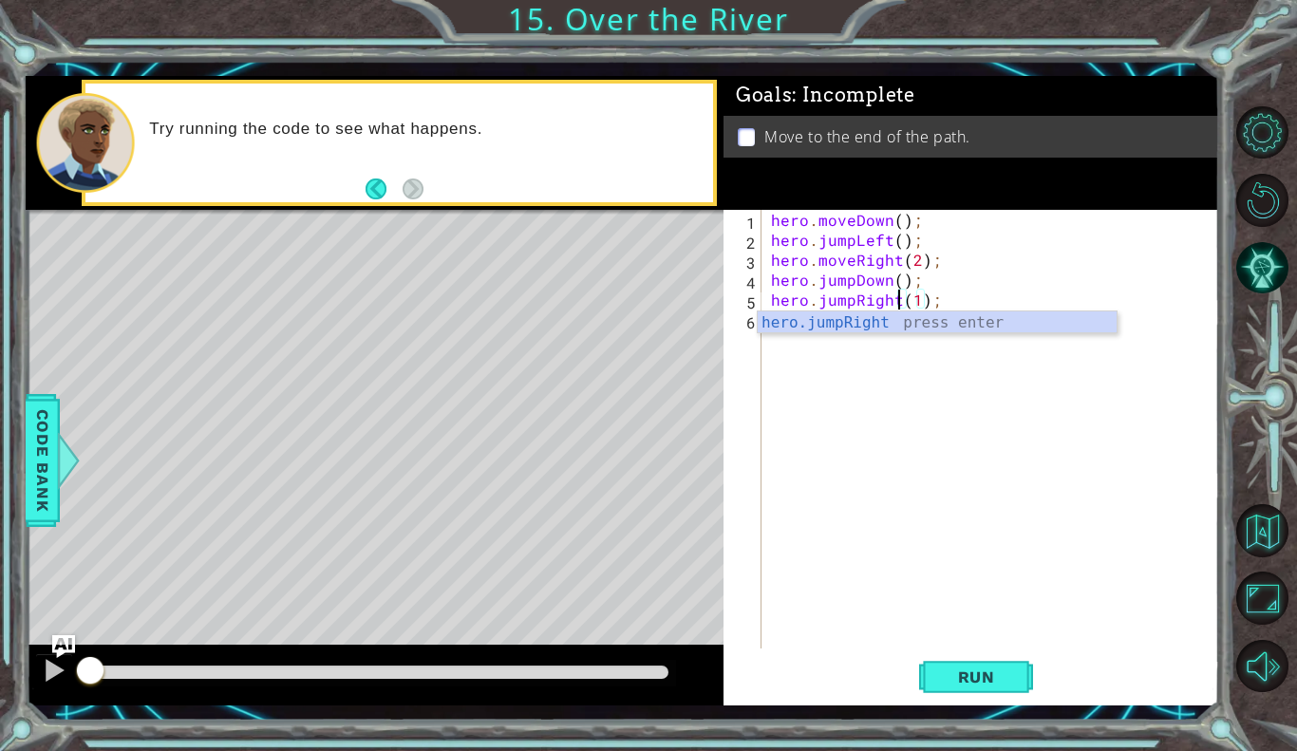
click at [790, 343] on div "hero . moveDown ( ) ; hero . jumpLeft ( ) ; hero . moveRight ( 2 ) ; hero . jum…" at bounding box center [995, 449] width 457 height 479
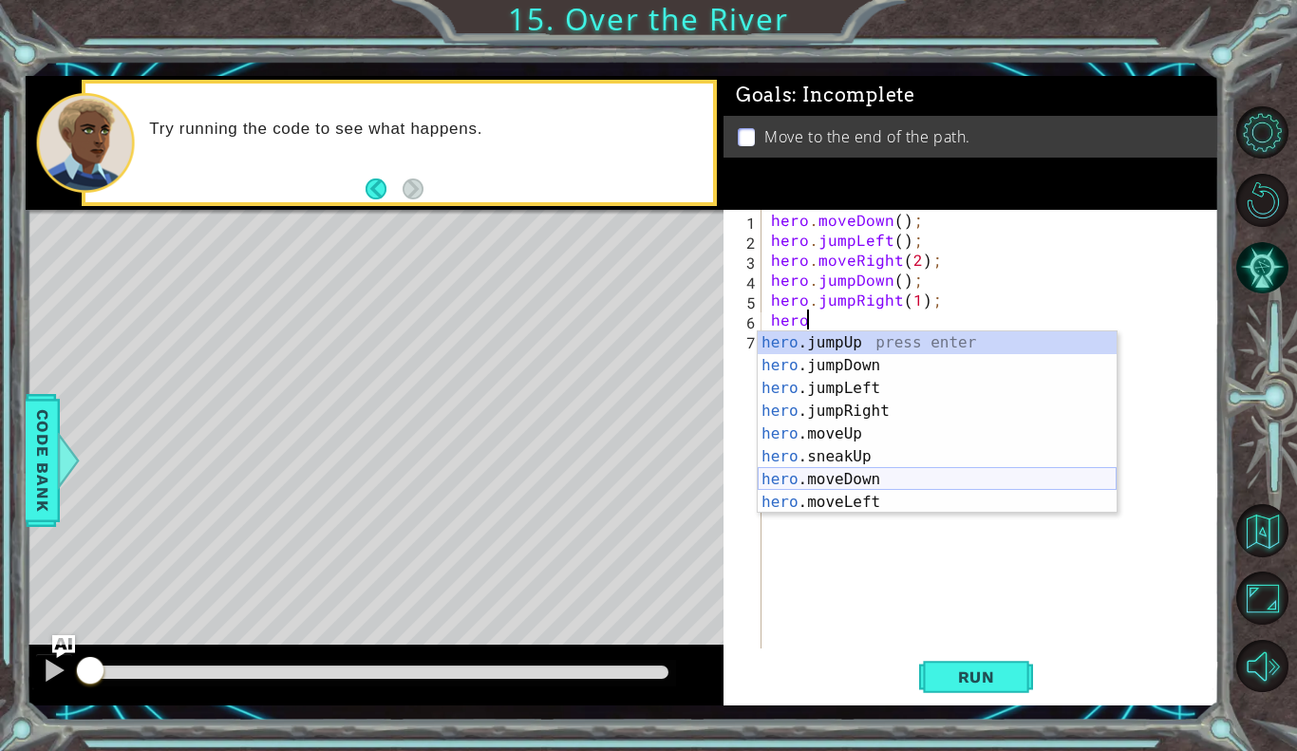
scroll to position [0, 2]
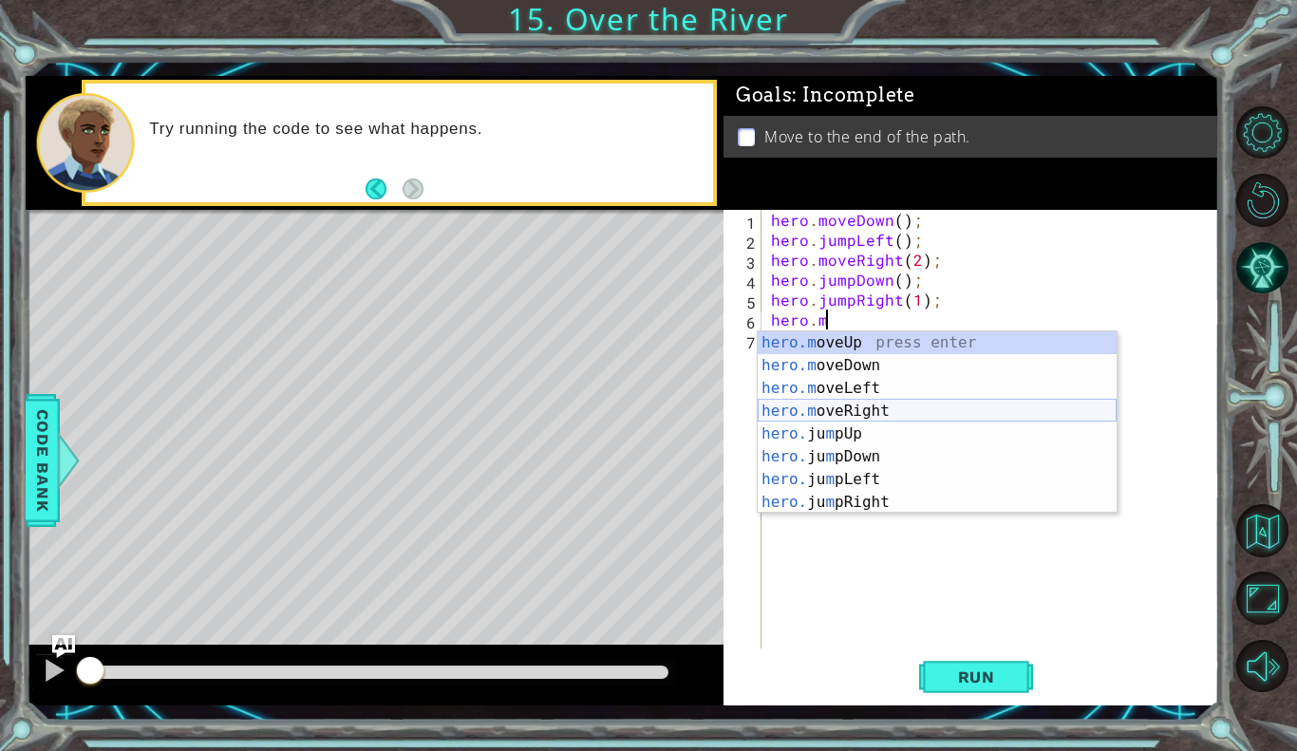
click at [843, 401] on div "hero.m oveUp press enter hero.m oveDown press enter hero.m oveLeft press enter …" at bounding box center [937, 445] width 359 height 228
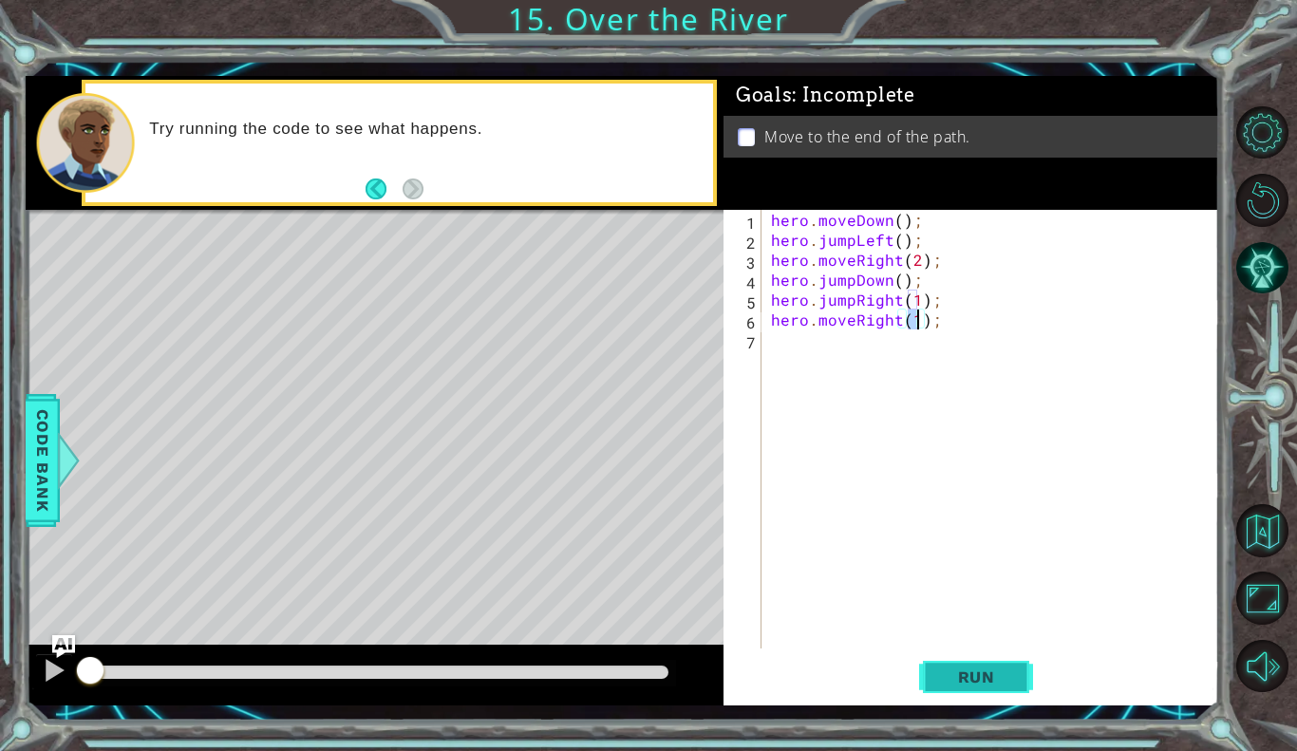
click at [954, 680] on span "Run" at bounding box center [976, 677] width 75 height 19
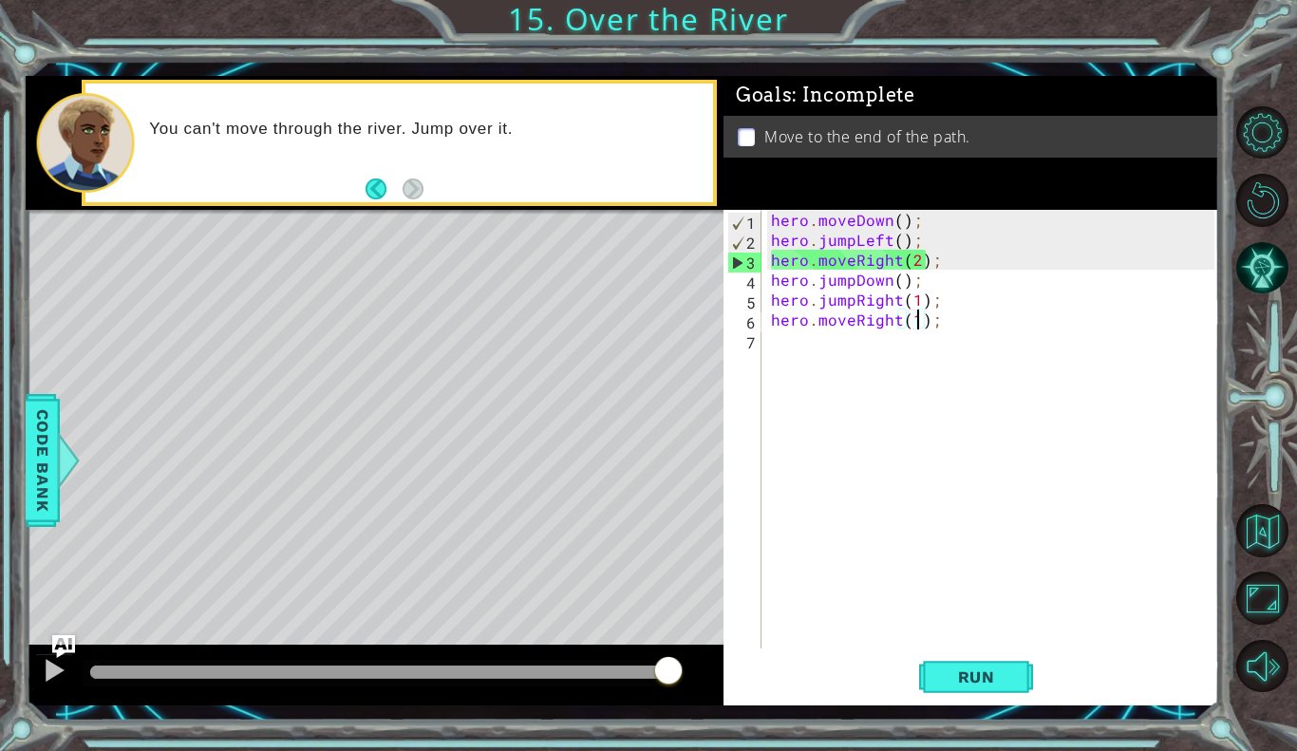
click at [896, 257] on div "hero . moveDown ( ) ; hero . jumpLeft ( ) ; hero . moveRight ( 2 ) ; hero . jum…" at bounding box center [995, 449] width 457 height 479
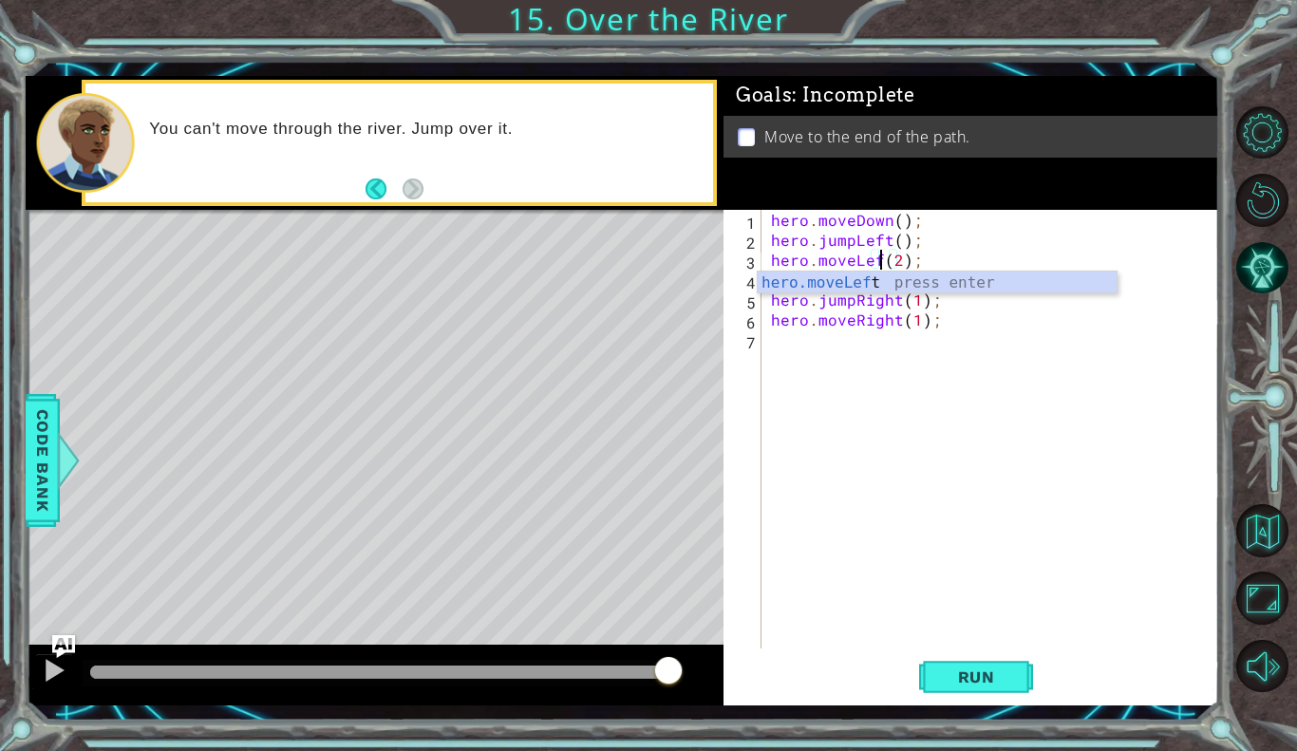
scroll to position [0, 7]
click at [950, 657] on button "Run" at bounding box center [976, 677] width 114 height 49
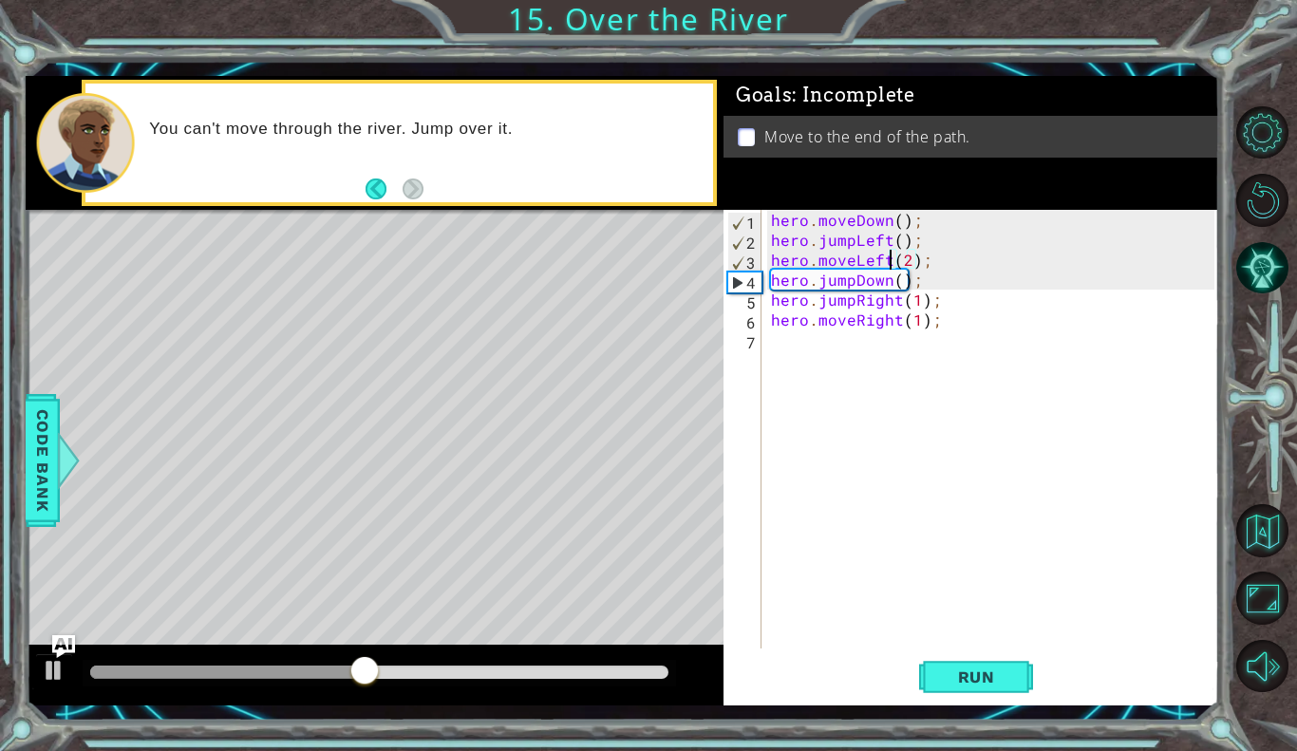
click at [909, 259] on div "hero . moveDown ( ) ; hero . jumpLeft ( ) ; hero . moveLeft ( 2 ) ; hero . jump…" at bounding box center [995, 449] width 457 height 479
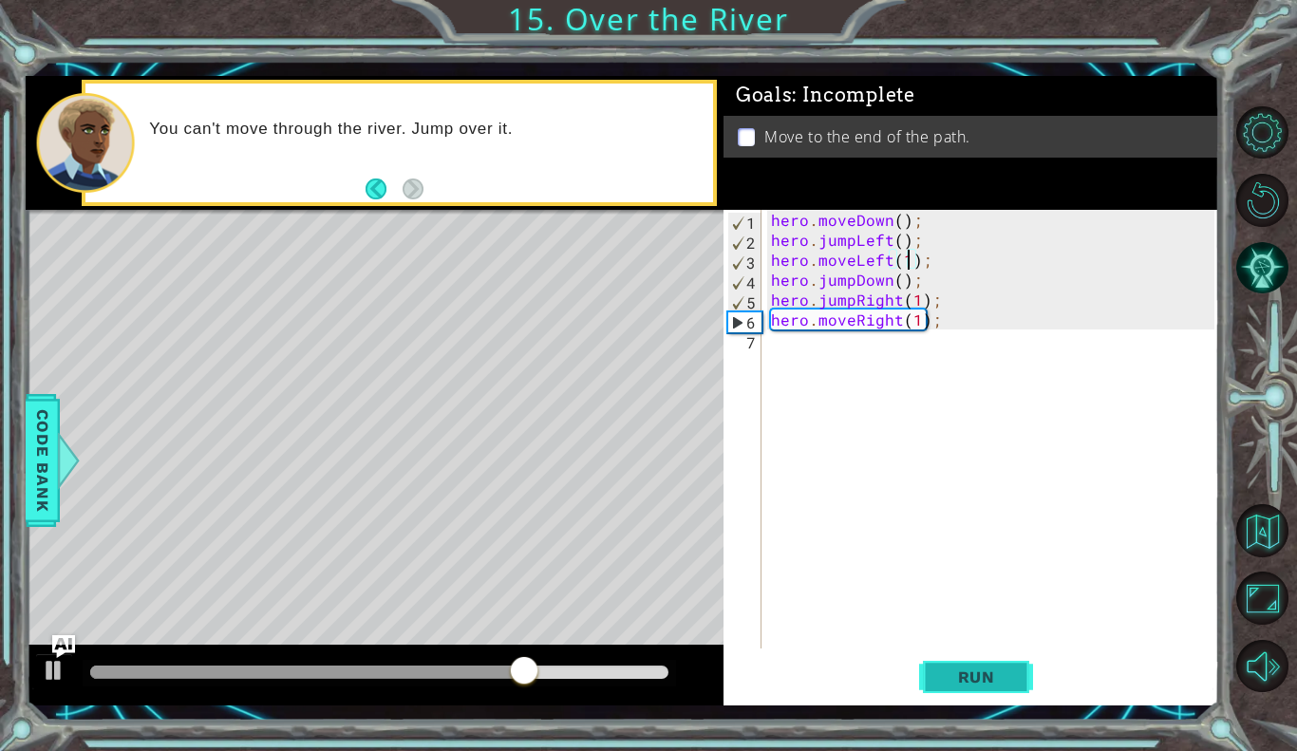
type textarea "hero.moveLeft(1);"
click at [941, 663] on button "Run" at bounding box center [976, 677] width 114 height 49
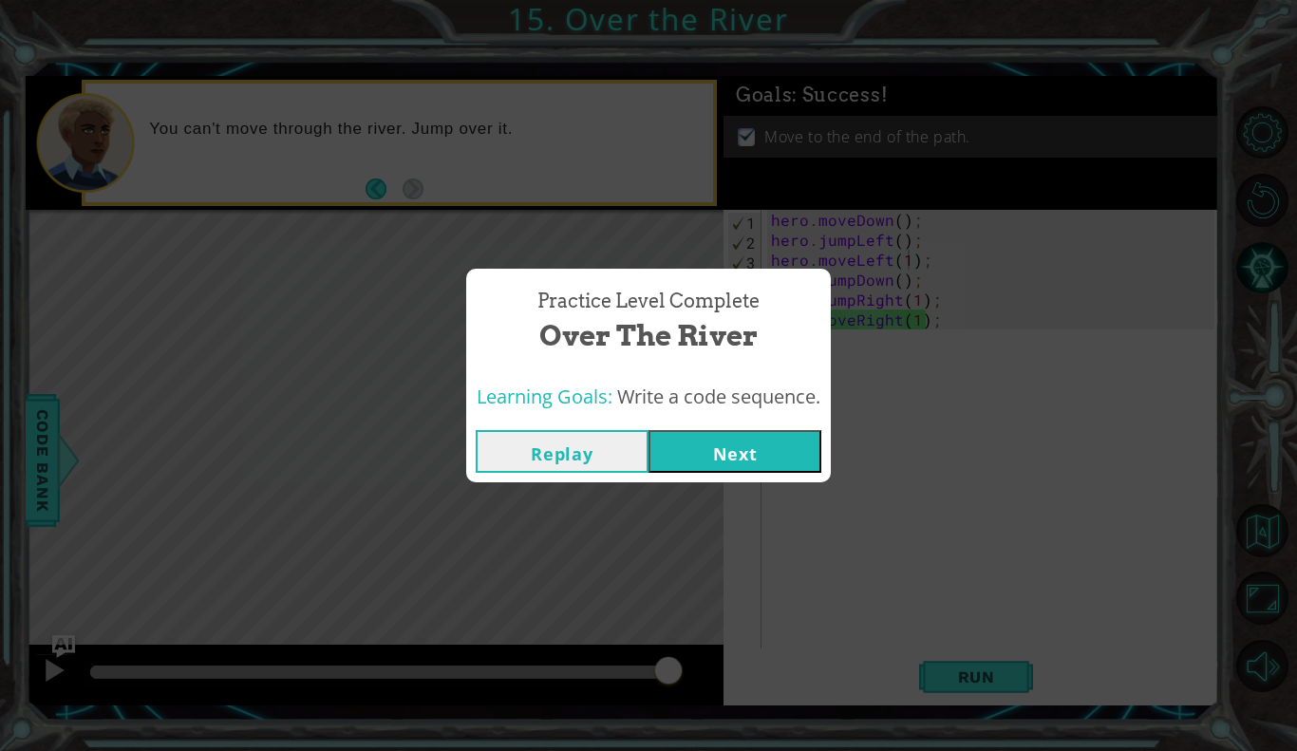
click at [714, 469] on button "Next" at bounding box center [735, 451] width 173 height 43
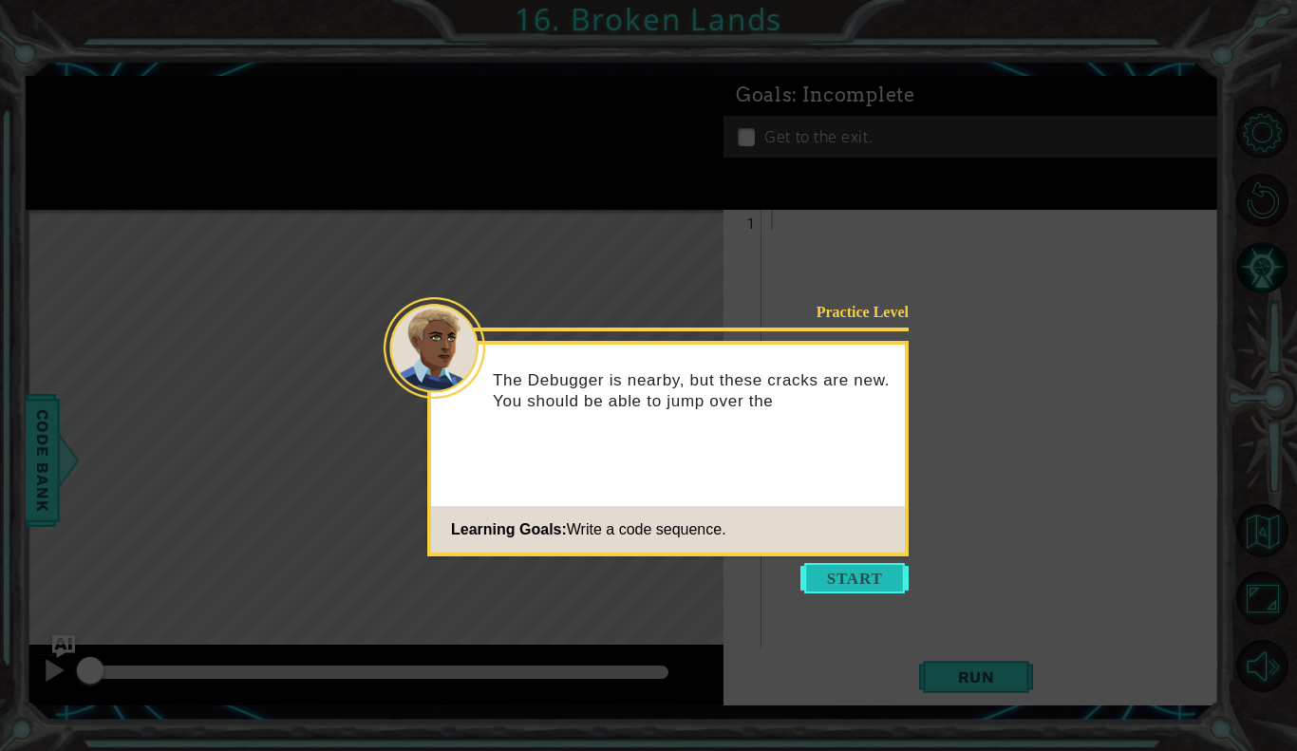
click at [872, 580] on button "Start" at bounding box center [855, 578] width 108 height 30
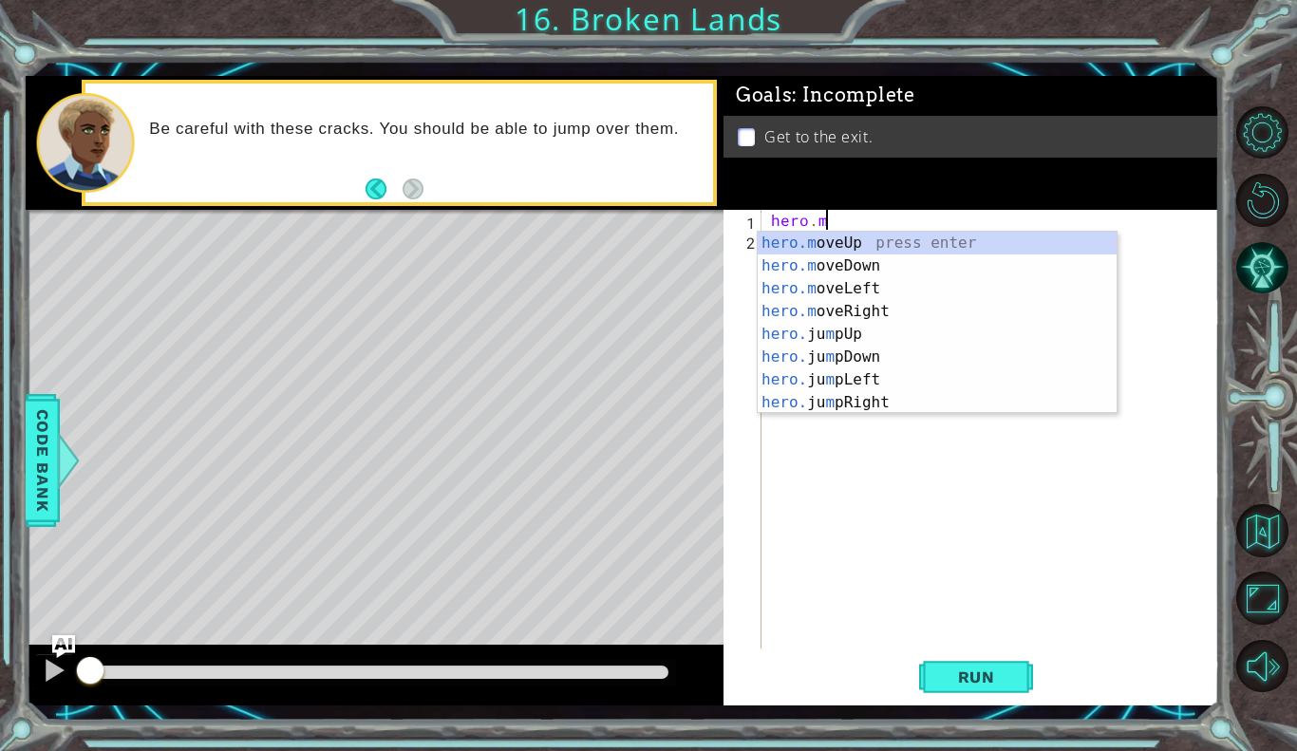
scroll to position [0, 3]
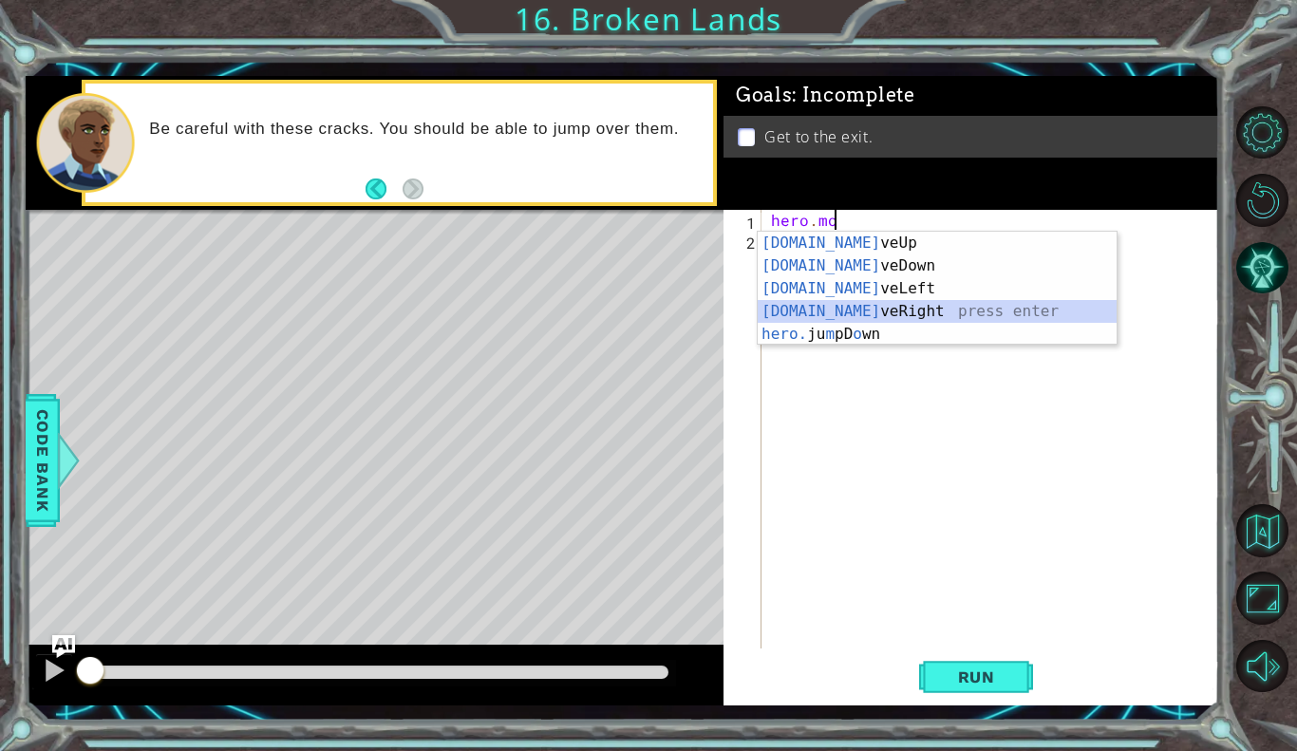
click at [840, 309] on div "[DOMAIN_NAME] veUp press enter [DOMAIN_NAME] veDown press enter [DOMAIN_NAME] v…" at bounding box center [937, 312] width 359 height 160
type textarea "hero.moveRight(1);"
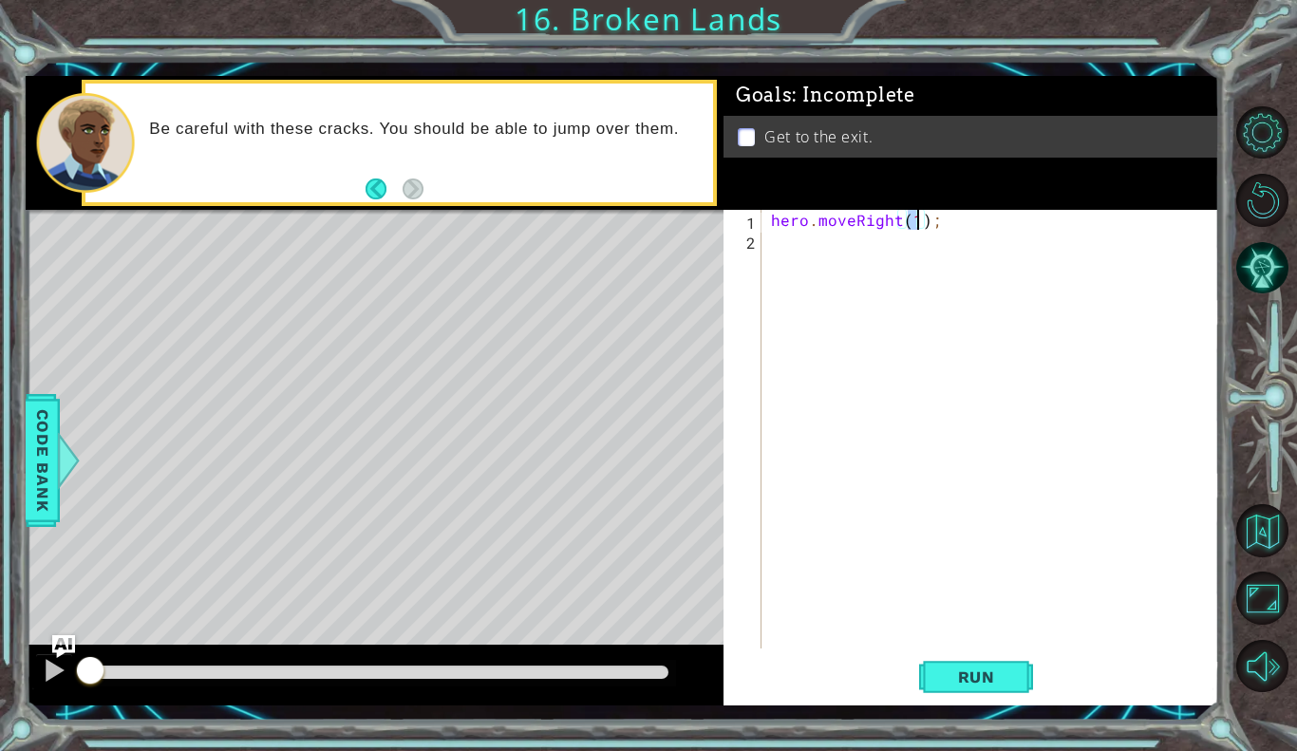
click at [796, 239] on div "hero . moveRight ( 1 ) ;" at bounding box center [995, 449] width 457 height 479
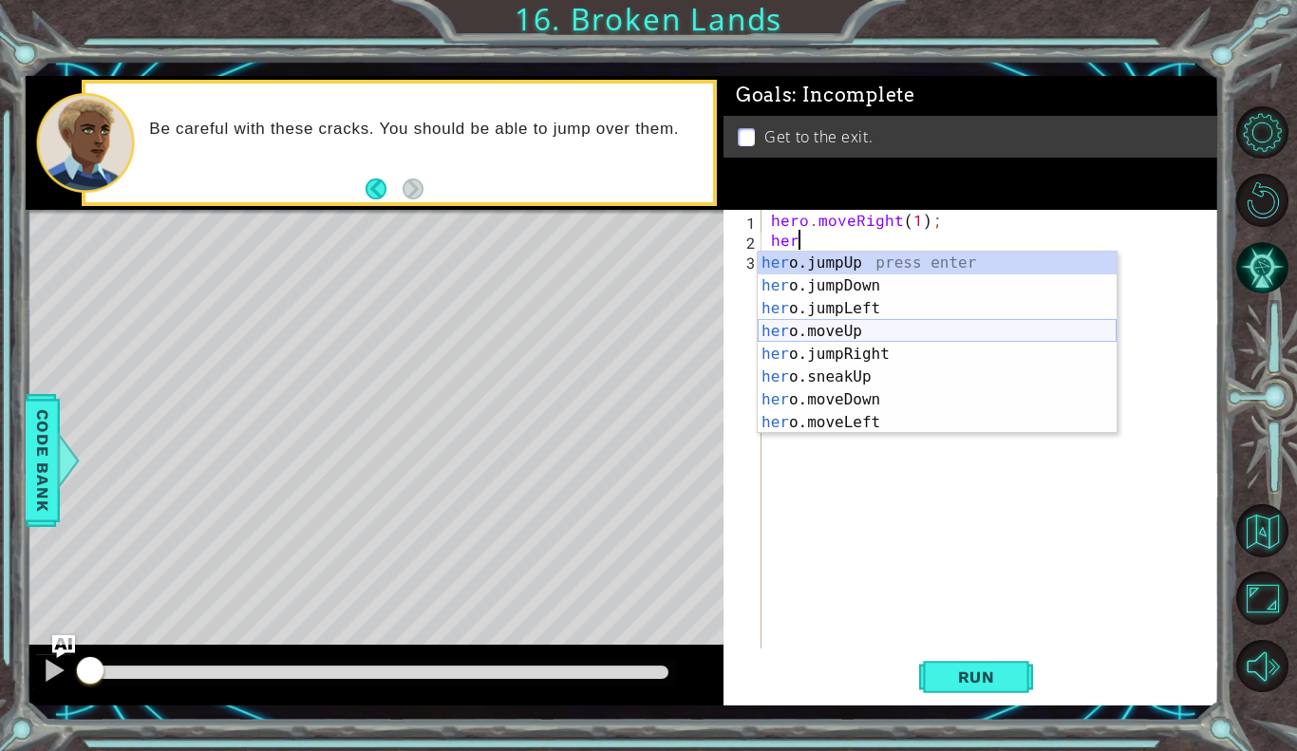
click at [817, 337] on div "her o.jumpUp press enter her o.jumpDown press enter her o.jumpLeft press enter …" at bounding box center [937, 366] width 359 height 228
type textarea "hero.moveUp(1);"
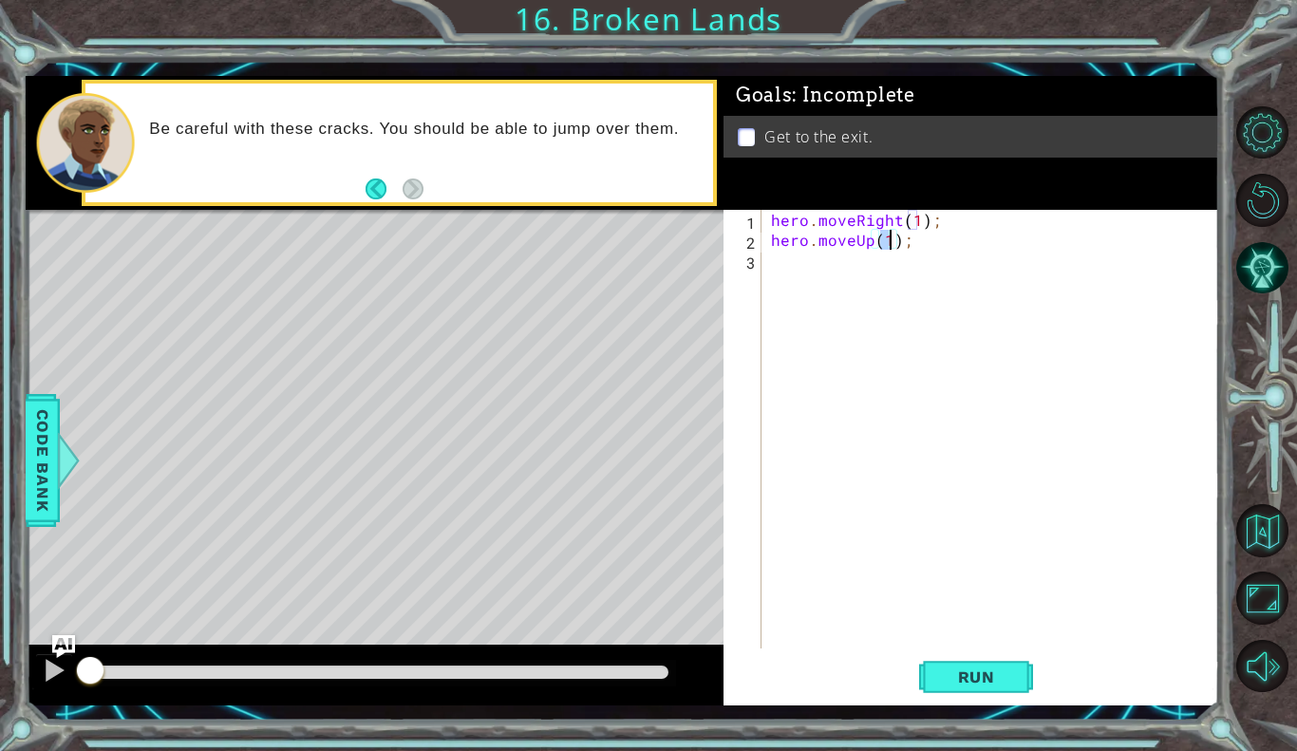
click at [791, 271] on div "hero . moveRight ( 1 ) ; hero . moveUp ( 1 ) ;" at bounding box center [995, 449] width 457 height 479
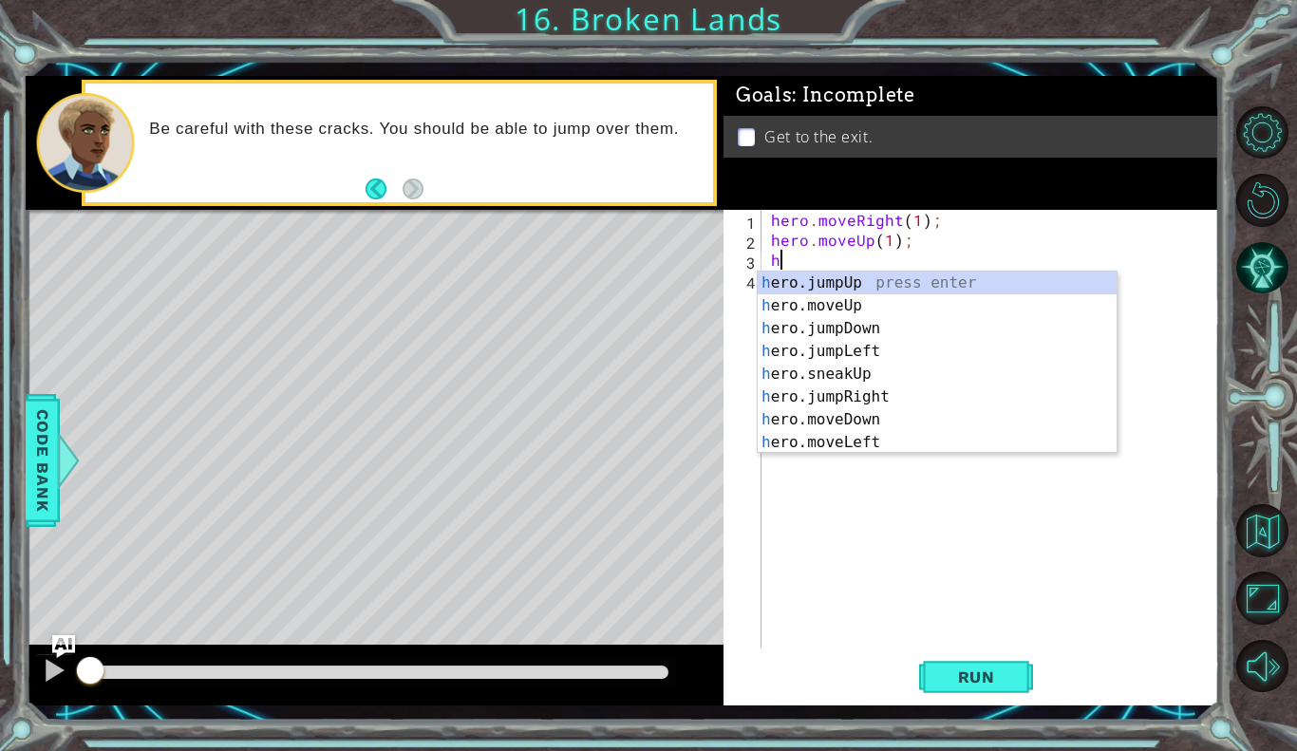
type textarea "her"
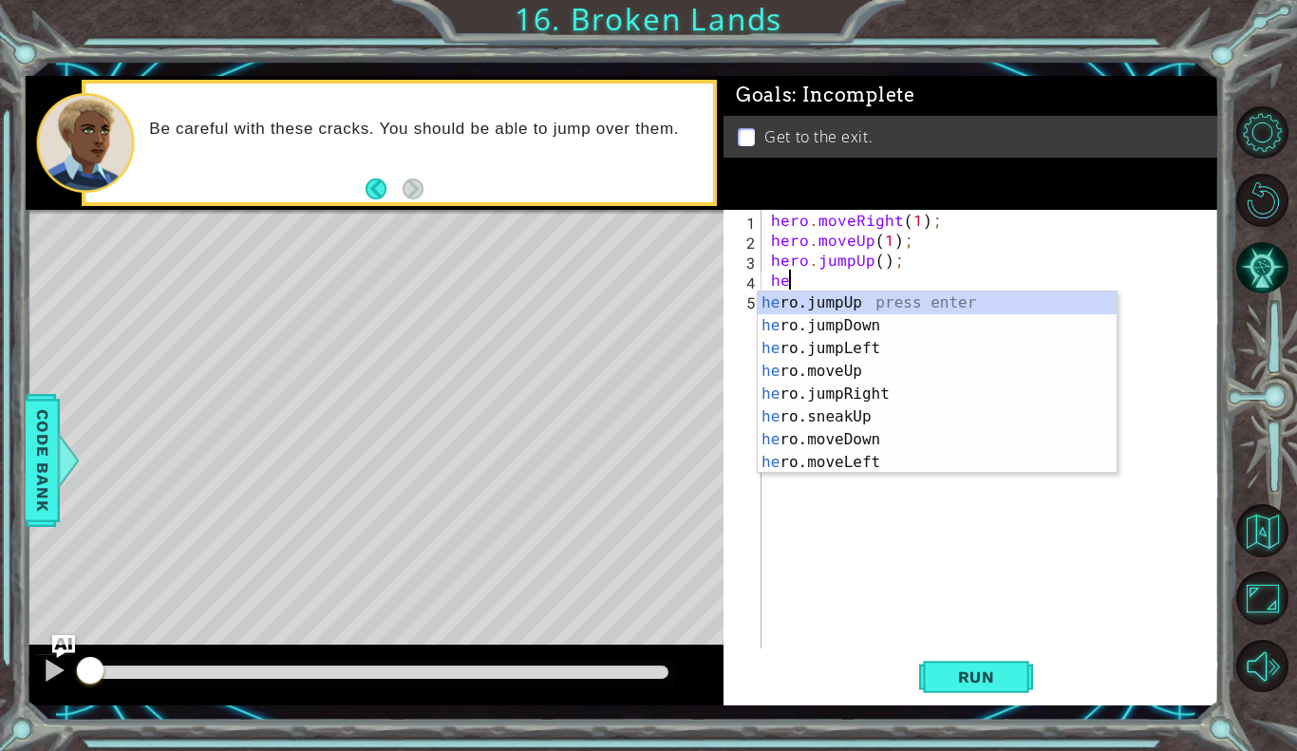
type textarea "her"
click at [843, 391] on div "her o.jumpUp press enter her o.jumpDown press enter her o.jumpLeft press enter …" at bounding box center [937, 406] width 359 height 228
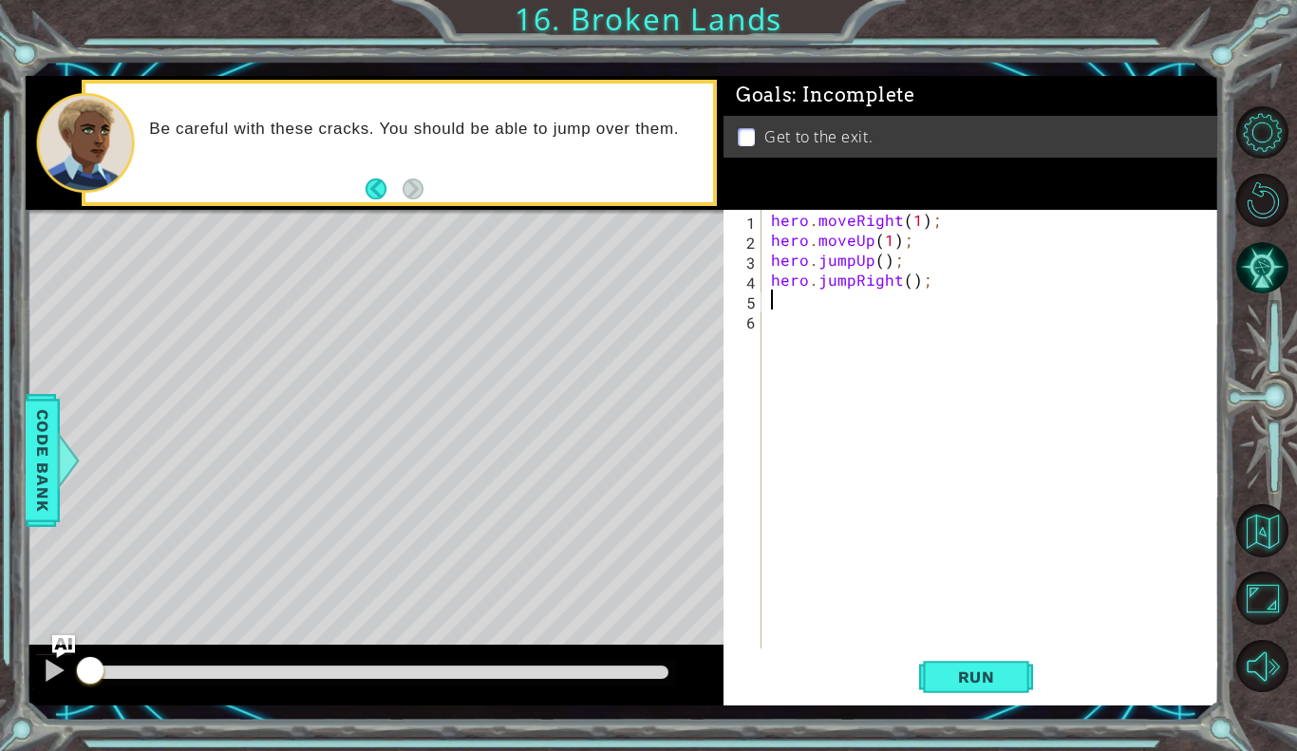
click at [881, 266] on div "hero . moveRight ( 1 ) ; hero . moveUp ( 1 ) ; hero . jumpUp ( ) ; hero . jumpR…" at bounding box center [995, 449] width 457 height 479
click at [905, 281] on div "hero . moveRight ( 1 ) ; hero . moveUp ( 1 ) ; hero . jumpUp ( 1 ) ; hero . jum…" at bounding box center [995, 449] width 457 height 479
type textarea "hero.jumpRight(1);"
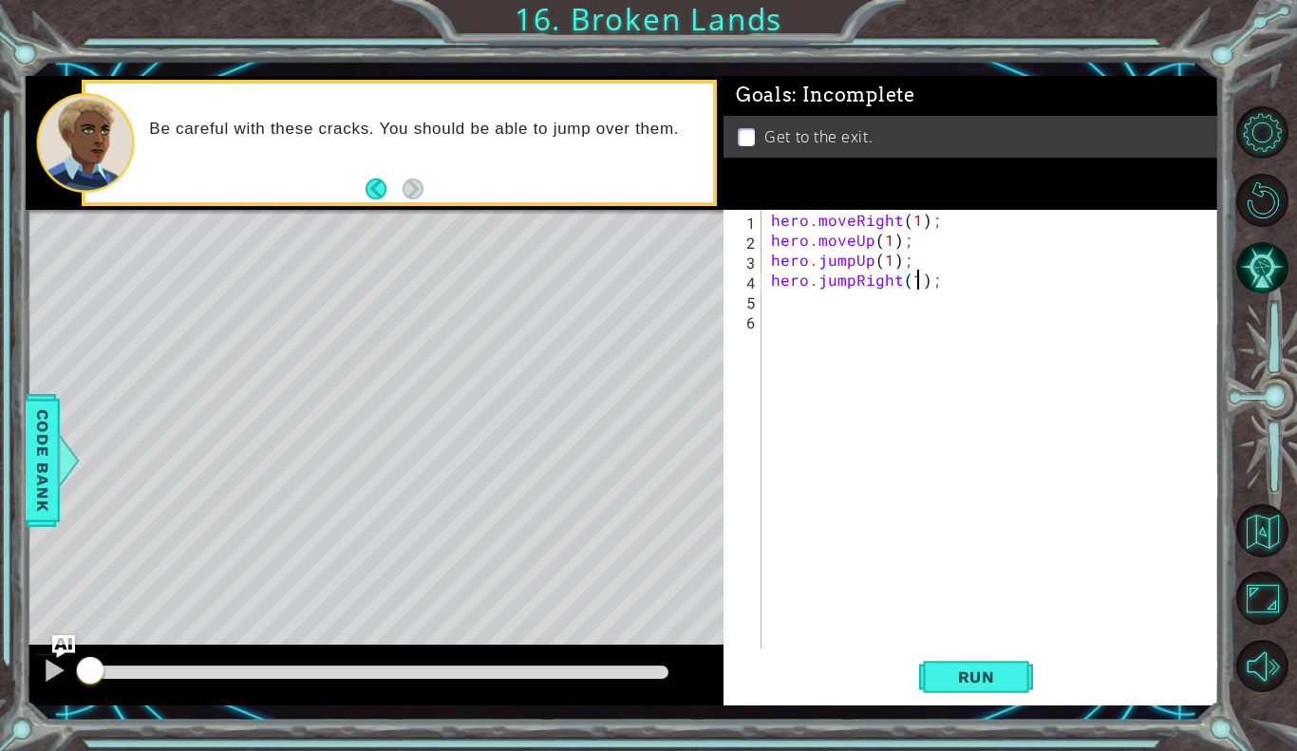
click at [795, 297] on div "hero . moveRight ( 1 ) ; hero . moveUp ( 1 ) ; hero . jumpUp ( 1 ) ; hero . jum…" at bounding box center [995, 449] width 457 height 479
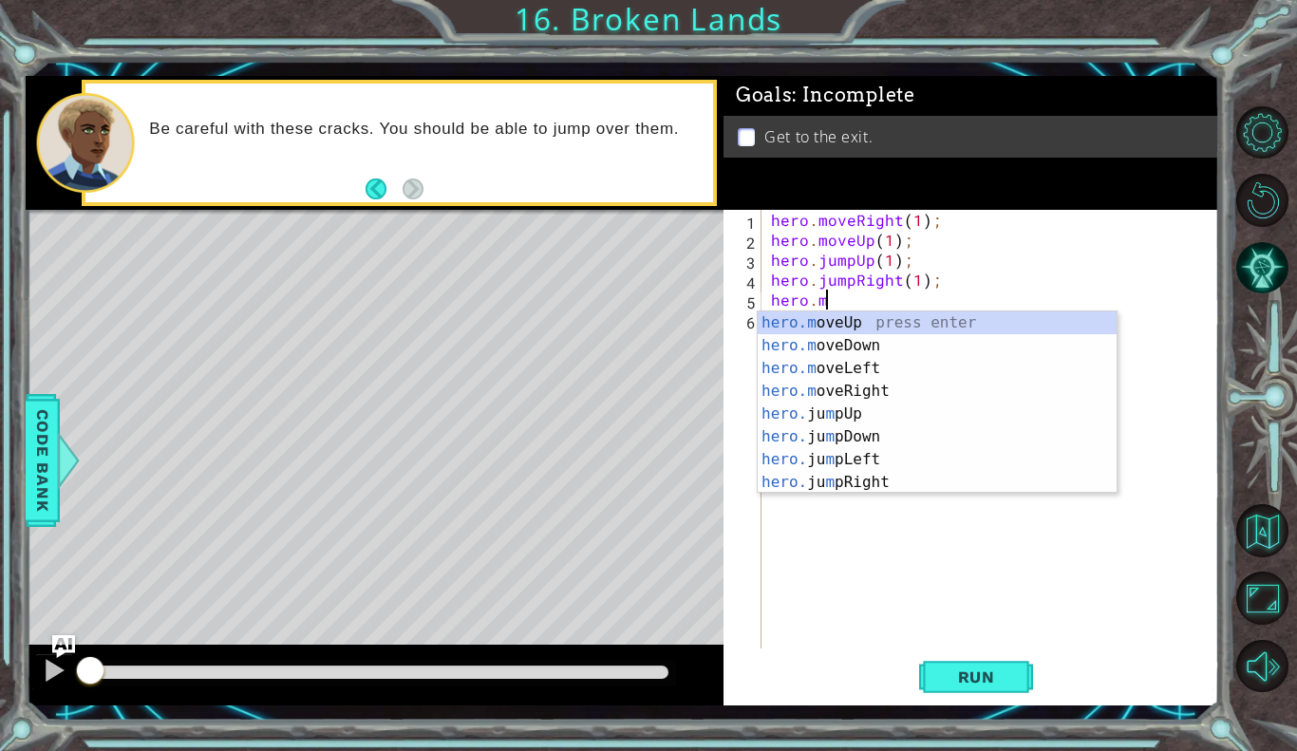
scroll to position [0, 3]
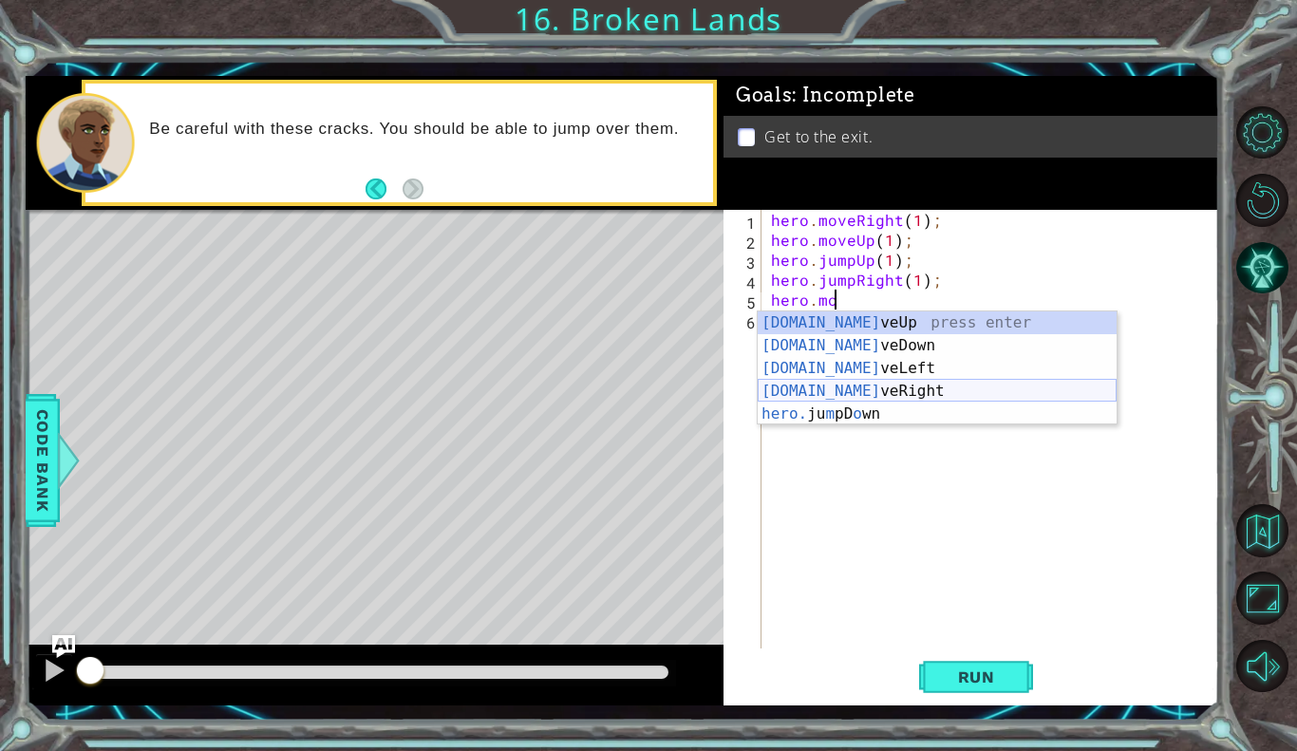
click at [825, 396] on div "[DOMAIN_NAME] veUp press enter [DOMAIN_NAME] veDown press enter [DOMAIN_NAME] v…" at bounding box center [937, 392] width 359 height 160
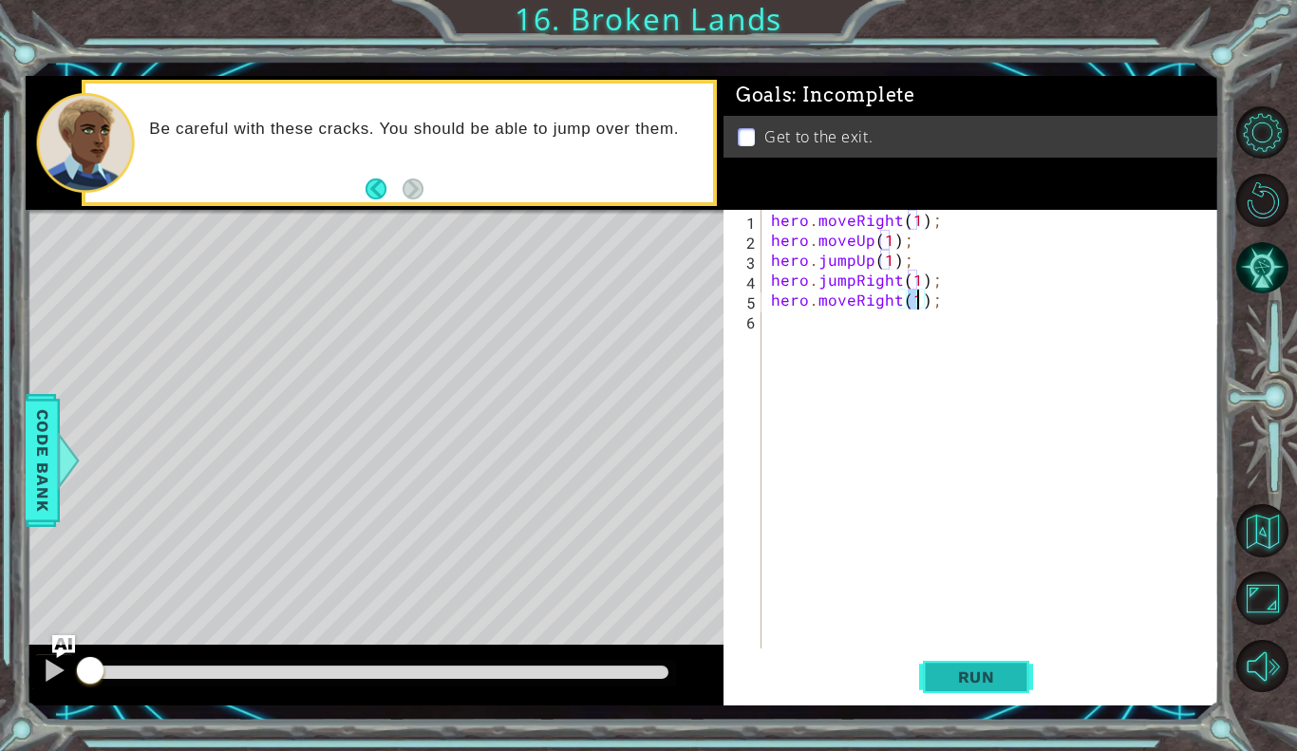
type textarea "hero.moveRight(1);"
click at [950, 672] on span "Run" at bounding box center [976, 677] width 75 height 19
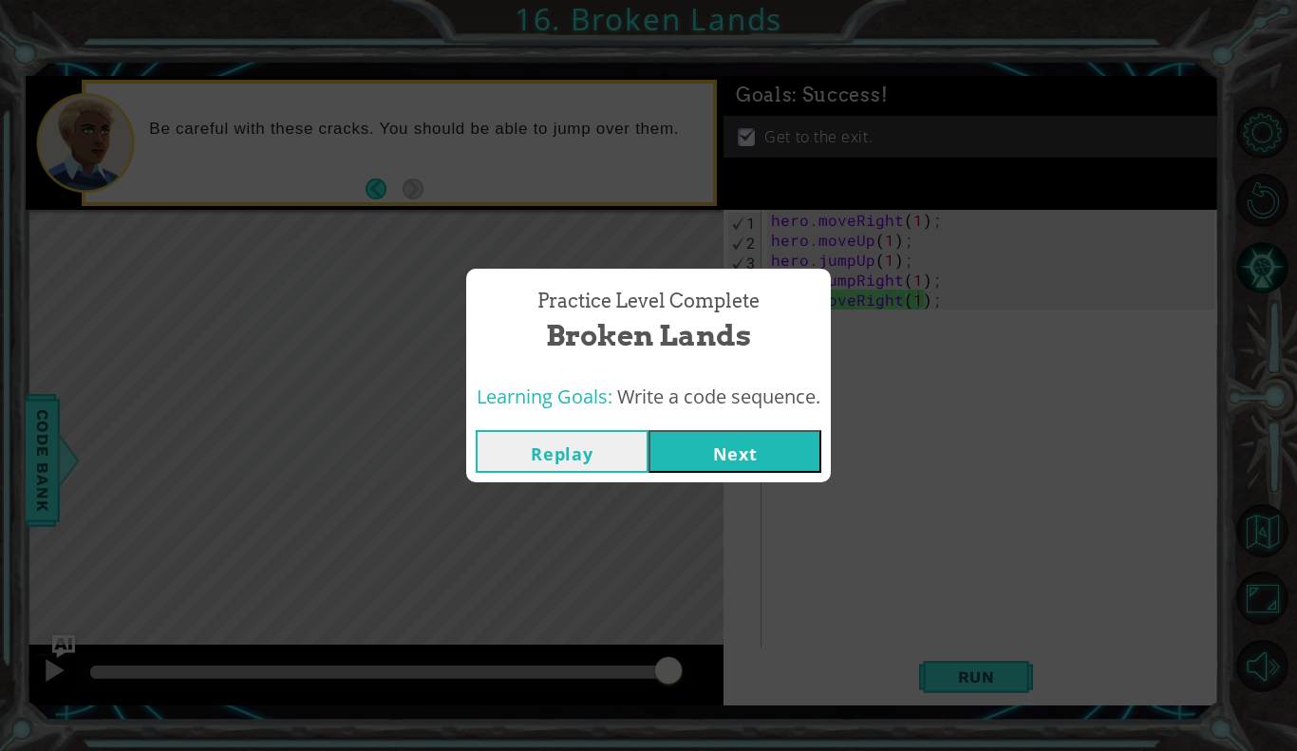
click at [729, 445] on button "Next" at bounding box center [735, 451] width 173 height 43
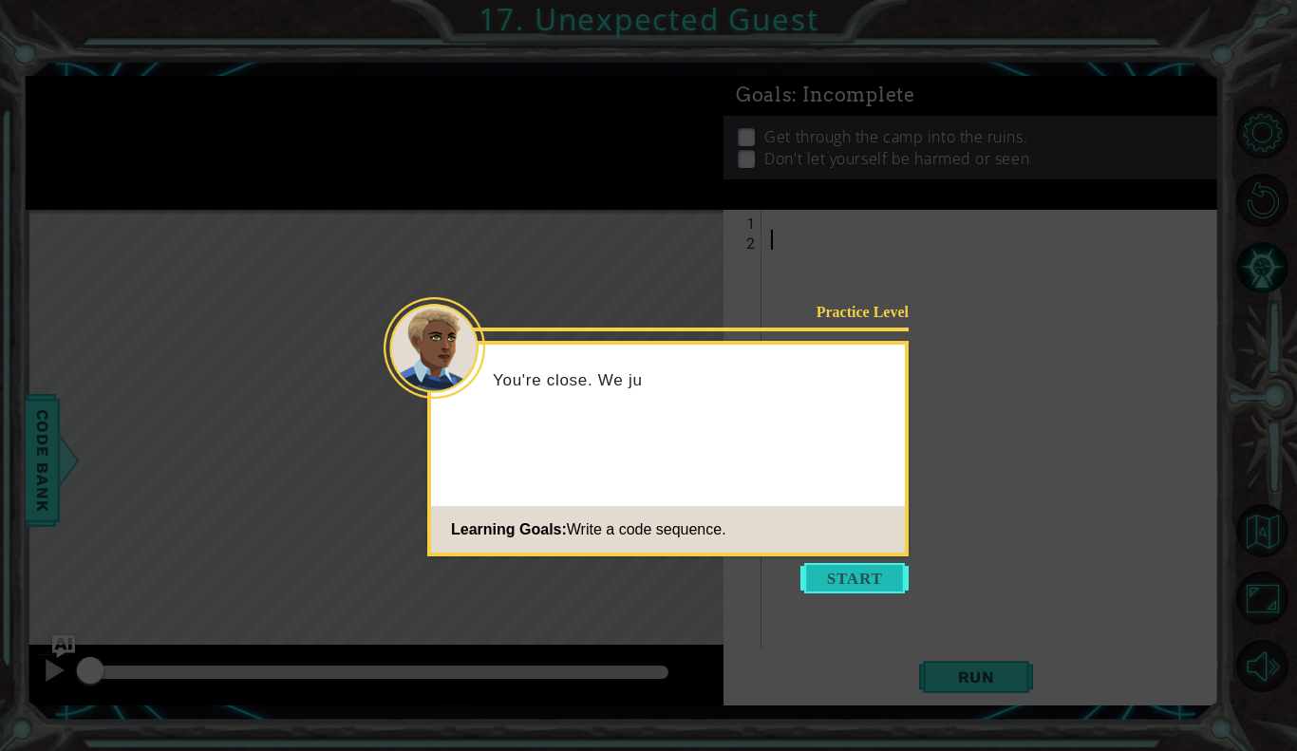
click at [837, 565] on button "Start" at bounding box center [855, 578] width 108 height 30
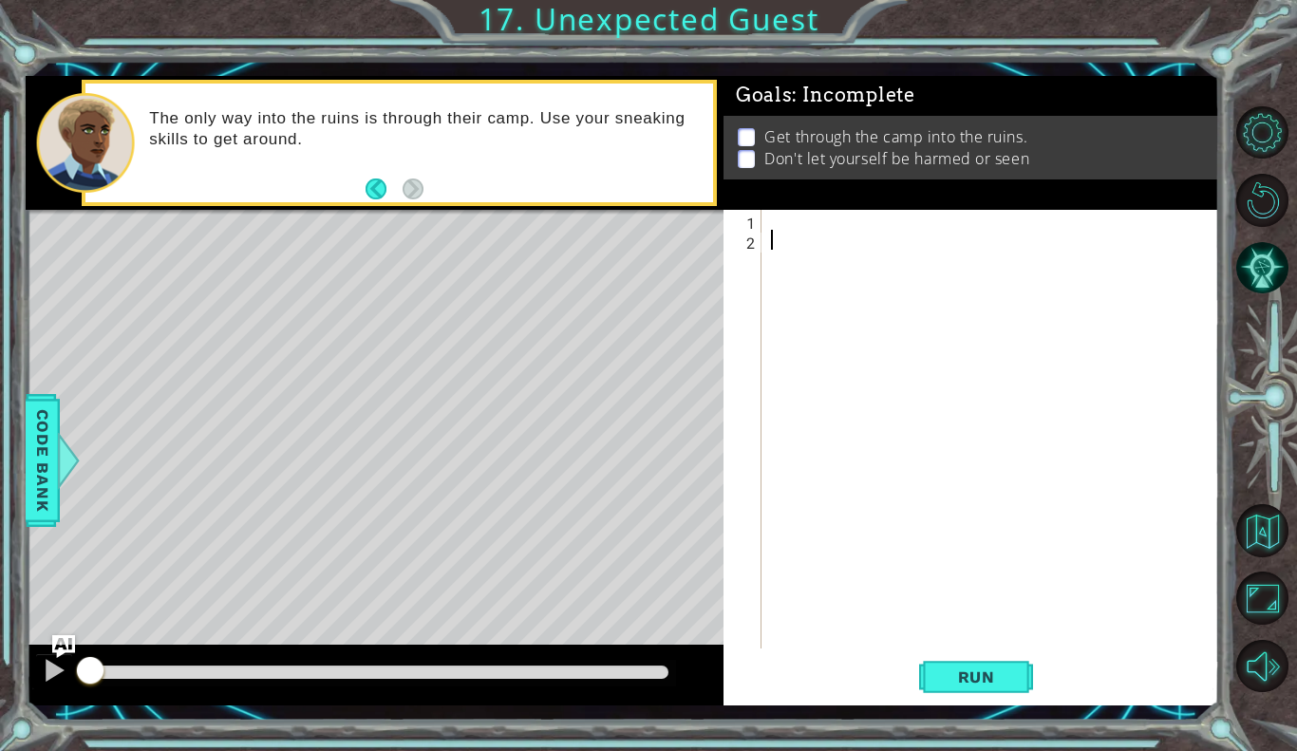
click at [794, 223] on div at bounding box center [995, 449] width 457 height 479
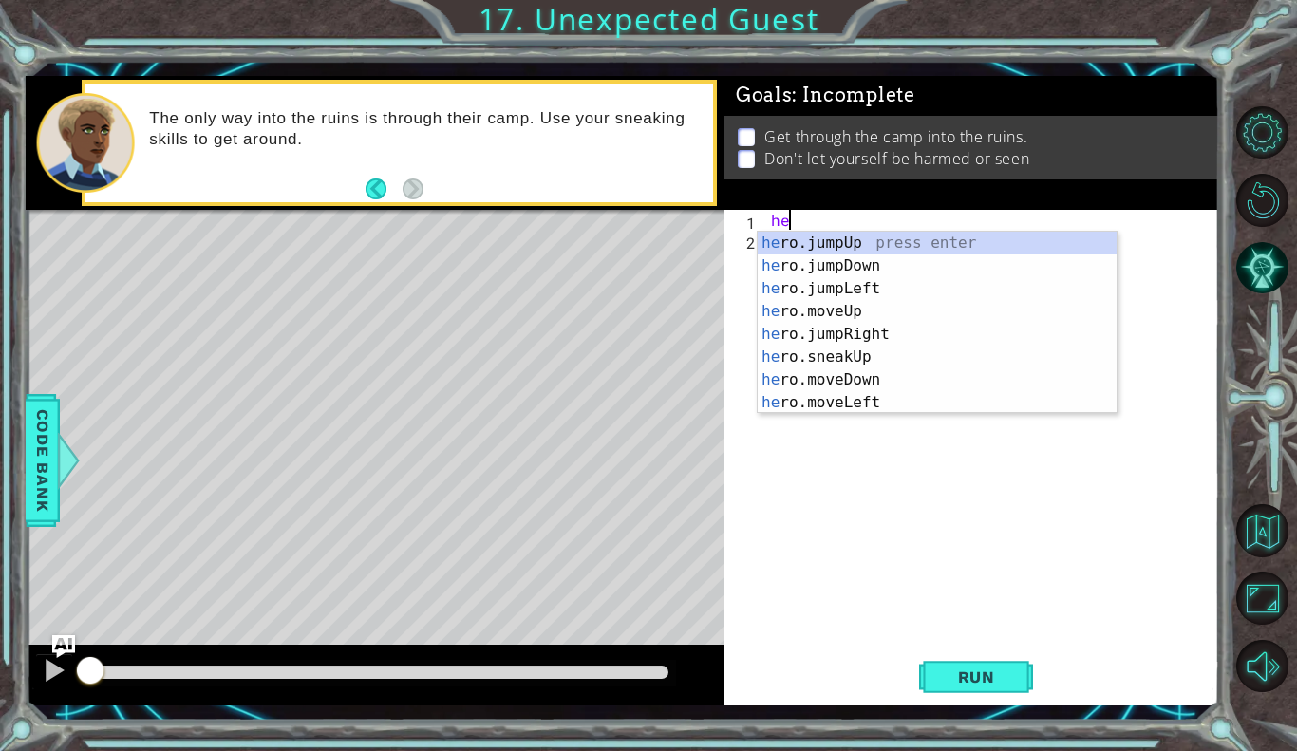
type textarea "her"
click at [839, 260] on div "her o.jumpUp press enter her o.jumpDown press enter her o.jumpLeft press enter …" at bounding box center [937, 346] width 359 height 228
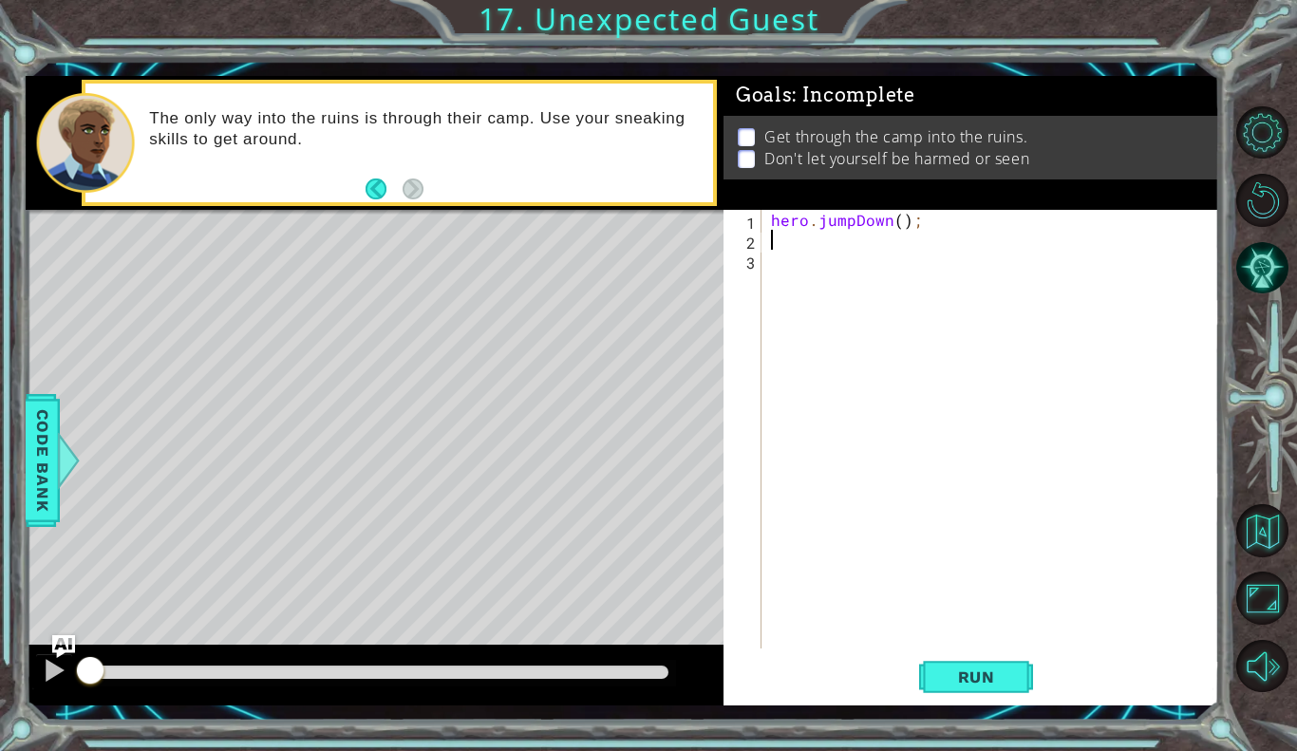
click at [899, 218] on div "hero . jumpDown ( ) ;" at bounding box center [995, 449] width 457 height 479
type textarea "hero.jumpDown(1);"
click at [788, 249] on div "hero . jumpDown ( 1 ) ;" at bounding box center [995, 449] width 457 height 479
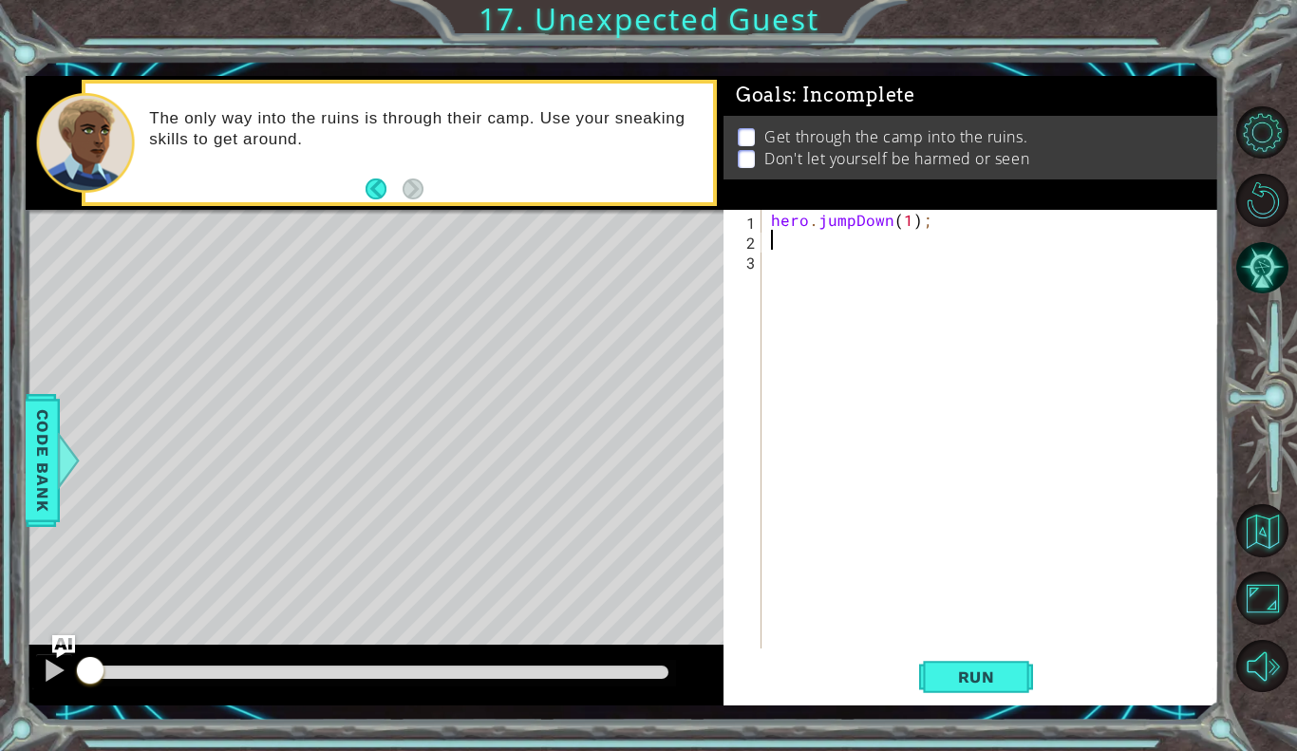
type textarea "he"
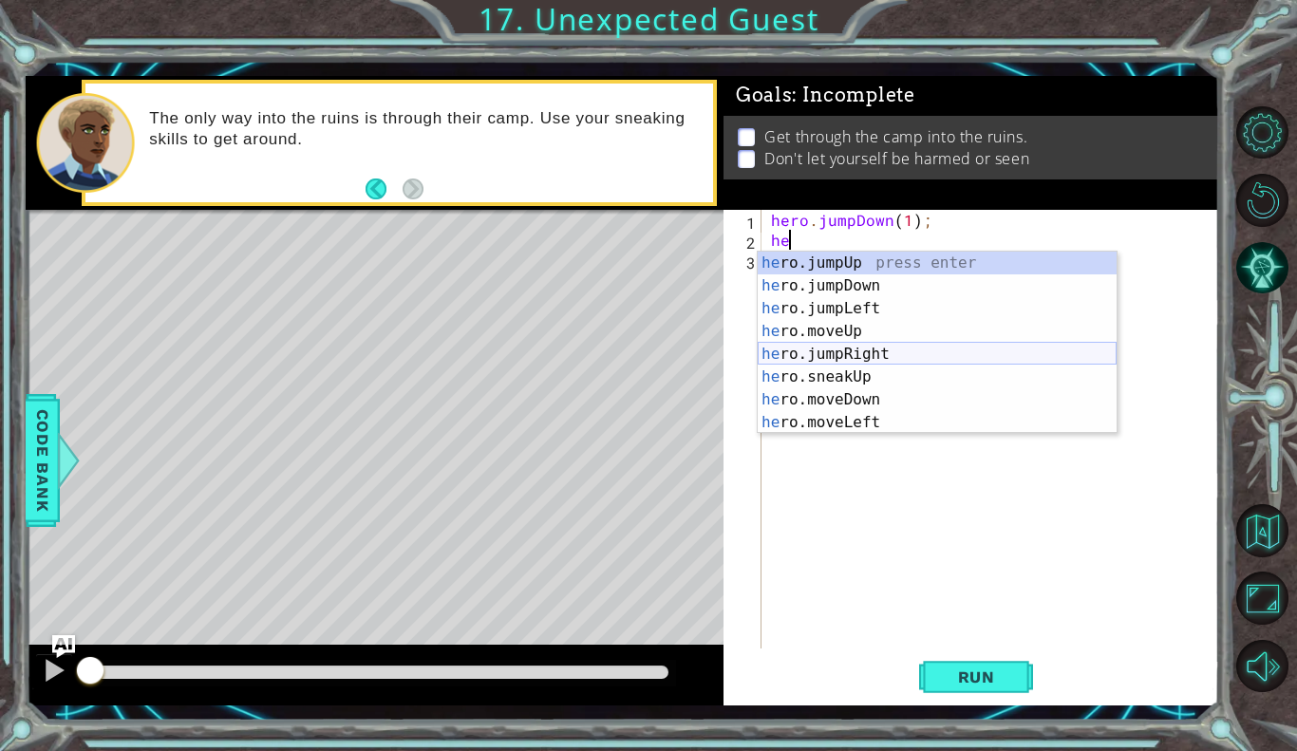
click at [809, 350] on div "he ro.jumpUp press enter he ro.jumpDown press enter he ro.jumpLeft press enter …" at bounding box center [937, 366] width 359 height 228
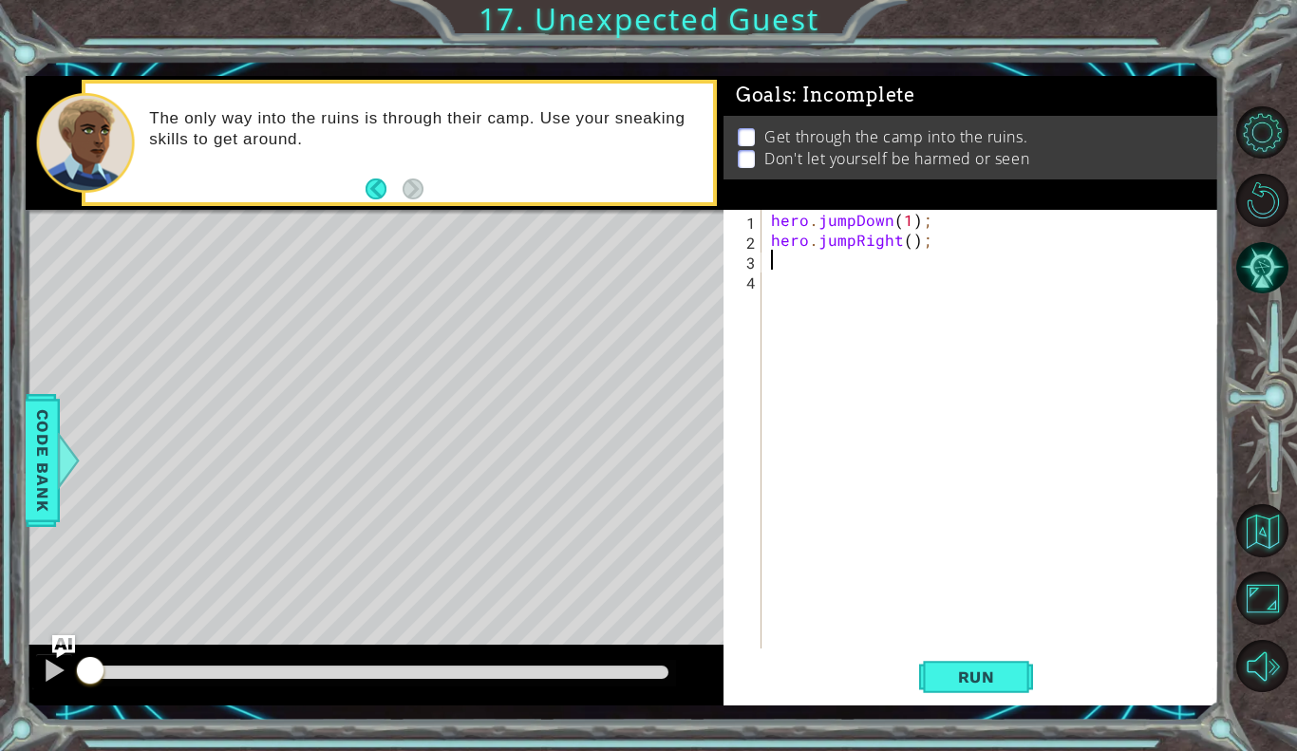
click at [908, 239] on div "hero . jumpDown ( 1 ) ; hero . jumpRight ( ) ;" at bounding box center [995, 449] width 457 height 479
type textarea "hero.jumpRight(1);"
click at [791, 257] on div "hero . jumpDown ( 1 ) ; hero . jumpRight ( 1 ) ;" at bounding box center [995, 449] width 457 height 479
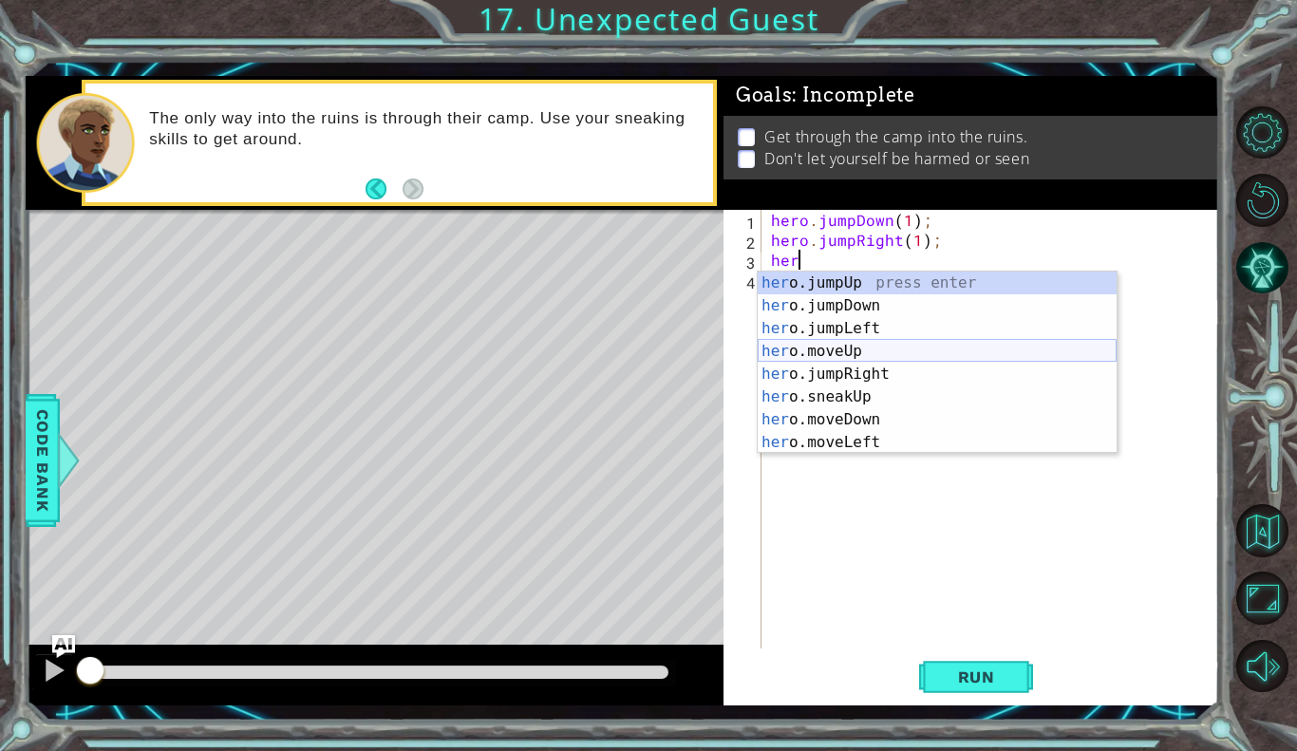
click at [799, 343] on div "her o.jumpUp press enter her o.jumpDown press enter her o.jumpLeft press enter …" at bounding box center [937, 386] width 359 height 228
type textarea "hero.moveUp(1);"
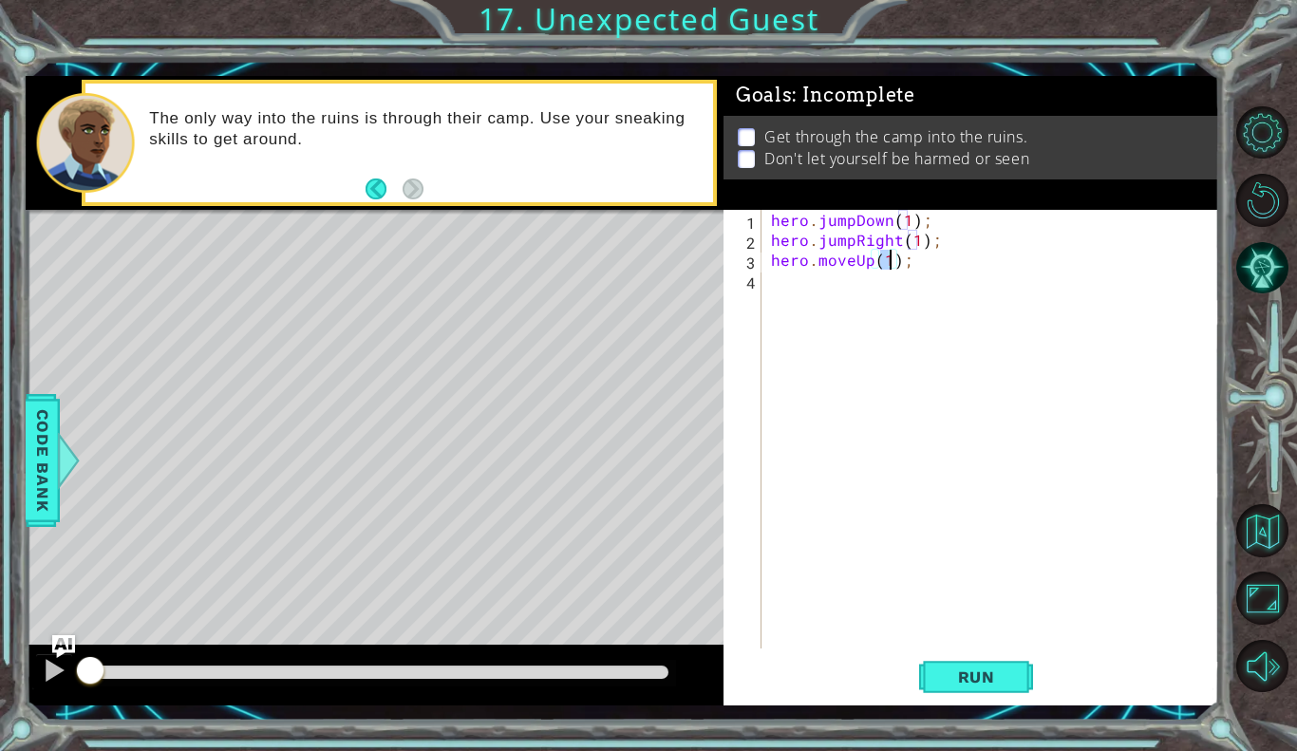
click at [793, 280] on div "hero . jumpDown ( 1 ) ; hero . jumpRight ( 1 ) ; hero . moveUp ( 1 ) ;" at bounding box center [995, 449] width 457 height 479
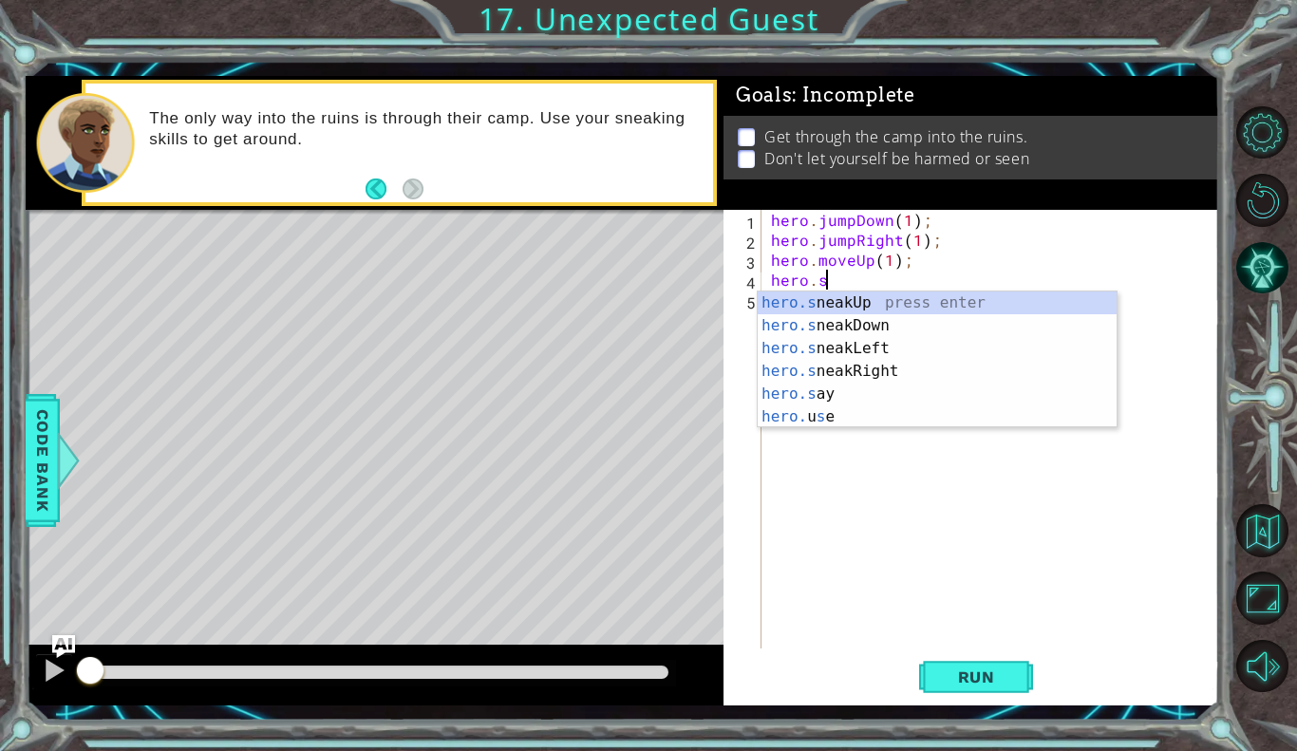
scroll to position [0, 3]
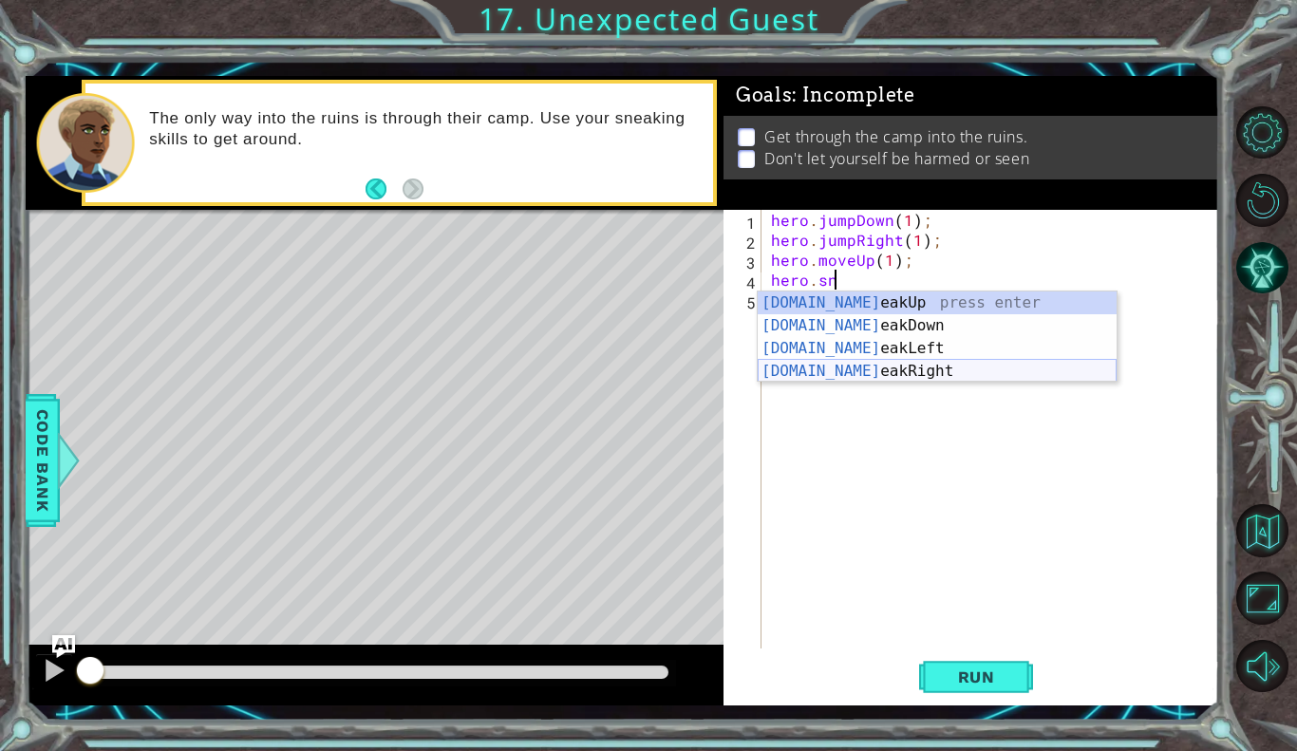
click at [864, 372] on div "[DOMAIN_NAME] eakUp press enter [DOMAIN_NAME] eakDown press enter [DOMAIN_NAME]…" at bounding box center [937, 360] width 359 height 137
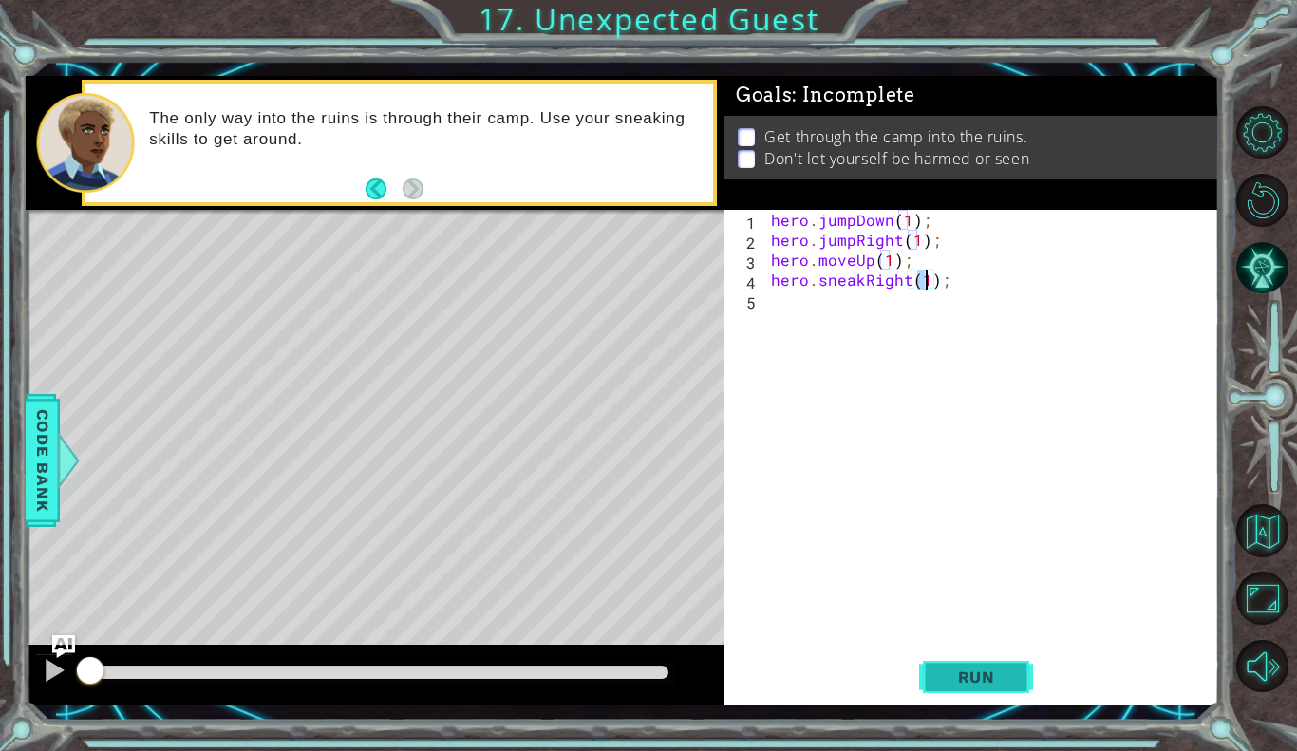
type textarea "hero.sneakRight(1);"
click at [965, 677] on span "Run" at bounding box center [976, 677] width 75 height 19
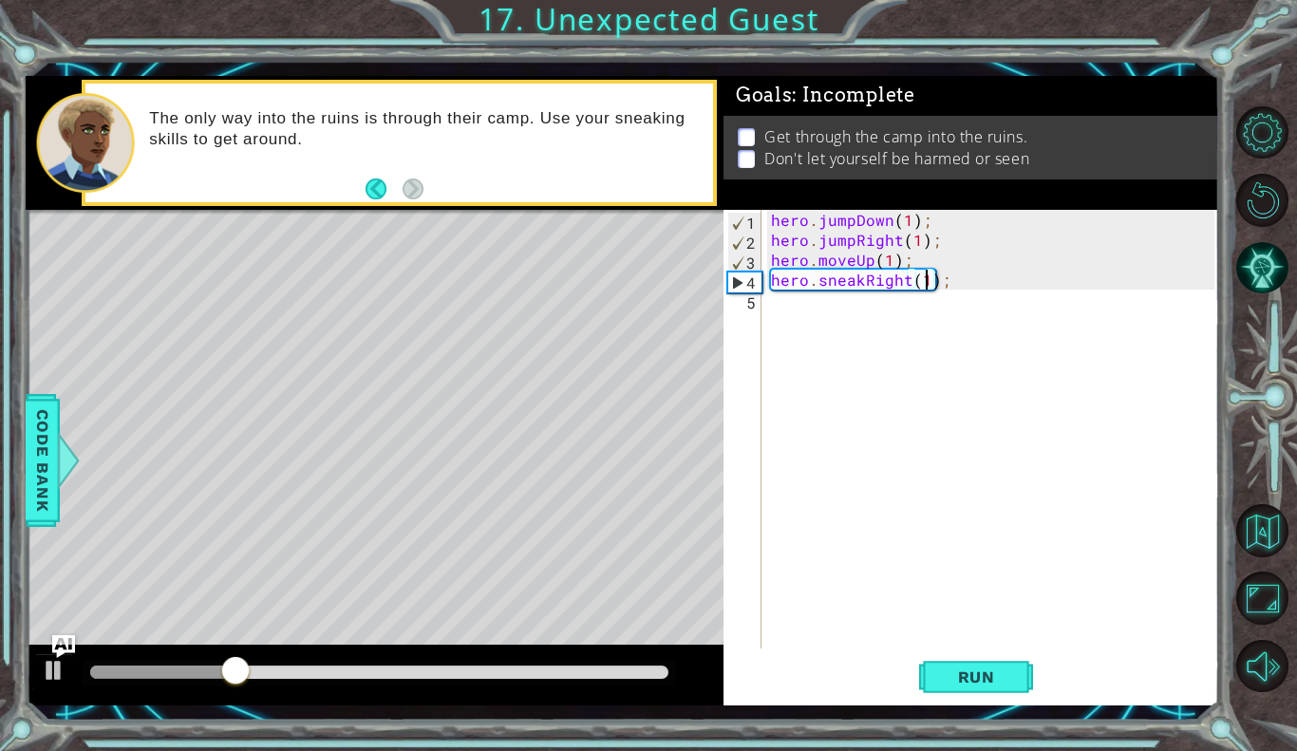
click at [781, 312] on div "hero . jumpDown ( 1 ) ; hero . jumpRight ( 1 ) ; hero . moveUp ( 1 ) ; hero . s…" at bounding box center [995, 449] width 457 height 479
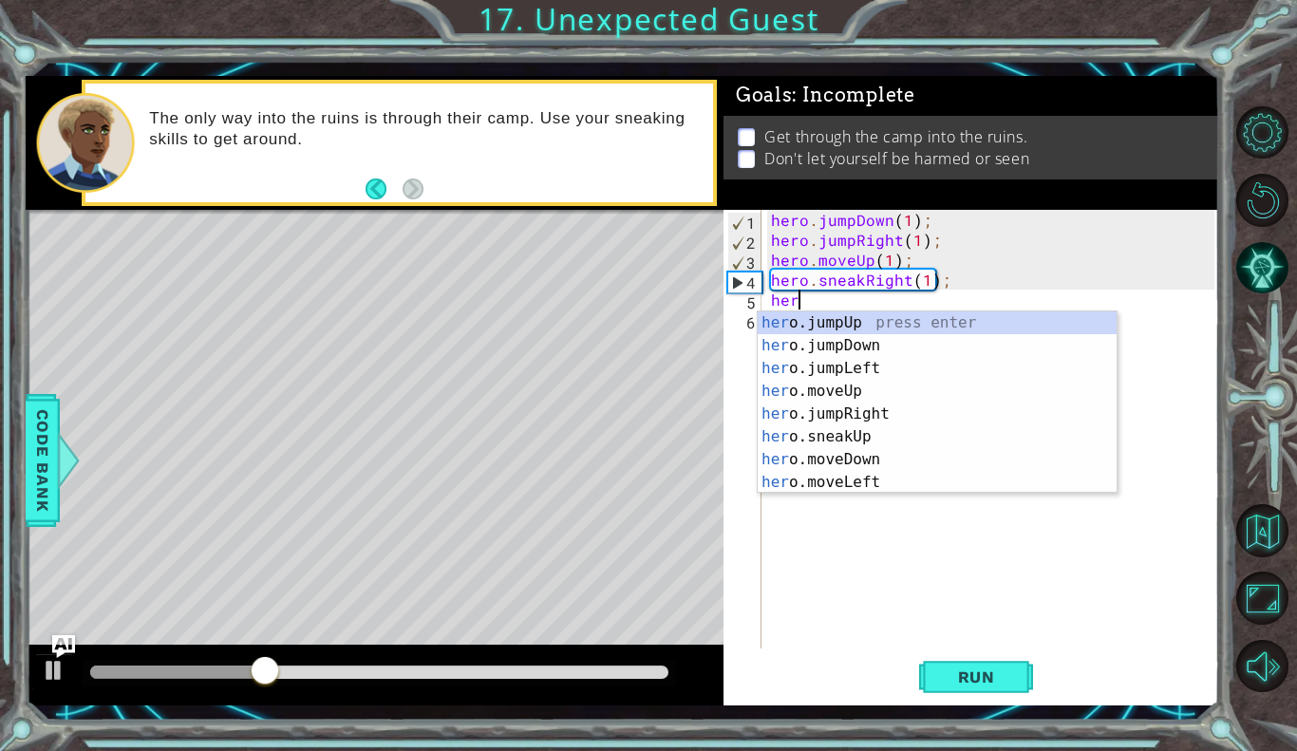
scroll to position [0, 1]
click at [819, 438] on div "hero .jumpUp press enter hero .jumpDown press enter hero .jumpLeft press enter …" at bounding box center [937, 426] width 359 height 228
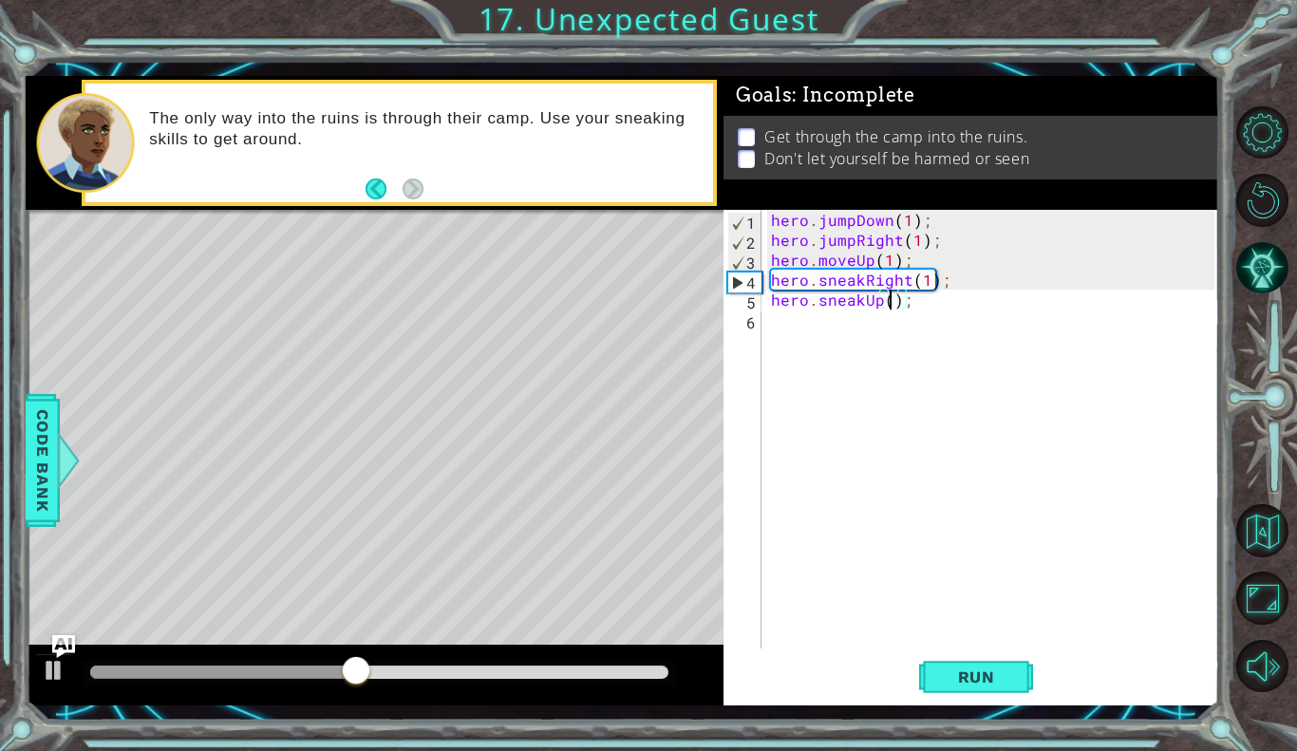
type textarea "hero.sneakUp(2);"
click at [786, 312] on div "hero . jumpDown ( 1 ) ; hero . jumpRight ( 1 ) ; hero . moveUp ( 1 ) ; hero . s…" at bounding box center [995, 449] width 457 height 479
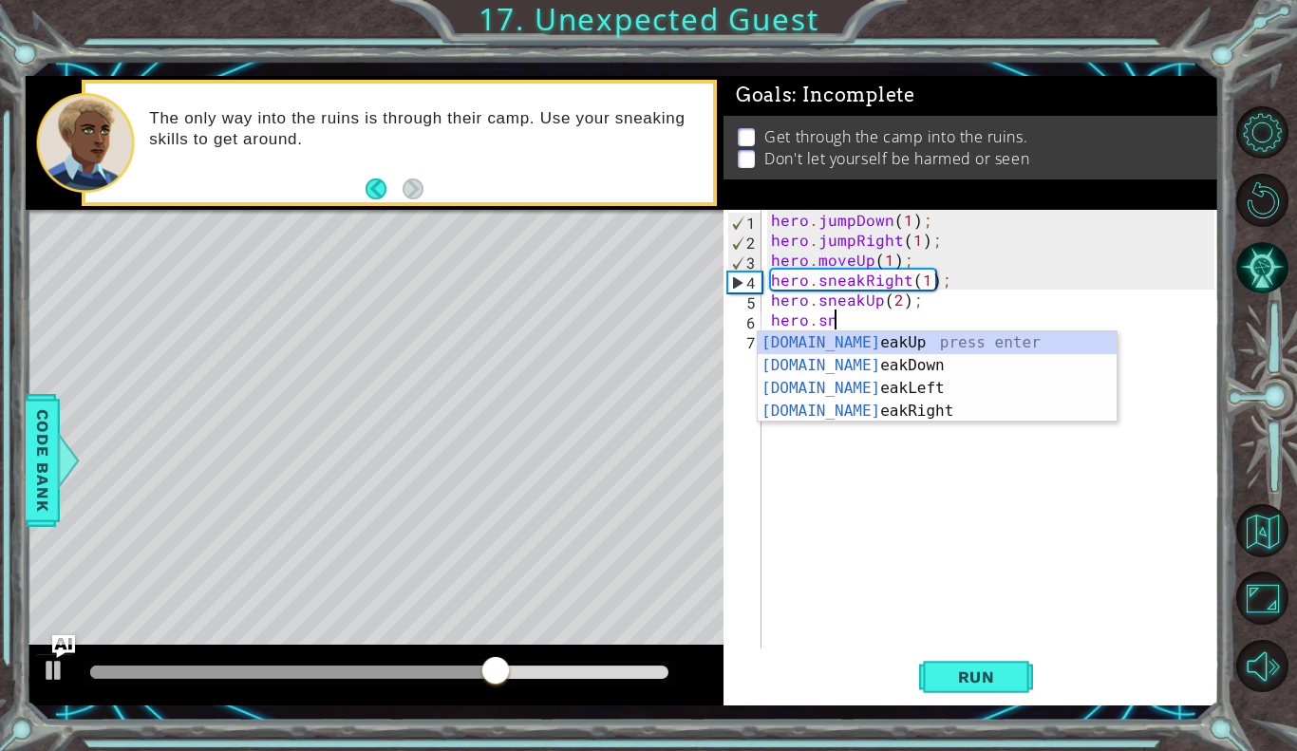
scroll to position [0, 3]
click at [832, 411] on div "[DOMAIN_NAME] eakUp press enter [DOMAIN_NAME] eakDown press enter [DOMAIN_NAME]…" at bounding box center [937, 399] width 359 height 137
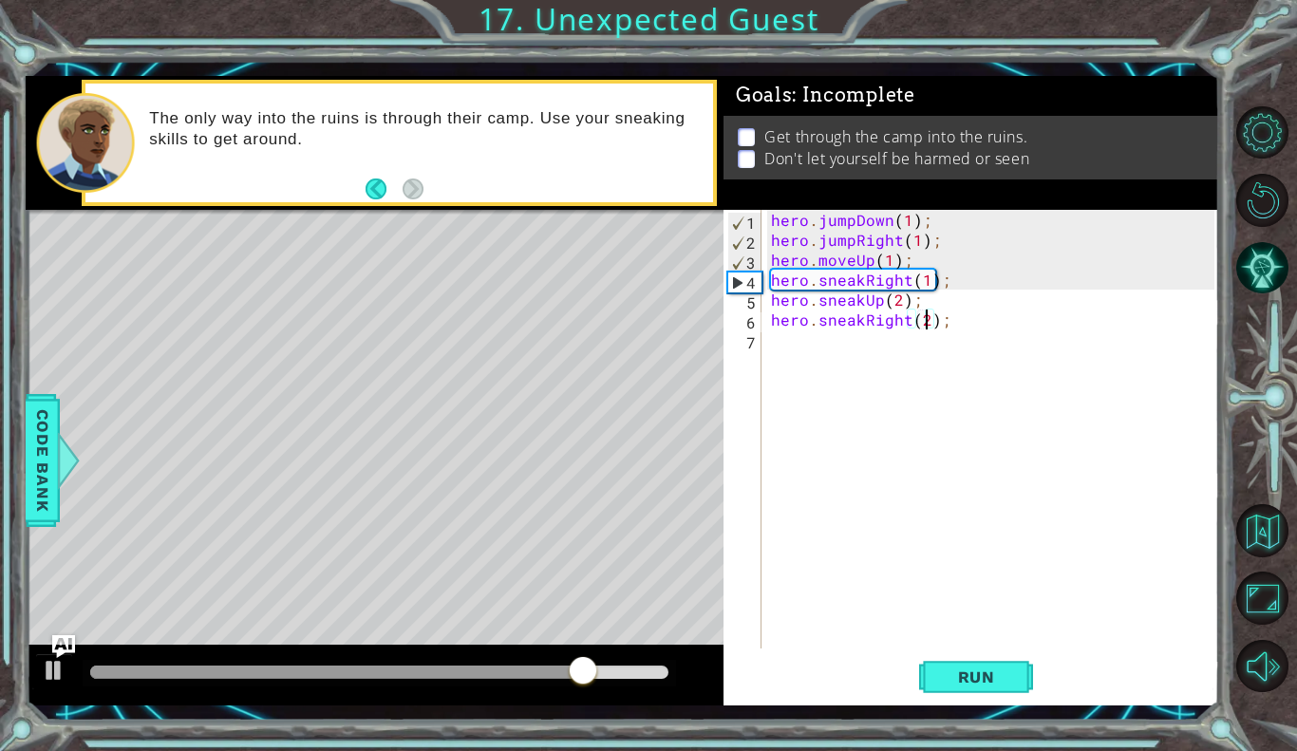
scroll to position [0, 9]
type textarea "hero.sneakRight(2);"
click at [970, 672] on span "Run" at bounding box center [976, 677] width 75 height 19
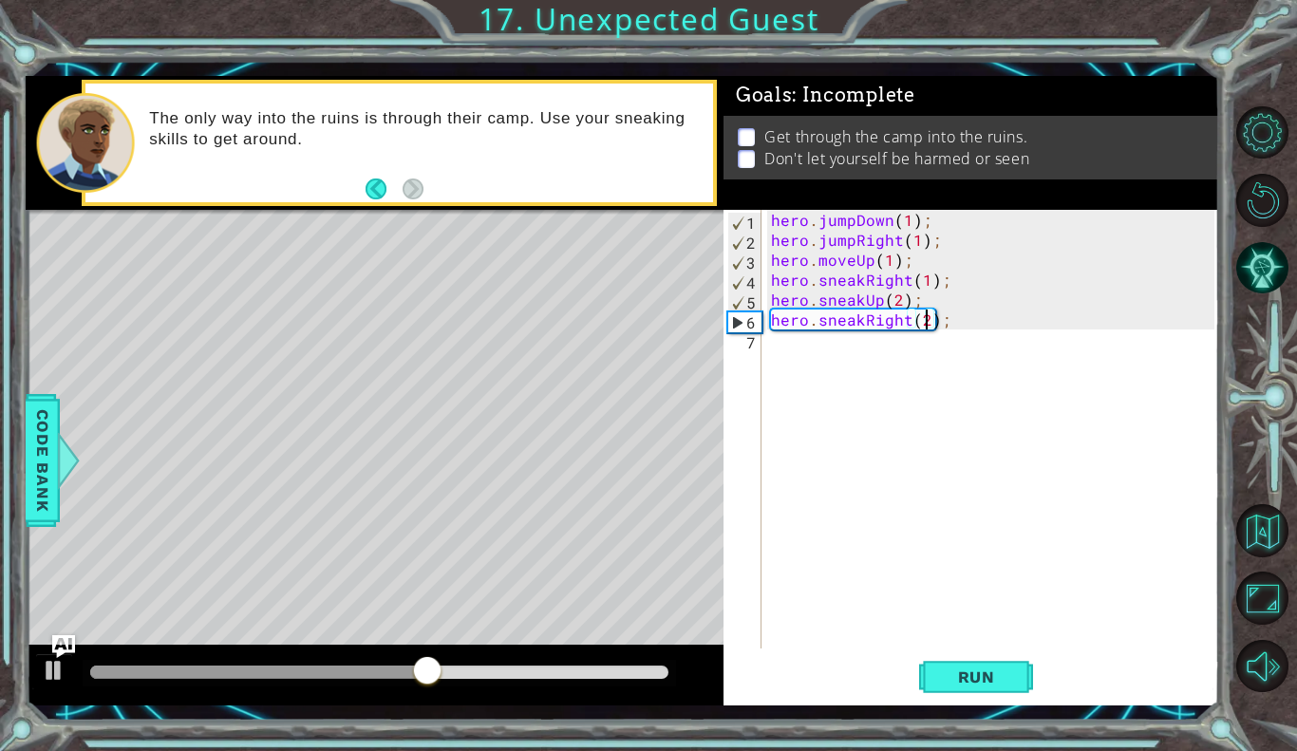
click at [786, 351] on div "hero . jumpDown ( 1 ) ; hero . jumpRight ( 1 ) ; hero . moveUp ( 1 ) ; hero . s…" at bounding box center [995, 449] width 457 height 479
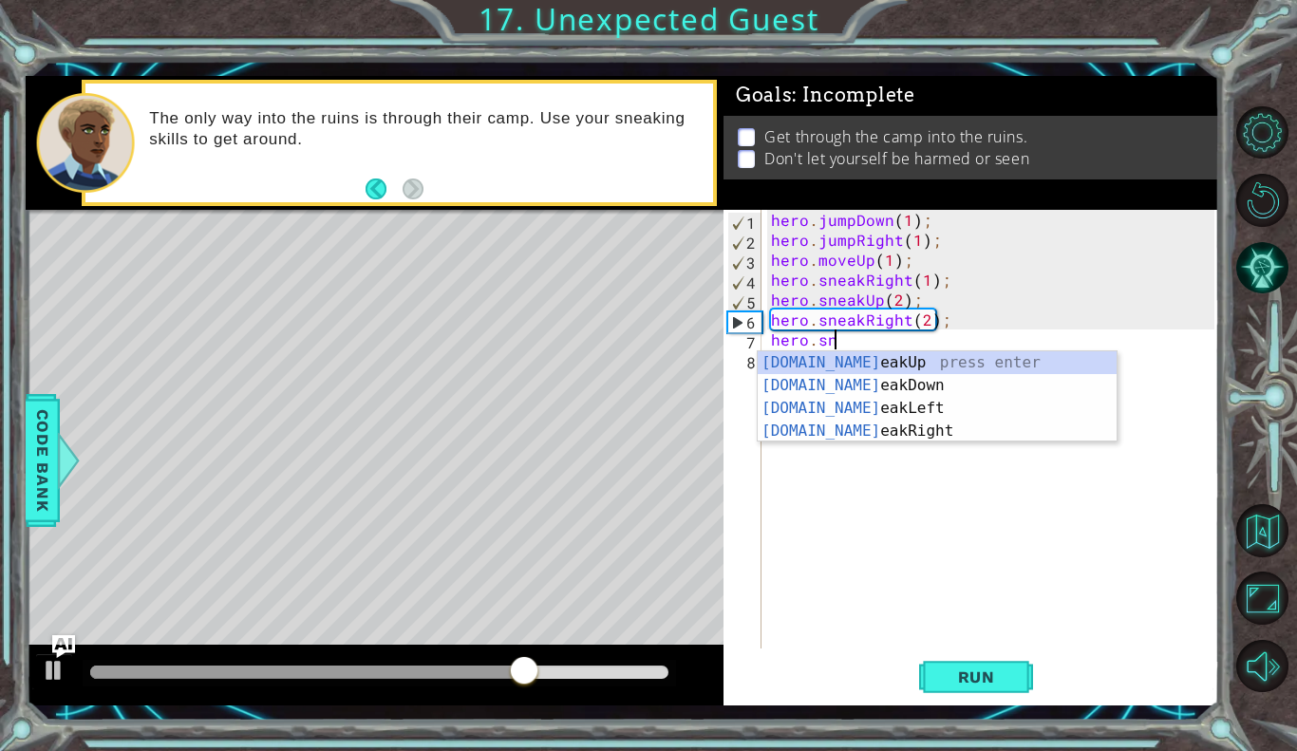
scroll to position [0, 3]
click at [843, 388] on div "[DOMAIN_NAME] eakUp press enter [DOMAIN_NAME] eakDown press enter [DOMAIN_NAME]…" at bounding box center [937, 419] width 359 height 137
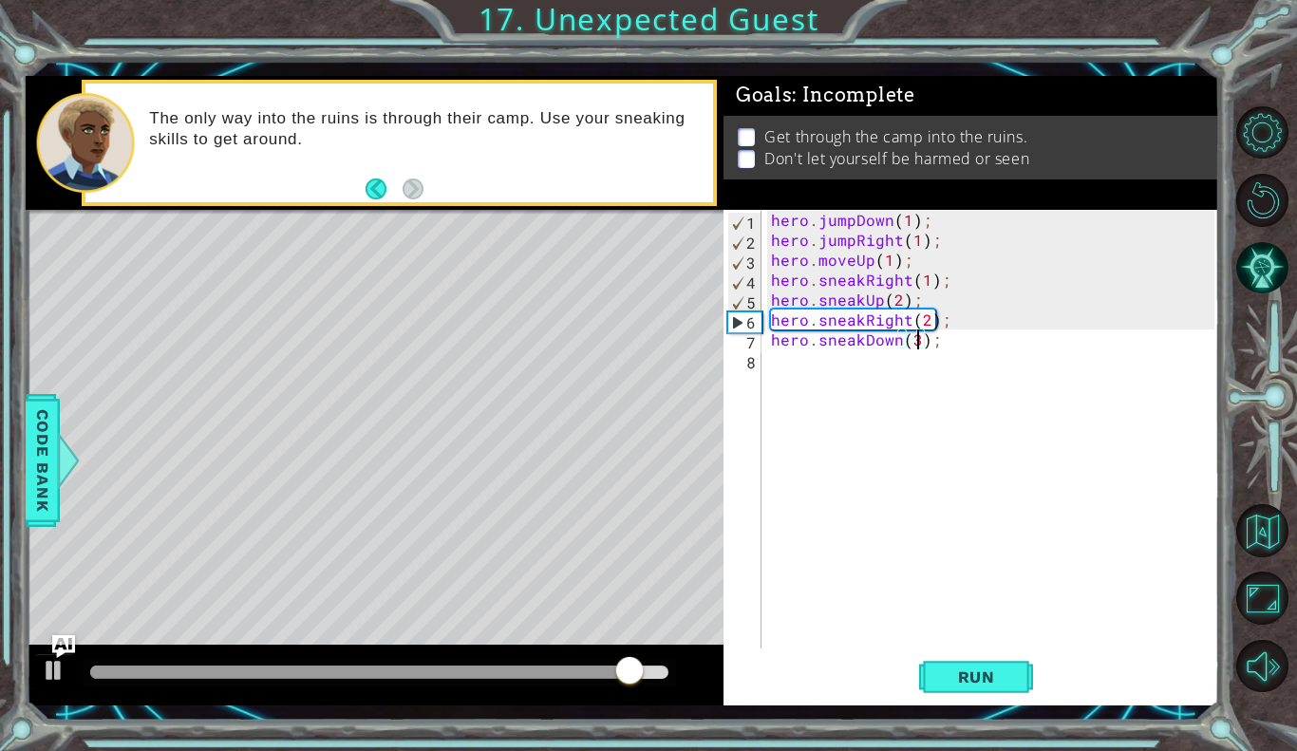
scroll to position [0, 9]
type textarea "hero.sneakDown(3);"
click at [977, 674] on span "Run" at bounding box center [976, 677] width 75 height 19
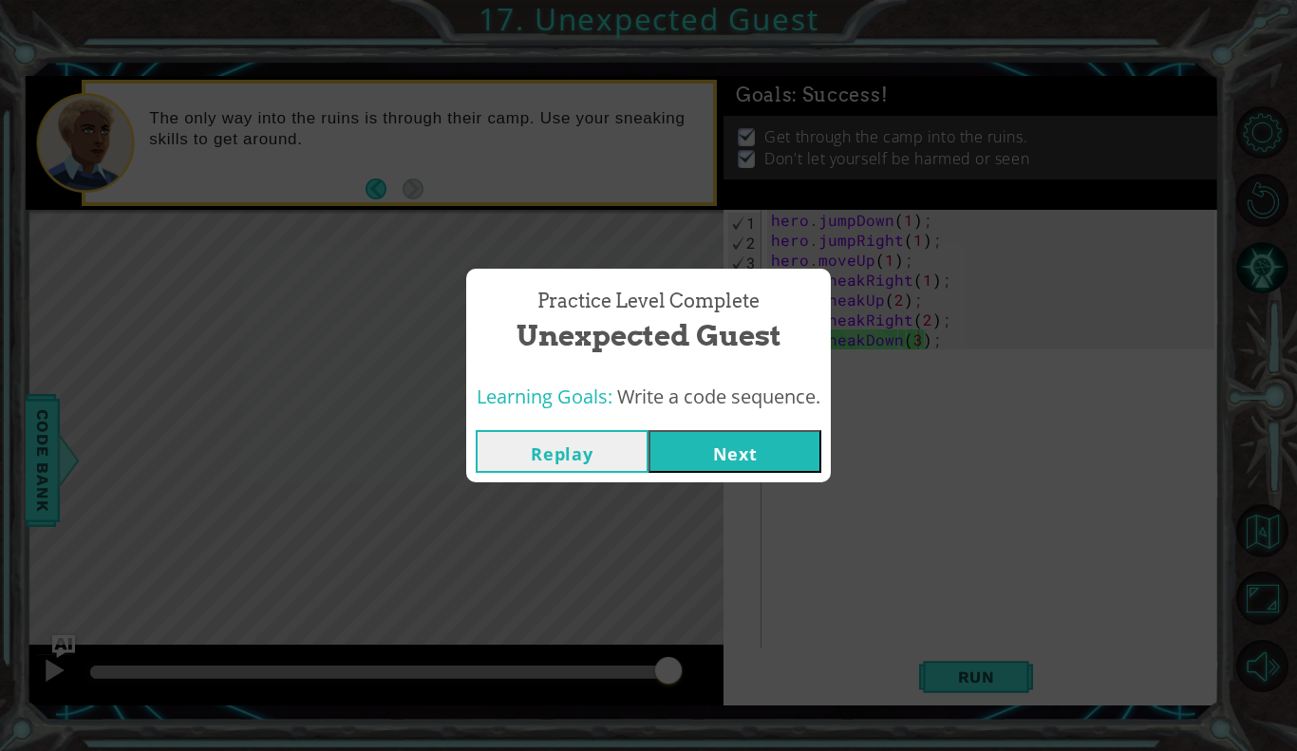
click at [728, 458] on button "Next" at bounding box center [735, 451] width 173 height 43
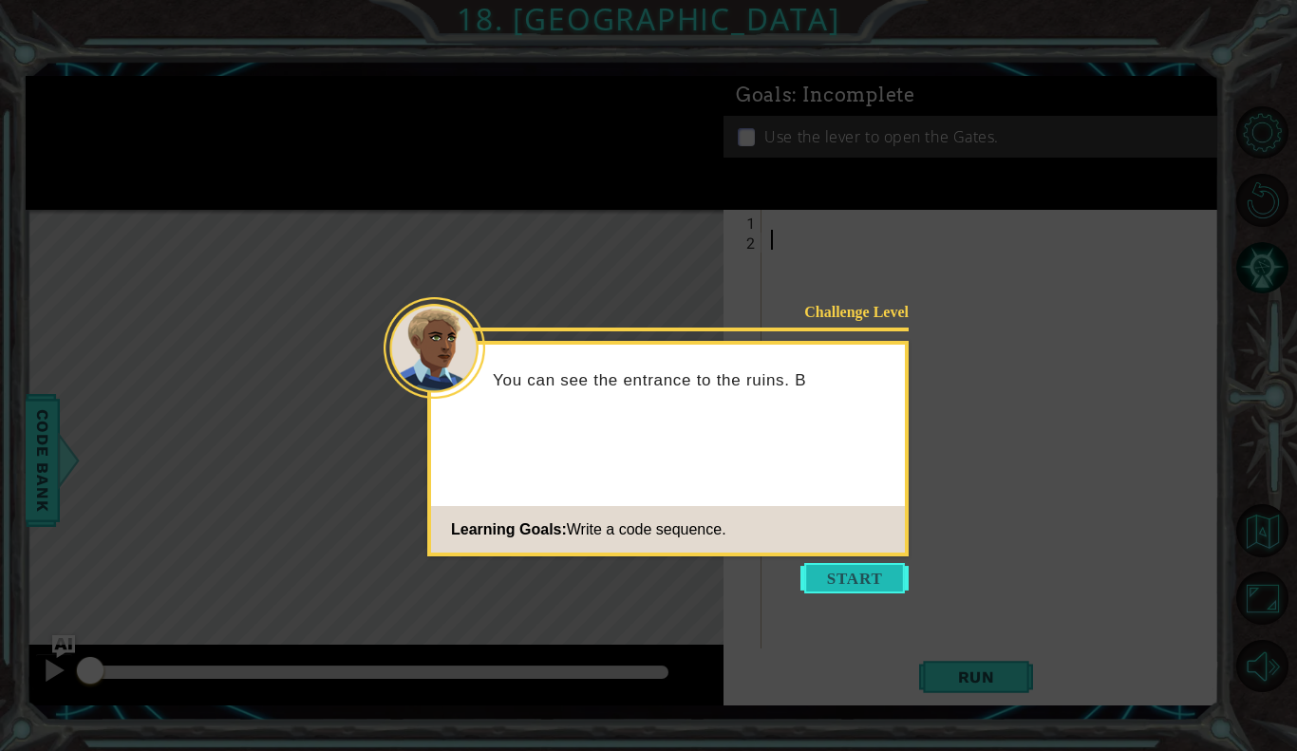
click at [839, 575] on button "Start" at bounding box center [855, 578] width 108 height 30
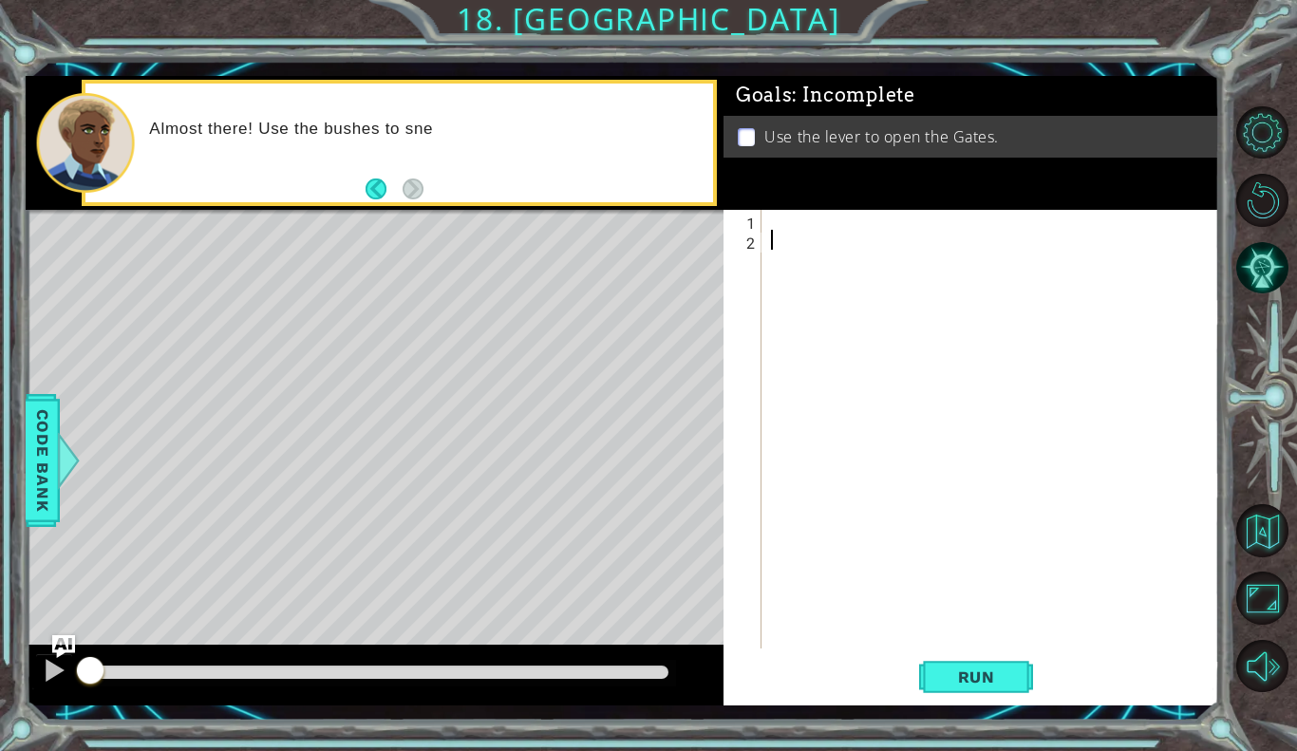
click at [779, 223] on div at bounding box center [995, 449] width 457 height 479
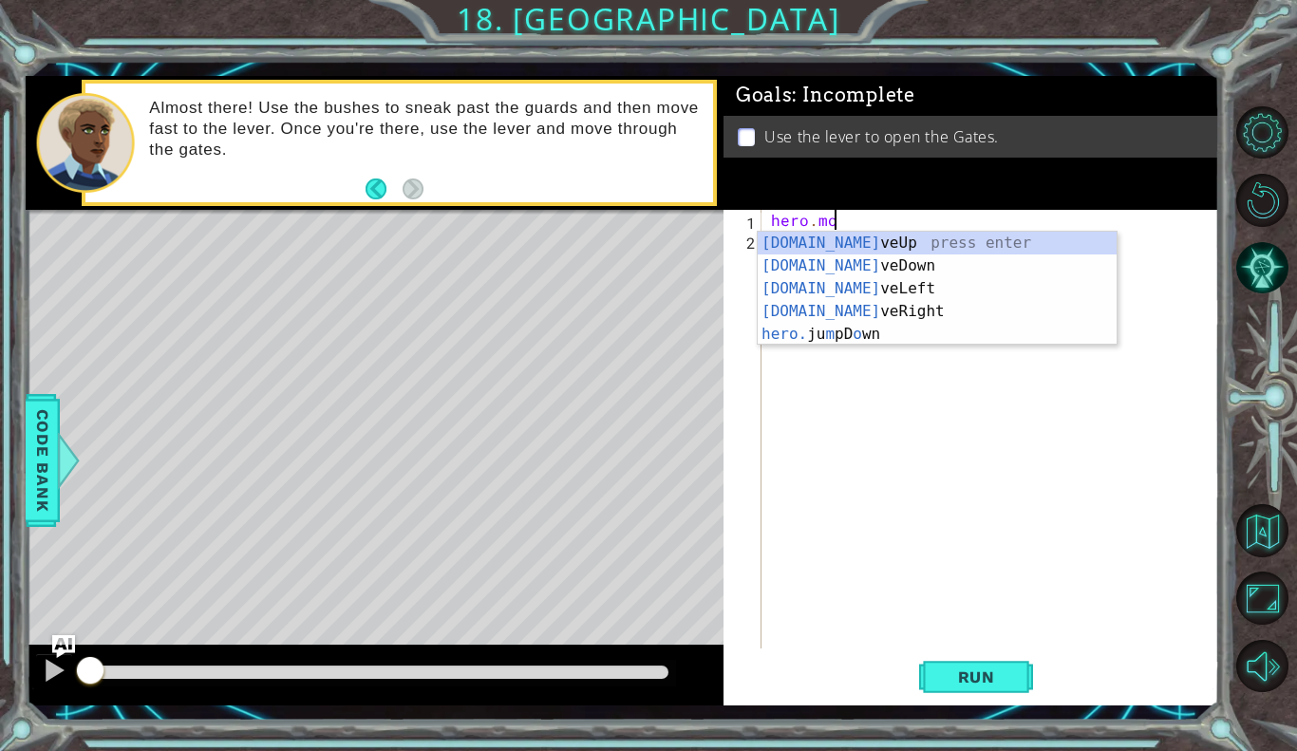
scroll to position [0, 3]
click at [848, 309] on div "[DOMAIN_NAME] veUp press enter [DOMAIN_NAME] veDown press enter [DOMAIN_NAME] v…" at bounding box center [937, 312] width 359 height 160
type textarea "hero.moveRight(1);"
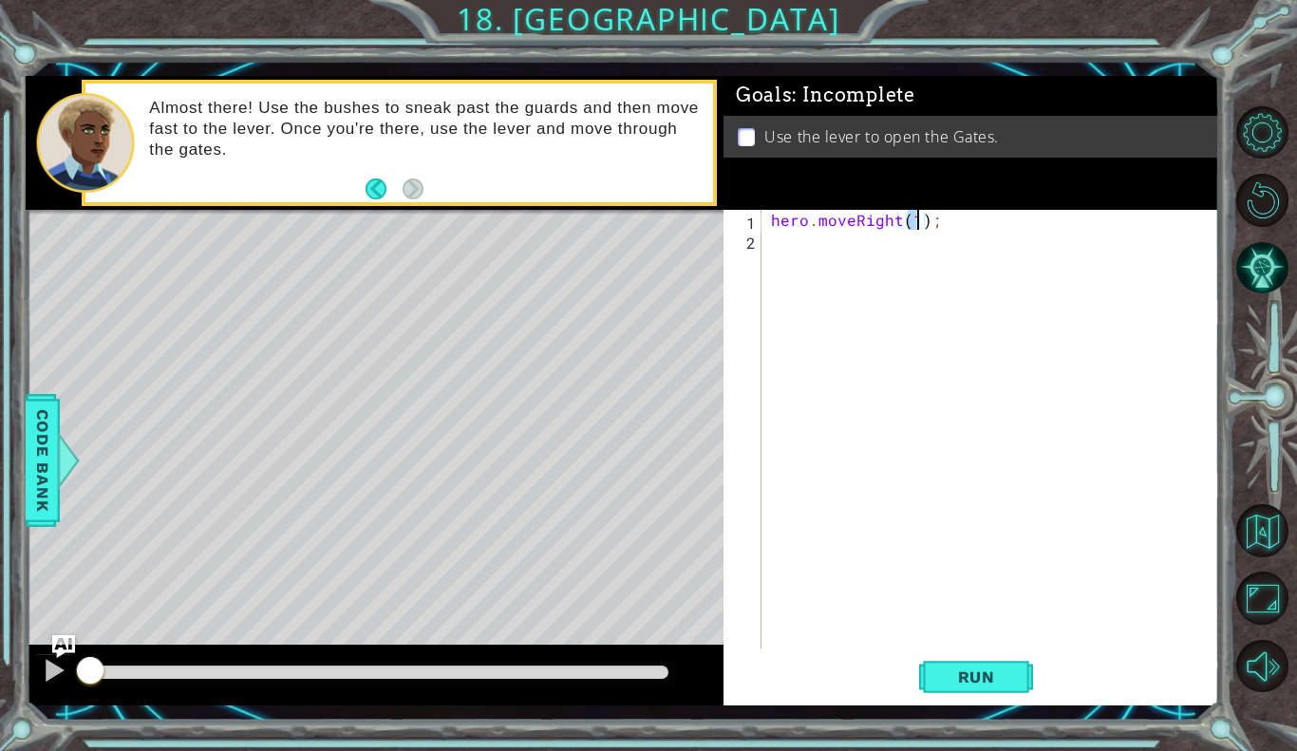
click at [802, 247] on div "hero . moveRight ( 1 ) ;" at bounding box center [995, 449] width 457 height 479
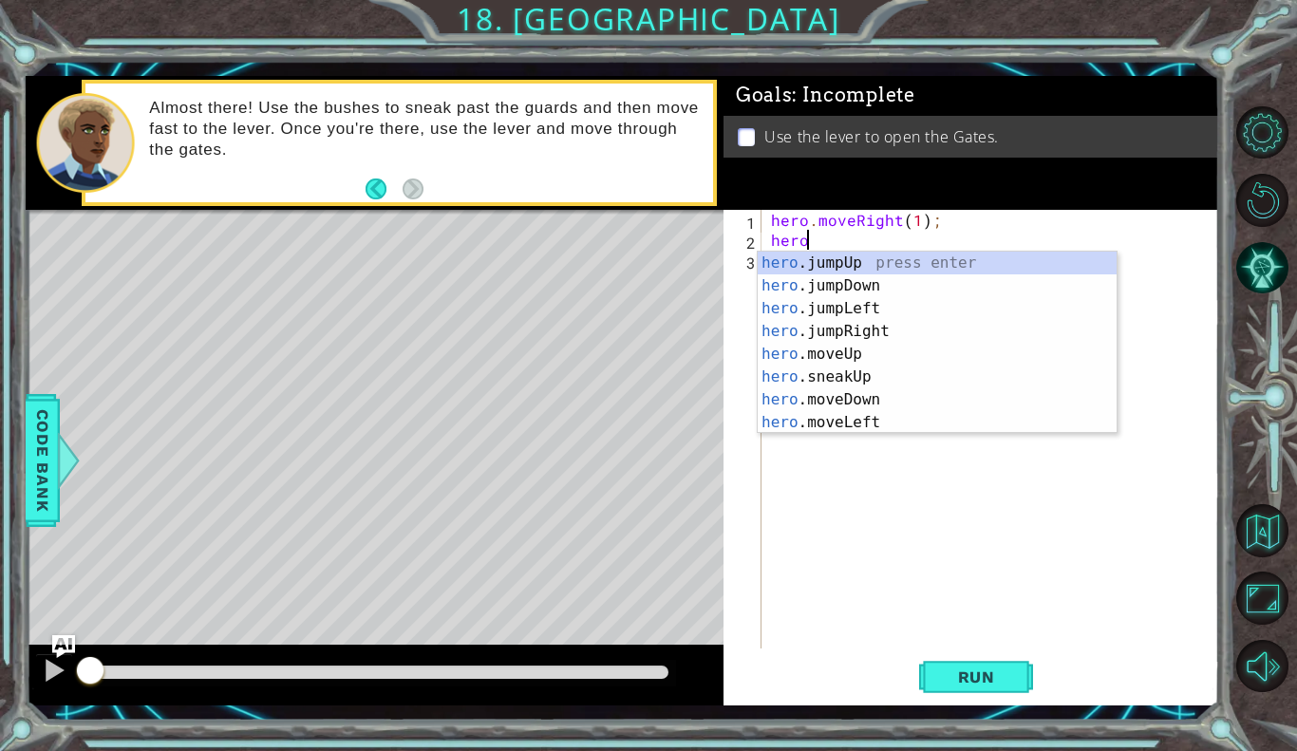
scroll to position [0, 1]
click at [847, 371] on div "hero .jumpUp press enter hero .jumpDown press enter hero .jumpLeft press enter …" at bounding box center [937, 366] width 359 height 228
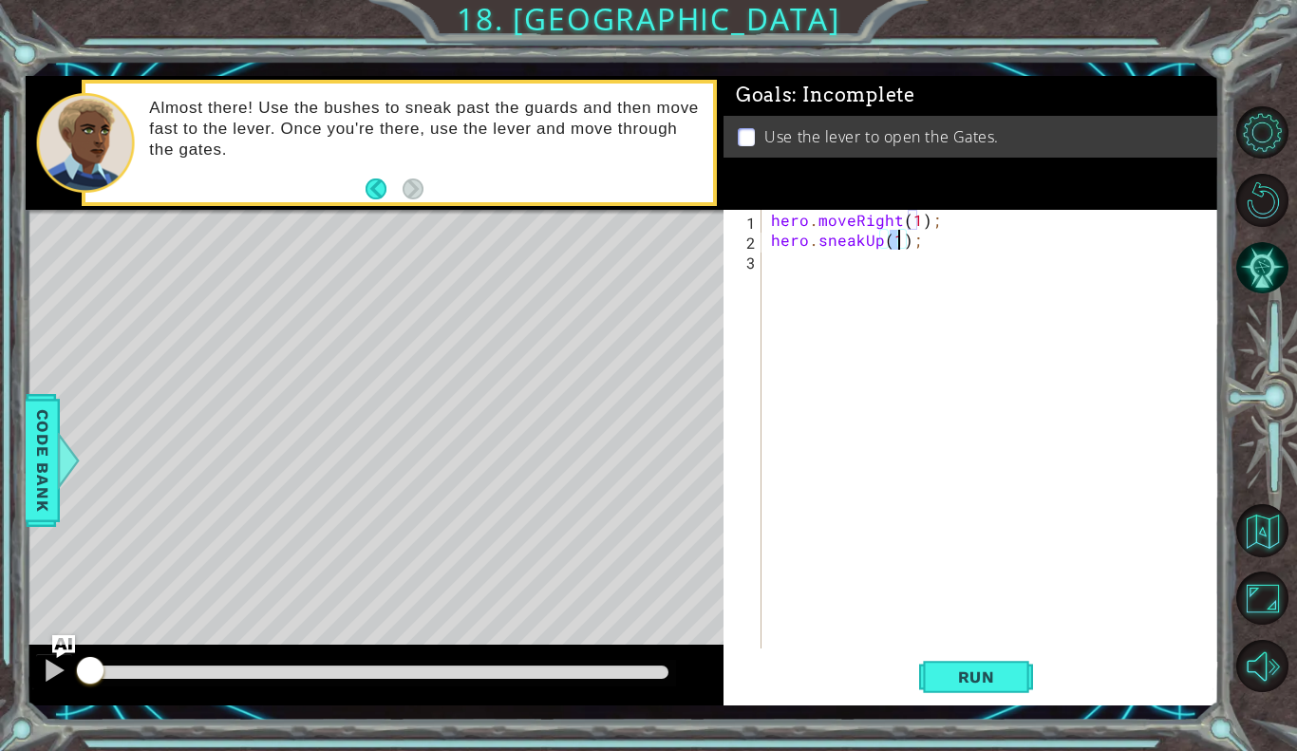
type textarea "hero.sneakUp(3);"
click at [794, 266] on div "hero . moveRight ( 1 ) ; hero . sneakUp ( 3 ) ;" at bounding box center [995, 449] width 457 height 479
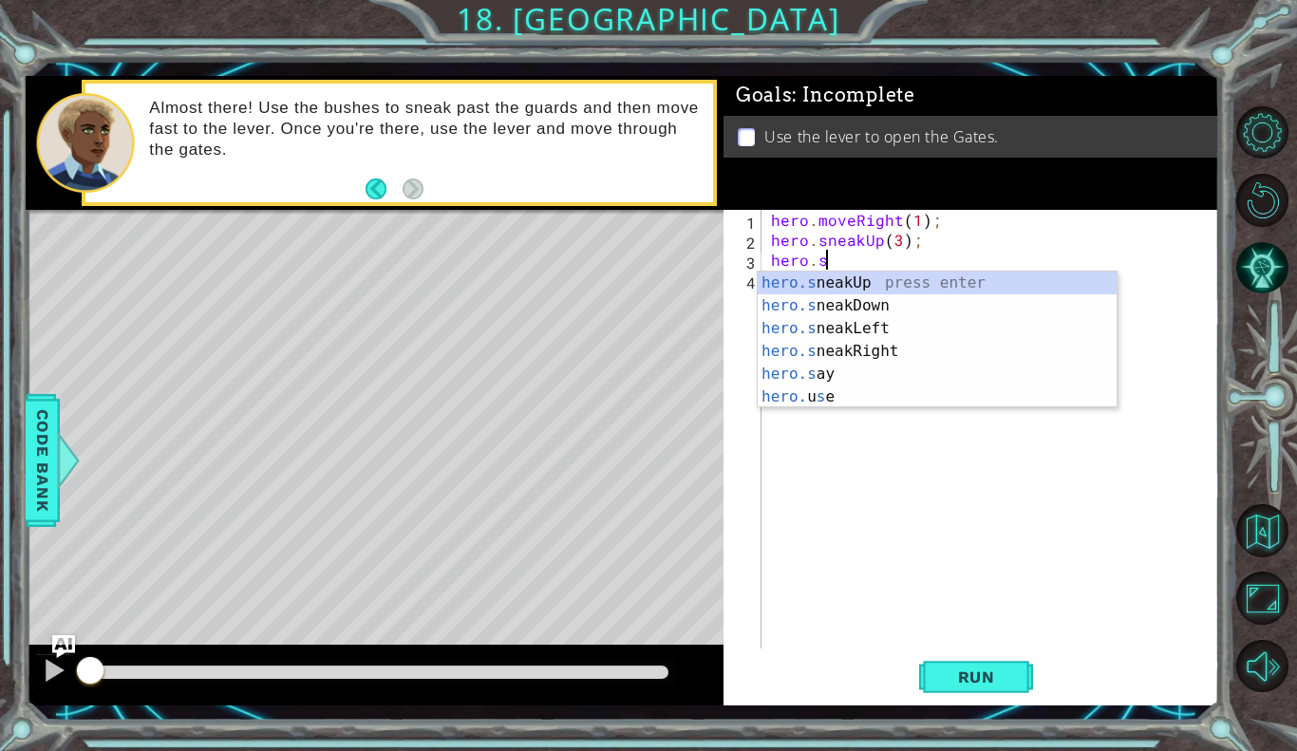
scroll to position [0, 3]
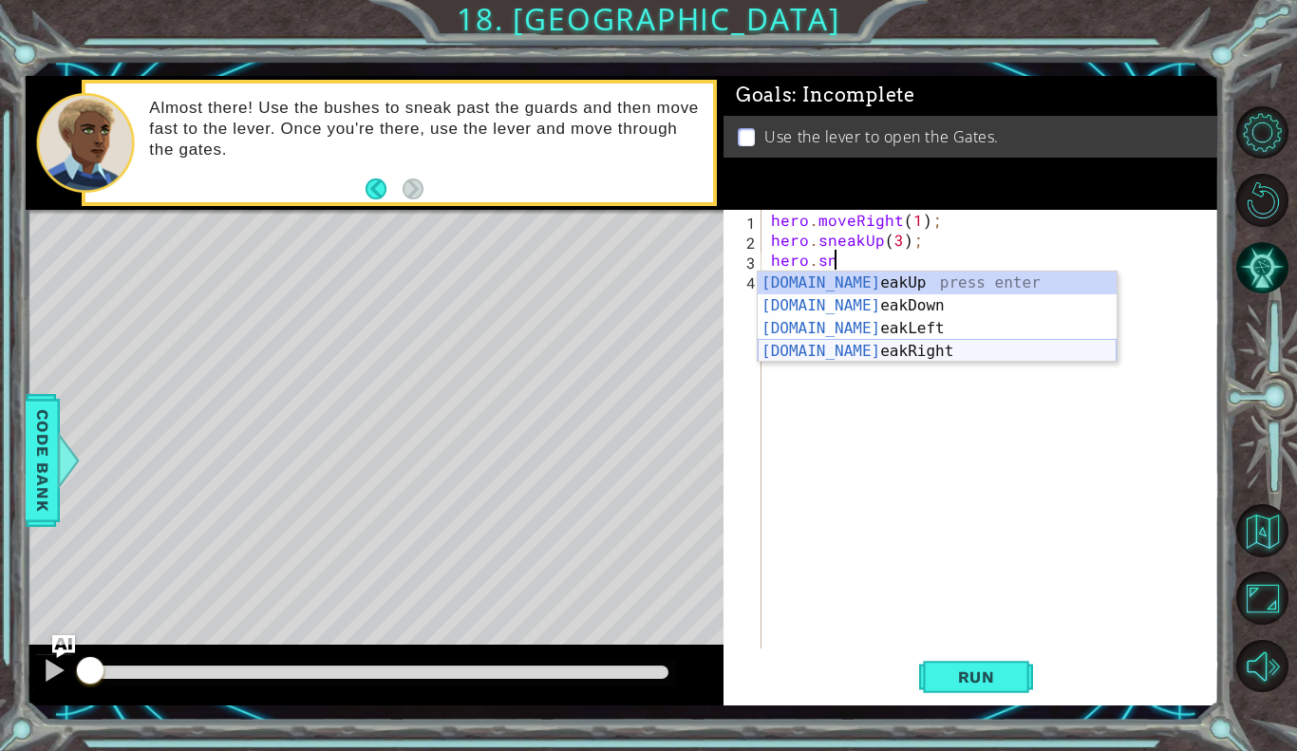
click at [815, 351] on div "[DOMAIN_NAME] eakUp press enter [DOMAIN_NAME] eakDown press enter [DOMAIN_NAME]…" at bounding box center [937, 340] width 359 height 137
type textarea "hero.sneakRight(1);"
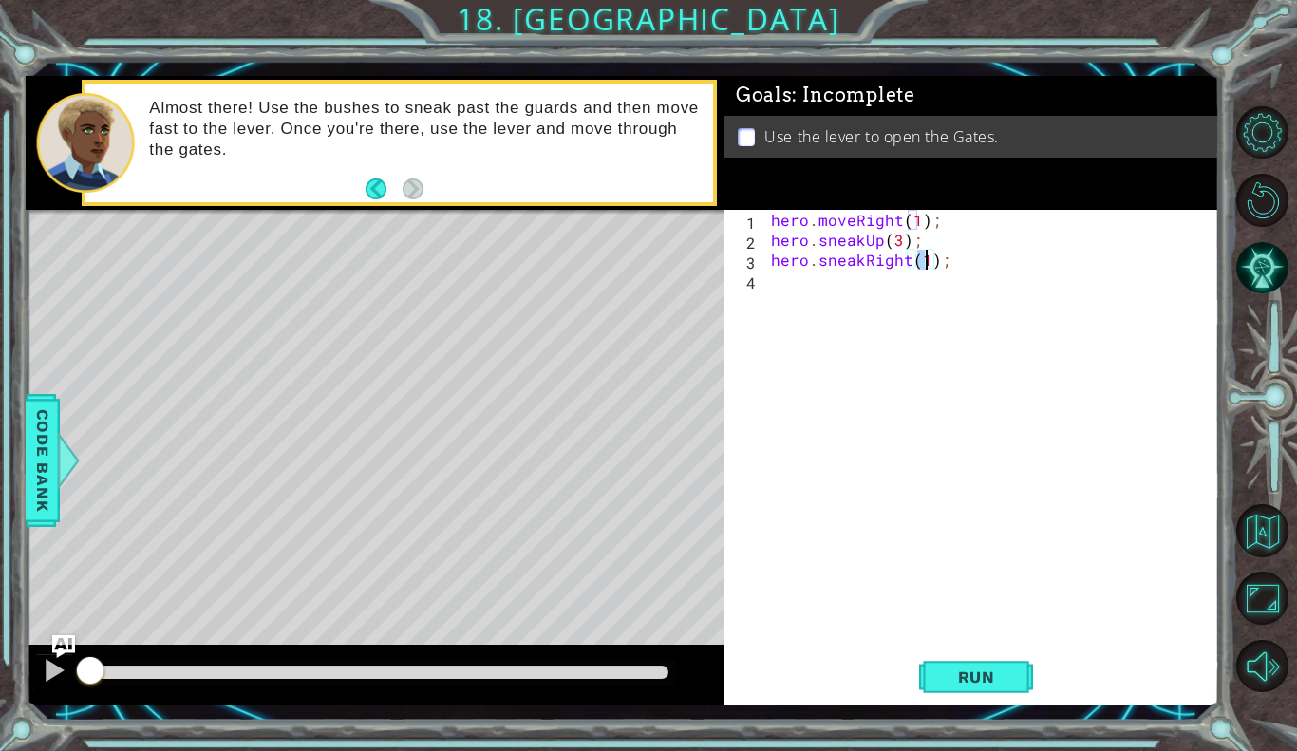
click at [832, 286] on div "hero . moveRight ( 1 ) ; hero . sneakUp ( 3 ) ; hero . sneakRight ( 1 ) ;" at bounding box center [995, 449] width 457 height 479
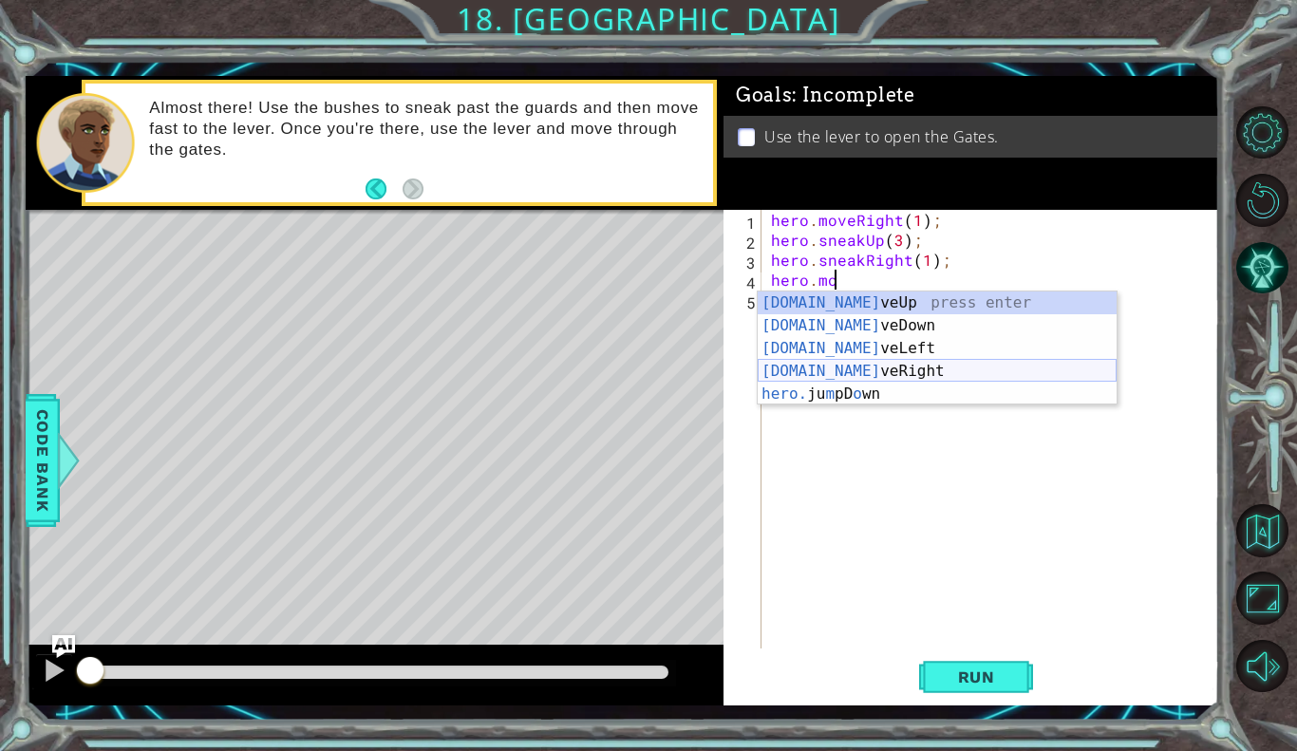
click at [819, 362] on div "[DOMAIN_NAME] veUp press enter [DOMAIN_NAME] veDown press enter [DOMAIN_NAME] v…" at bounding box center [937, 372] width 359 height 160
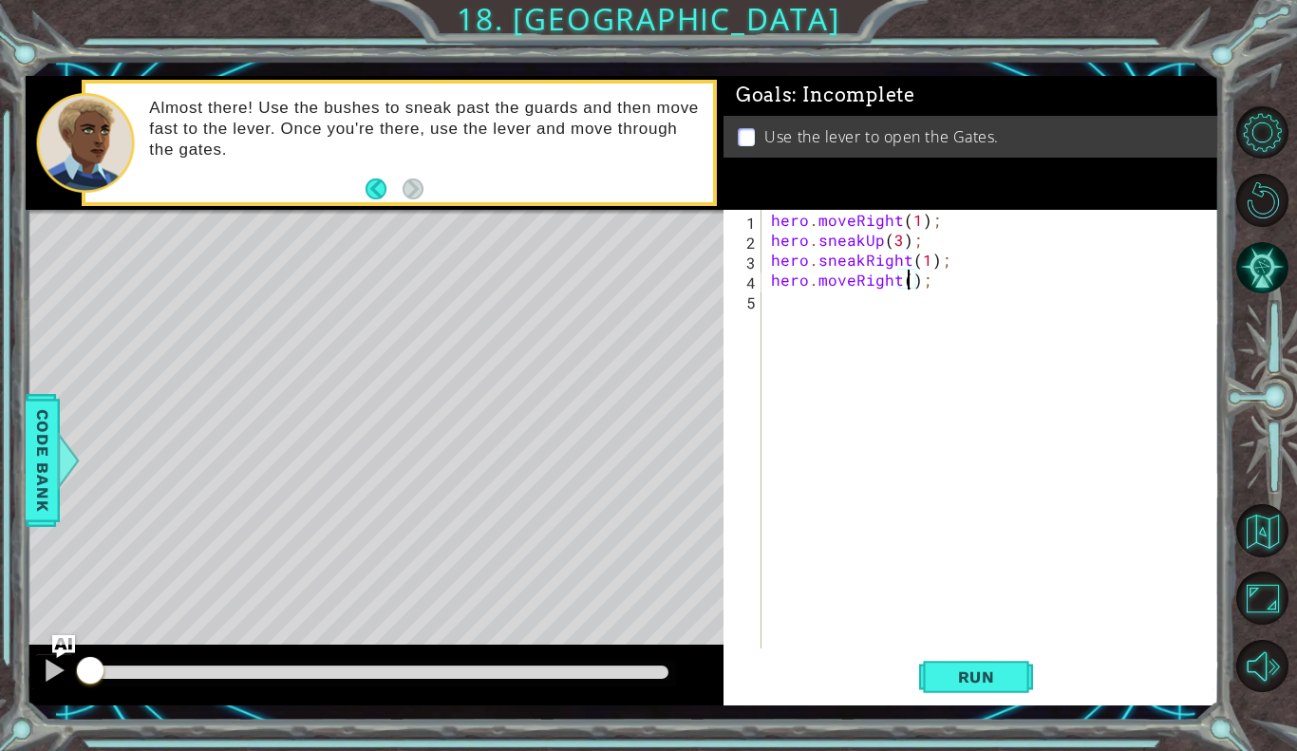
type textarea "hero.moveRight(2);"
click at [785, 298] on div "hero . moveRight ( 1 ) ; hero . sneakUp ( 3 ) ; hero . sneakRight ( 1 ) ; hero …" at bounding box center [995, 449] width 457 height 479
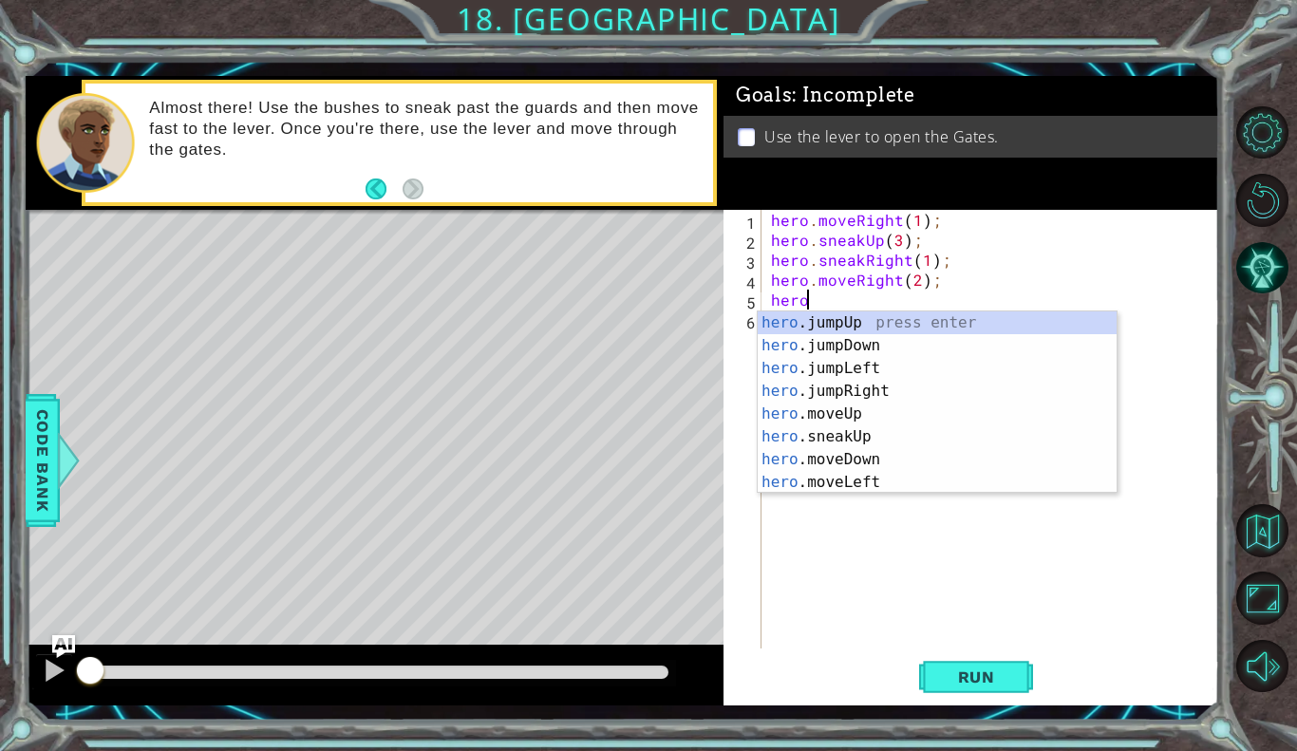
scroll to position [0, 1]
click at [831, 454] on div "hero .jumpUp press enter hero .jumpDown press enter hero .jumpLeft press enter …" at bounding box center [937, 426] width 359 height 228
type textarea "hero.moveDown(1);"
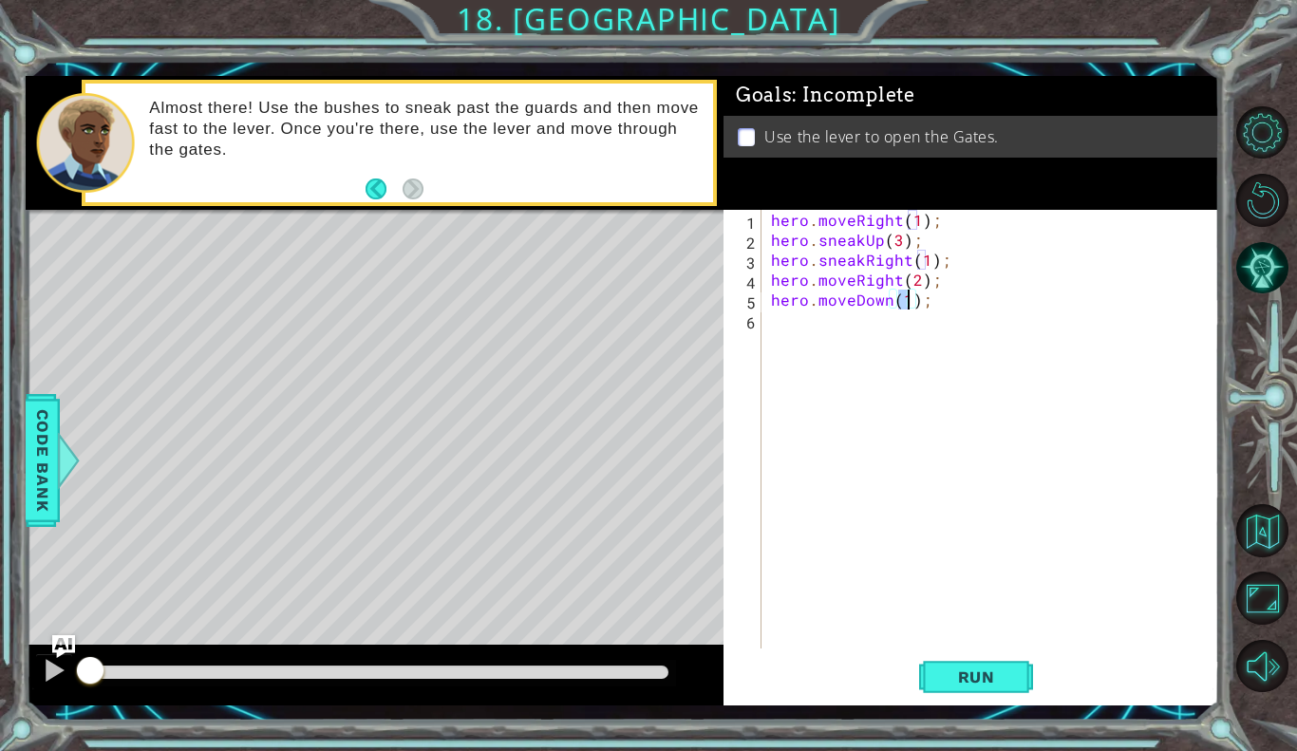
click at [798, 318] on div "hero . moveRight ( 1 ) ; hero . sneakUp ( 3 ) ; hero . sneakRight ( 1 ) ; hero …" at bounding box center [995, 449] width 457 height 479
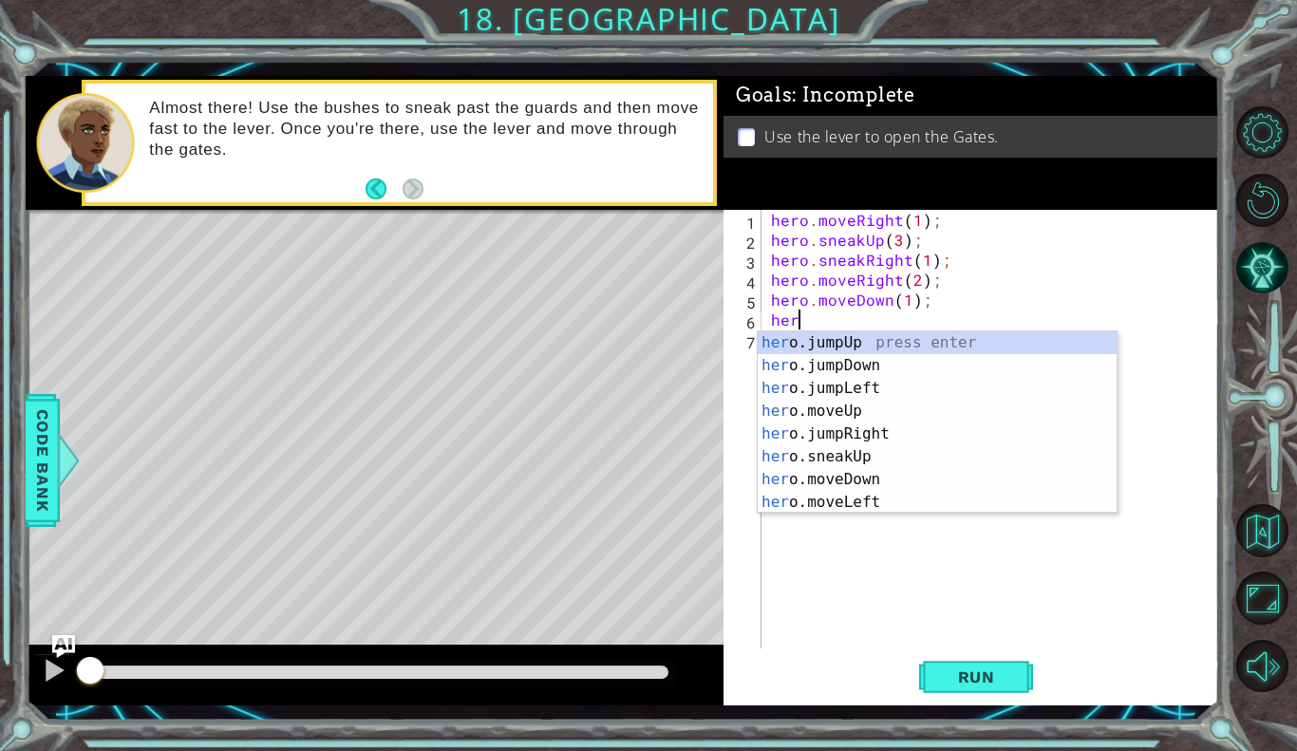
type textarea "hero"
click at [852, 357] on div "hero .jumpUp press enter hero .jumpDown press enter hero .jumpLeft press enter …" at bounding box center [937, 445] width 359 height 228
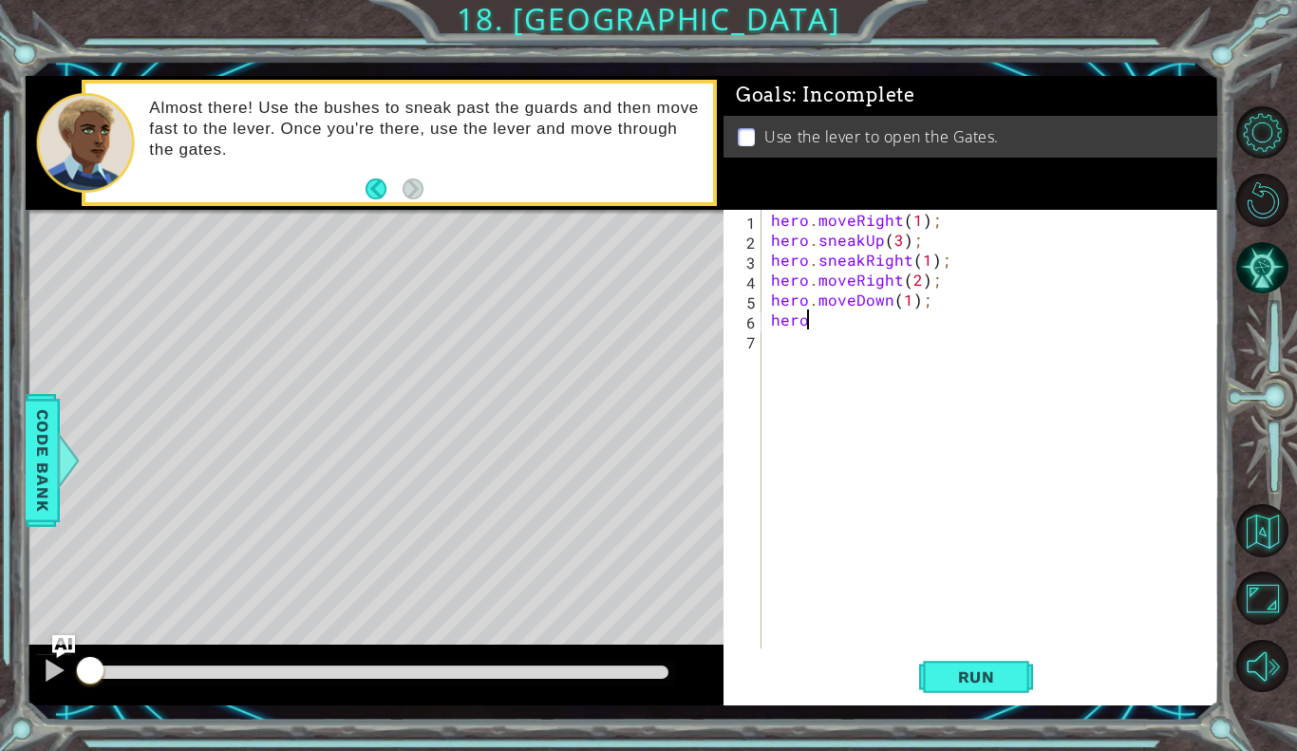
scroll to position [0, 0]
click at [899, 321] on div "hero . moveRight ( 1 ) ; hero . sneakUp ( 3 ) ; hero . sneakRight ( 1 ) ; hero …" at bounding box center [995, 449] width 457 height 479
type textarea "hero.jumpDown(1);"
click at [796, 340] on div "hero . moveRight ( 1 ) ; hero . sneakUp ( 3 ) ; hero . sneakRight ( 1 ) ; hero …" at bounding box center [995, 449] width 457 height 479
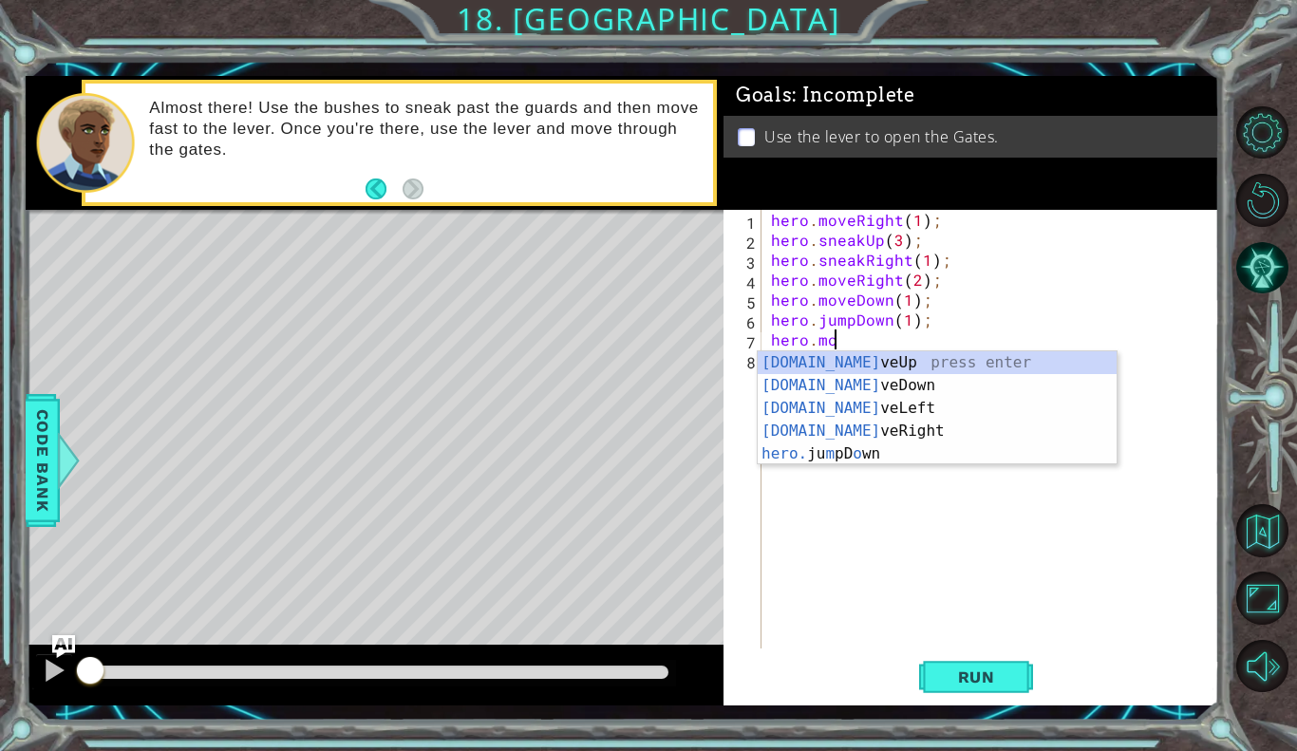
scroll to position [0, 3]
click at [822, 425] on div "[DOMAIN_NAME] veUp press enter [DOMAIN_NAME] veDown press enter [DOMAIN_NAME] v…" at bounding box center [937, 431] width 359 height 160
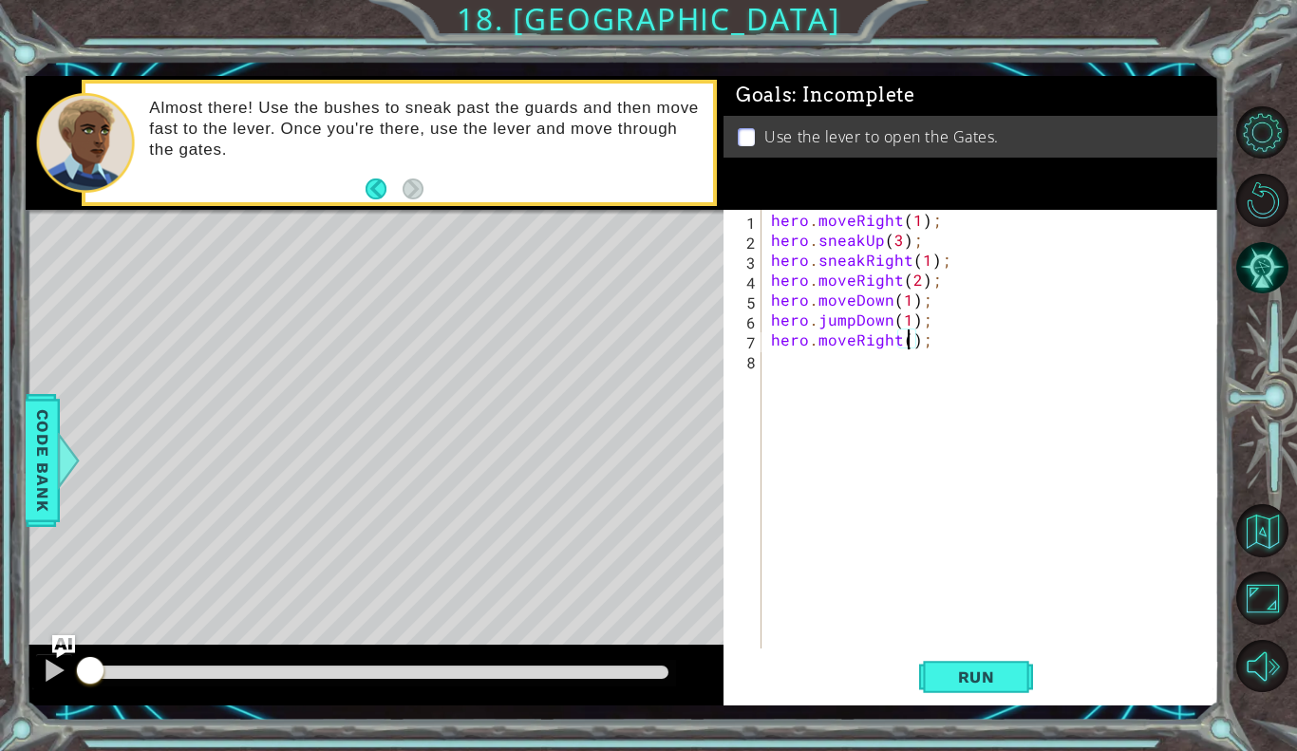
type textarea "hero.moveRight(2);"
click at [798, 353] on div "hero . moveRight ( 1 ) ; hero . sneakUp ( 3 ) ; hero . sneakRight ( 1 ) ; hero …" at bounding box center [995, 449] width 457 height 479
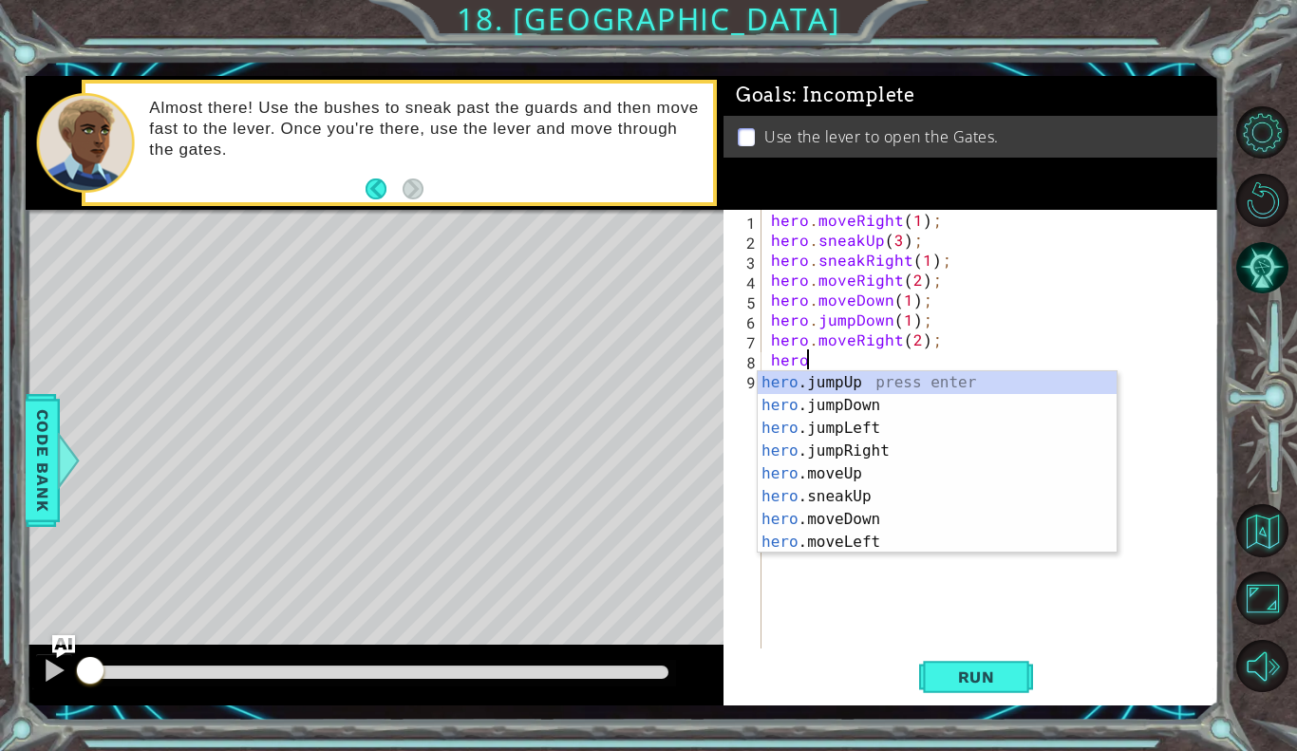
type textarea "hero."
click at [837, 381] on div "hero. jumpUp press enter hero. jumpDown press enter hero. jumpLeft press enter …" at bounding box center [937, 485] width 359 height 228
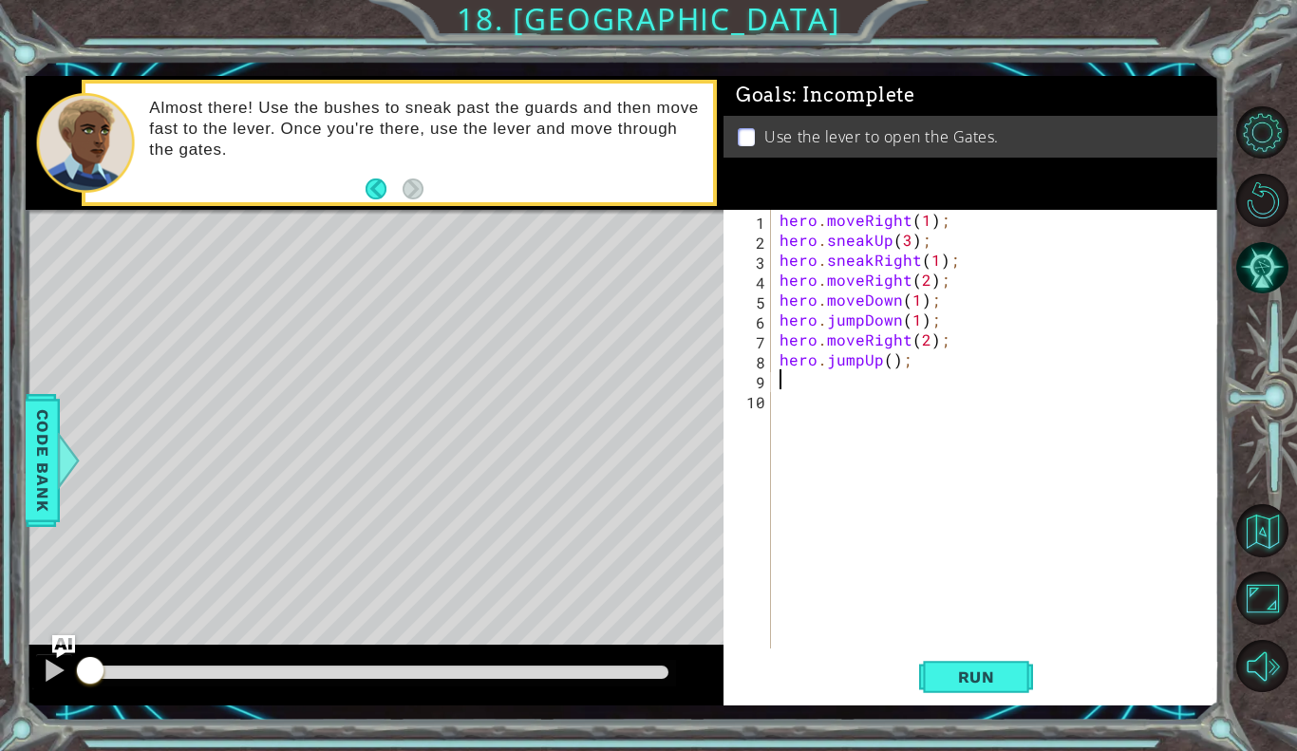
click at [891, 359] on div "hero . moveRight ( 1 ) ; hero . sneakUp ( 3 ) ; hero . sneakRight ( 1 ) ; hero …" at bounding box center [1000, 449] width 448 height 479
type textarea "hero.jumpUp(1);"
click at [814, 379] on div "hero . moveRight ( 1 ) ; hero . sneakUp ( 3 ) ; hero . sneakRight ( 1 ) ; hero …" at bounding box center [1000, 449] width 448 height 479
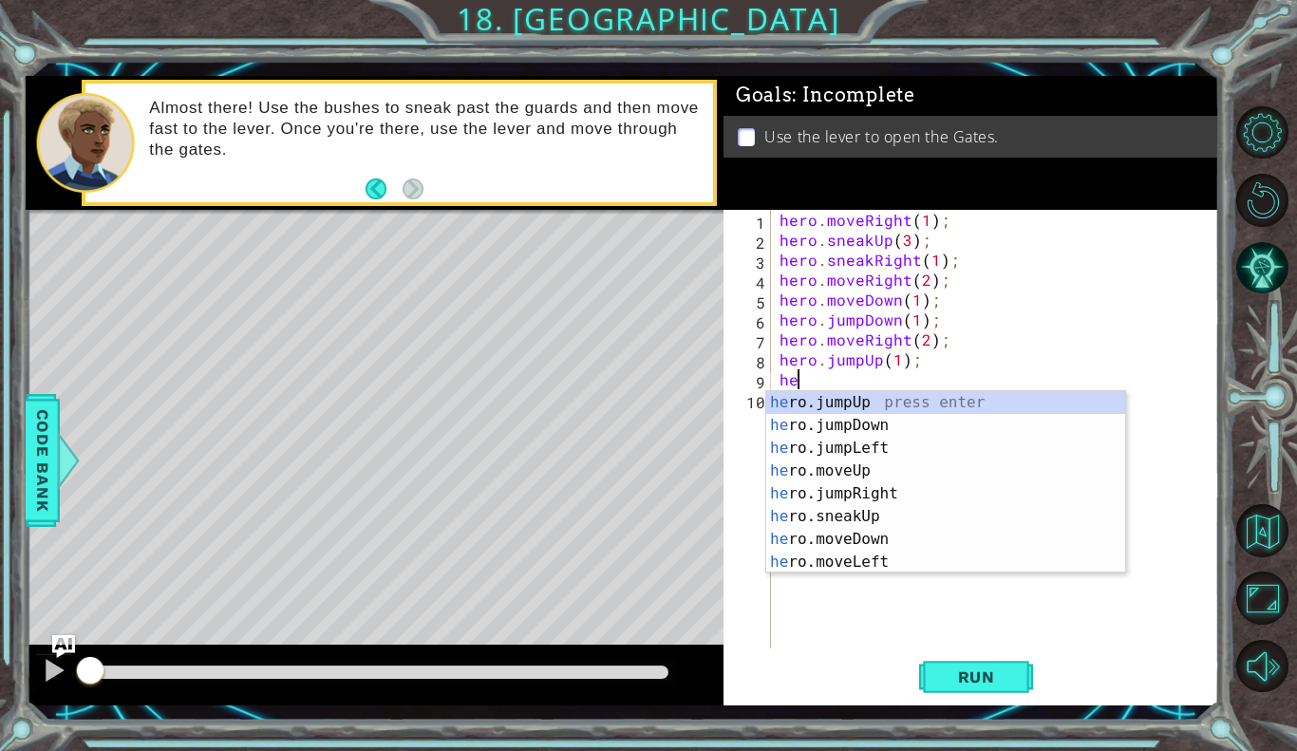
scroll to position [0, 1]
click at [850, 497] on div "hero .jumpUp press enter hero .jumpDown press enter hero .jumpLeft press enter …" at bounding box center [946, 505] width 359 height 228
type textarea "hero.moveUp(1);"
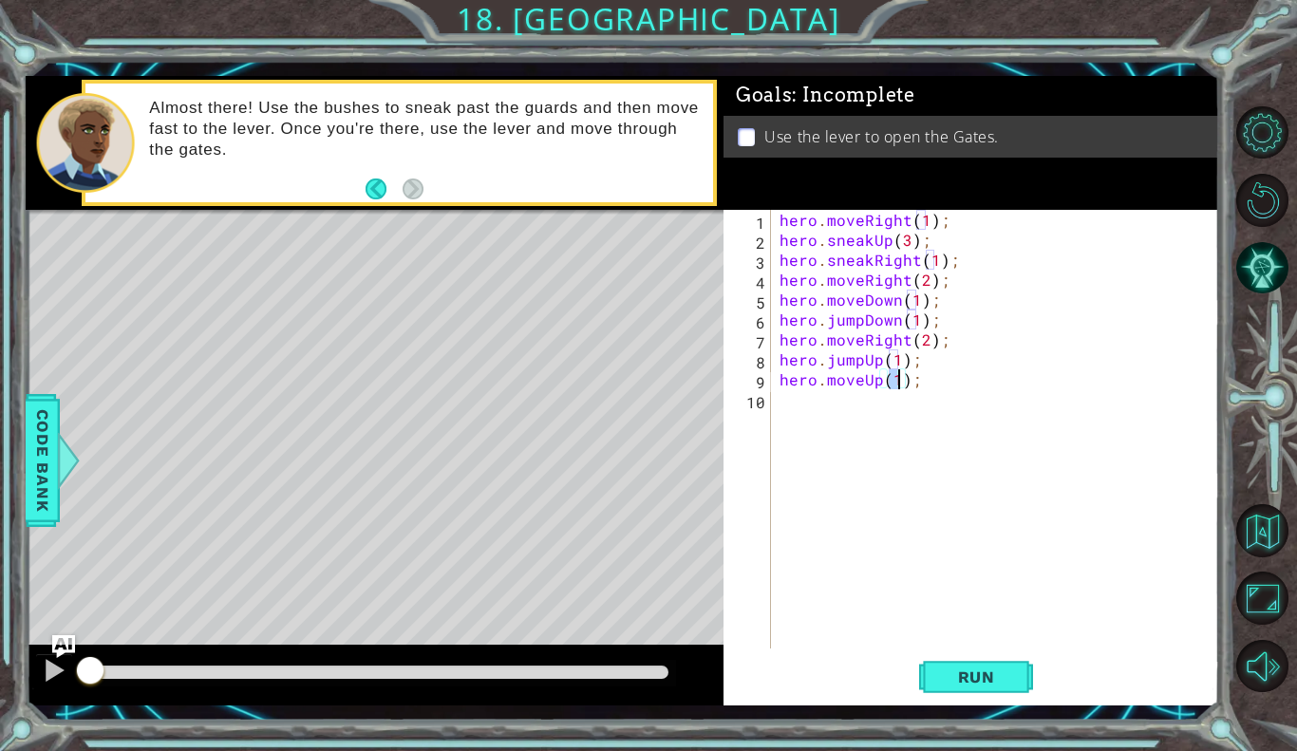
click at [801, 394] on div "hero . moveRight ( 1 ) ; hero . sneakUp ( 3 ) ; hero . sneakRight ( 1 ) ; hero …" at bounding box center [1000, 449] width 448 height 479
click at [997, 672] on span "Run" at bounding box center [976, 677] width 75 height 19
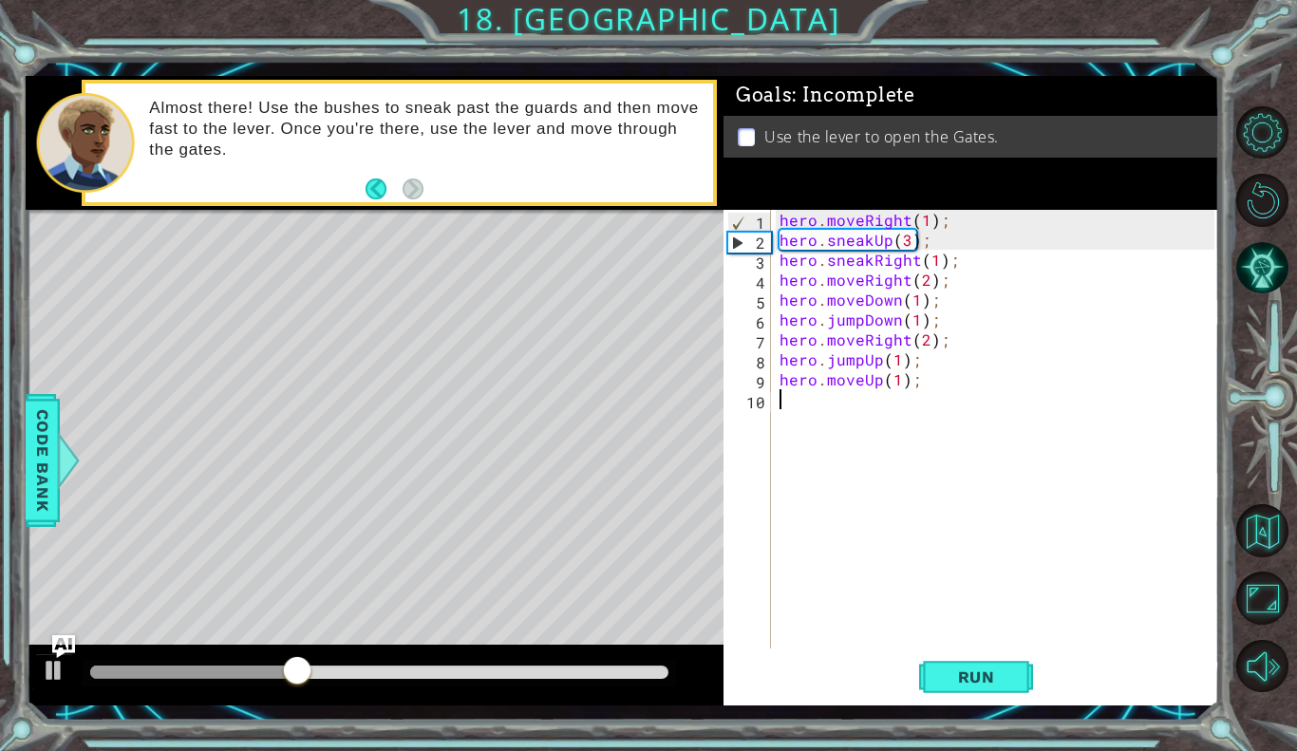
click at [904, 241] on div "hero . moveRight ( 1 ) ; hero . sneakUp ( 3 ) ; hero . sneakRight ( 1 ) ; hero …" at bounding box center [1000, 449] width 448 height 479
click at [950, 682] on span "Run" at bounding box center [976, 677] width 75 height 19
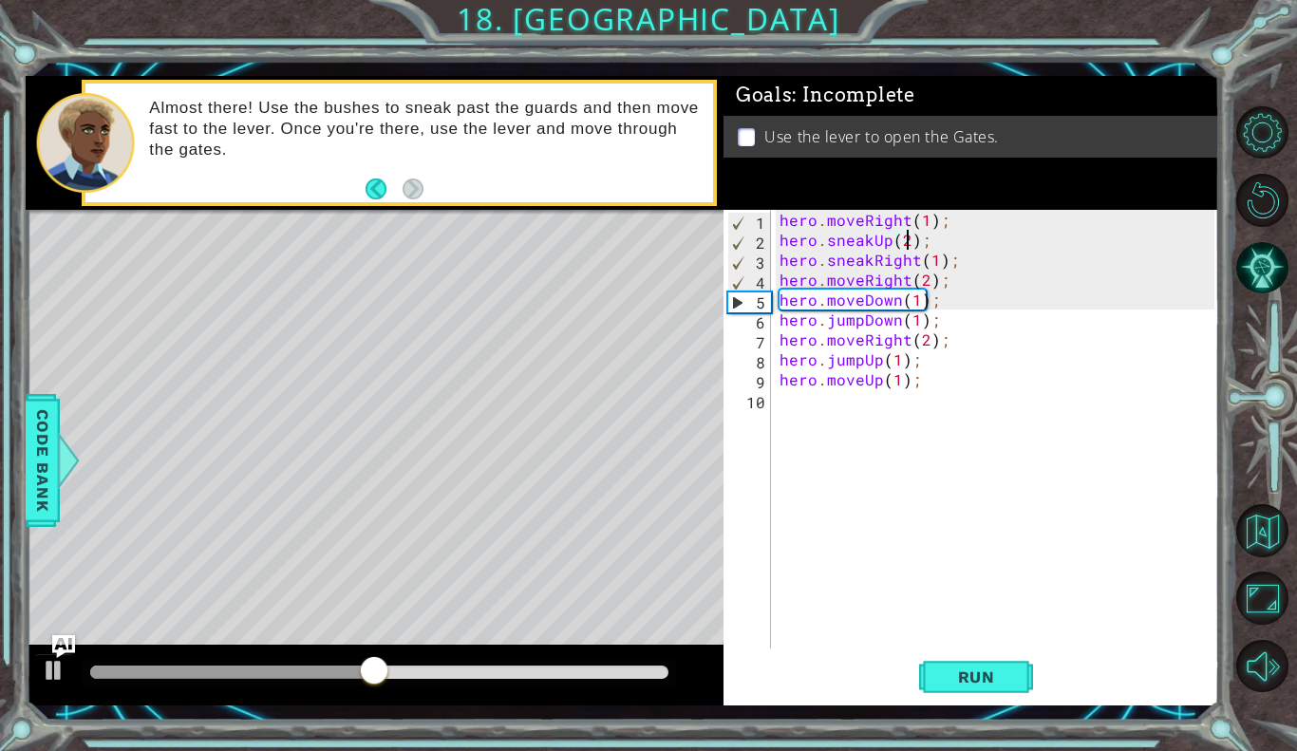
click at [899, 301] on div "hero . moveRight ( 1 ) ; hero . sneakUp ( 2 ) ; hero . sneakRight ( 1 ) ; hero …" at bounding box center [1000, 449] width 448 height 479
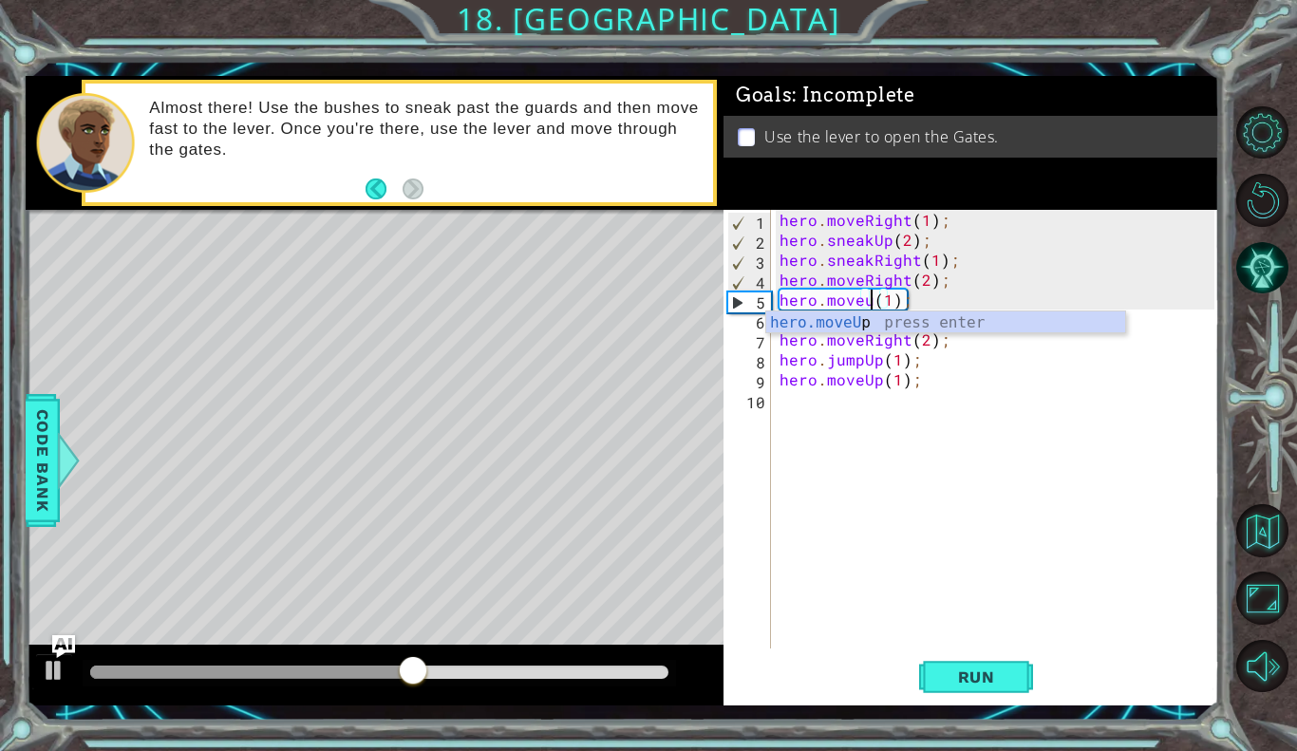
scroll to position [0, 6]
click at [951, 702] on div "hero.moveup(1); 1 2 3 4 5 6 7 8 9 10 hero . moveRight ( 1 ) ; hero . sneakUp ( …" at bounding box center [972, 458] width 496 height 496
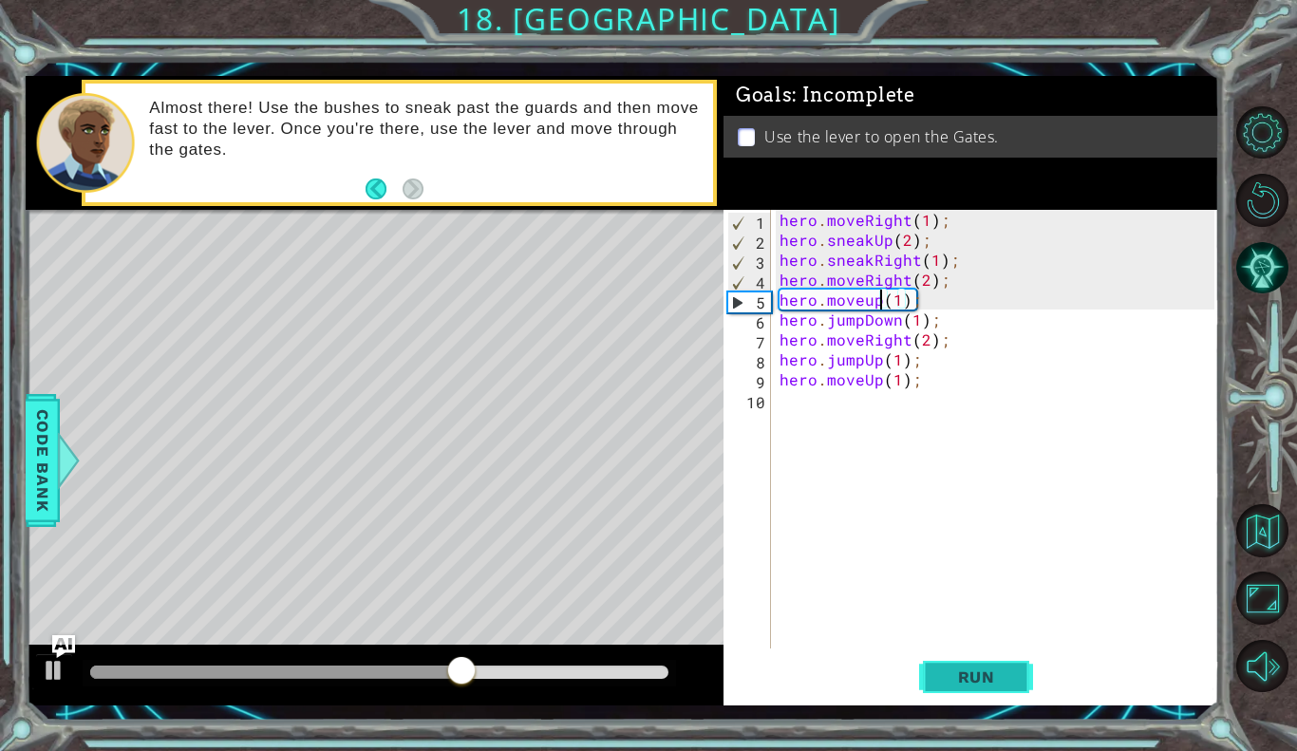
click at [964, 677] on span "Run" at bounding box center [976, 677] width 75 height 19
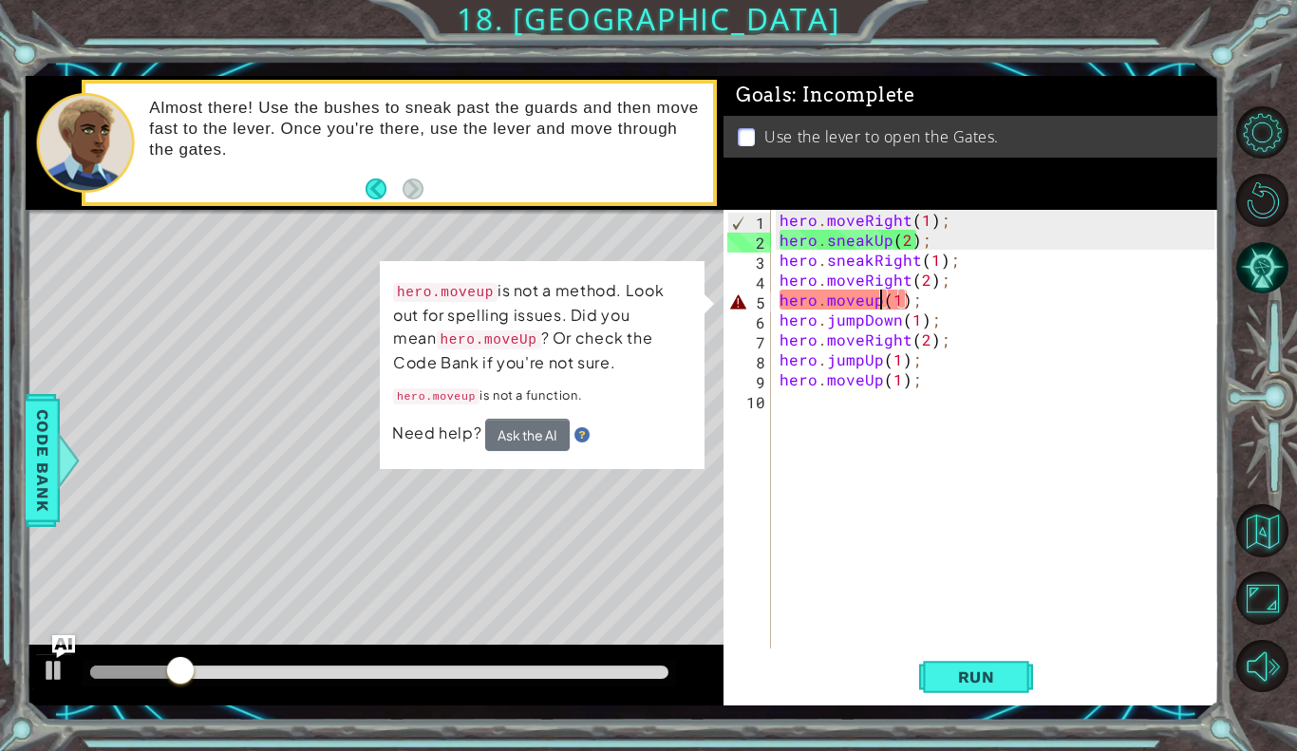
click at [872, 301] on div "hero . moveRight ( 1 ) ; hero . sneakUp ( 2 ) ; hero . sneakRight ( 1 ) ; hero …" at bounding box center [1000, 449] width 448 height 479
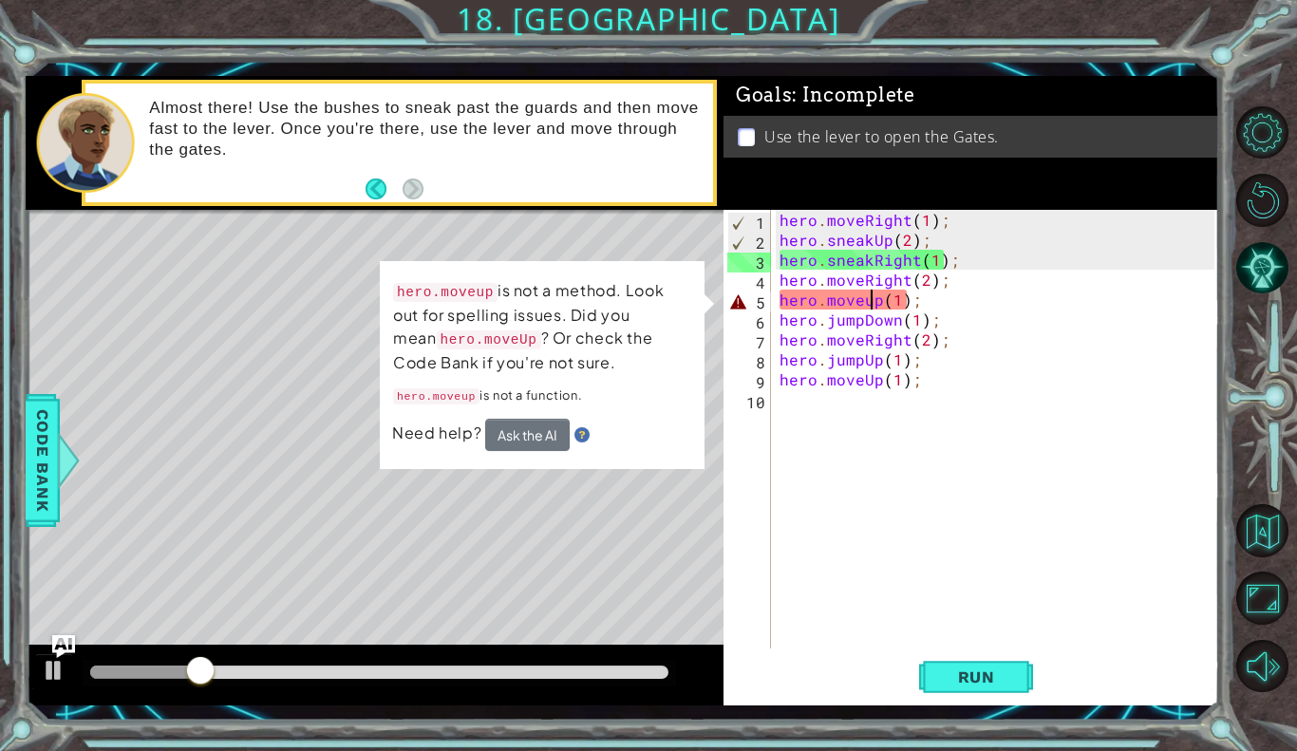
click at [876, 302] on div "hero . moveRight ( 1 ) ; hero . sneakUp ( 2 ) ; hero . sneakRight ( 1 ) ; hero …" at bounding box center [1000, 449] width 448 height 479
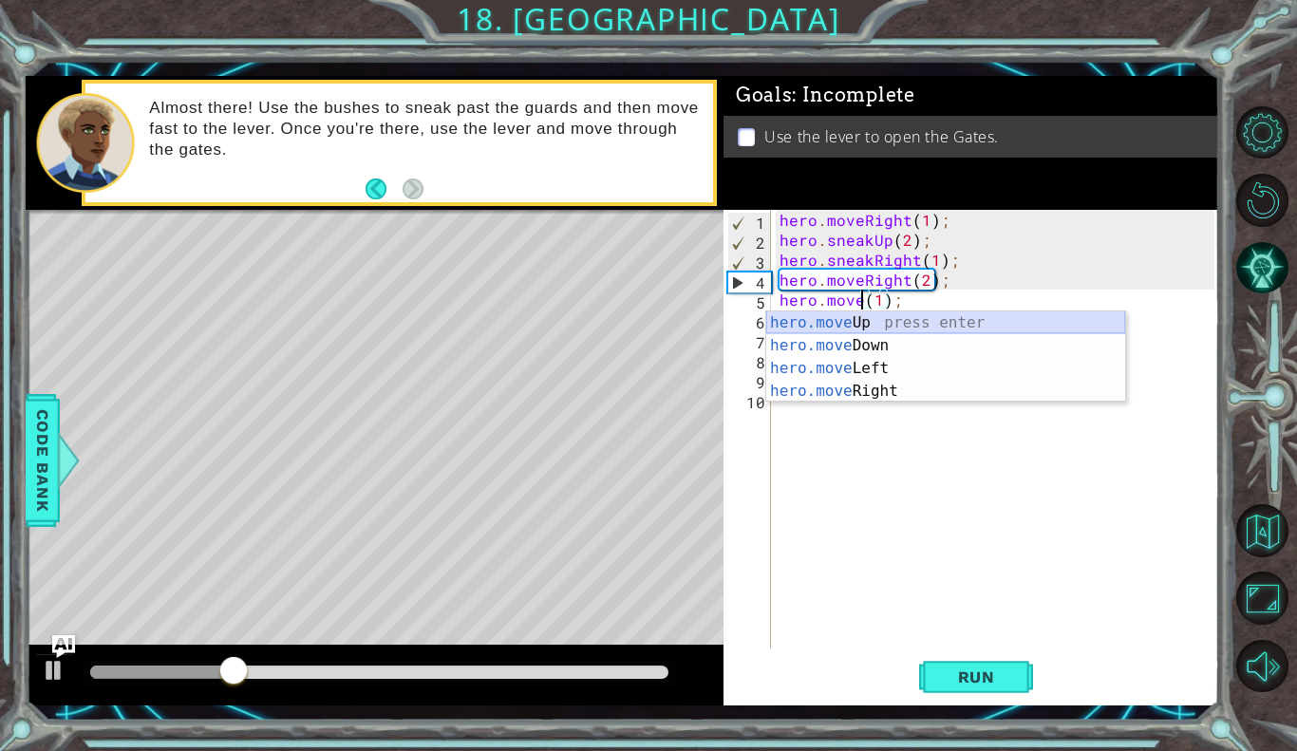
click at [849, 325] on div "hero.move Up press enter hero.move Down press enter hero.move Left press enter …" at bounding box center [946, 380] width 359 height 137
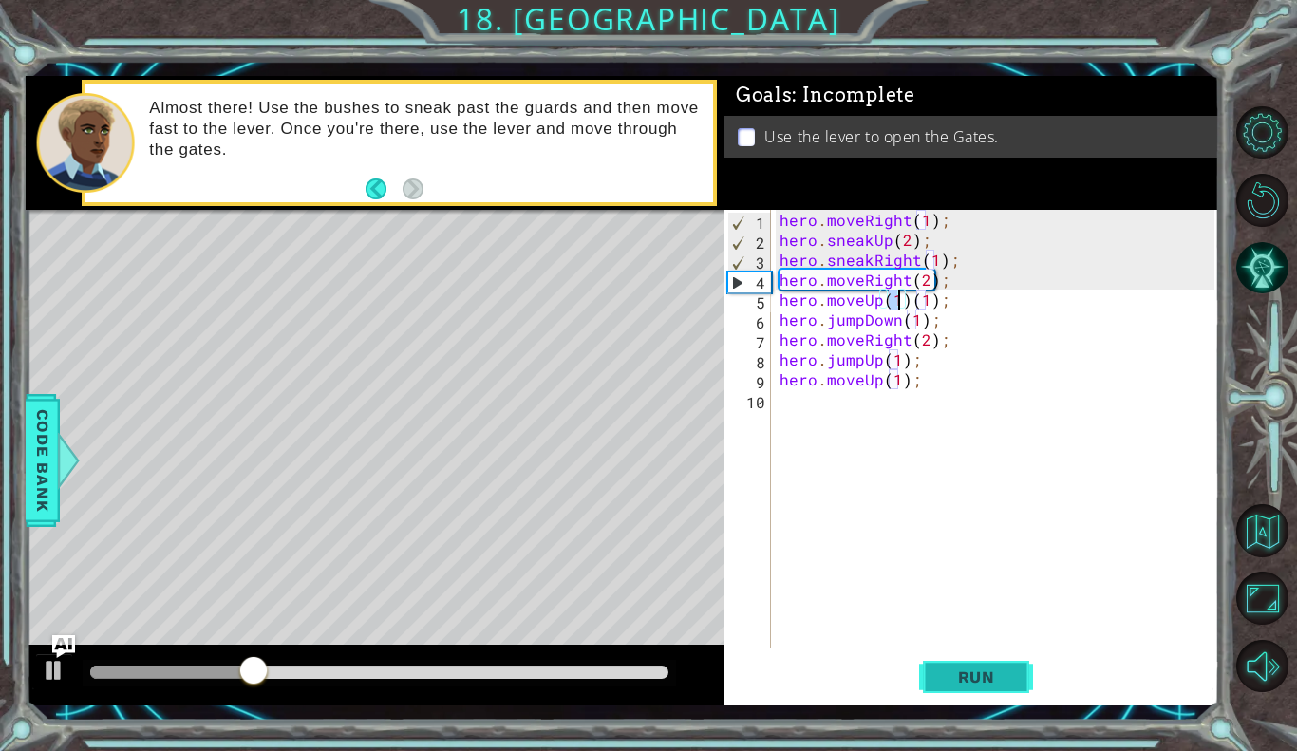
click at [949, 674] on span "Run" at bounding box center [976, 677] width 75 height 19
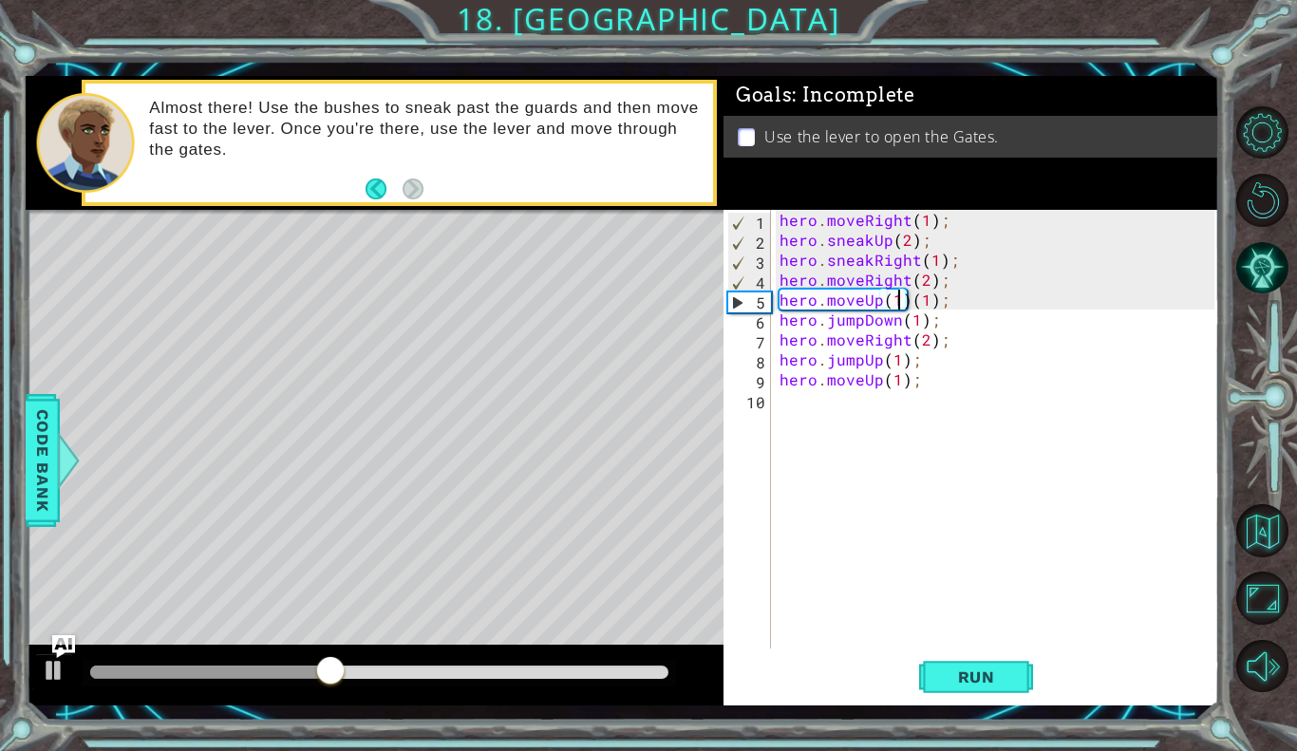
click at [857, 300] on div "hero . moveRight ( 1 ) ; hero . sneakUp ( 2 ) ; hero . sneakRight ( 1 ) ; hero …" at bounding box center [1000, 449] width 448 height 479
click at [861, 300] on div "hero . moveRight ( 1 ) ; hero . sneakUp ( 2 ) ; hero . sneakRight ( 1 ) ; hero …" at bounding box center [1000, 449] width 448 height 479
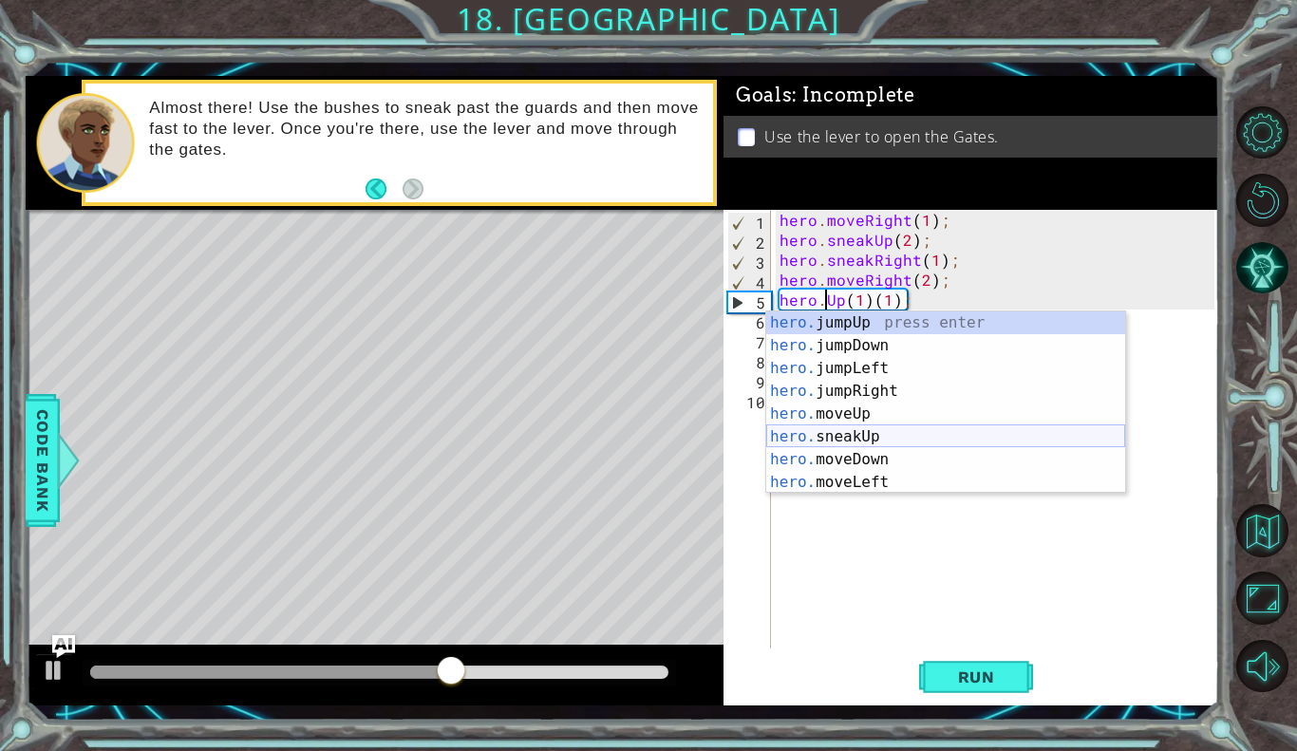
click at [880, 432] on div "hero. jumpUp press enter hero. jumpDown press enter hero. jumpLeft press enter …" at bounding box center [946, 426] width 359 height 228
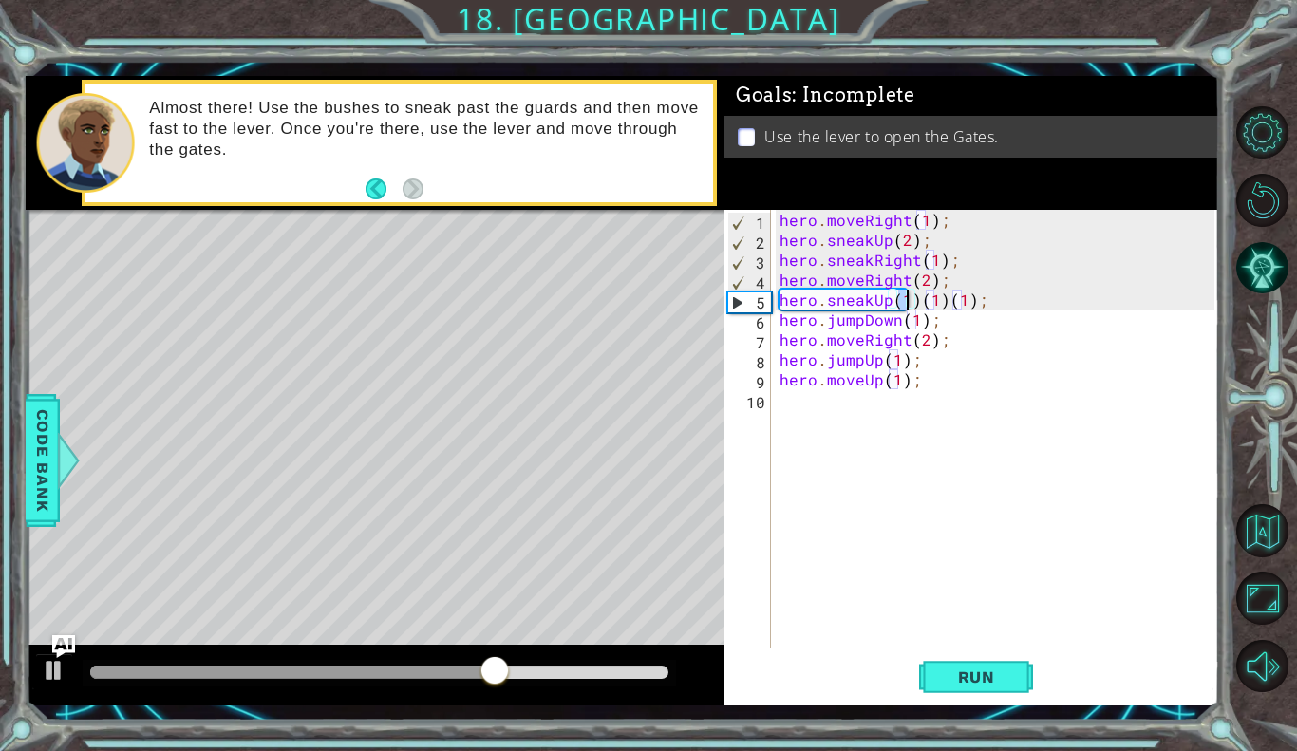
click at [986, 306] on div "hero . moveRight ( 1 ) ; hero . sneakUp ( 2 ) ; hero . sneakRight ( 1 ) ; hero …" at bounding box center [1000, 449] width 448 height 479
click at [963, 668] on span "Run" at bounding box center [976, 677] width 75 height 19
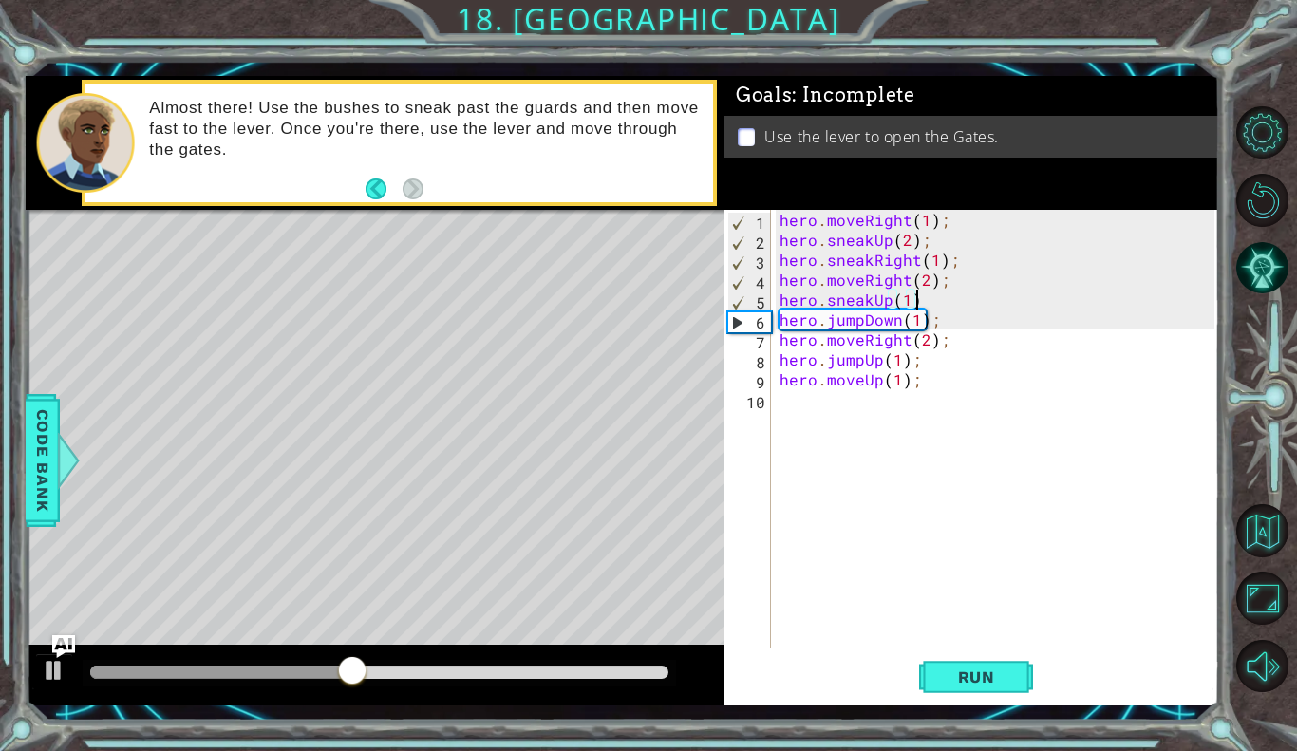
click at [779, 324] on div "hero . moveRight ( 1 ) ; hero . sneakUp ( 2 ) ; hero . sneakRight ( 1 ) ; hero …" at bounding box center [1000, 449] width 448 height 479
type textarea "hero.jumpDown(1);"
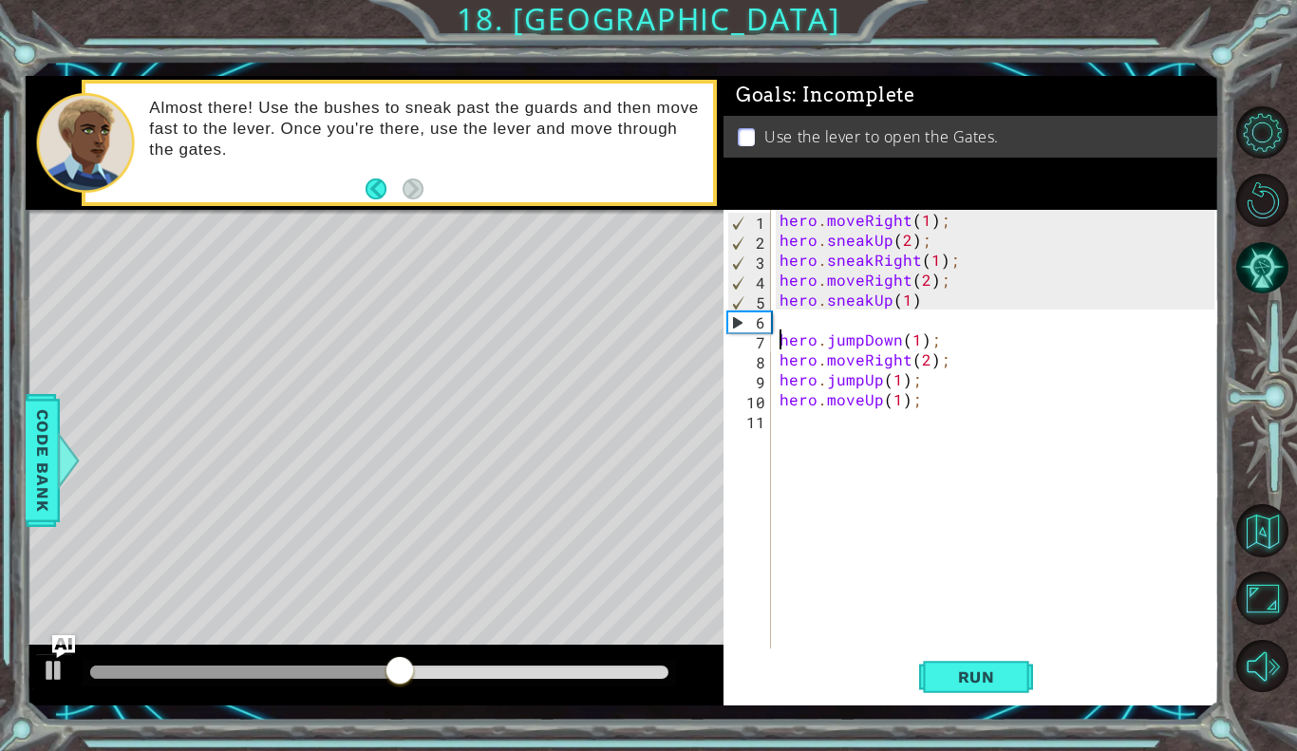
click at [783, 323] on div "hero . moveRight ( 1 ) ; hero . sneakUp ( 2 ) ; hero . sneakRight ( 1 ) ; hero …" at bounding box center [1000, 449] width 448 height 479
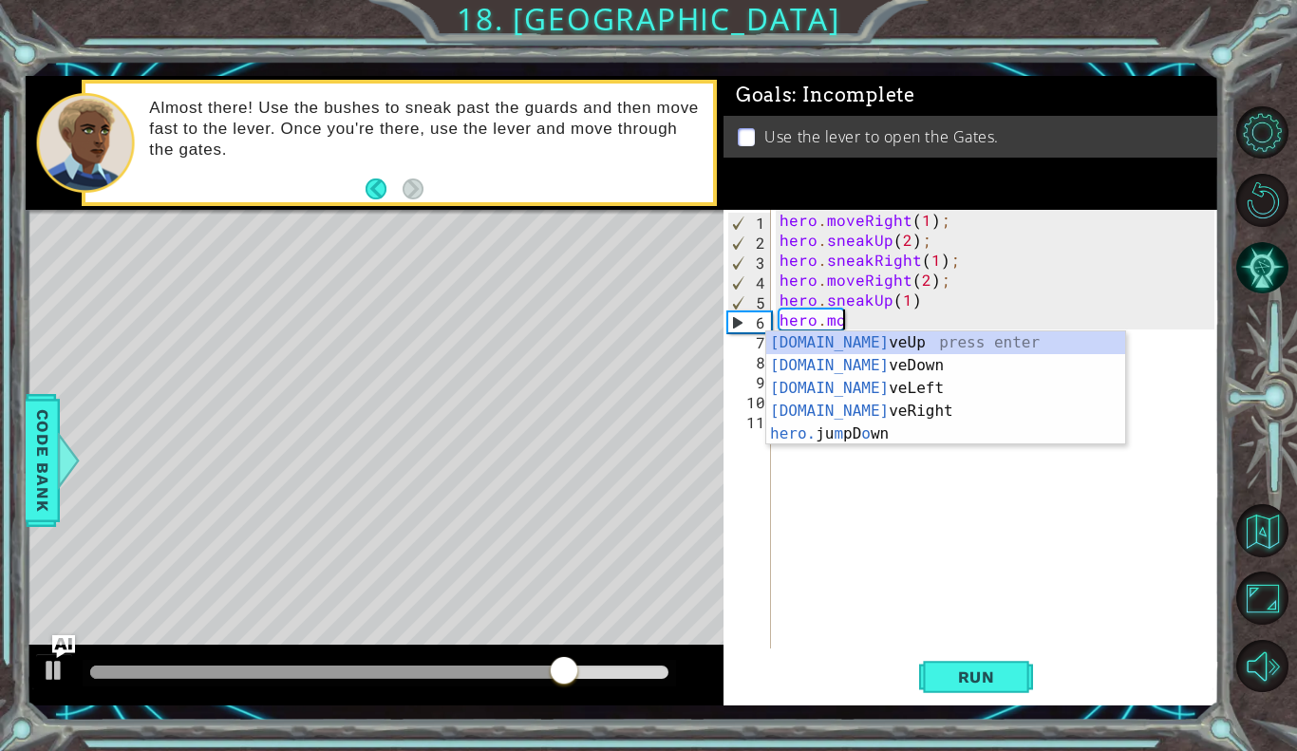
scroll to position [0, 3]
click at [855, 407] on div "[DOMAIN_NAME] veUp press enter [DOMAIN_NAME] veDown press enter [DOMAIN_NAME] v…" at bounding box center [946, 411] width 359 height 160
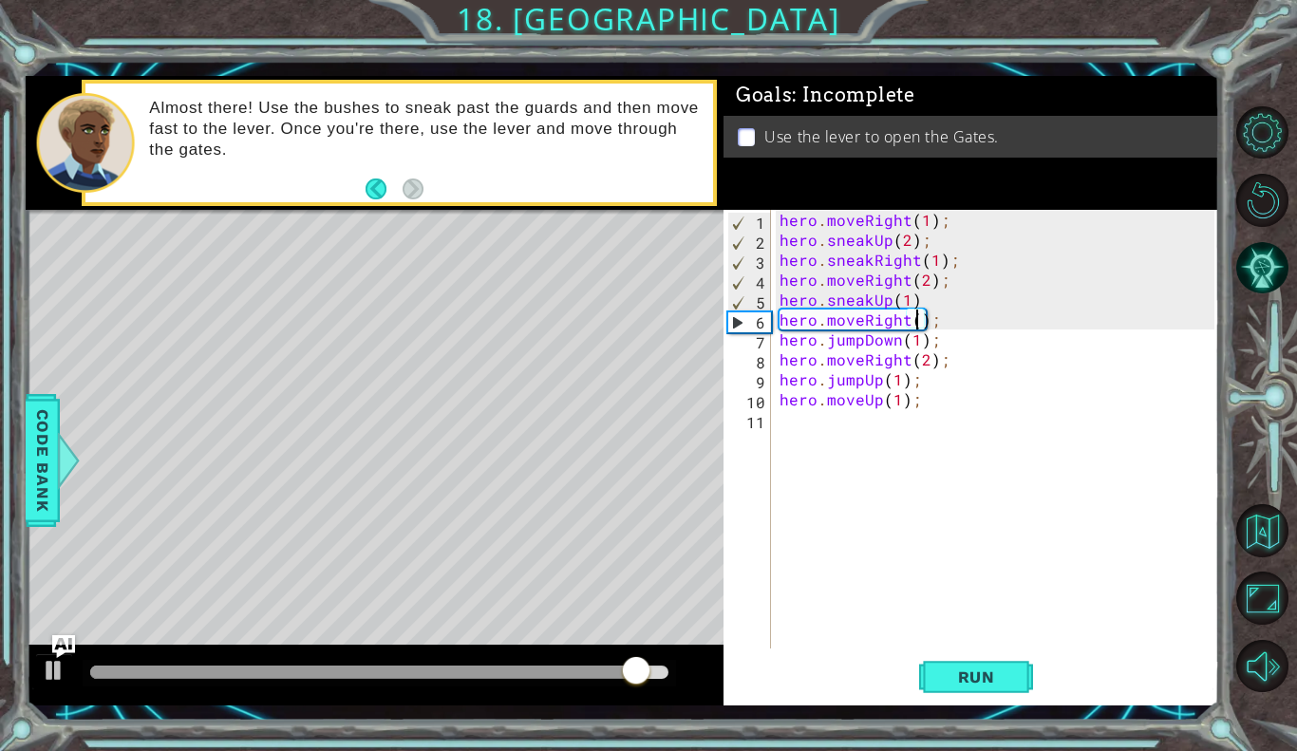
scroll to position [0, 9]
click at [781, 340] on div "hero . moveRight ( 1 ) ; hero . sneakUp ( 2 ) ; hero . sneakRight ( 1 ) ; hero …" at bounding box center [1000, 449] width 448 height 479
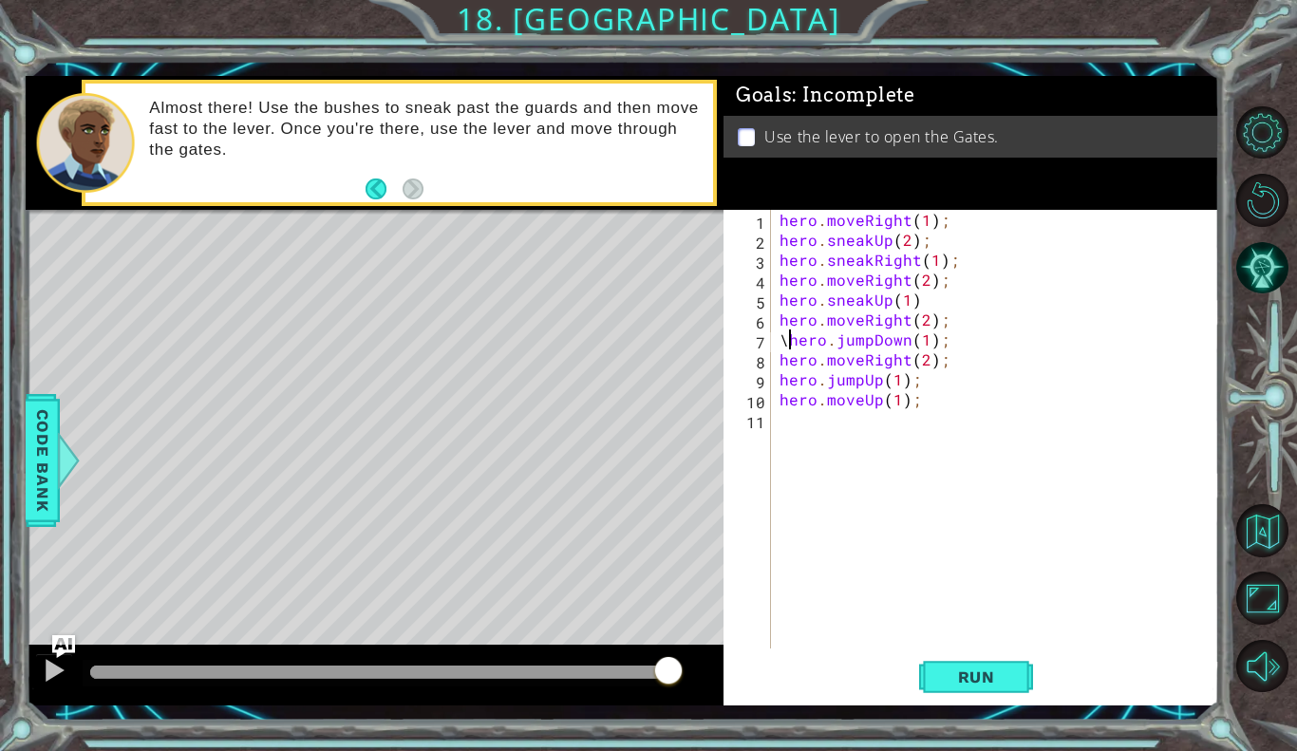
scroll to position [0, 0]
type textarea "hero.jumpDown(1);"
click at [791, 343] on div "hero . moveRight ( 1 ) ; hero . sneakUp ( 2 ) ; hero . sneakRight ( 1 ) ; hero …" at bounding box center [1000, 449] width 448 height 479
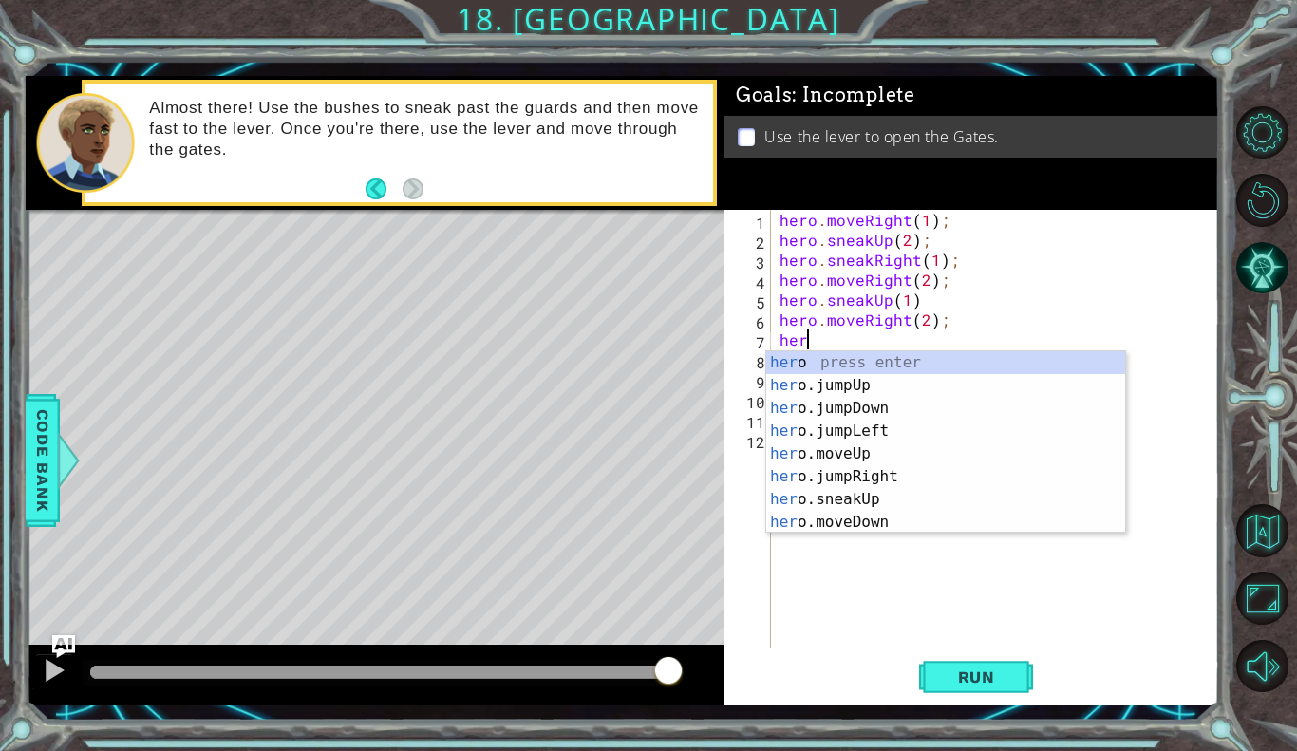
scroll to position [0, 1]
click at [837, 526] on div "hero press enter hero .jumpUp press enter hero .jumpDown press enter hero .jump…" at bounding box center [946, 465] width 359 height 228
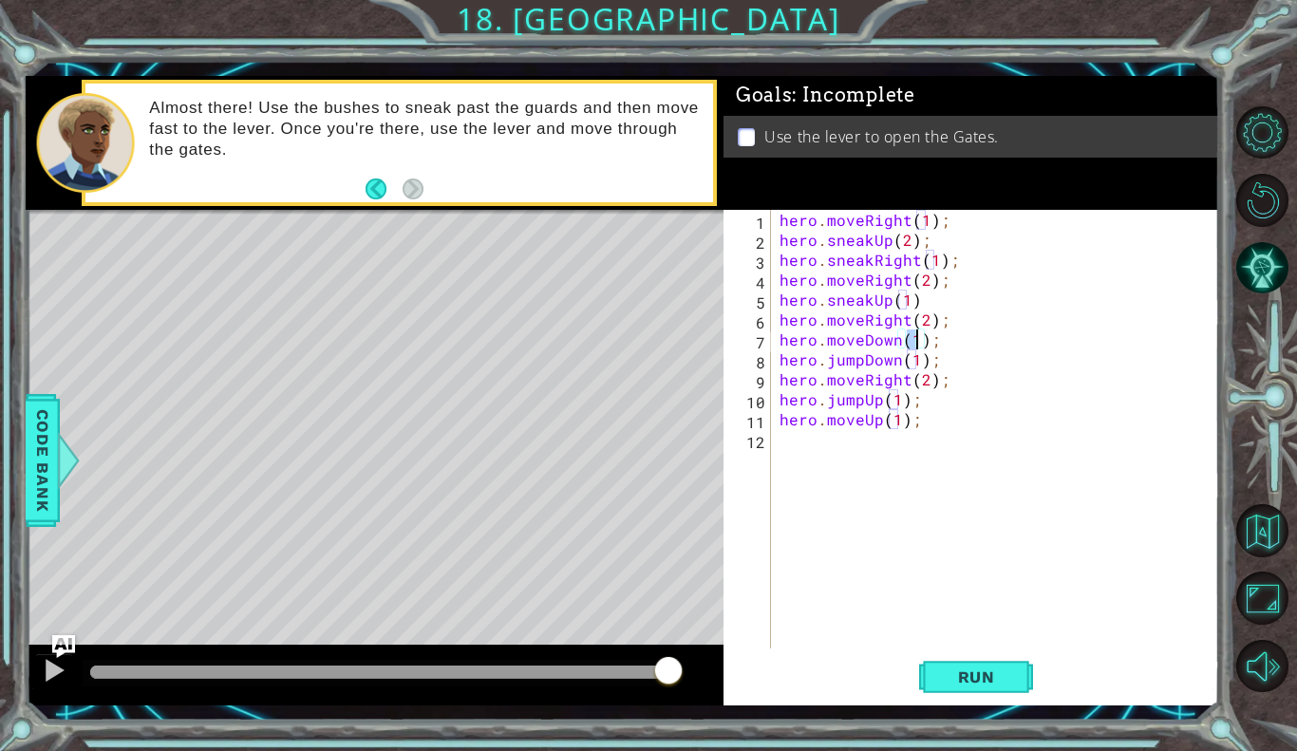
click at [946, 336] on div "hero . moveRight ( 1 ) ; hero . sneakUp ( 2 ) ; hero . sneakRight ( 1 ) ; hero …" at bounding box center [1000, 449] width 448 height 479
click at [956, 685] on span "Run" at bounding box center [976, 677] width 75 height 19
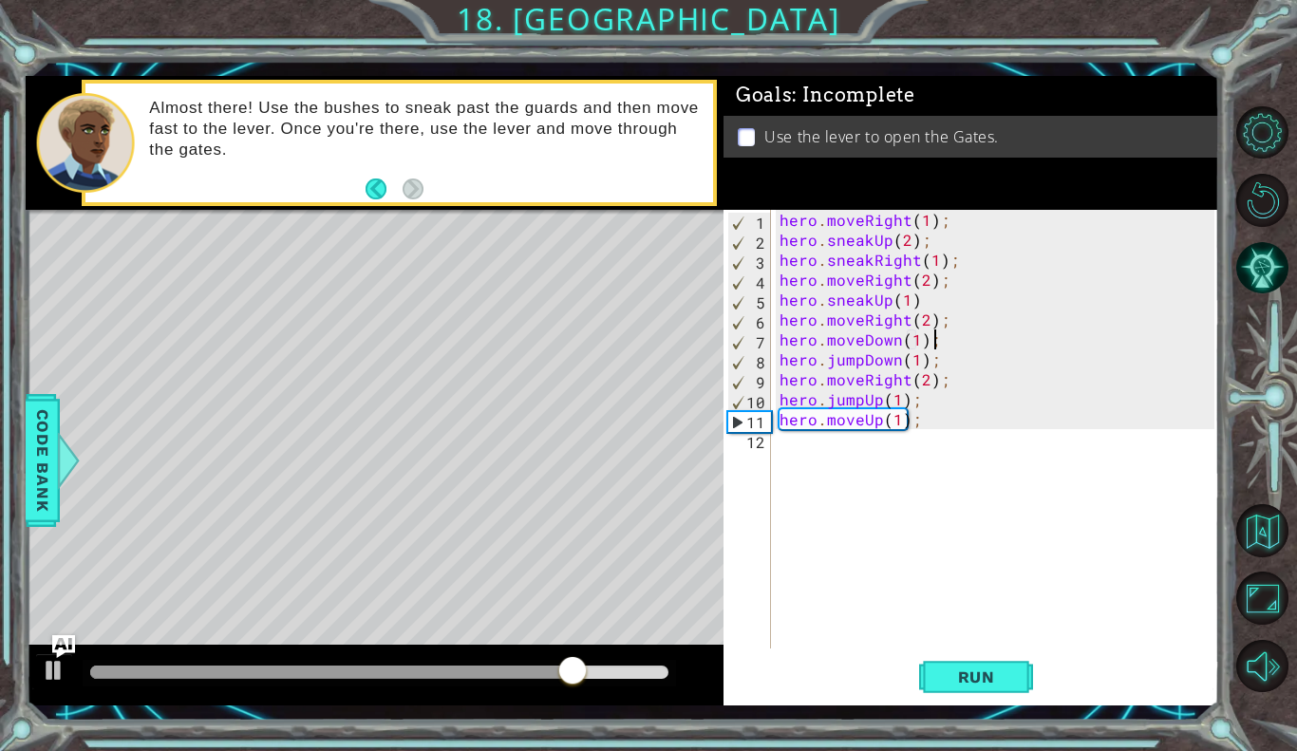
click at [913, 420] on div "hero . moveRight ( 1 ) ; hero . sneakUp ( 2 ) ; hero . sneakRight ( 1 ) ; hero …" at bounding box center [1000, 449] width 448 height 479
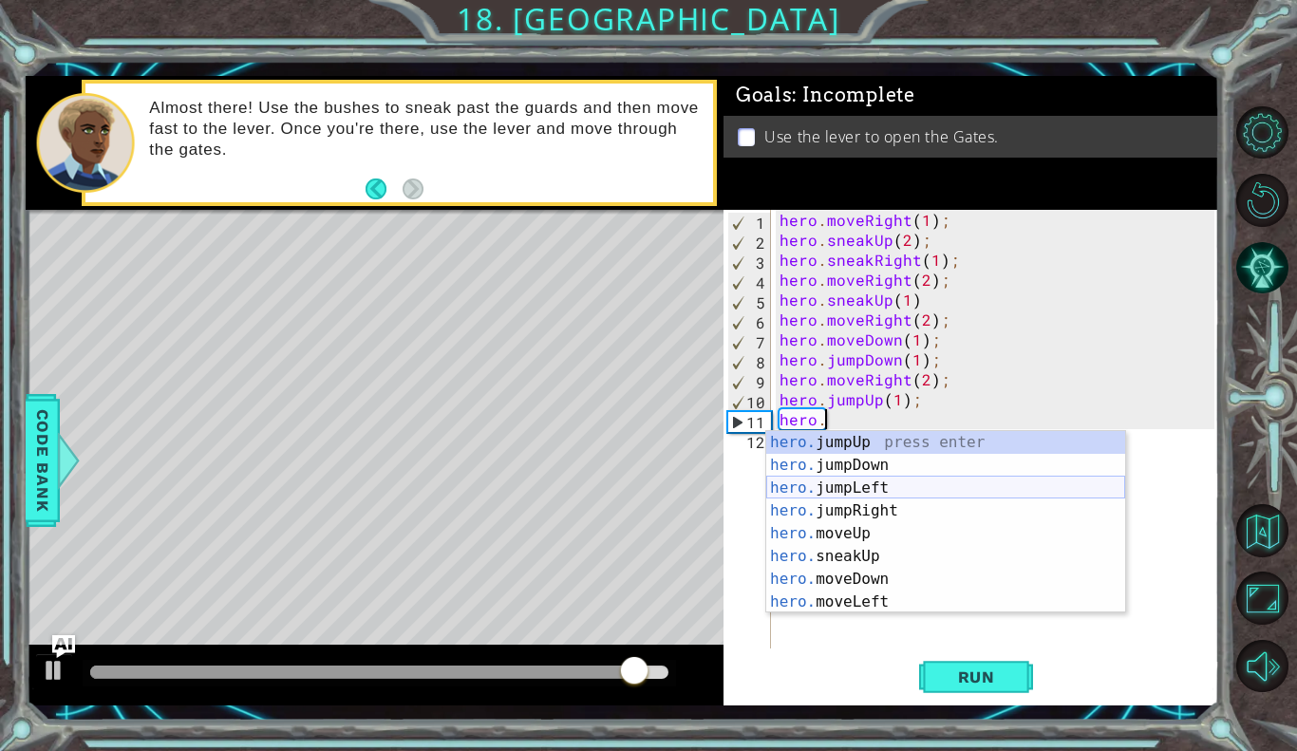
scroll to position [0, 2]
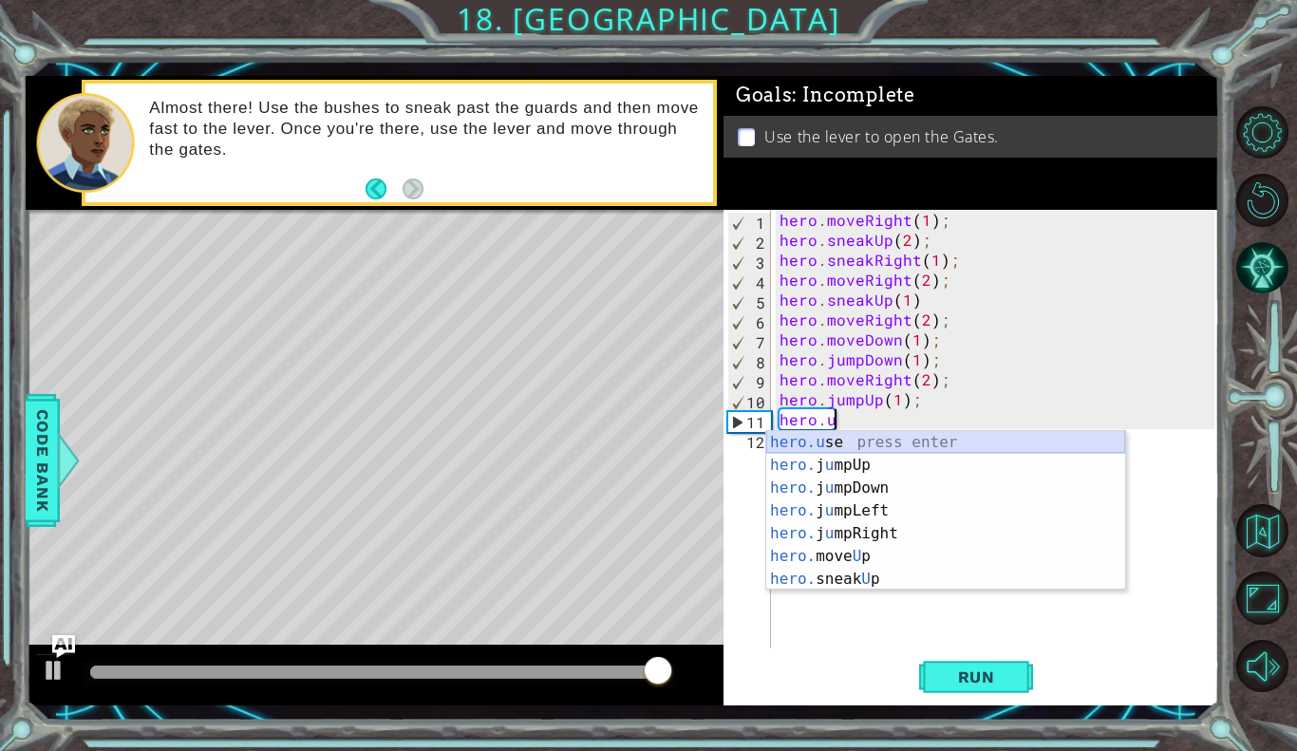
click at [873, 436] on div "hero.u se press enter hero. j u mpUp press enter hero. j u mpDown press enter h…" at bounding box center [946, 533] width 359 height 205
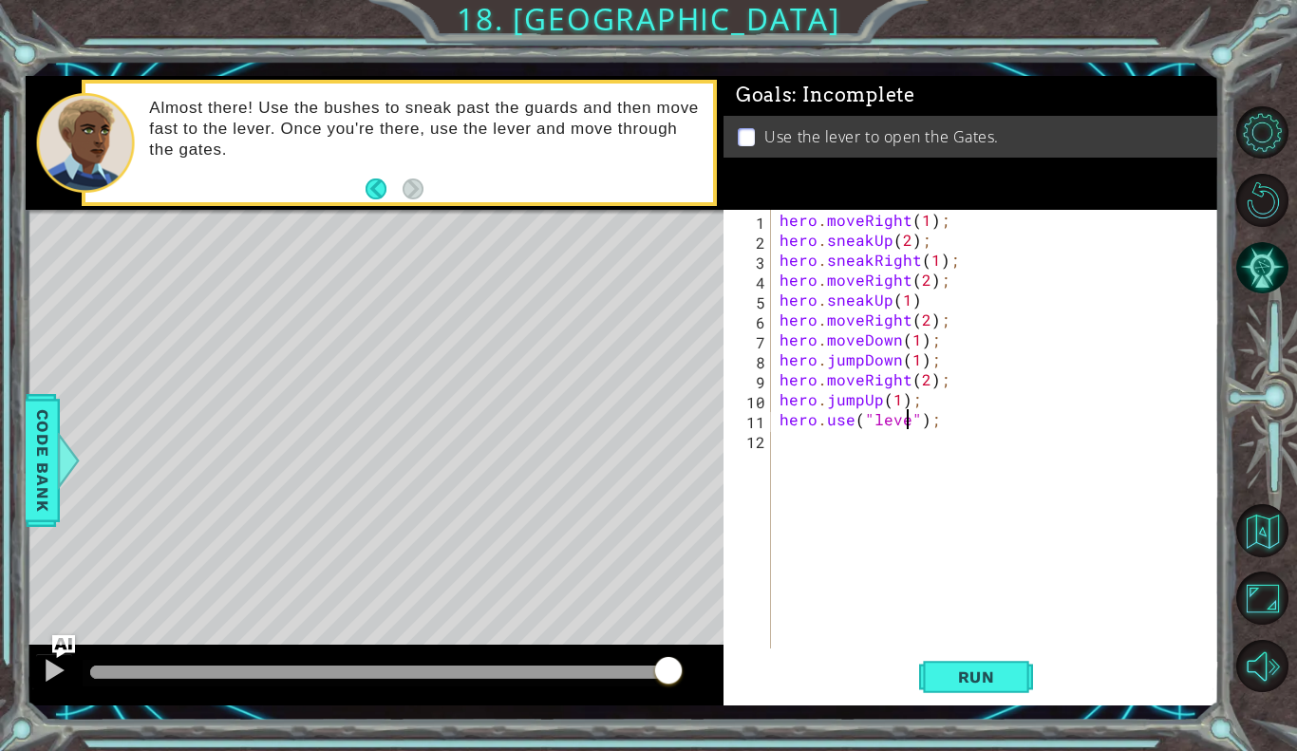
scroll to position [0, 9]
type textarea "hero.use("lever");"
click at [945, 687] on button "Run" at bounding box center [976, 677] width 114 height 49
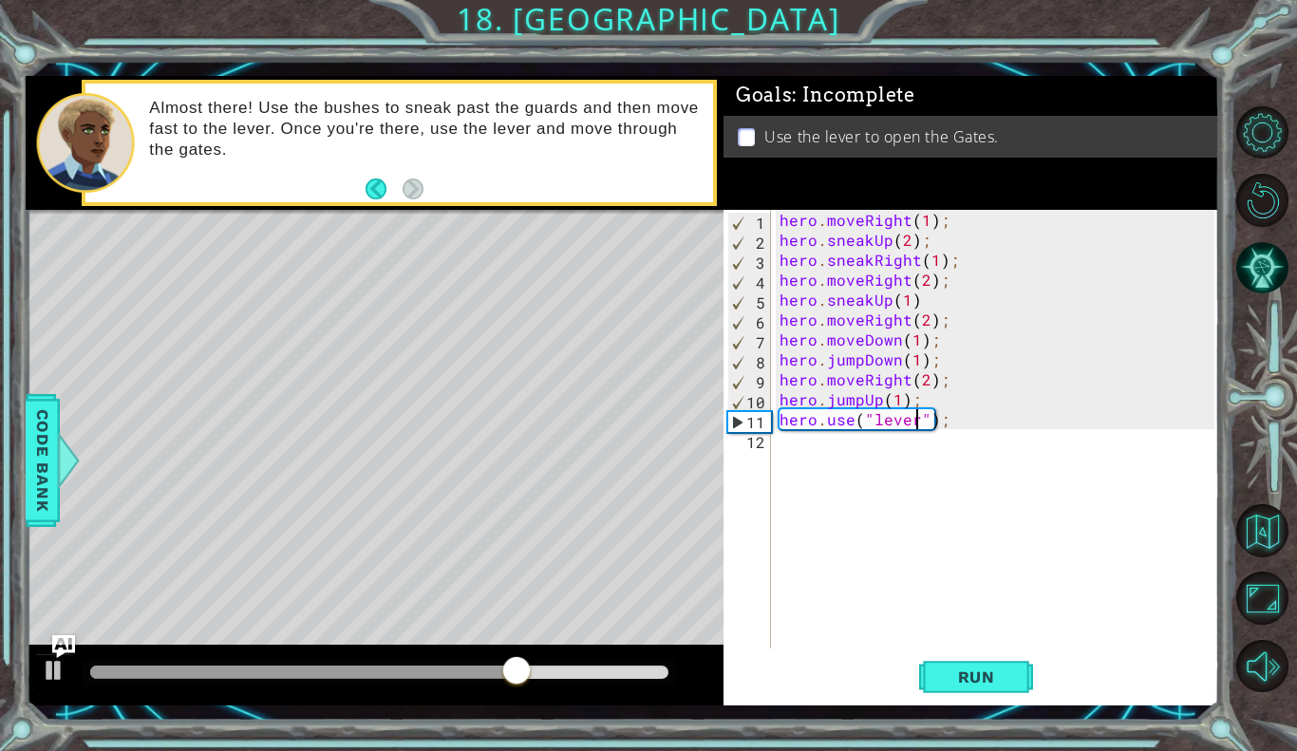
click at [776, 419] on div "hero . moveRight ( 1 ) ; hero . sneakUp ( 2 ) ; hero . sneakRight ( 1 ) ; hero …" at bounding box center [1000, 449] width 448 height 479
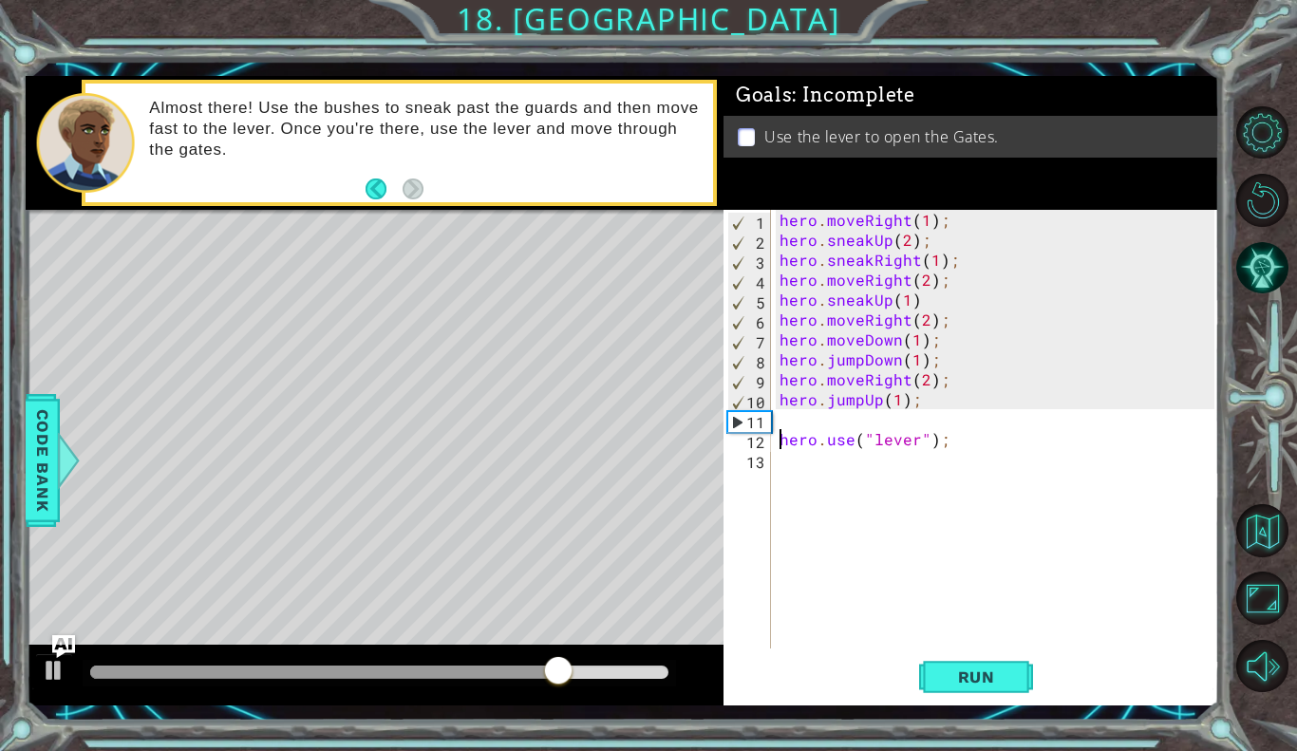
click at [804, 414] on div "hero . moveRight ( 1 ) ; hero . sneakUp ( 2 ) ; hero . sneakRight ( 1 ) ; hero …" at bounding box center [1000, 449] width 448 height 479
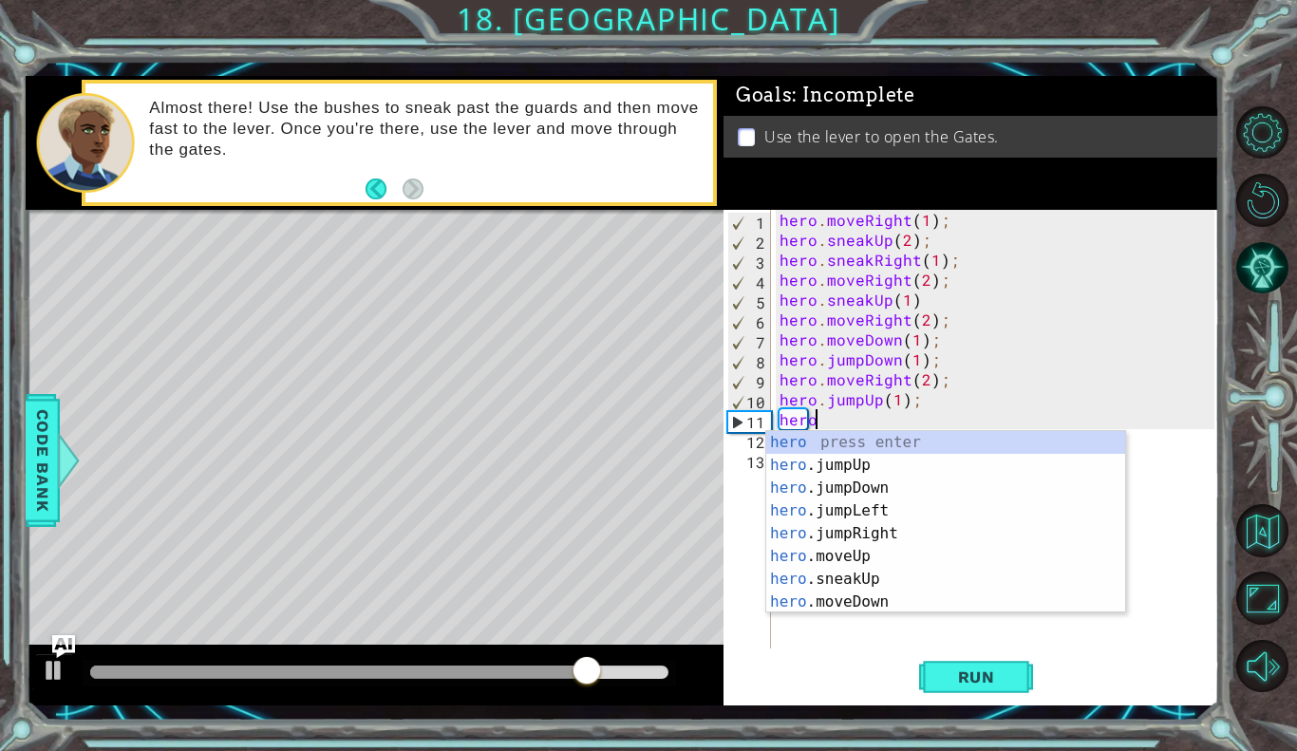
scroll to position [0, 1]
click at [836, 554] on div "hero press enter hero .jumpUp press enter hero .jumpDown press enter hero .jump…" at bounding box center [946, 545] width 359 height 228
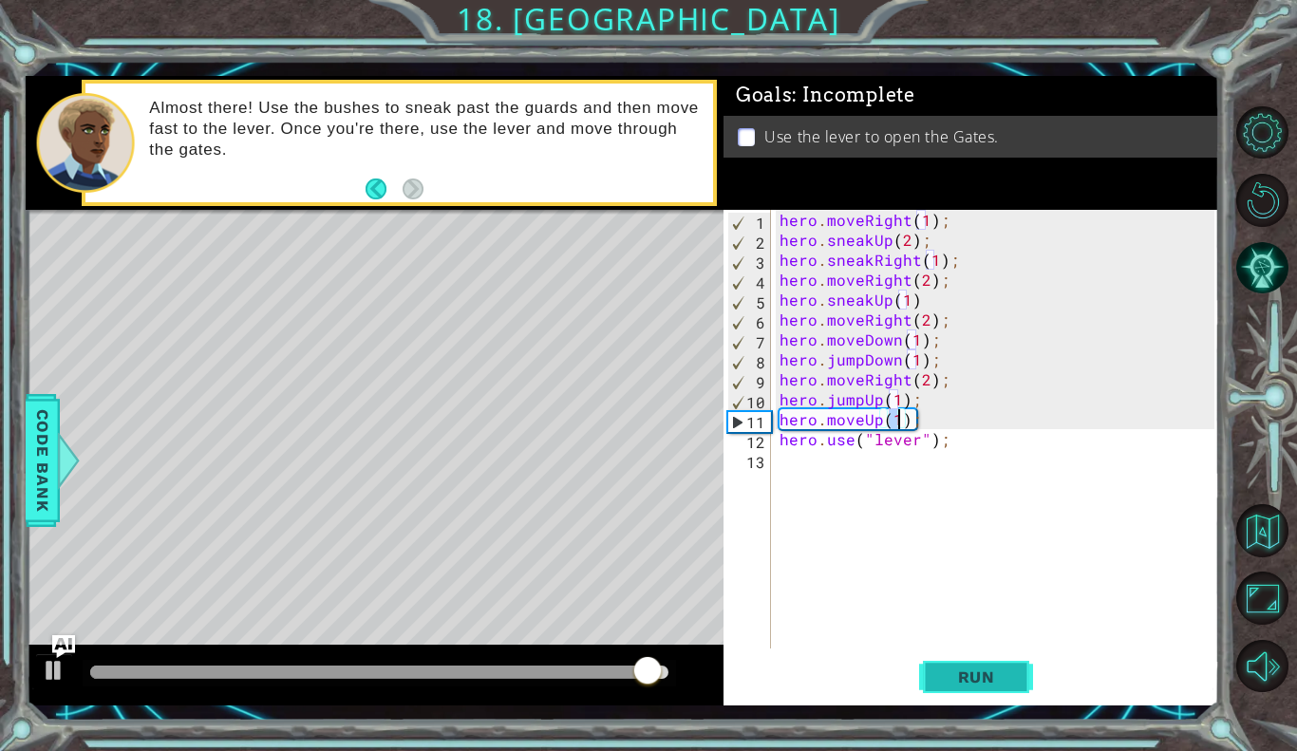
type textarea "hero.moveUp(1);"
click at [939, 655] on button "Run" at bounding box center [976, 677] width 114 height 49
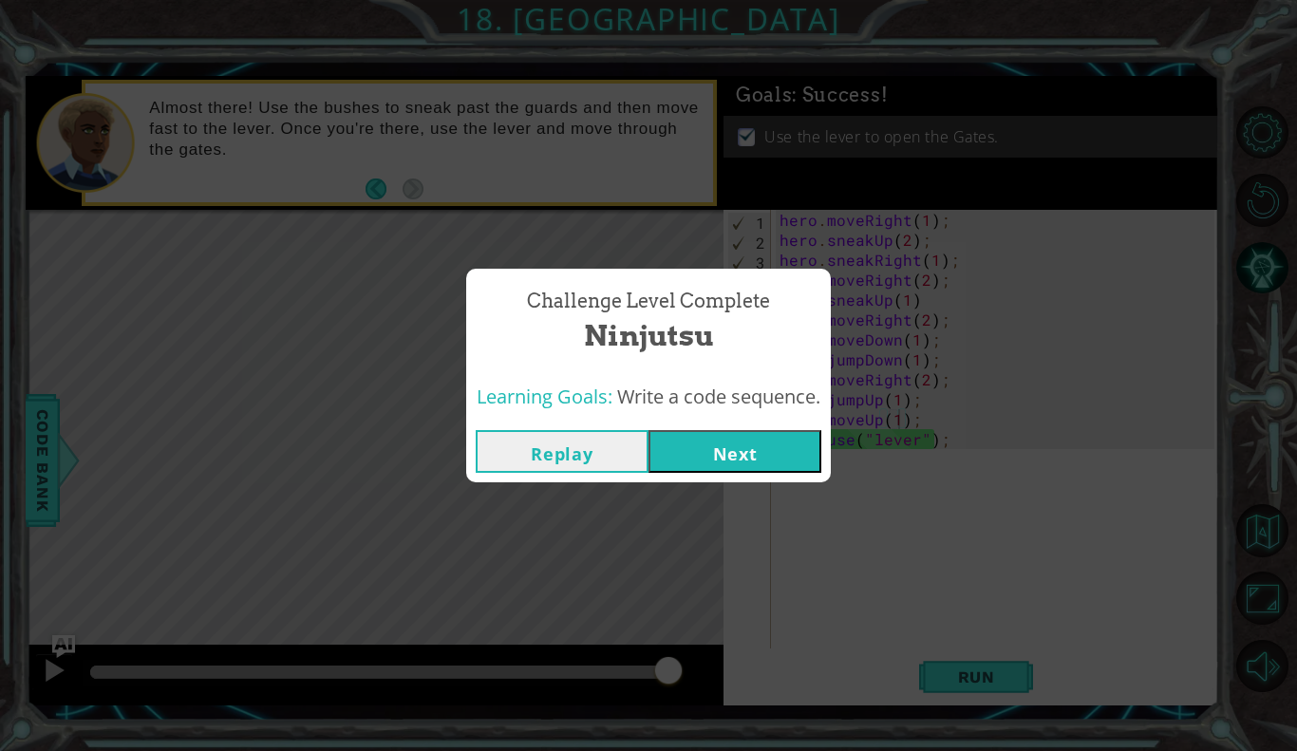
click at [746, 467] on button "Next" at bounding box center [735, 451] width 173 height 43
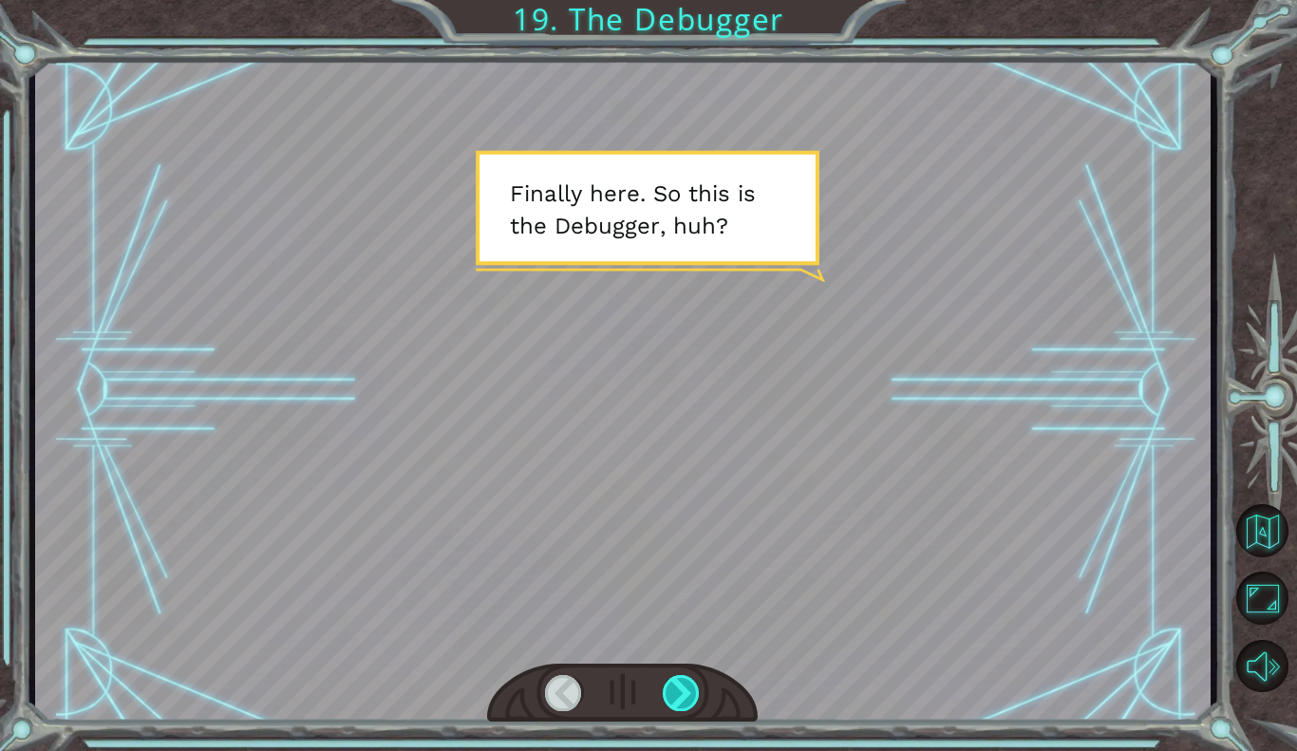
click at [670, 675] on div at bounding box center [682, 693] width 38 height 36
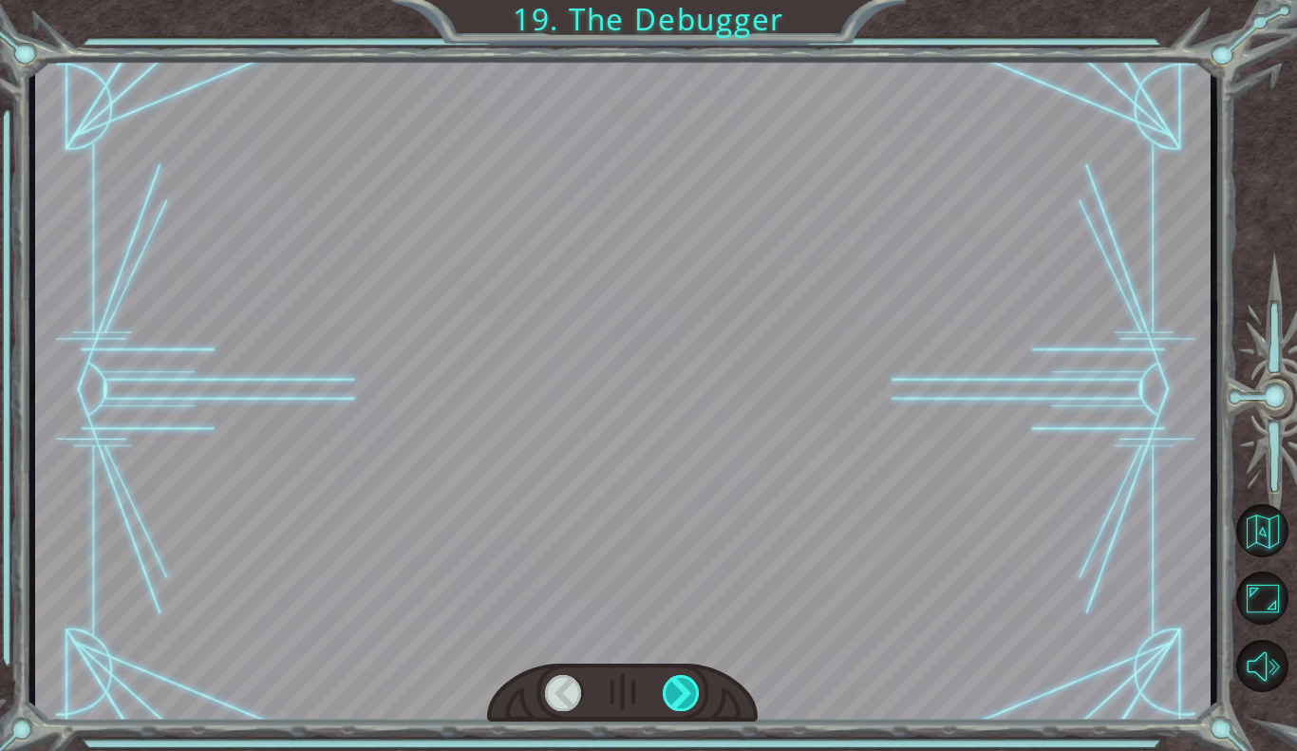
click at [670, 675] on div at bounding box center [682, 693] width 38 height 36
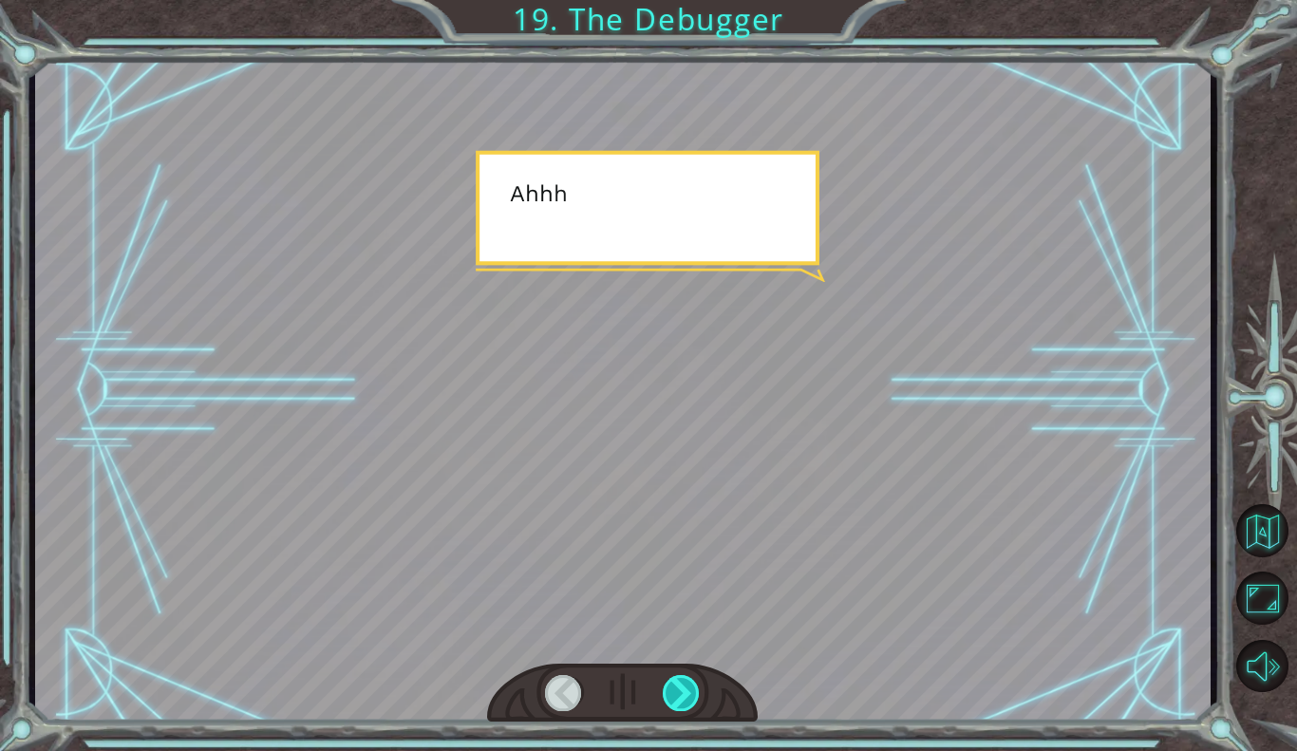
click at [670, 675] on div at bounding box center [682, 693] width 38 height 36
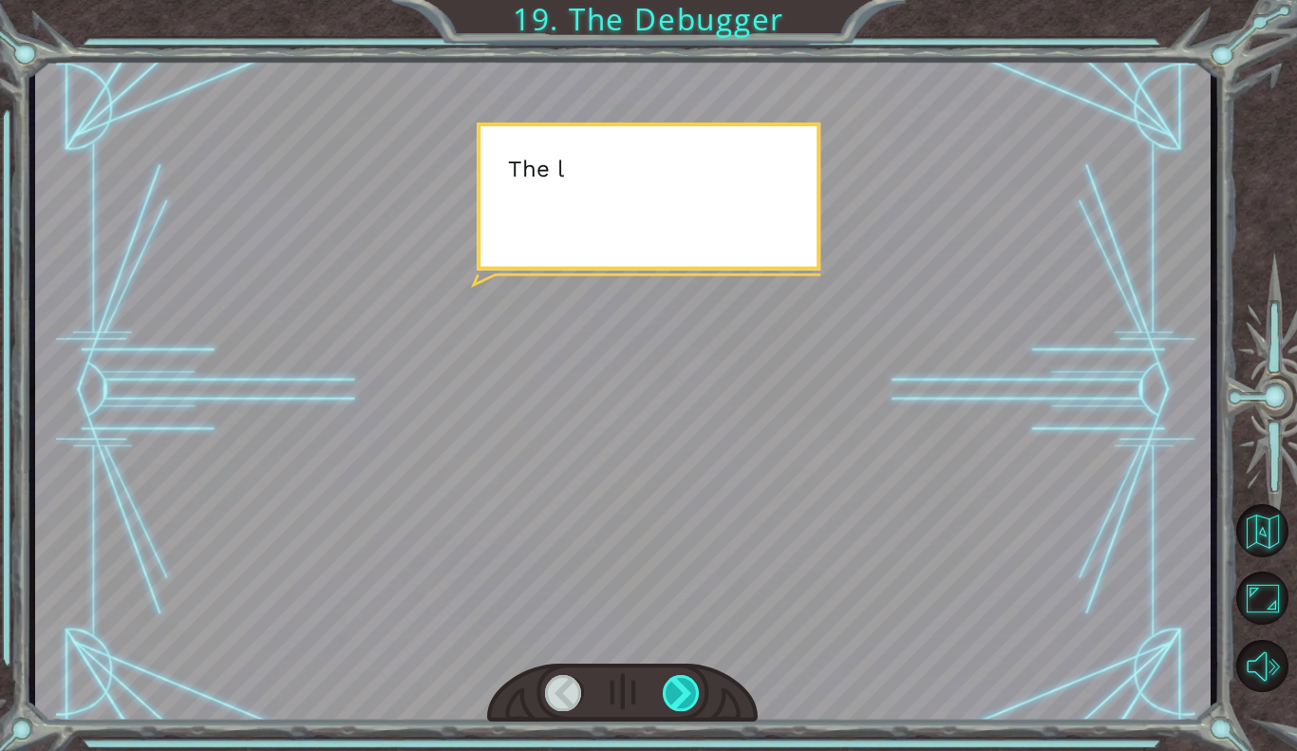
click at [670, 675] on div at bounding box center [682, 693] width 38 height 36
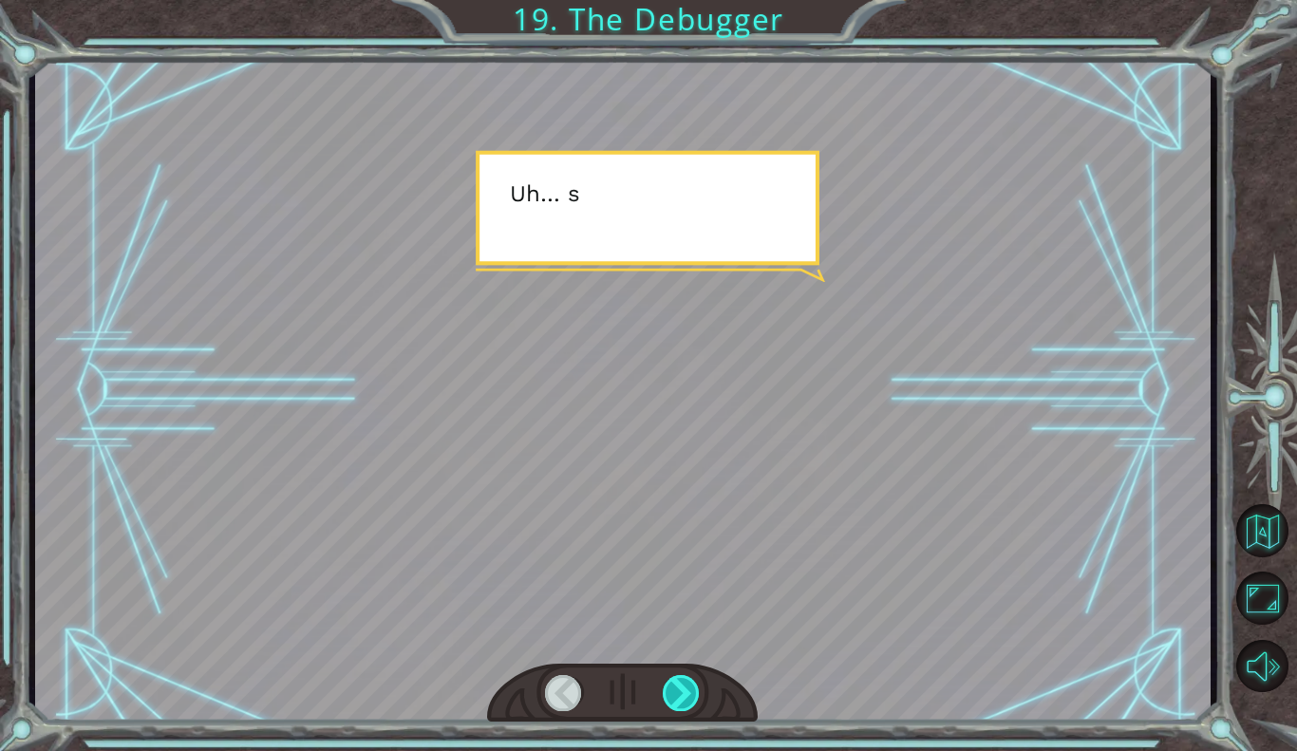
click at [670, 675] on div at bounding box center [682, 693] width 38 height 36
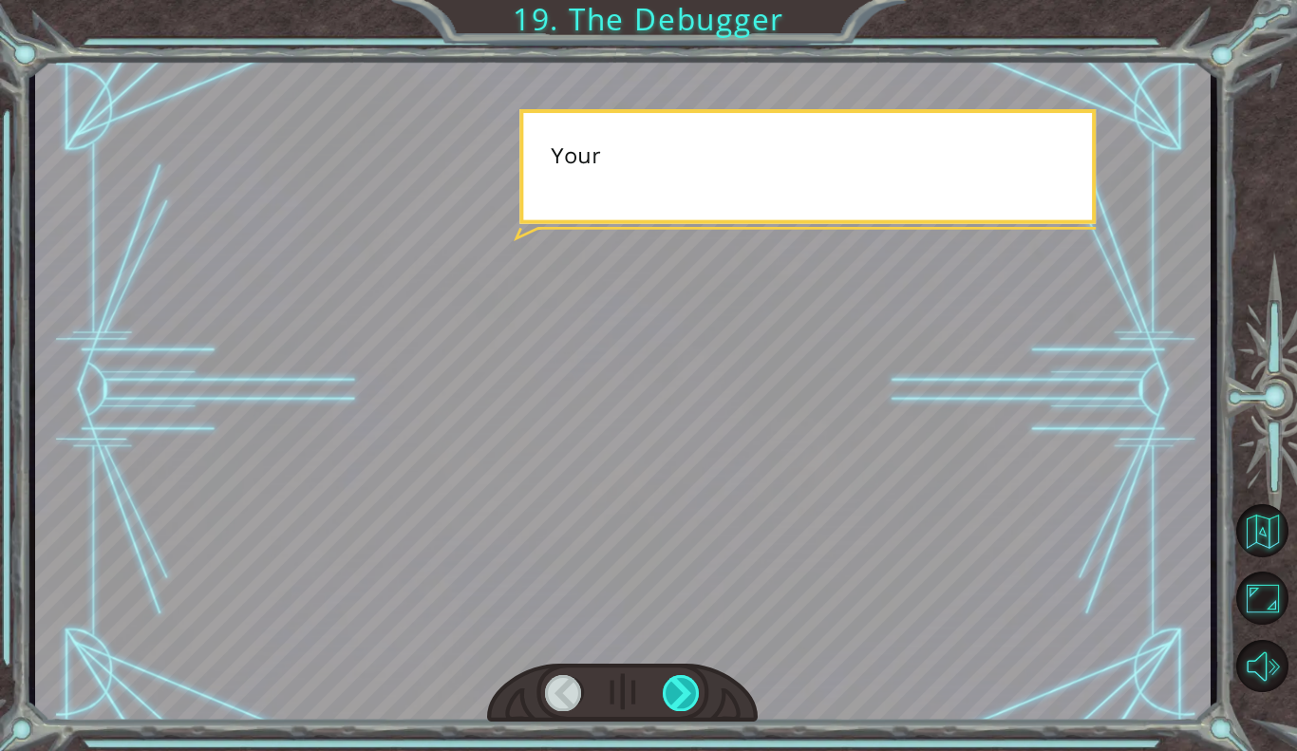
click at [670, 675] on div at bounding box center [682, 693] width 38 height 36
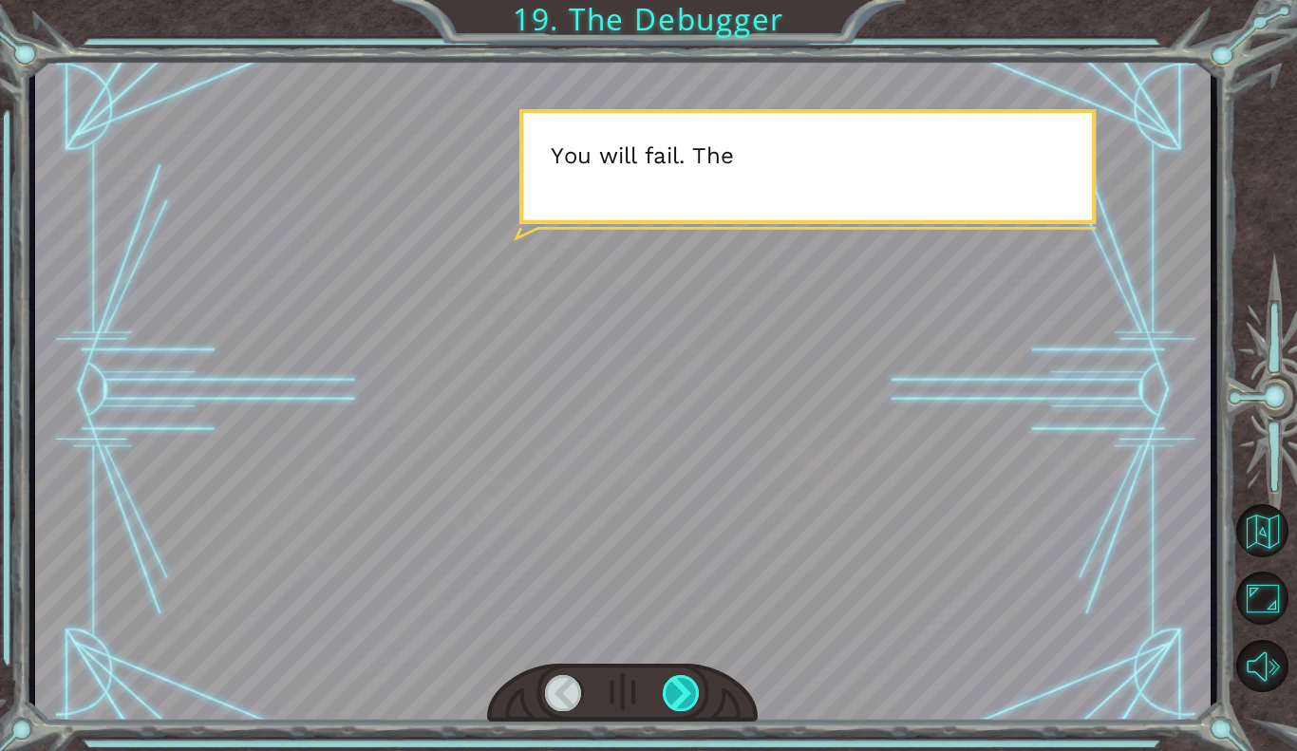
click at [670, 675] on div at bounding box center [682, 693] width 38 height 36
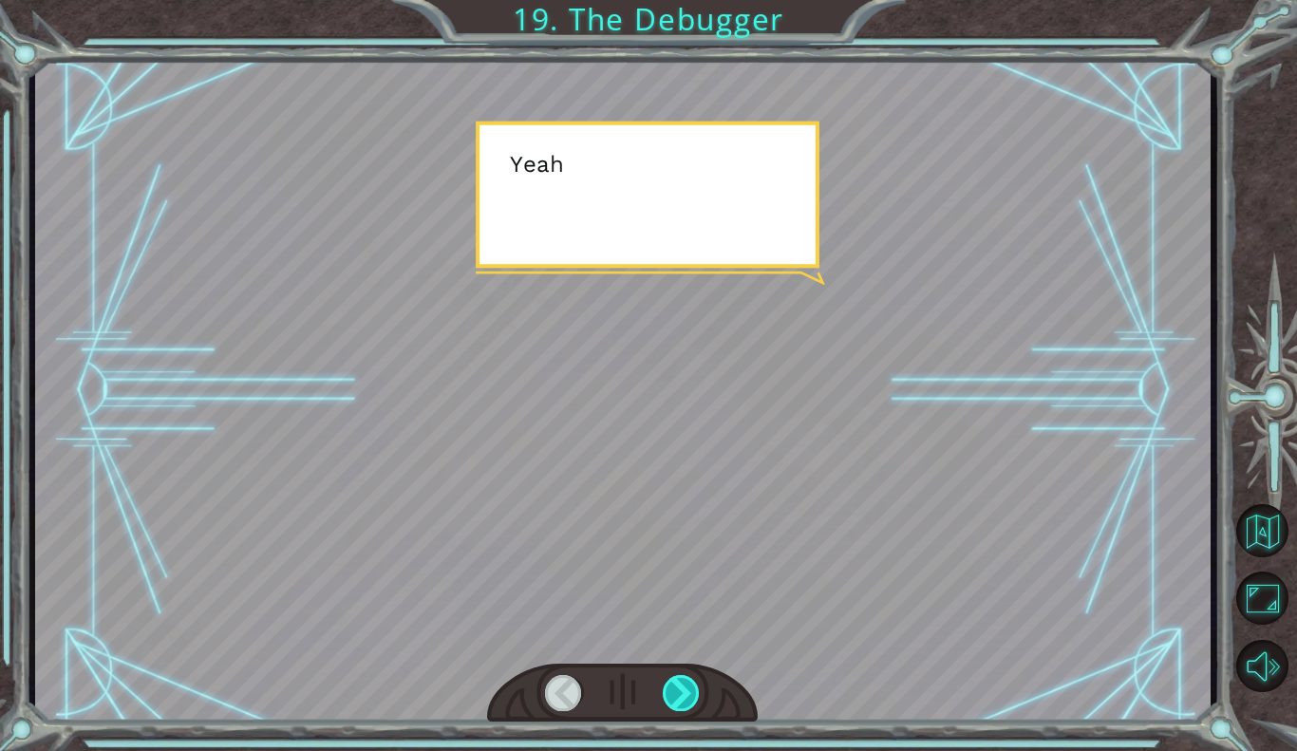
click at [670, 675] on div at bounding box center [682, 693] width 38 height 36
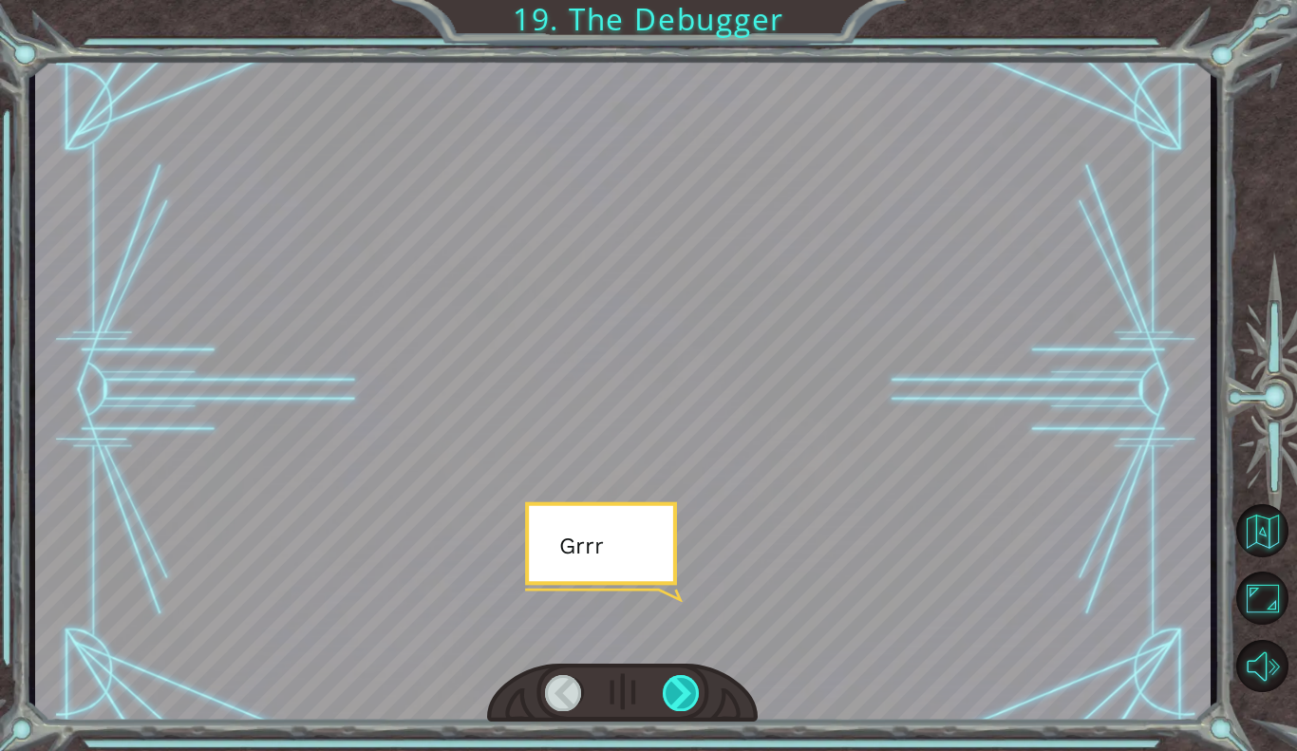
click at [670, 675] on div at bounding box center [682, 693] width 38 height 36
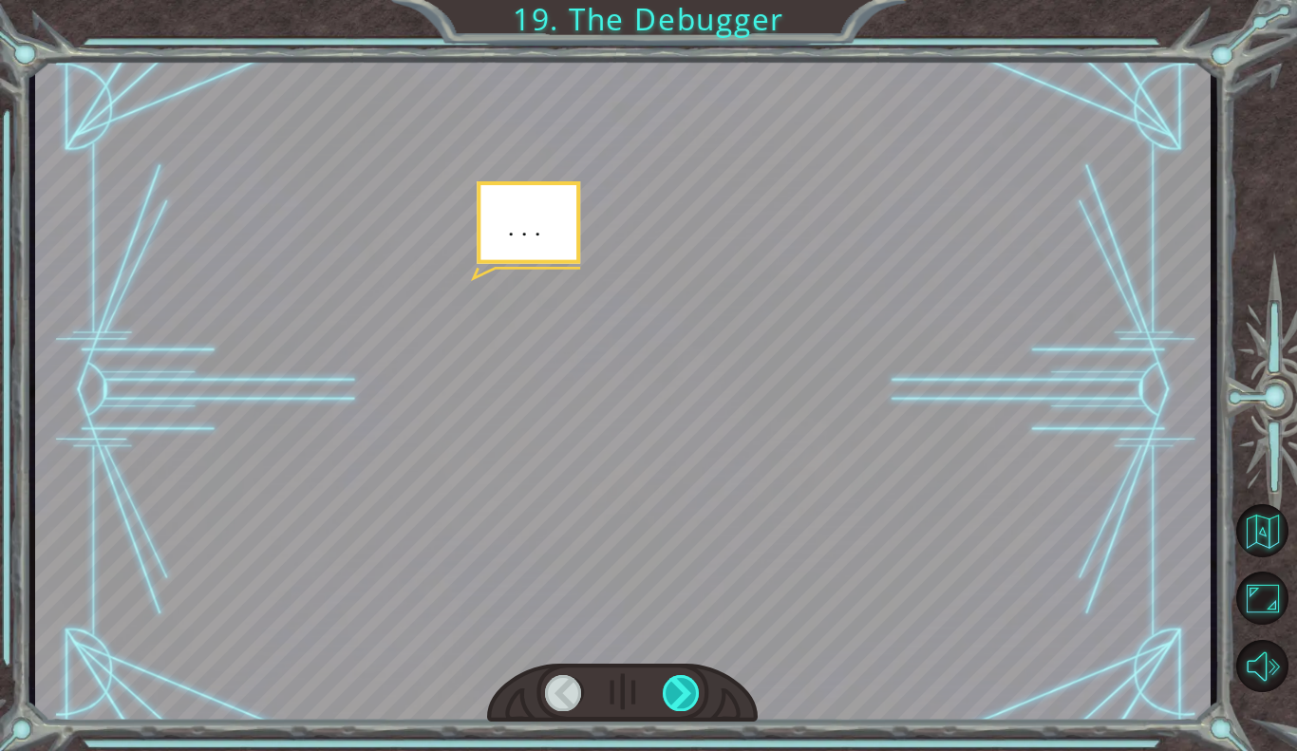
click at [670, 675] on div at bounding box center [682, 693] width 38 height 36
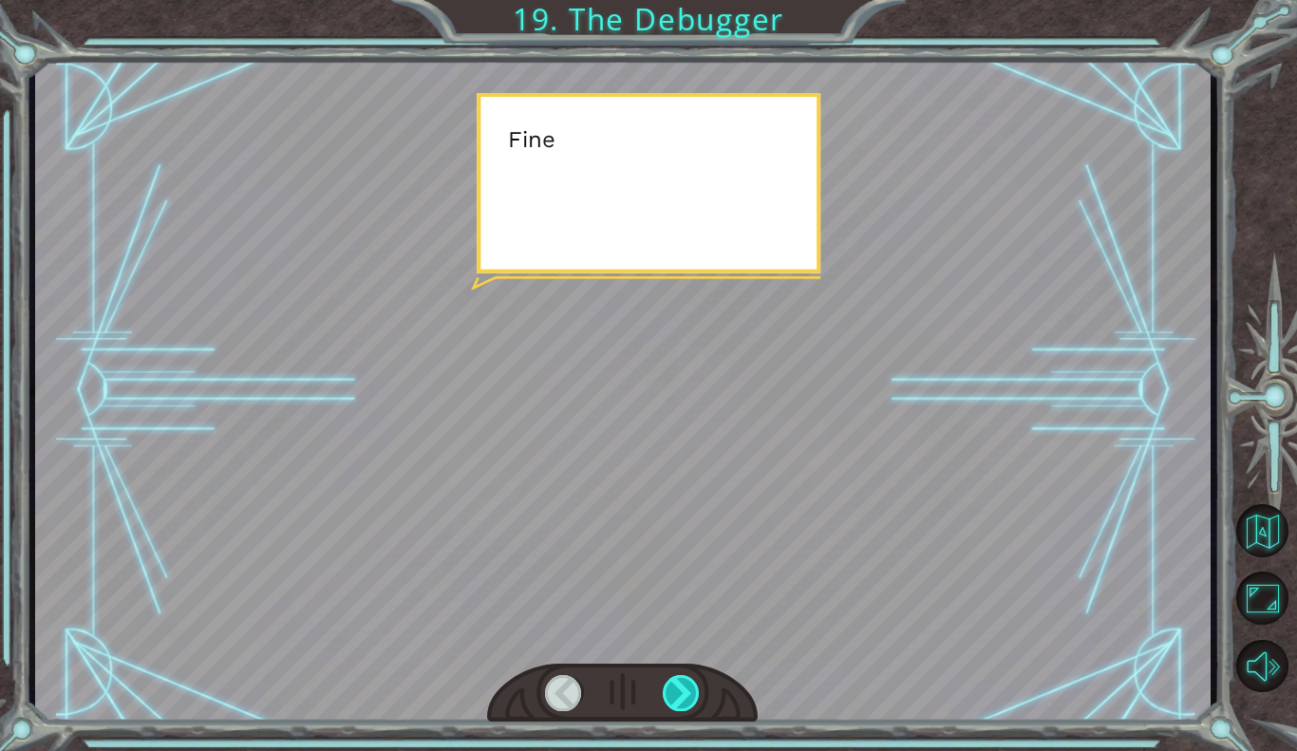
click at [670, 675] on div at bounding box center [682, 693] width 38 height 36
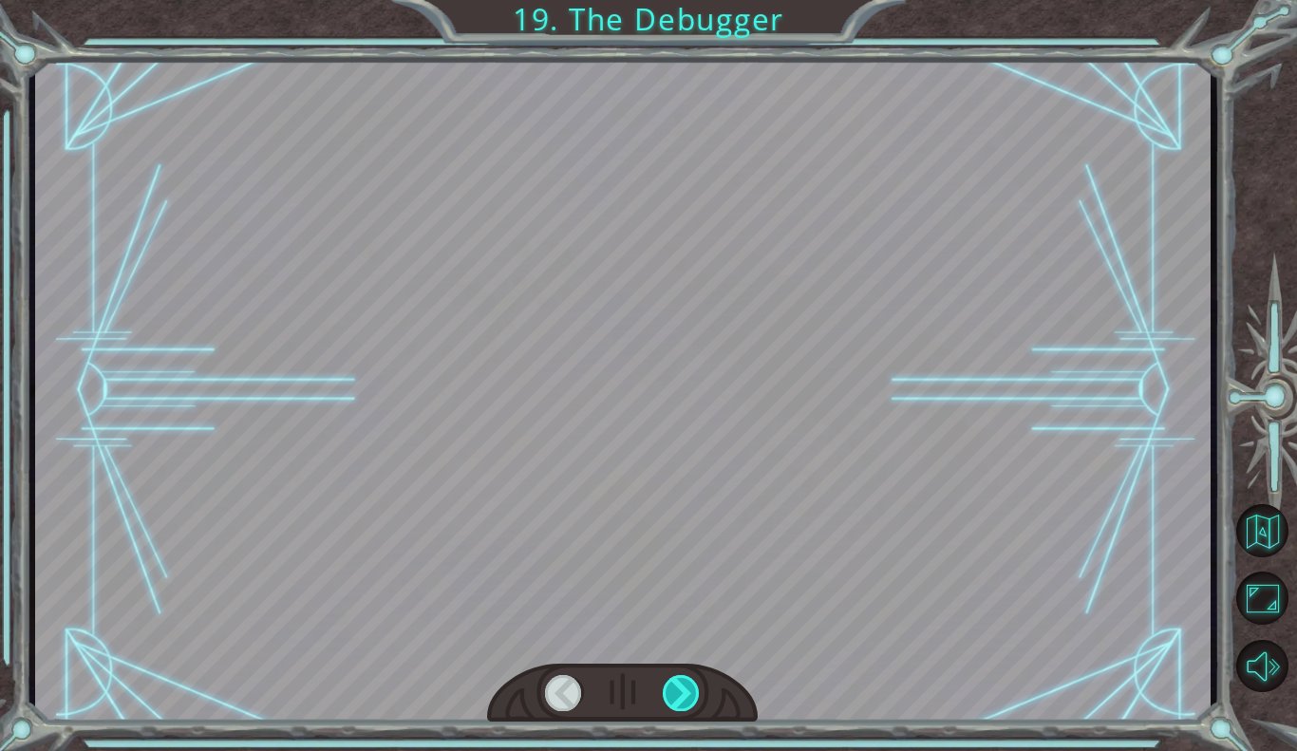
click at [670, 675] on div at bounding box center [682, 693] width 38 height 36
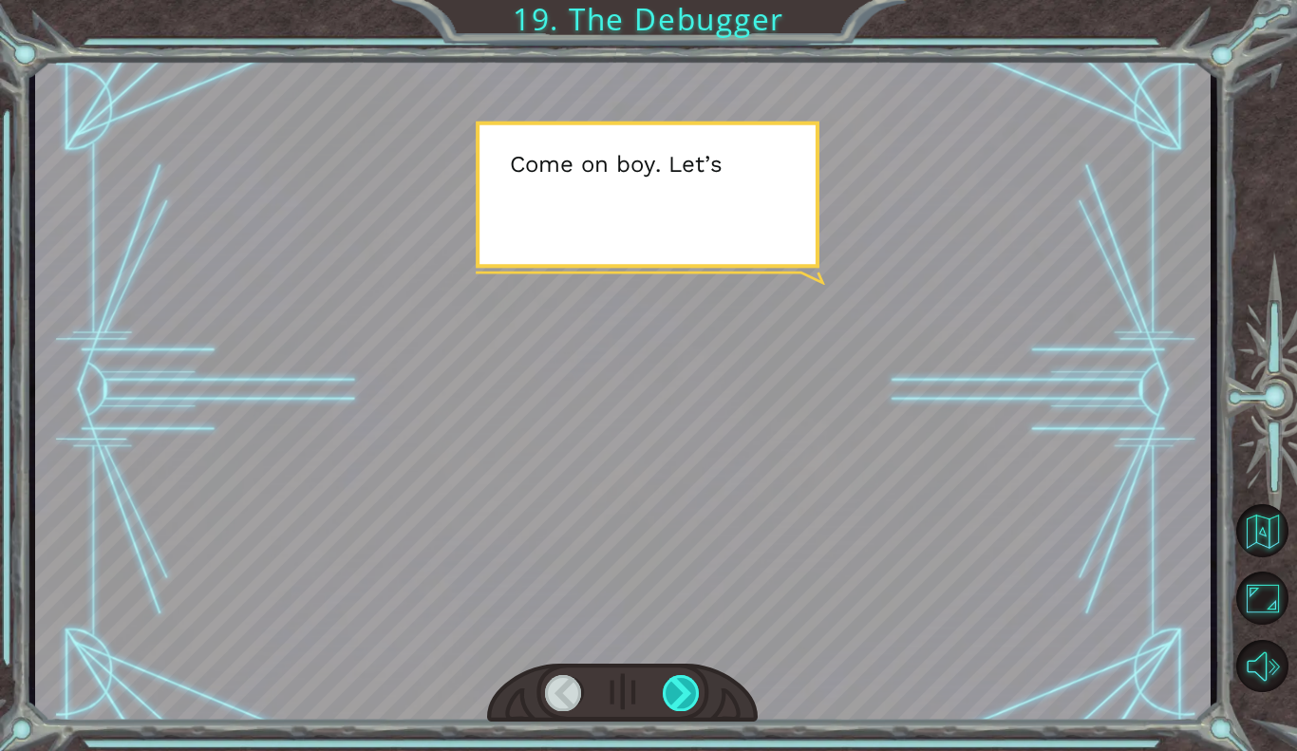
click at [670, 675] on div at bounding box center [682, 693] width 38 height 36
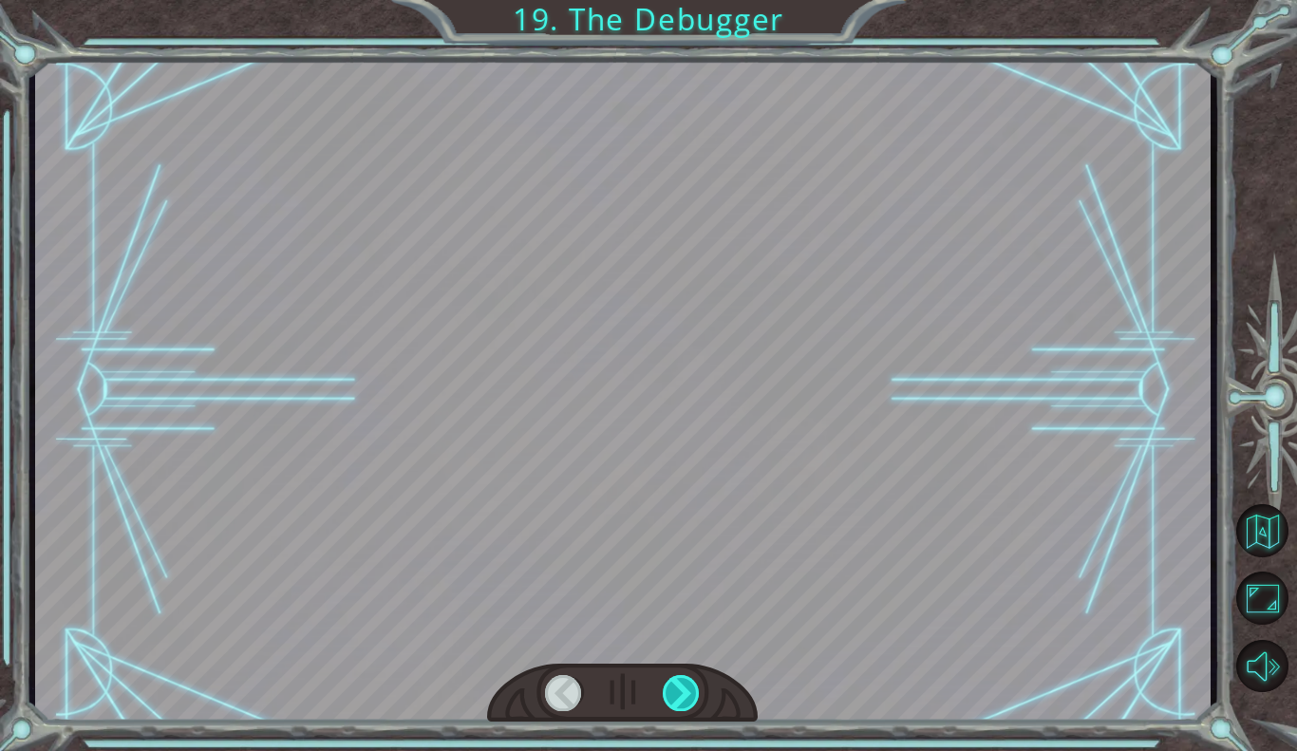
click at [670, 675] on div at bounding box center [682, 693] width 38 height 36
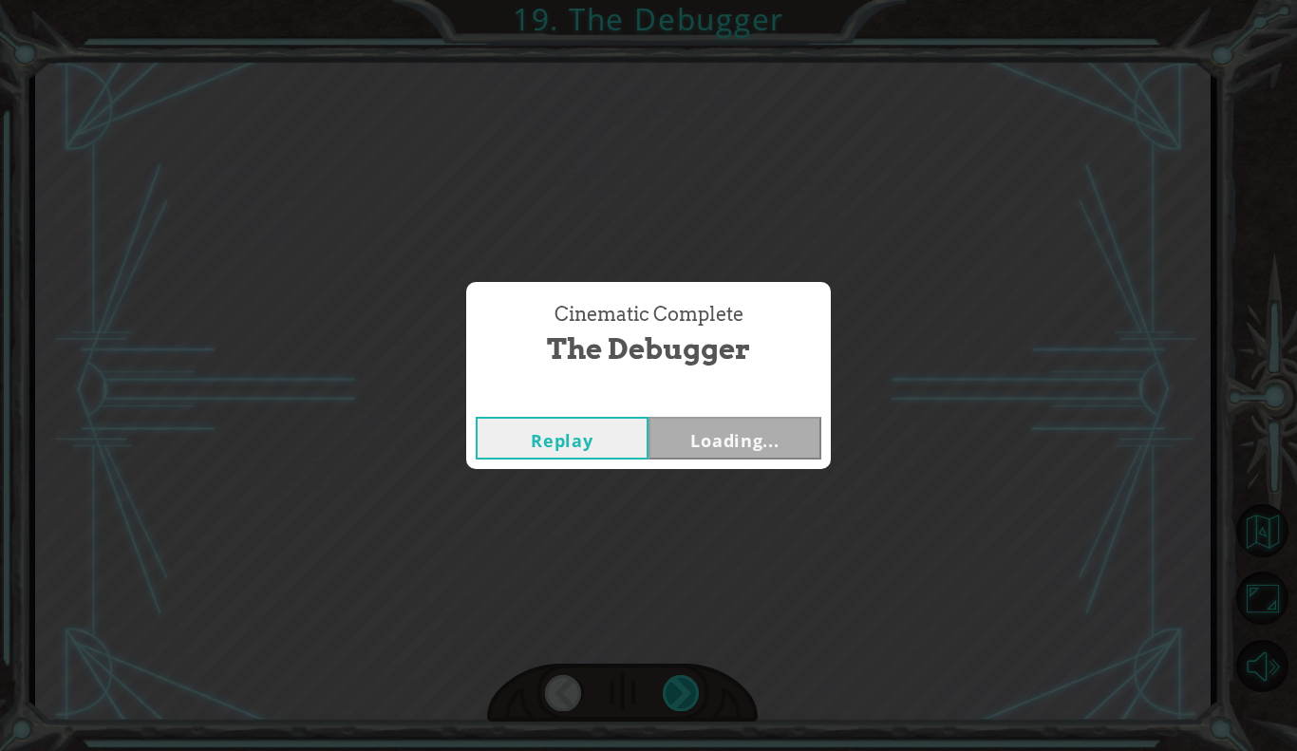
click at [670, 674] on div "Cinematic Complete The Debugger Replay Loading..." at bounding box center [648, 375] width 1297 height 751
